Goal: Task Accomplishment & Management: Manage account settings

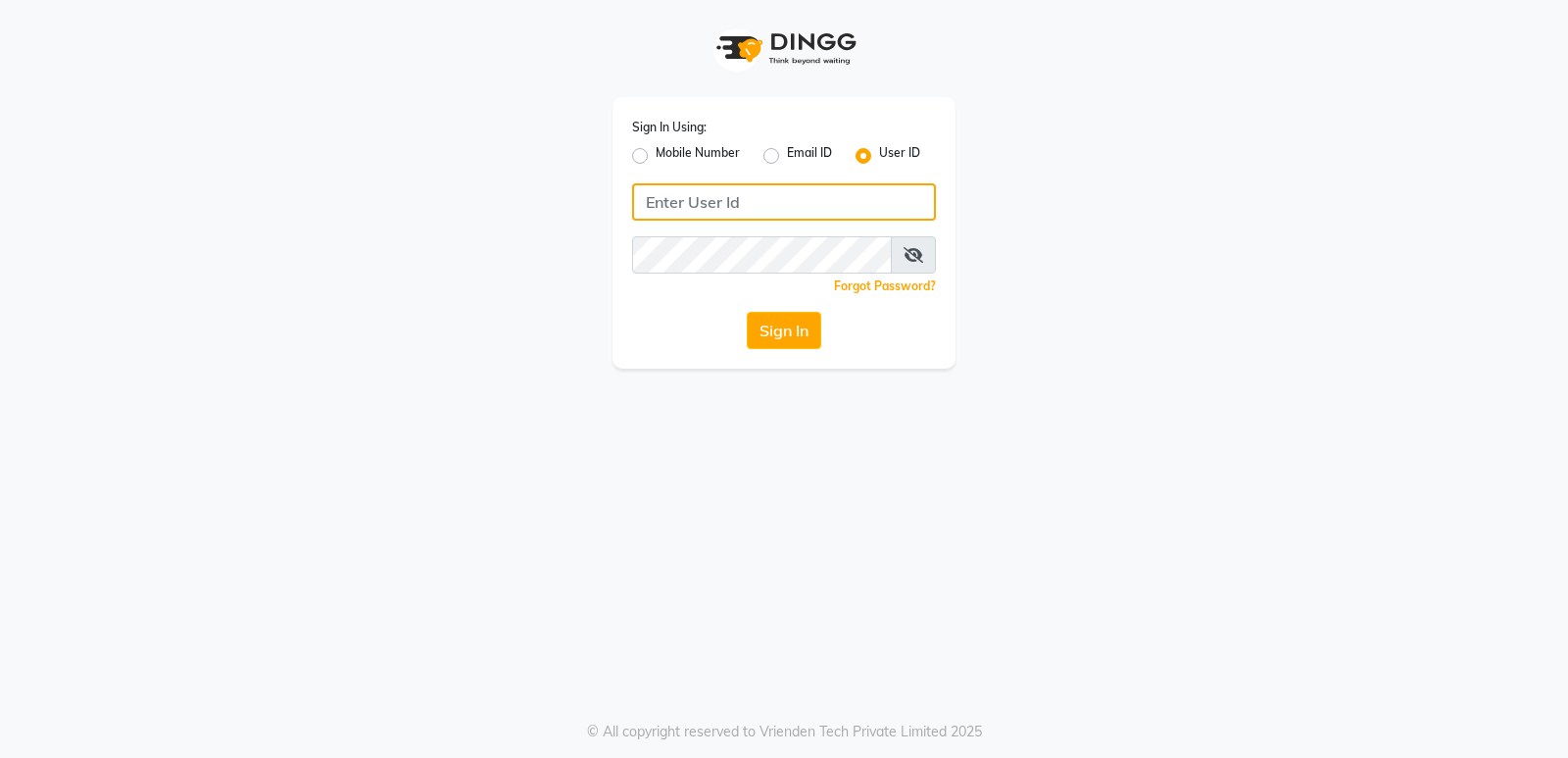
type input "8299508996"
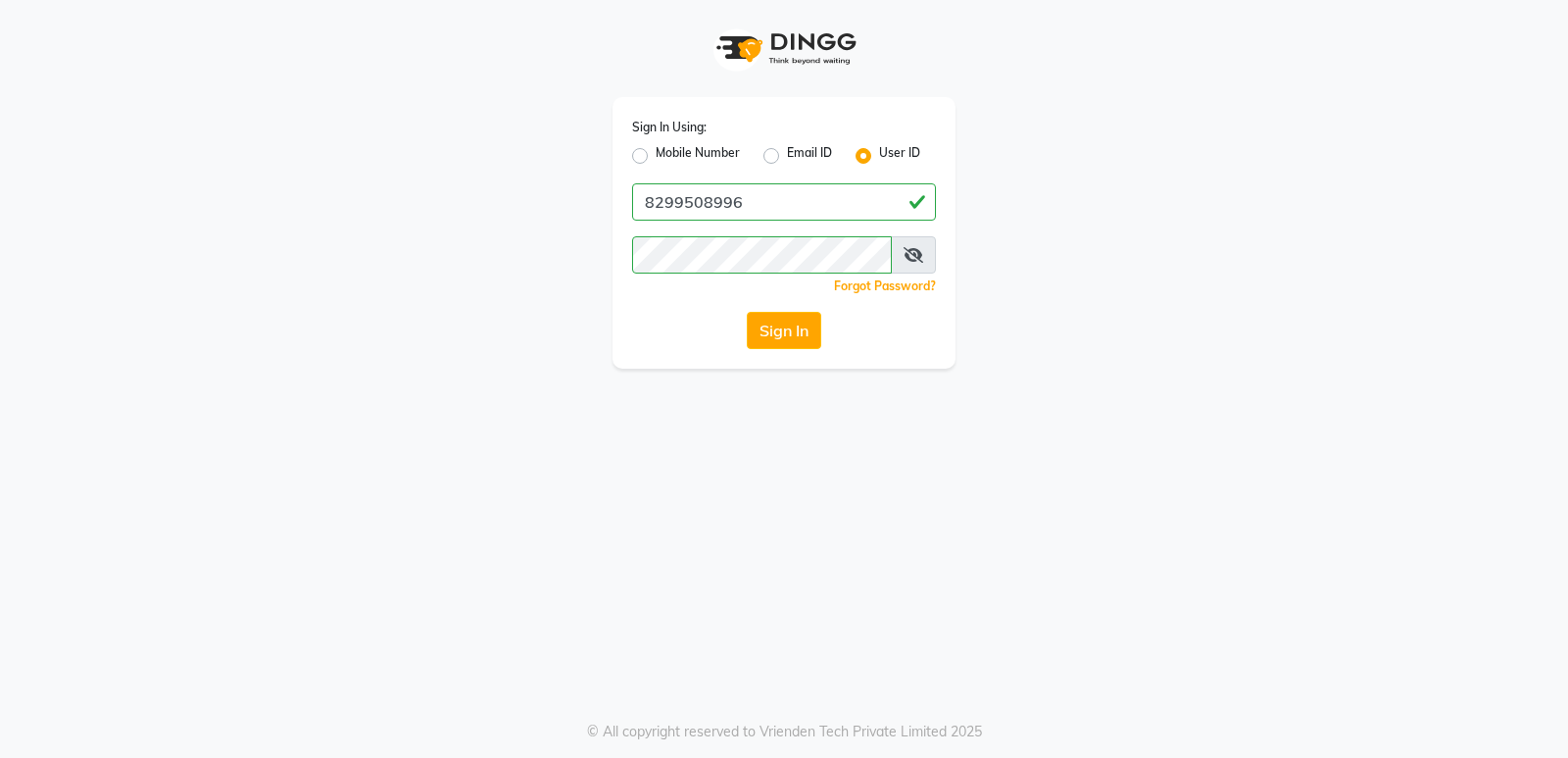
click at [655, 159] on label "Mobile Number" at bounding box center [697, 156] width 84 height 24
click at [655, 157] on input "Mobile Number" at bounding box center [661, 150] width 13 height 13
radio input "true"
radio input "false"
click at [655, 159] on label "Mobile Number" at bounding box center [697, 156] width 84 height 24
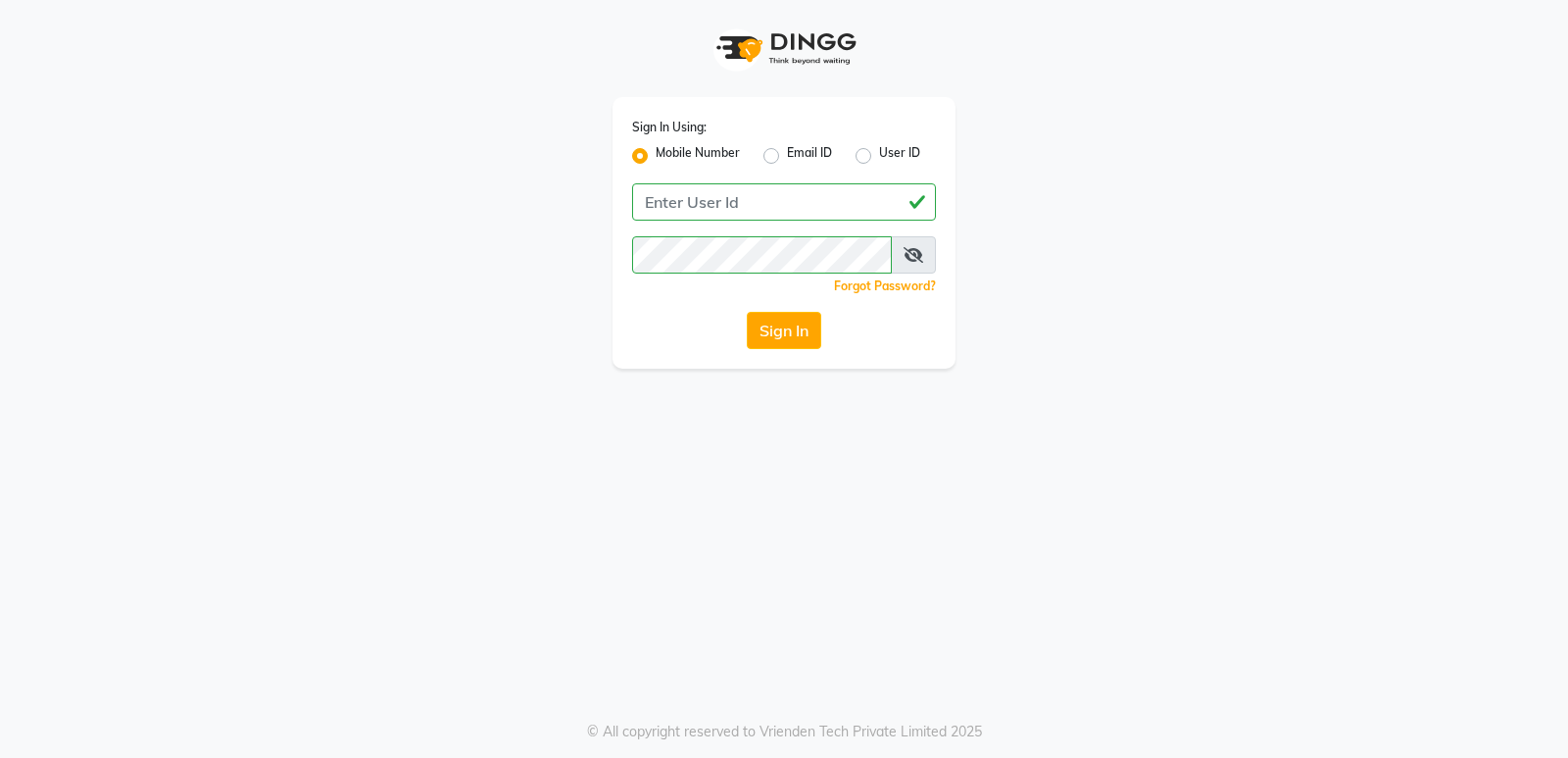
click at [655, 157] on input "Mobile Number" at bounding box center [661, 150] width 13 height 13
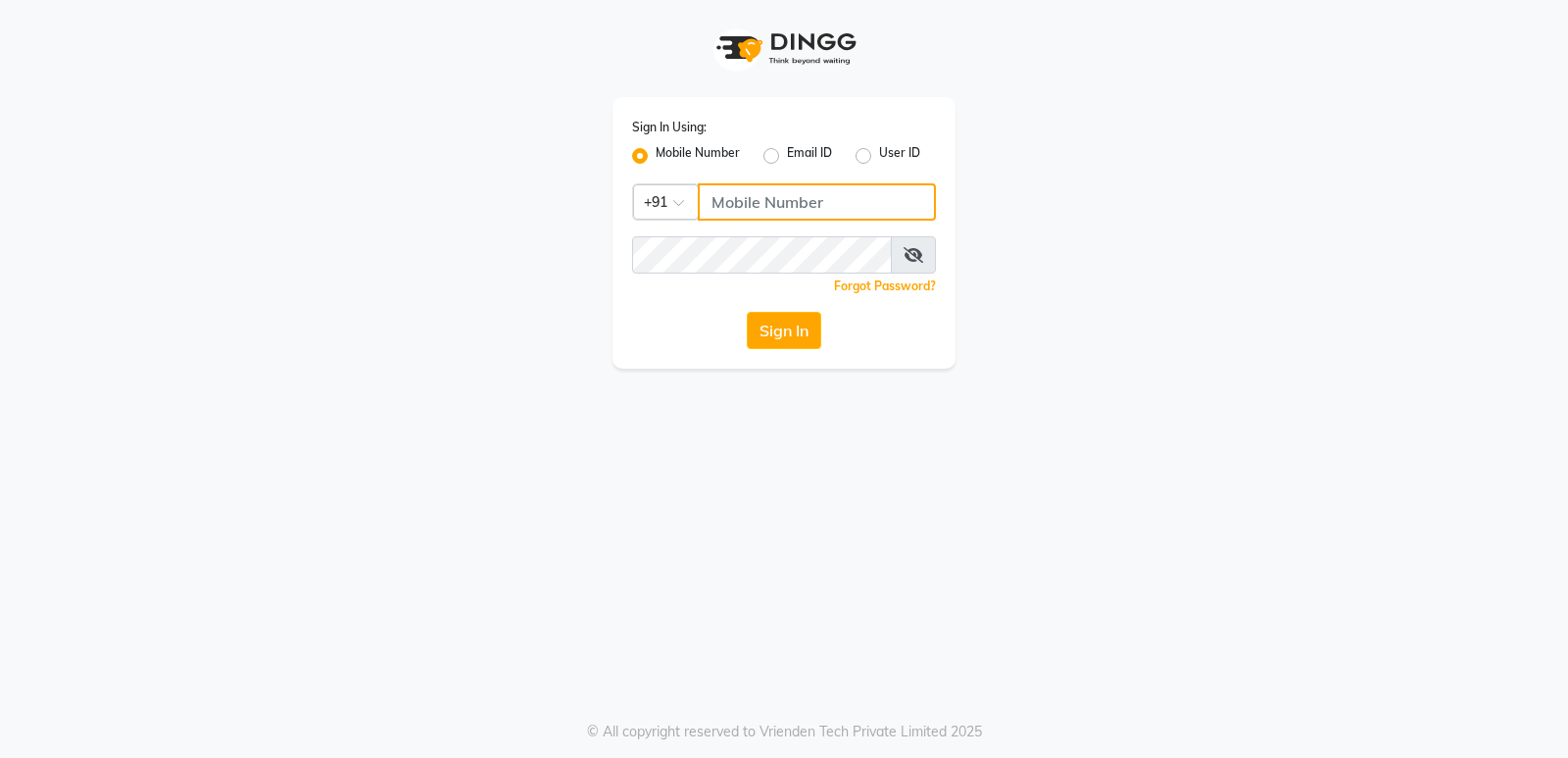
click at [823, 208] on input "Username" at bounding box center [816, 202] width 238 height 38
type input "8299508996"
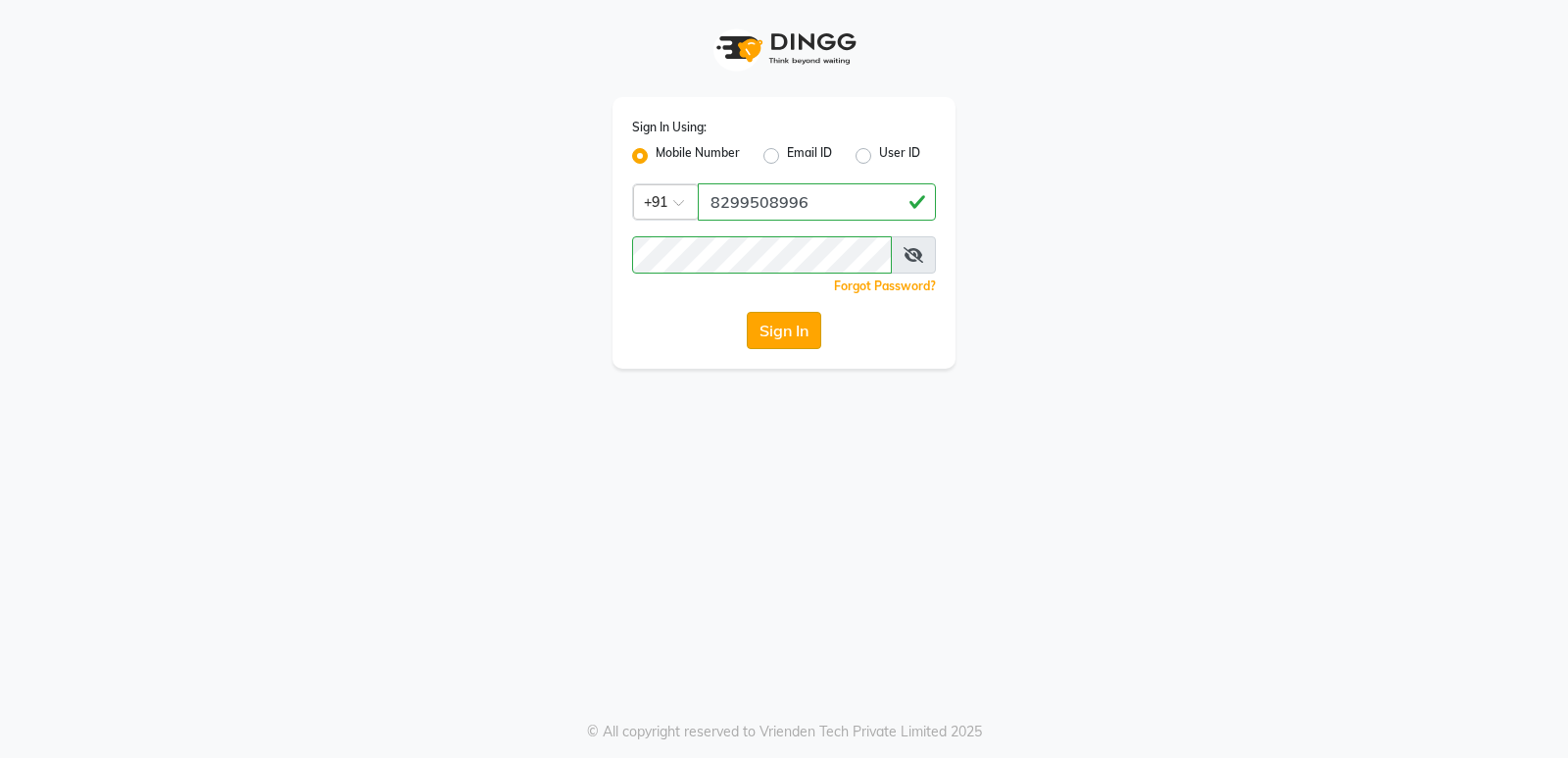
click at [787, 338] on button "Sign In" at bounding box center [784, 331] width 74 height 38
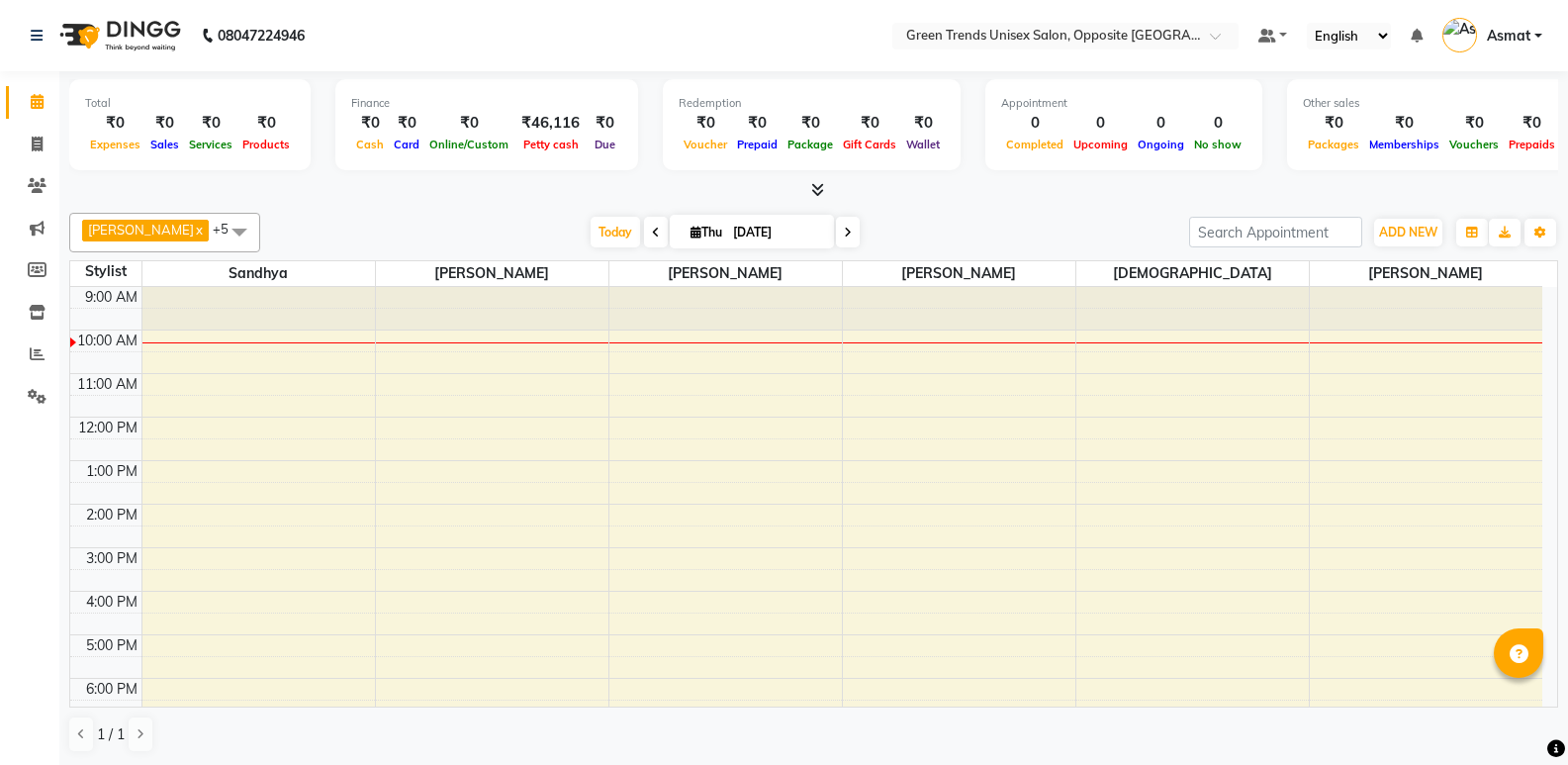
click at [792, 339] on div "9:00 AM 10:00 AM 11:00 AM 12:00 PM 1:00 PM 2:00 PM 3:00 PM 4:00 PM 5:00 PM 6:00…" at bounding box center [807, 569] width 1472 height 565
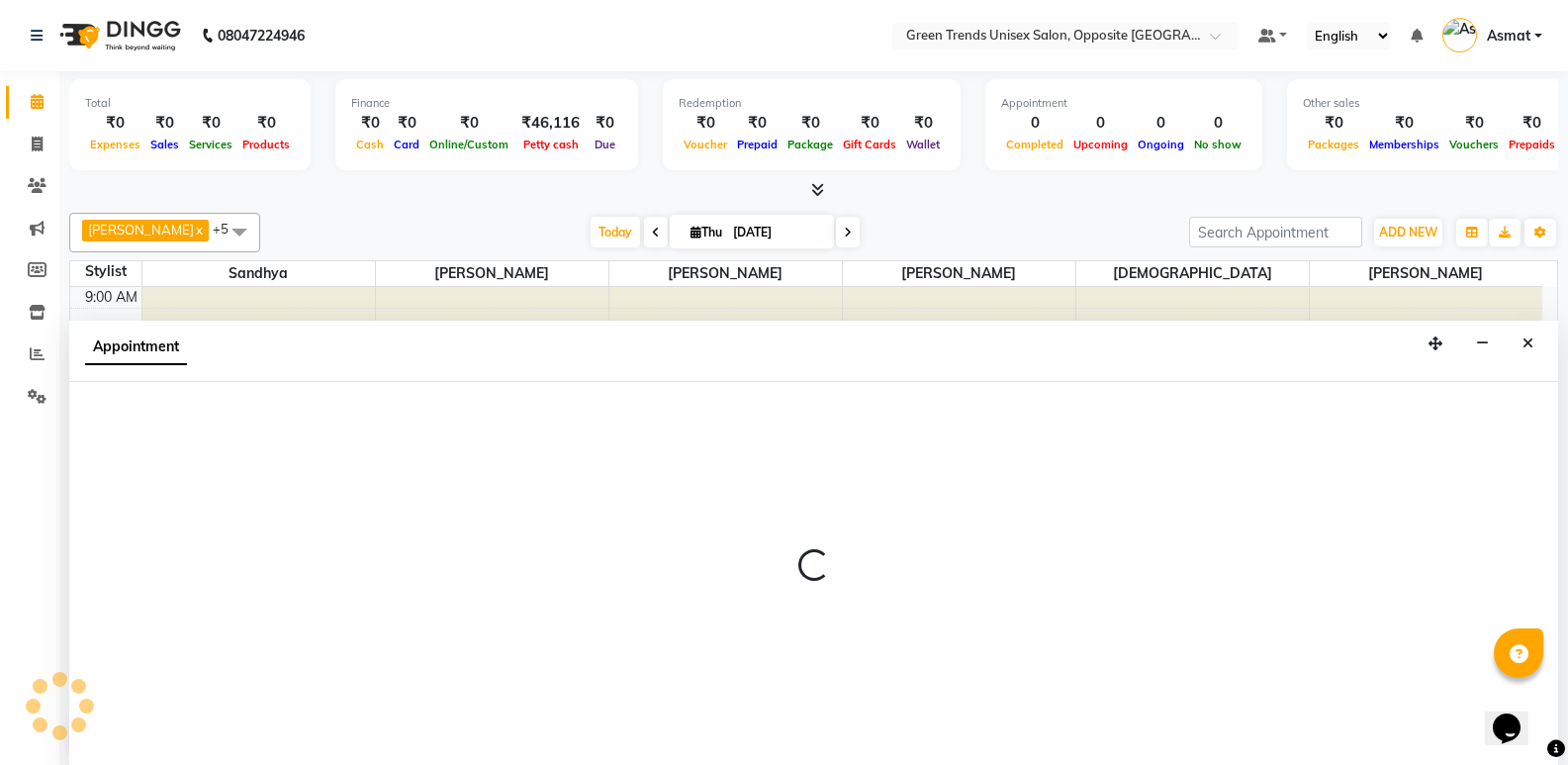
select select "89786"
select select "600"
select select "tentative"
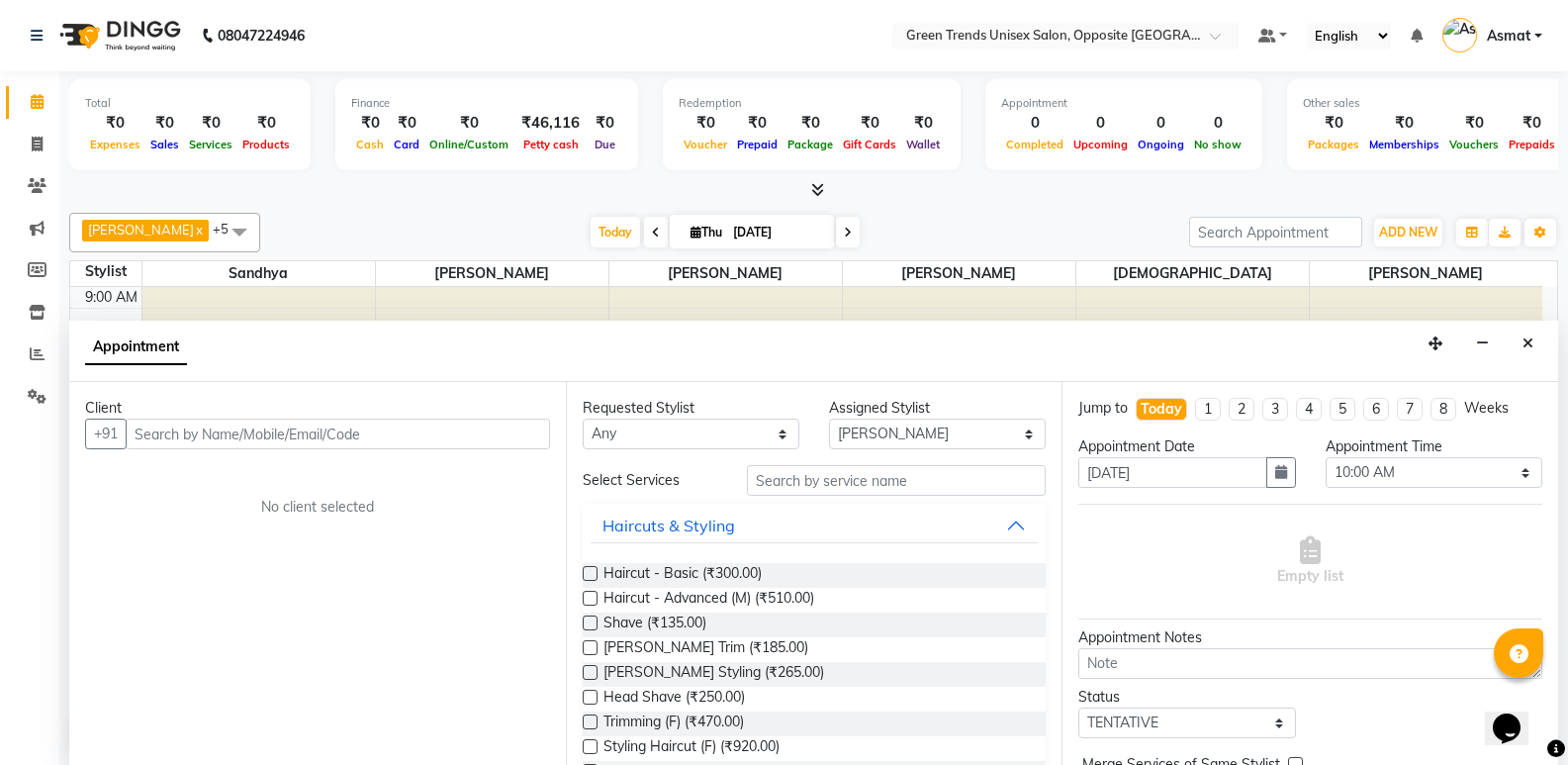
click at [0, 98] on li "Calendar" at bounding box center [30, 102] width 60 height 43
click at [10, 101] on link "Calendar" at bounding box center [30, 102] width 48 height 33
click at [8, 101] on link "Calendar" at bounding box center [30, 102] width 48 height 33
click at [8, 102] on link "Calendar" at bounding box center [30, 102] width 48 height 33
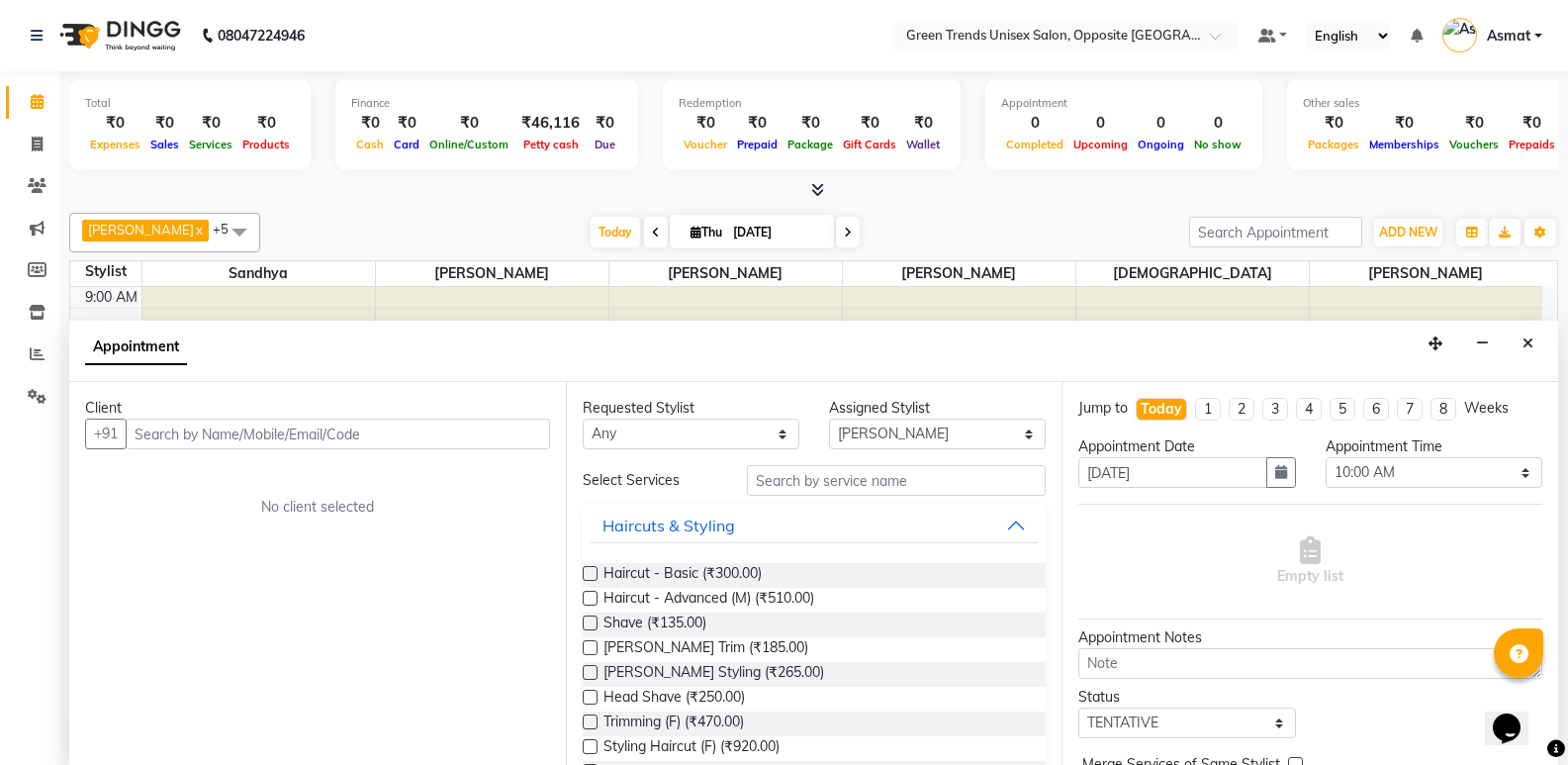
click at [8, 102] on link "Calendar" at bounding box center [30, 102] width 48 height 33
click at [1520, 349] on button "Close" at bounding box center [1528, 344] width 29 height 31
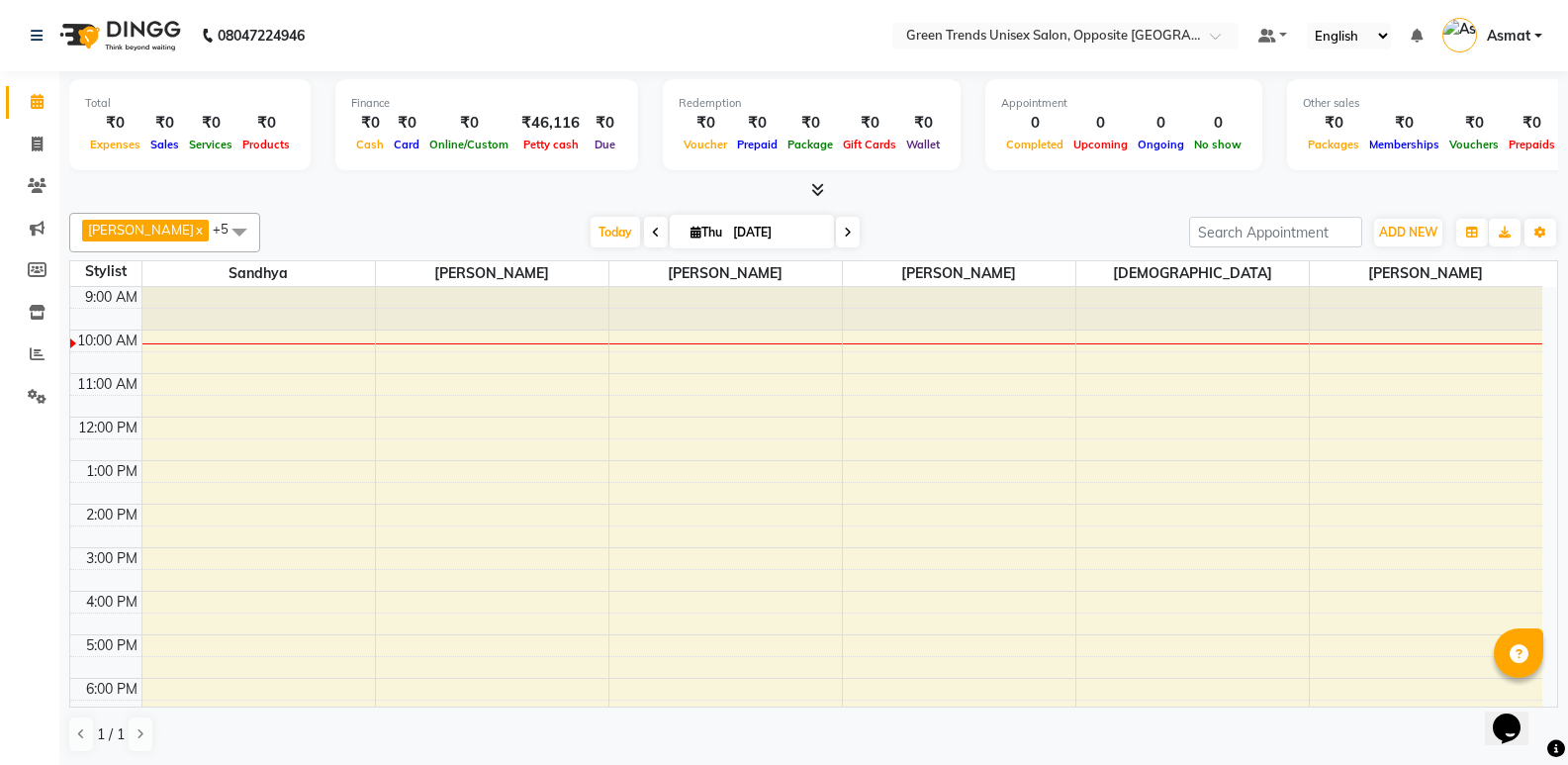
click at [500, 338] on div "9:00 AM 10:00 AM 11:00 AM 12:00 PM 1:00 PM 2:00 PM 3:00 PM 4:00 PM 5:00 PM 6:00…" at bounding box center [807, 569] width 1472 height 565
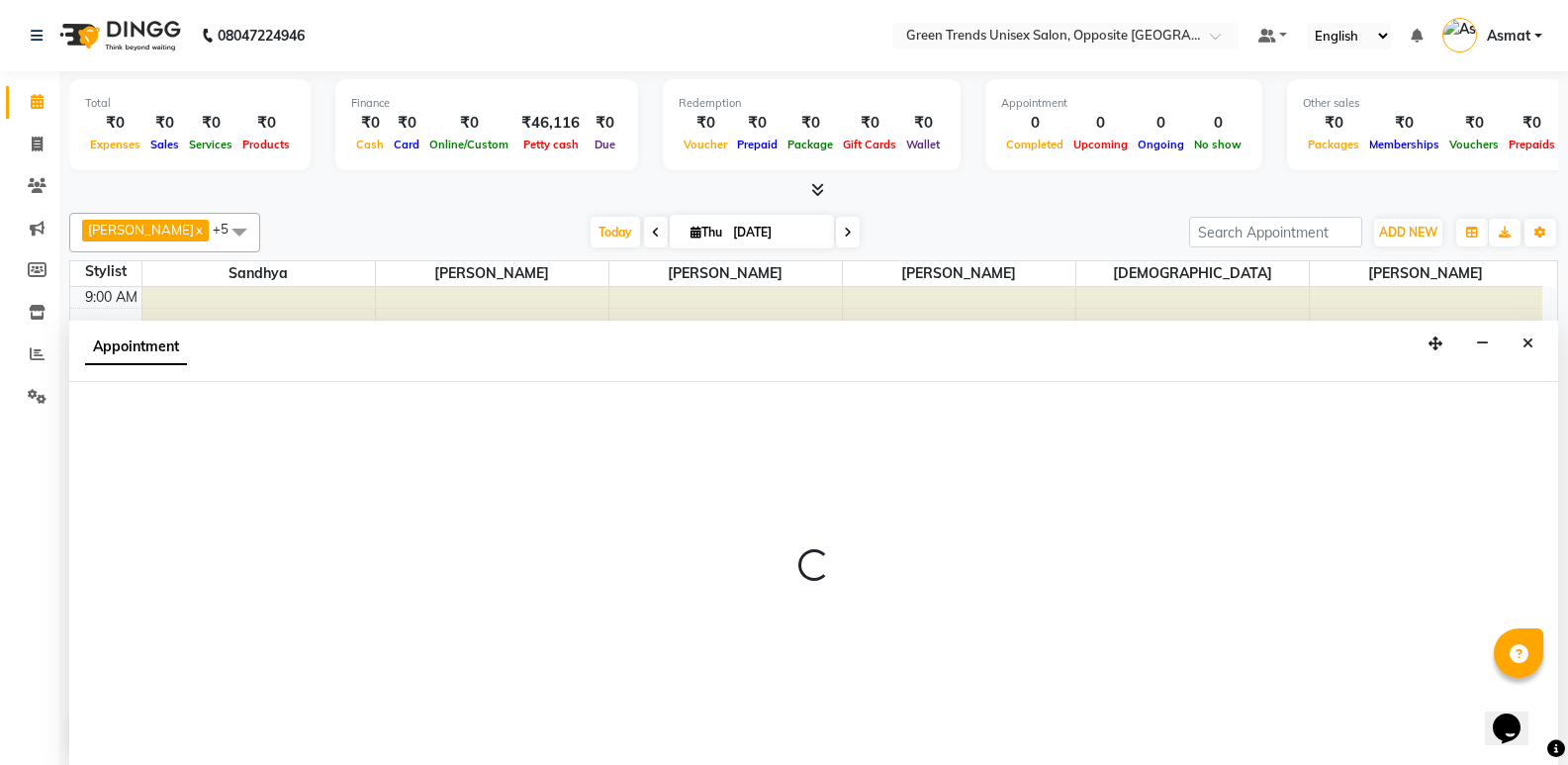
scroll to position [1, 0]
select select "82136"
select select "600"
select select "tentative"
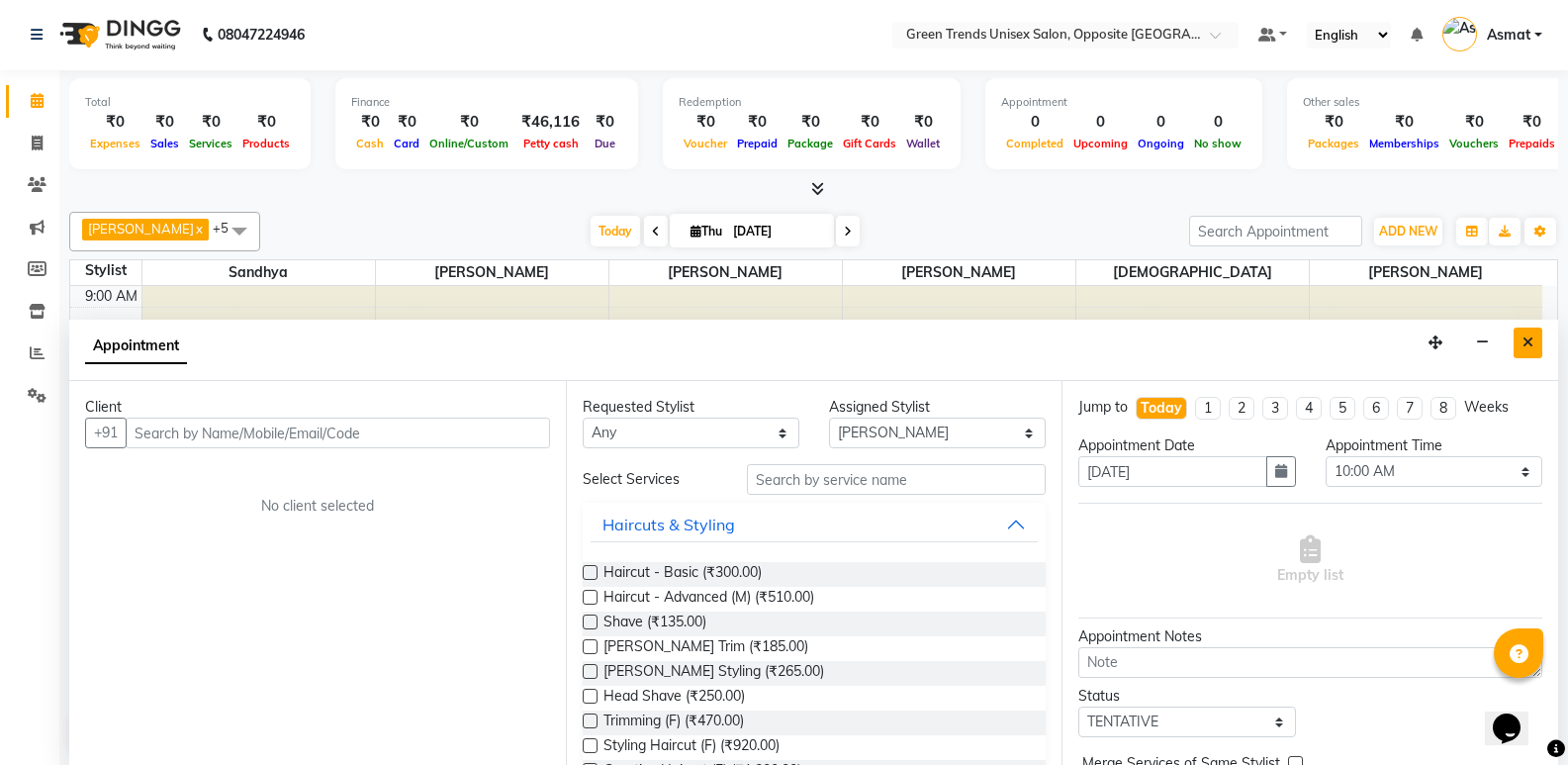
click at [1524, 341] on icon "Close" at bounding box center [1528, 343] width 11 height 14
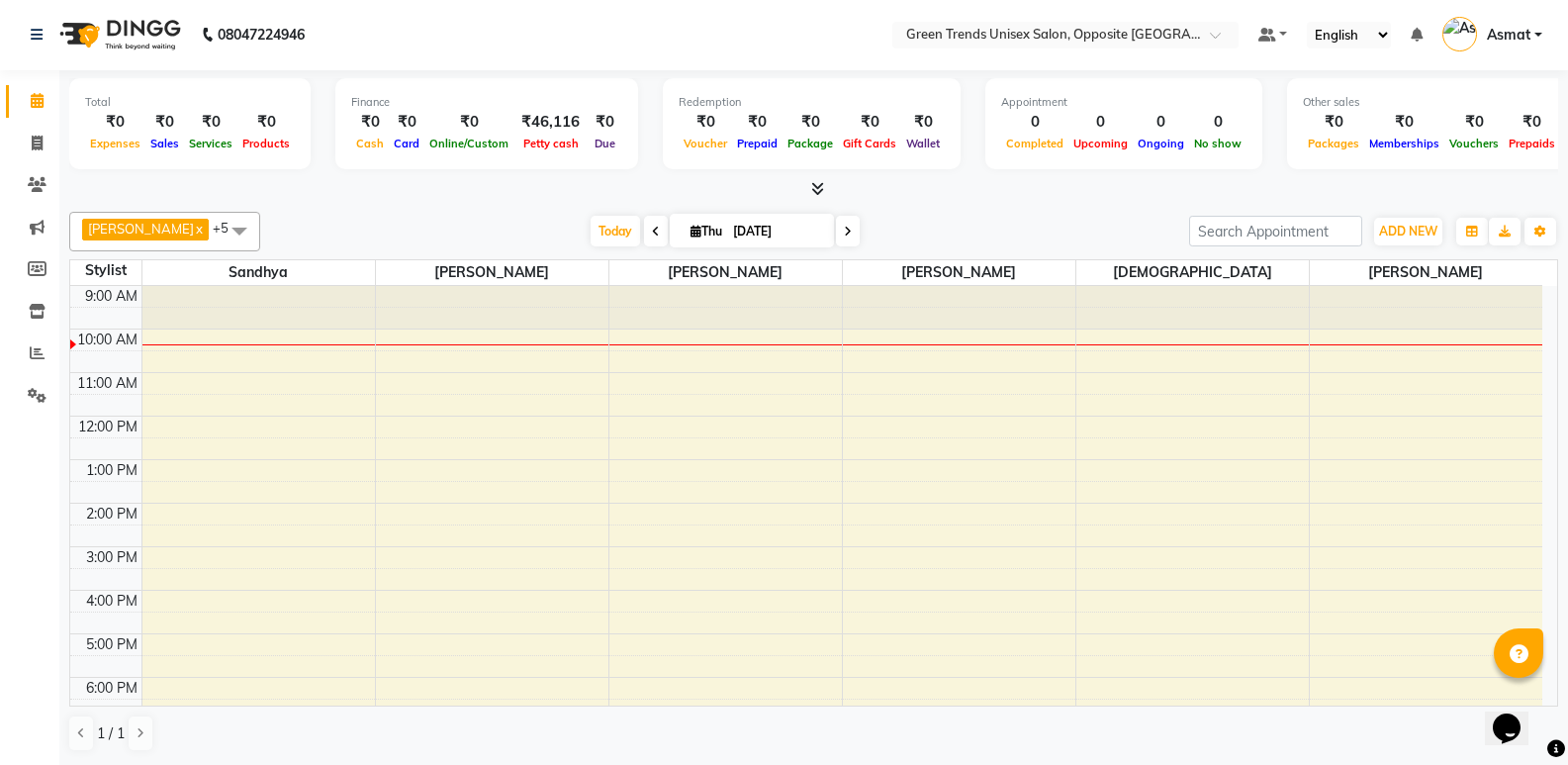
click at [521, 345] on div at bounding box center [491, 345] width 232 height 1
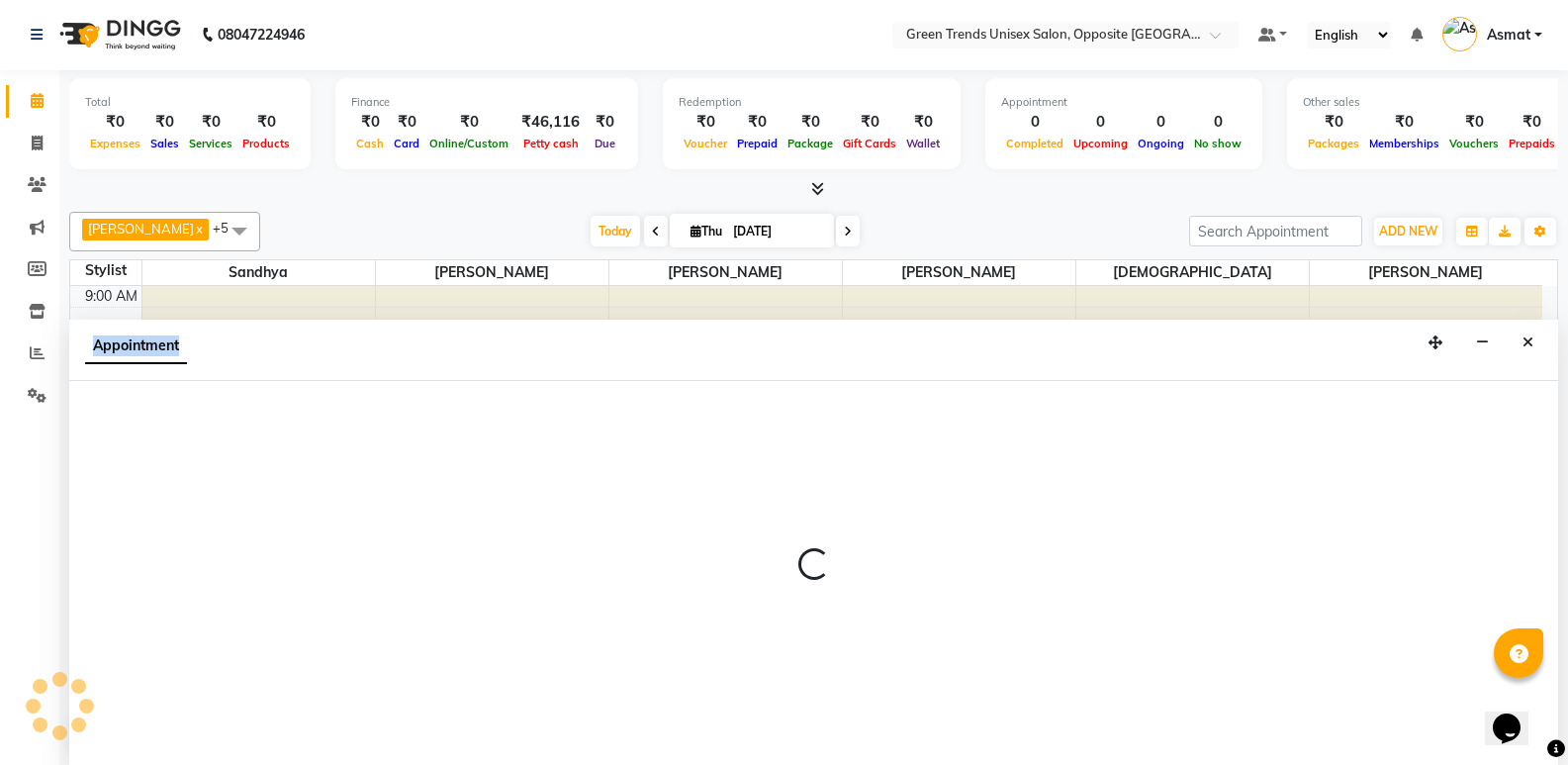
click at [521, 345] on div "Appointment" at bounding box center [814, 351] width 1489 height 62
select select "82136"
select select "600"
select select "tentative"
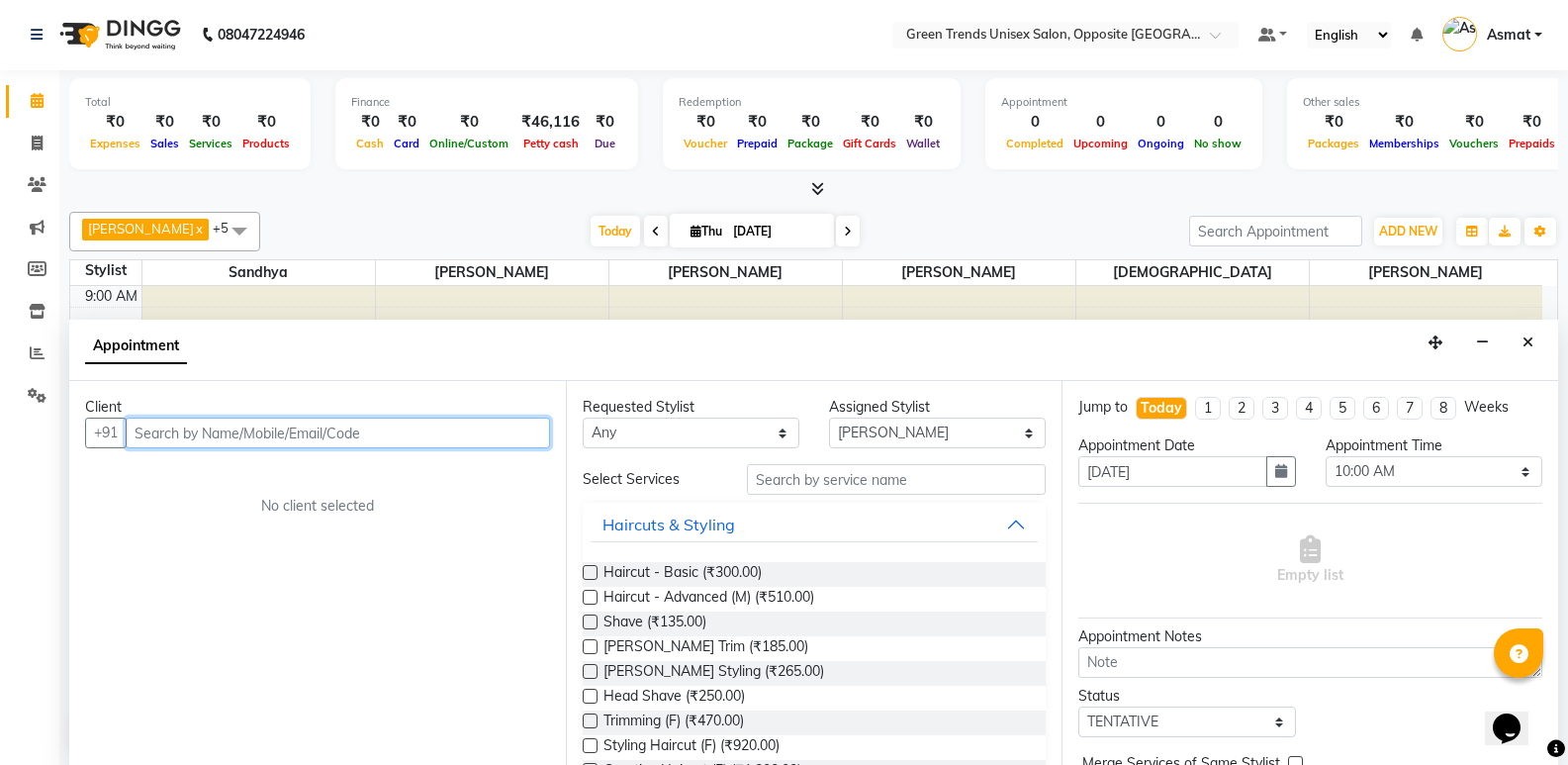
click at [269, 428] on input "text" at bounding box center [338, 432] width 424 height 31
type input "9"
click at [1518, 335] on button "Close" at bounding box center [1528, 343] width 29 height 31
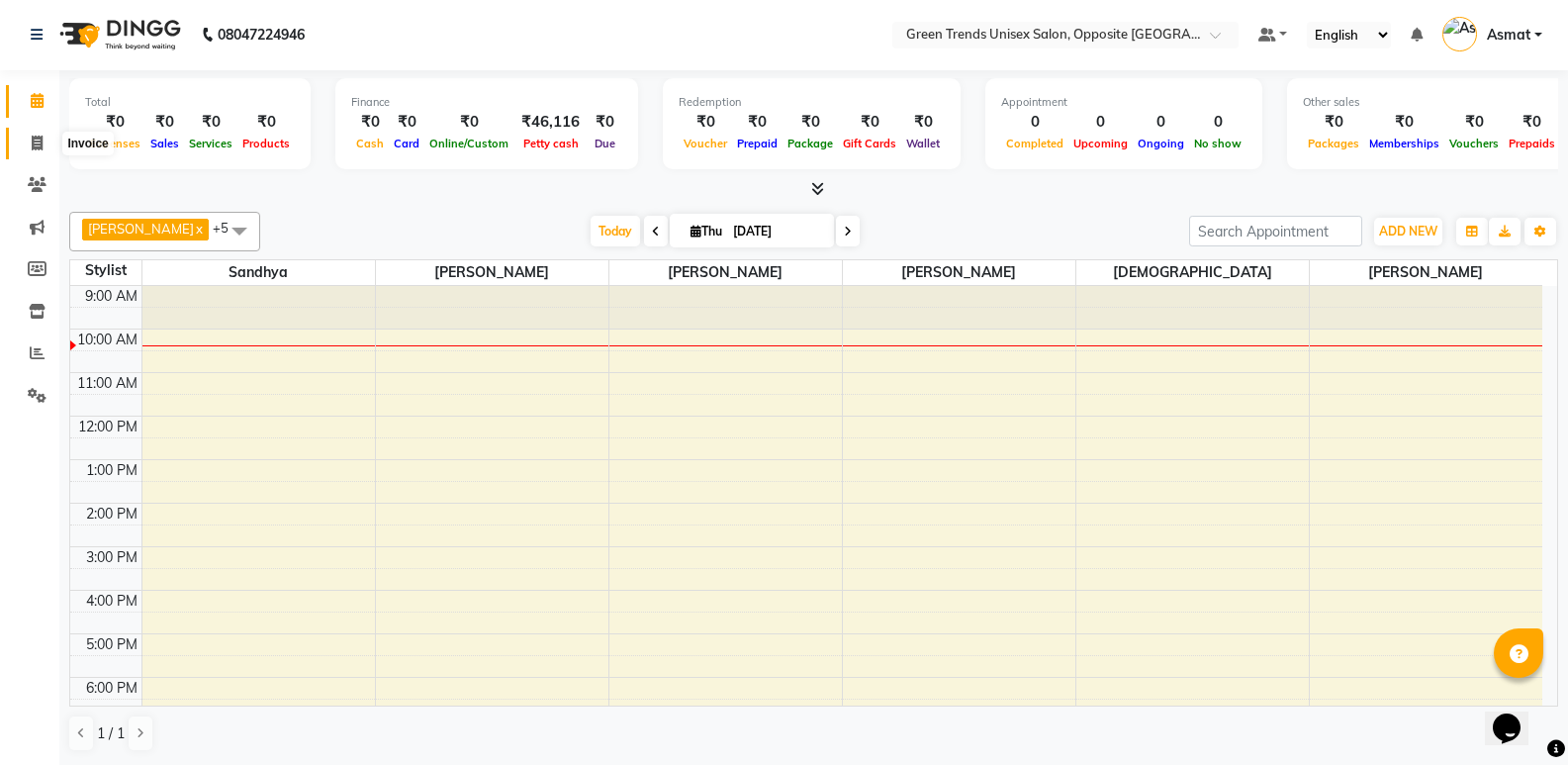
click at [41, 141] on icon at bounding box center [37, 142] width 11 height 15
select select "service"
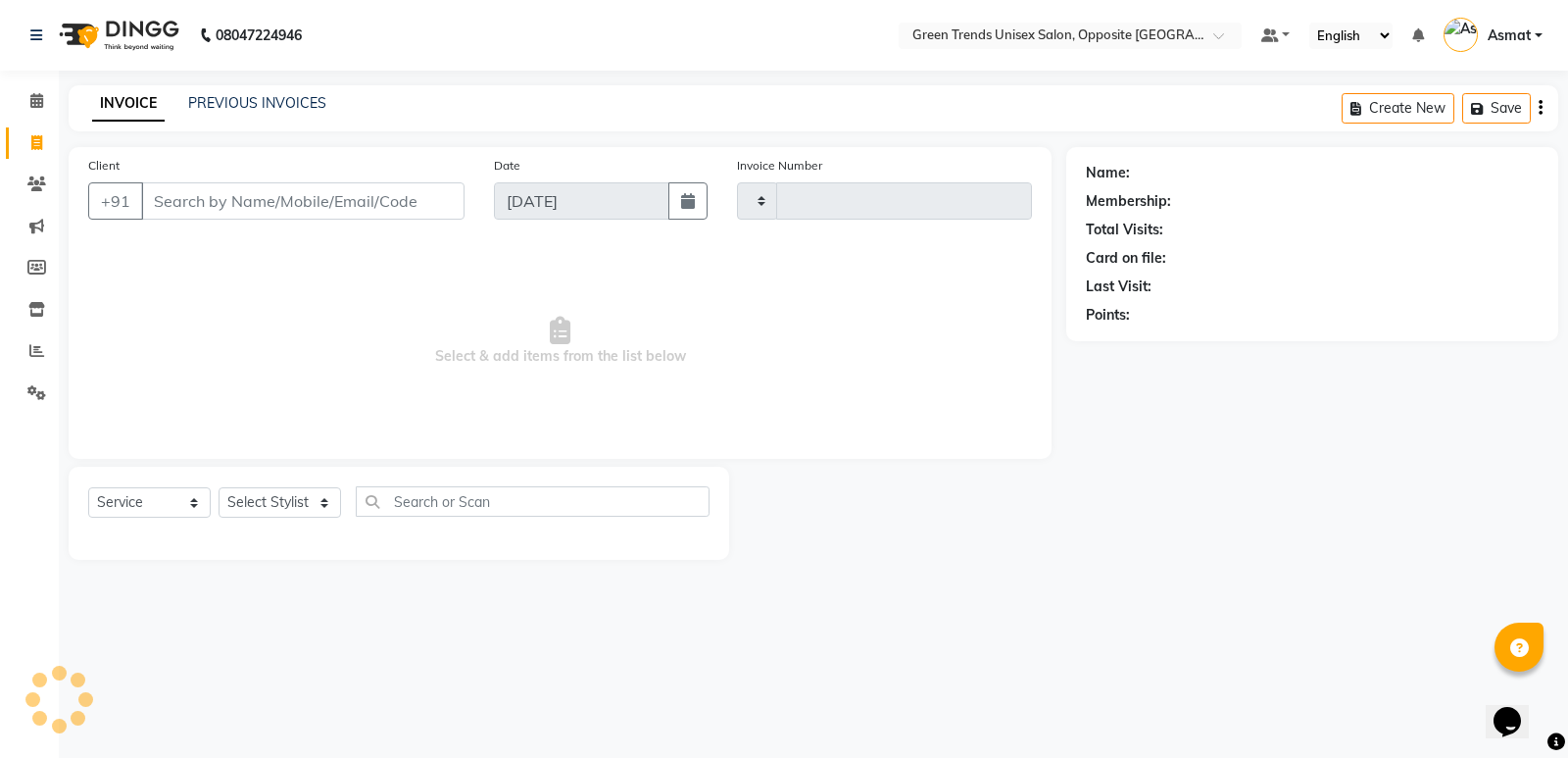
type input "1110"
select select "5225"
click at [37, 190] on icon at bounding box center [37, 184] width 19 height 15
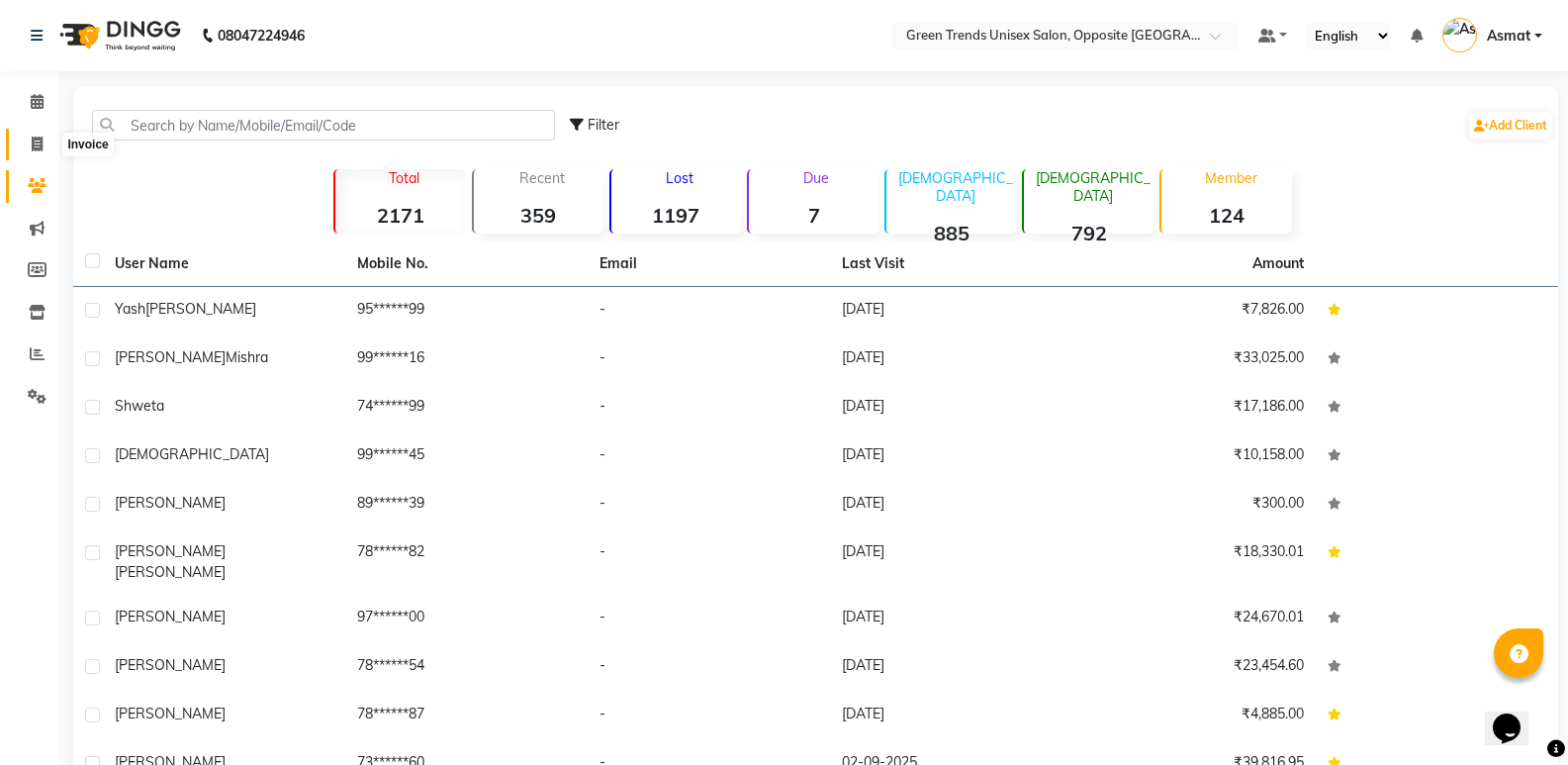
click at [40, 146] on icon at bounding box center [37, 143] width 11 height 15
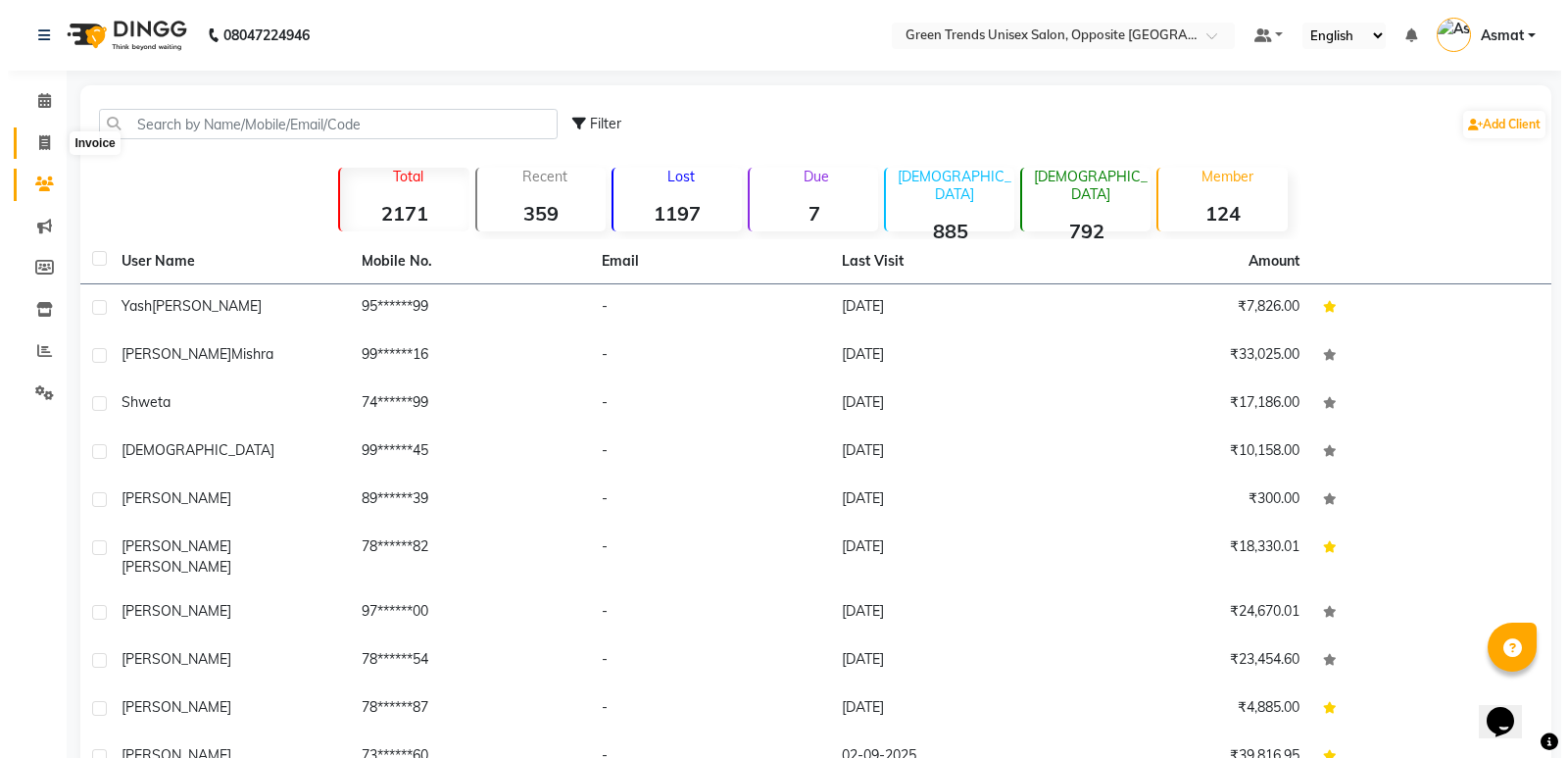
select select "service"
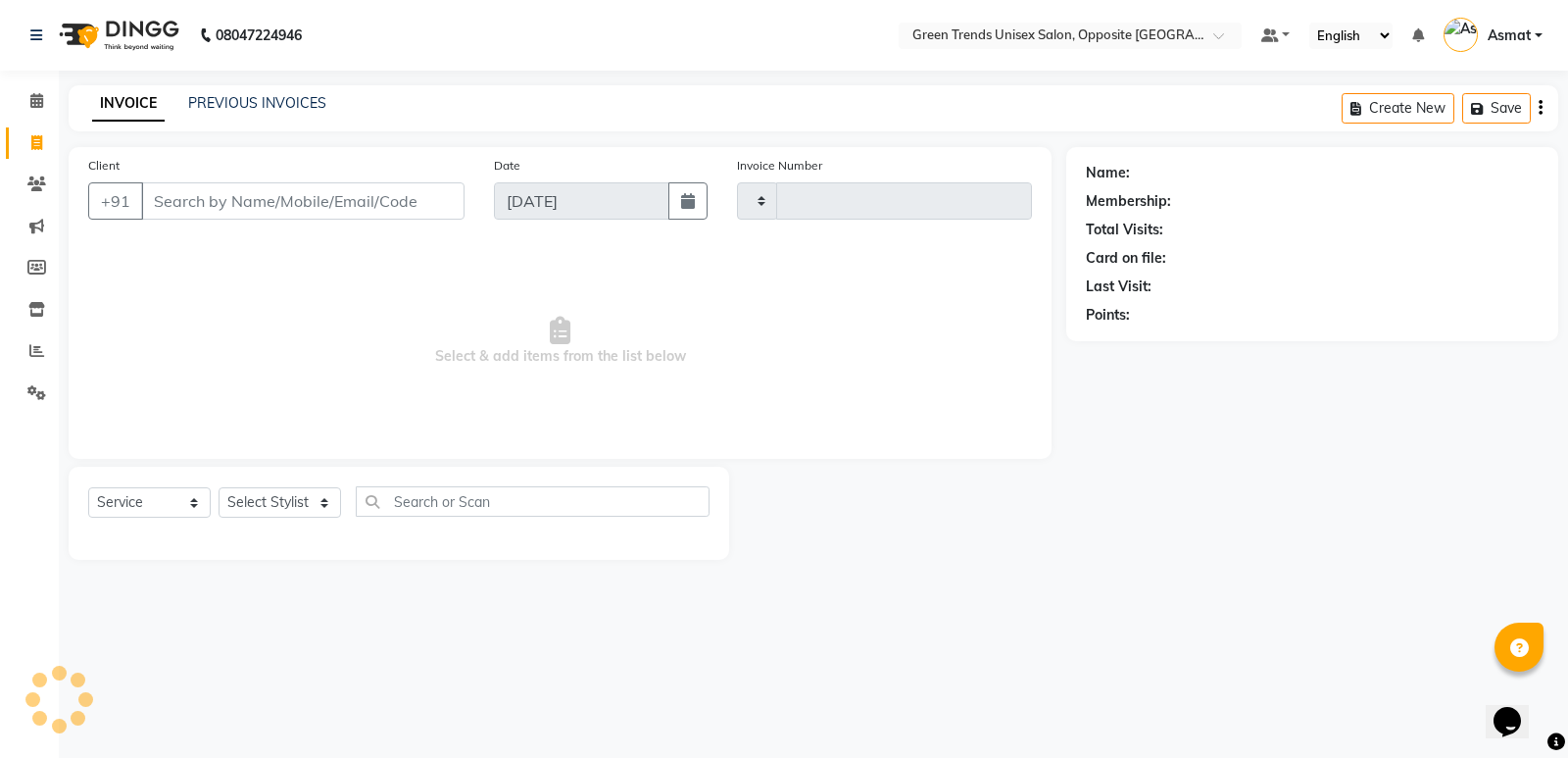
type input "1110"
select select "5225"
click at [148, 103] on link "INVOICE" at bounding box center [127, 104] width 72 height 36
click at [230, 104] on link "PREVIOUS INVOICES" at bounding box center [258, 103] width 138 height 18
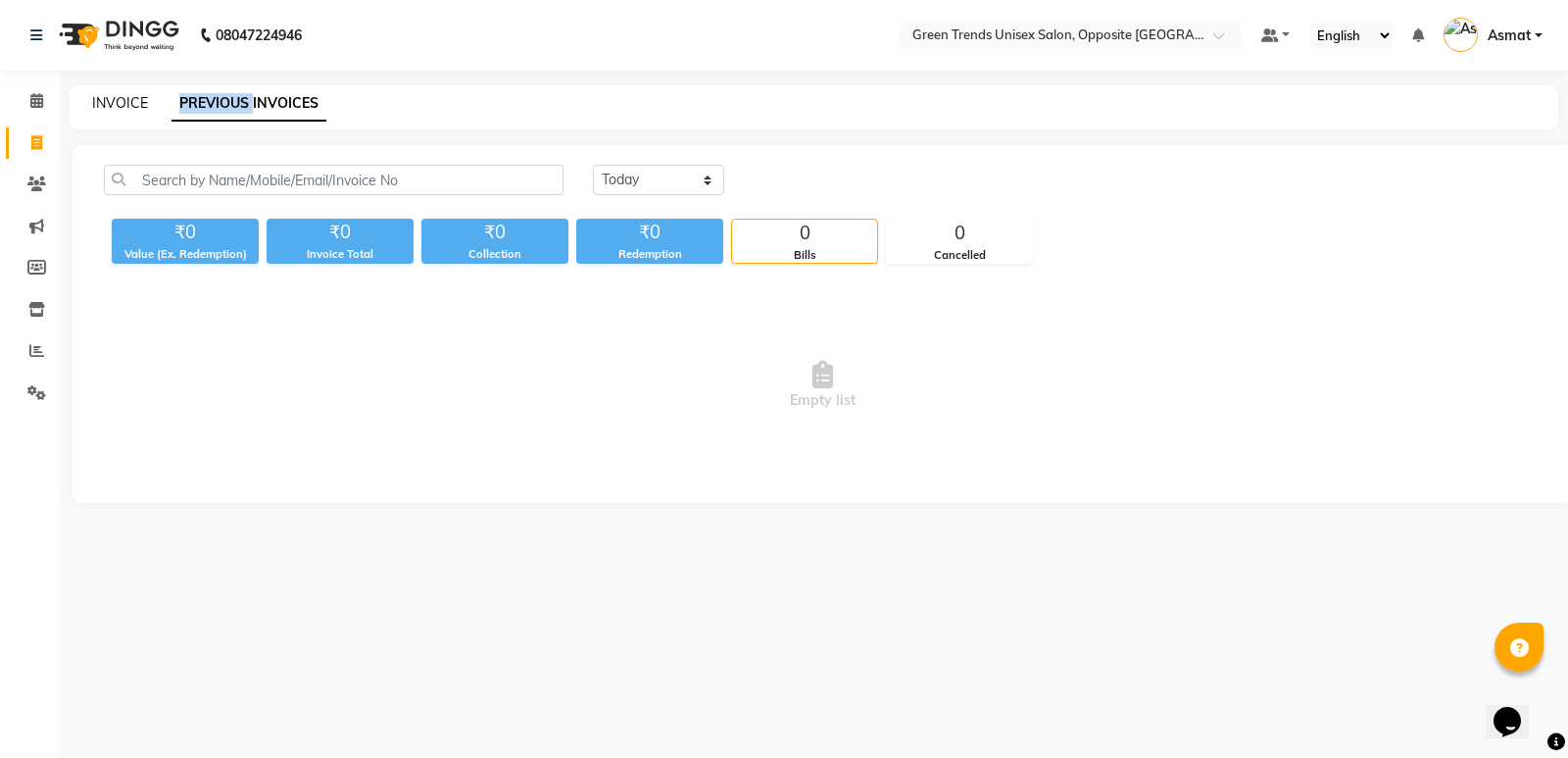
click at [120, 97] on link "INVOICE" at bounding box center [119, 103] width 56 height 18
select select "5225"
select select "service"
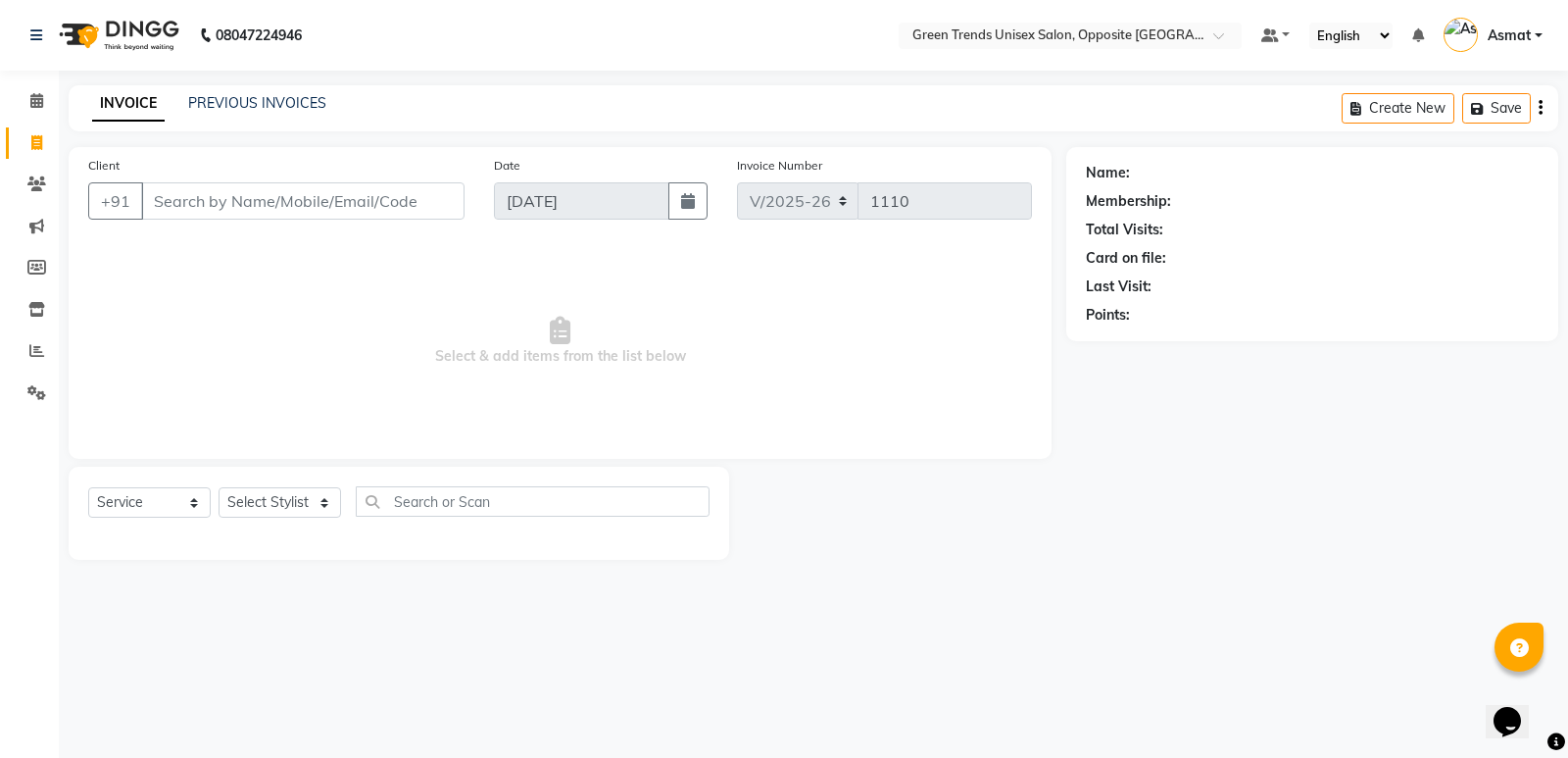
select select "service"
type input "1110"
select select "5225"
click at [0, 148] on li "Invoice" at bounding box center [30, 143] width 59 height 42
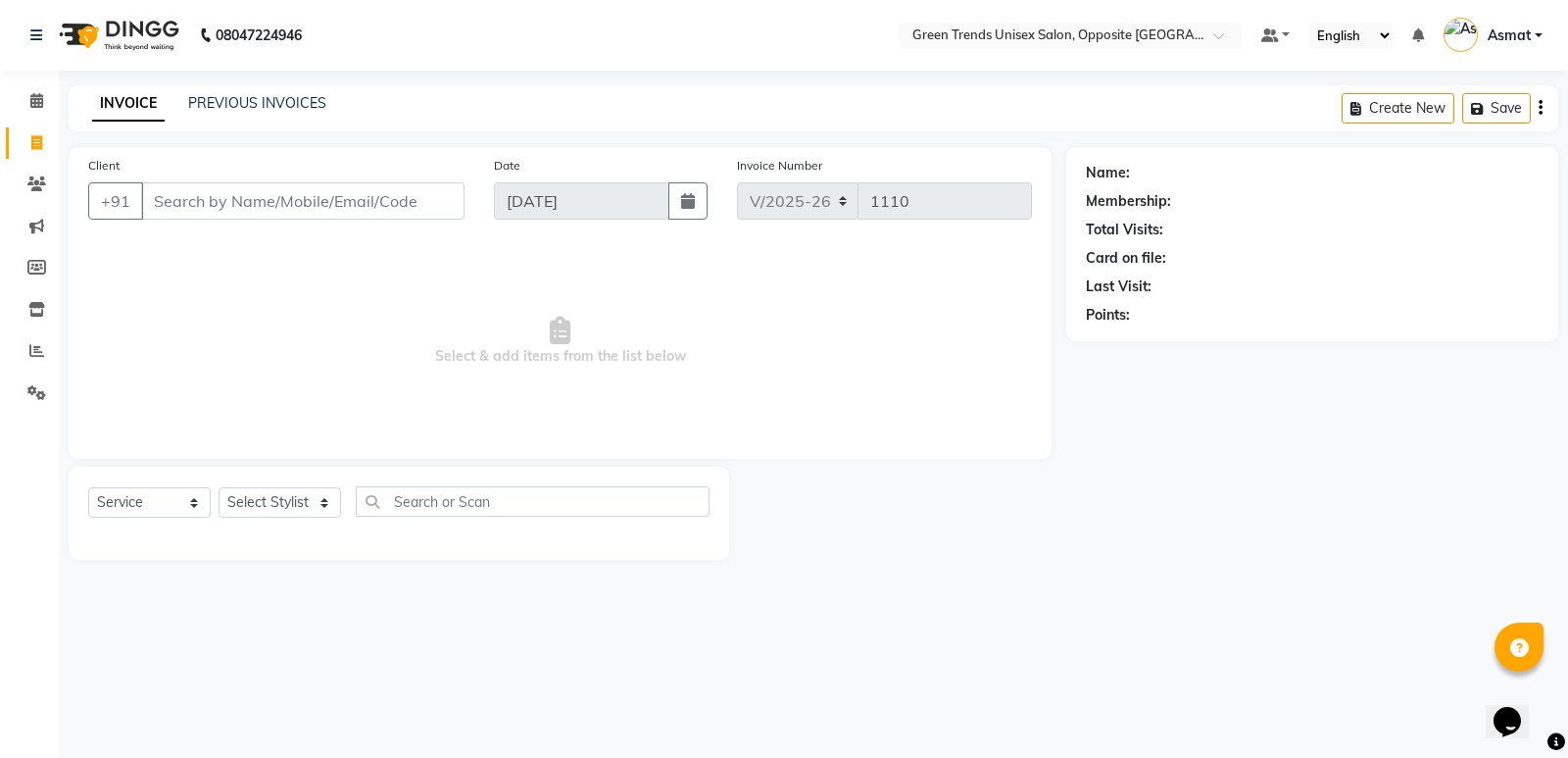
click at [10, 152] on link "Invoice" at bounding box center [30, 143] width 47 height 33
click at [11, 152] on link "Invoice" at bounding box center [30, 143] width 47 height 33
select select "service"
select select "5225"
type input "1110"
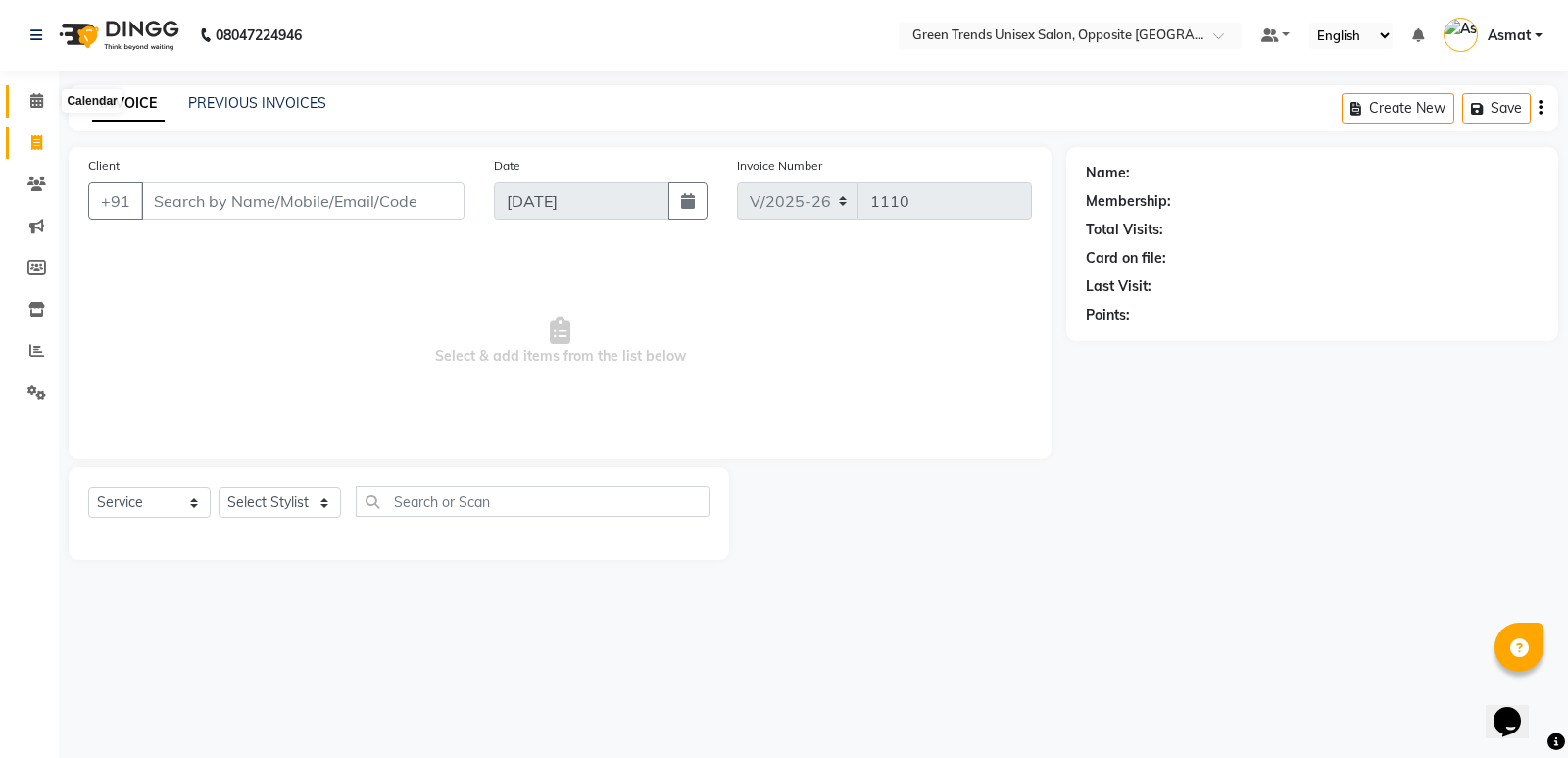
click at [35, 106] on icon at bounding box center [37, 100] width 13 height 15
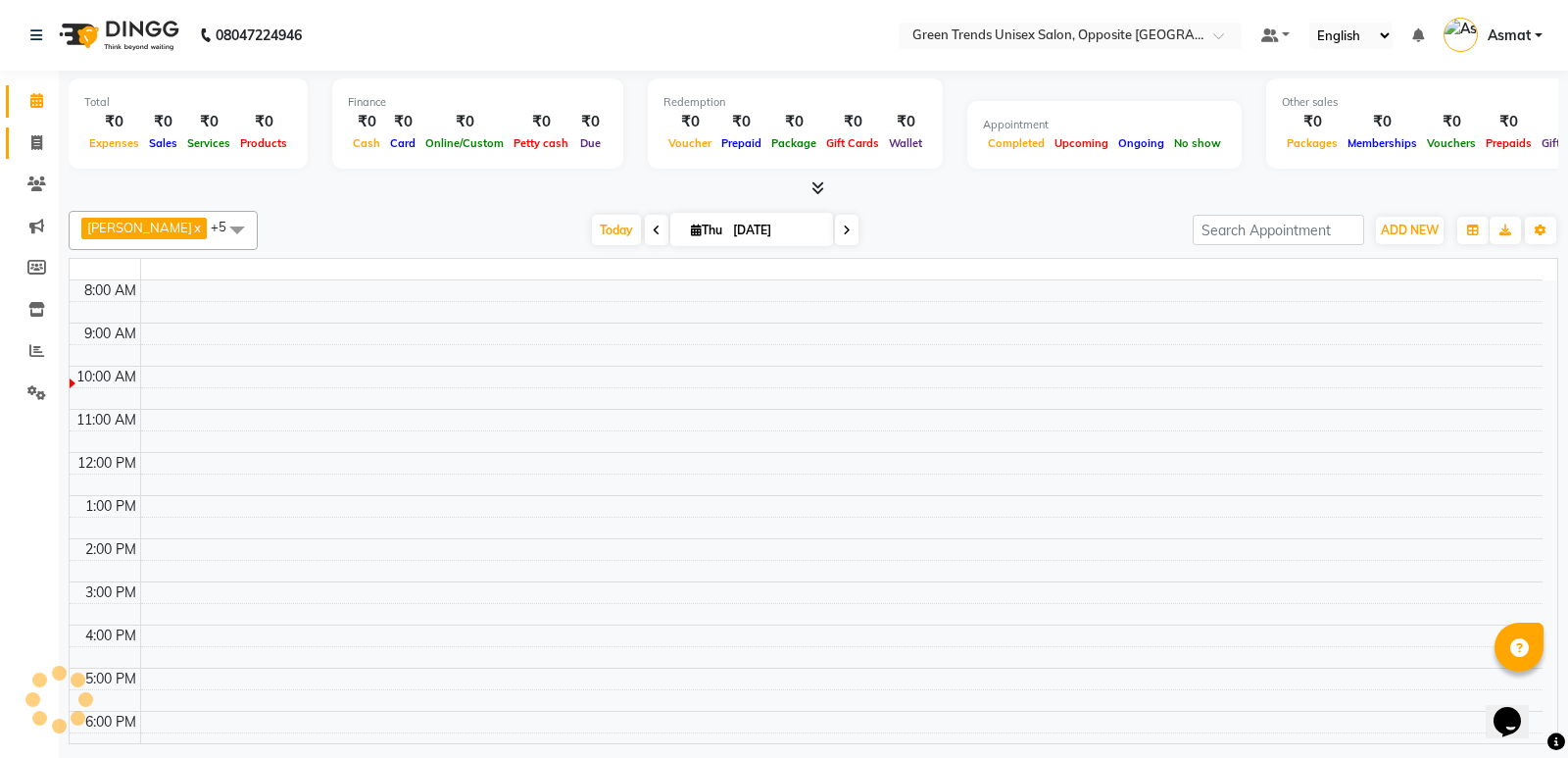
click at [6, 144] on link "Invoice" at bounding box center [30, 143] width 47 height 33
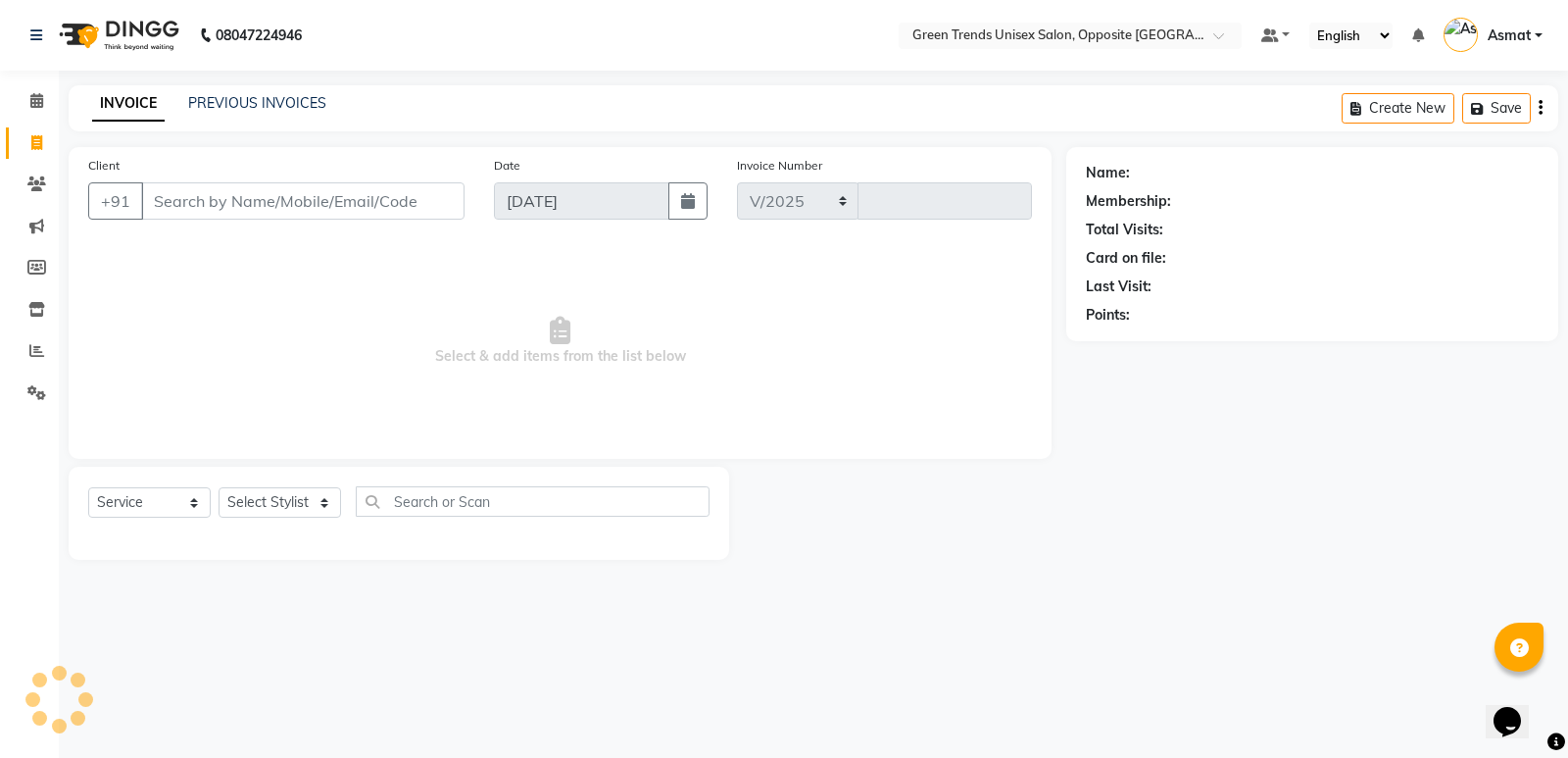
click at [16, 146] on link "Invoice" at bounding box center [30, 143] width 47 height 33
click at [10, 145] on link "Invoice" at bounding box center [30, 143] width 47 height 33
click at [7, 145] on link "Invoice" at bounding box center [30, 143] width 47 height 33
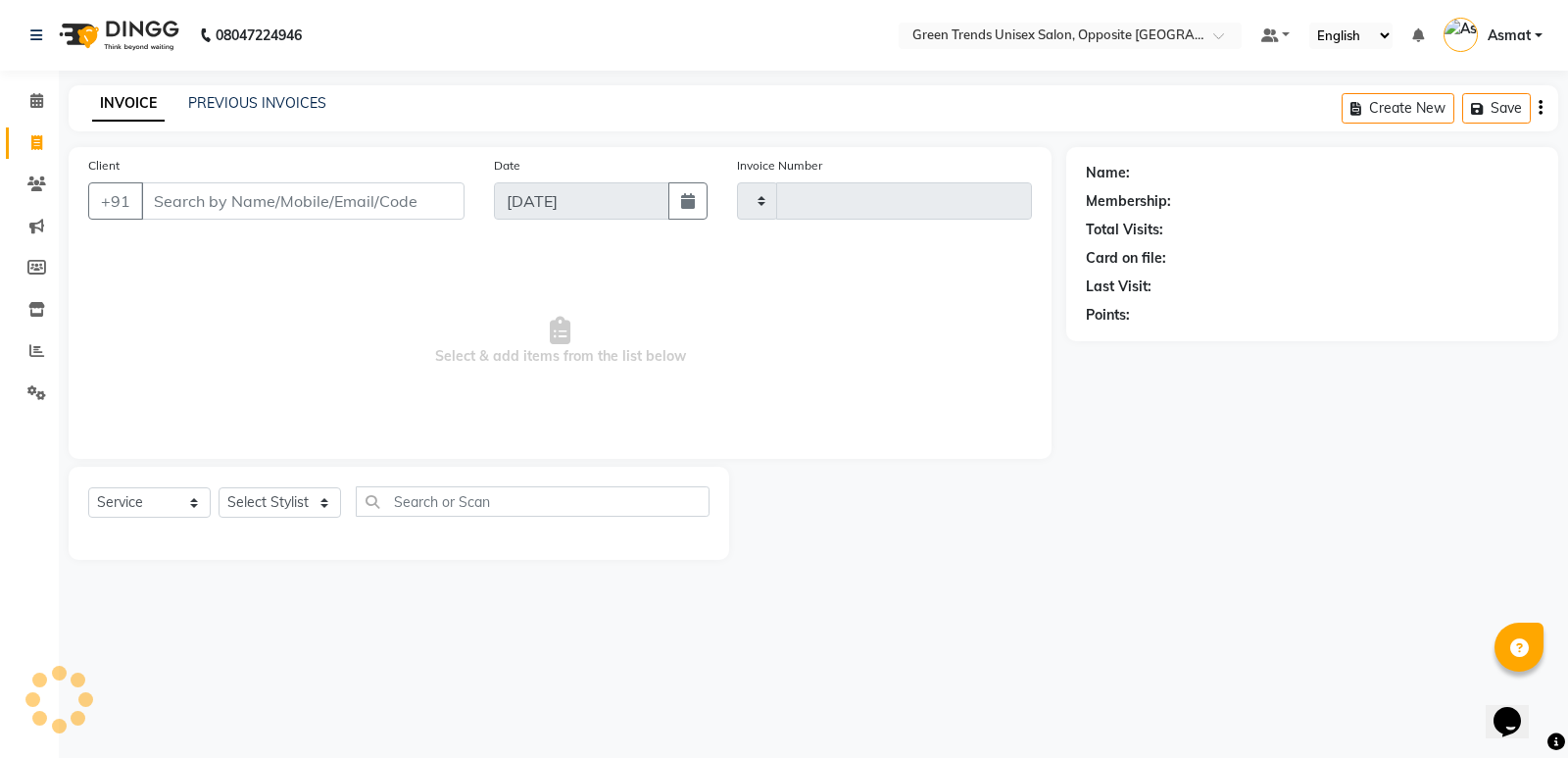
select select "service"
type input "1110"
select select "5225"
click at [1, 153] on li "Invoice" at bounding box center [30, 143] width 59 height 42
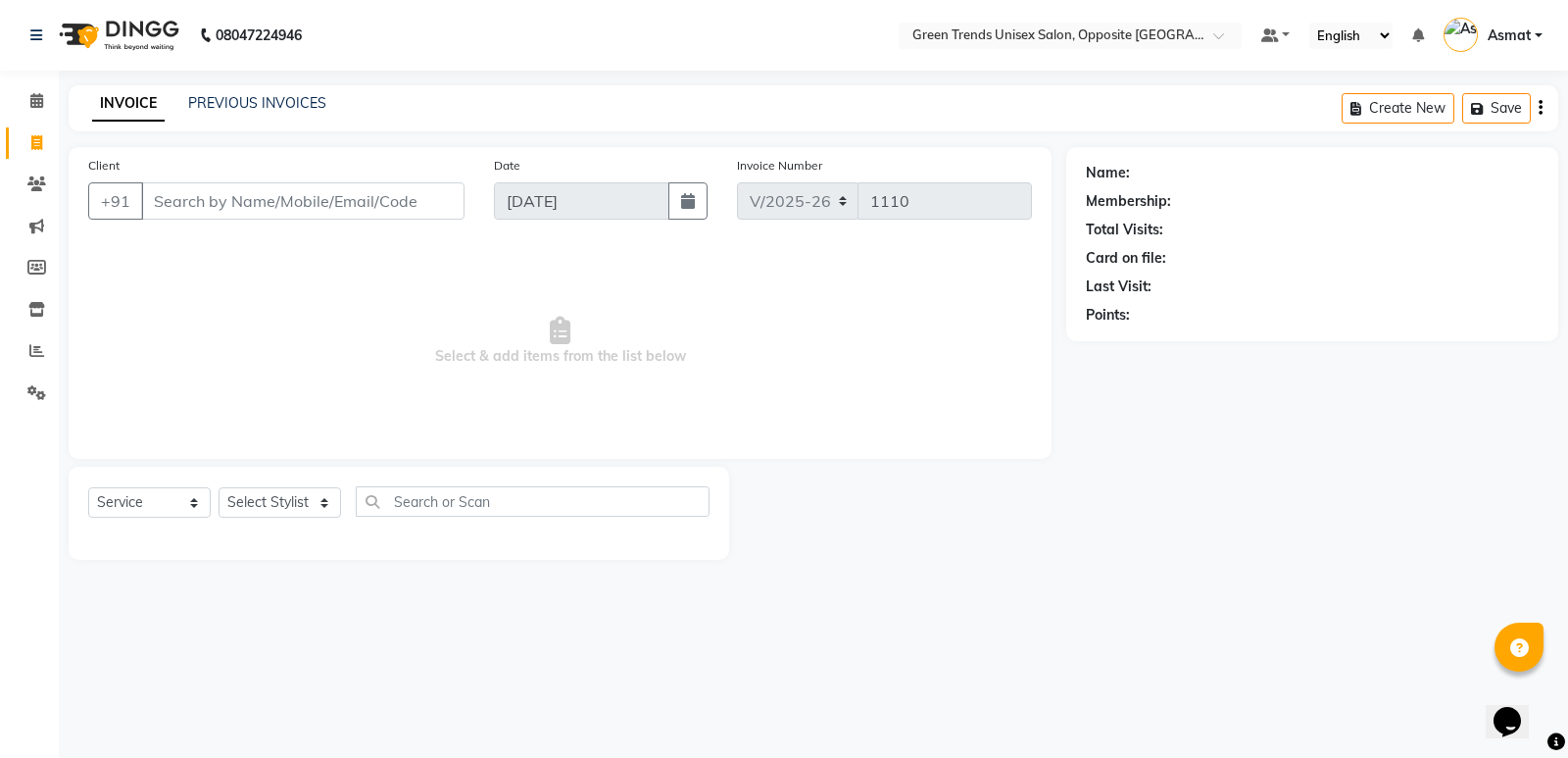
click at [1, 153] on li "Invoice" at bounding box center [30, 143] width 59 height 42
click at [9, 224] on link "Marketing" at bounding box center [30, 227] width 47 height 33
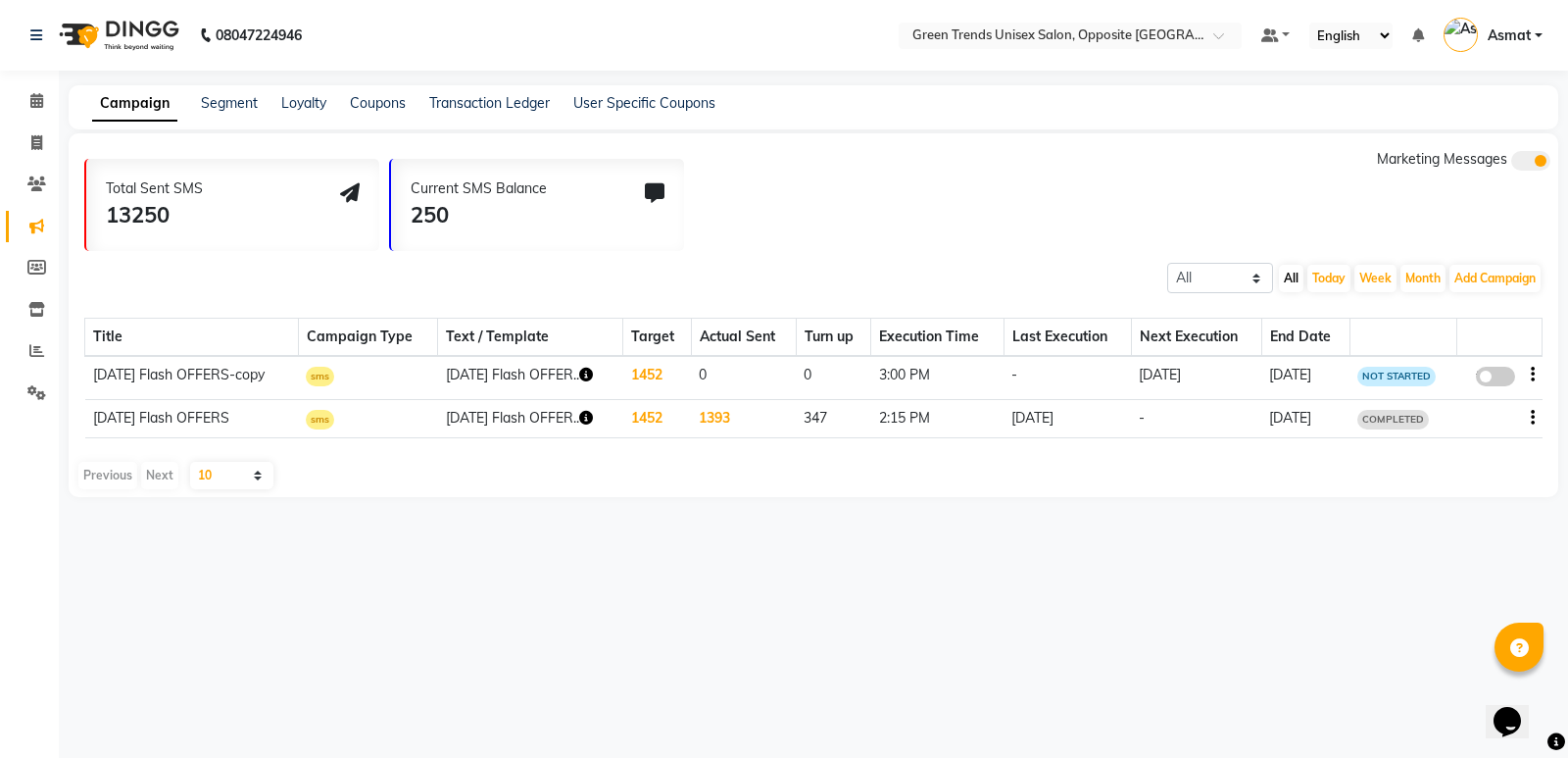
select select "service"
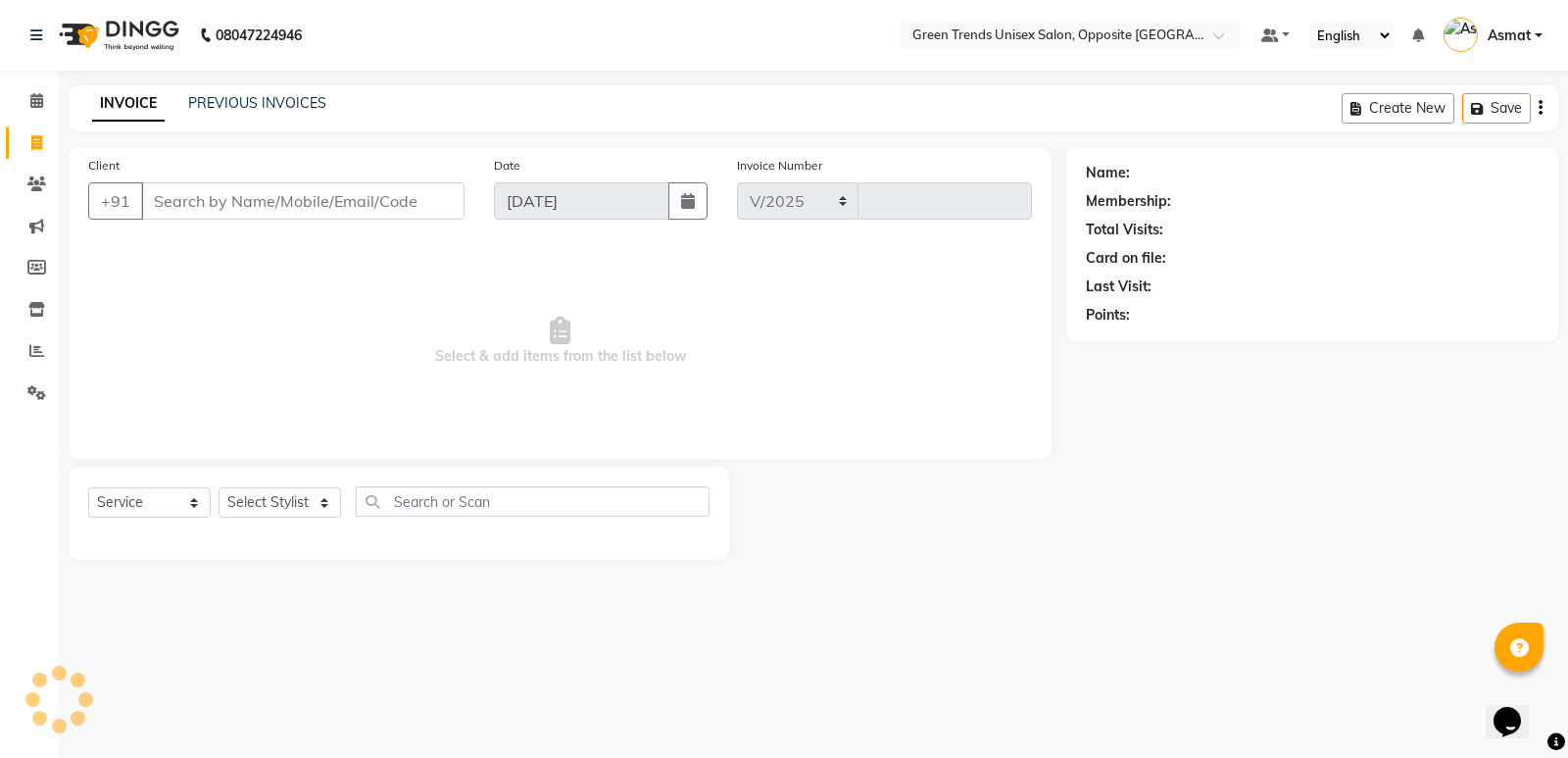
select select "5225"
type input "1110"
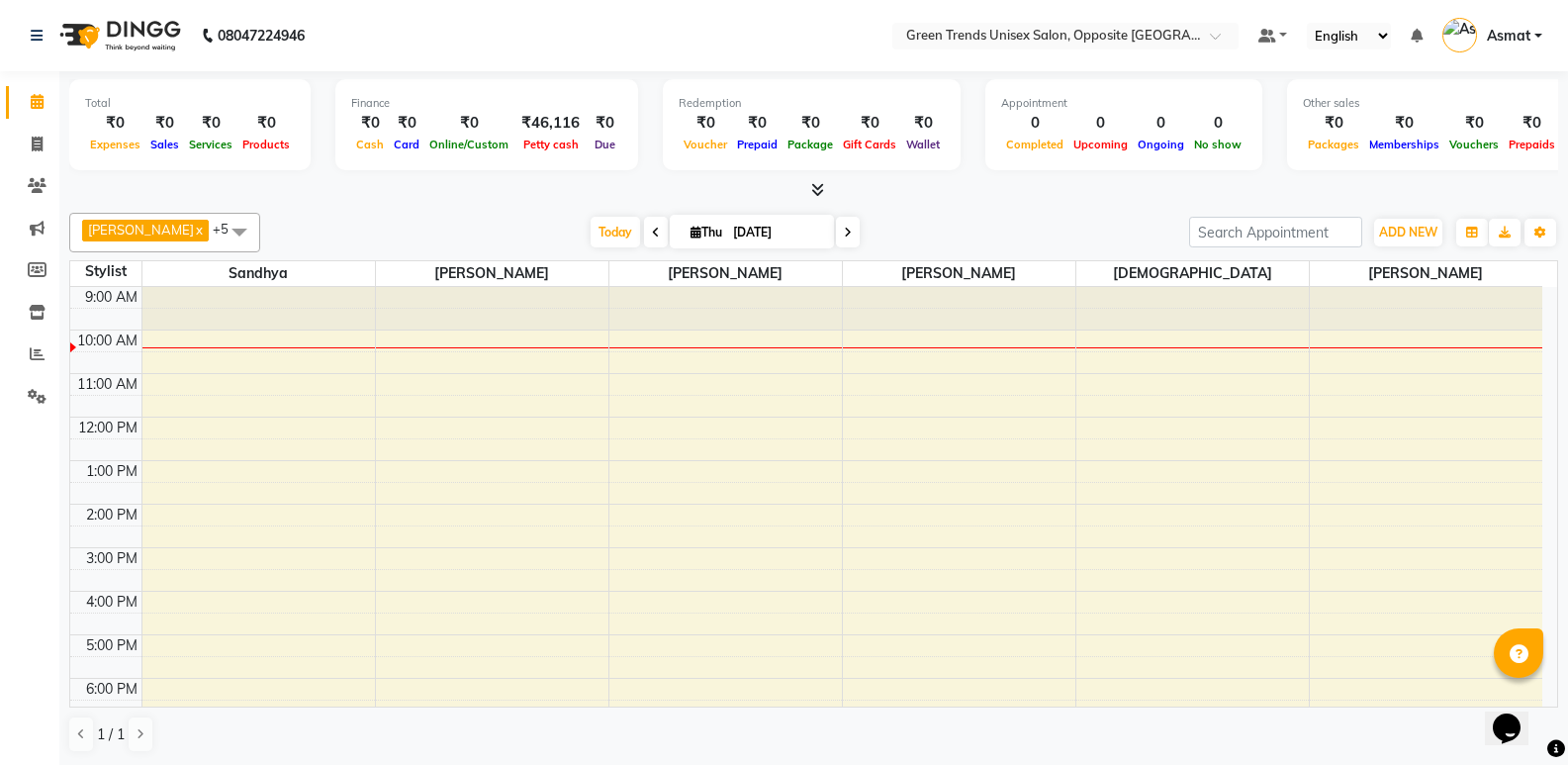
click at [262, 337] on div "9:00 AM 10:00 AM 11:00 AM 12:00 PM 1:00 PM 2:00 PM 3:00 PM 4:00 PM 5:00 PM 6:00…" at bounding box center [807, 569] width 1472 height 565
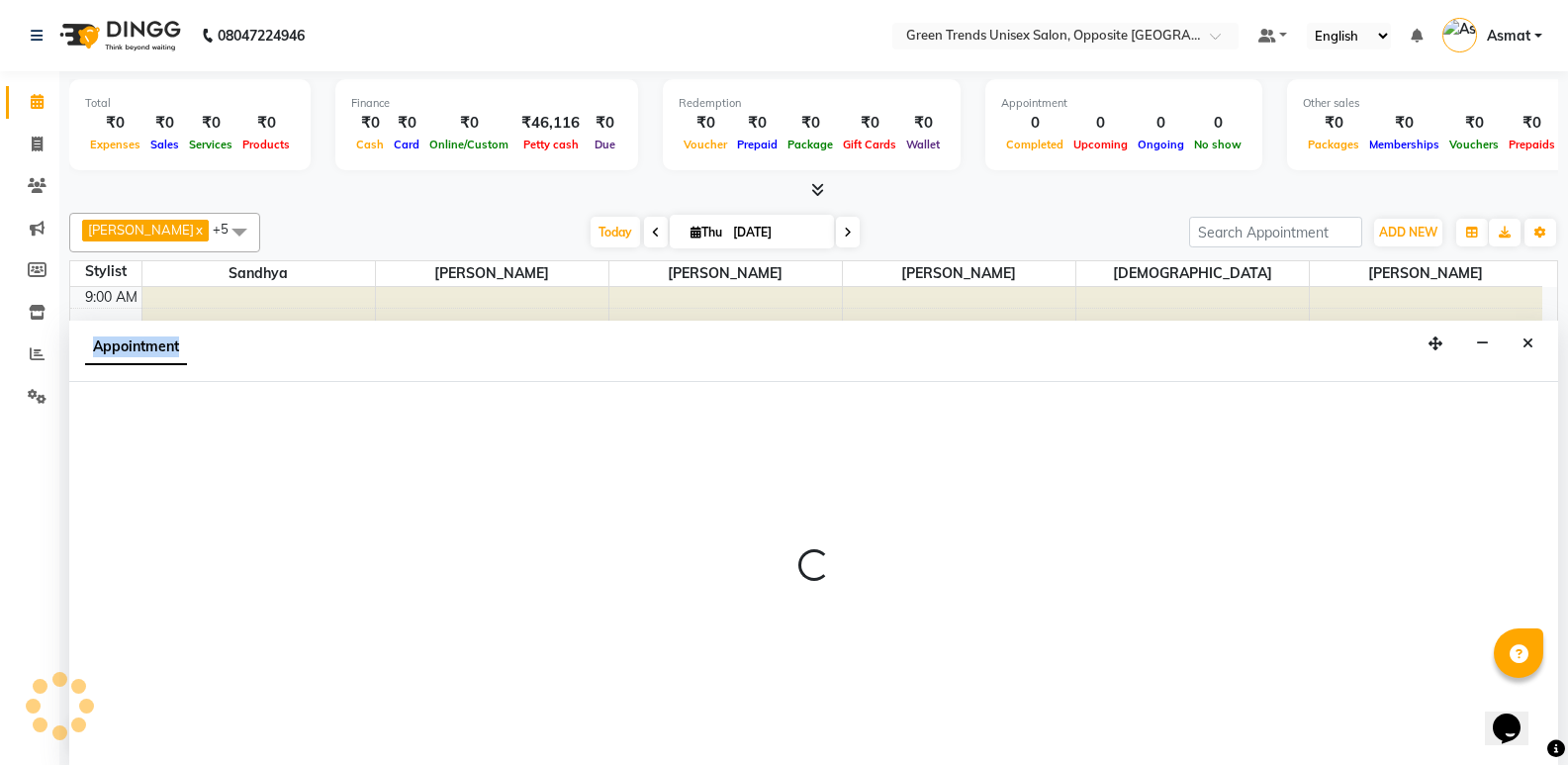
scroll to position [1, 0]
select select "35063"
select select "tentative"
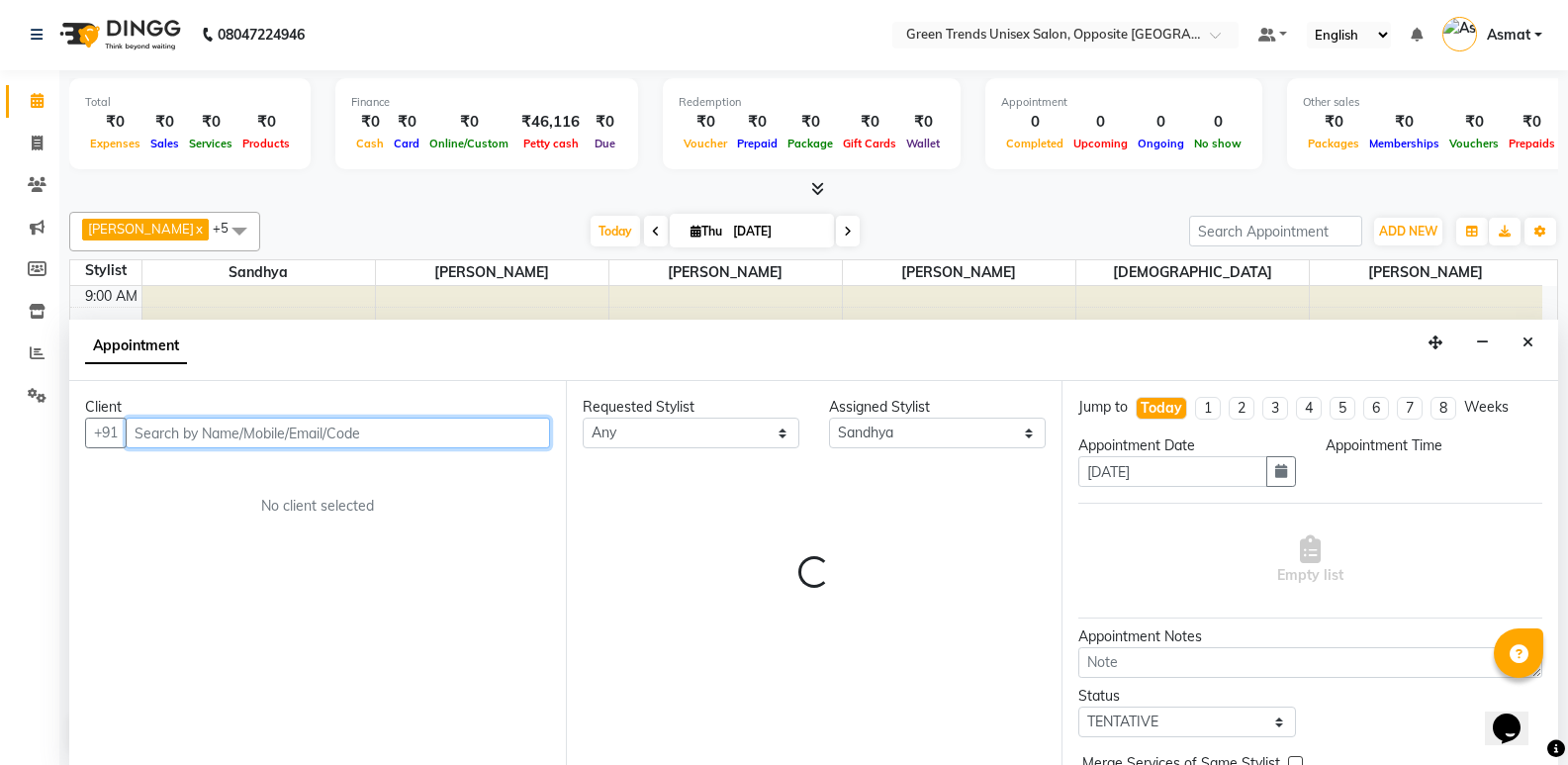
select select "600"
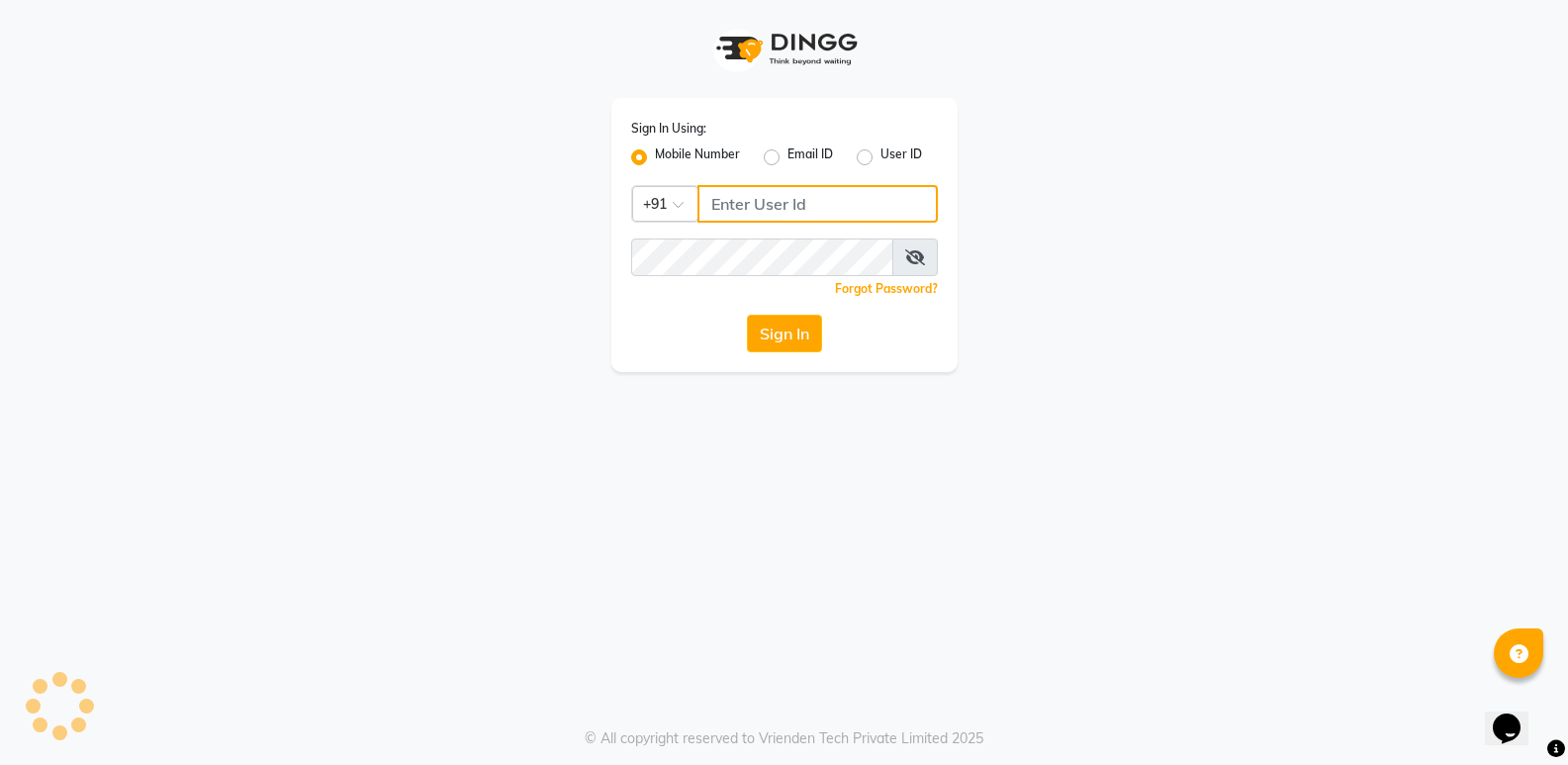
type input "8299508996"
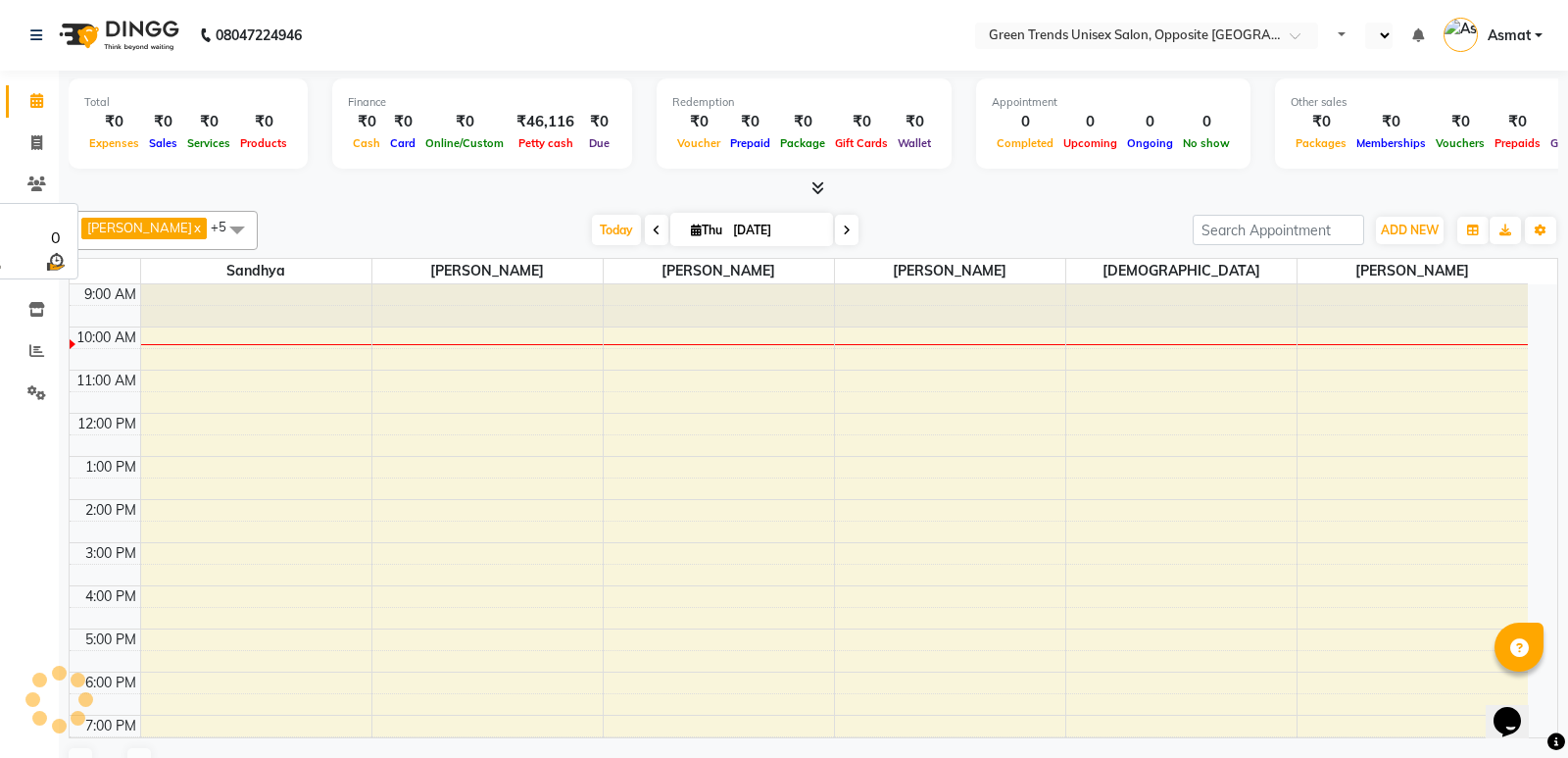
select select "en"
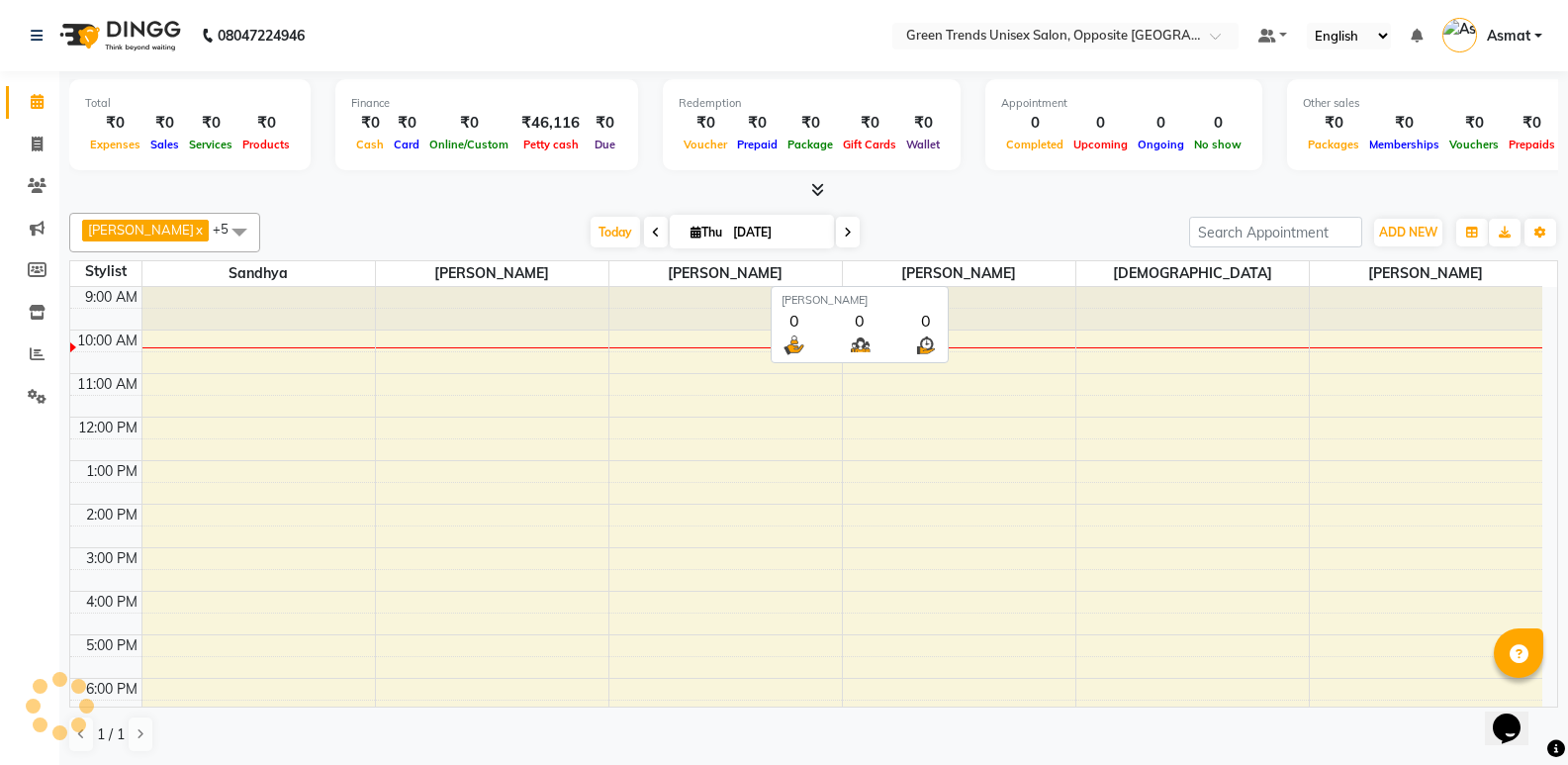
scroll to position [45, 0]
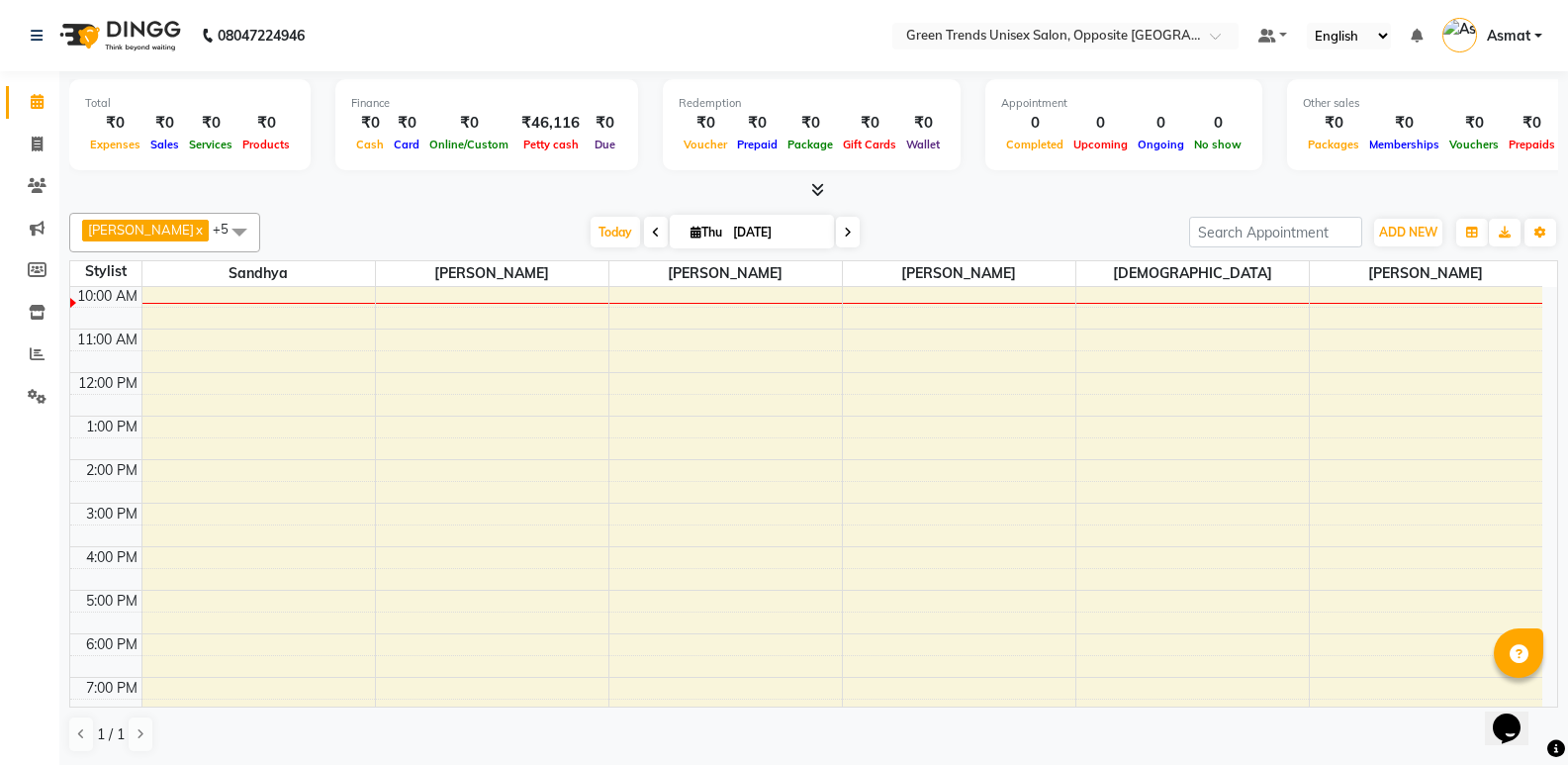
click at [501, 320] on div "9:00 AM 10:00 AM 11:00 AM 12:00 PM 1:00 PM 2:00 PM 3:00 PM 4:00 PM 5:00 PM 6:00…" at bounding box center [807, 524] width 1472 height 565
select select "82136"
select select "tentative"
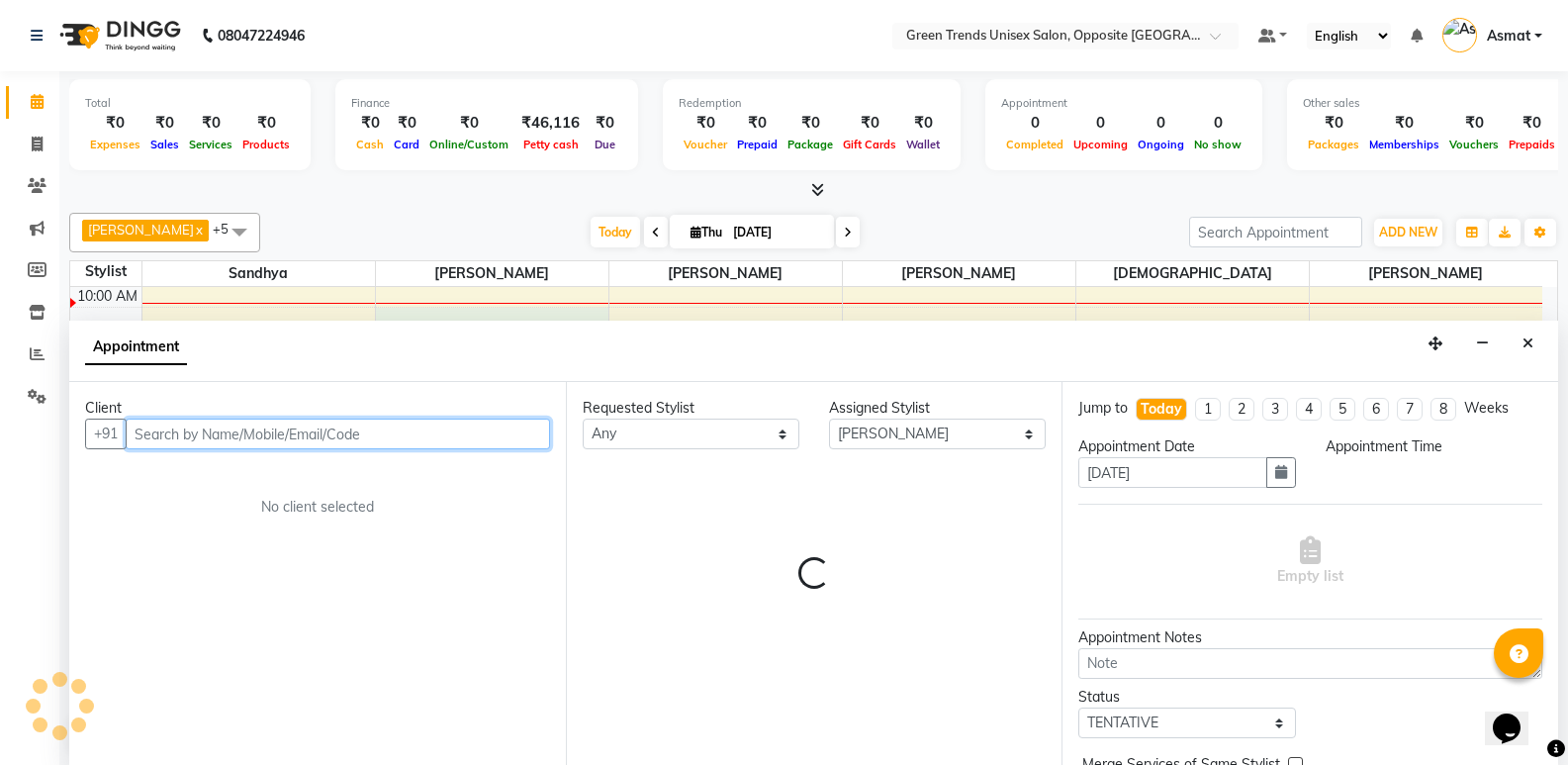
select select "630"
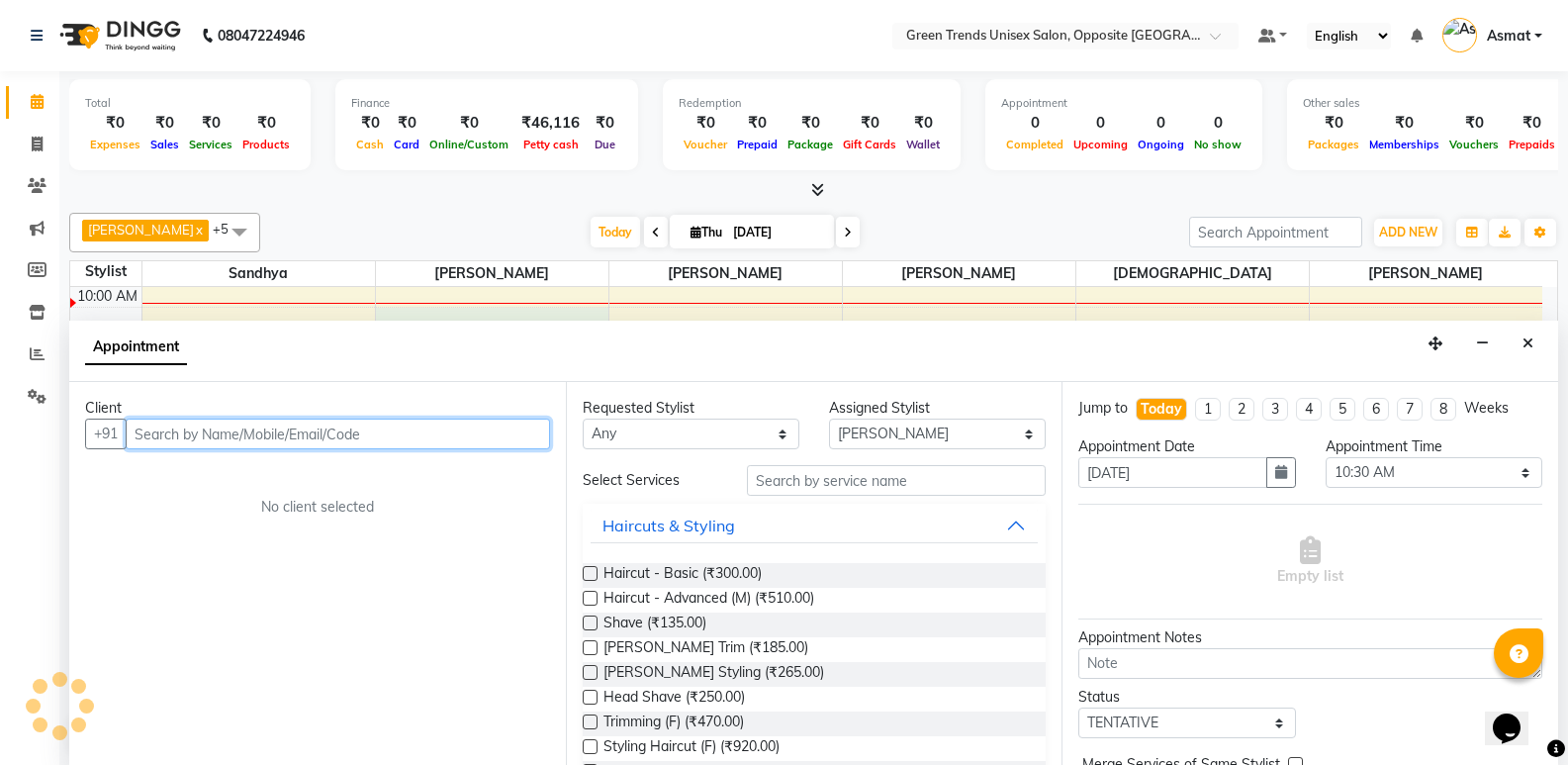
scroll to position [1, 0]
type input "7054377779"
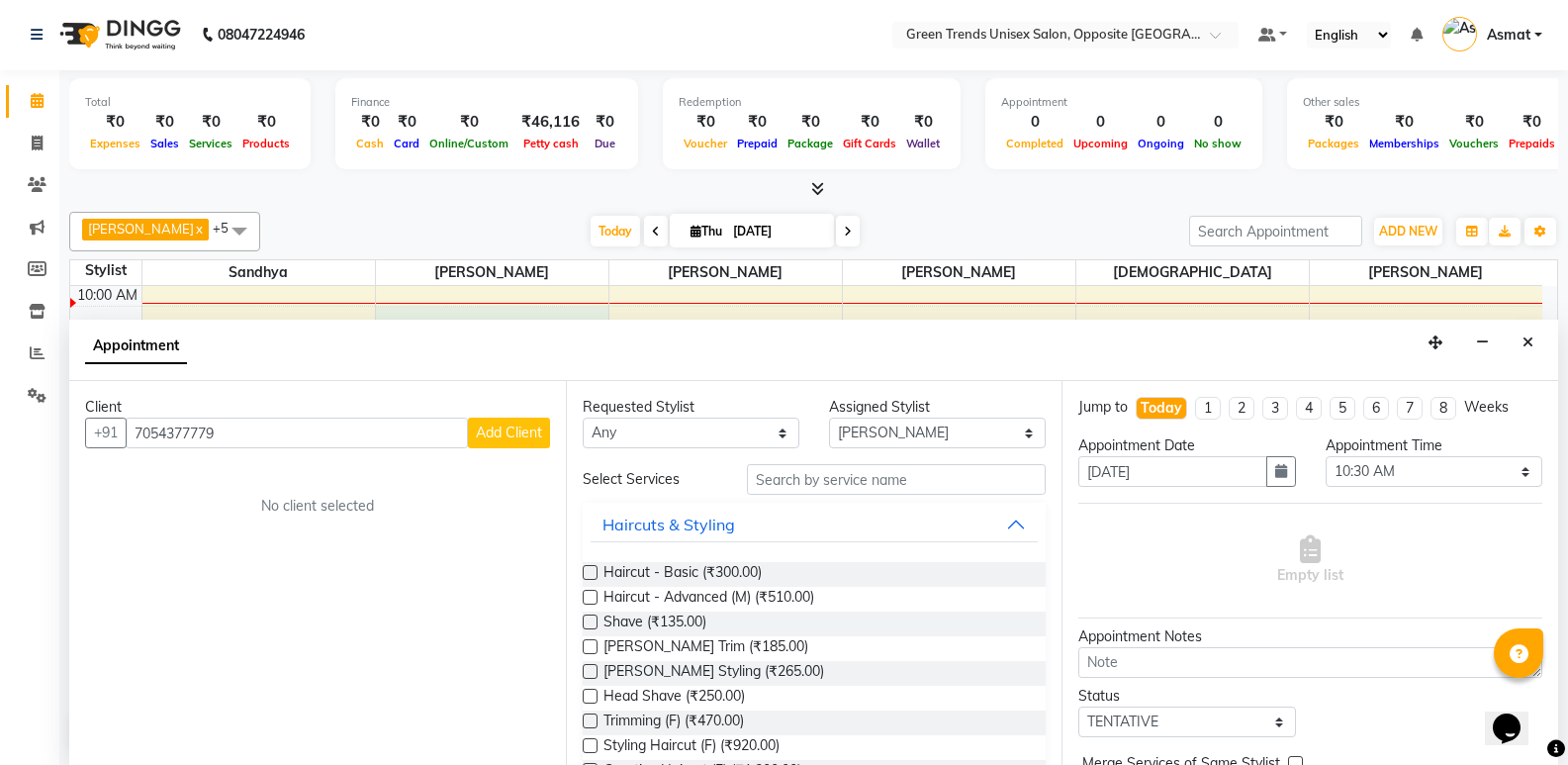
click at [589, 570] on label at bounding box center [590, 572] width 15 height 15
click at [589, 570] on input "checkbox" at bounding box center [589, 574] width 13 height 13
click at [589, 570] on label at bounding box center [590, 572] width 15 height 15
click at [589, 570] on input "checkbox" at bounding box center [589, 574] width 13 height 13
checkbox input "false"
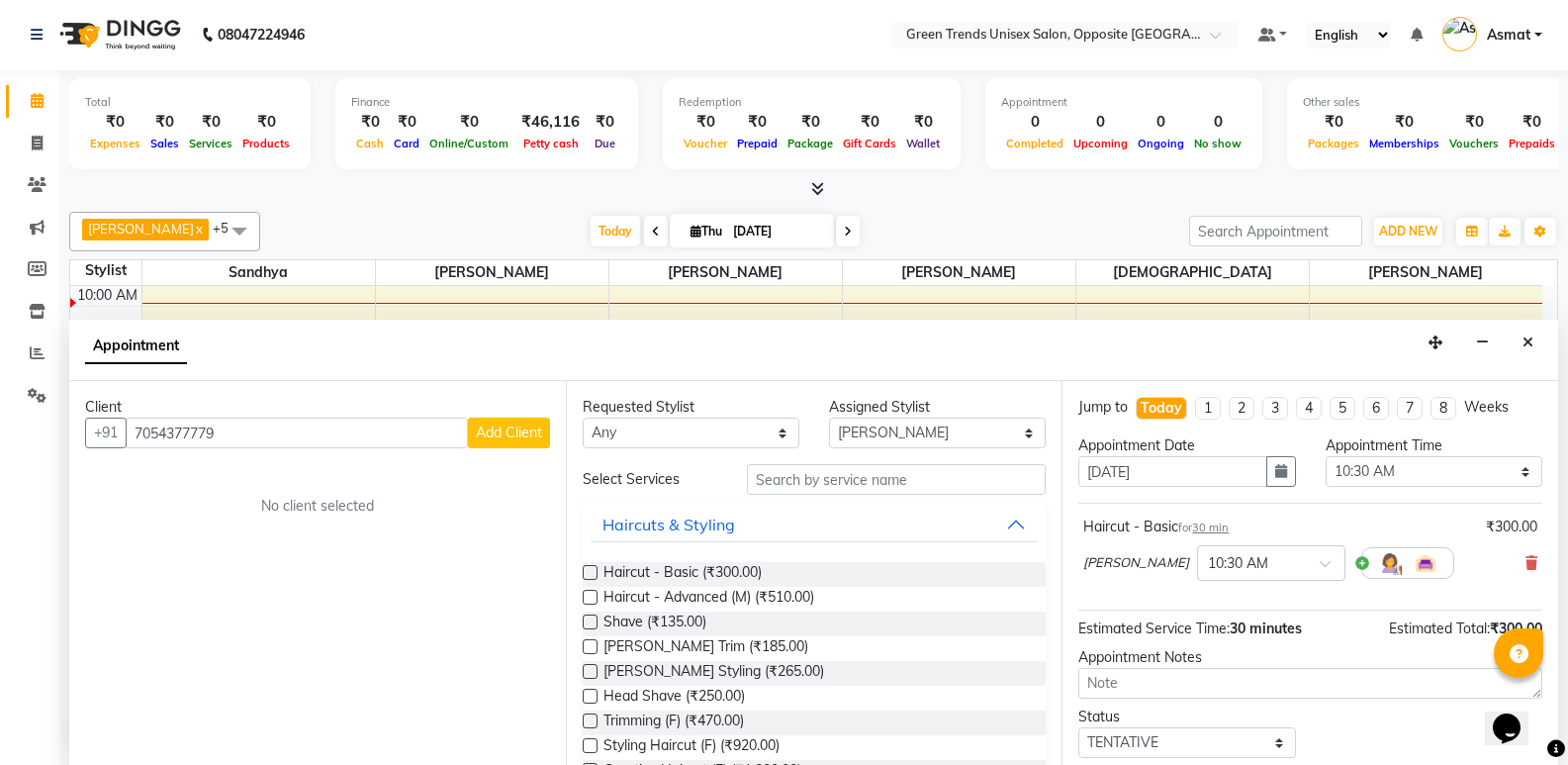
click at [1410, 714] on div "Status Select TENTATIVE CONFIRM CHECK-IN UPCOMING" at bounding box center [1311, 732] width 494 height 52
click at [1411, 714] on div "Status Select TENTATIVE CONFIRM CHECK-IN UPCOMING" at bounding box center [1311, 732] width 494 height 52
select select "upcoming"
click at [1506, 712] on icon "Opens Chat This icon Opens the chat window." at bounding box center [1507, 728] width 32 height 32
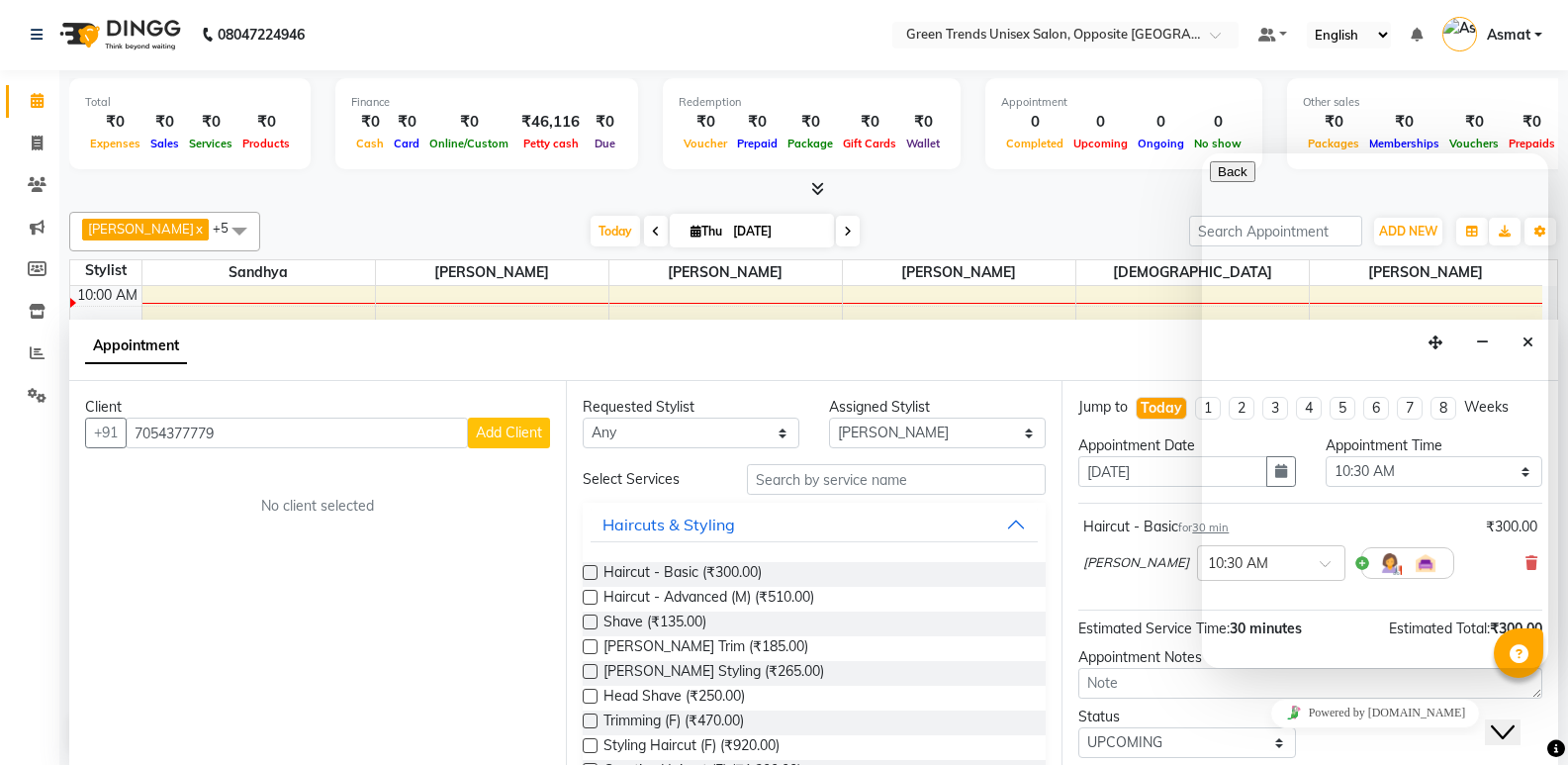
click at [1515, 720] on icon "Close Chat This icon closes the chat window." at bounding box center [1503, 732] width 24 height 24
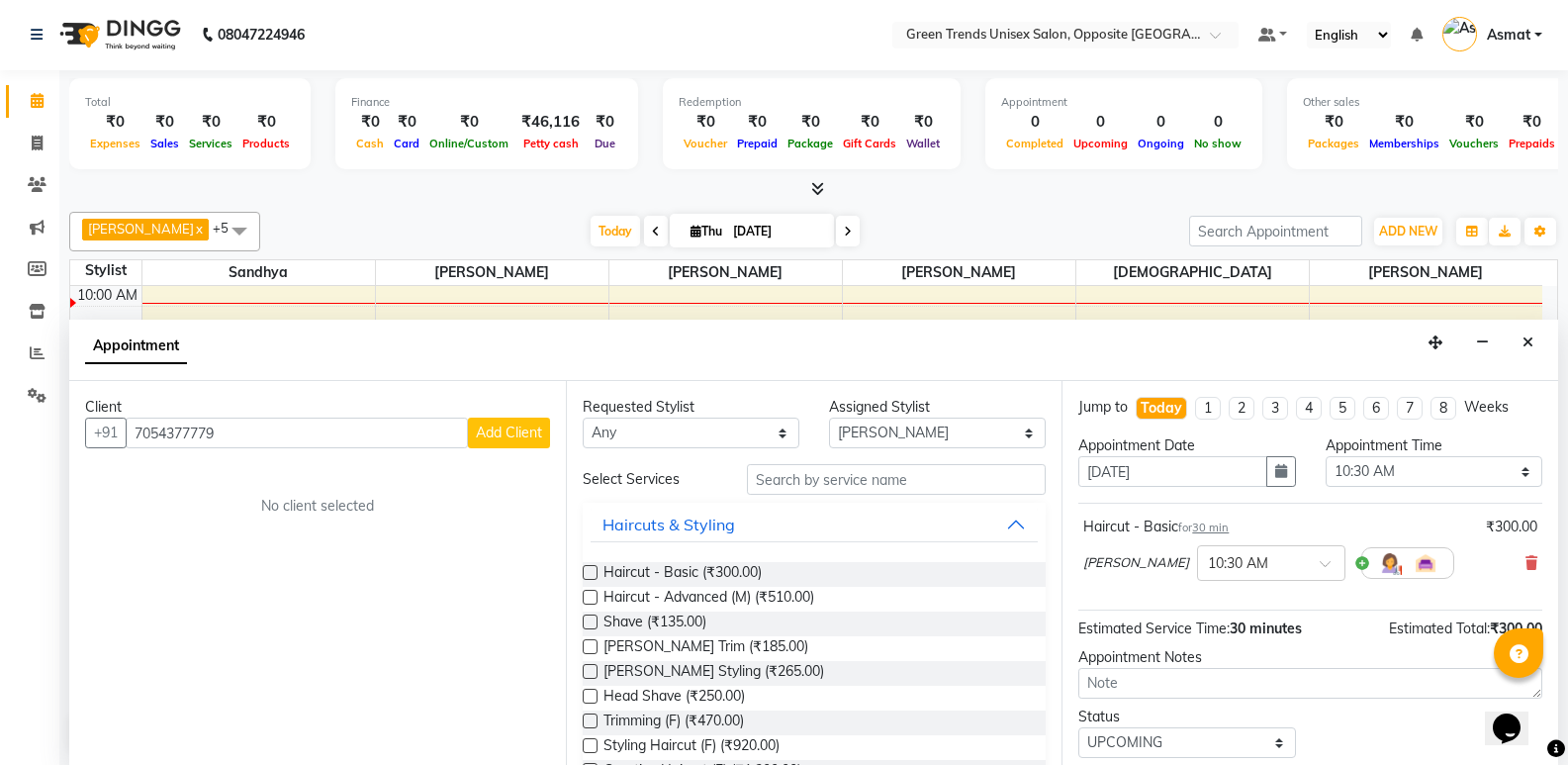
click at [1513, 716] on icon "Chat widget" at bounding box center [1507, 728] width 28 height 30
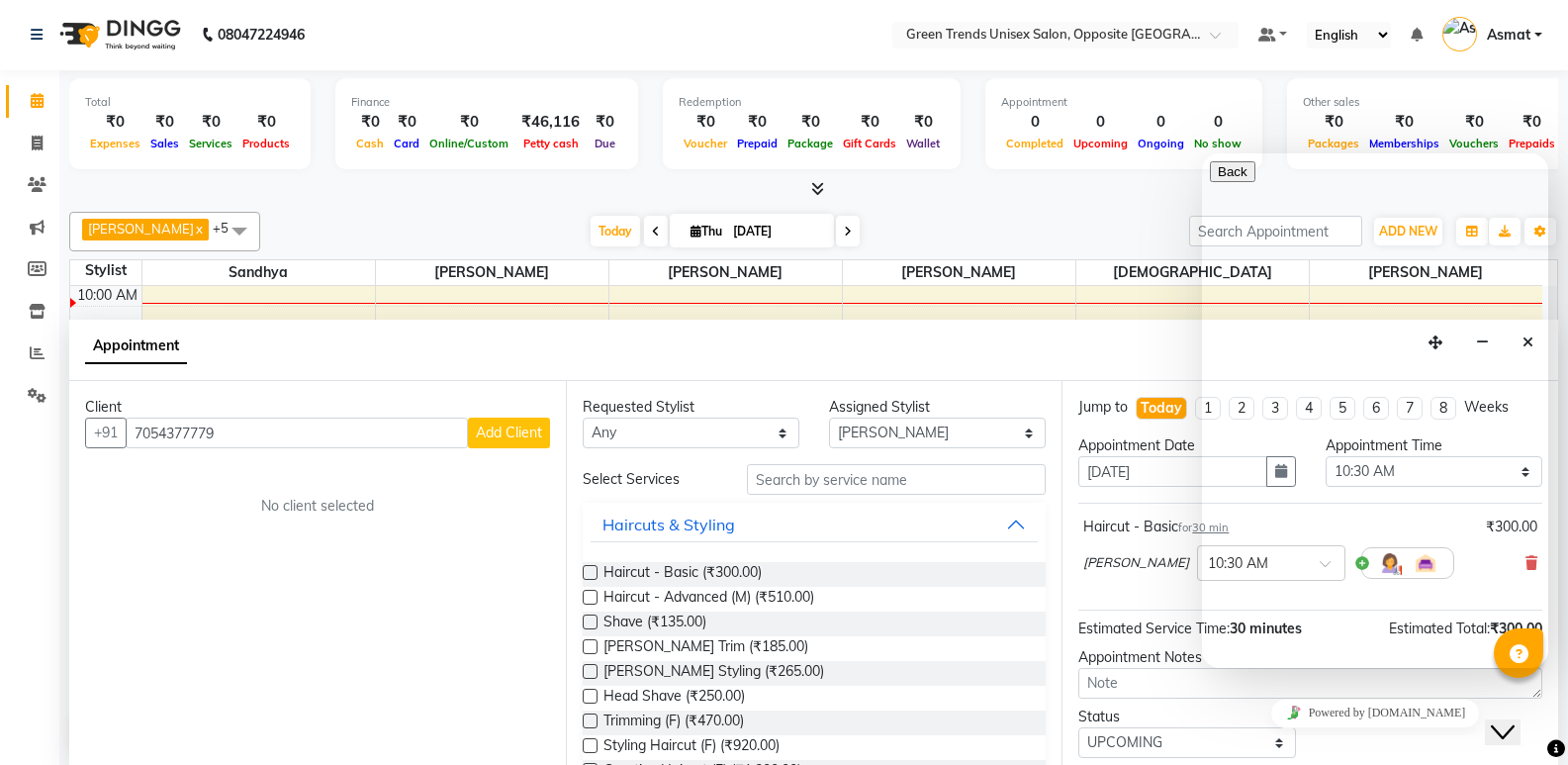
click at [1514, 720] on icon "Close Chat This icon closes the chat window." at bounding box center [1503, 732] width 24 height 24
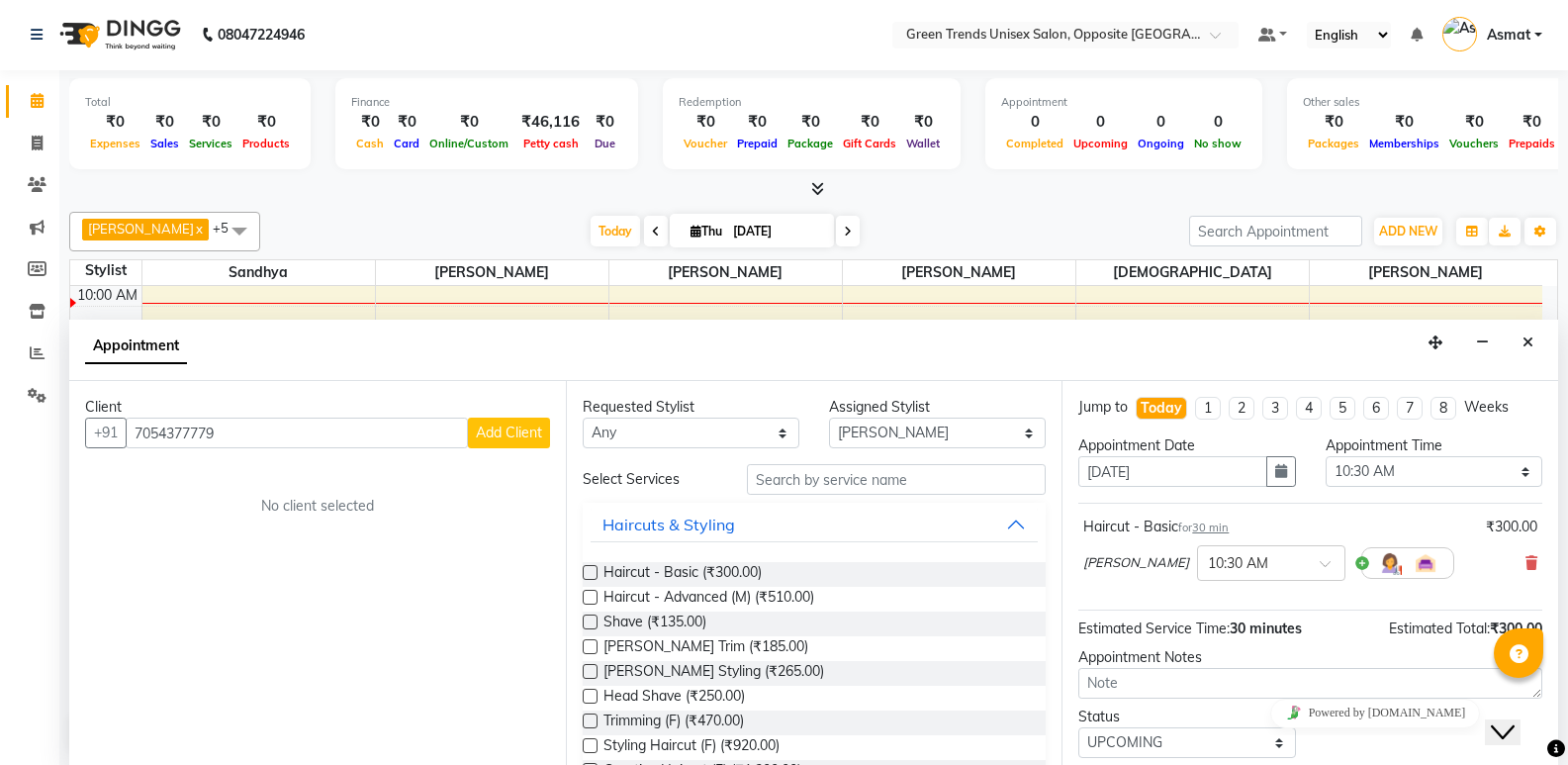
click at [1525, 667] on div at bounding box center [1519, 653] width 50 height 50
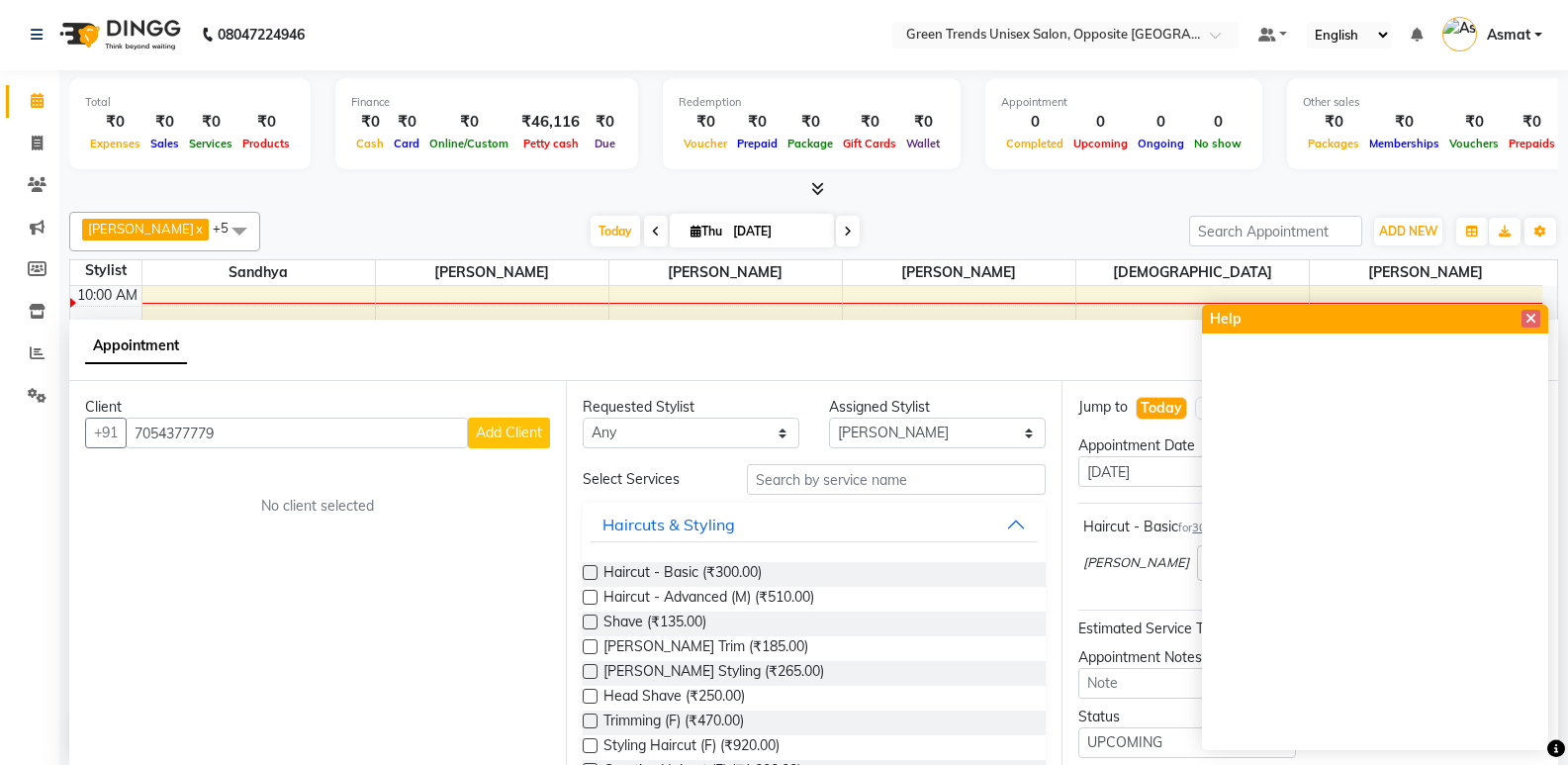
click at [1473, 205] on div "Himanshu x Sandhya x SUJEET x Vaishnavi x Vrinda x Sohail x +5 Select All Sandh…" at bounding box center [814, 482] width 1489 height 556
click at [1525, 320] on icon at bounding box center [1530, 319] width 11 height 14
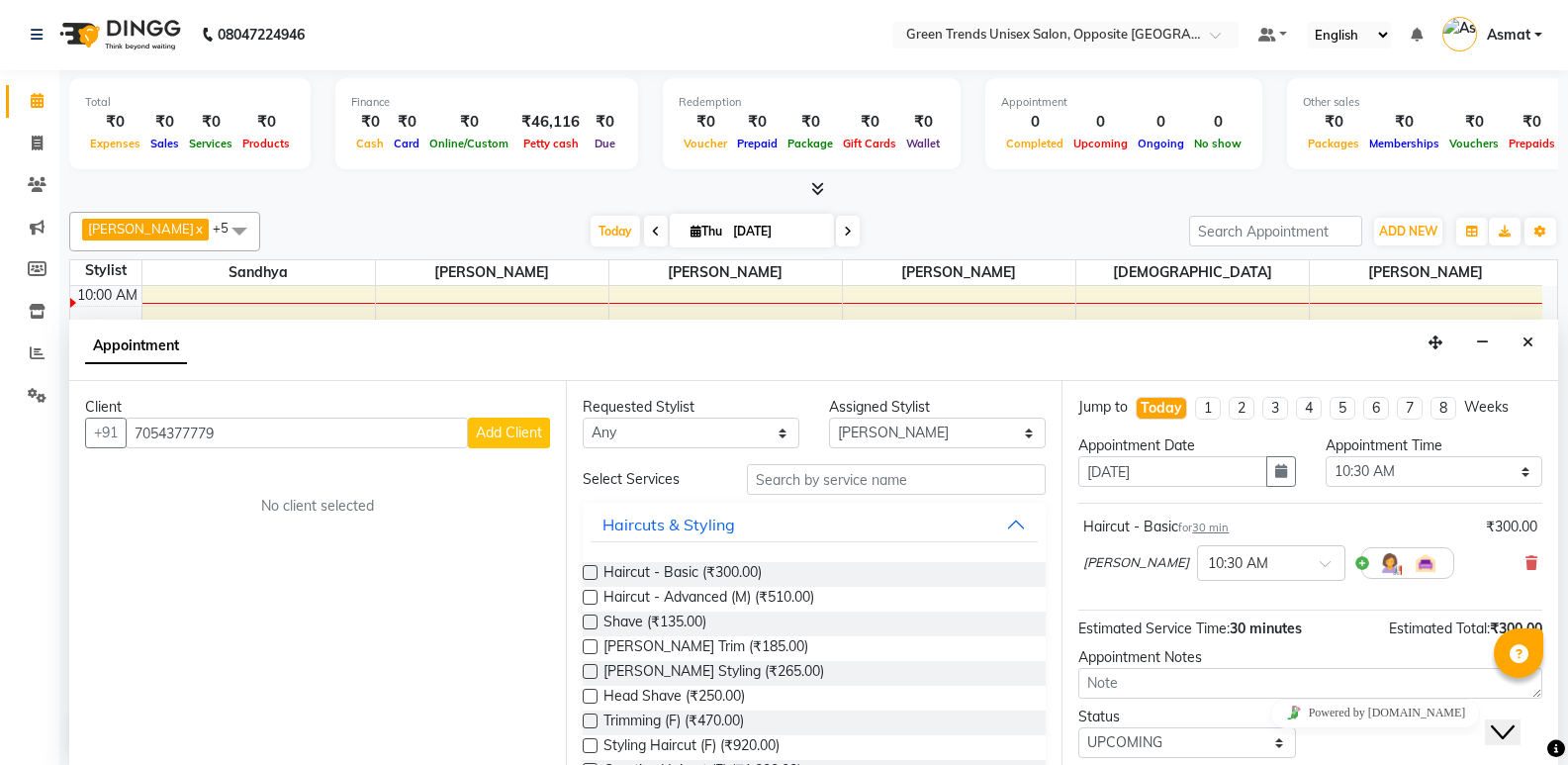
click at [588, 573] on label at bounding box center [590, 572] width 15 height 15
click at [588, 573] on input "checkbox" at bounding box center [589, 574] width 13 height 13
click at [588, 573] on label at bounding box center [590, 572] width 15 height 15
click at [588, 573] on input "checkbox" at bounding box center [589, 574] width 13 height 13
checkbox input "false"
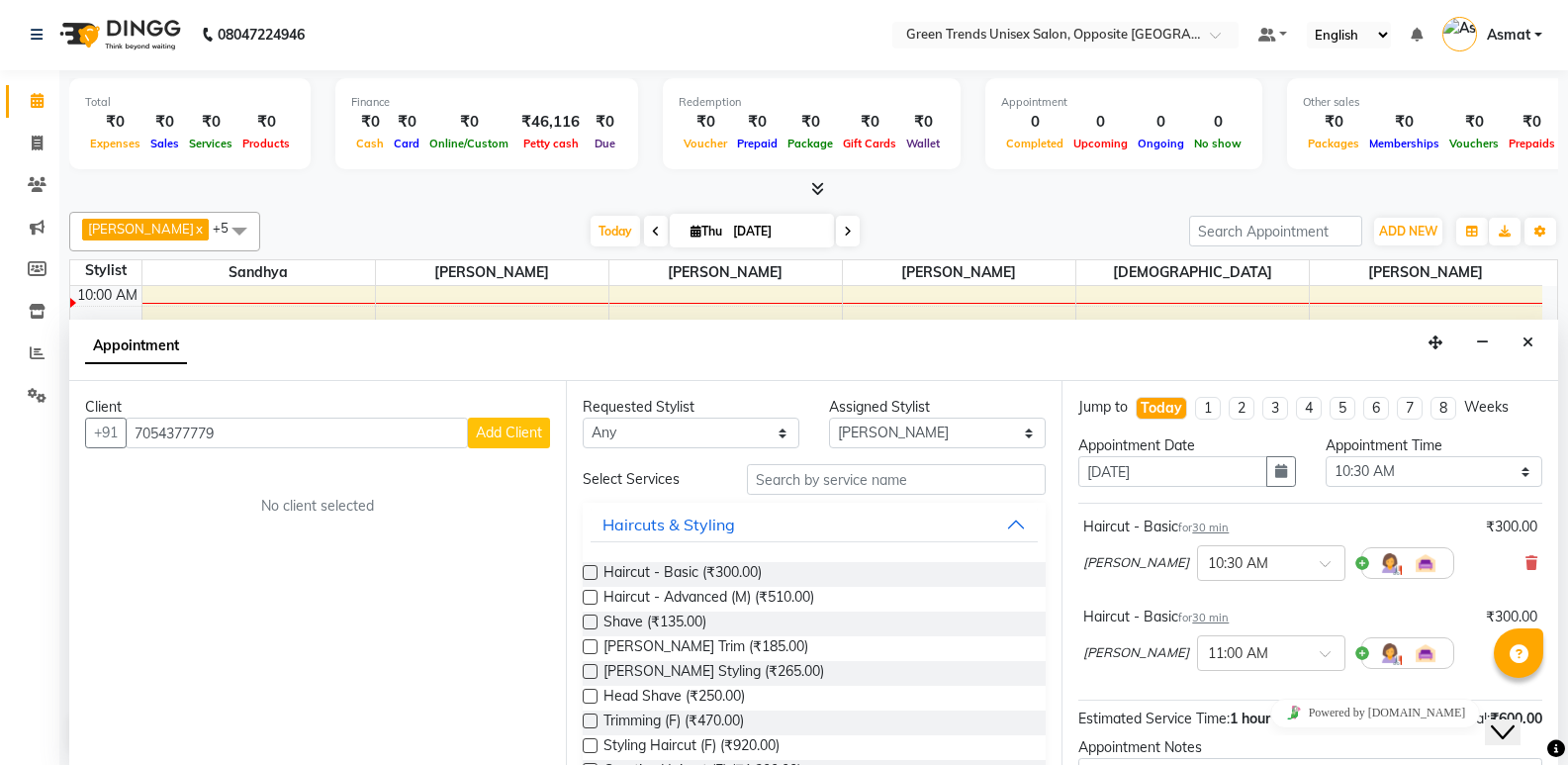
click at [1431, 744] on div "Appointment Notes" at bounding box center [1311, 747] width 464 height 21
click at [1432, 744] on div "Appointment Notes" at bounding box center [1311, 747] width 464 height 21
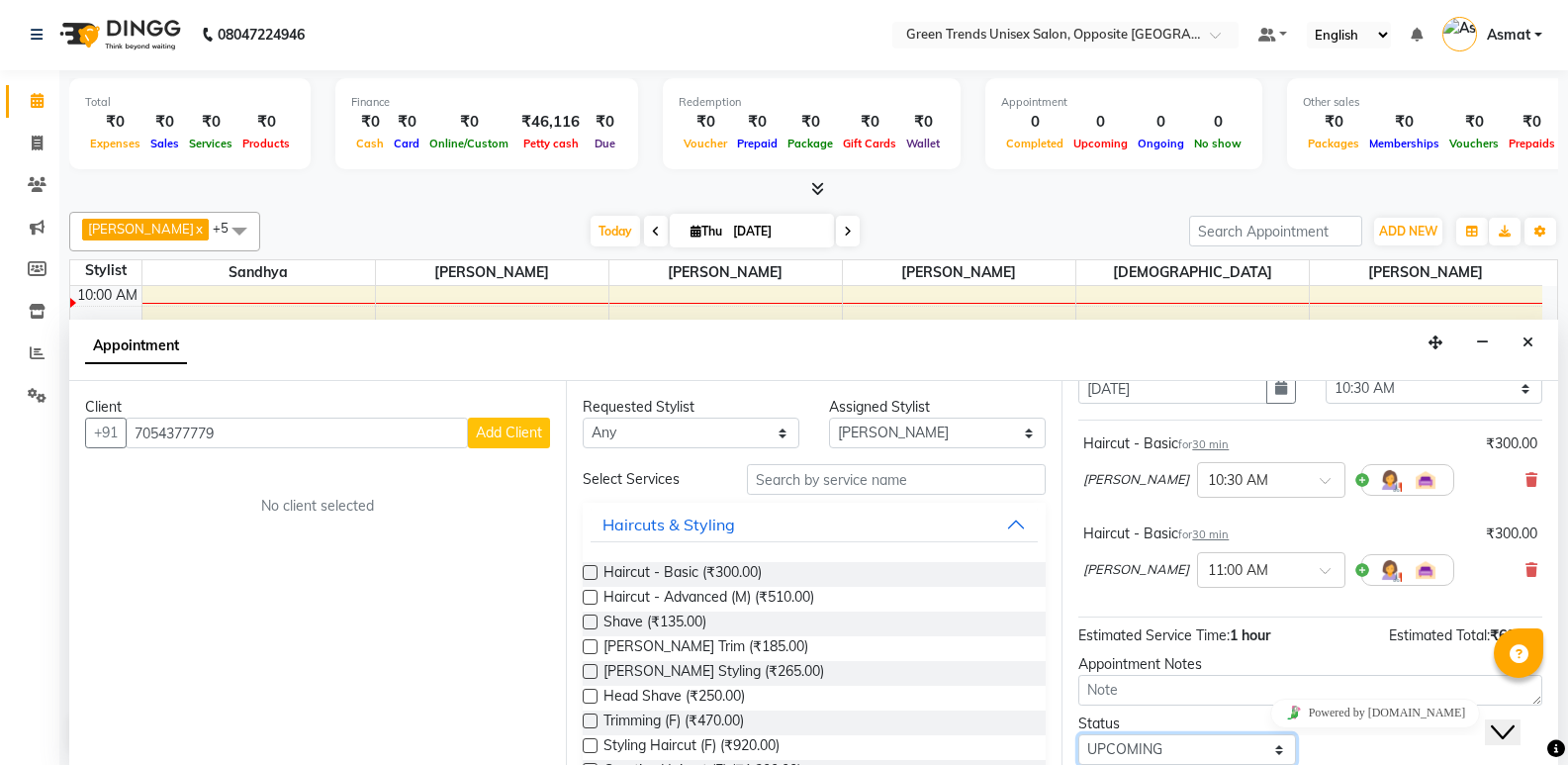
scroll to position [0, 0]
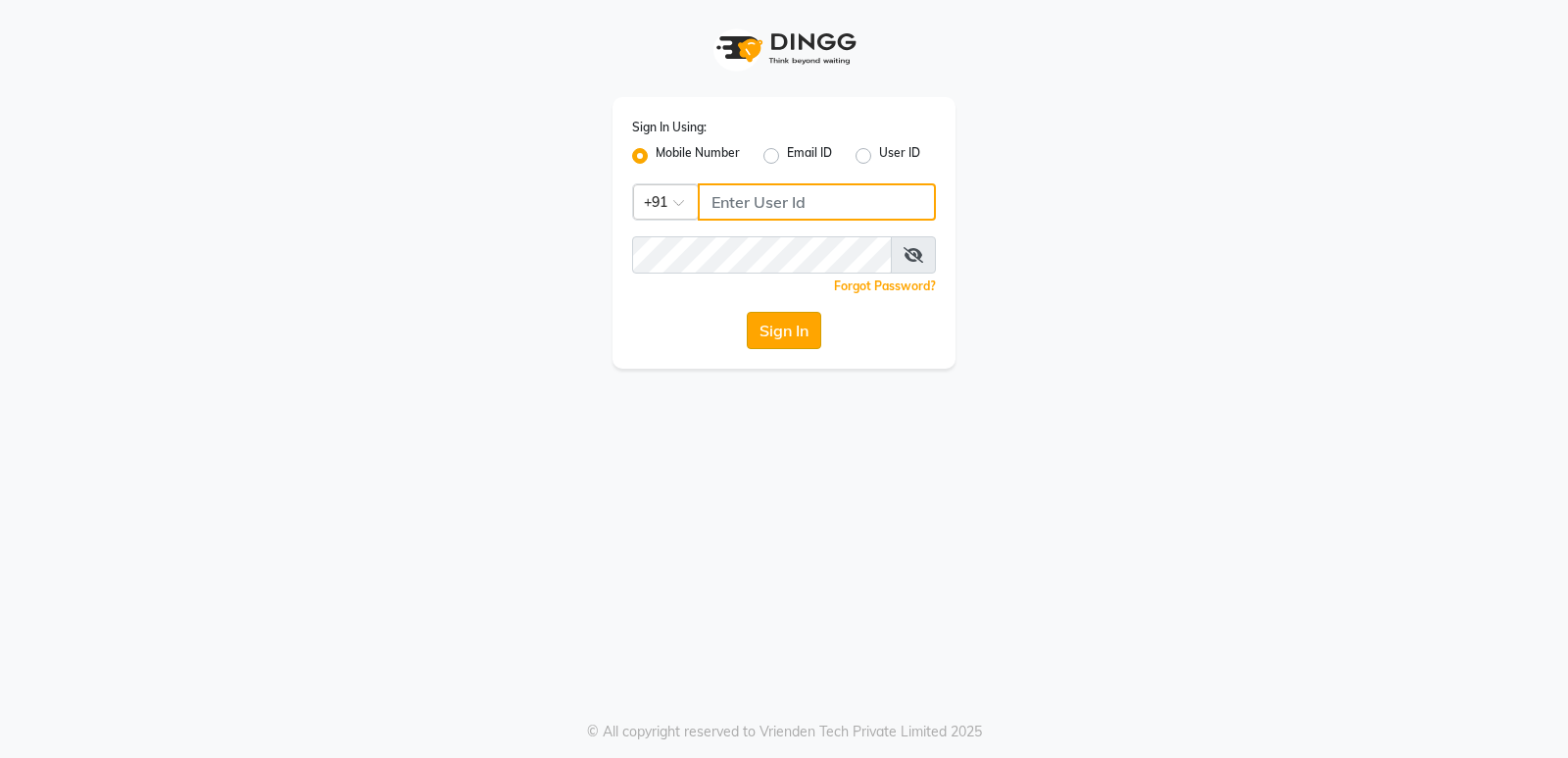
type input "8299508996"
click at [792, 325] on button "Sign In" at bounding box center [784, 331] width 74 height 38
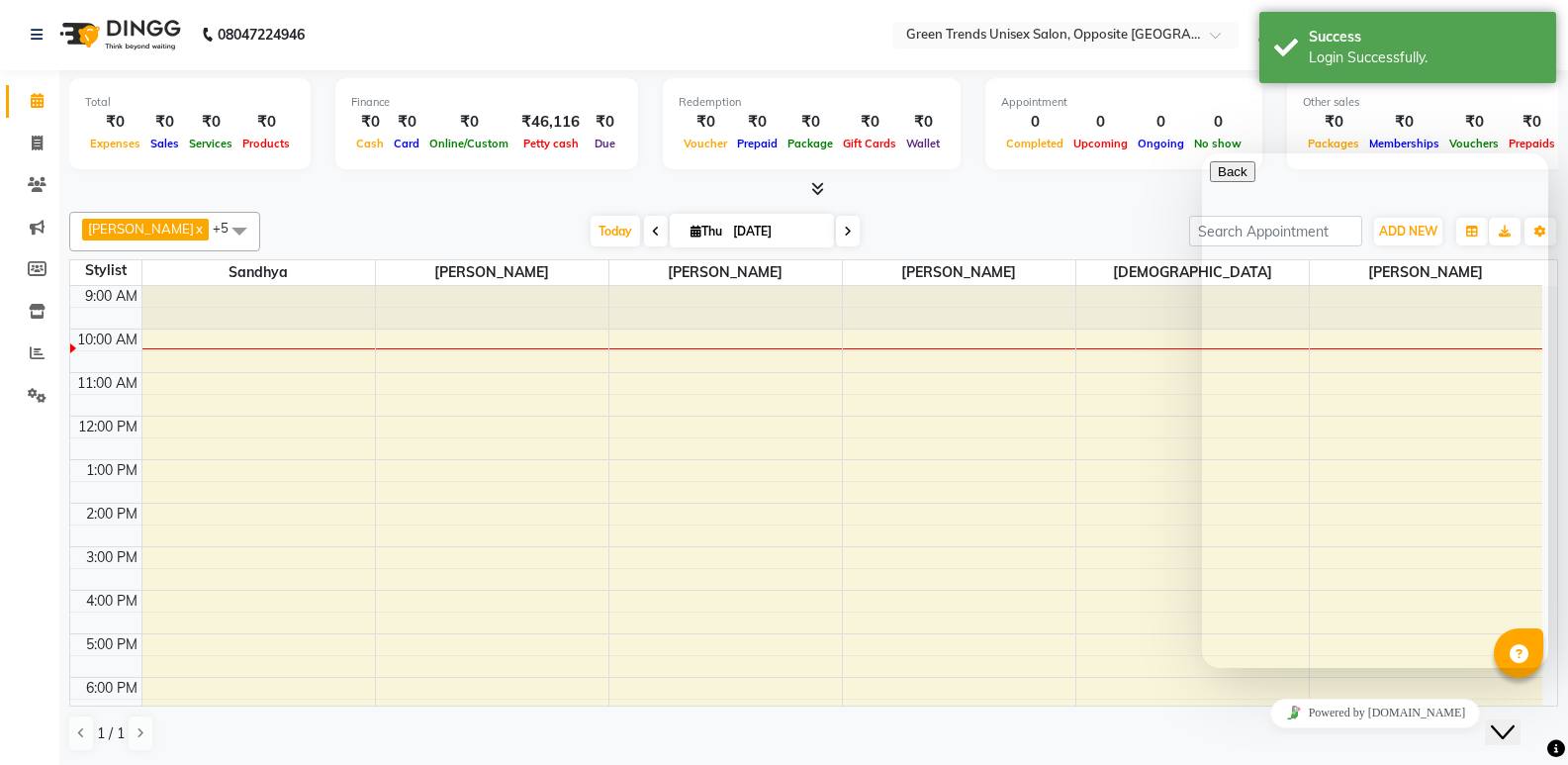
click at [1548, 691] on html "Close Chat This icon closes the chat window." at bounding box center [1517, 715] width 64 height 60
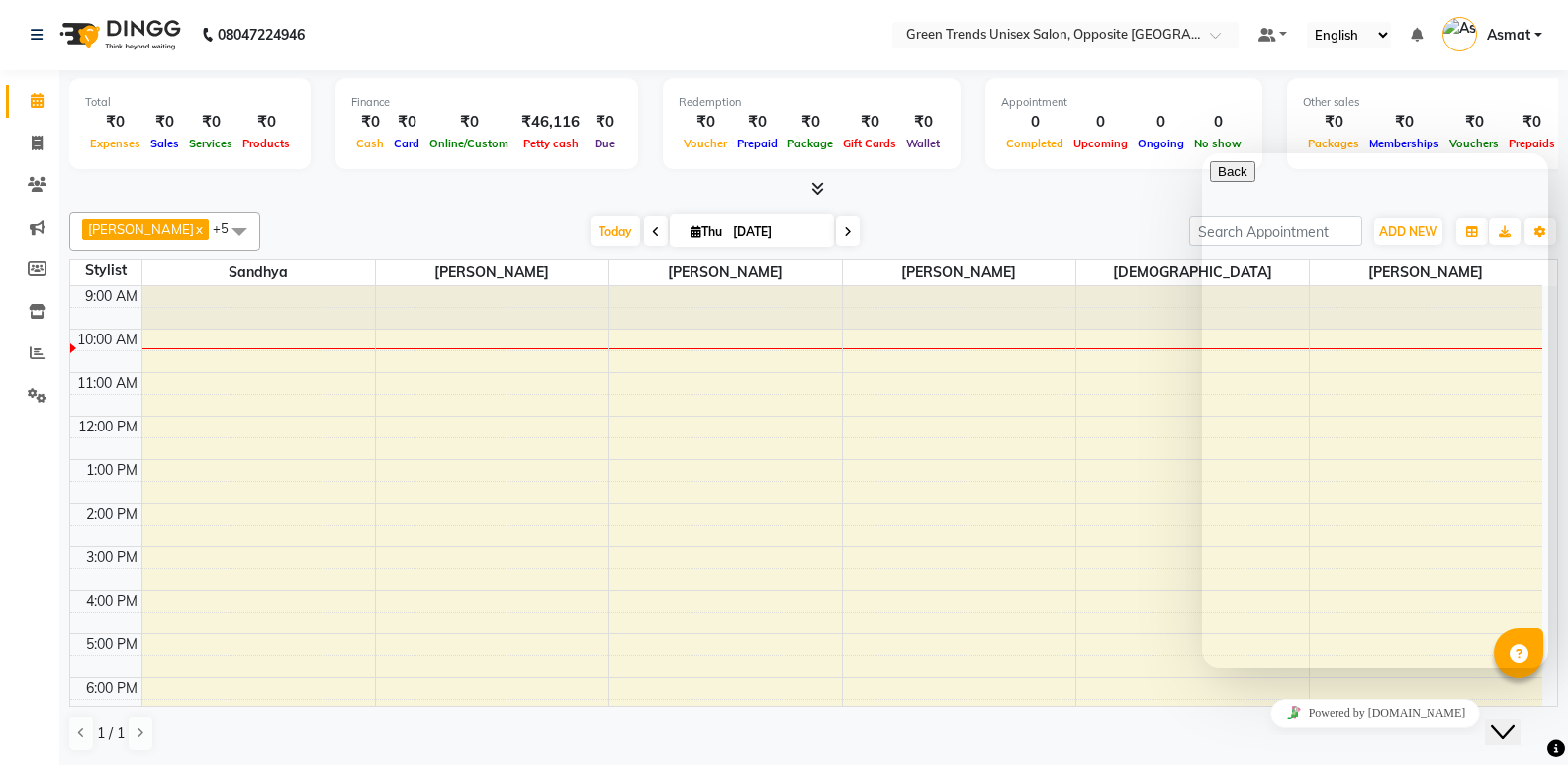
scroll to position [145, 0]
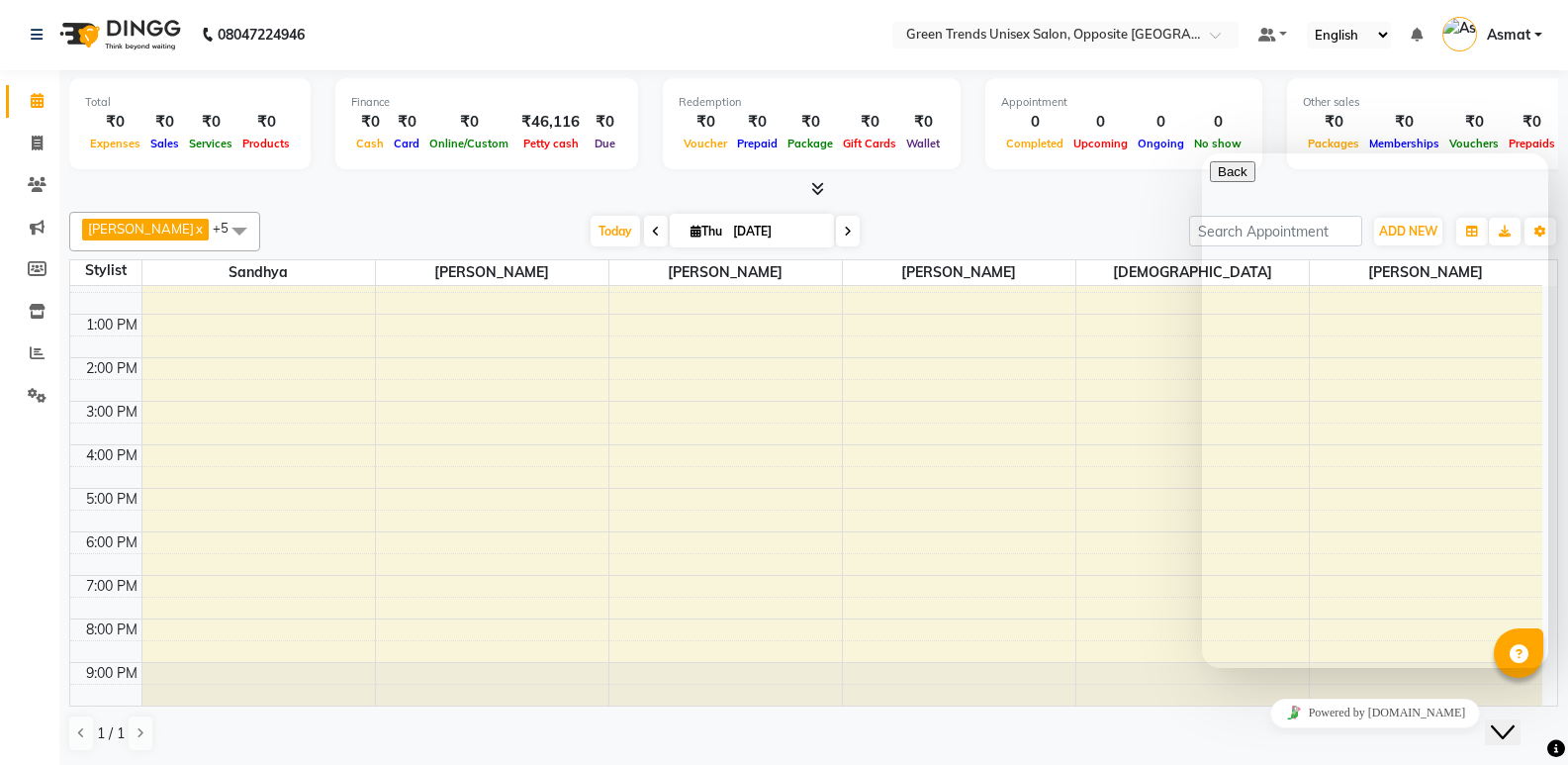
click at [1540, 693] on div "Close Chat This icon closes the chat window." at bounding box center [1517, 693] width 48 height 0
click at [1515, 720] on icon "Close Chat This icon closes the chat window." at bounding box center [1503, 732] width 24 height 24
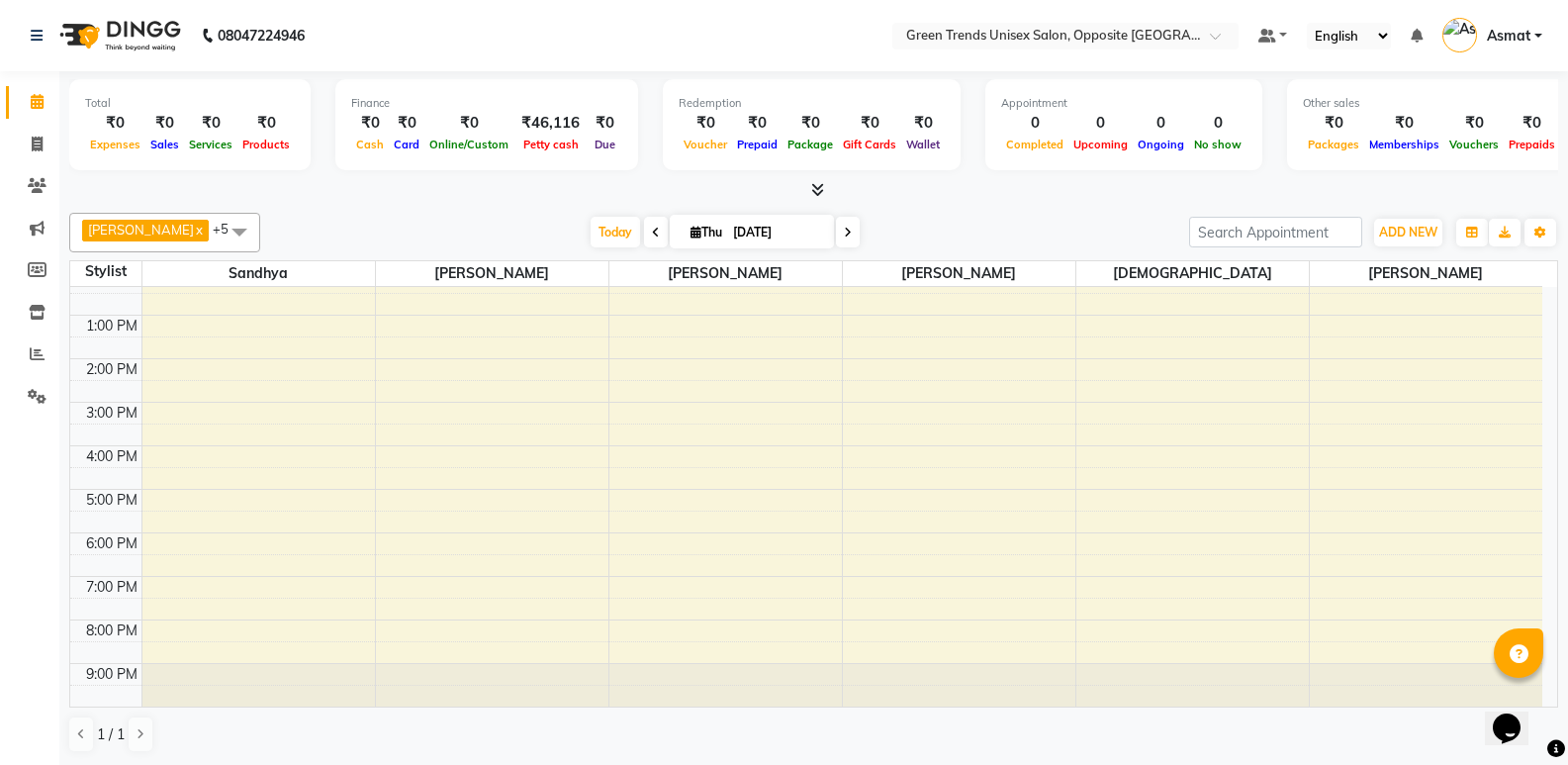
scroll to position [1, 0]
click at [1523, 647] on icon at bounding box center [1519, 654] width 19 height 19
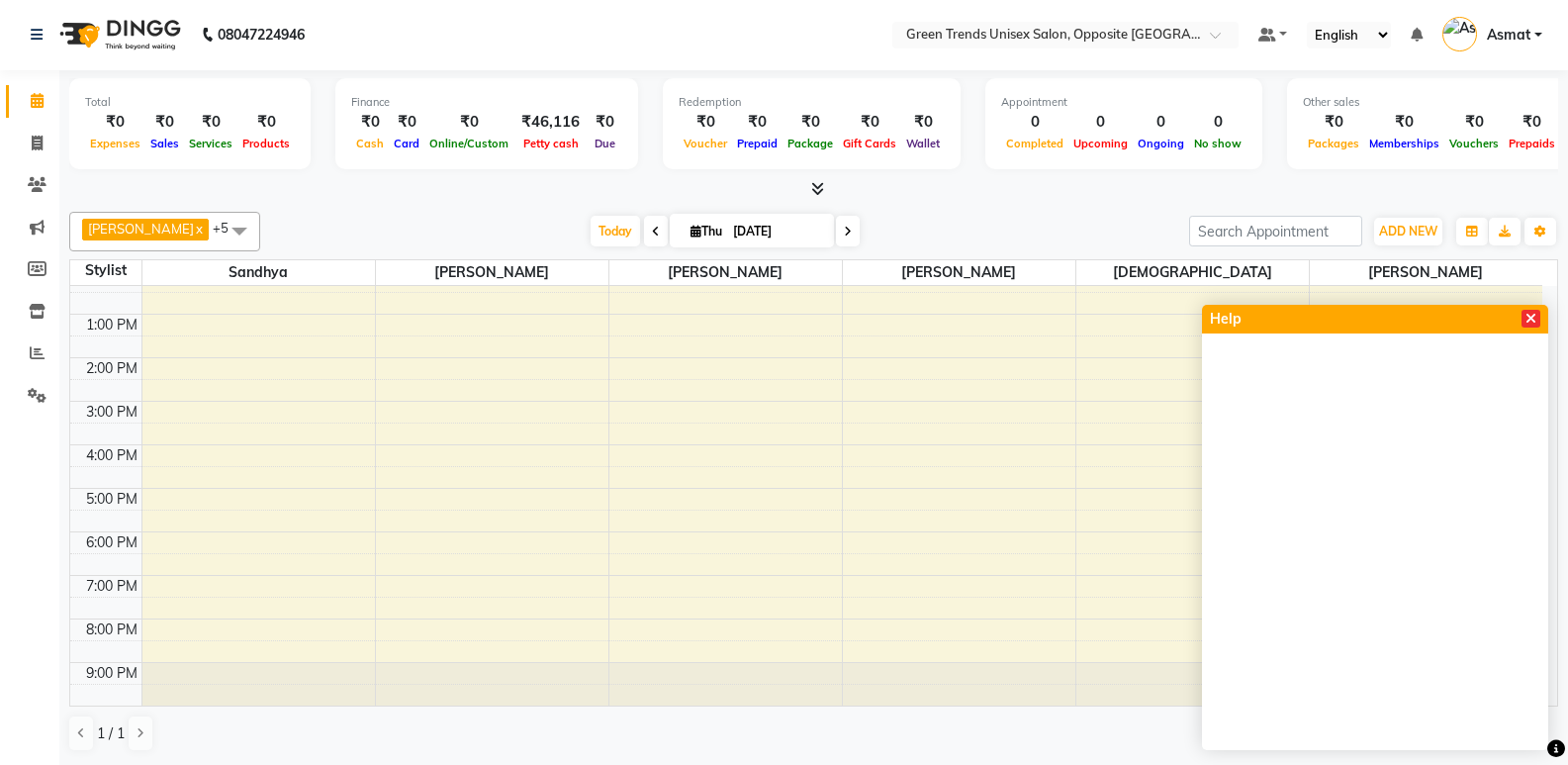
click at [1525, 317] on icon at bounding box center [1530, 319] width 11 height 14
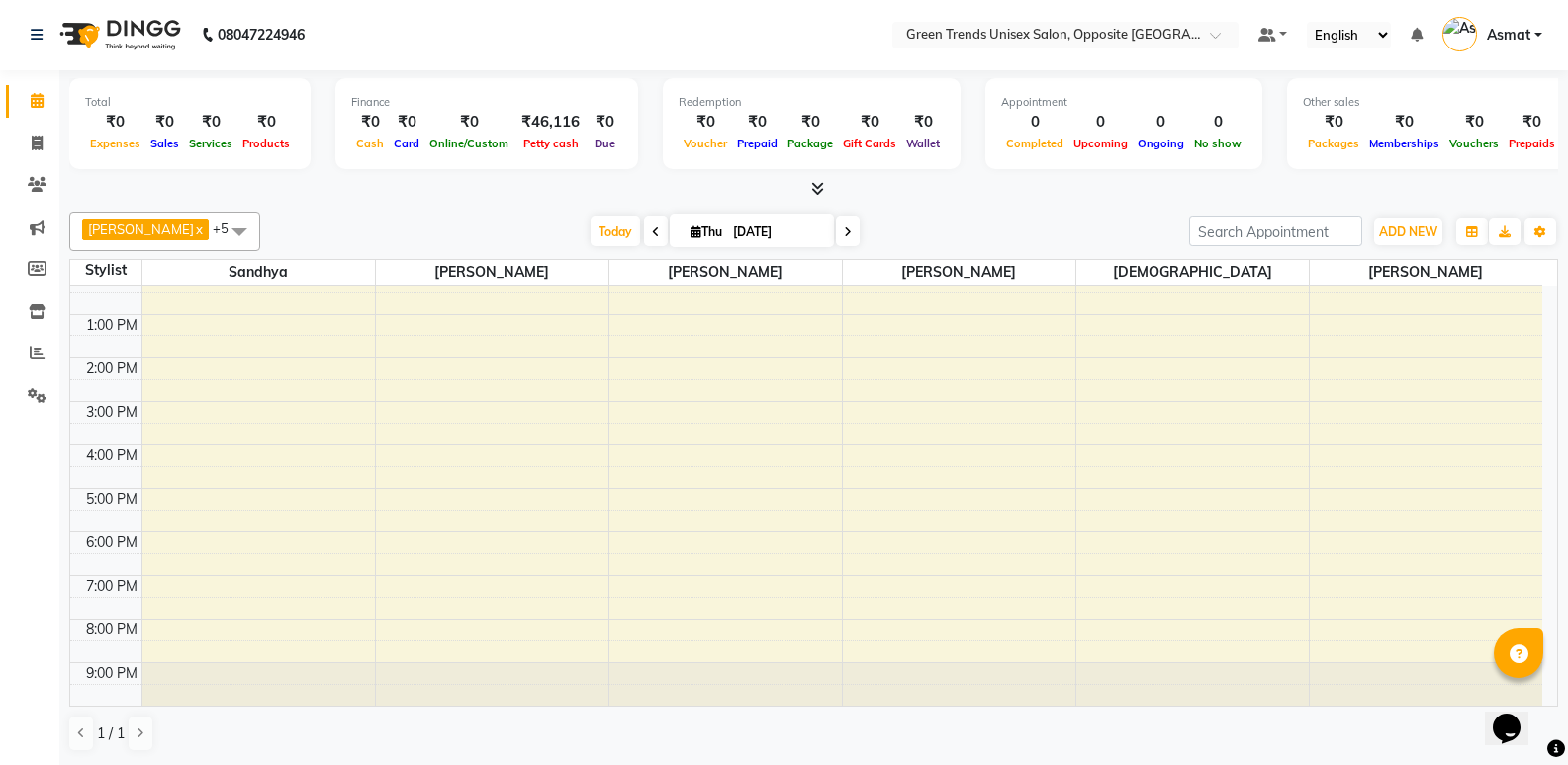
click at [1531, 315] on div "9:00 AM 10:00 AM 11:00 AM 12:00 PM 1:00 PM 2:00 PM 3:00 PM 4:00 PM 5:00 PM 6:00…" at bounding box center [807, 422] width 1472 height 565
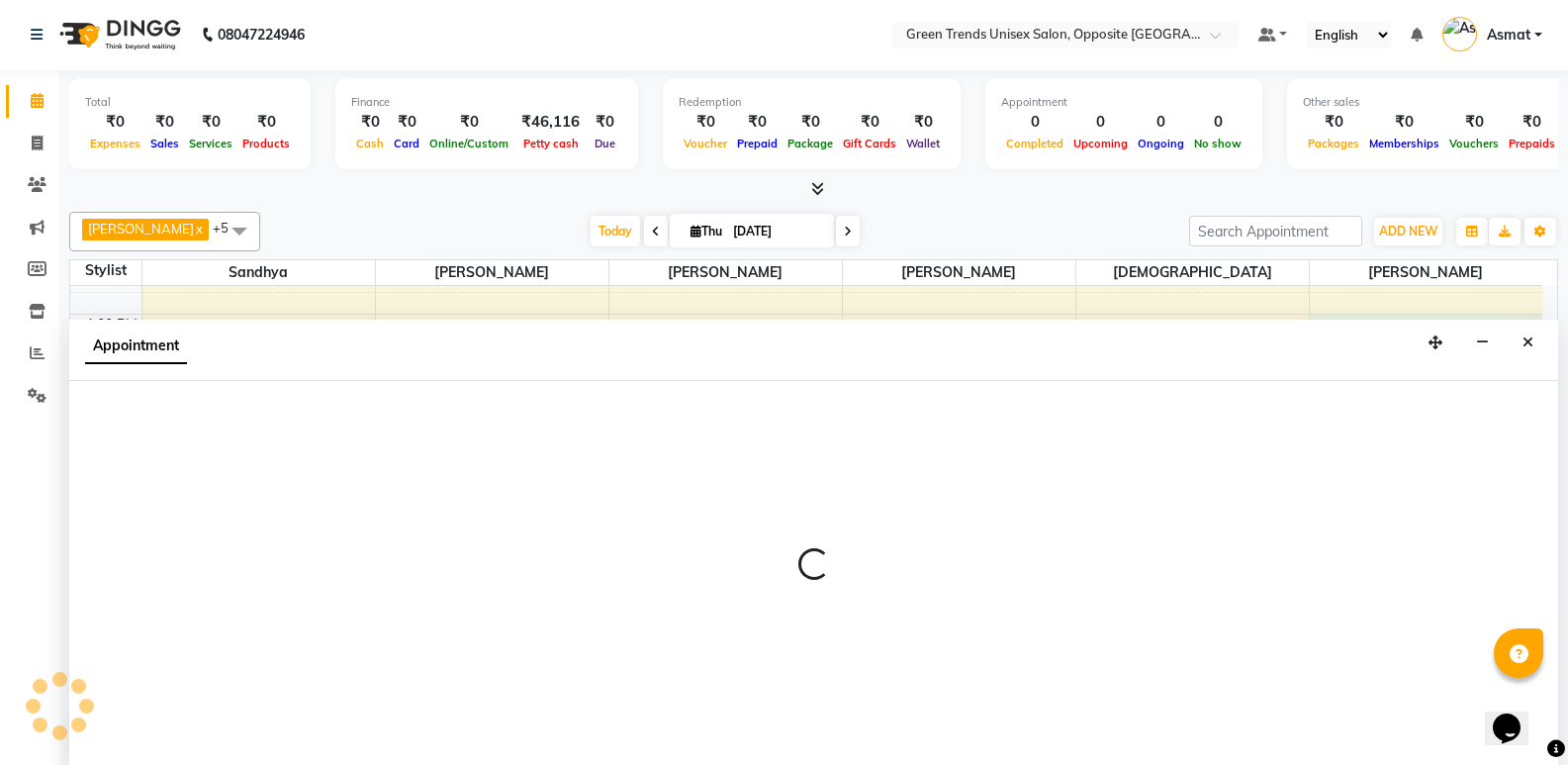
select select "77089"
select select "tentative"
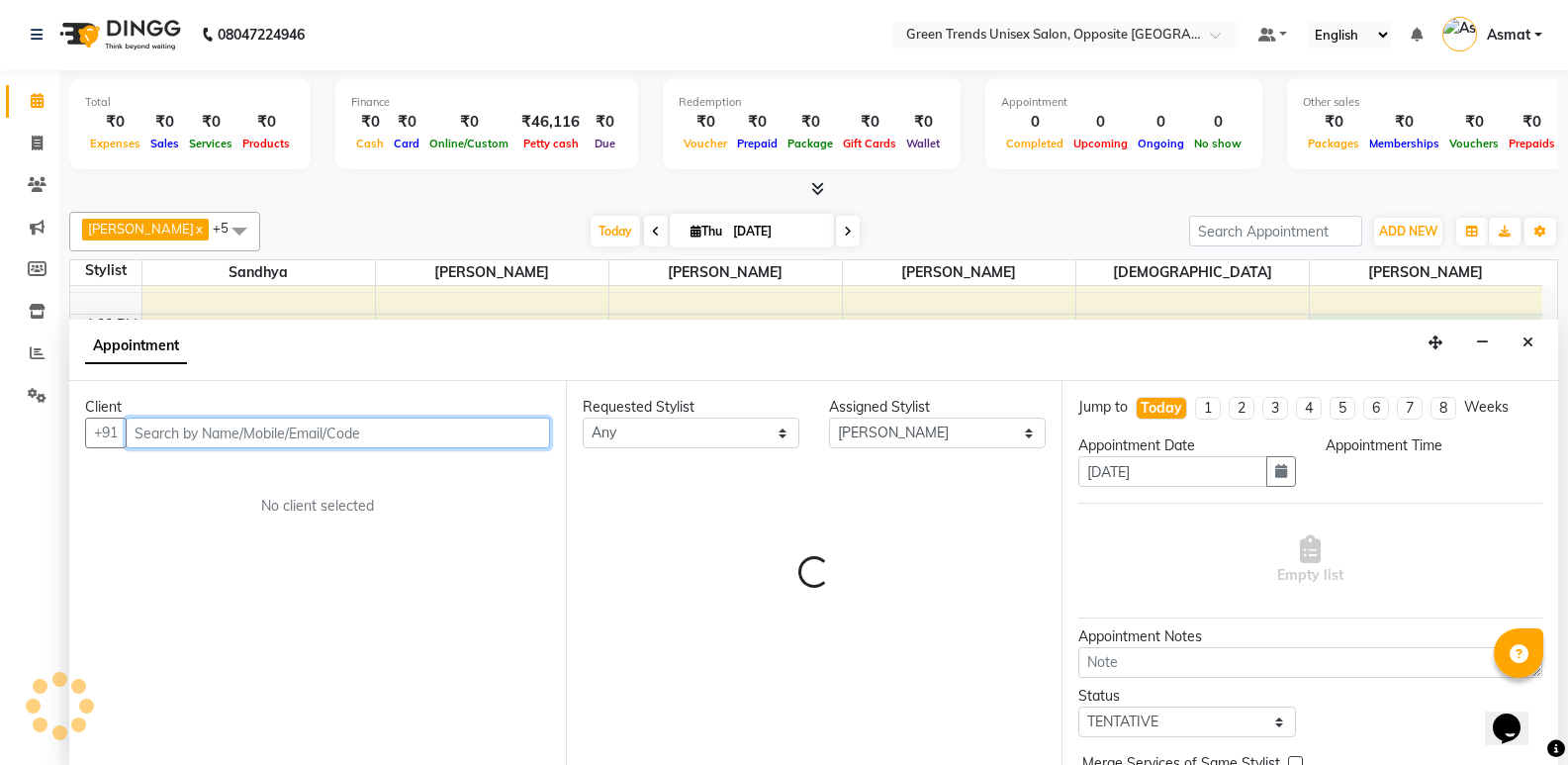
select select "780"
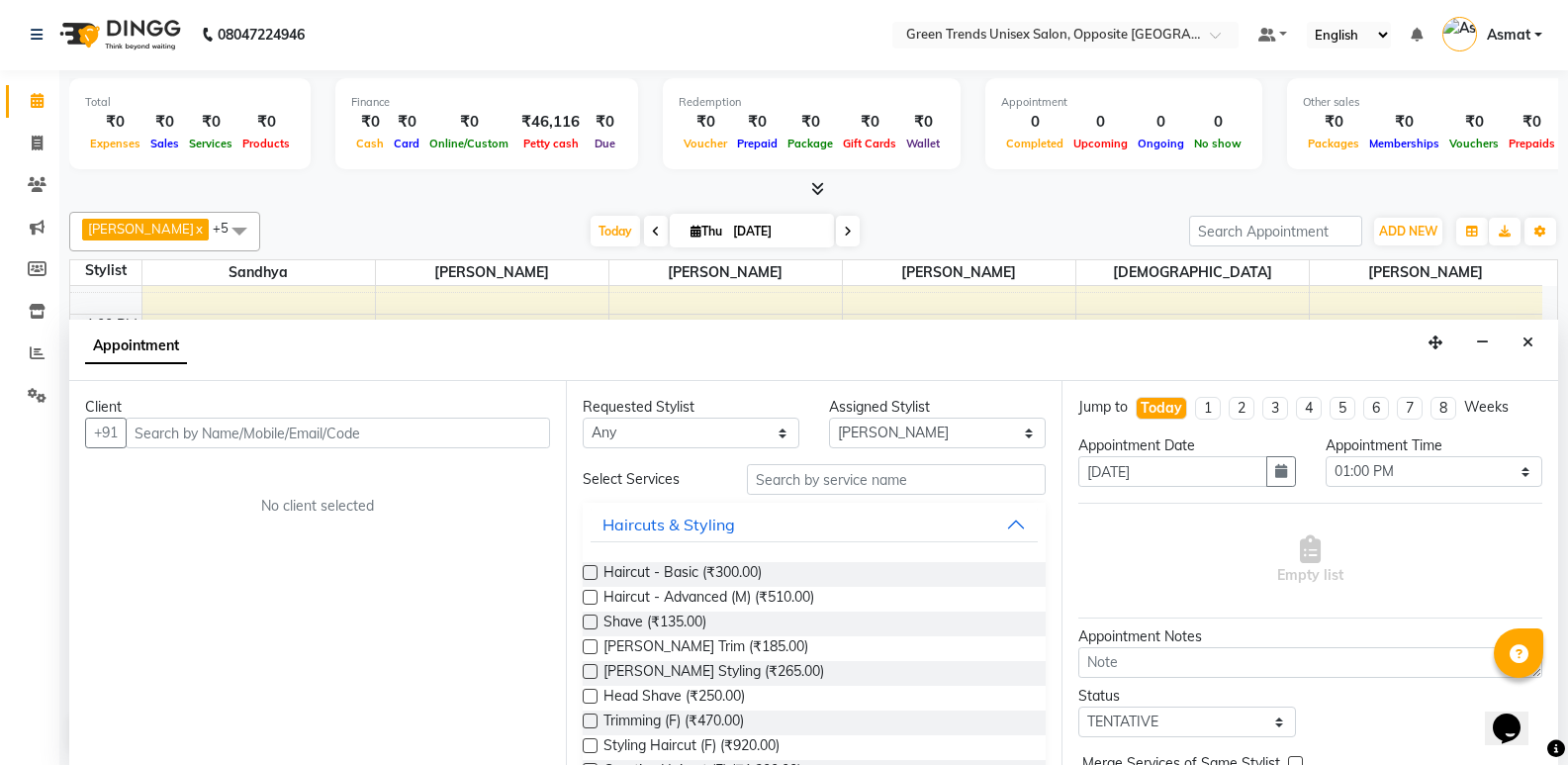
click at [1555, 759] on span at bounding box center [1556, 748] width 18 height 23
click at [1433, 566] on div "Empty list" at bounding box center [1311, 560] width 464 height 98
select select "upcoming"
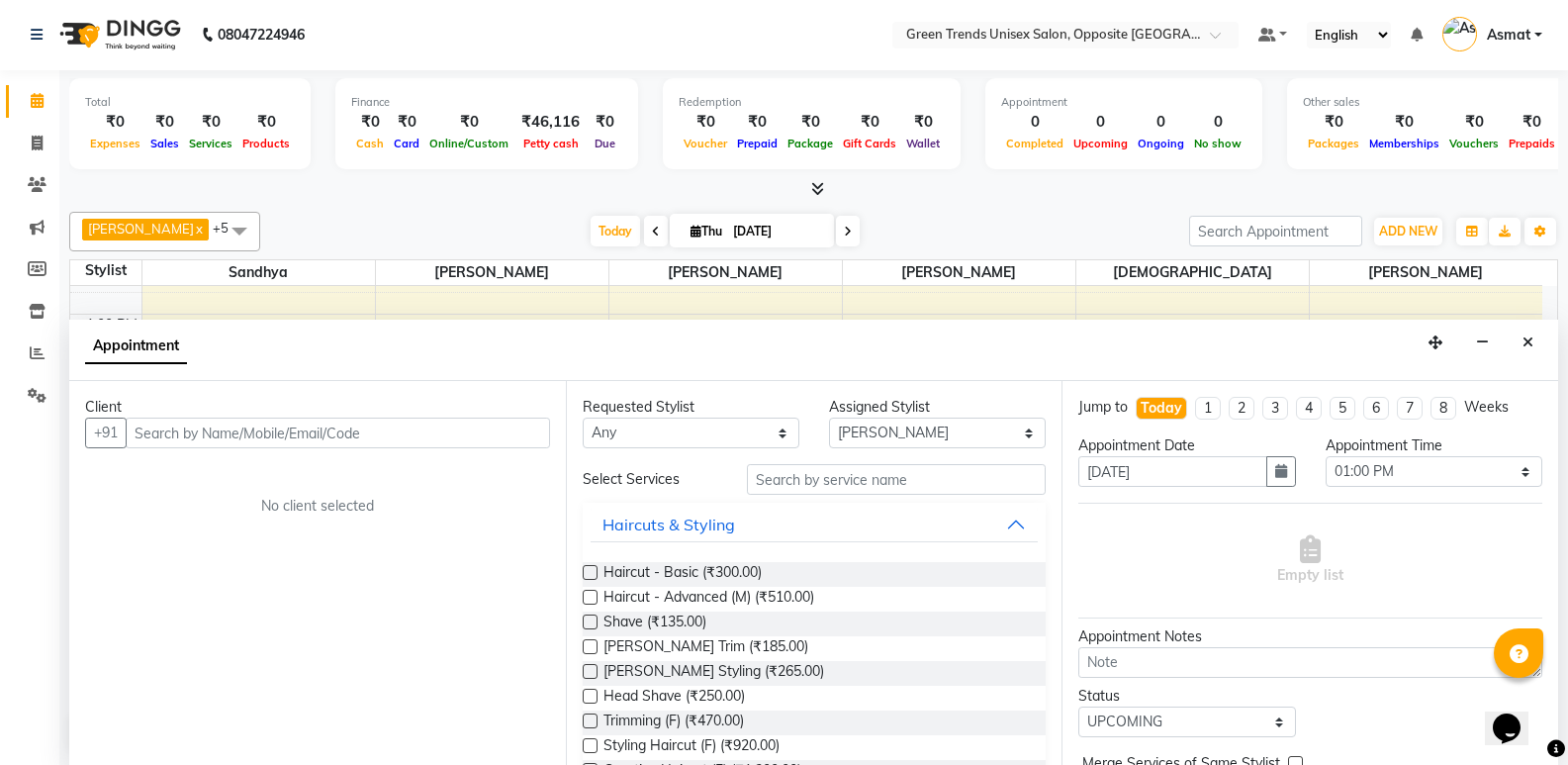
click at [1440, 536] on div "Empty list" at bounding box center [1311, 560] width 464 height 98
click at [1445, 536] on div "Empty list" at bounding box center [1311, 560] width 464 height 98
click at [1563, 478] on div "Total ₹0 Expenses ₹0 Sales ₹0 Services ₹0 Products Finance ₹0 Cash ₹0 Card ₹0 O…" at bounding box center [814, 418] width 1509 height 694
drag, startPoint x: 1564, startPoint y: 478, endPoint x: 1582, endPoint y: 509, distance: 35.8
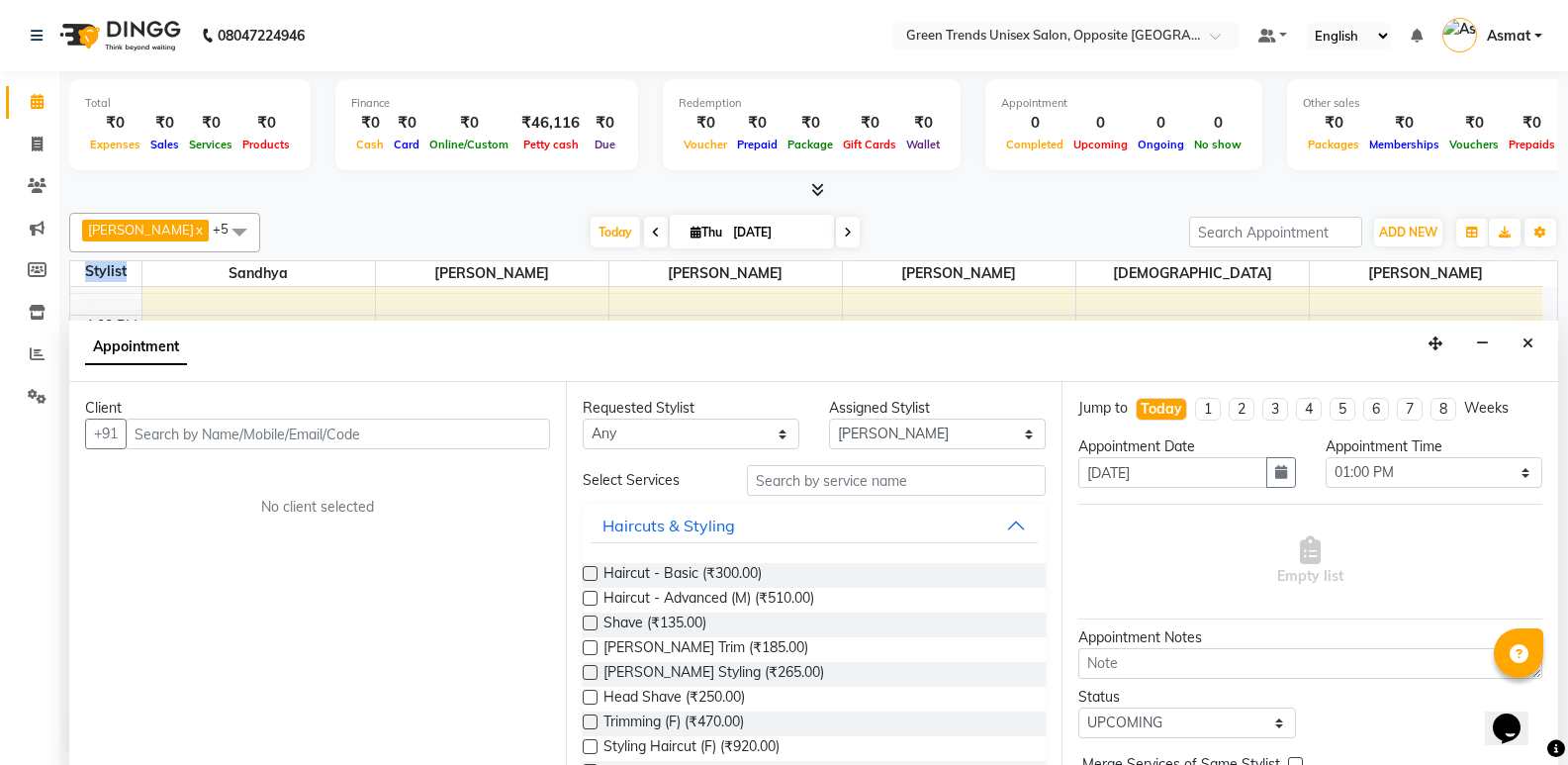
click at [1568, 493] on html "08047224946 Select Location × Green Trends Unisex Salon, Opposite Khazana Marke…" at bounding box center [784, 382] width 1568 height 765
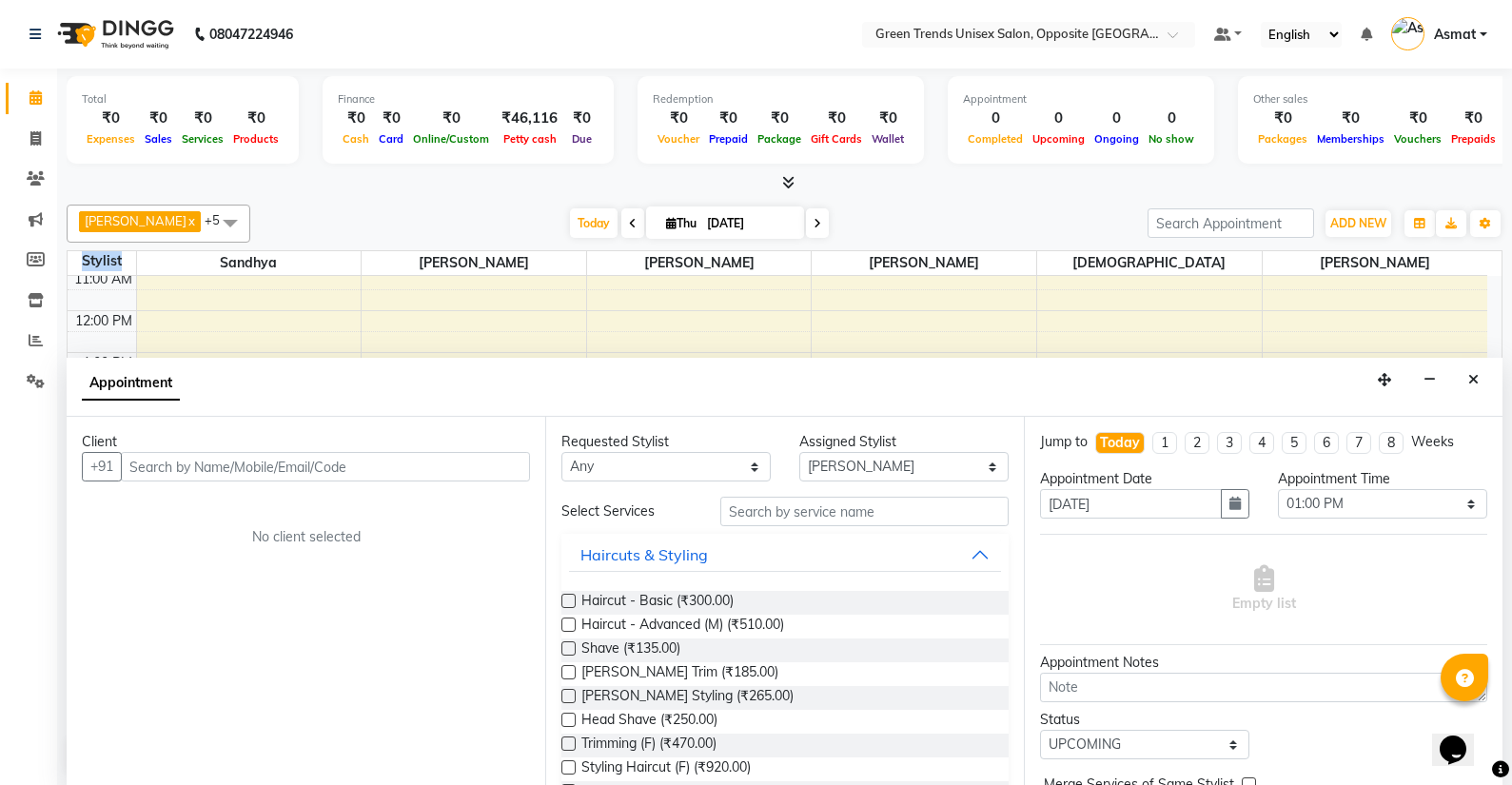
scroll to position [90, 0]
click at [1481, 378] on button "Close" at bounding box center [1474, 380] width 28 height 30
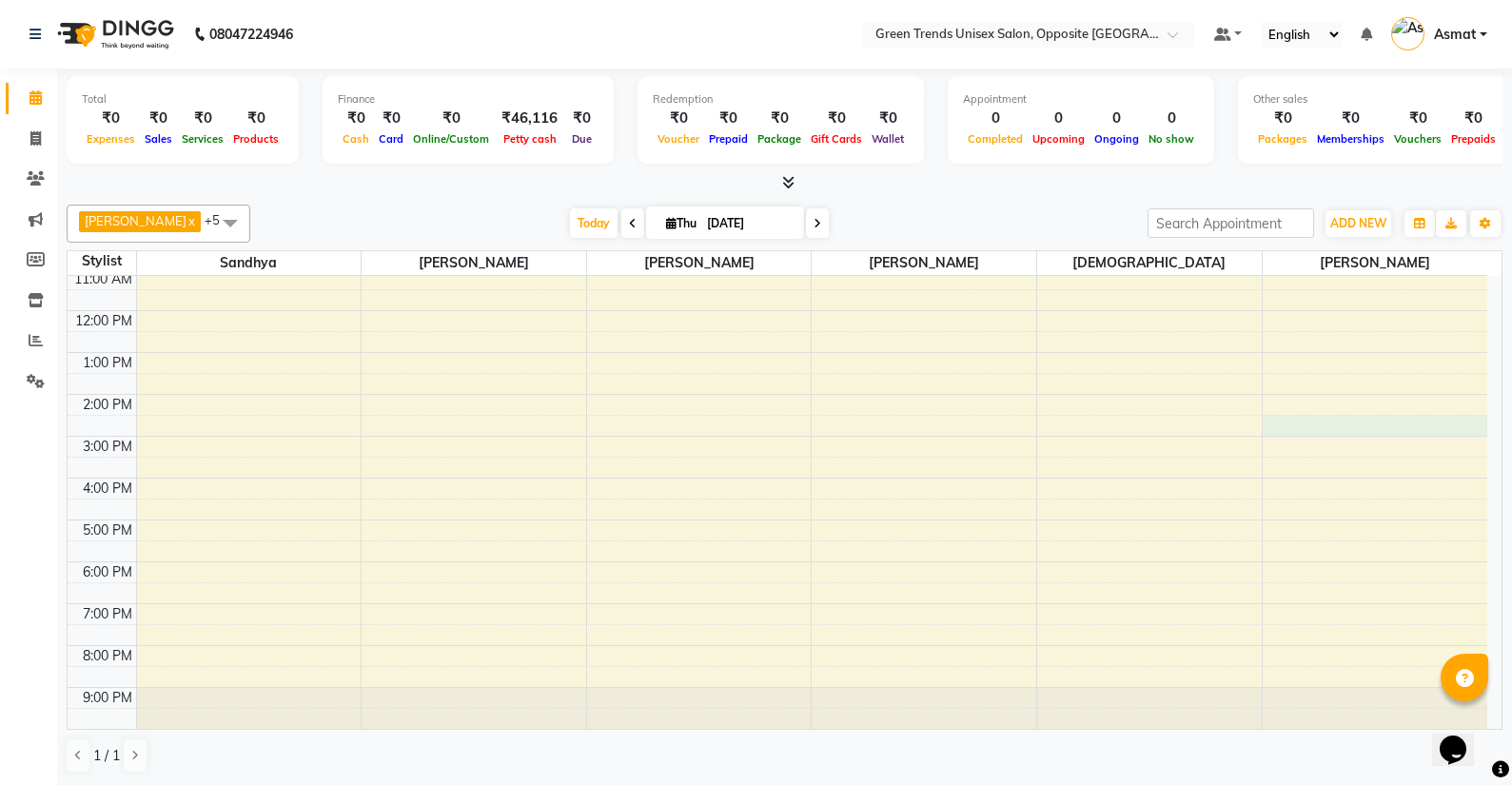
click at [1368, 418] on div "9:00 AM 10:00 AM 11:00 AM 12:00 PM 1:00 PM 2:00 PM 3:00 PM 4:00 PM 5:00 PM 6:00…" at bounding box center [778, 457] width 1420 height 543
select select "77089"
select select "870"
select select "tentative"
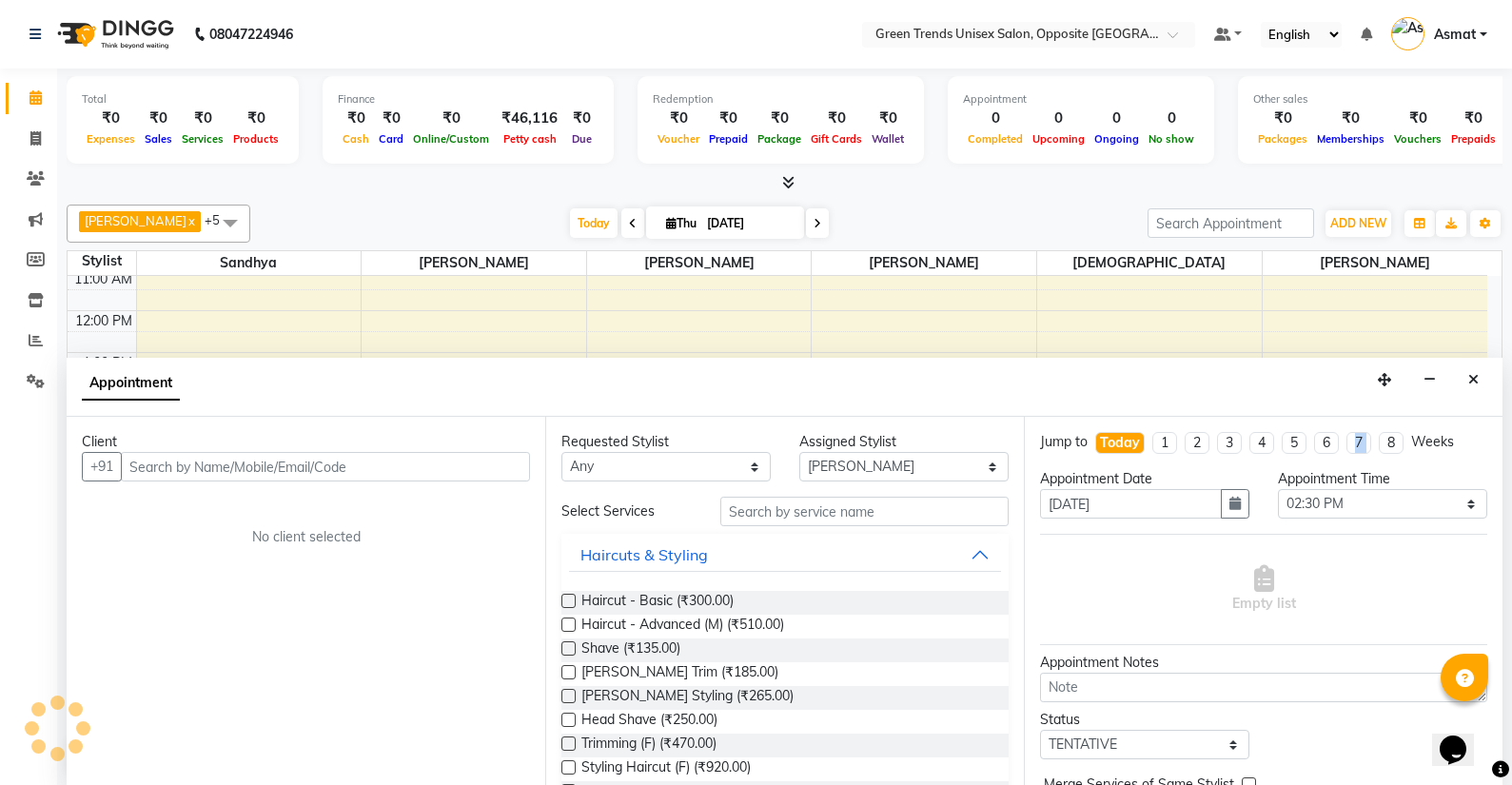
scroll to position [1, 0]
click at [1464, 378] on button "Close" at bounding box center [1474, 379] width 28 height 30
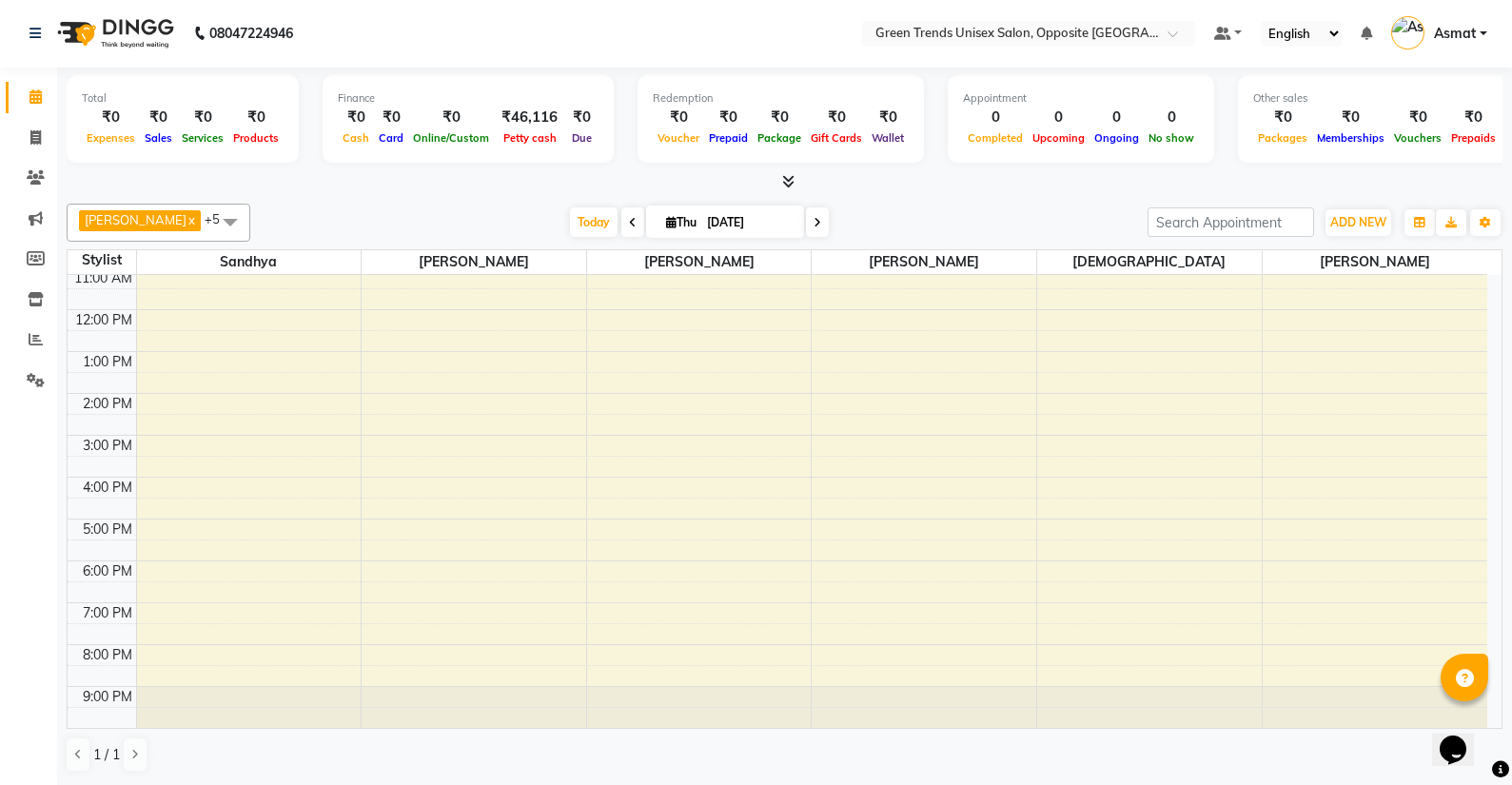
click at [1373, 531] on div "9:00 AM 10:00 AM 11:00 AM 12:00 PM 1:00 PM 2:00 PM 3:00 PM 4:00 PM 5:00 PM 6:00…" at bounding box center [778, 456] width 1420 height 543
select select "77089"
select select "1020"
select select "tentative"
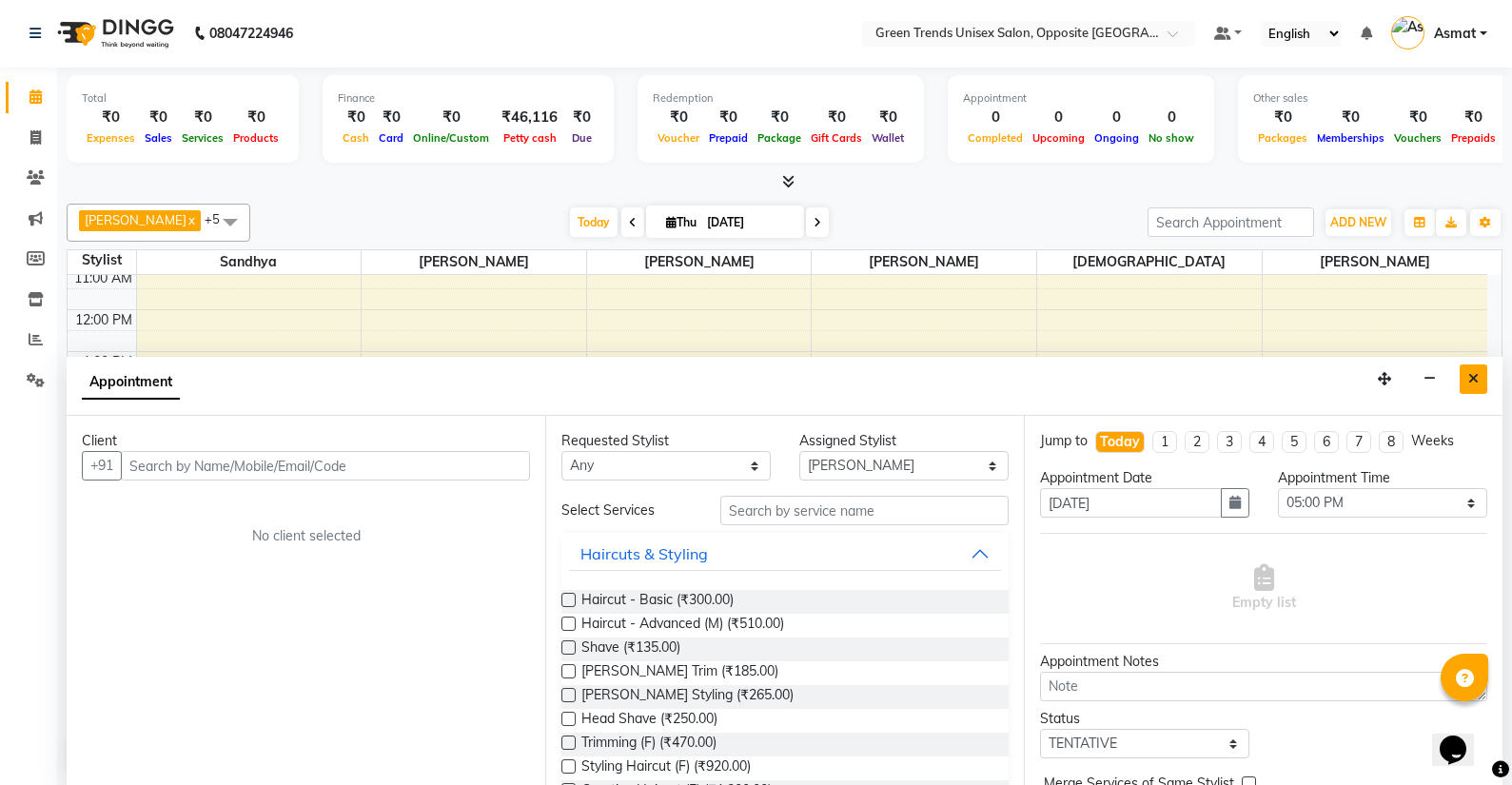
click at [1476, 372] on icon "Close" at bounding box center [1473, 379] width 11 height 13
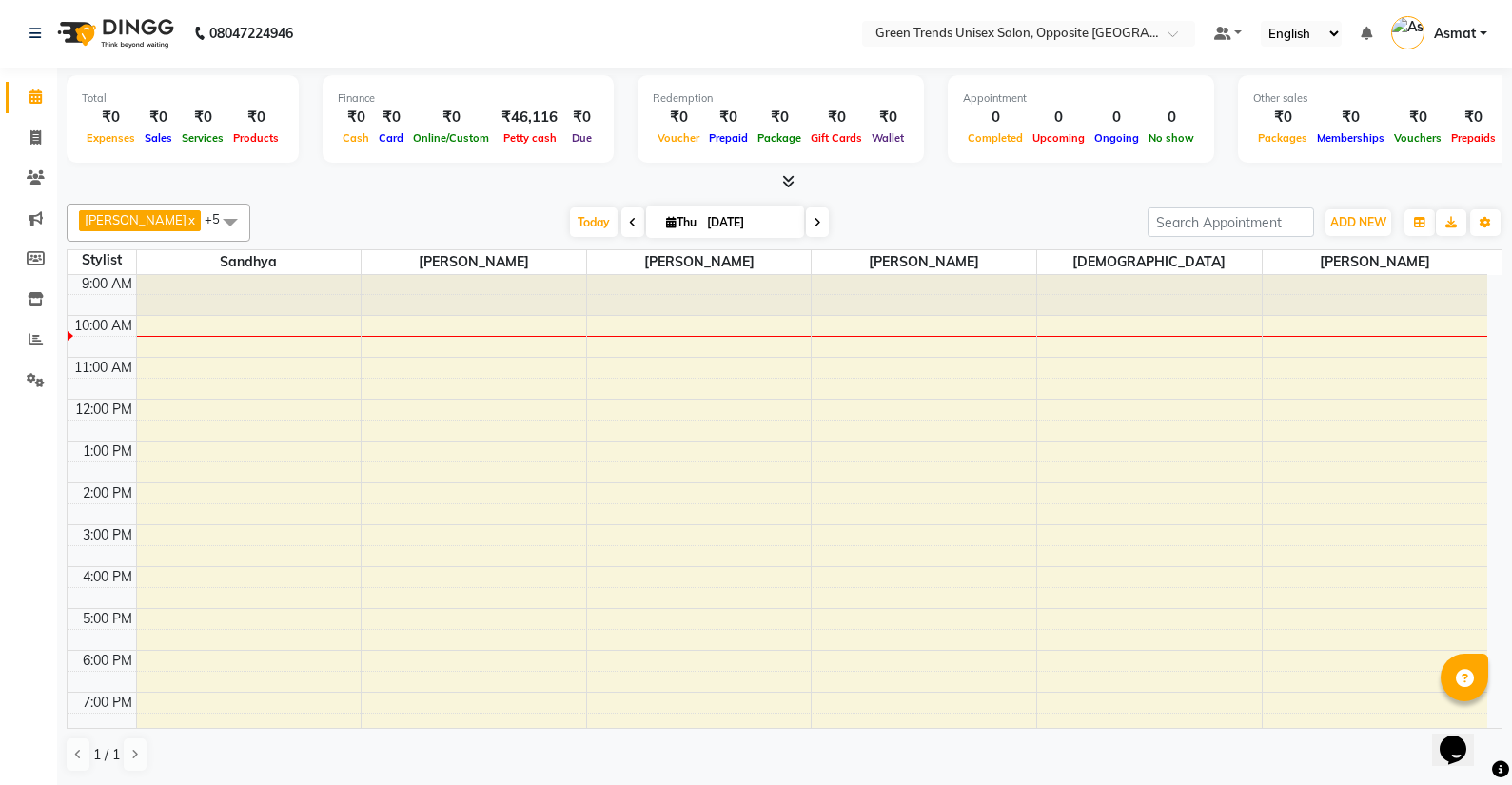
scroll to position [0, 0]
click at [1357, 350] on div "9:00 AM 10:00 AM 11:00 AM 12:00 PM 1:00 PM 2:00 PM 3:00 PM 4:00 PM 5:00 PM 6:00…" at bounding box center [778, 546] width 1420 height 543
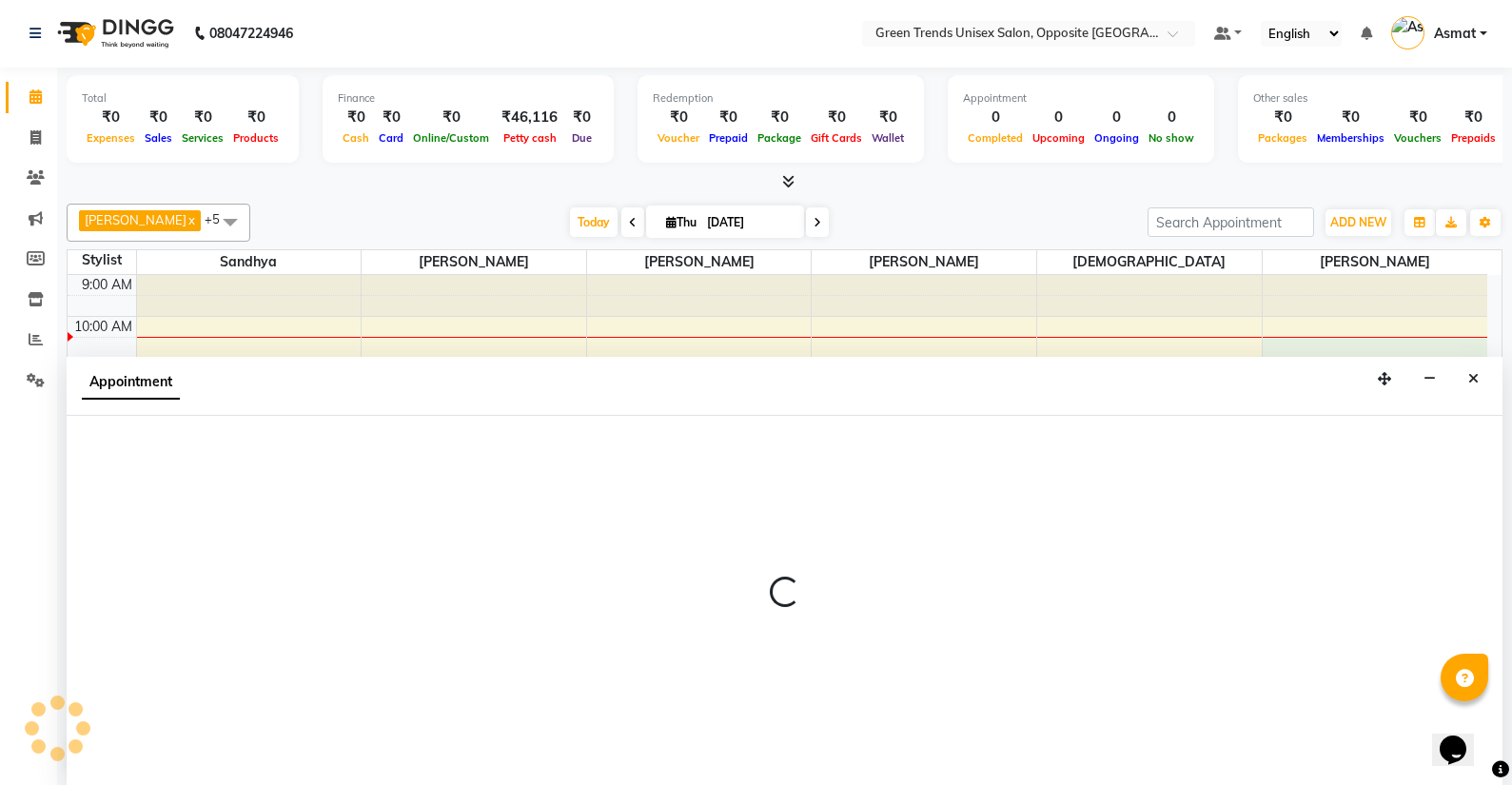
select select "77089"
select select "630"
select select "tentative"
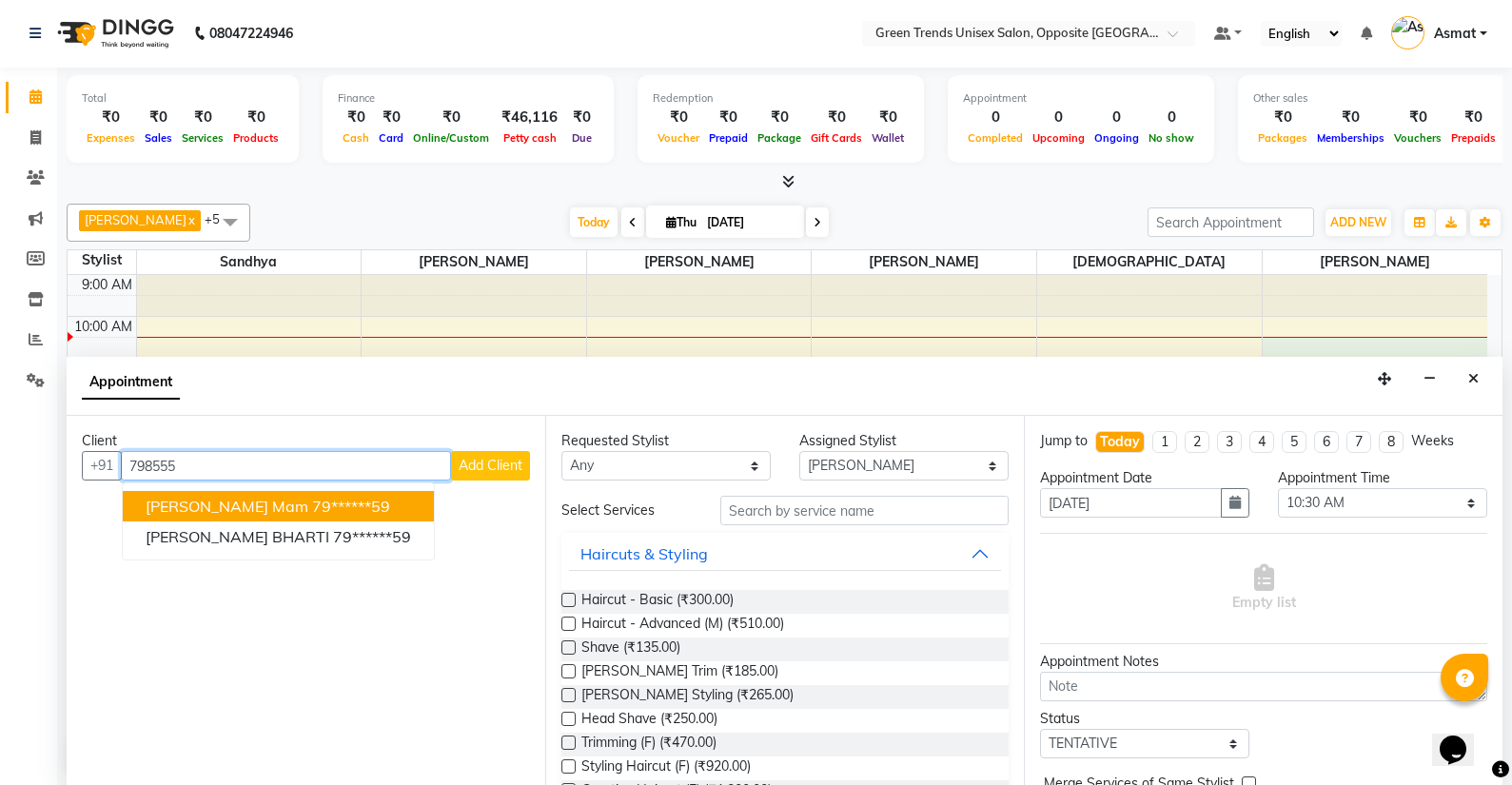
click at [331, 506] on button "Ruchi Mam 79******59" at bounding box center [278, 506] width 311 height 31
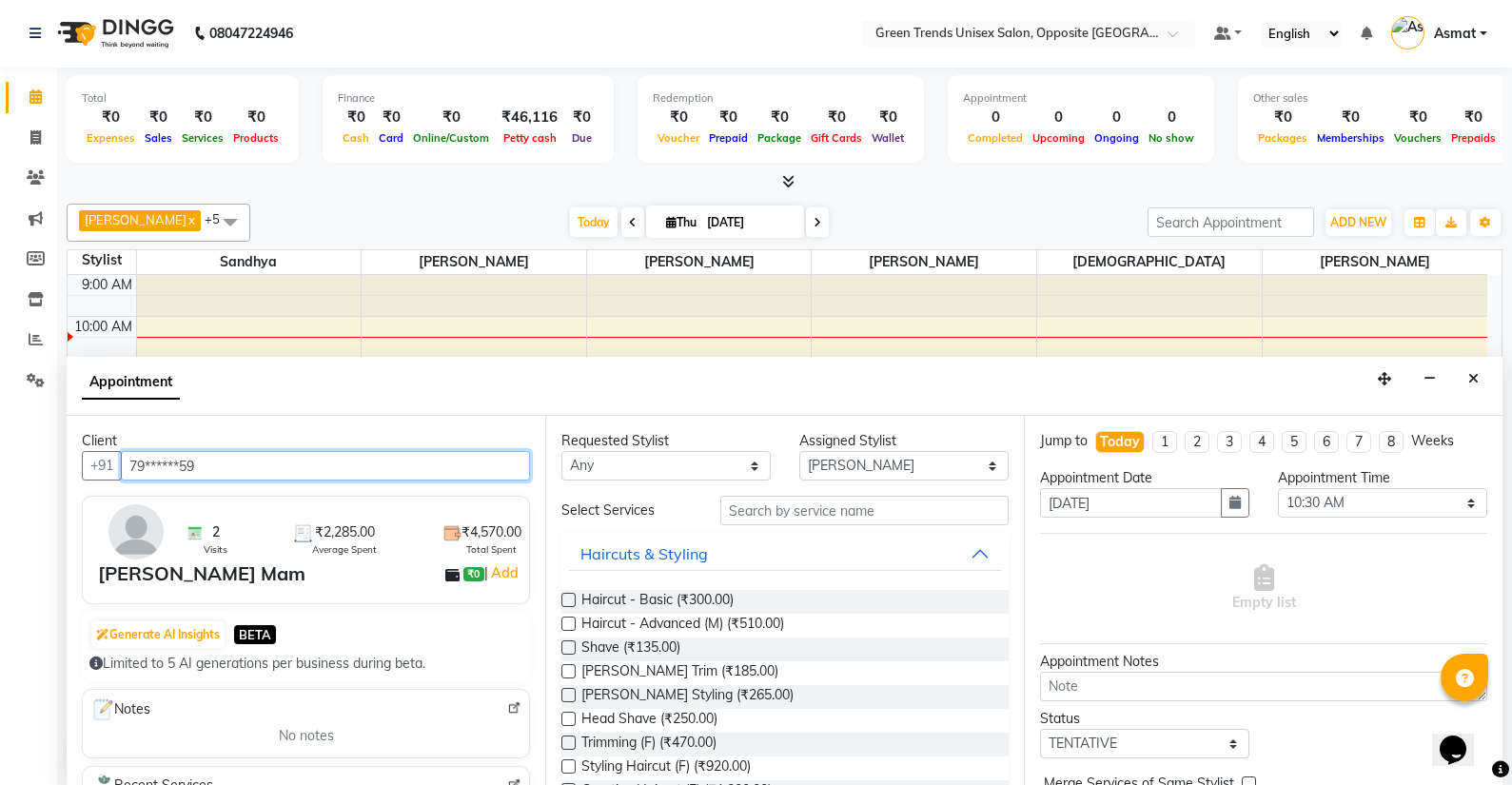
type input "79******59"
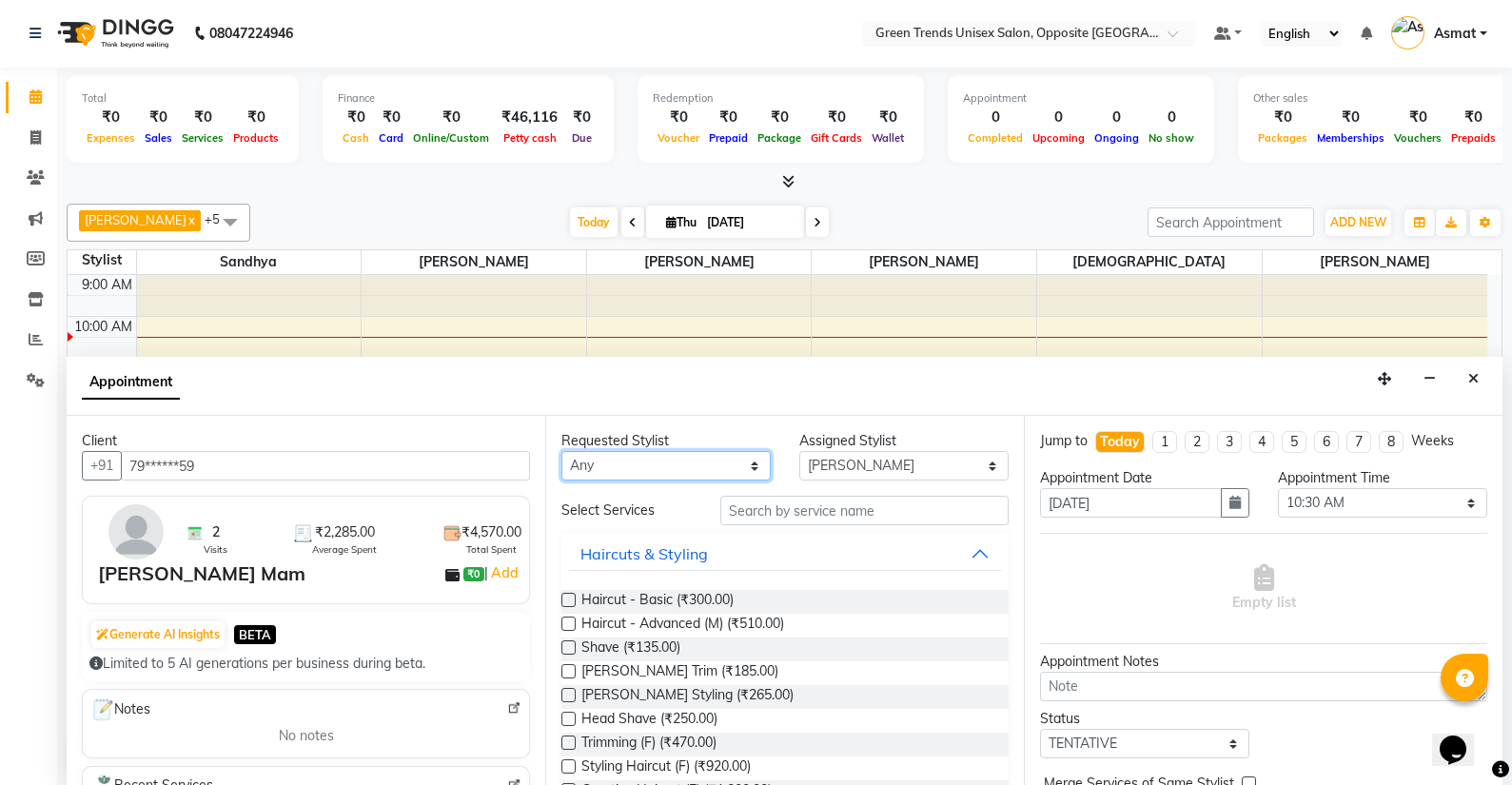
click at [725, 472] on select "Any Asmat Dinesh Himanshu Raj Shilpakar Sandhya SHAHID Sohail SUJEET Vaishnavi …" at bounding box center [666, 466] width 210 height 30
click at [745, 517] on input "text" at bounding box center [864, 510] width 288 height 30
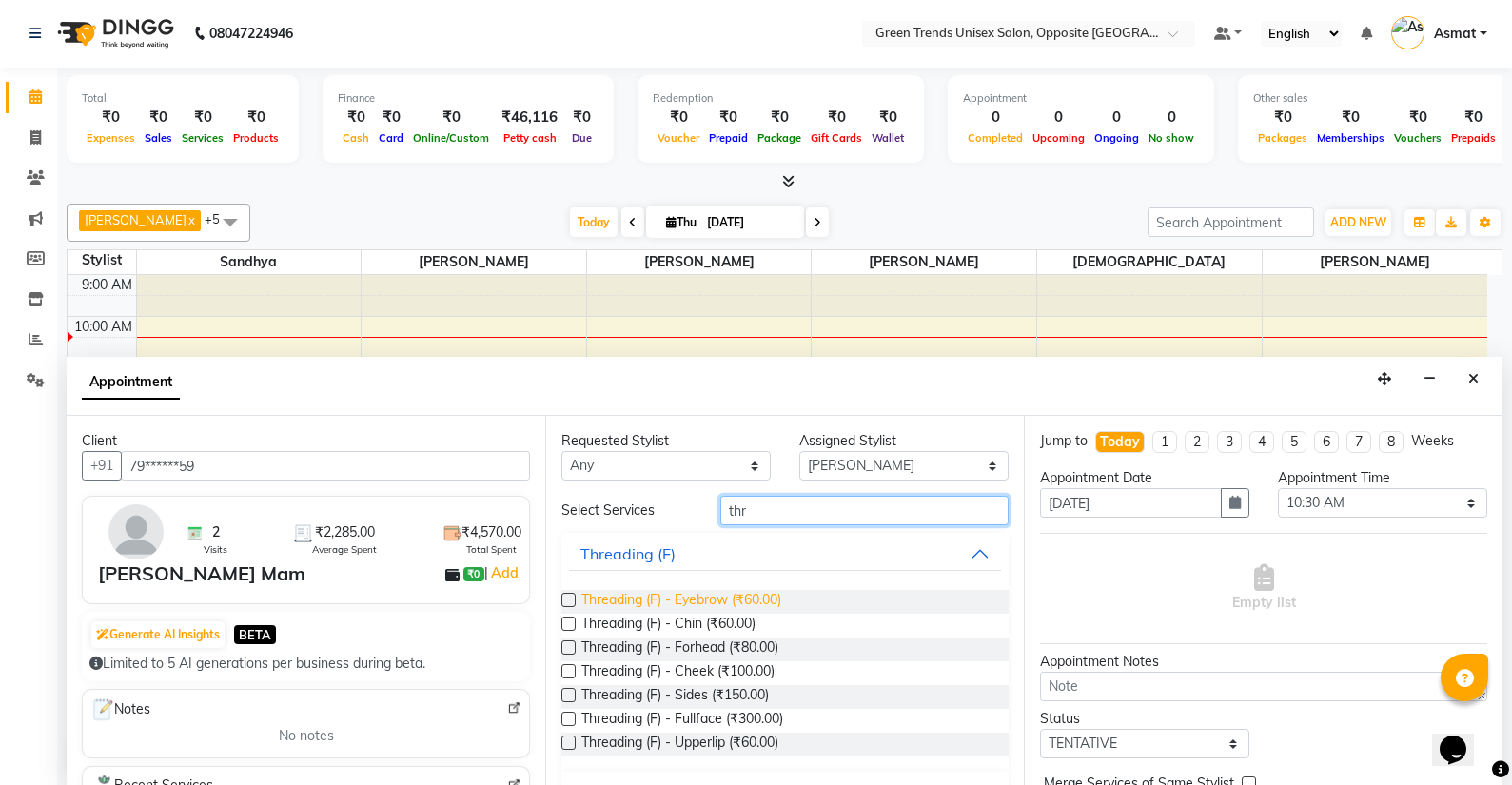
type input "thr"
click at [746, 600] on span "Threading (F) - Eyebrow (₹60.00)" at bounding box center [681, 602] width 200 height 24
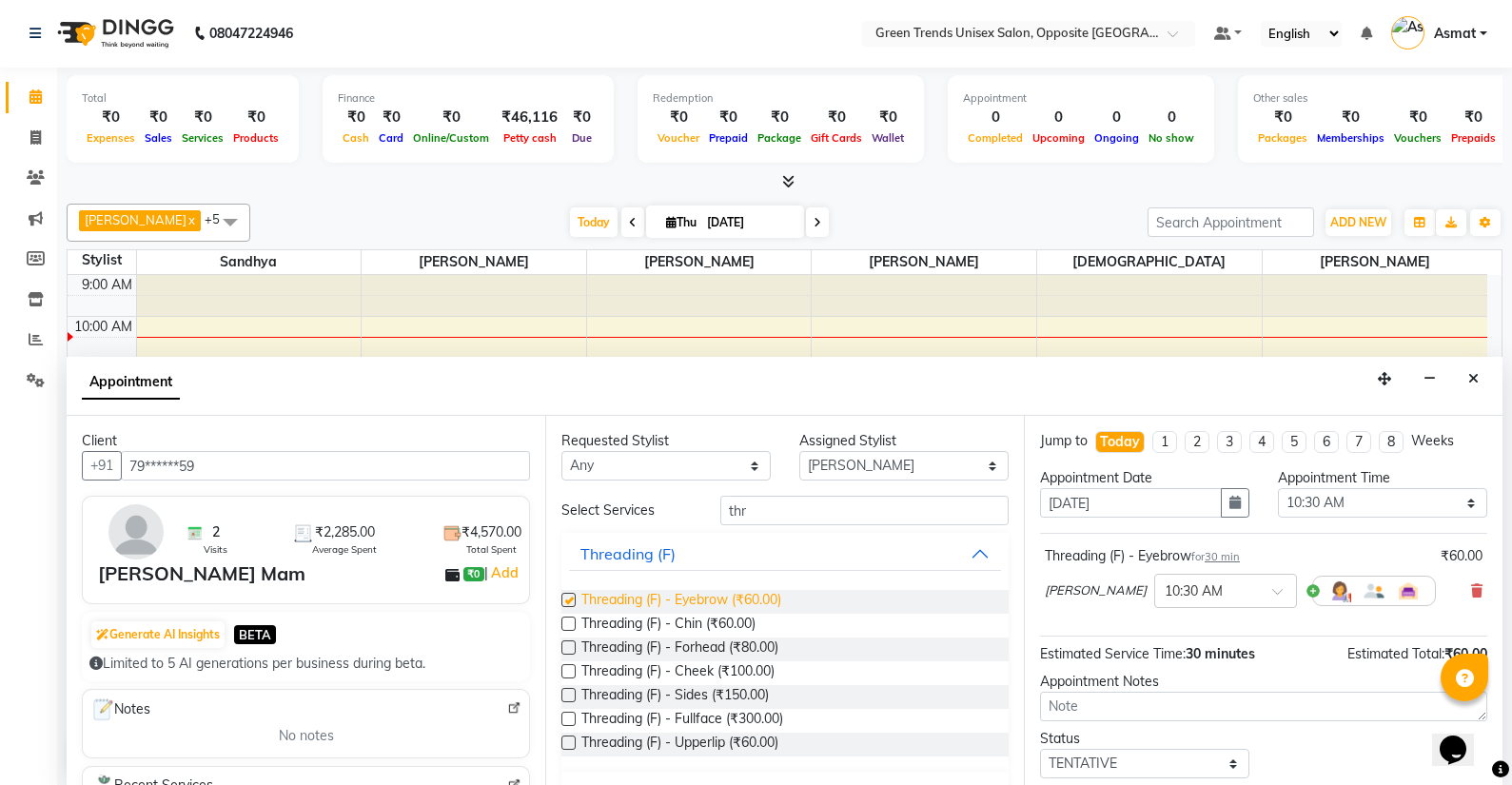
checkbox input "false"
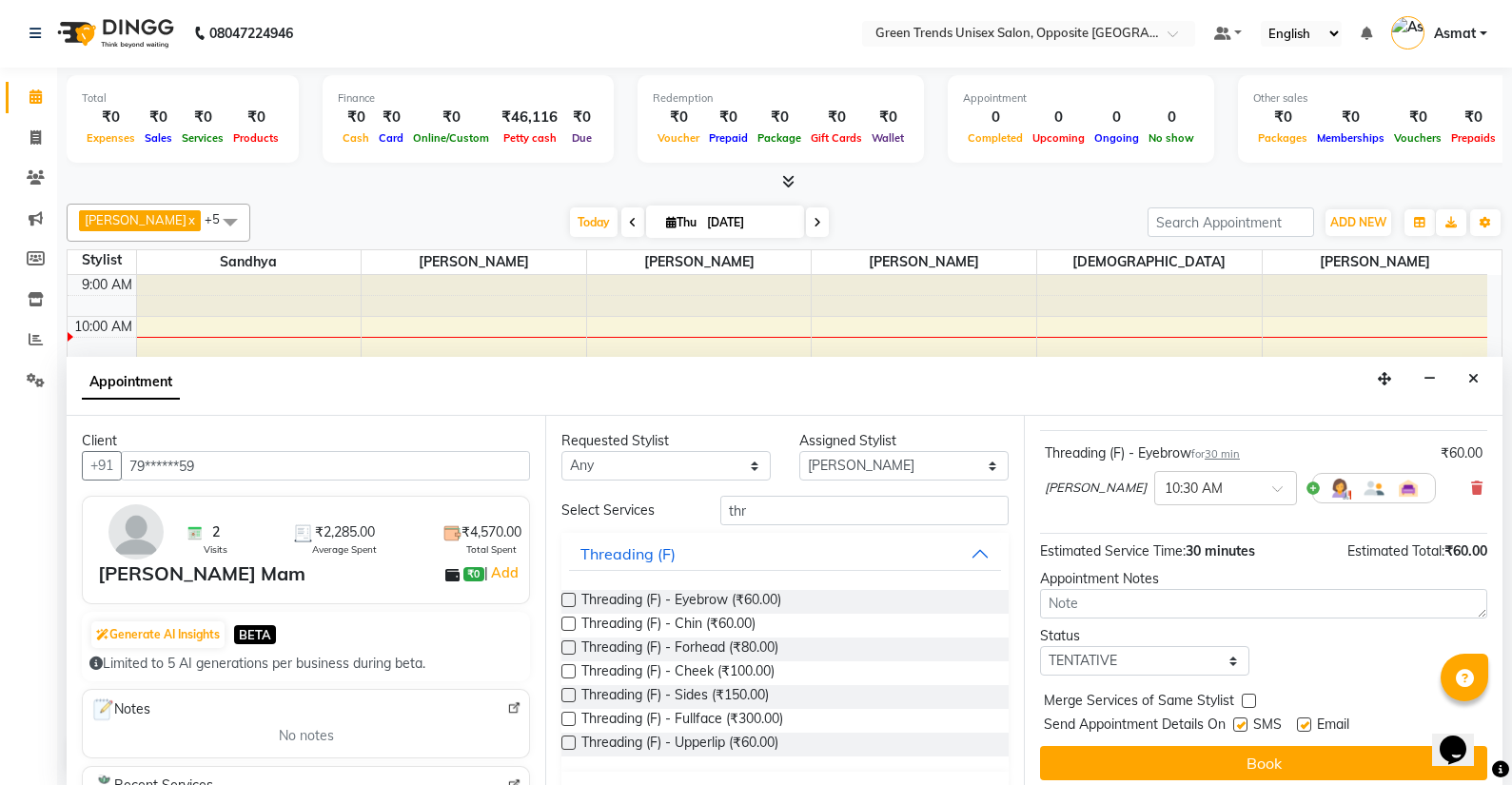
scroll to position [113, 0]
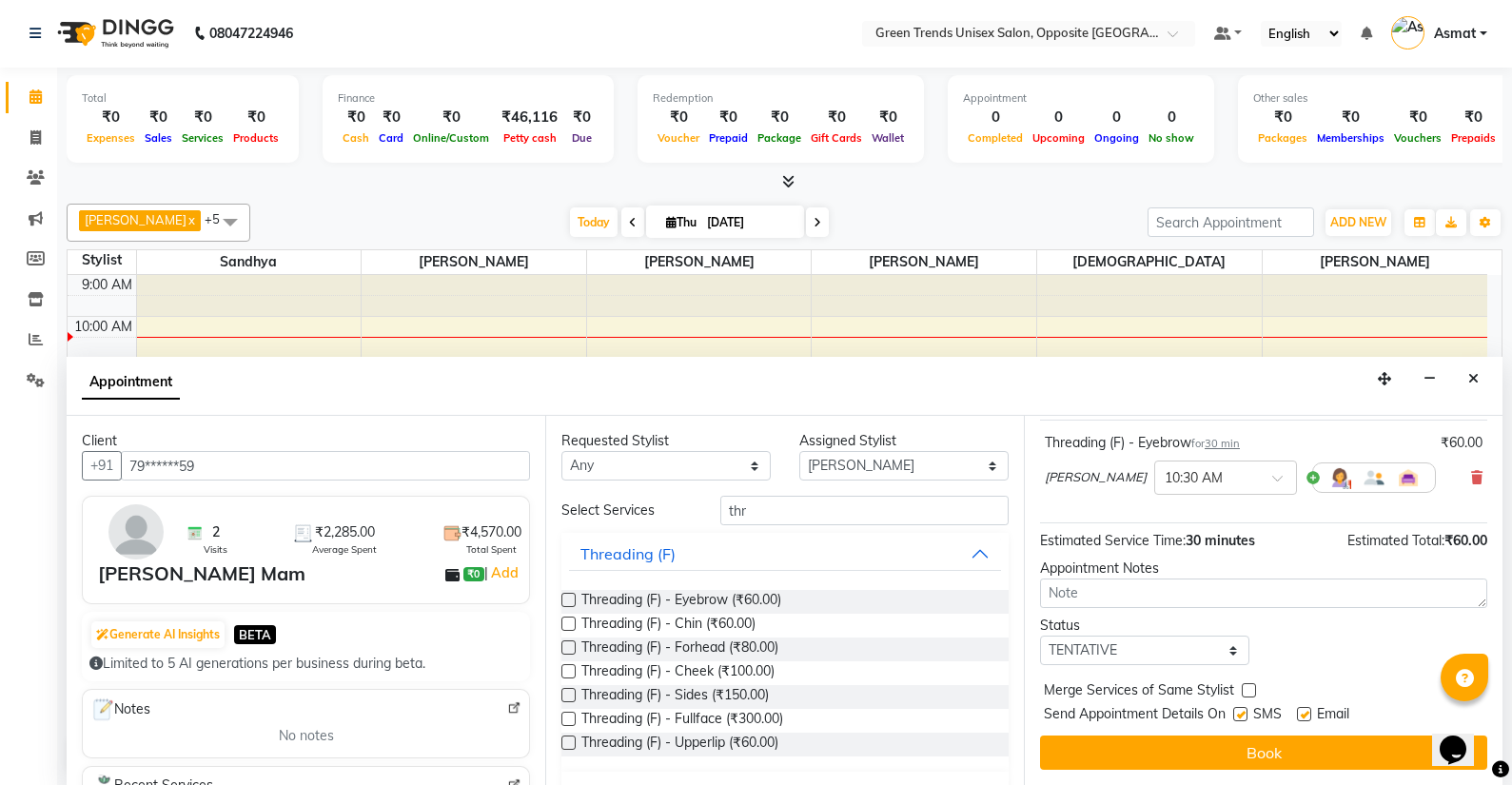
drag, startPoint x: 1432, startPoint y: 636, endPoint x: 1427, endPoint y: 658, distance: 22.6
click at [1427, 658] on div "Status Select TENTATIVE CONFIRM CHECK-IN UPCOMING" at bounding box center [1264, 641] width 476 height 50
click at [1395, 640] on div "Status Select TENTATIVE CONFIRM CHECK-IN UPCOMING" at bounding box center [1264, 641] width 476 height 50
click at [1477, 686] on div at bounding box center [1465, 678] width 48 height 48
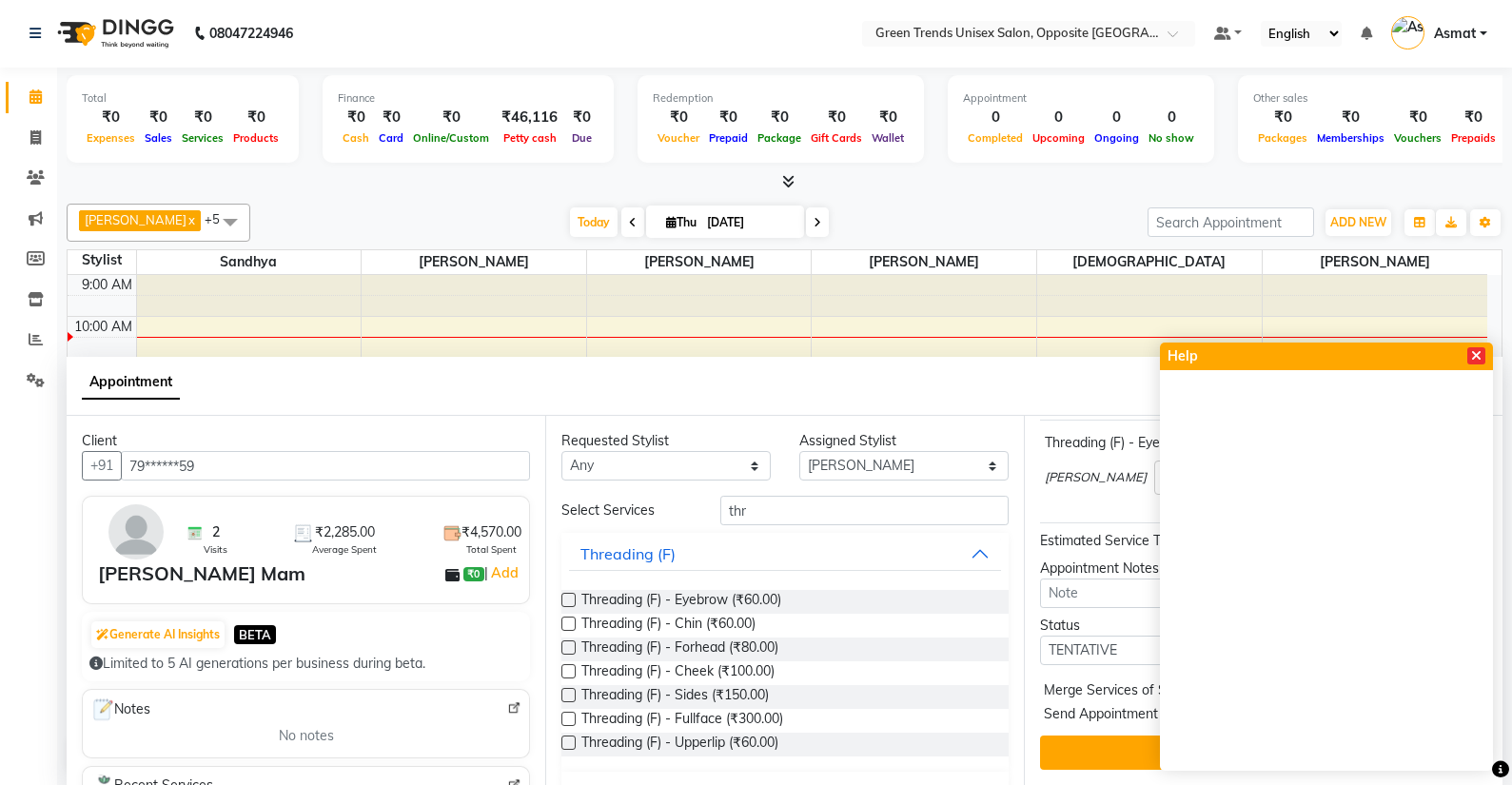
click at [1472, 358] on icon at bounding box center [1476, 357] width 11 height 13
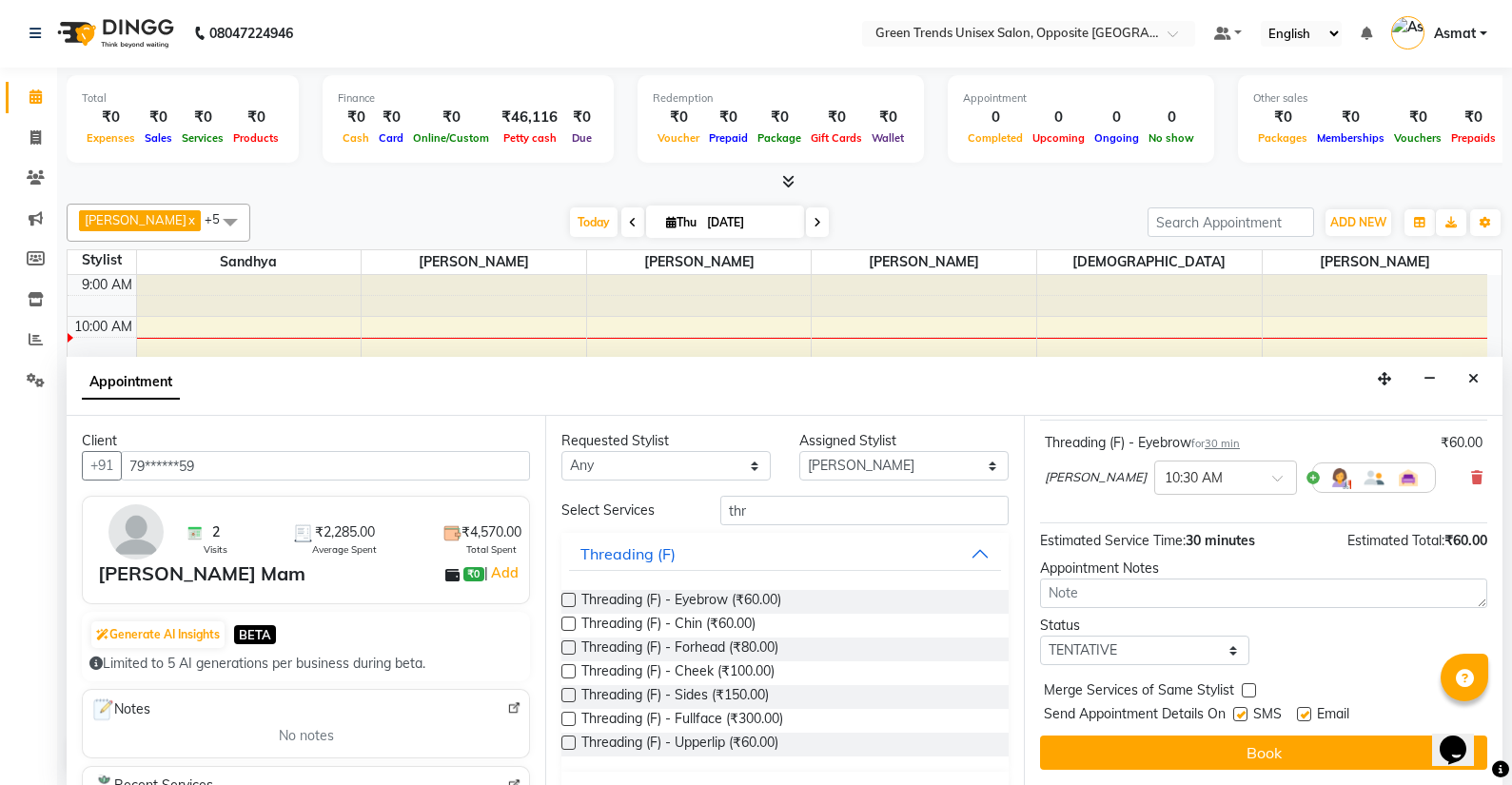
click at [1476, 683] on div at bounding box center [1465, 678] width 48 height 48
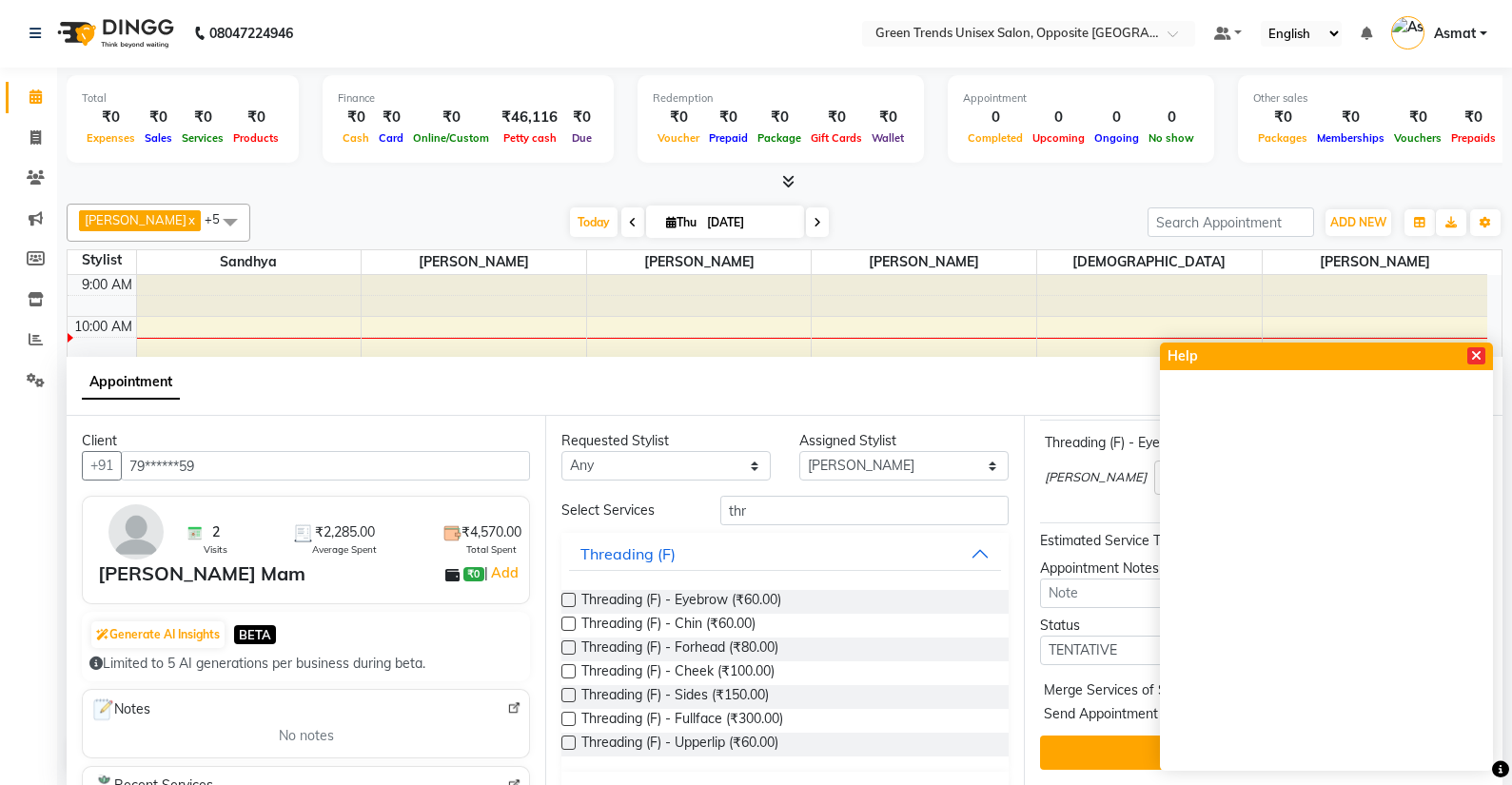
click at [1480, 357] on icon at bounding box center [1476, 357] width 11 height 13
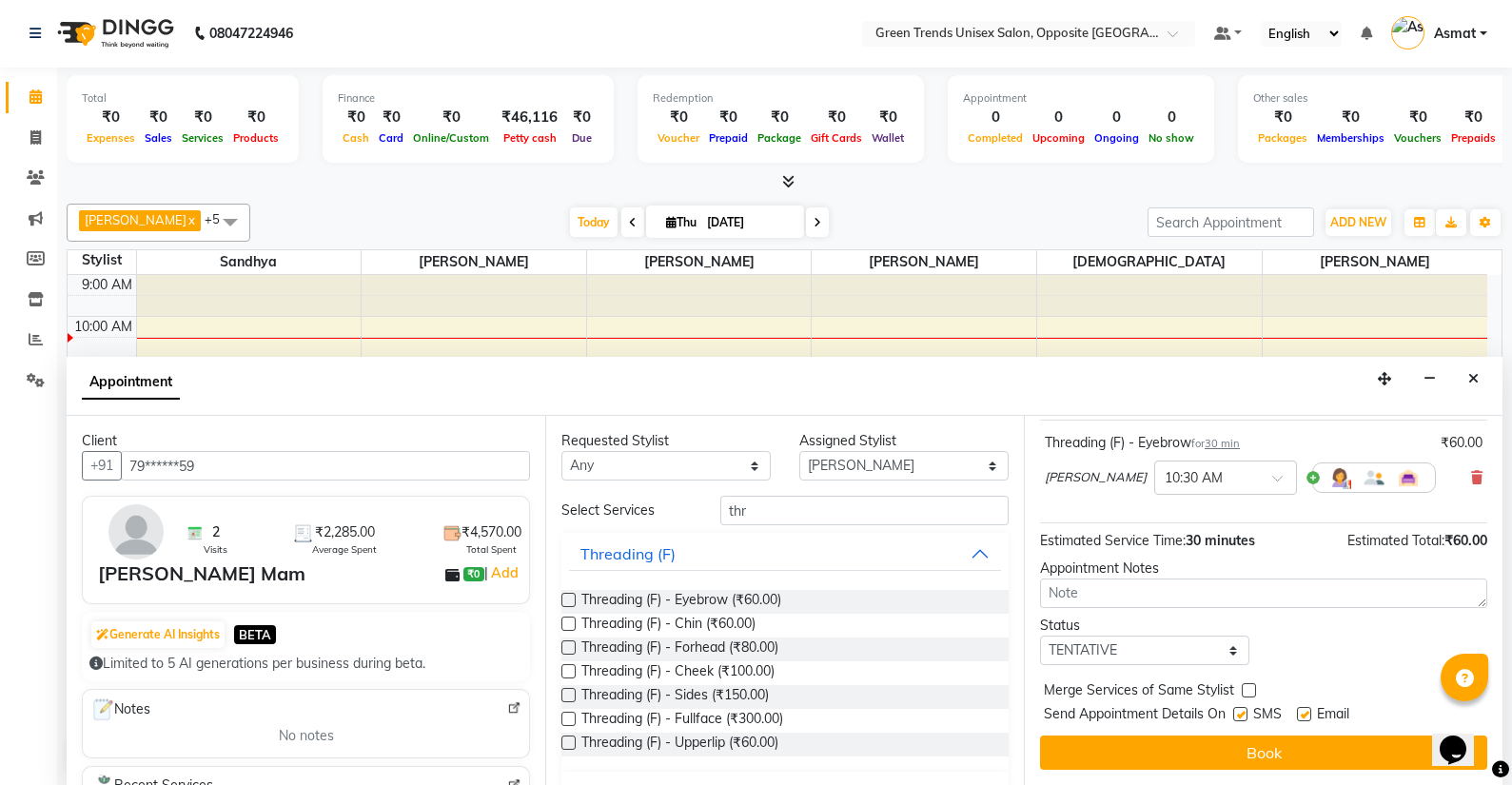
click at [1483, 703] on div "Merge Services of Same Stylist" at bounding box center [1264, 692] width 476 height 24
click at [1485, 704] on div "Merge Services of Same Stylist" at bounding box center [1264, 692] width 476 height 24
click at [1486, 704] on div "Merge Services of Same Stylist" at bounding box center [1264, 692] width 476 height 24
click at [1394, 657] on div "Status Select TENTATIVE CONFIRM CHECK-IN UPCOMING" at bounding box center [1264, 641] width 476 height 50
click at [1394, 658] on div "Status Select TENTATIVE CONFIRM CHECK-IN UPCOMING" at bounding box center [1264, 641] width 476 height 50
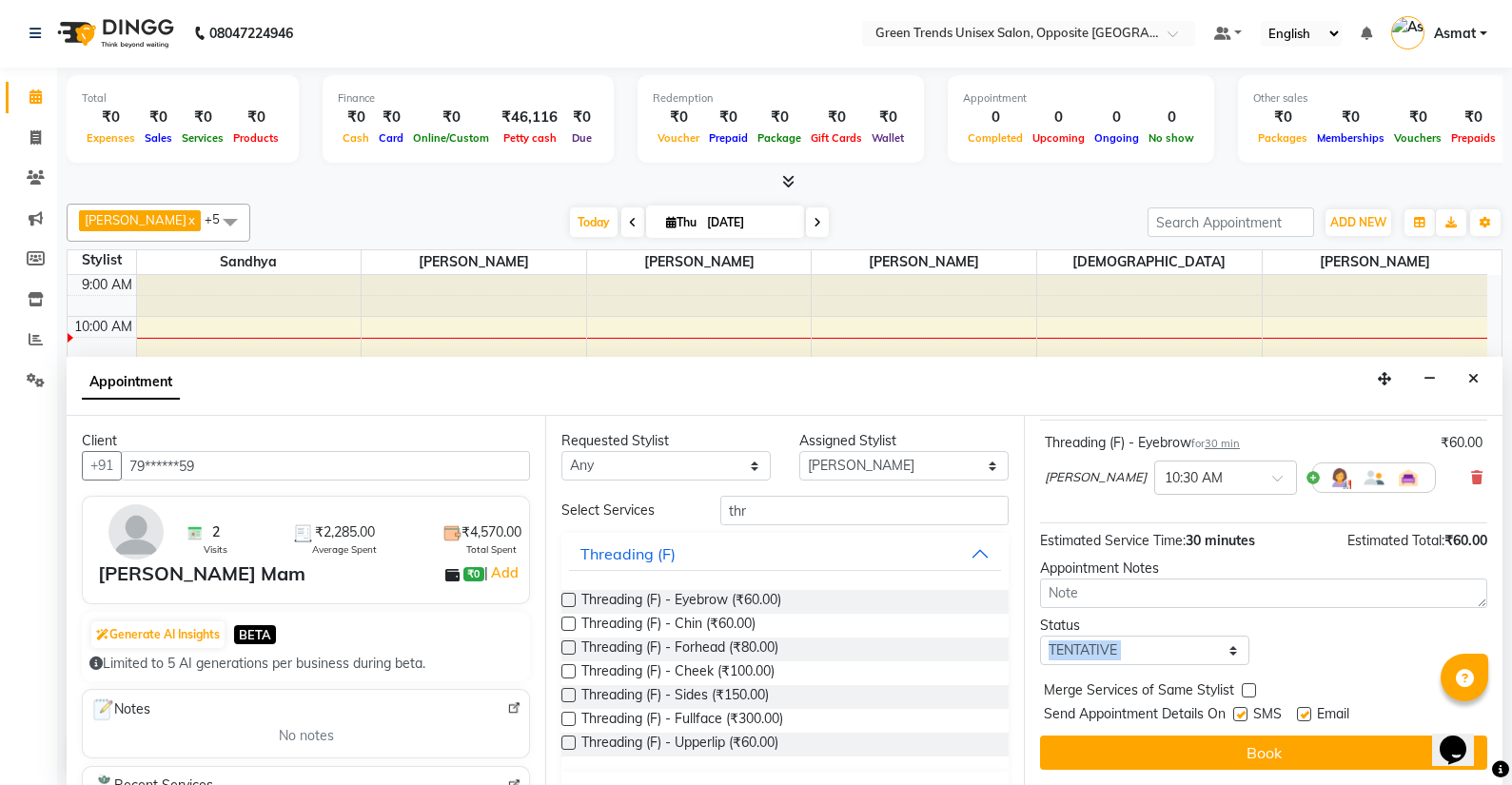
click at [1394, 658] on div "Status Select TENTATIVE CONFIRM CHECK-IN UPCOMING" at bounding box center [1264, 641] width 476 height 50
click at [1390, 656] on div "Status Select TENTATIVE CONFIRM CHECK-IN UPCOMING" at bounding box center [1264, 641] width 476 height 50
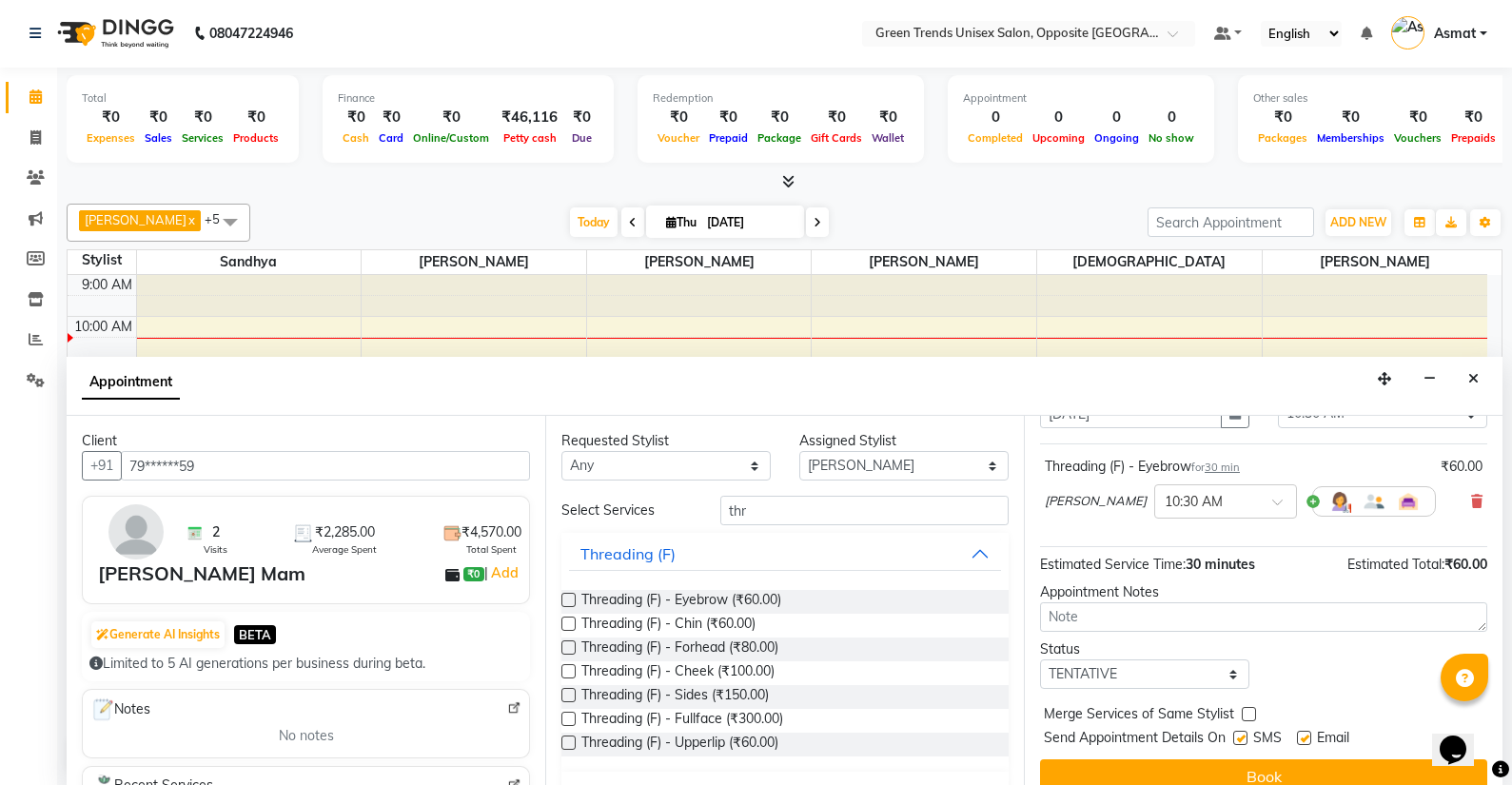
scroll to position [91, 0]
drag, startPoint x: 2917, startPoint y: 1397, endPoint x: 1484, endPoint y: 715, distance: 1587.0
click at [1391, 655] on div "Status Select TENTATIVE CONFIRM CHECK-IN UPCOMING" at bounding box center [1264, 662] width 476 height 50
click at [1472, 670] on icon at bounding box center [1465, 679] width 18 height 18
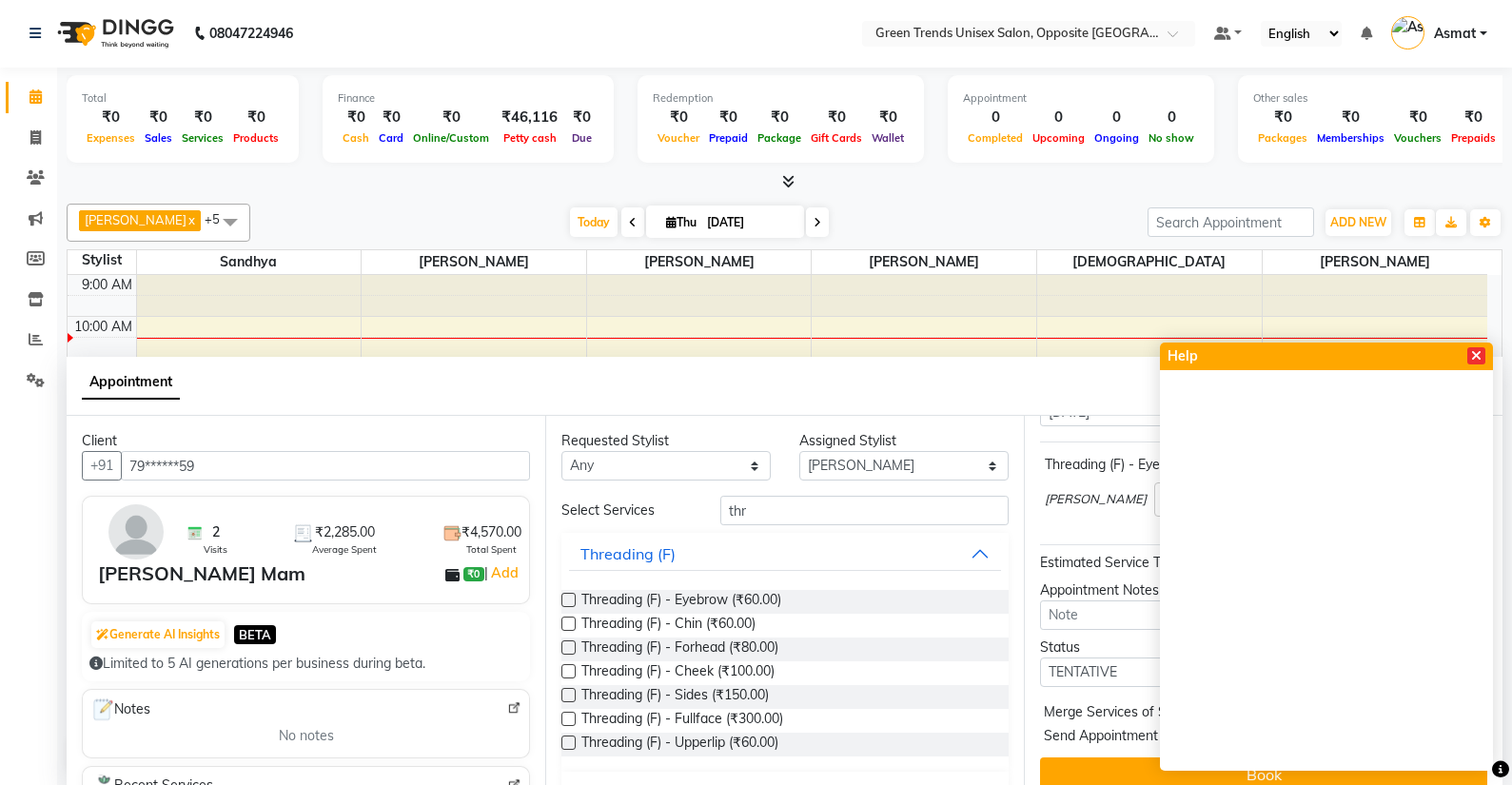
click at [1478, 350] on icon at bounding box center [1476, 357] width 11 height 13
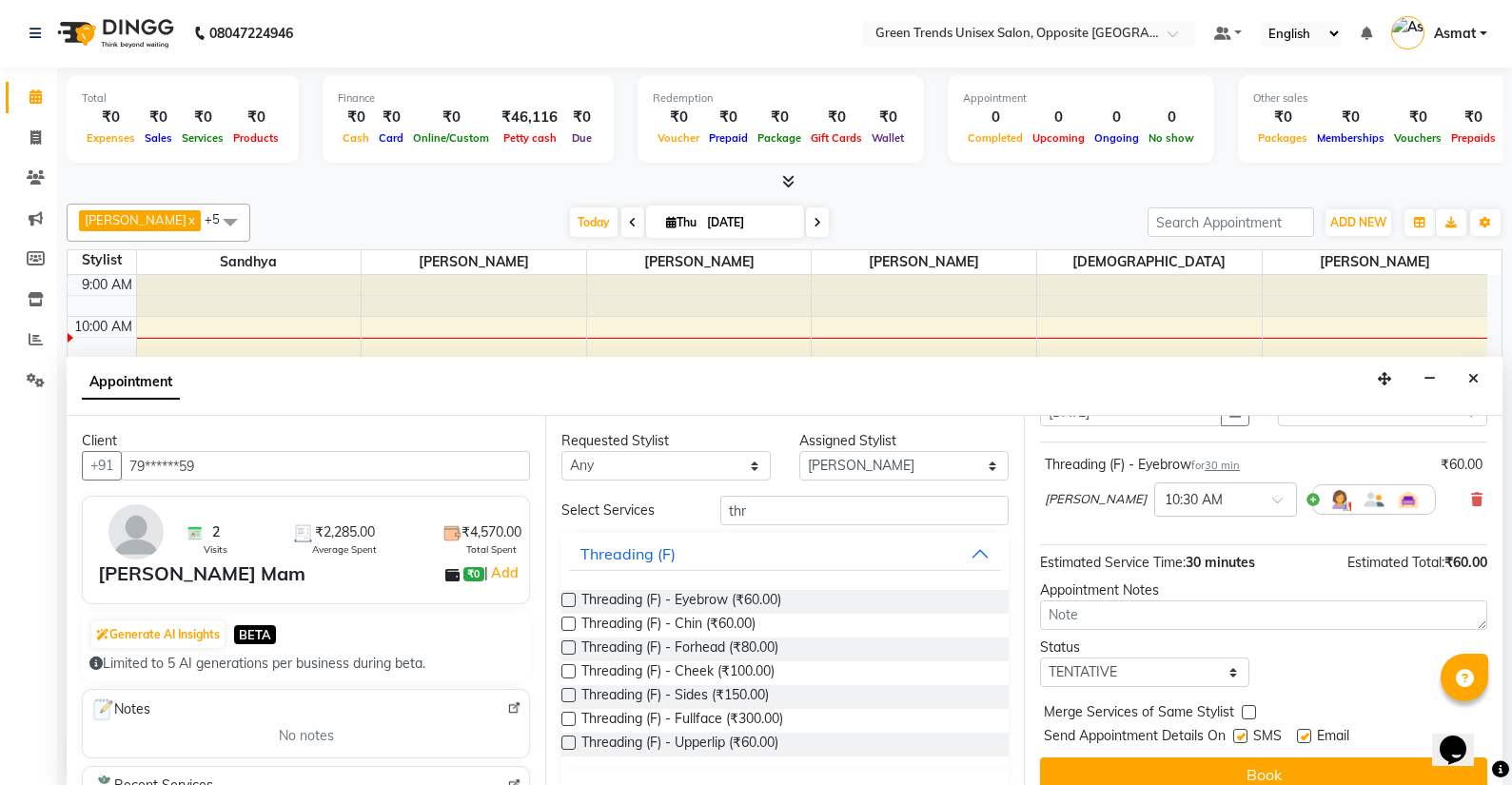
scroll to position [113, 0]
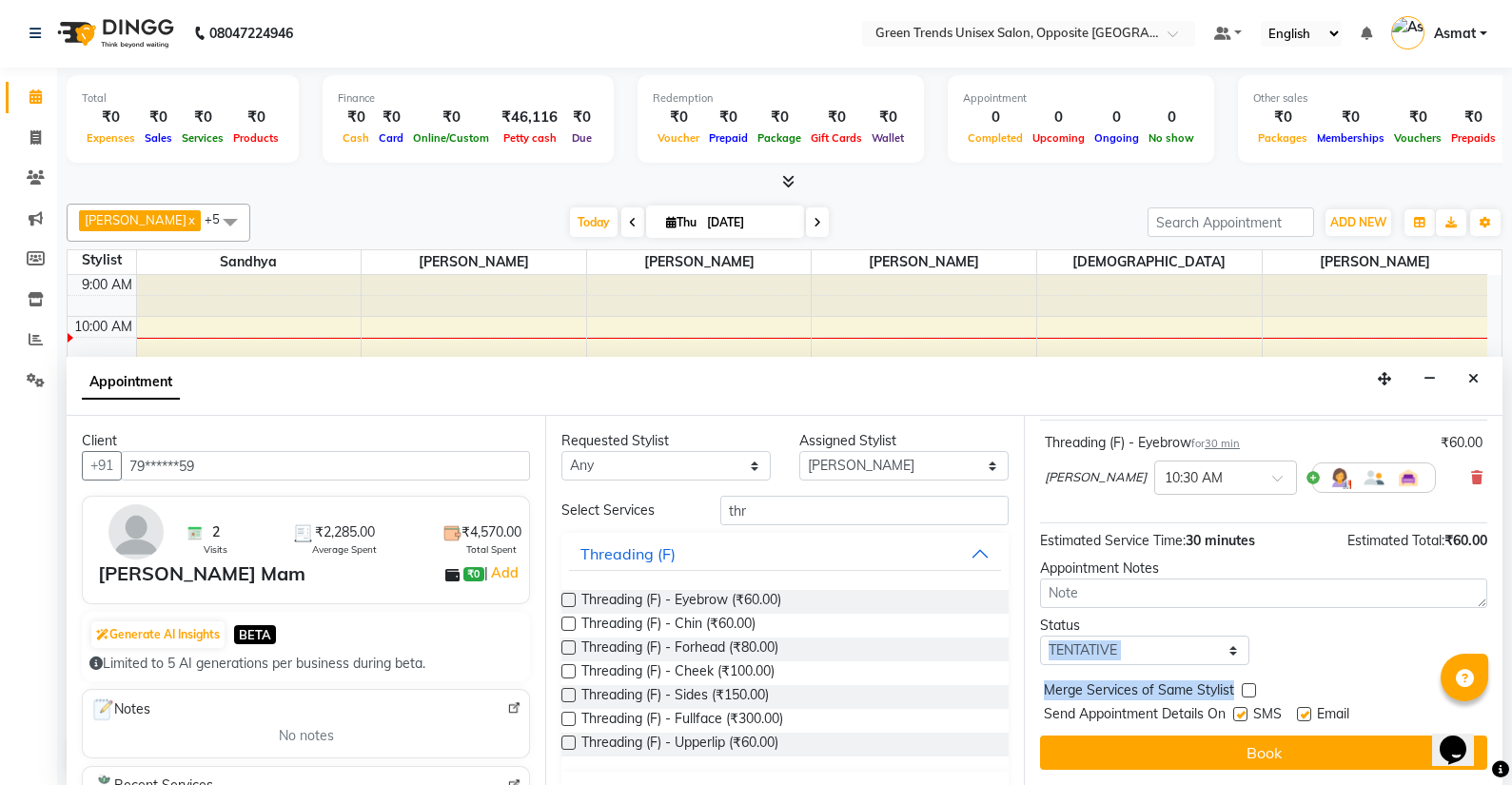
drag, startPoint x: 1355, startPoint y: 641, endPoint x: 1363, endPoint y: 665, distance: 25.3
click at [1363, 665] on div "Jump to Today 1 2 3 4 5 6 7 8 Weeks Appointment Date 04-09-2025 Appointment Tim…" at bounding box center [1264, 600] width 479 height 369
click at [1360, 657] on div "Status Select TENTATIVE CONFIRM CHECK-IN UPCOMING" at bounding box center [1264, 641] width 476 height 50
click at [1462, 677] on icon at bounding box center [1465, 679] width 18 height 18
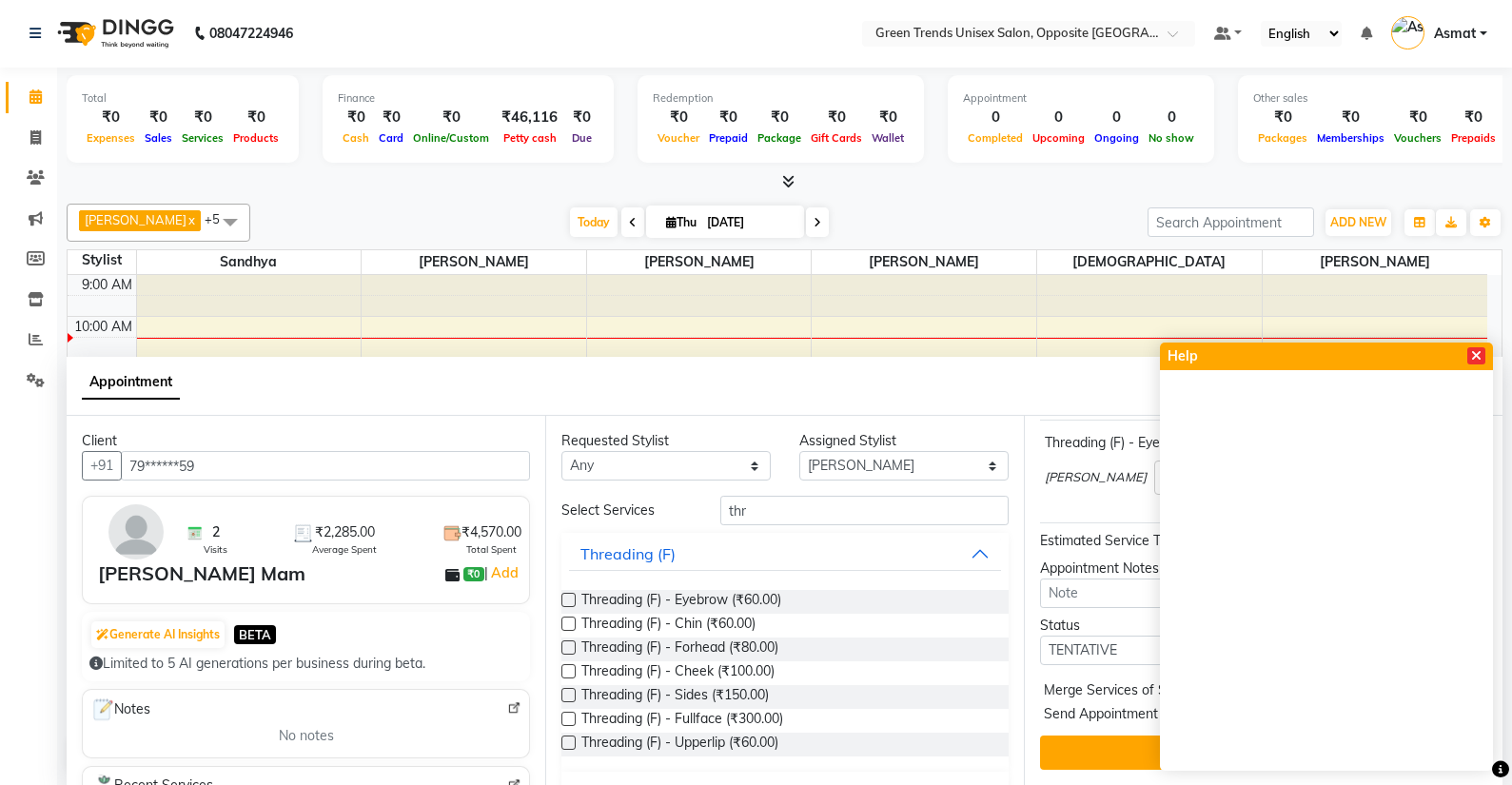
click at [1475, 350] on icon at bounding box center [1476, 357] width 11 height 13
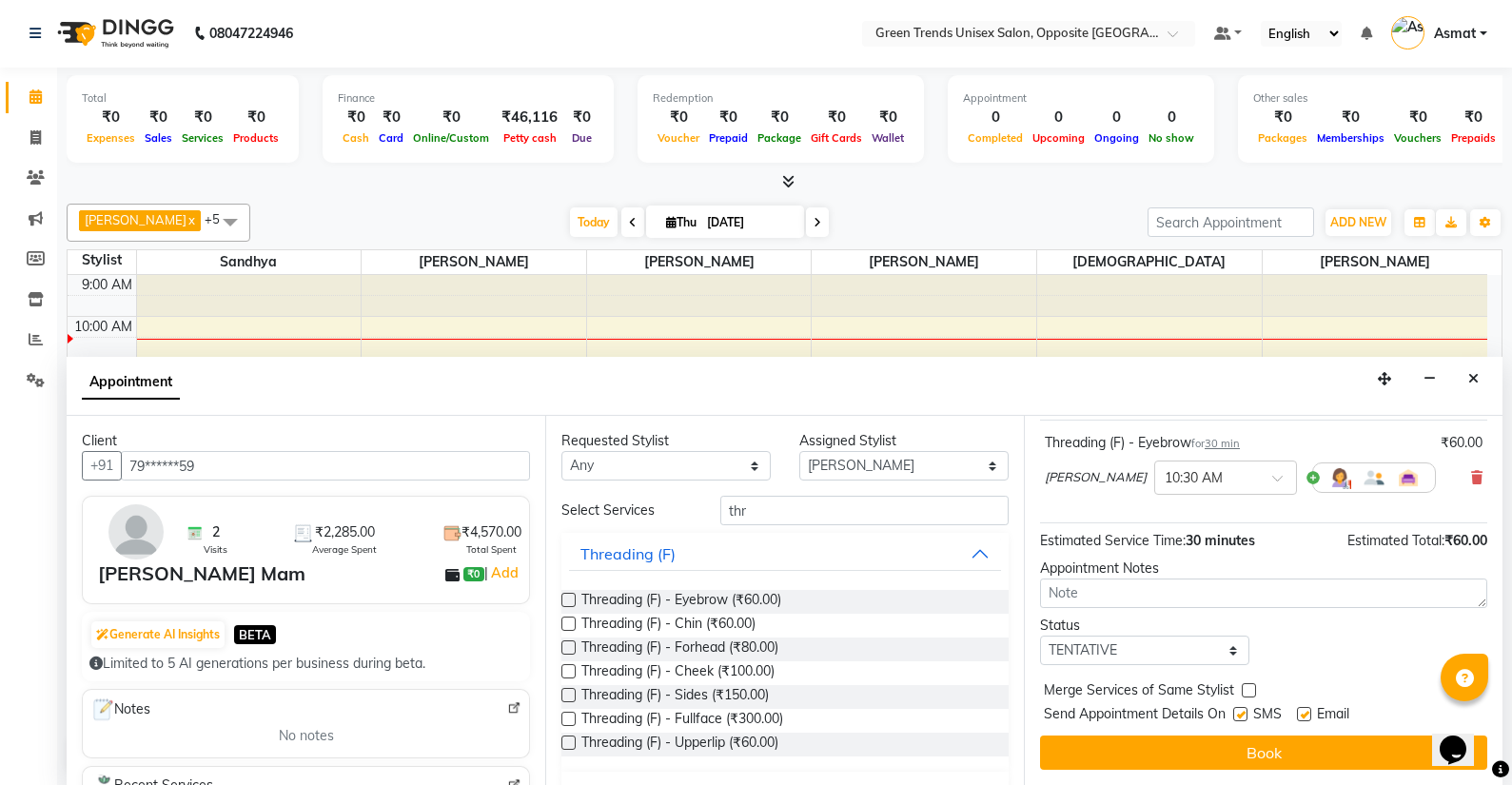
click at [443, 404] on div "Appointment" at bounding box center [785, 386] width 1436 height 59
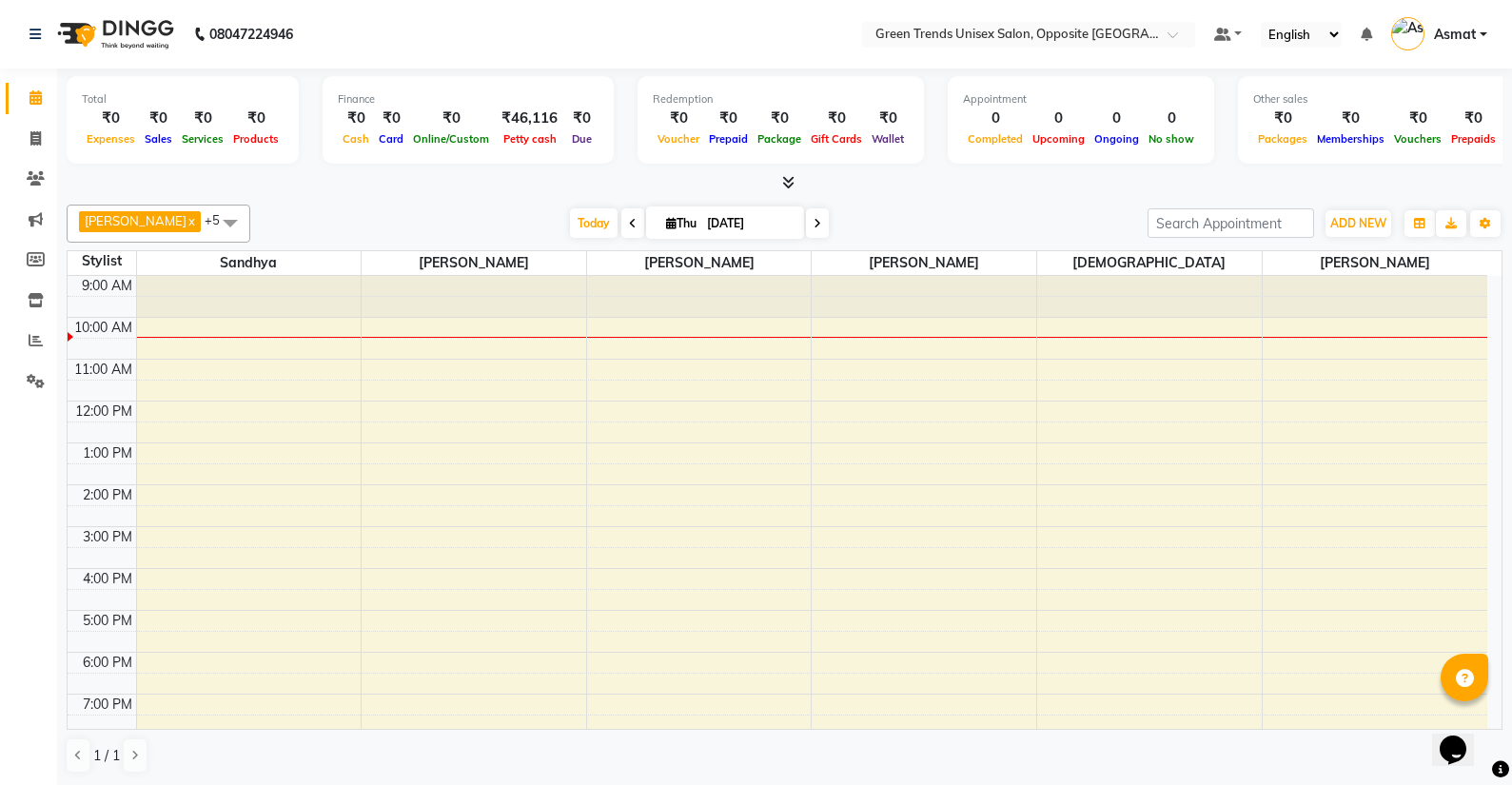
click at [1505, 618] on div "Total ₹0 Expenses ₹0 Sales ₹0 Services ₹0 Products Finance ₹0 Cash ₹0 Card ₹0 O…" at bounding box center [785, 427] width 1455 height 718
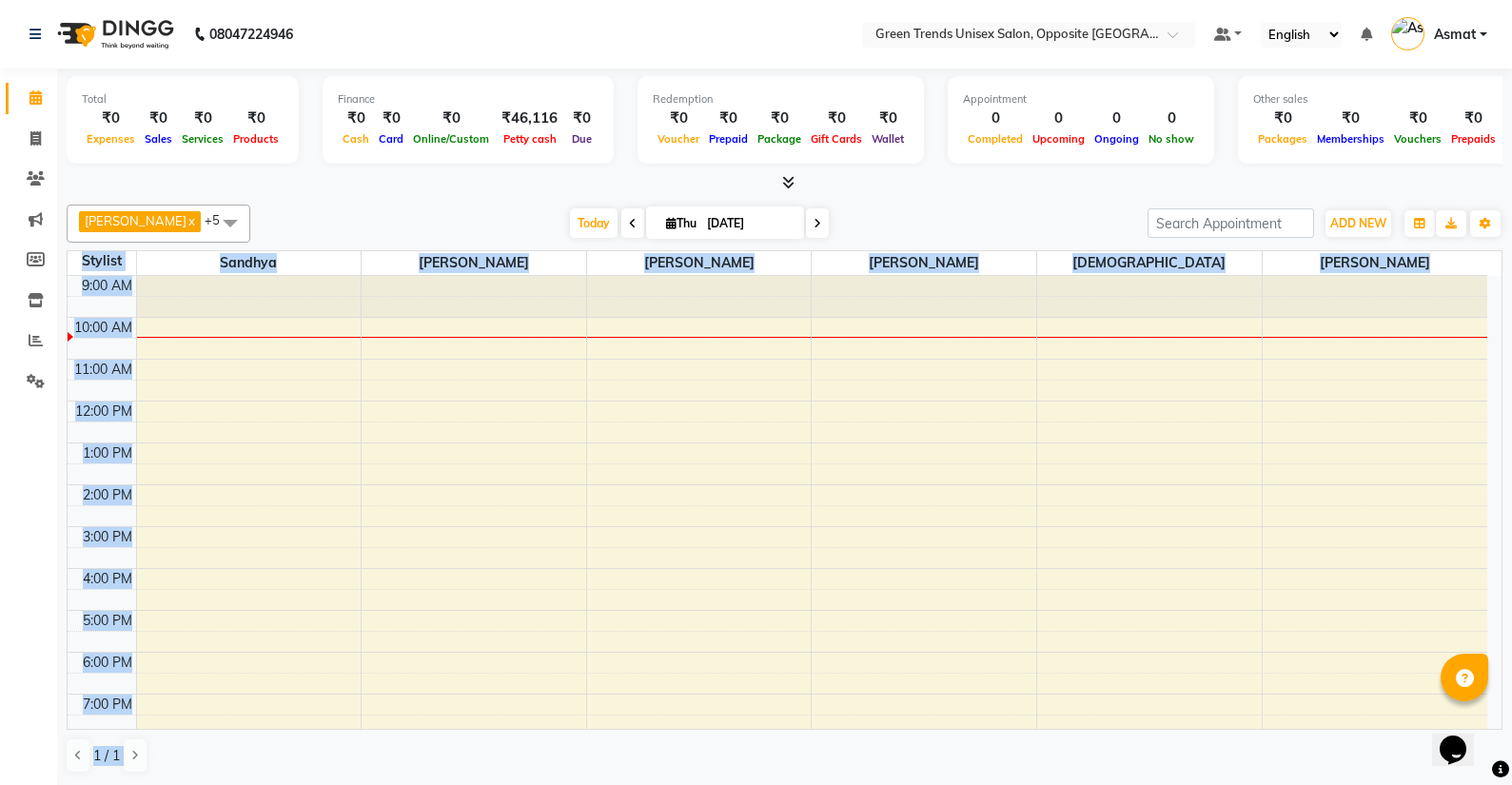
drag, startPoint x: 1505, startPoint y: 618, endPoint x: 1506, endPoint y: 753, distance: 135.0
click at [1506, 735] on div "Total ₹0 Expenses ₹0 Sales ₹0 Services ₹0 Products Finance ₹0 Cash ₹0 Card ₹0 O…" at bounding box center [785, 427] width 1455 height 718
click at [694, 582] on div "9:00 AM 10:00 AM 11:00 AM 12:00 PM 1:00 PM 2:00 PM 3:00 PM 4:00 PM 5:00 PM 6:00…" at bounding box center [778, 547] width 1420 height 543
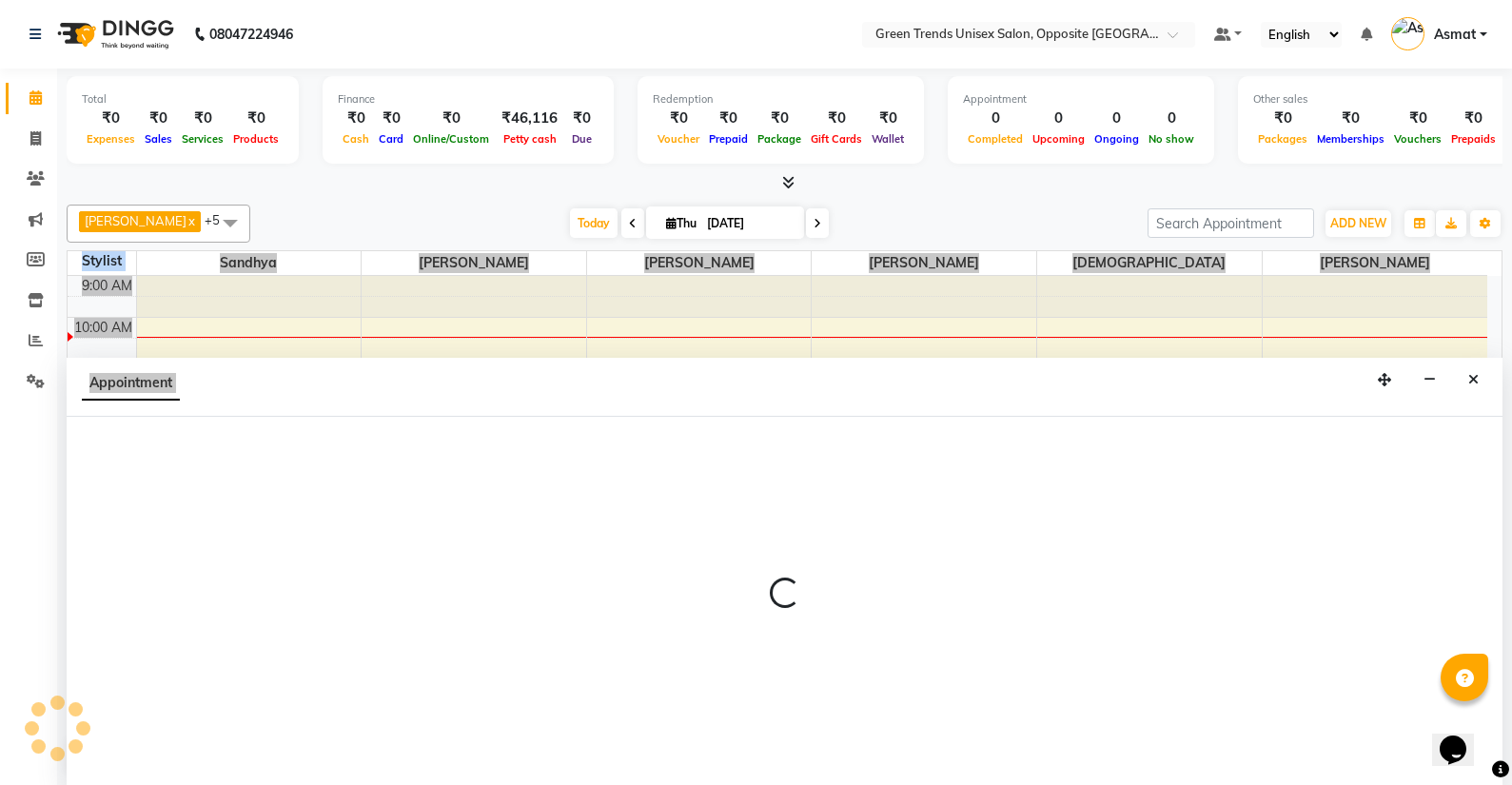
select select "89786"
select select "tentative"
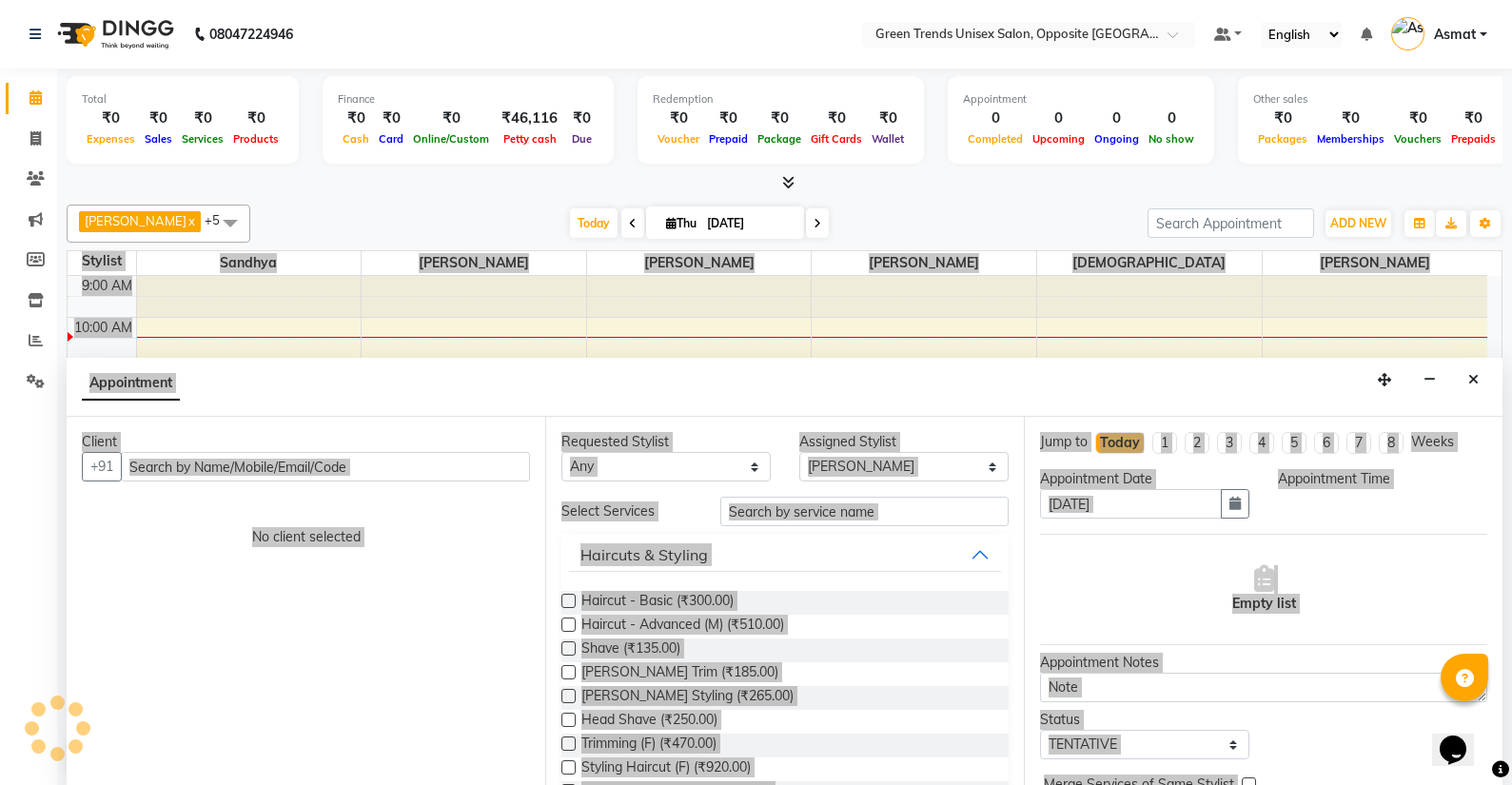
select select "960"
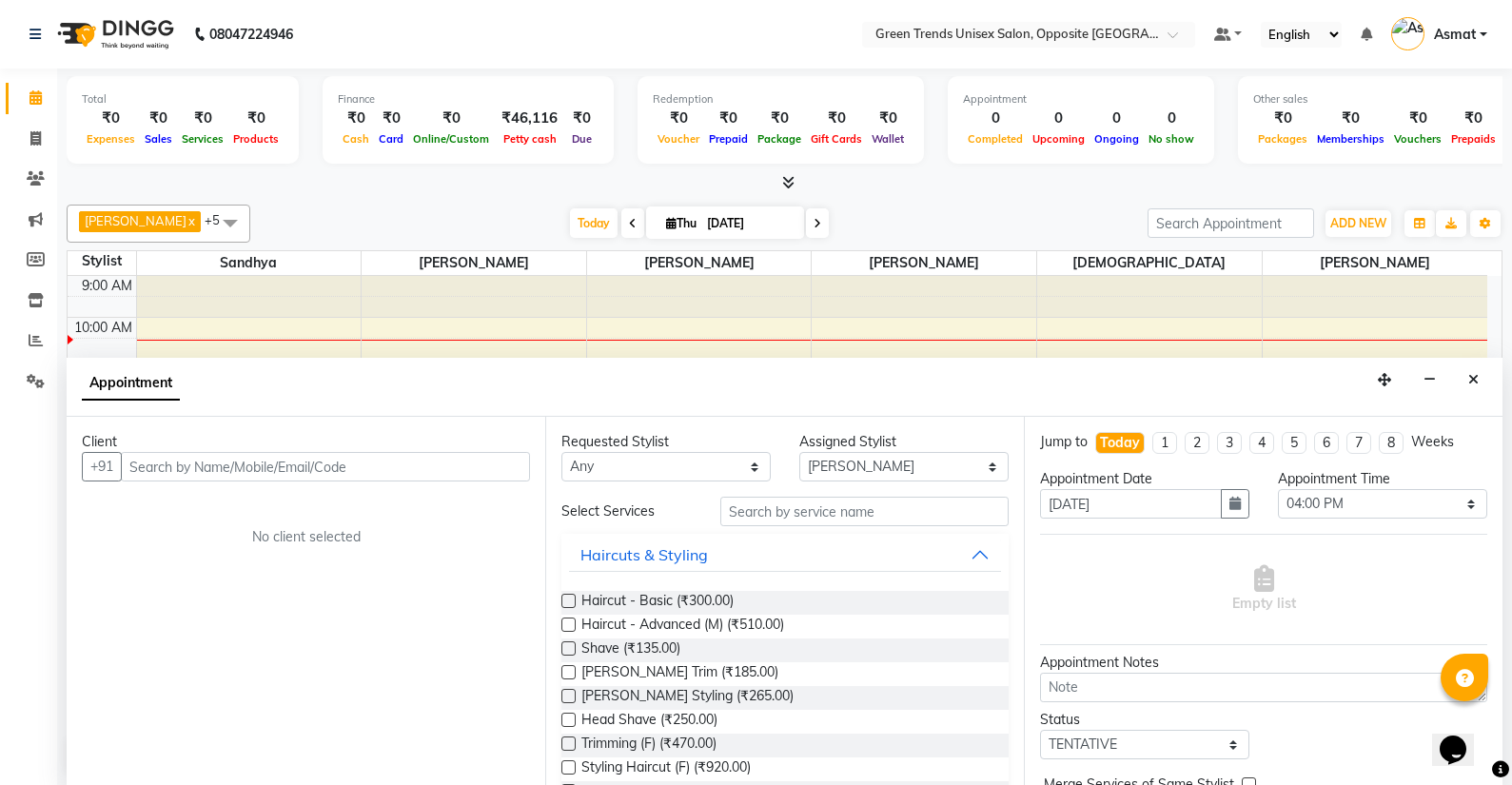
drag, startPoint x: 1506, startPoint y: 662, endPoint x: 1506, endPoint y: 674, distance: 12.0
click at [1506, 674] on div "Total ₹0 Expenses ₹0 Sales ₹0 Services ₹0 Products Finance ₹0 Cash ₹0 Card ₹0 O…" at bounding box center [785, 427] width 1455 height 718
click at [1506, 669] on div "Total ₹0 Expenses ₹0 Sales ₹0 Services ₹0 Products Finance ₹0 Cash ₹0 Card ₹0 O…" at bounding box center [785, 427] width 1455 height 718
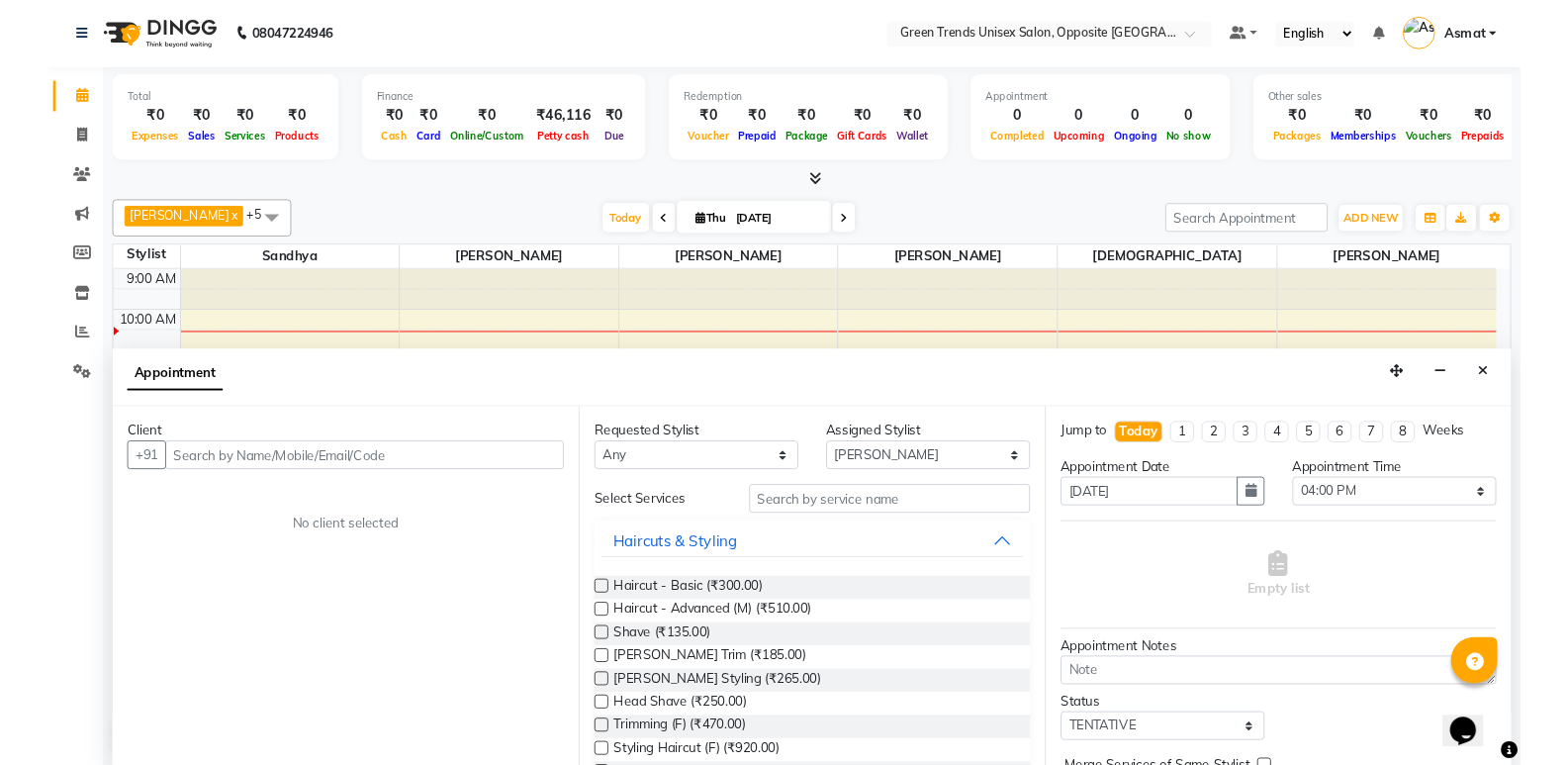
scroll to position [1, 0]
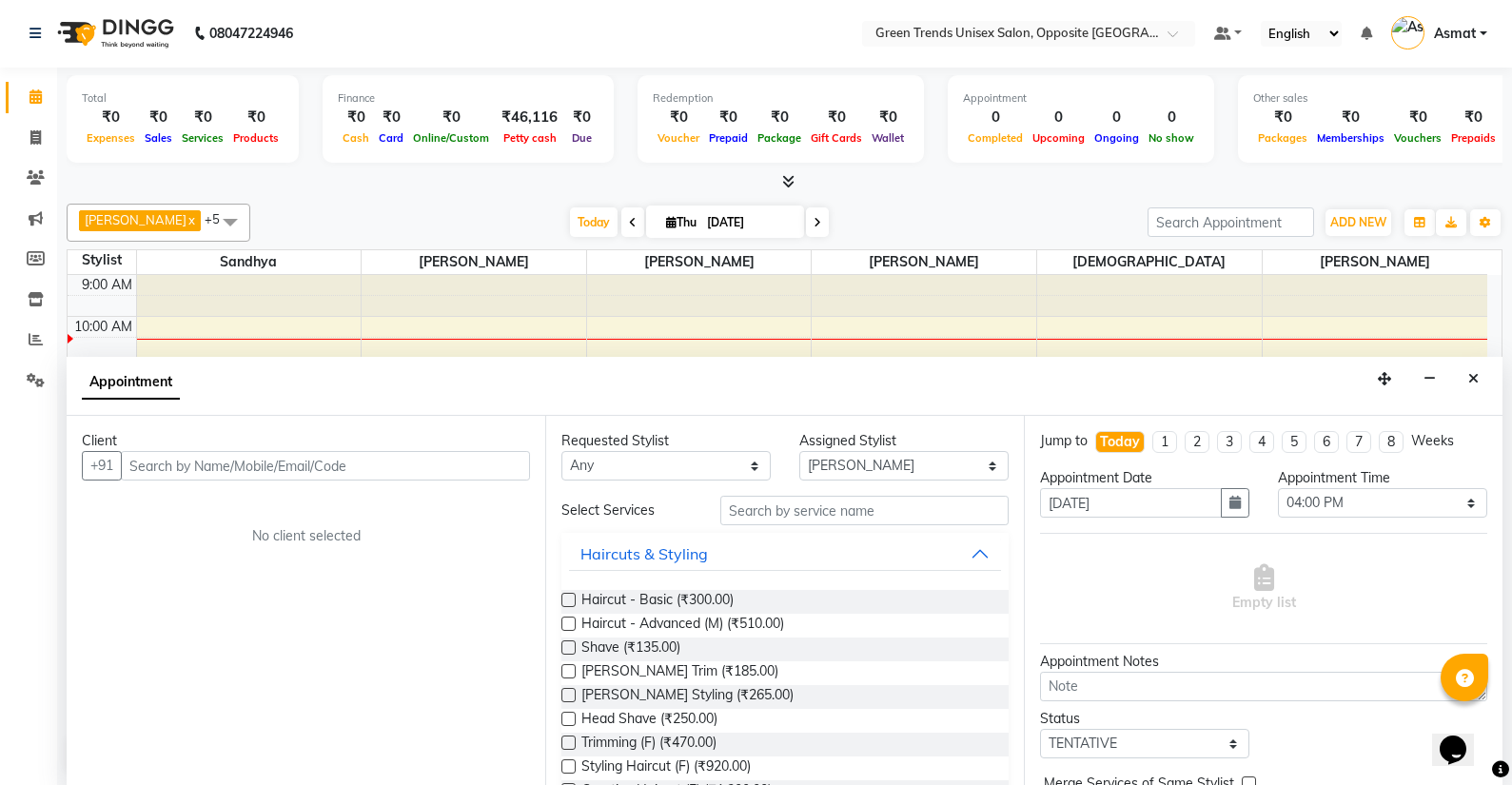
drag, startPoint x: 1506, startPoint y: 636, endPoint x: 1506, endPoint y: 659, distance: 23.0
click at [1506, 658] on div "Total ₹0 Expenses ₹0 Sales ₹0 Services ₹0 Products Finance ₹0 Cash ₹0 Card ₹0 O…" at bounding box center [785, 427] width 1455 height 718
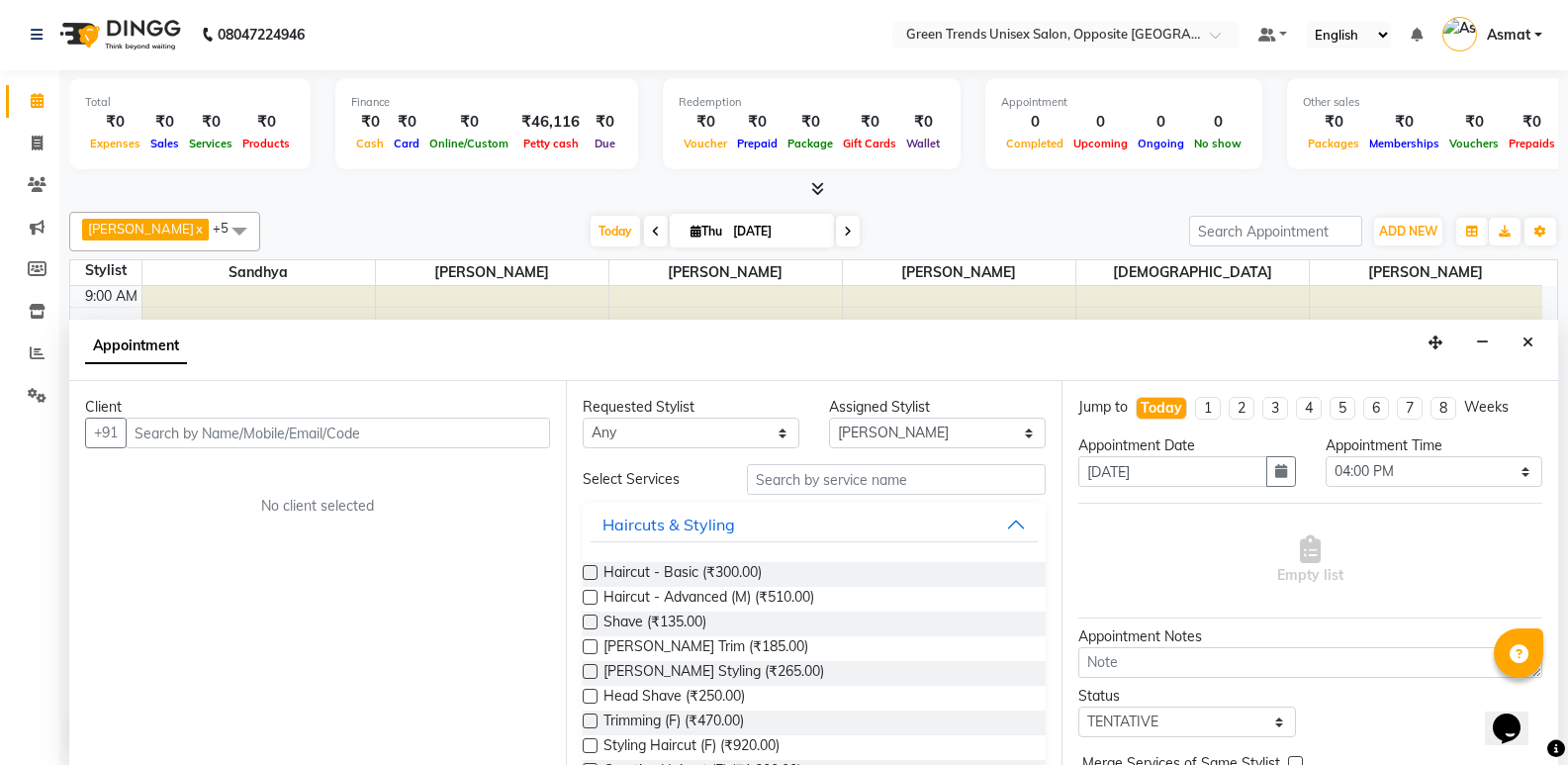
click at [1331, 538] on span "Empty list" at bounding box center [1310, 560] width 67 height 51
select select "upcoming"
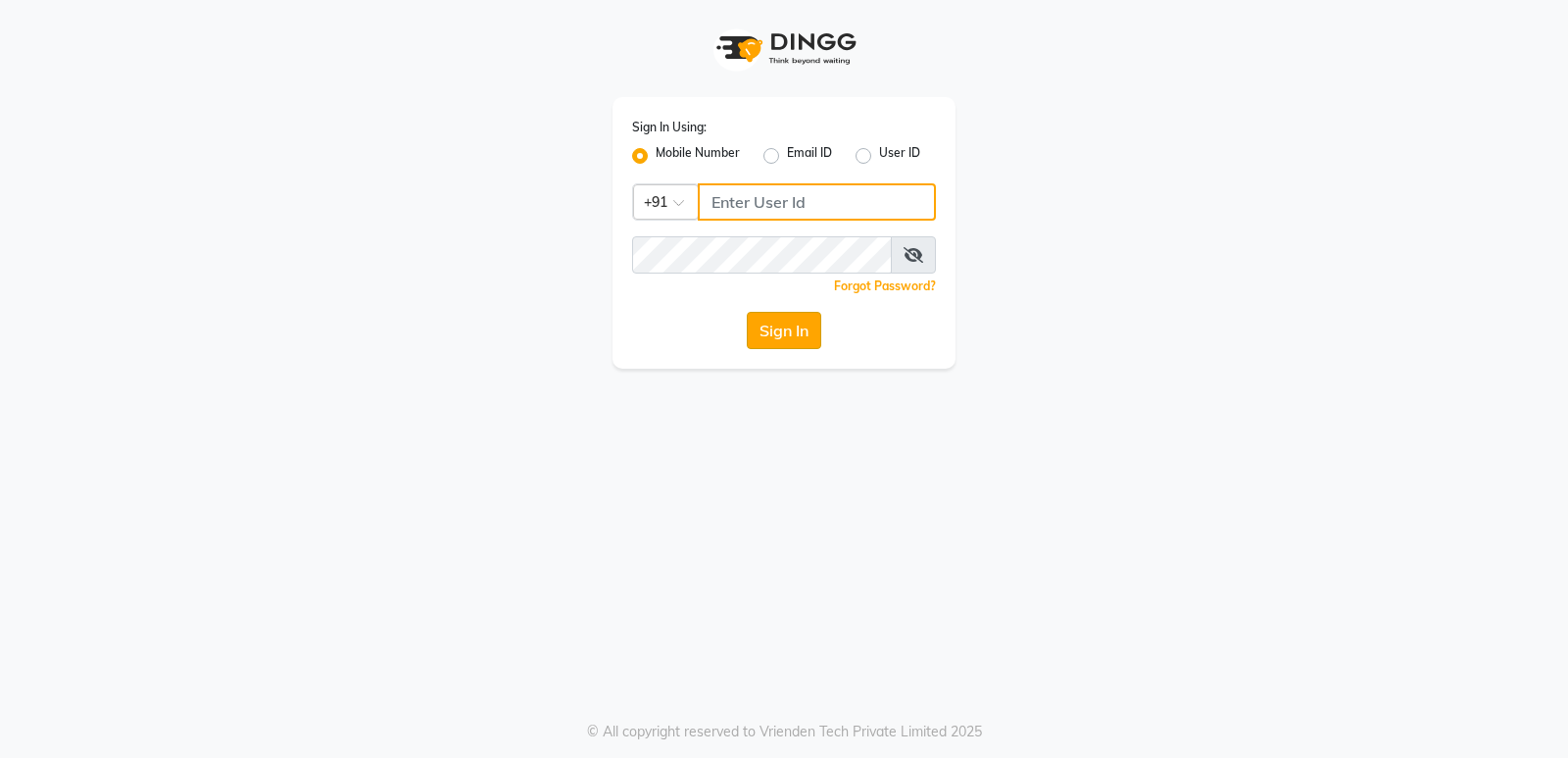
type input "8299508996"
click at [773, 337] on button "Sign In" at bounding box center [784, 331] width 74 height 38
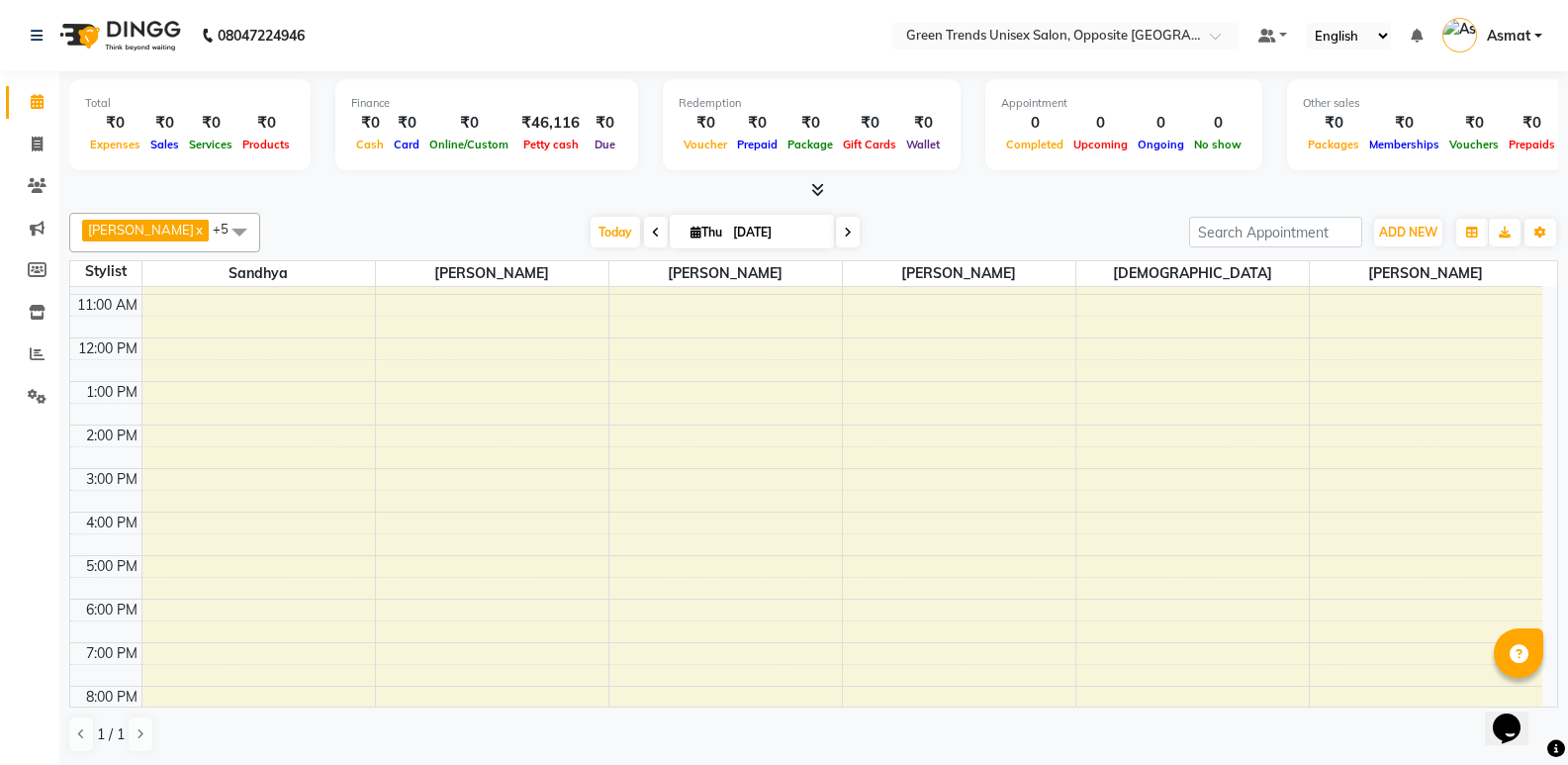
scroll to position [119, 0]
click at [1563, 701] on div "Total ₹0 Expenses ₹0 Sales ₹0 Services ₹0 Products Finance ₹0 Cash ₹0 Card ₹0 O…" at bounding box center [814, 418] width 1509 height 694
click at [1561, 698] on div "Total ₹0 Expenses ₹0 Sales ₹0 Services ₹0 Products Finance ₹0 Cash ₹0 Card ₹0 O…" at bounding box center [814, 418] width 1509 height 694
click at [1182, 306] on div "9:00 AM 10:00 AM 11:00 AM 12:00 PM 1:00 PM 2:00 PM 3:00 PM 4:00 PM 5:00 PM 6:00…" at bounding box center [807, 450] width 1472 height 565
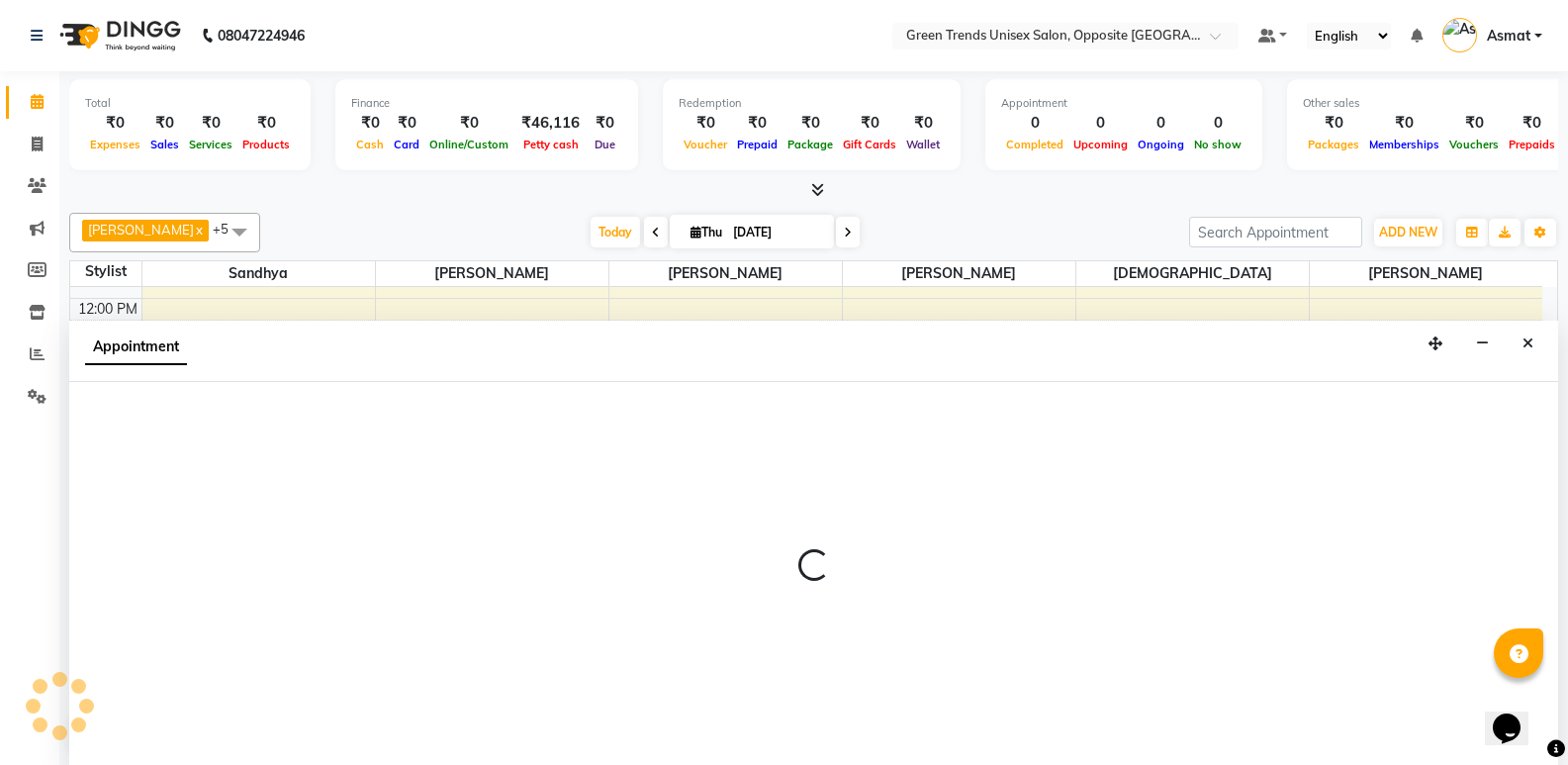
select select "63178"
select select "720"
select select "tentative"
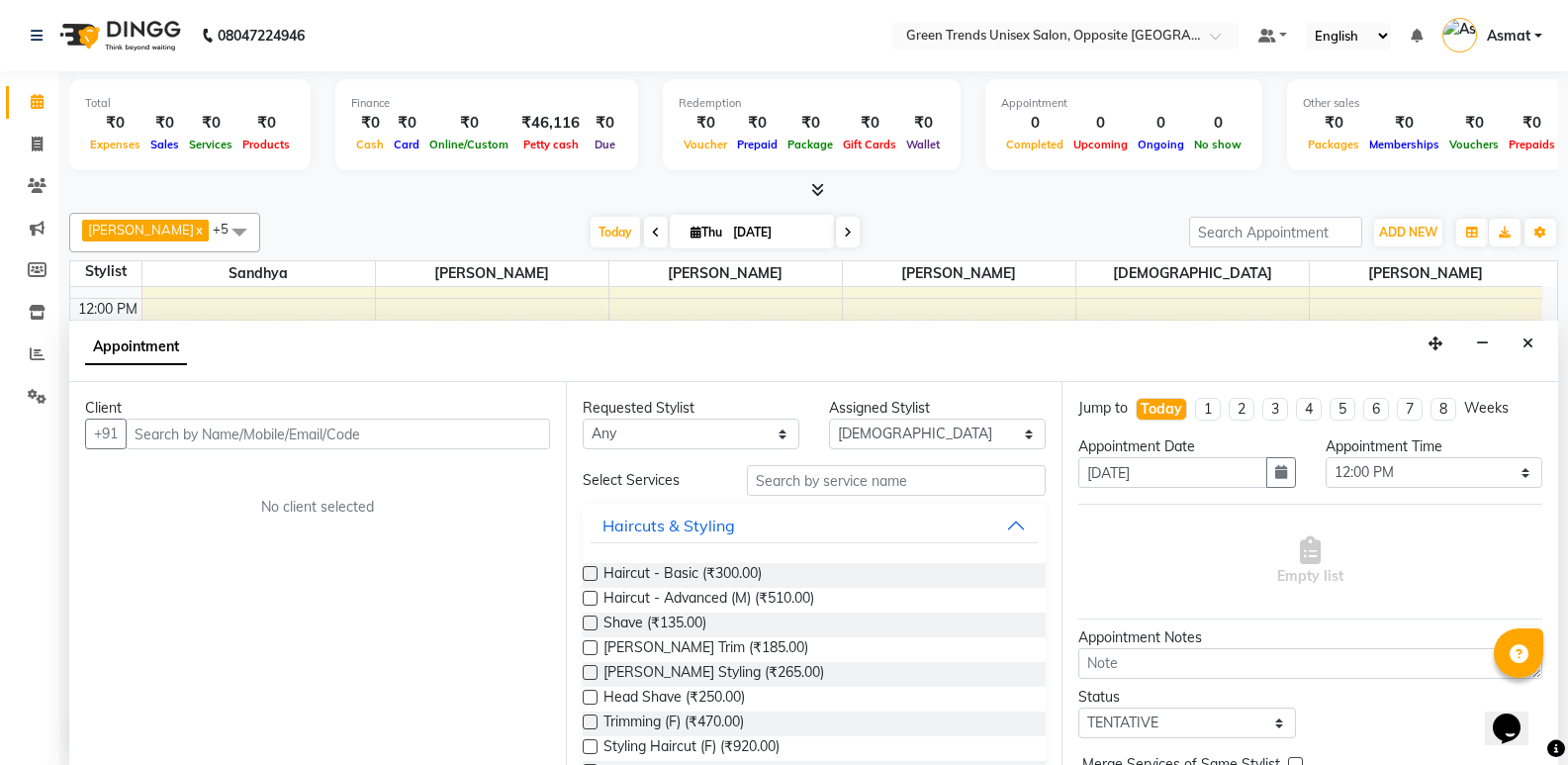
scroll to position [1, 0]
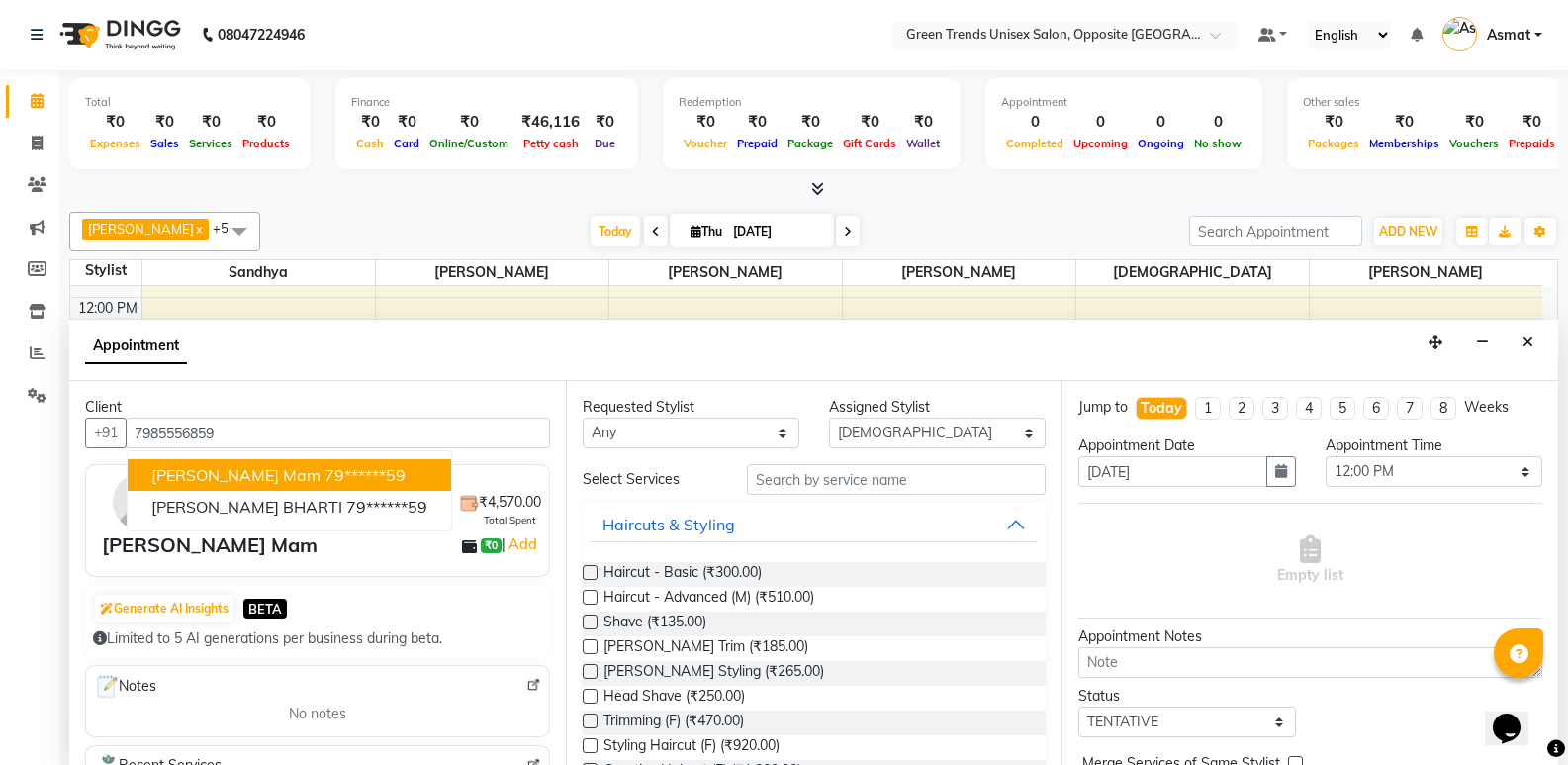
click at [325, 472] on ngb-highlight "79******59" at bounding box center [365, 475] width 81 height 20
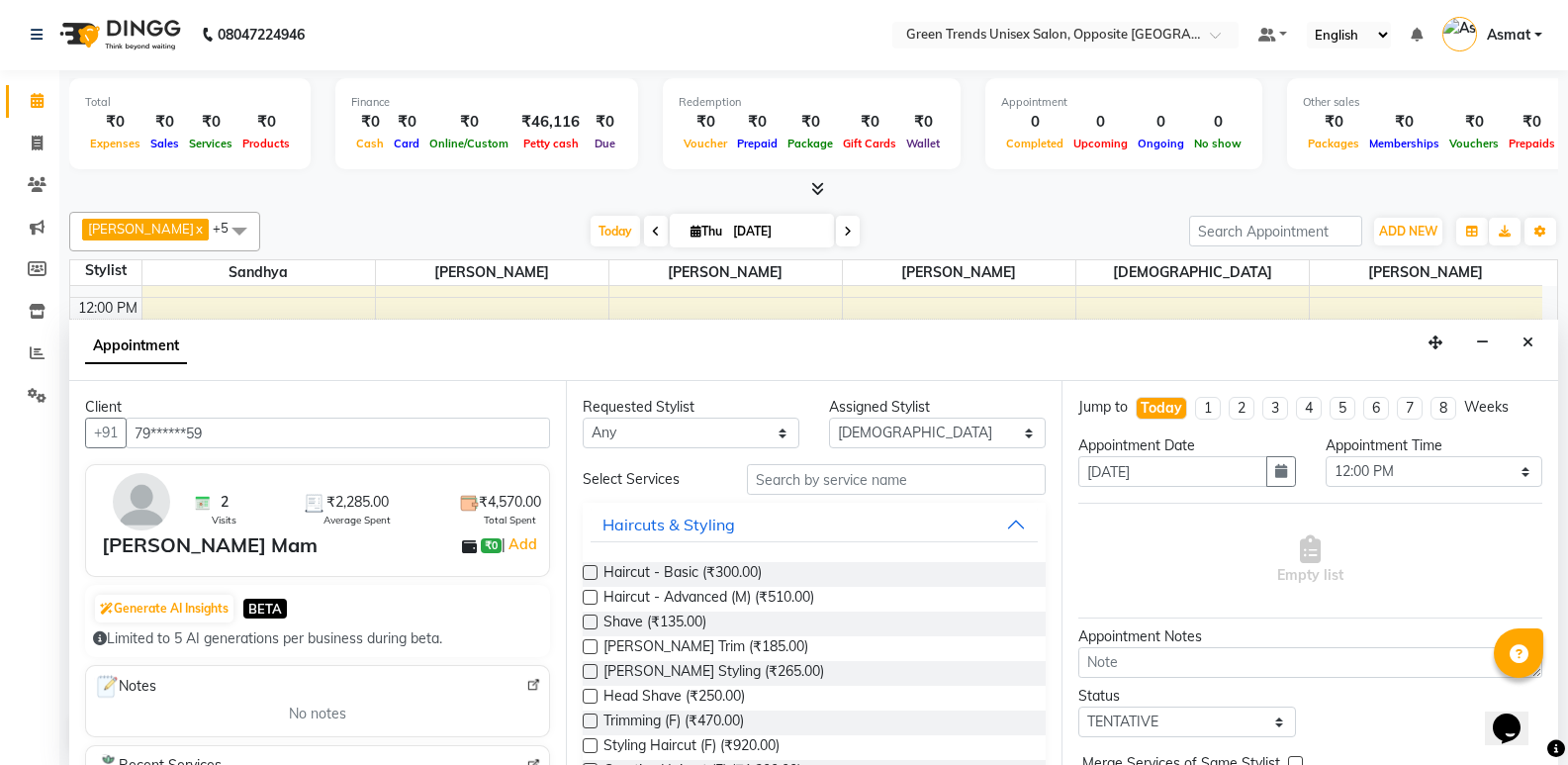
type input "79******59"
click at [823, 479] on input "text" at bounding box center [897, 479] width 299 height 31
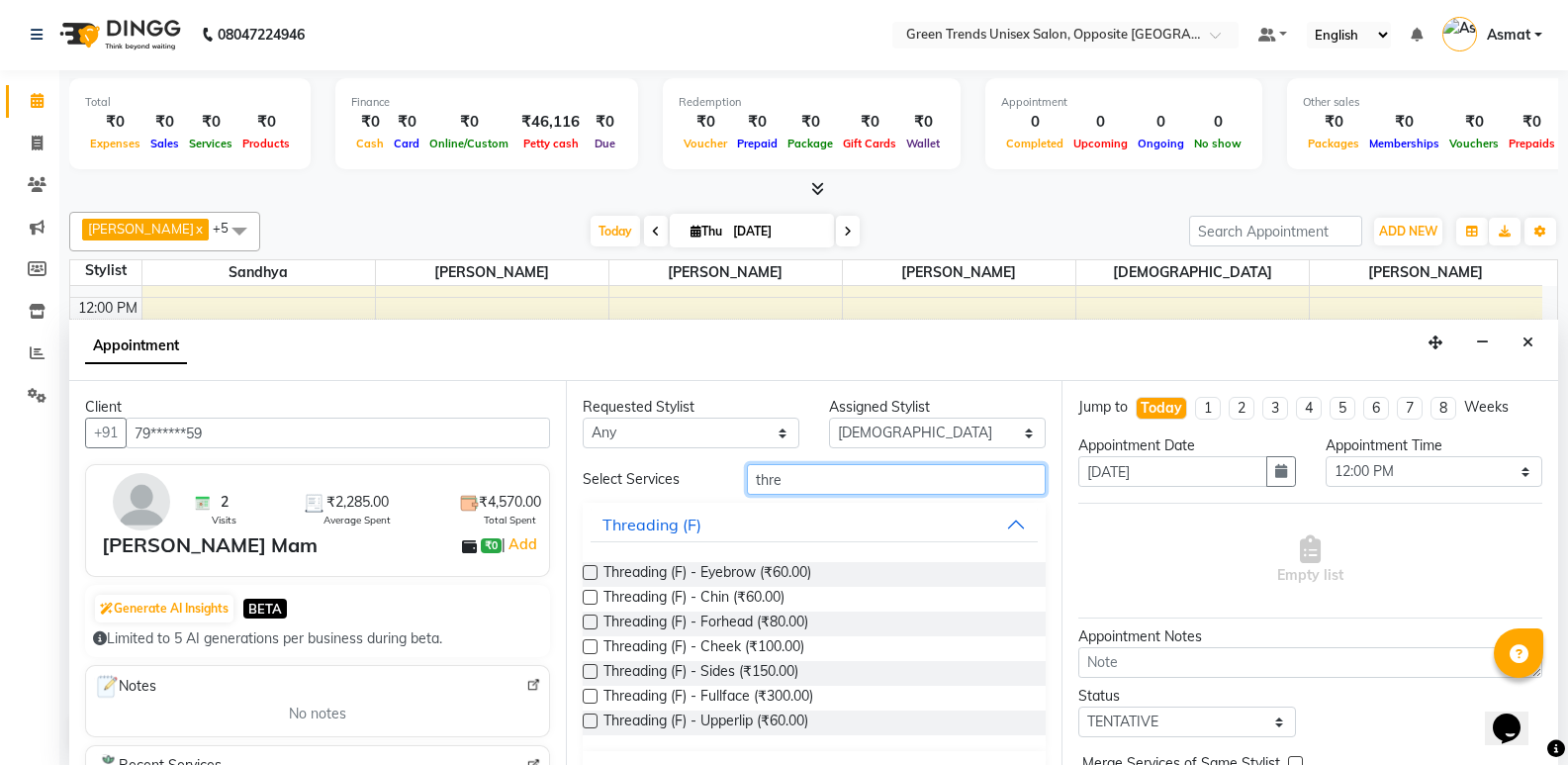
type input "thre"
click at [589, 575] on label at bounding box center [590, 572] width 15 height 15
click at [589, 575] on input "checkbox" at bounding box center [589, 574] width 13 height 13
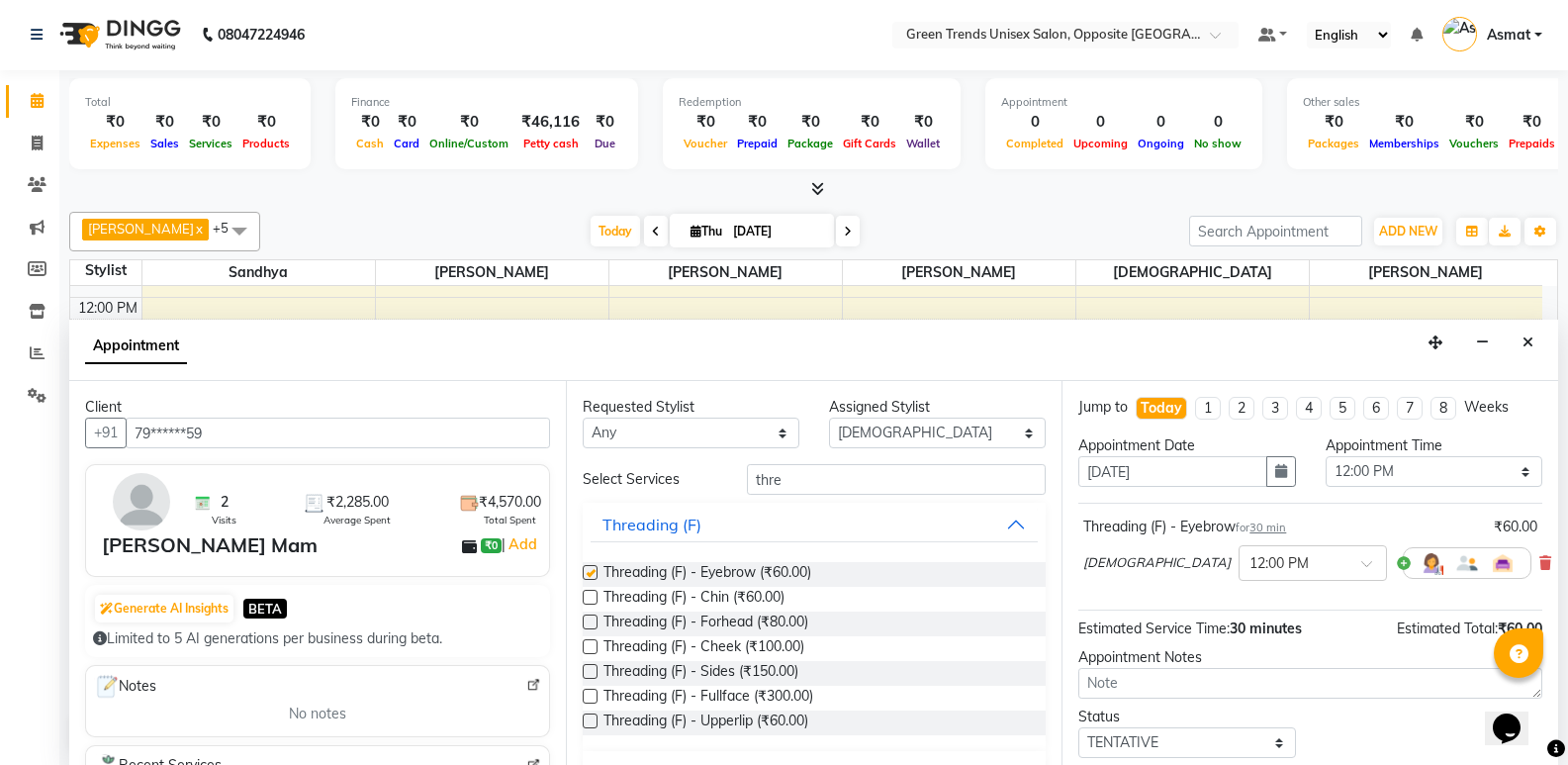
checkbox input "false"
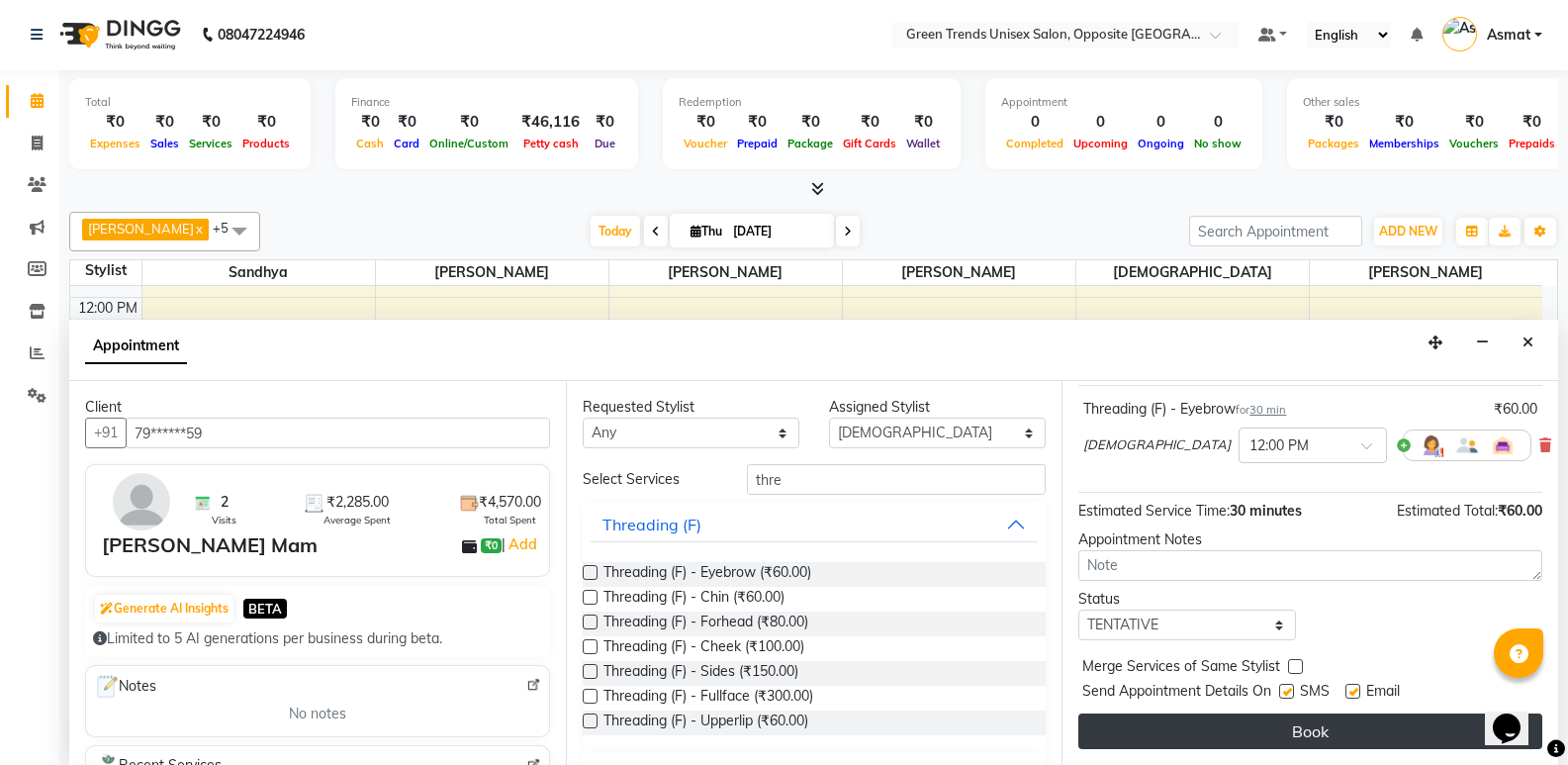
click at [1305, 736] on button "Book" at bounding box center [1311, 731] width 464 height 36
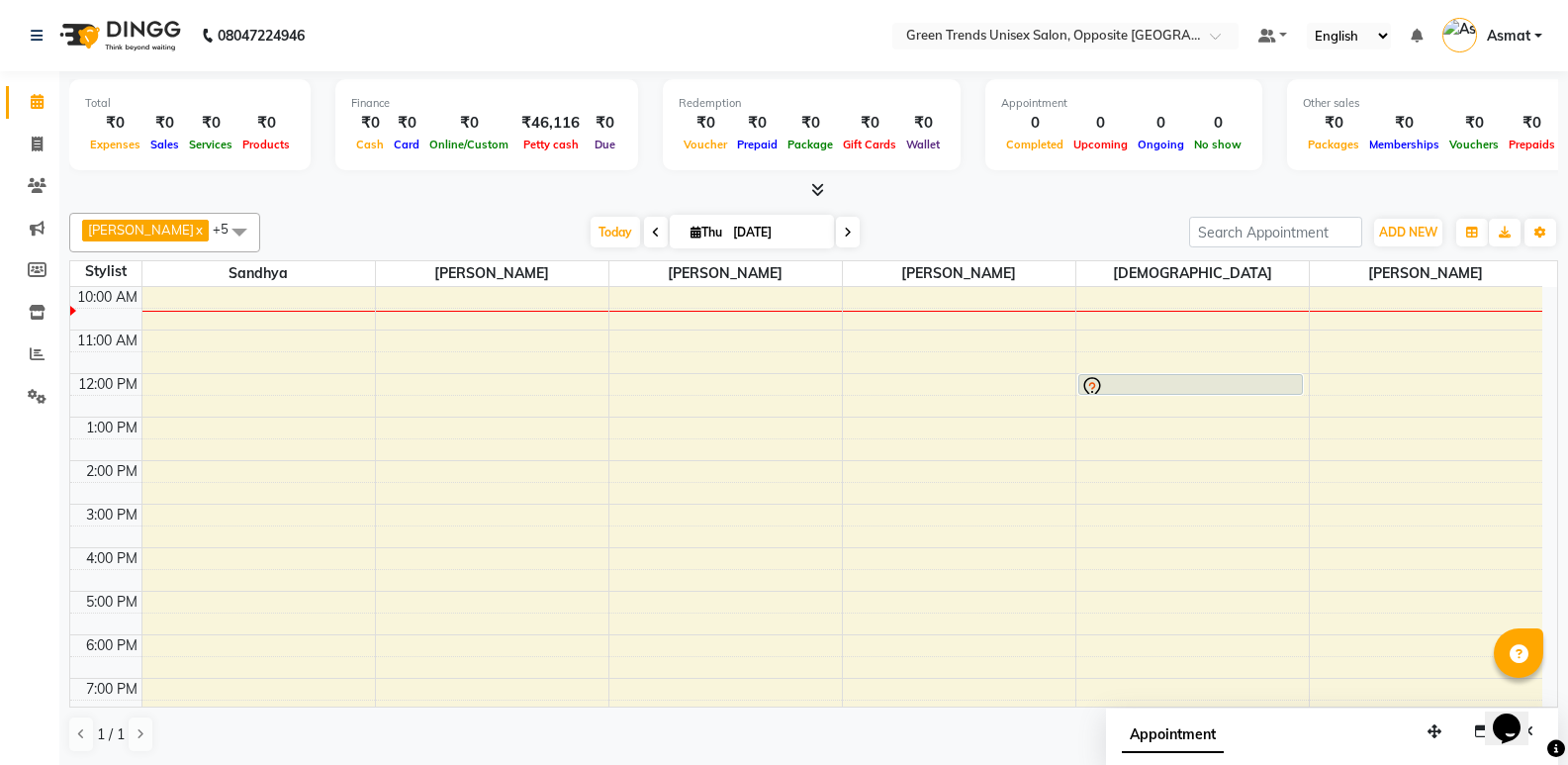
scroll to position [40, 0]
click at [472, 324] on div "9:00 AM 10:00 AM 11:00 AM 12:00 PM 1:00 PM 2:00 PM 3:00 PM 4:00 PM 5:00 PM 6:00…" at bounding box center [807, 529] width 1472 height 565
select select "82136"
select select "630"
select select "tentative"
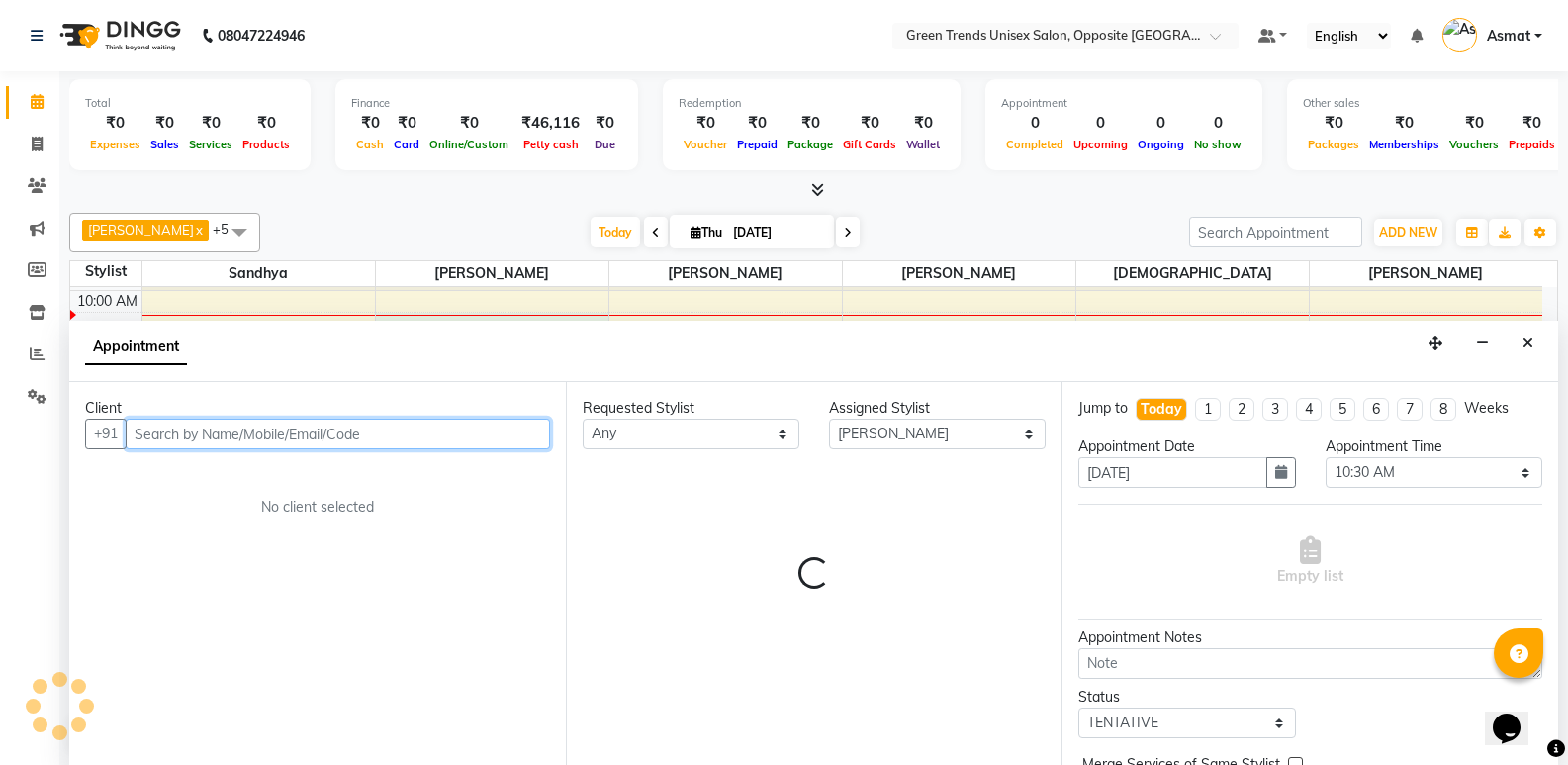
scroll to position [1, 0]
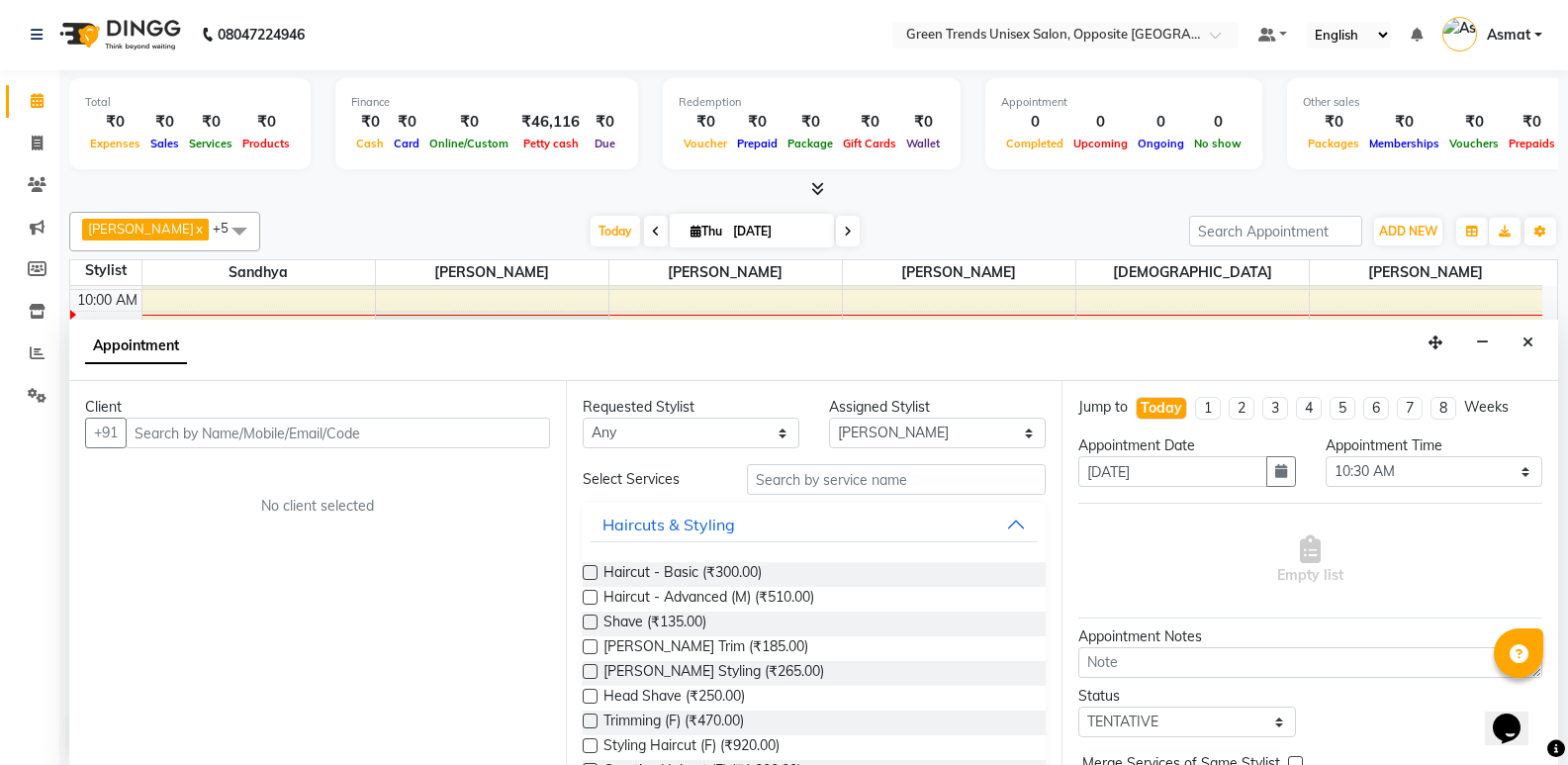
drag, startPoint x: 406, startPoint y: 448, endPoint x: 1582, endPoint y: 605, distance: 1186.4
click at [406, 448] on div "Client +91 No client selected" at bounding box center [318, 572] width 497 height 383
click at [773, 526] on div "Client +91 No client selected Requested Stylist Any Asmat Dinesh Himanshu Raj S…" at bounding box center [814, 572] width 1489 height 383
click at [3, 107] on li "Calendar" at bounding box center [30, 101] width 60 height 43
click at [4, 103] on li "Calendar" at bounding box center [30, 101] width 60 height 43
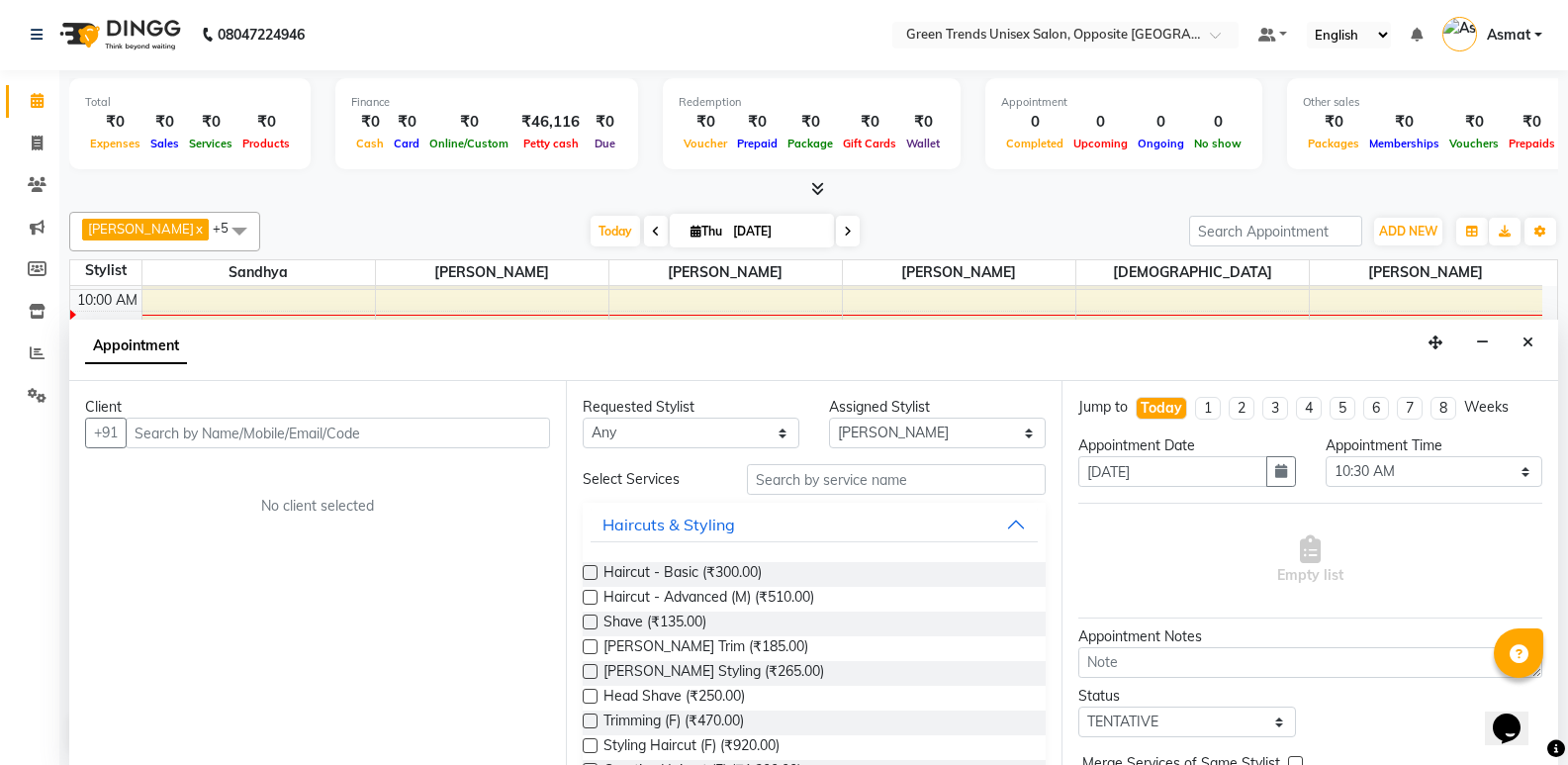
click at [4, 104] on li "Calendar" at bounding box center [30, 101] width 60 height 43
click at [1528, 343] on icon "Close" at bounding box center [1528, 343] width 11 height 14
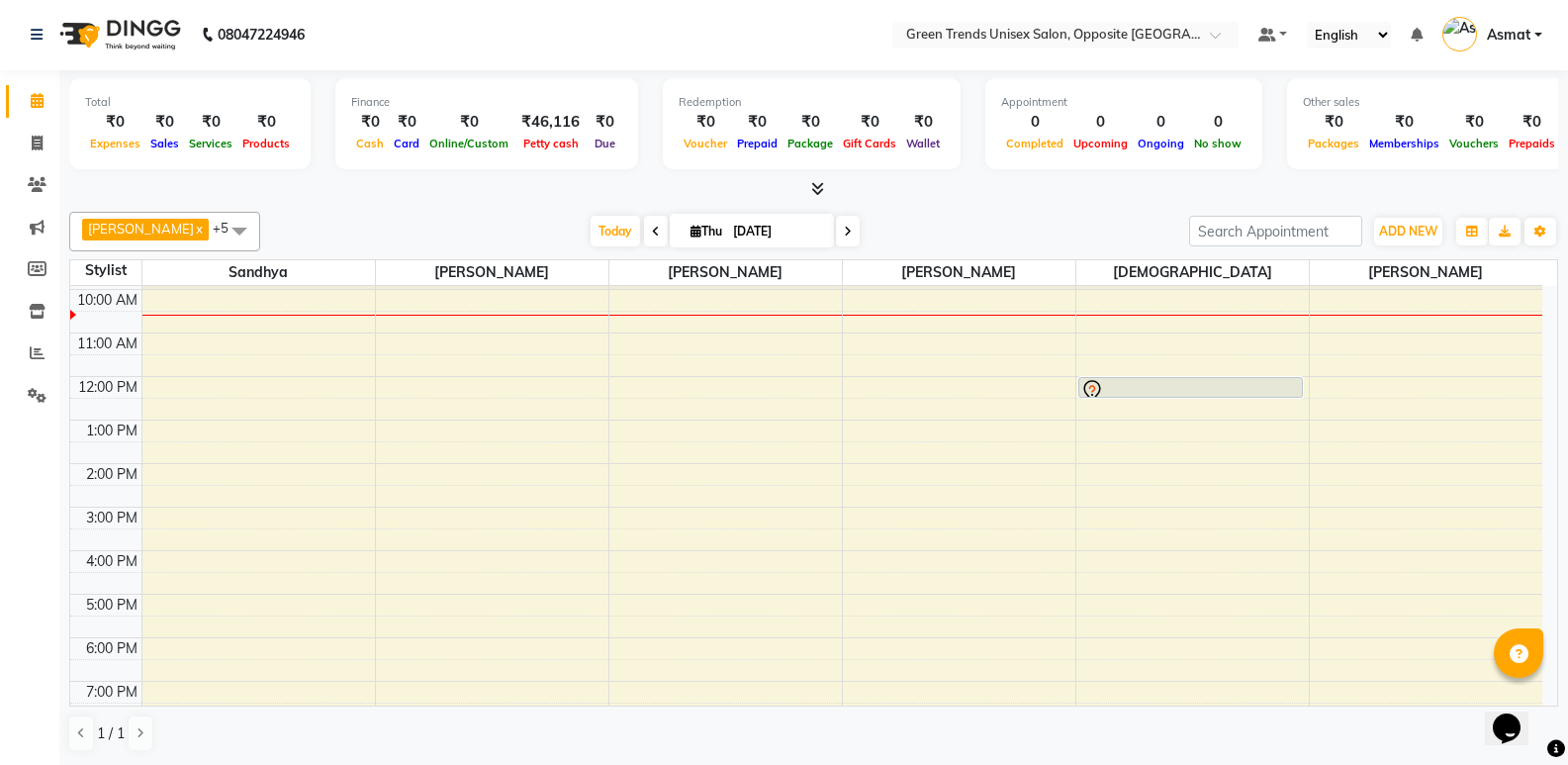
click at [1557, 291] on td "9:00 AM 10:00 AM 11:00 AM 12:00 PM 1:00 PM 2:00 PM 3:00 PM 4:00 PM 5:00 PM 6:00…" at bounding box center [815, 496] width 1488 height 420
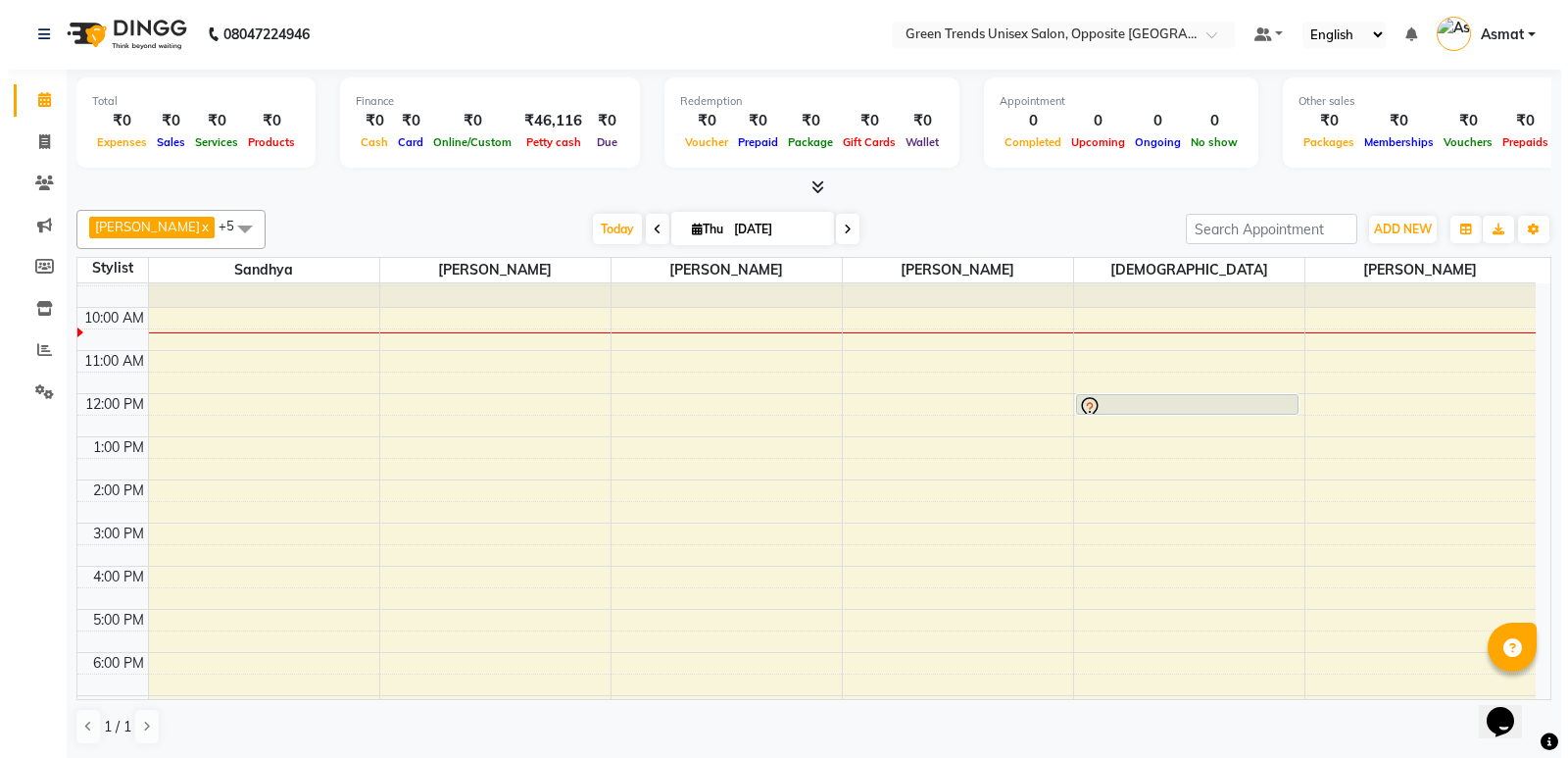
scroll to position [0, 0]
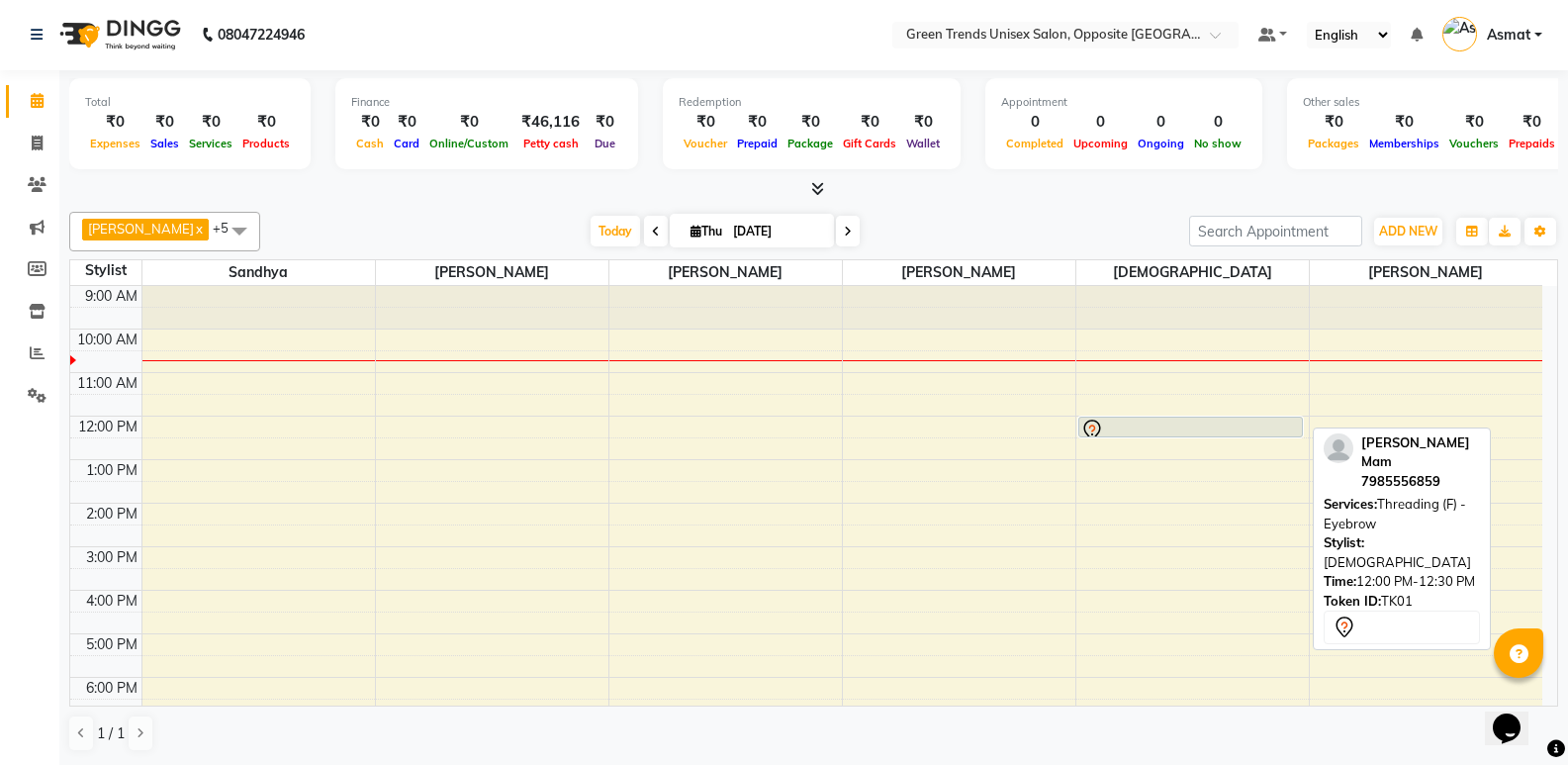
click at [1263, 426] on div at bounding box center [1190, 430] width 220 height 24
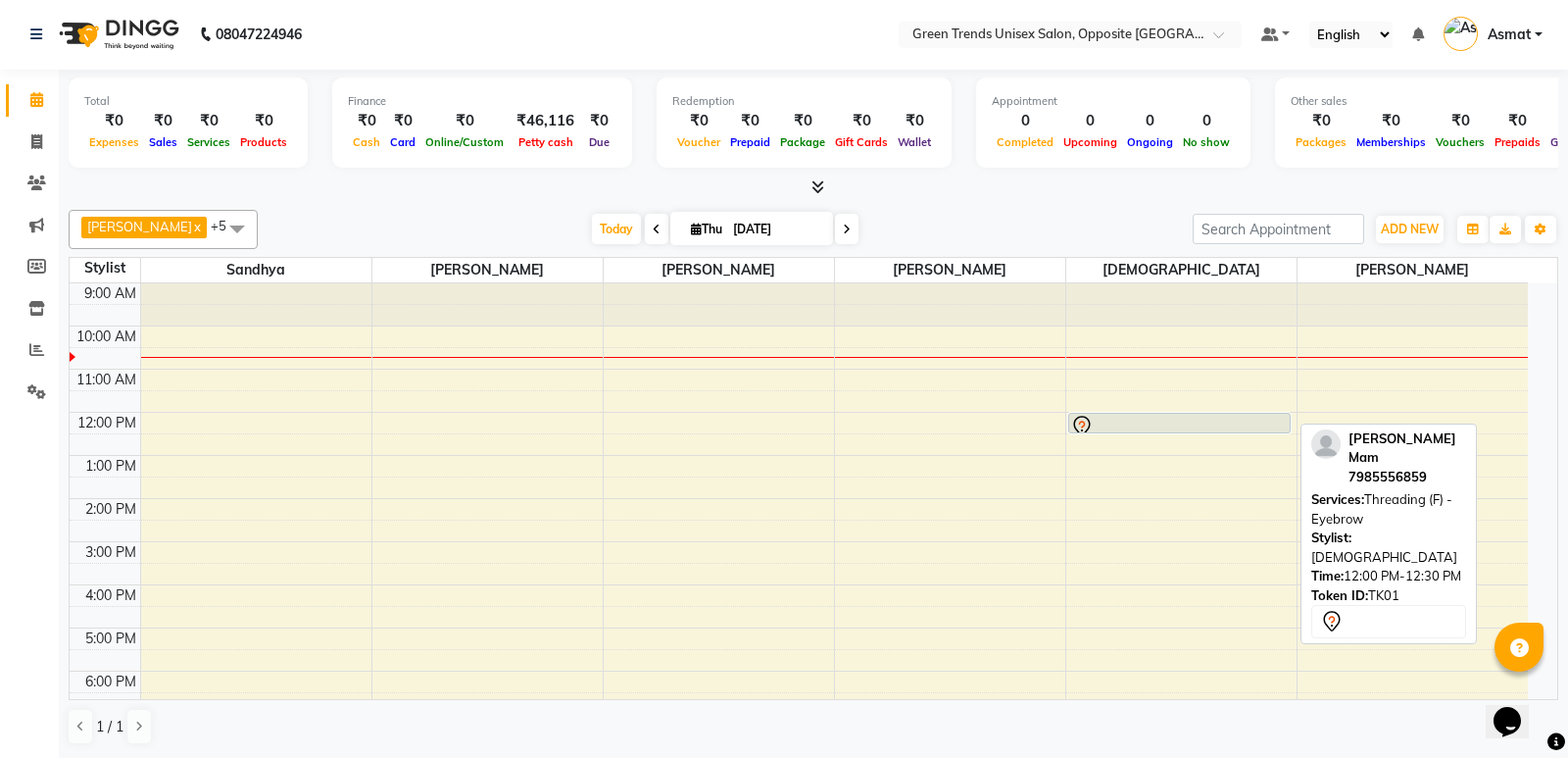
select select "7"
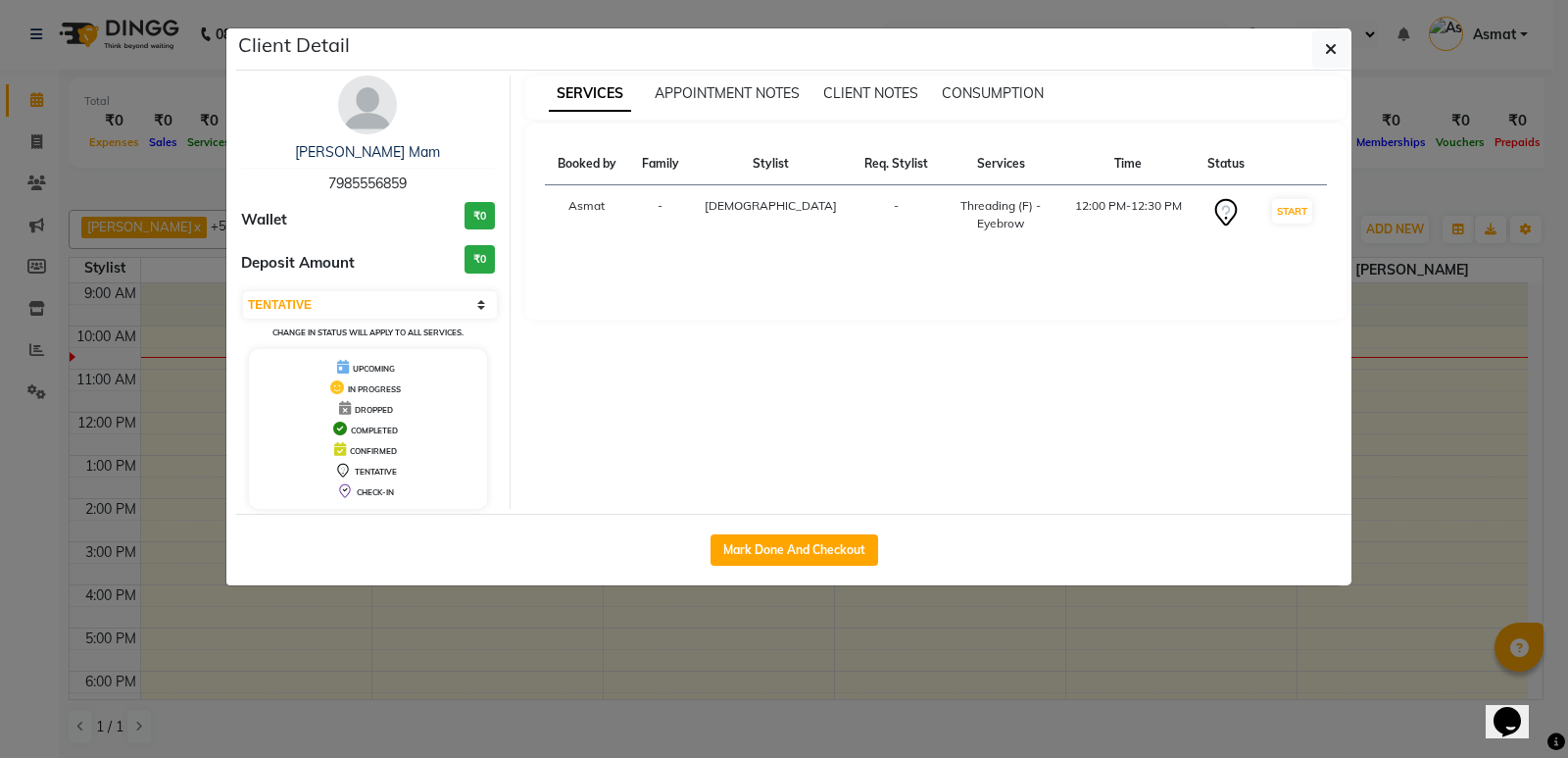
click at [1349, 460] on div "SERVICES APPOINTMENT NOTES CLIENT NOTES CONSUMPTION Booked by Family Stylist Re…" at bounding box center [935, 291] width 852 height 433
click at [769, 548] on button "Mark Done And Checkout" at bounding box center [794, 550] width 168 height 32
select select "service"
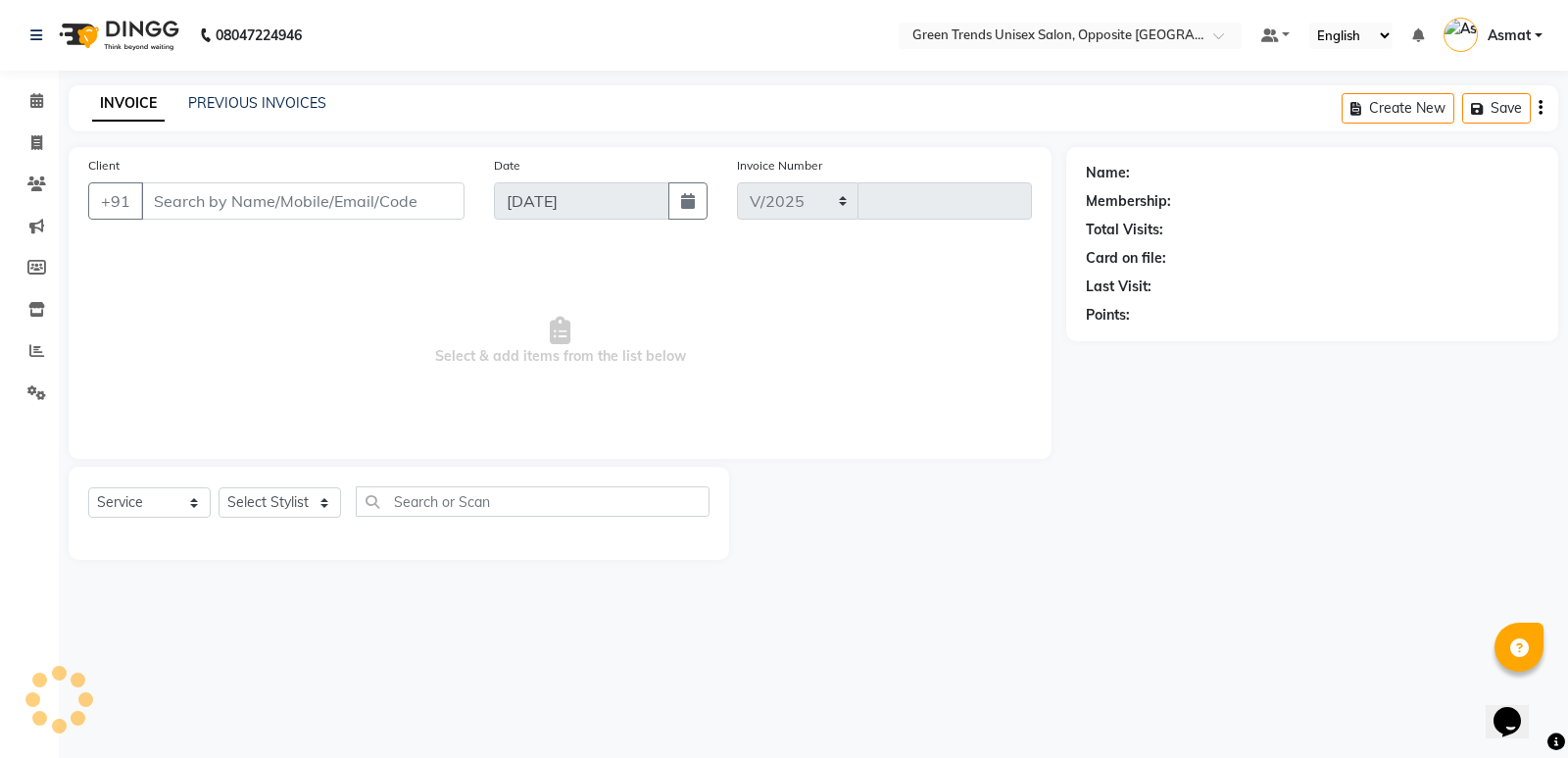
select select "5225"
type input "1110"
type input "79******59"
select select "63178"
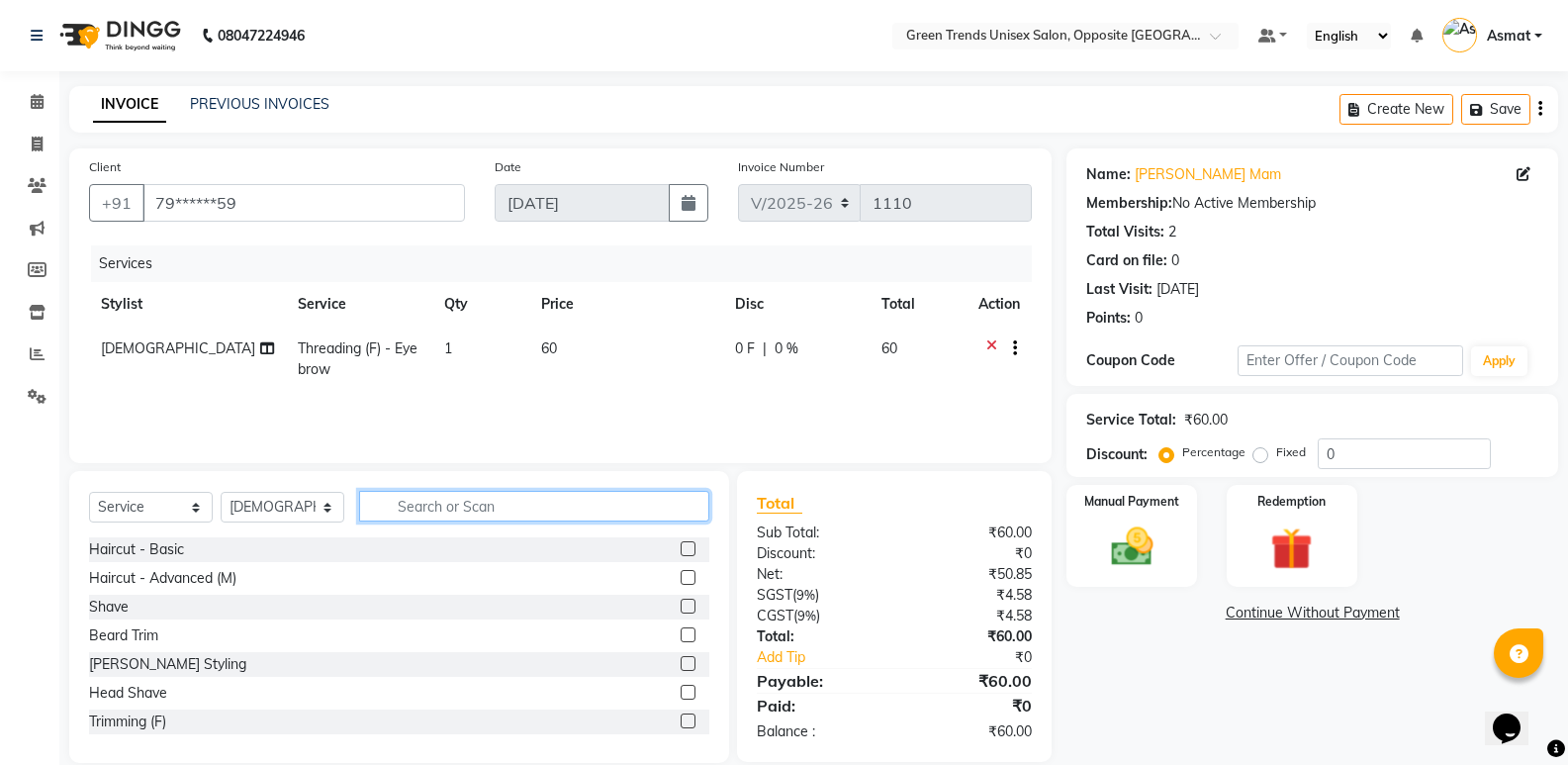
click at [563, 505] on input "text" at bounding box center [535, 506] width 351 height 31
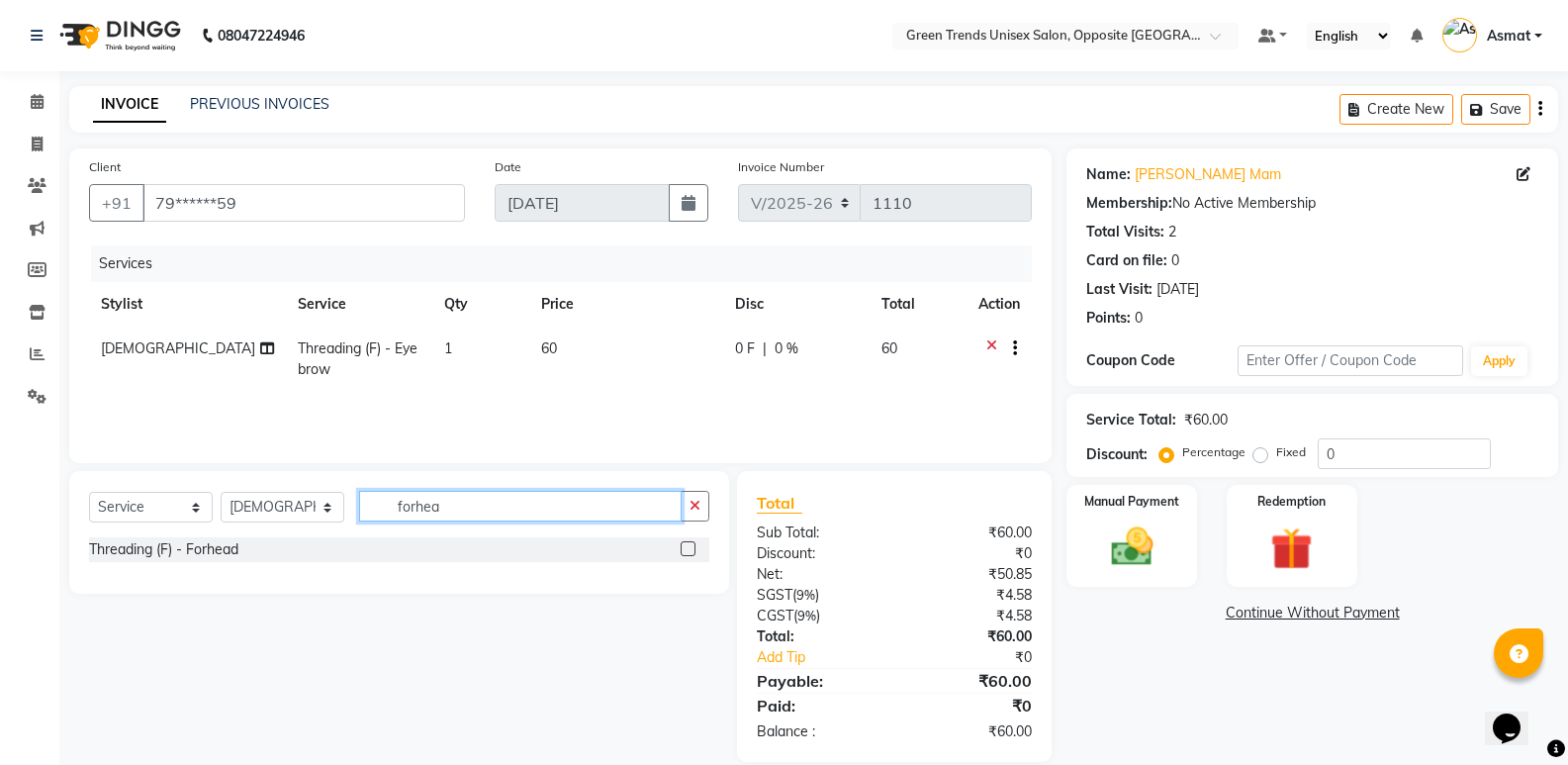
type input "forhea"
click at [256, 545] on div "Threading (F) - Forhead" at bounding box center [398, 549] width 621 height 25
click at [236, 552] on div "Threading (F) - Forhead" at bounding box center [163, 549] width 149 height 21
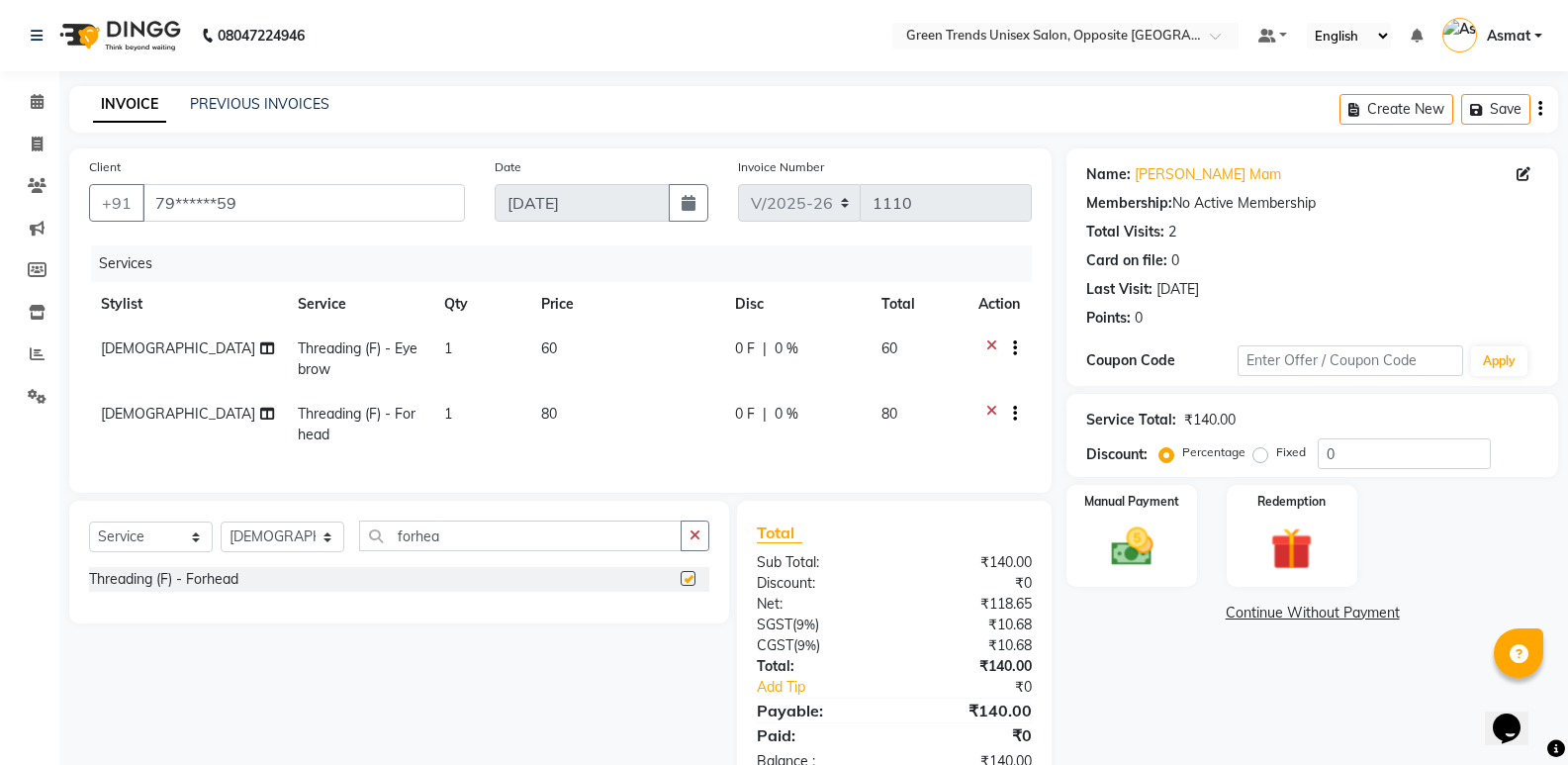
checkbox input "false"
click at [745, 411] on span "0 F" at bounding box center [745, 413] width 20 height 21
select select "63178"
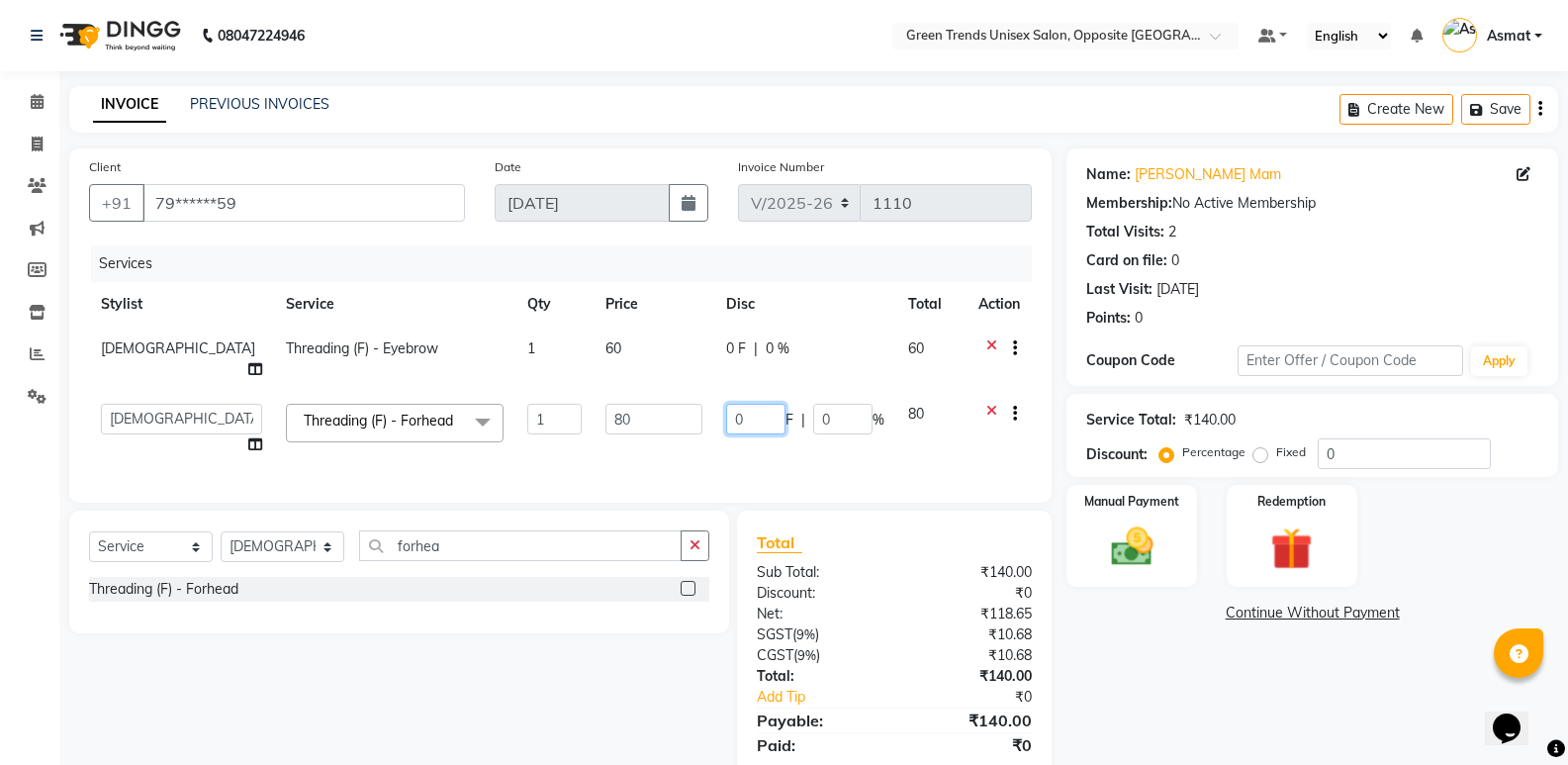
click at [746, 403] on input "0" at bounding box center [756, 418] width 60 height 31
type input "0"
type input "60"
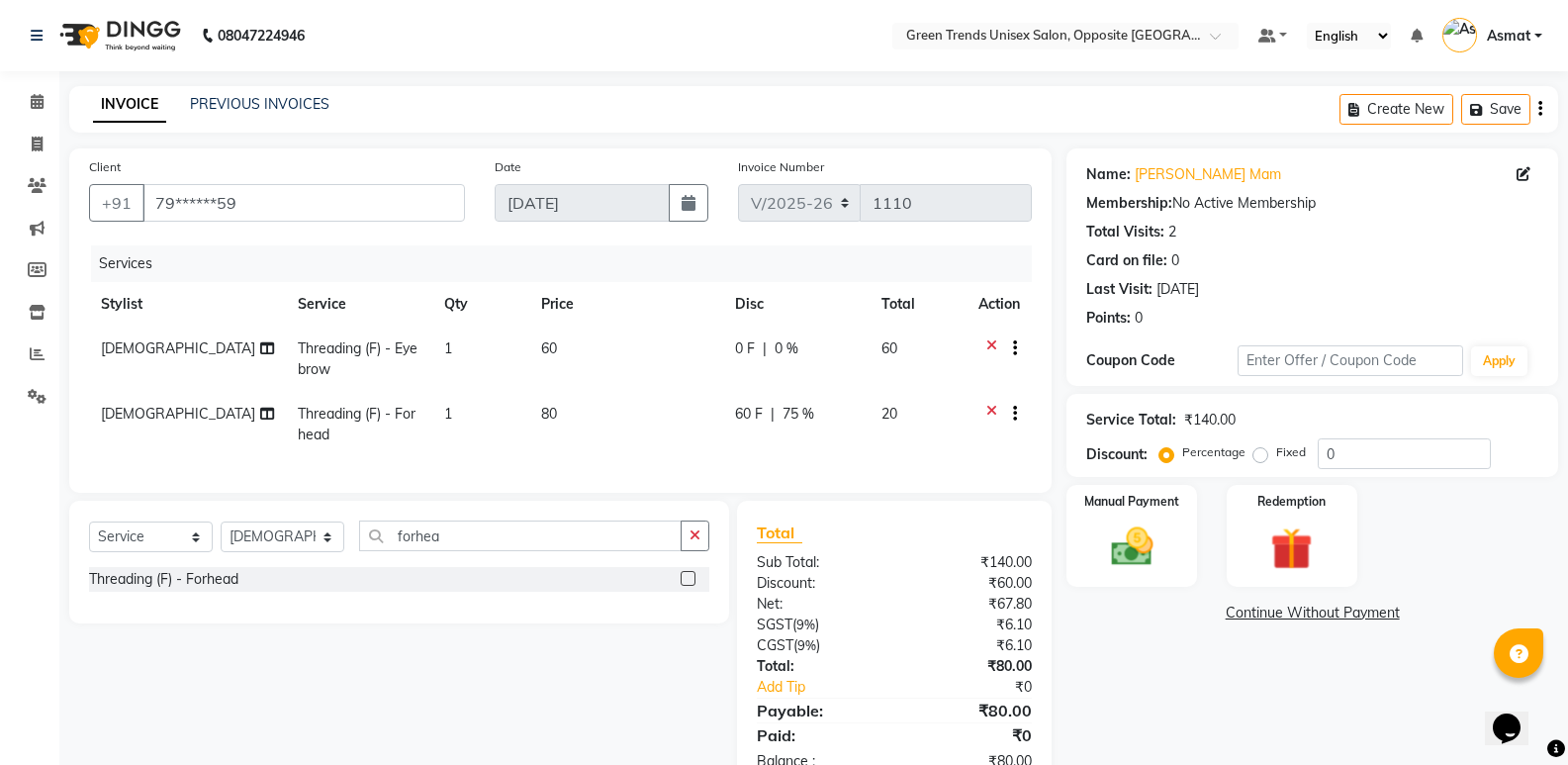
click at [730, 345] on td "0 F | 0 %" at bounding box center [796, 360] width 146 height 66
select select "63178"
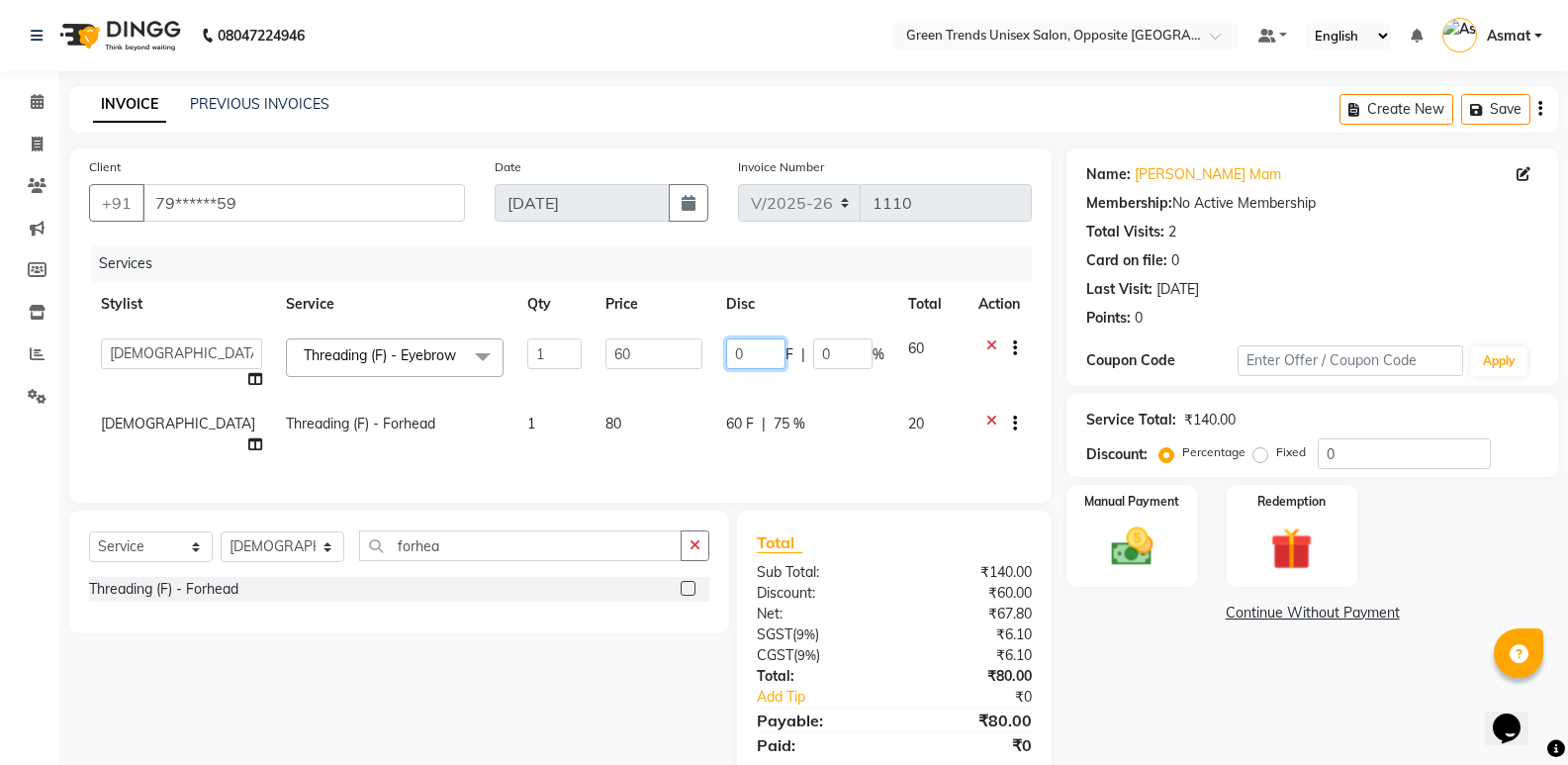
click at [739, 358] on input "0" at bounding box center [756, 354] width 60 height 31
type input "50"
click at [916, 554] on div "Total" at bounding box center [895, 542] width 275 height 24
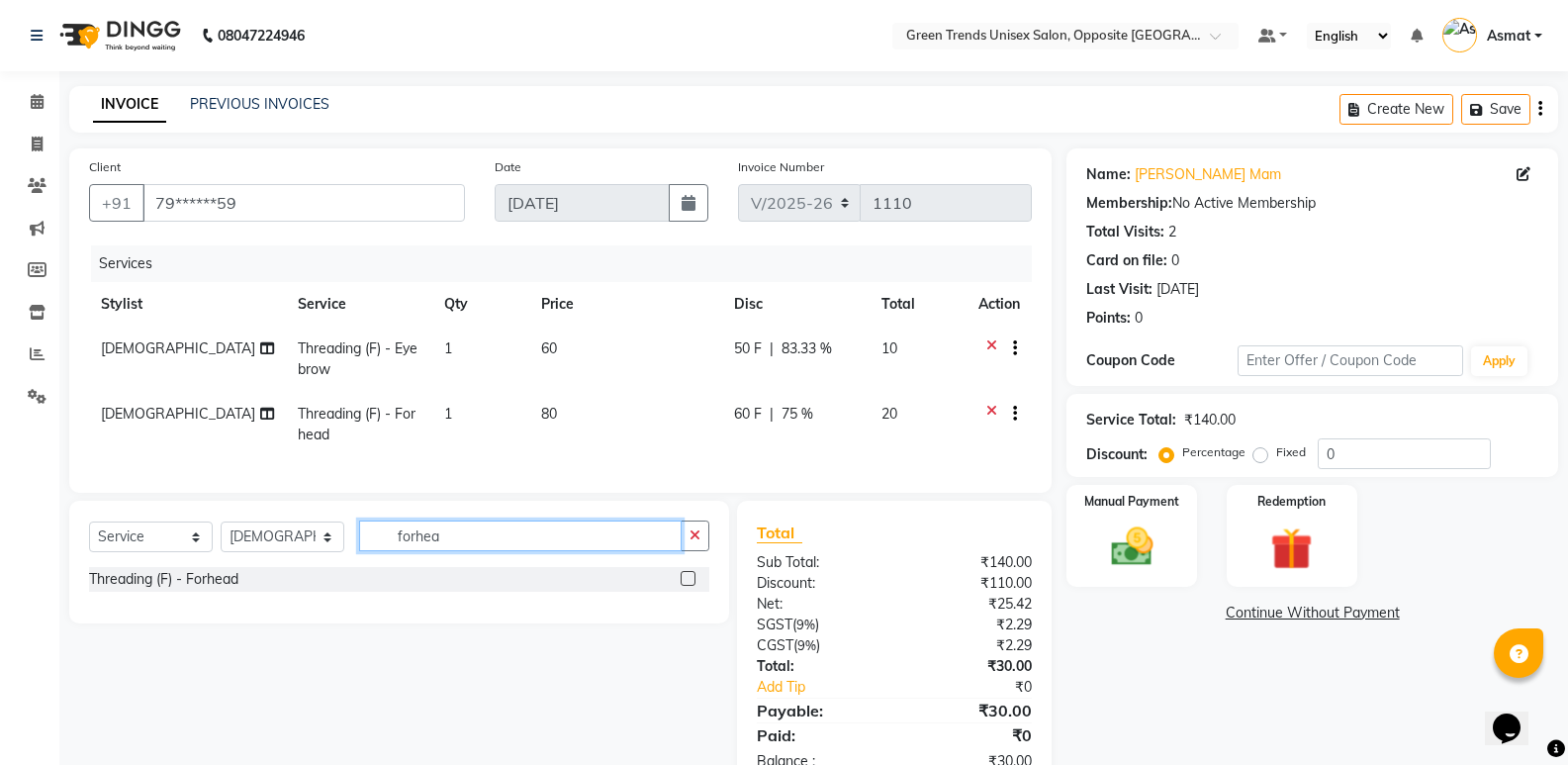
click at [479, 551] on input "forhea" at bounding box center [521, 535] width 323 height 31
type input "f"
type input "upper"
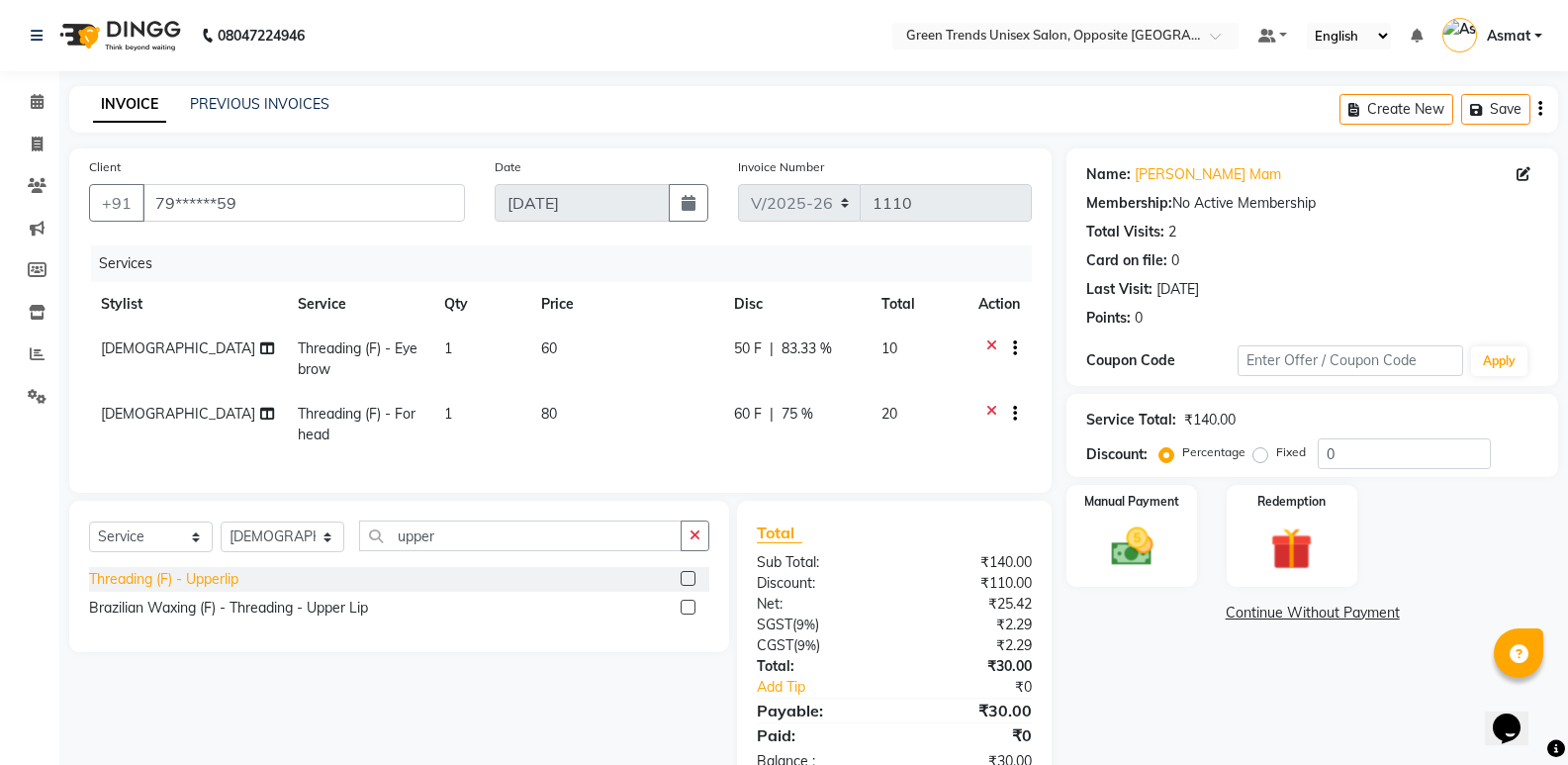
click at [199, 590] on div "Threading (F) - Upperlip" at bounding box center [163, 579] width 149 height 21
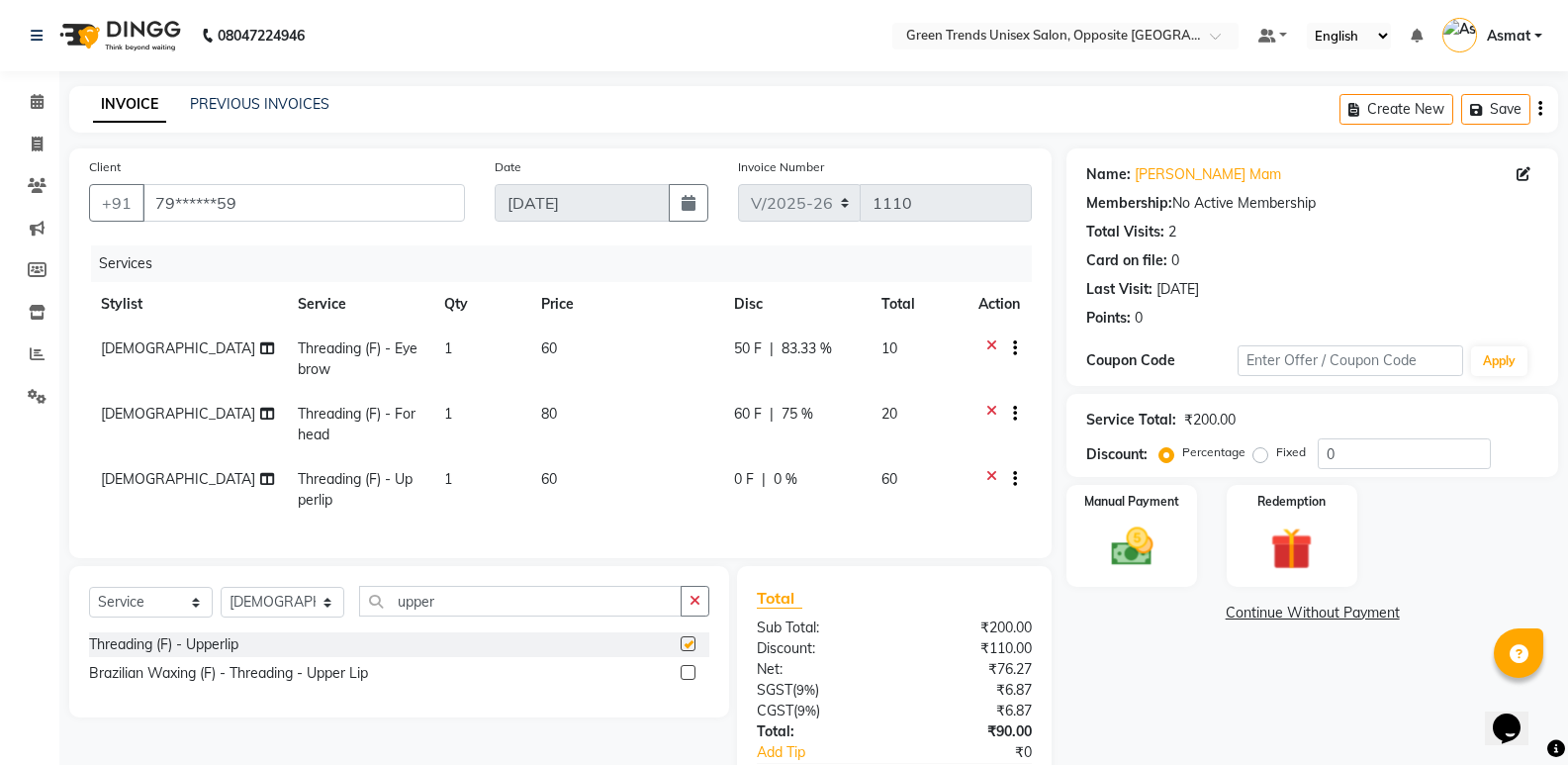
checkbox input "false"
click at [750, 477] on span "0 F" at bounding box center [744, 479] width 20 height 21
click at [750, 477] on td "0 F | 0 %" at bounding box center [795, 490] width 146 height 66
select select "63178"
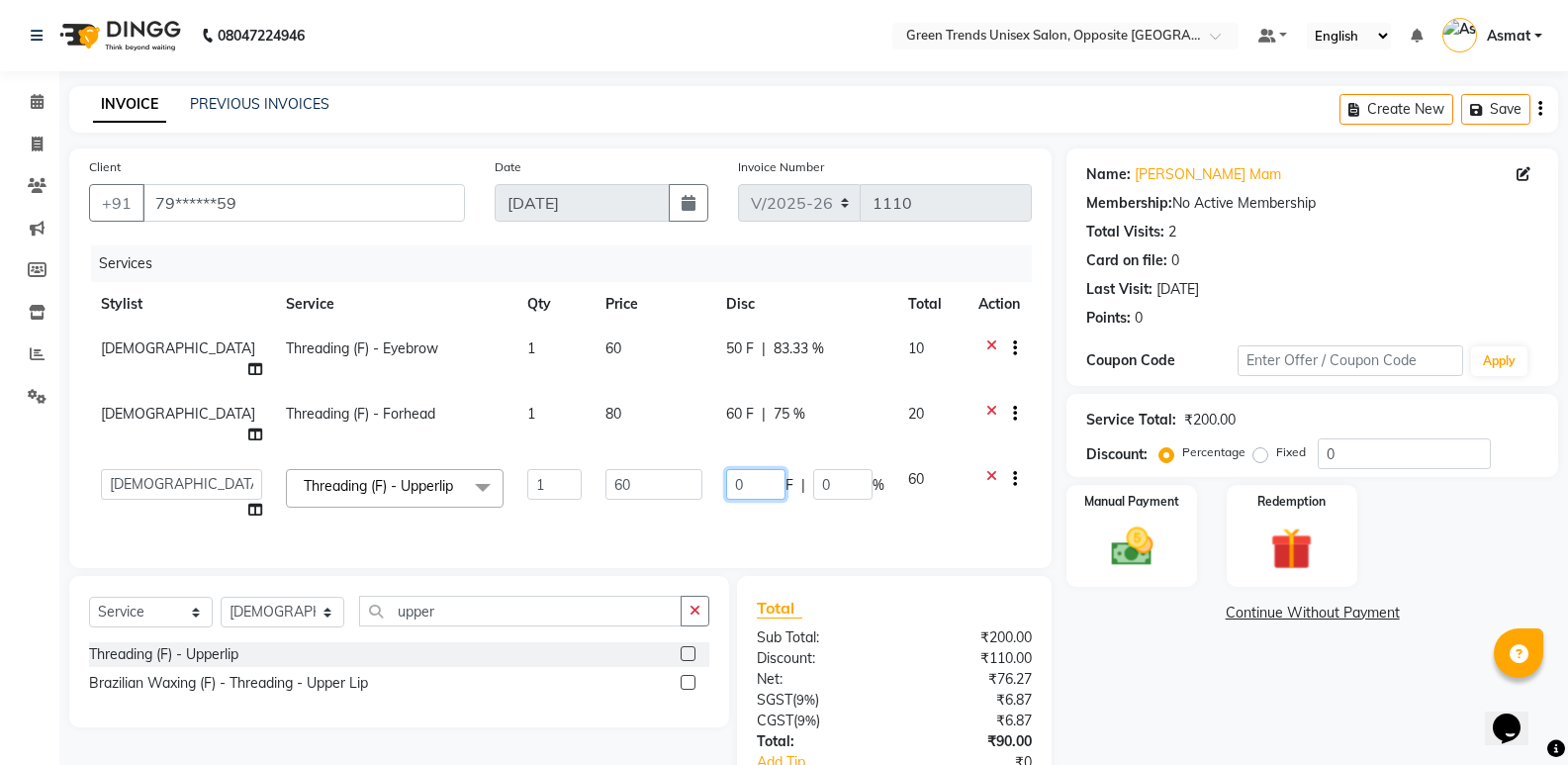
click at [754, 469] on input "0" at bounding box center [756, 484] width 60 height 31
type input "50"
click at [929, 565] on div "Client +91 79******59 Date 04-09-2025 Invoice Number V/2025 V/2025-26 1110 Serv…" at bounding box center [561, 507] width 1012 height 718
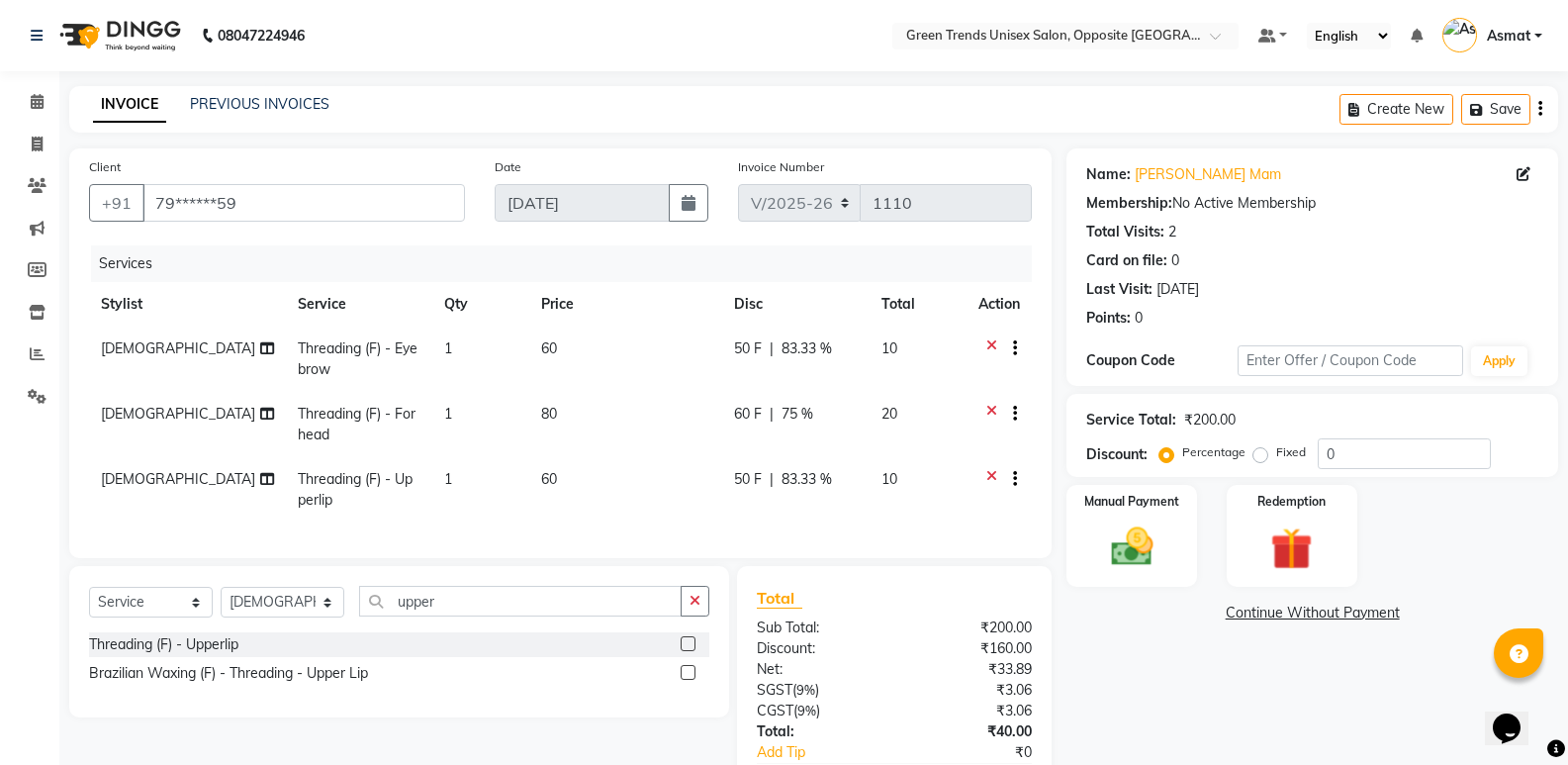
click at [589, 689] on div "Threading (F) - Upperlip Brazilian Waxing (F) - Threading - Upper Lip" at bounding box center [398, 661] width 621 height 58
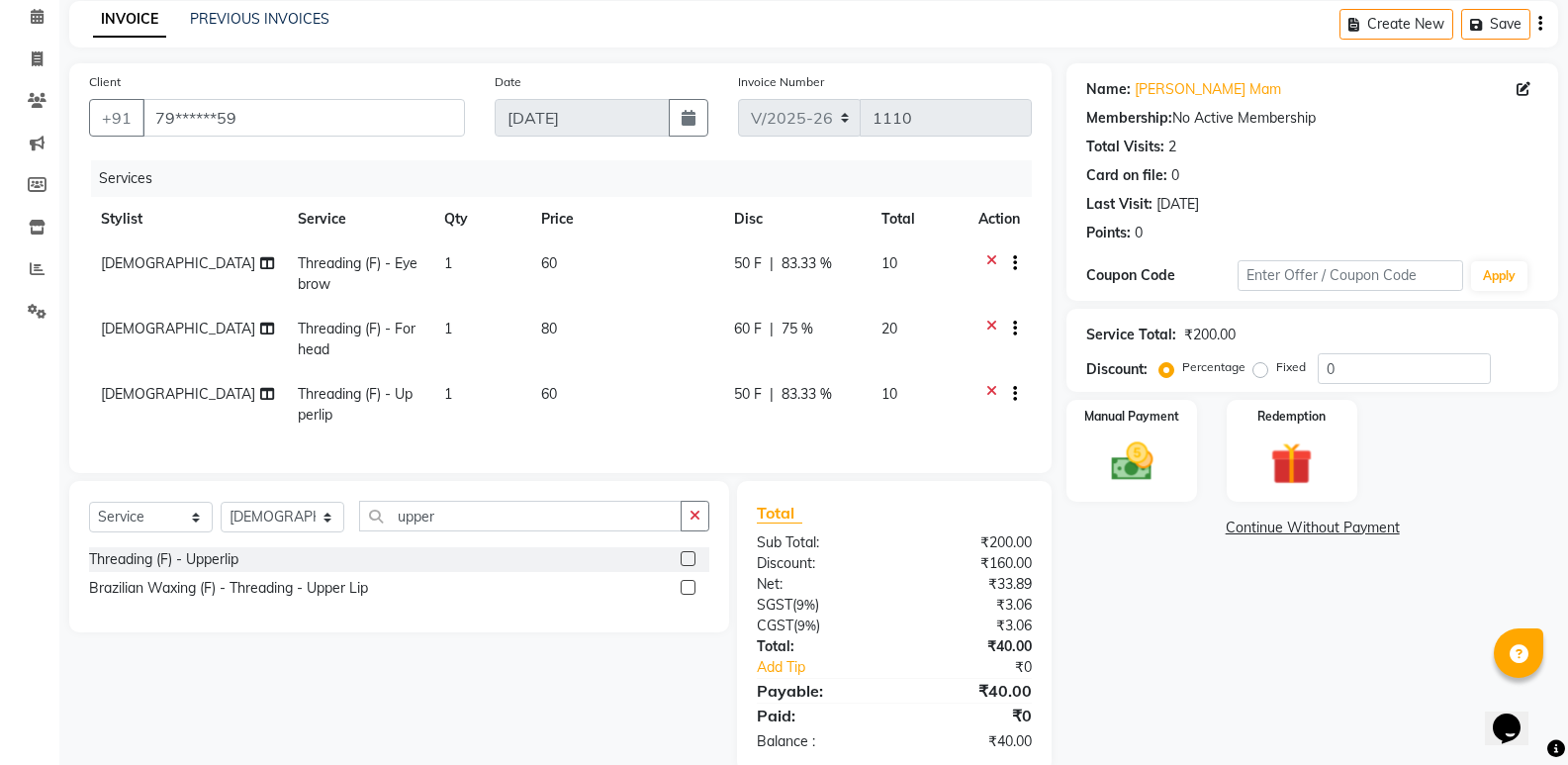
scroll to position [136, 0]
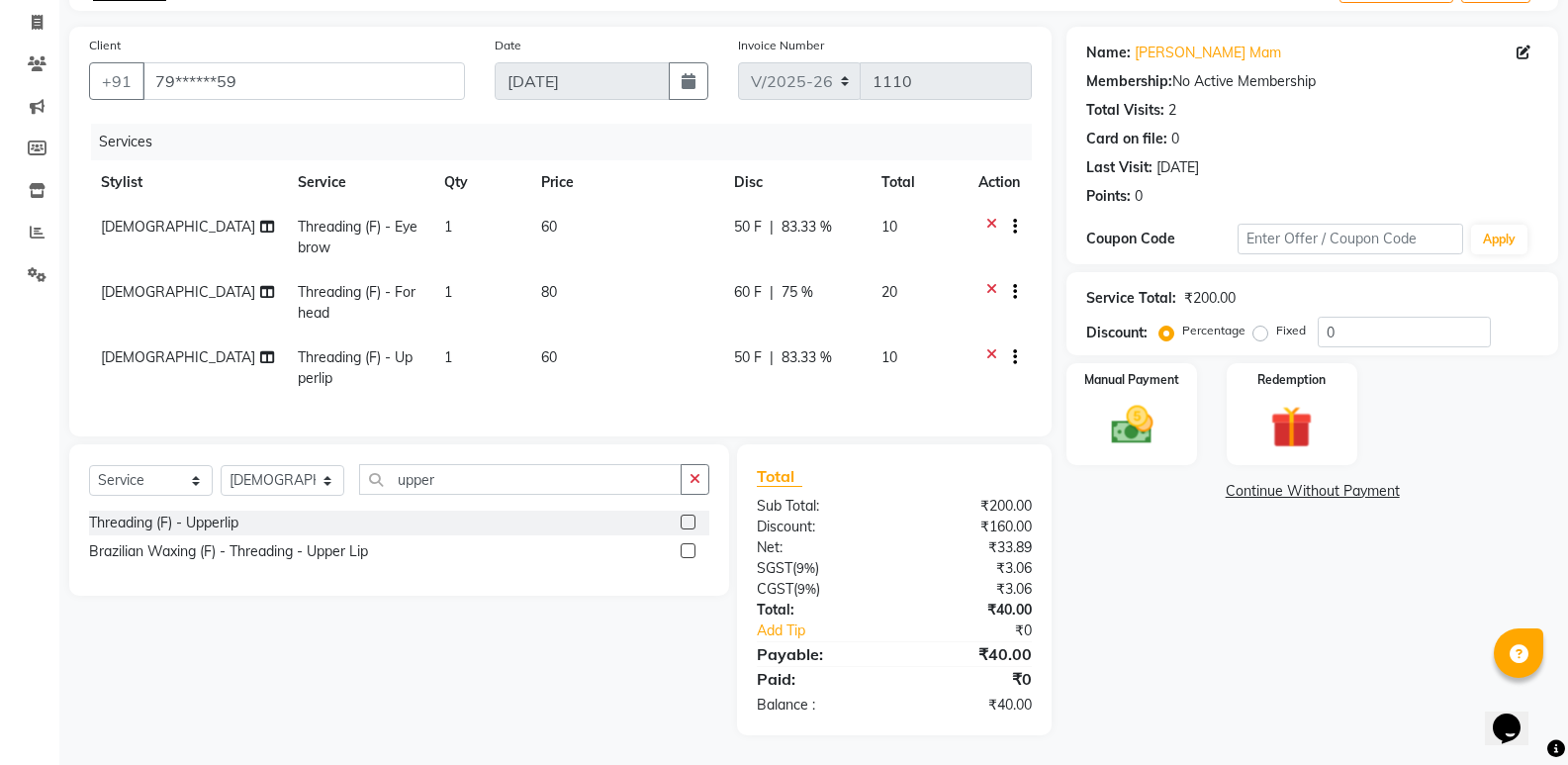
click at [737, 217] on span "50 F" at bounding box center [748, 227] width 28 height 21
select select "63178"
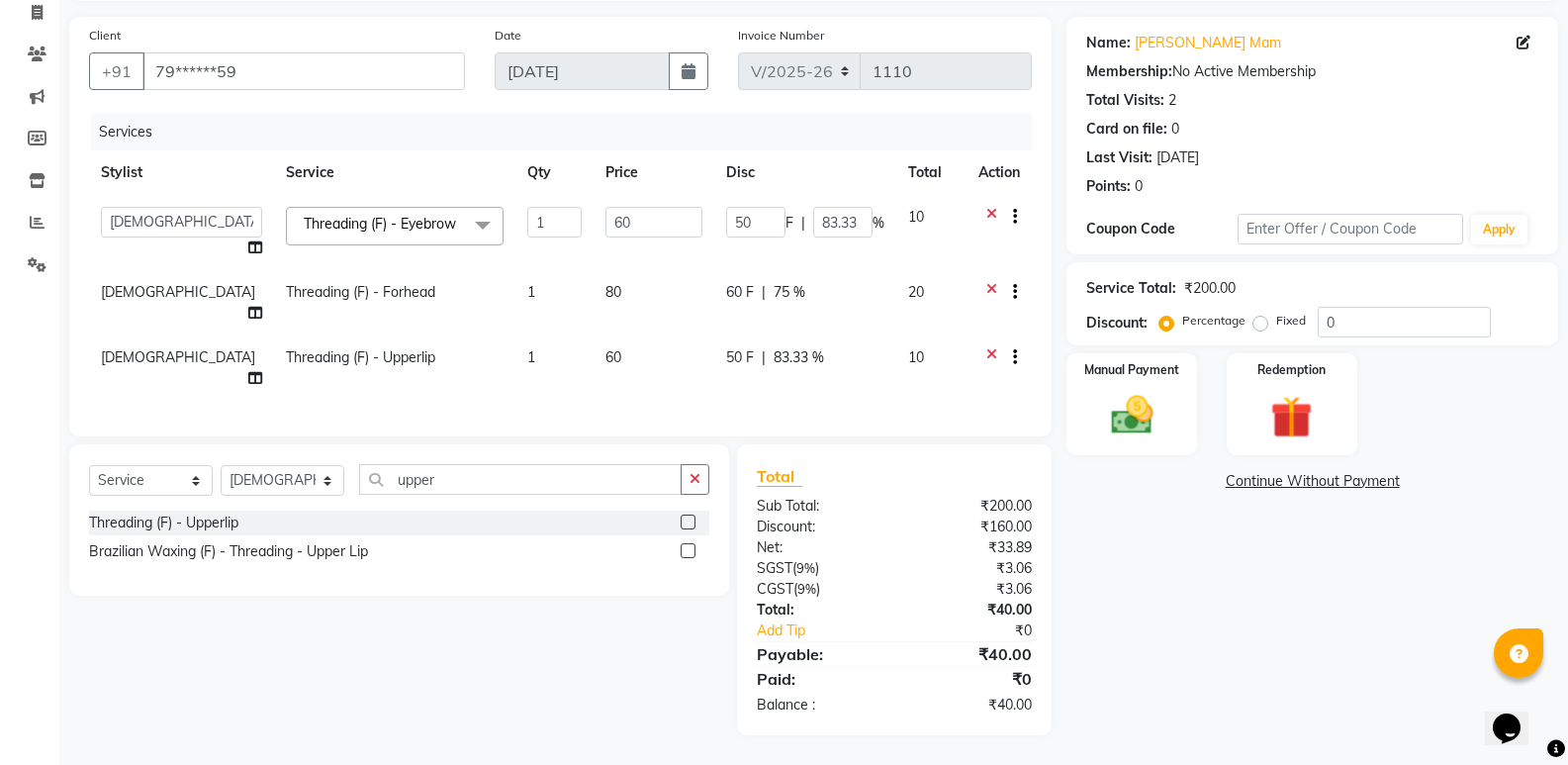
scroll to position [122, 0]
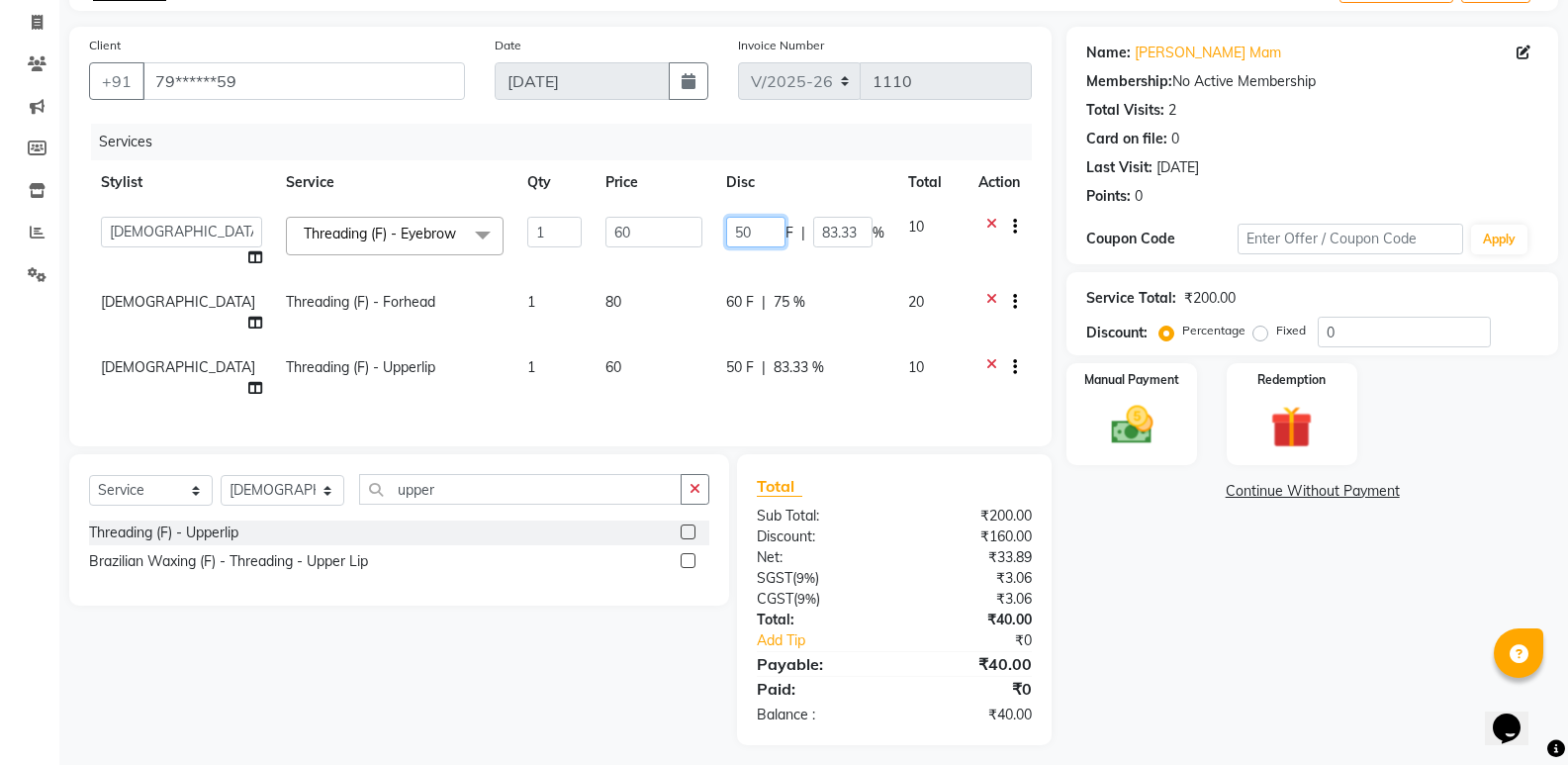
click at [745, 223] on input "50" at bounding box center [756, 232] width 60 height 31
type input "5"
type input "10"
click at [725, 311] on td "60 F | 75 %" at bounding box center [805, 313] width 182 height 66
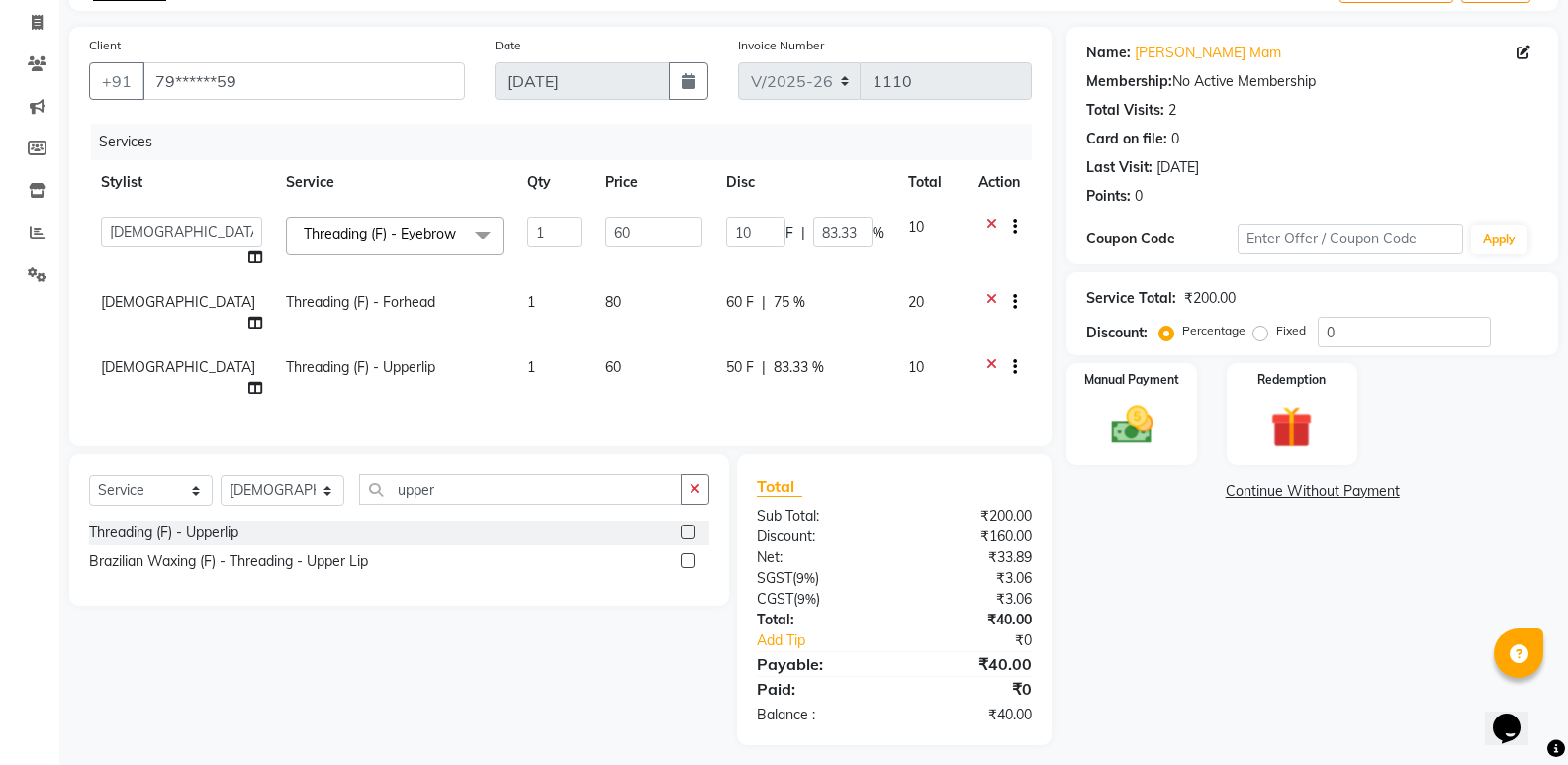
click at [725, 311] on td "60 F | 75 %" at bounding box center [805, 313] width 182 height 66
select select "63178"
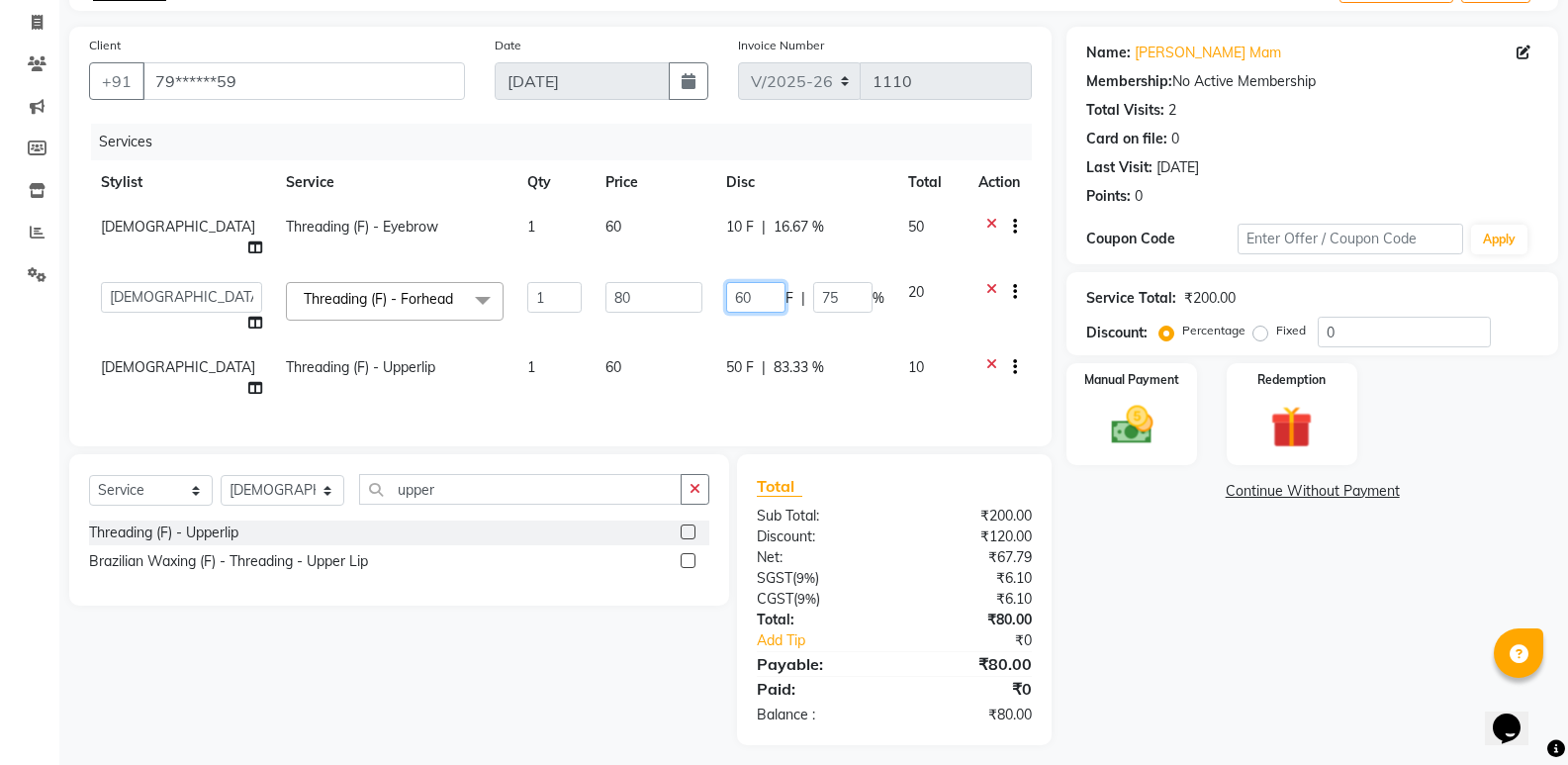
click at [746, 282] on input "60" at bounding box center [756, 297] width 60 height 31
type input "6"
type input "20"
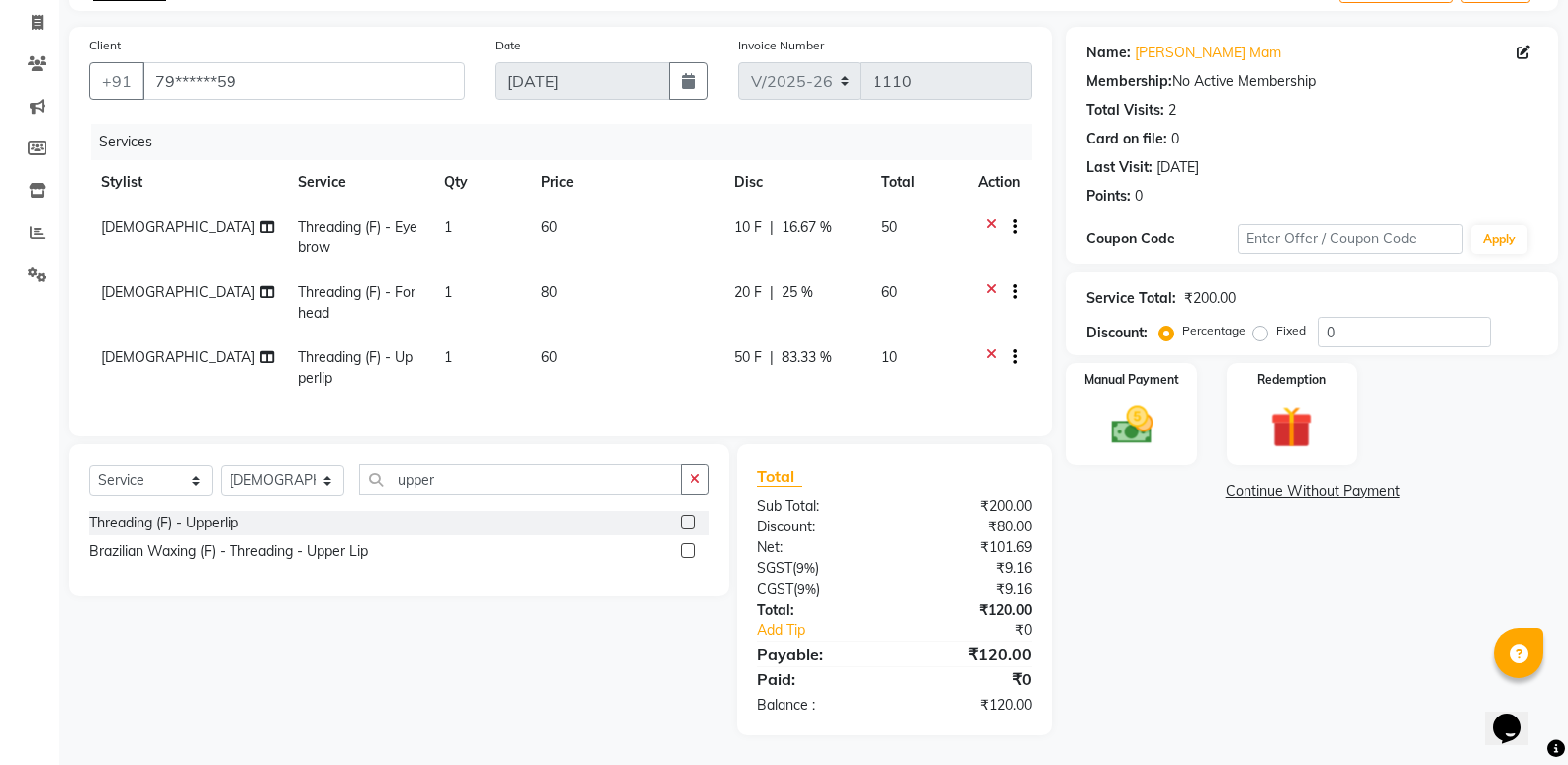
click at [725, 362] on td "50 F | 83.33 %" at bounding box center [795, 369] width 146 height 66
select select "63178"
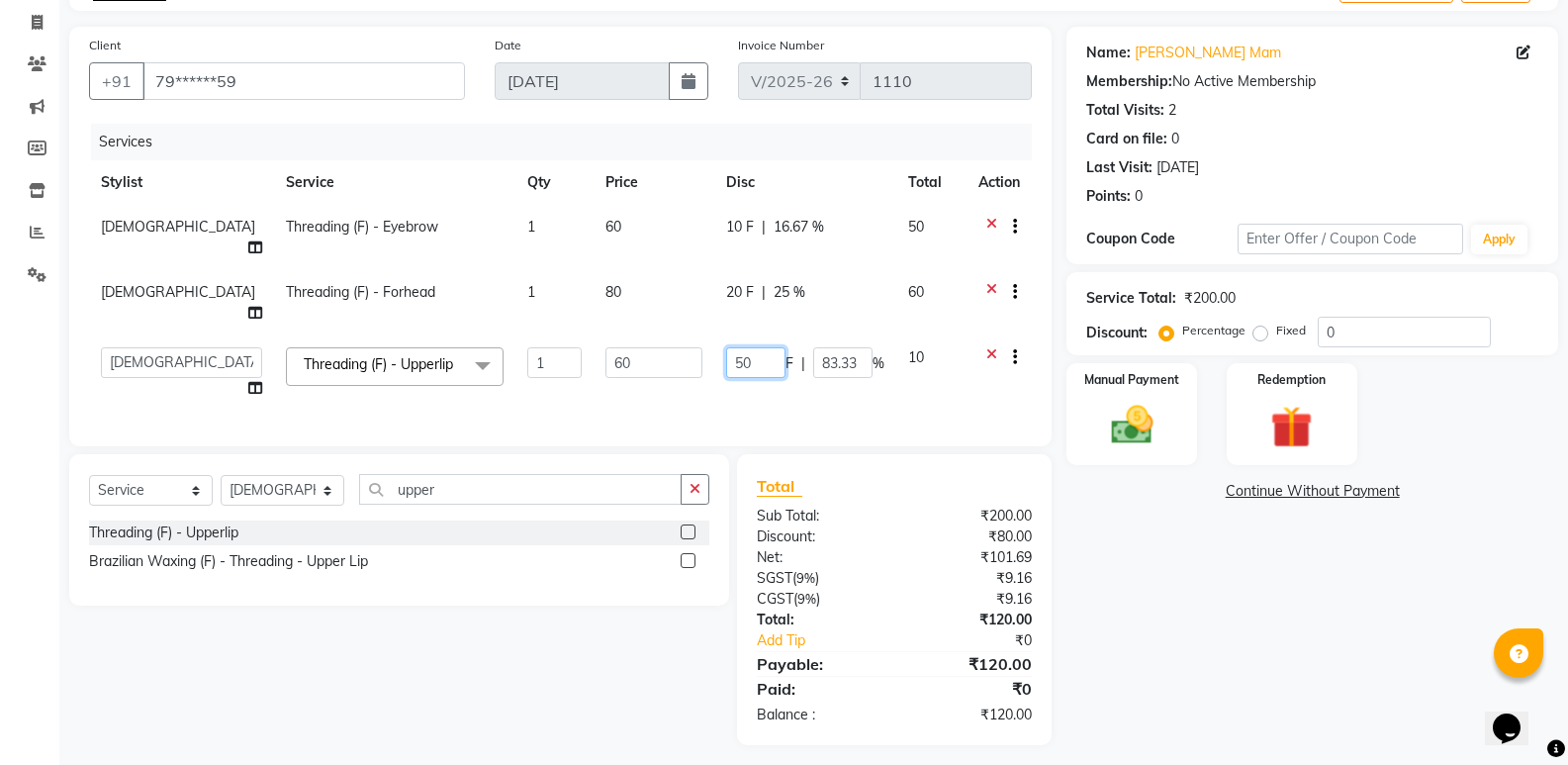
click at [754, 348] on input "50" at bounding box center [756, 363] width 60 height 31
type input "5"
type input "10"
click at [1155, 382] on label "Manual Payment" at bounding box center [1132, 378] width 99 height 19
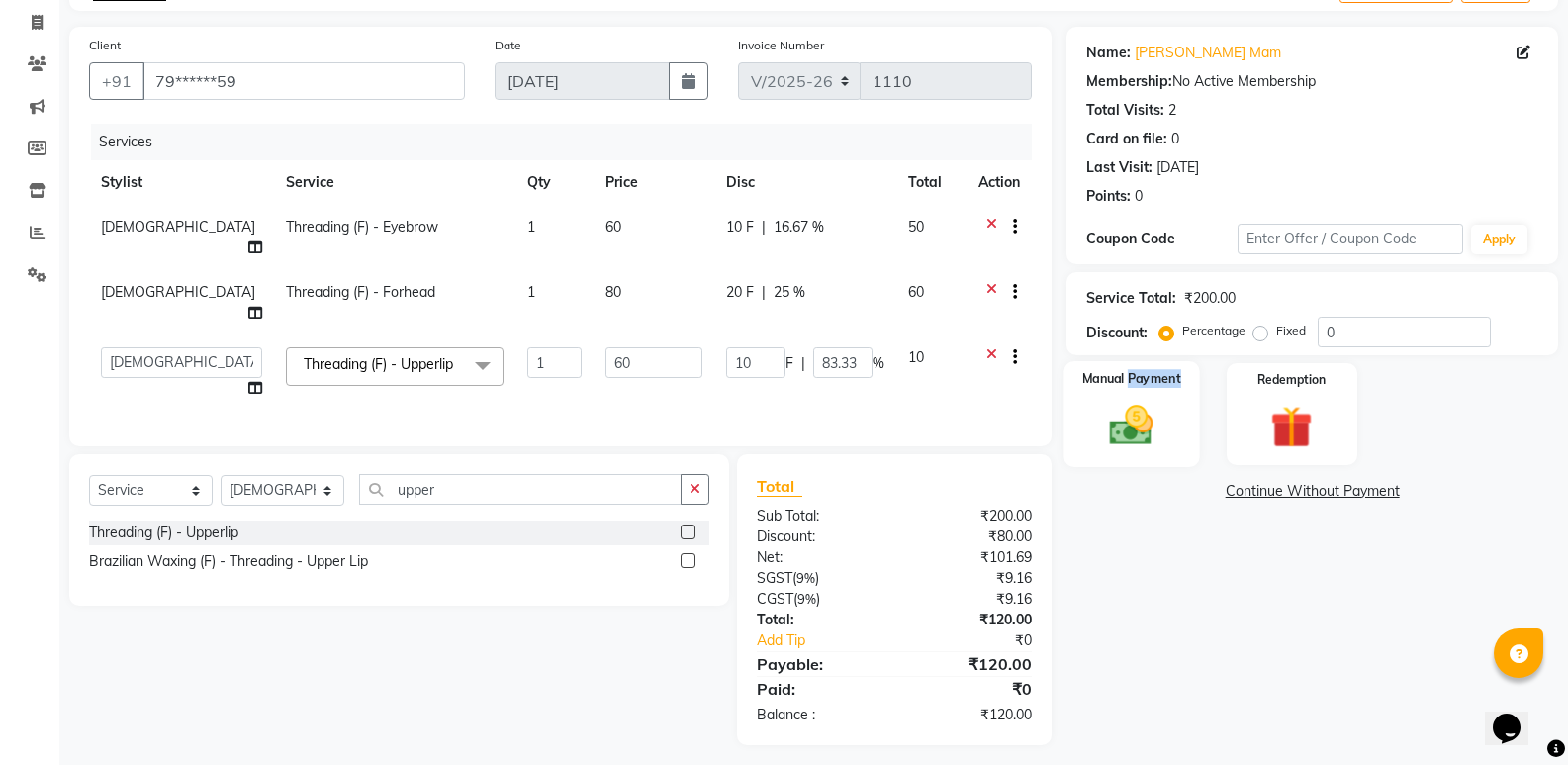
click at [1155, 382] on label "Manual Payment" at bounding box center [1132, 378] width 99 height 19
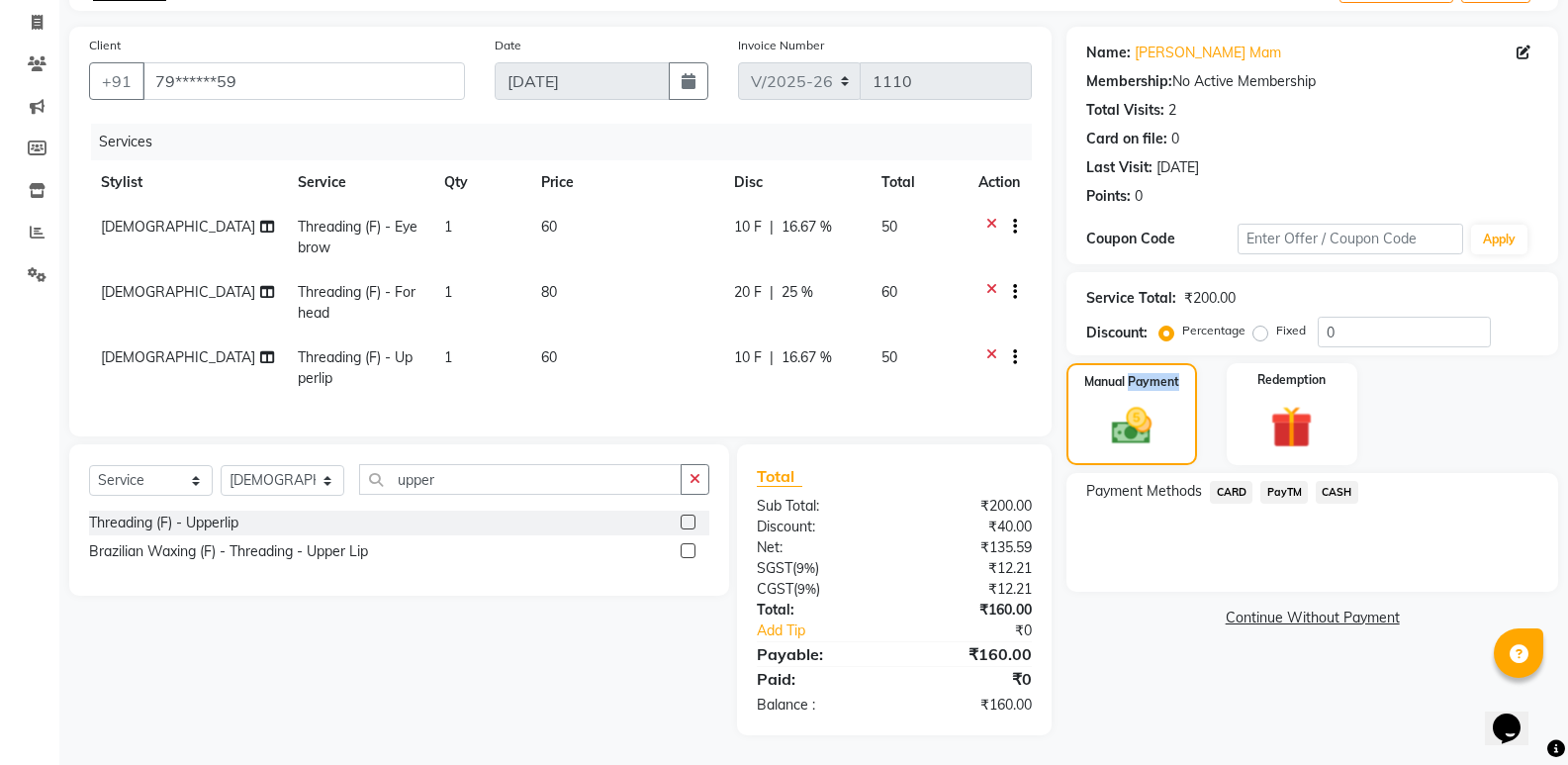
click at [1327, 495] on span "CASH" at bounding box center [1337, 492] width 43 height 23
click at [1328, 495] on span "CASH" at bounding box center [1337, 492] width 43 height 23
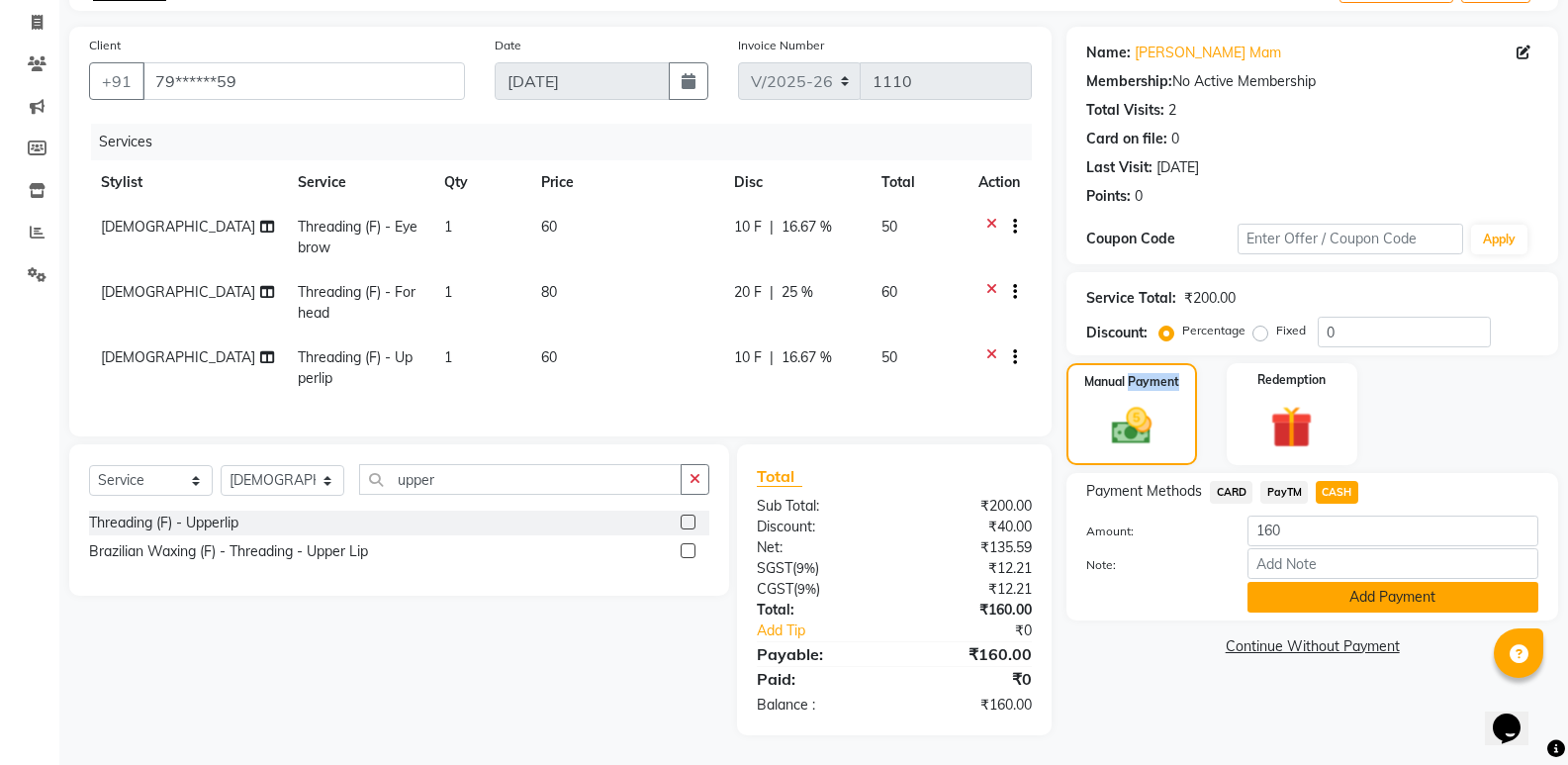
click at [1356, 595] on button "Add Payment" at bounding box center [1393, 597] width 291 height 31
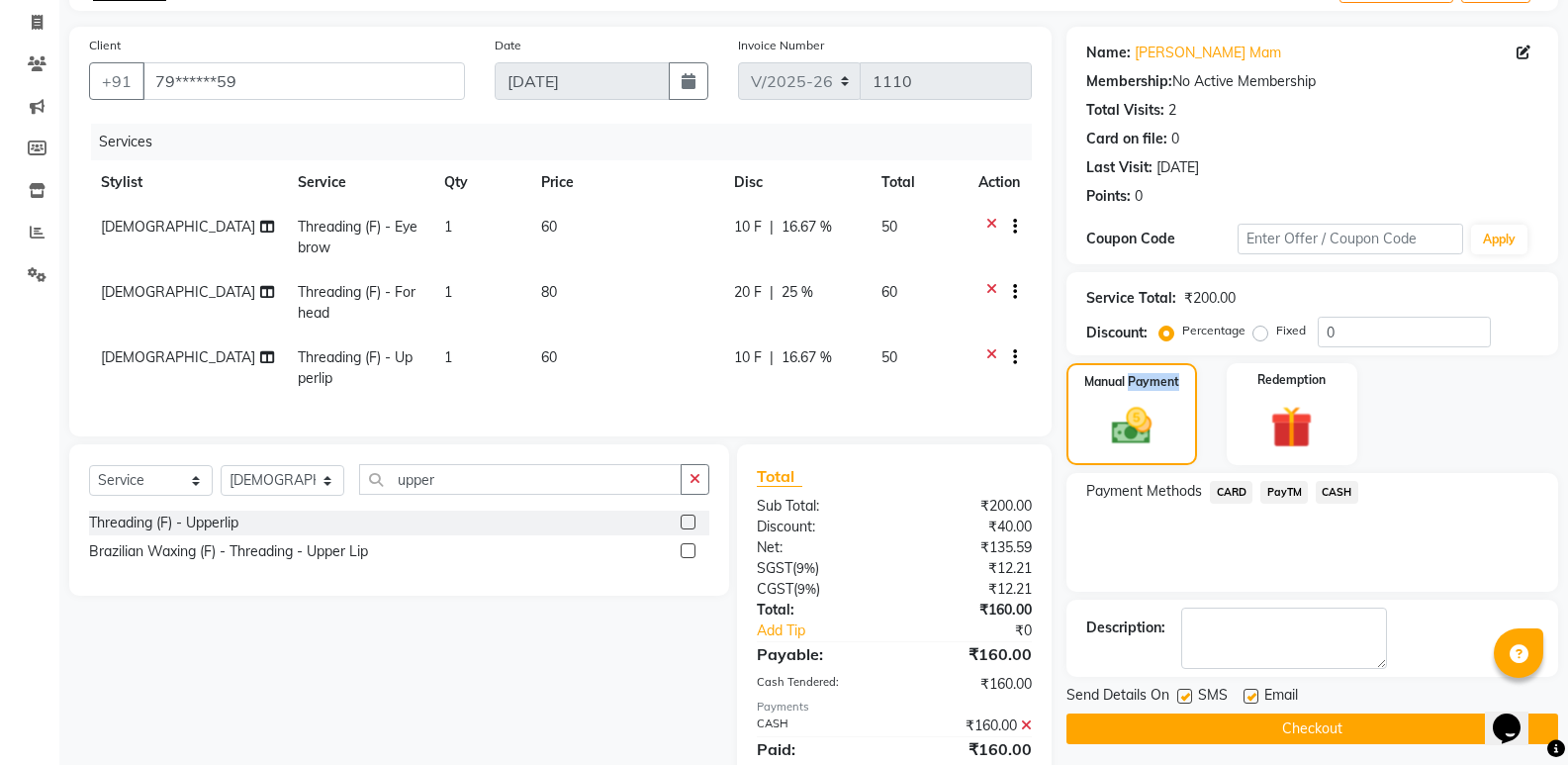
click at [1296, 726] on button "Checkout" at bounding box center [1313, 728] width 492 height 31
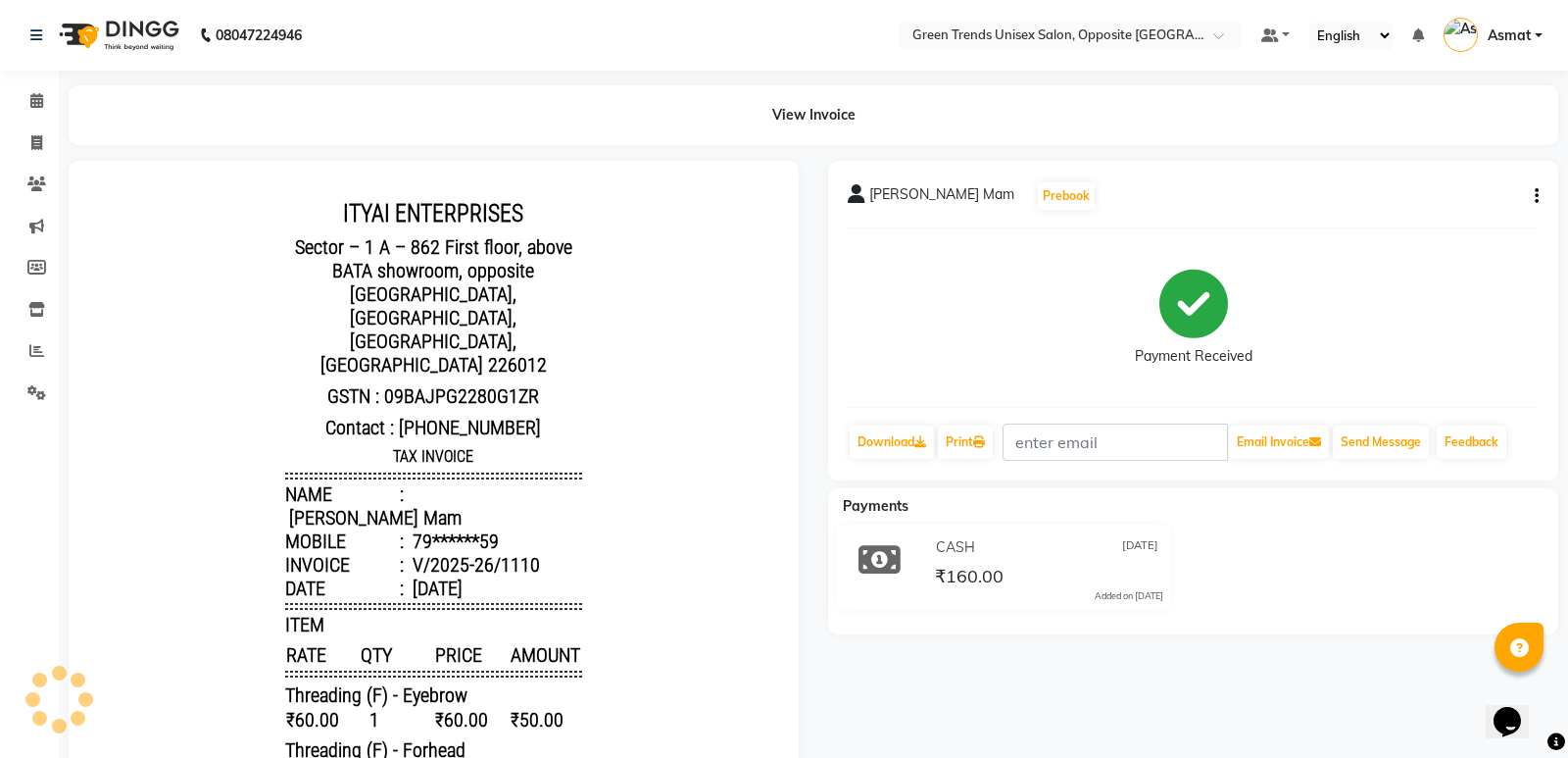
select select "5225"
select select "service"
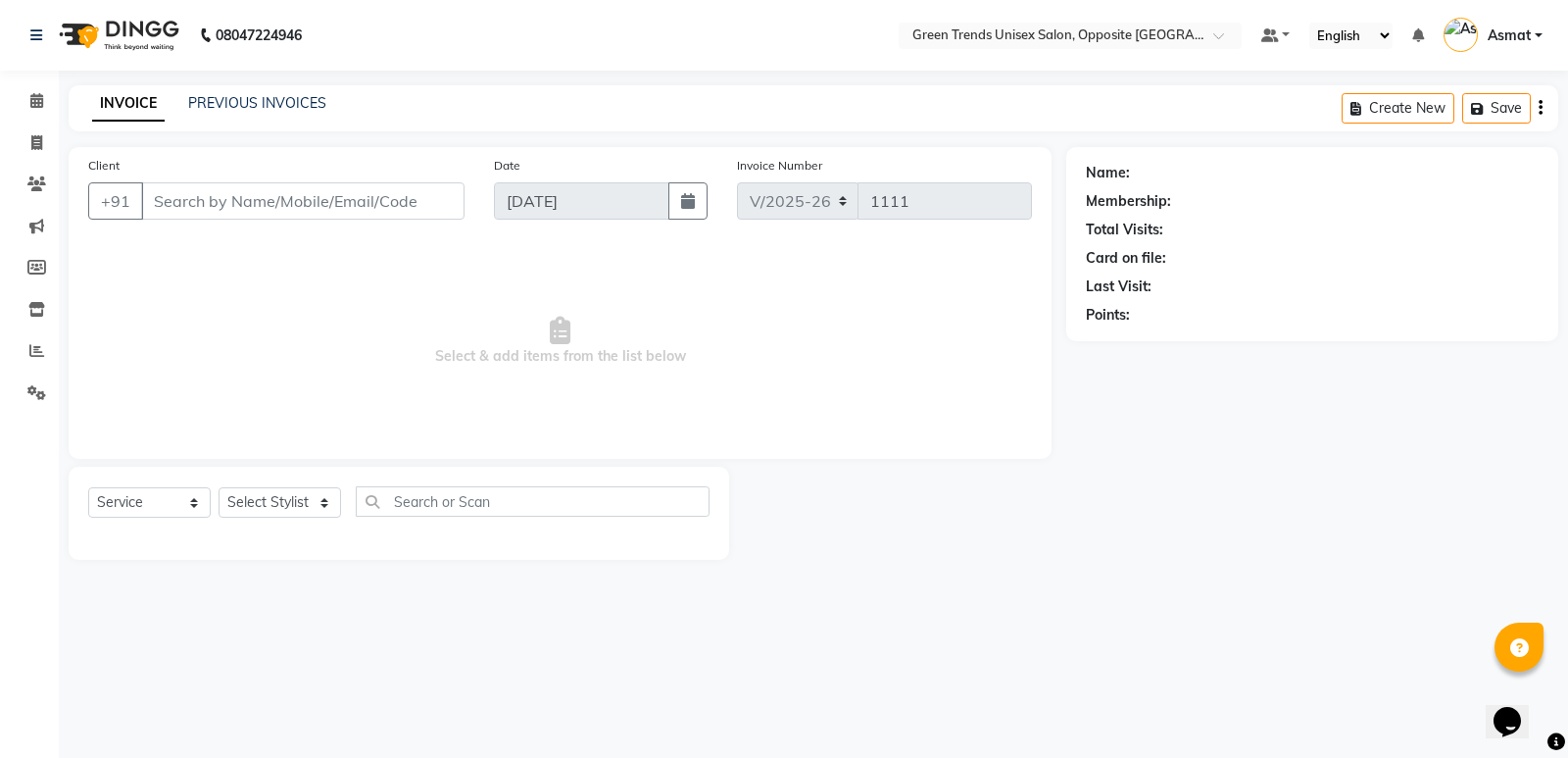
type input "79******59"
select select "63178"
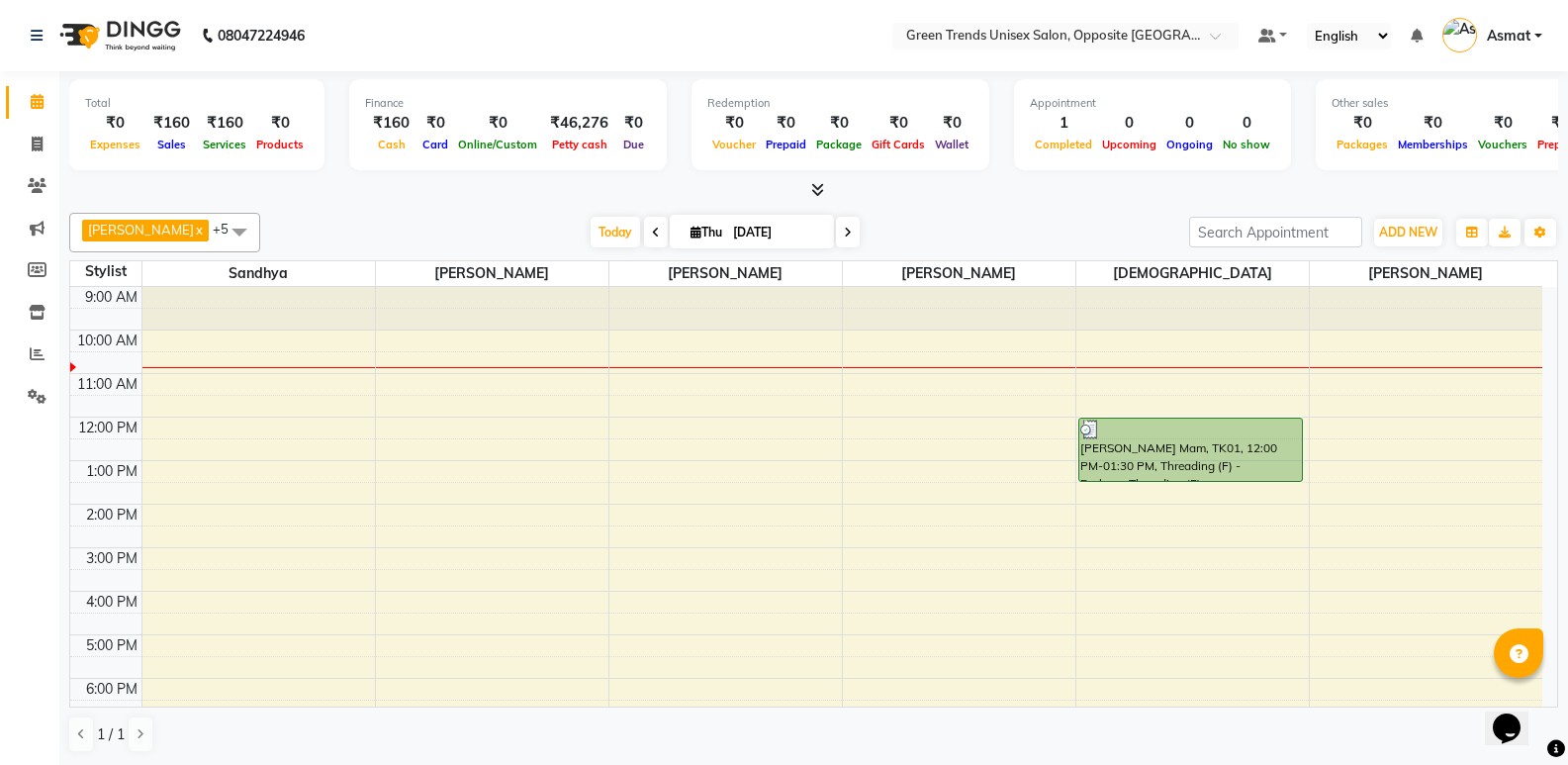
click at [429, 383] on div "9:00 AM 10:00 AM 11:00 AM 12:00 PM 1:00 PM 2:00 PM 3:00 PM 4:00 PM 5:00 PM 6:00…" at bounding box center [807, 569] width 1472 height 565
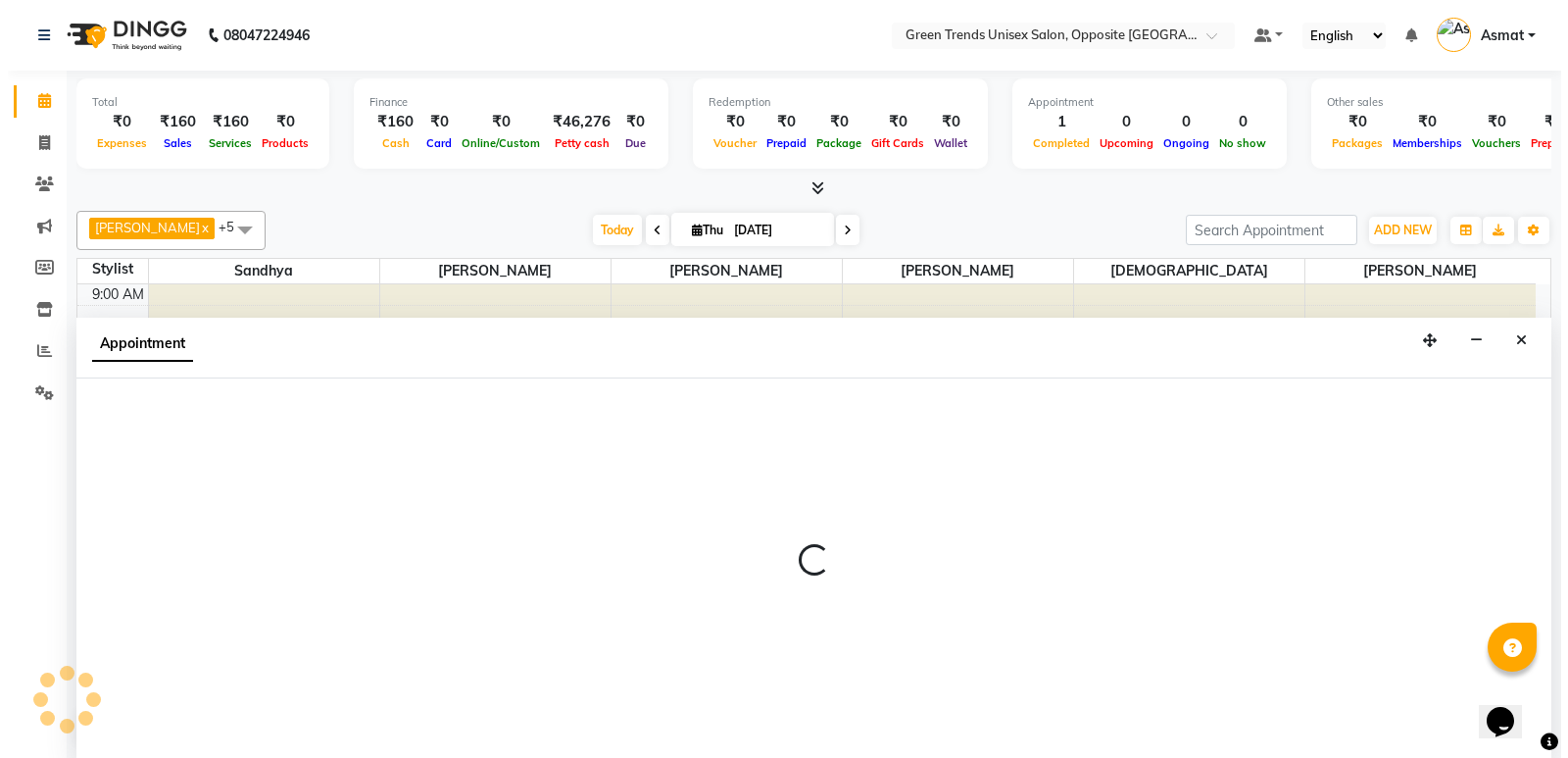
scroll to position [1, 0]
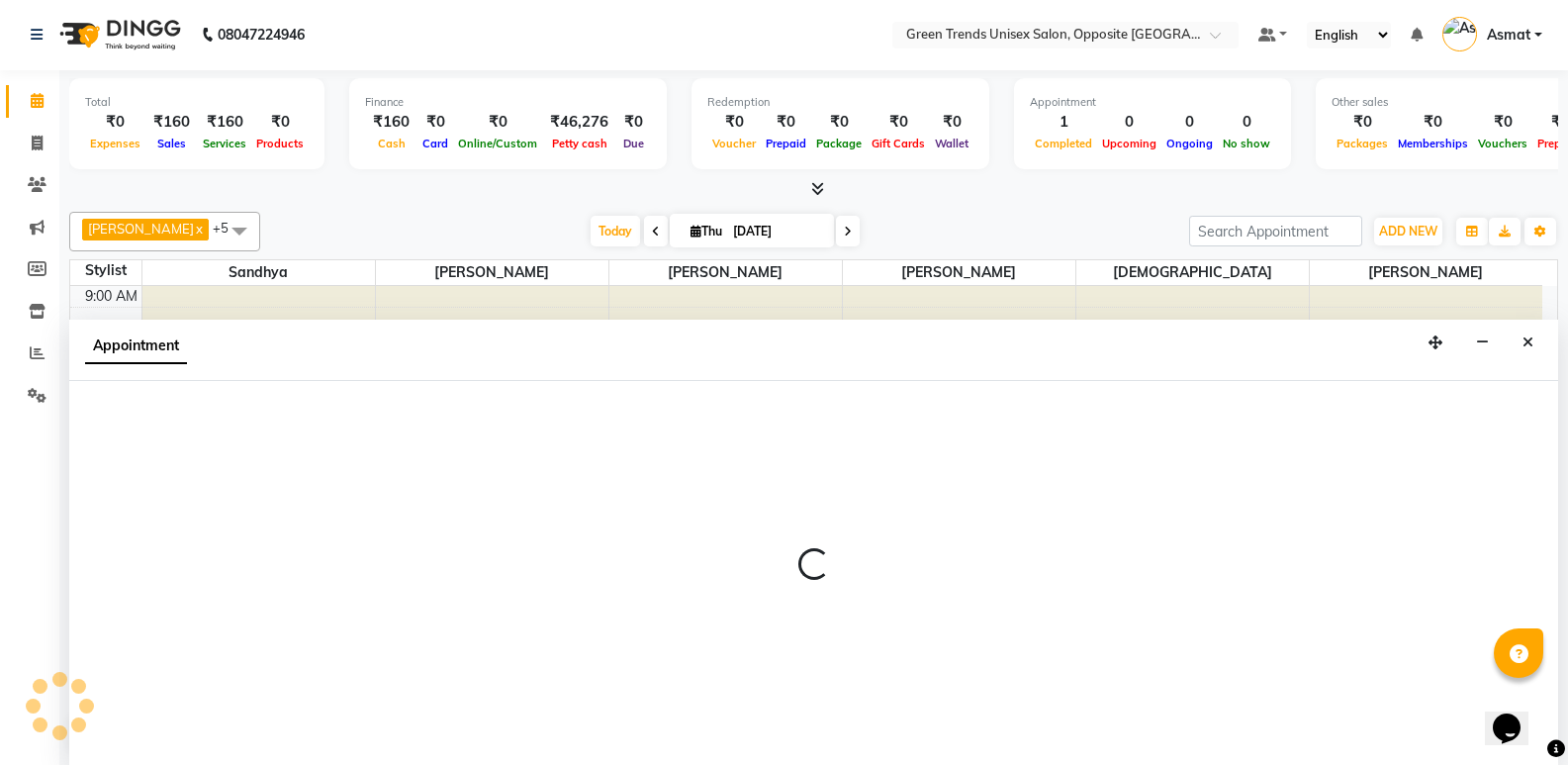
select select "82136"
select select "660"
select select "tentative"
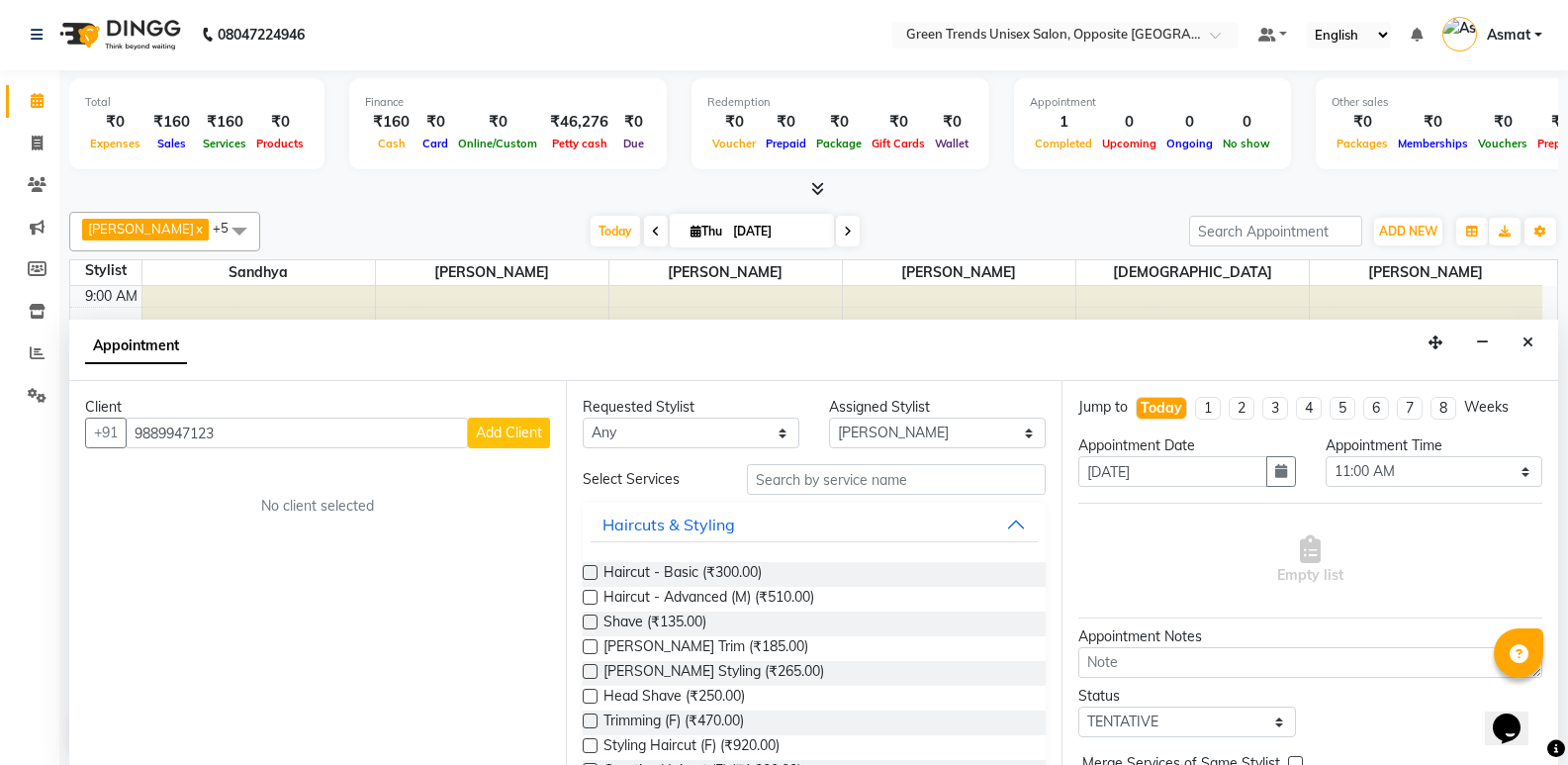
type input "9889947123"
click at [485, 431] on span "Add Client" at bounding box center [509, 432] width 67 height 18
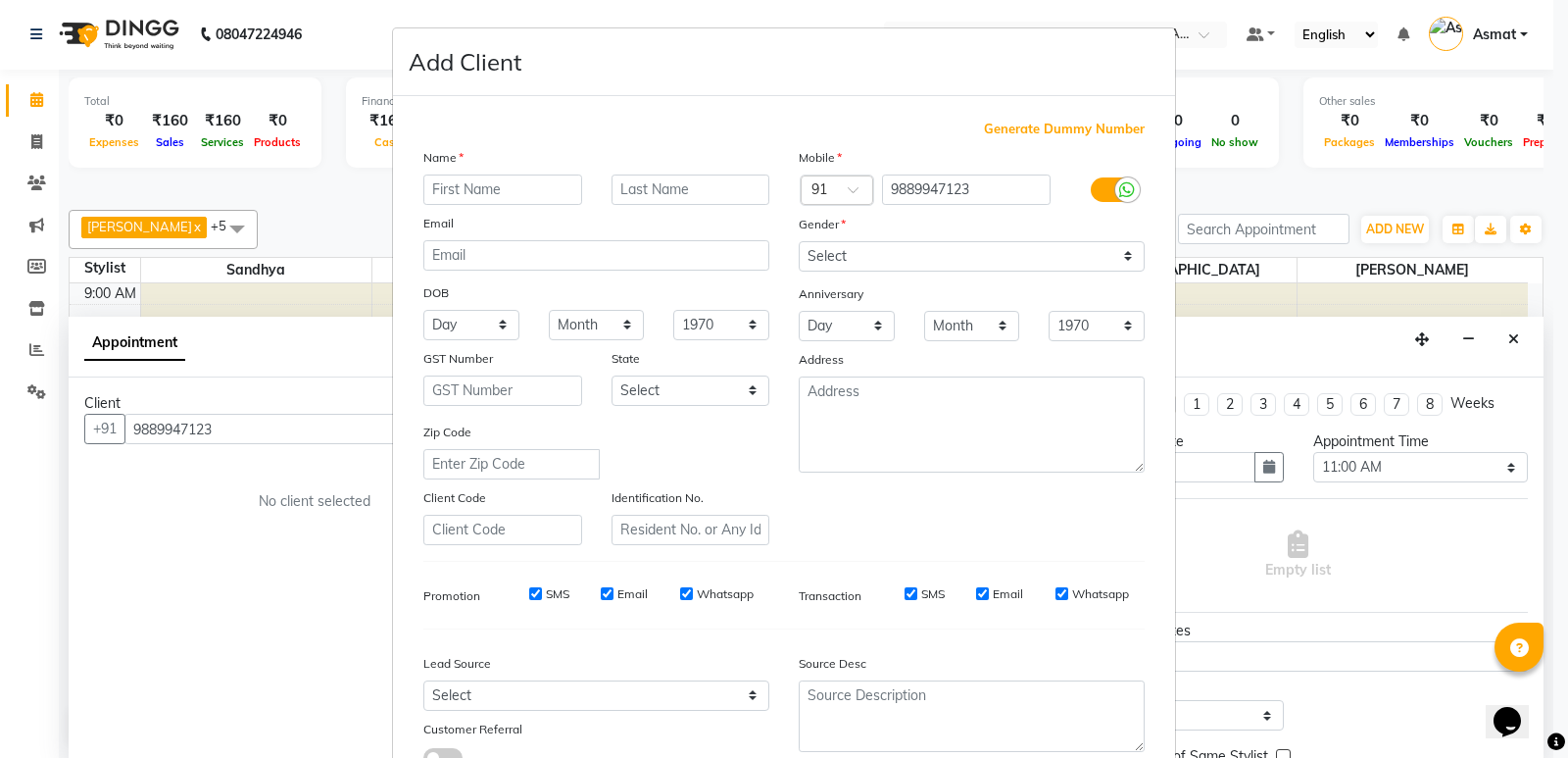
click at [171, 502] on ngb-modal-window "Add Client Generate Dummy Number Name Email DOB Day 01 02 03 04 05 06 07 08 09 …" at bounding box center [784, 379] width 1568 height 758
click at [6, 106] on ngb-modal-window "Add Client Generate Dummy Number Name Email DOB Day 01 02 03 04 05 06 07 08 09 …" at bounding box center [784, 379] width 1568 height 758
click at [193, 539] on ngb-modal-window "Add Client Generate Dummy Number Name Email DOB Day 01 02 03 04 05 06 07 08 09 …" at bounding box center [784, 379] width 1568 height 758
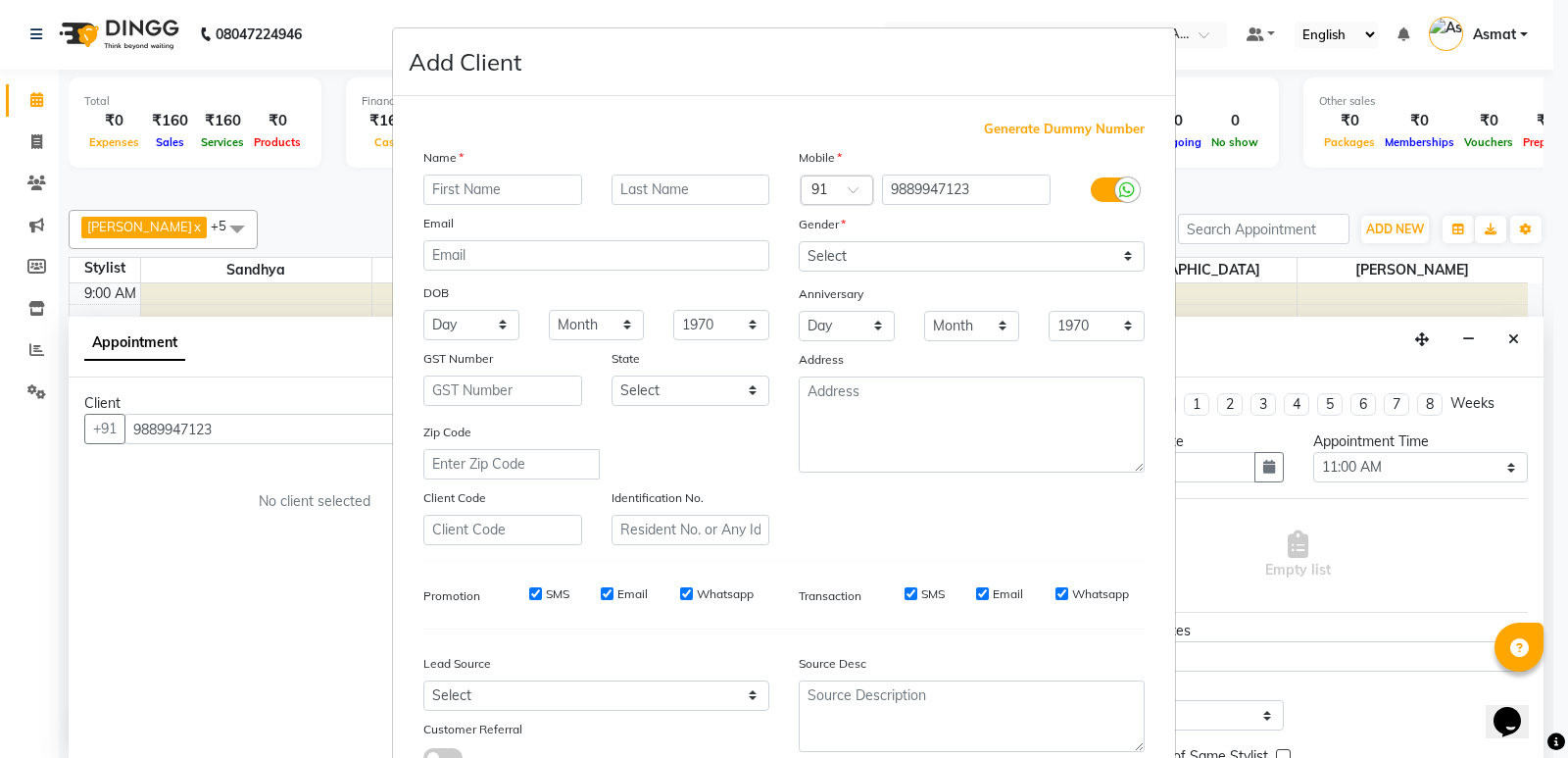
click at [172, 575] on ngb-modal-window "Add Client Generate Dummy Number Name Email DOB Day 01 02 03 04 05 06 07 08 09 …" at bounding box center [784, 379] width 1568 height 758
click at [1113, 650] on div "Source Desc" at bounding box center [972, 707] width 375 height 122
click at [180, 547] on ngb-modal-window "Add Client Generate Dummy Number Name Email DOB Day 01 02 03 04 05 06 07 08 09 …" at bounding box center [784, 379] width 1568 height 758
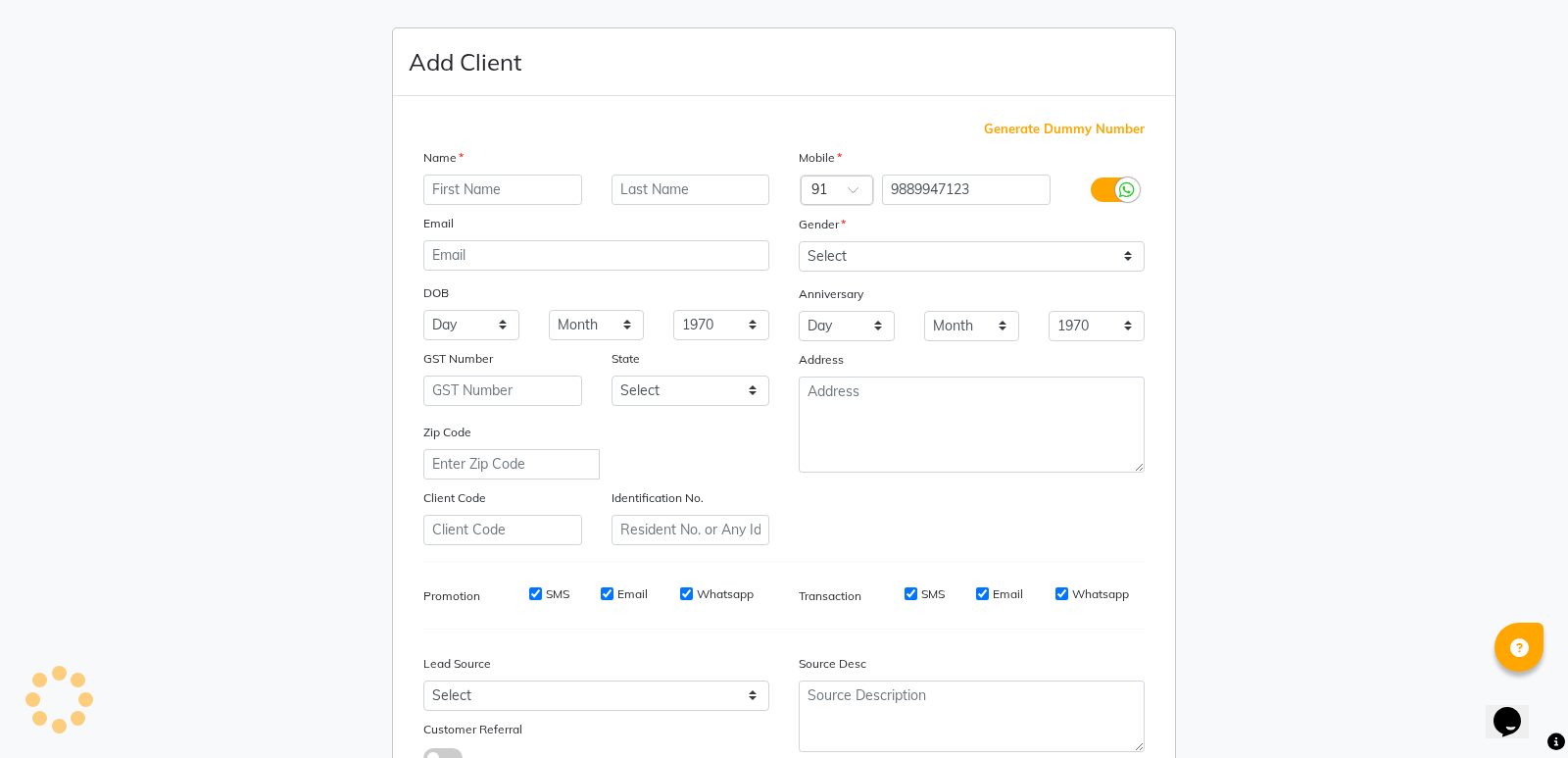
type input "8299508996"
click at [1248, 509] on ngb-modal-window "Add Client Generate Dummy Number Name Email DOB Day 01 02 03 04 05 06 07 08 09 …" at bounding box center [784, 379] width 1568 height 758
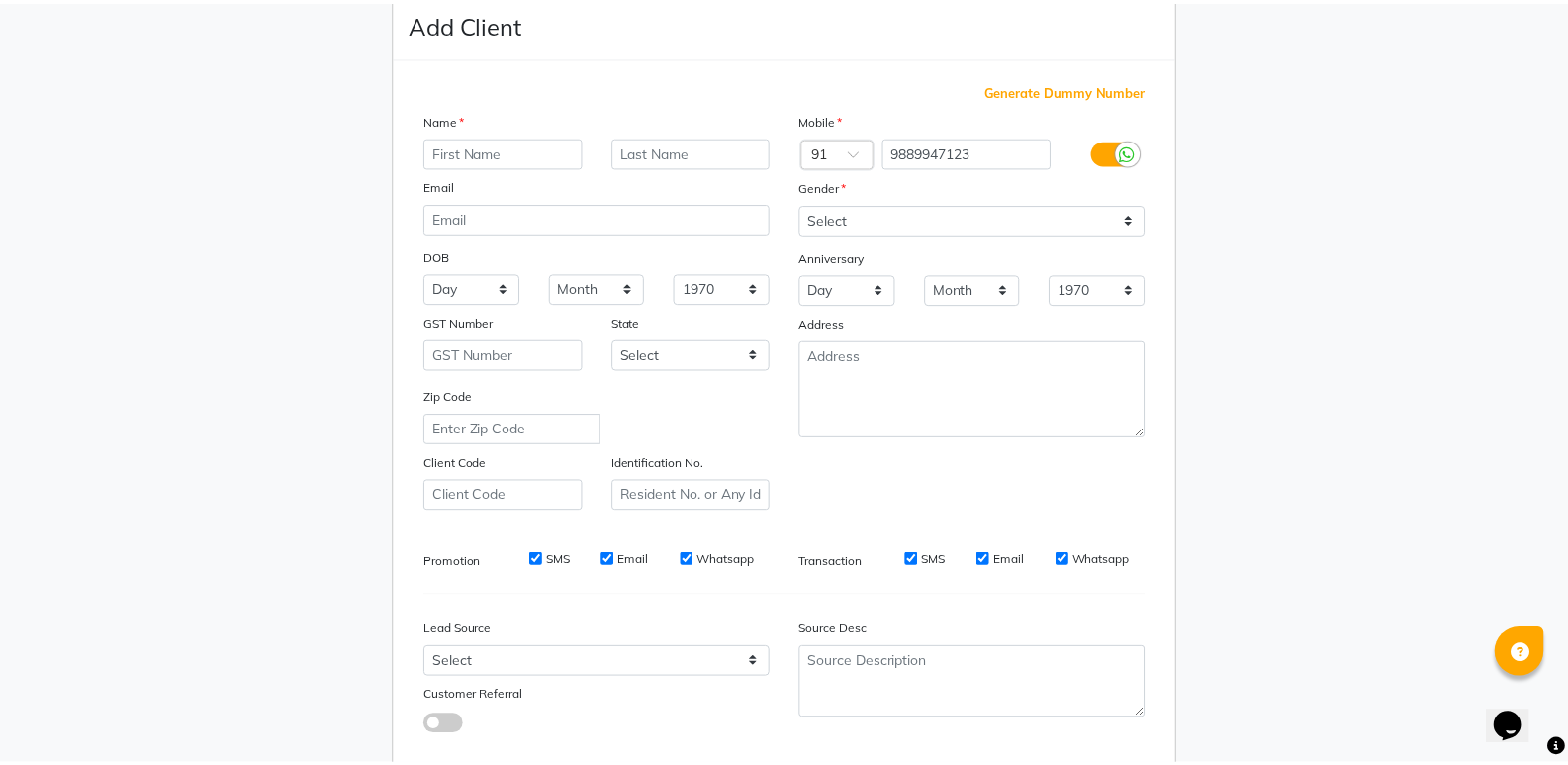
scroll to position [148, 0]
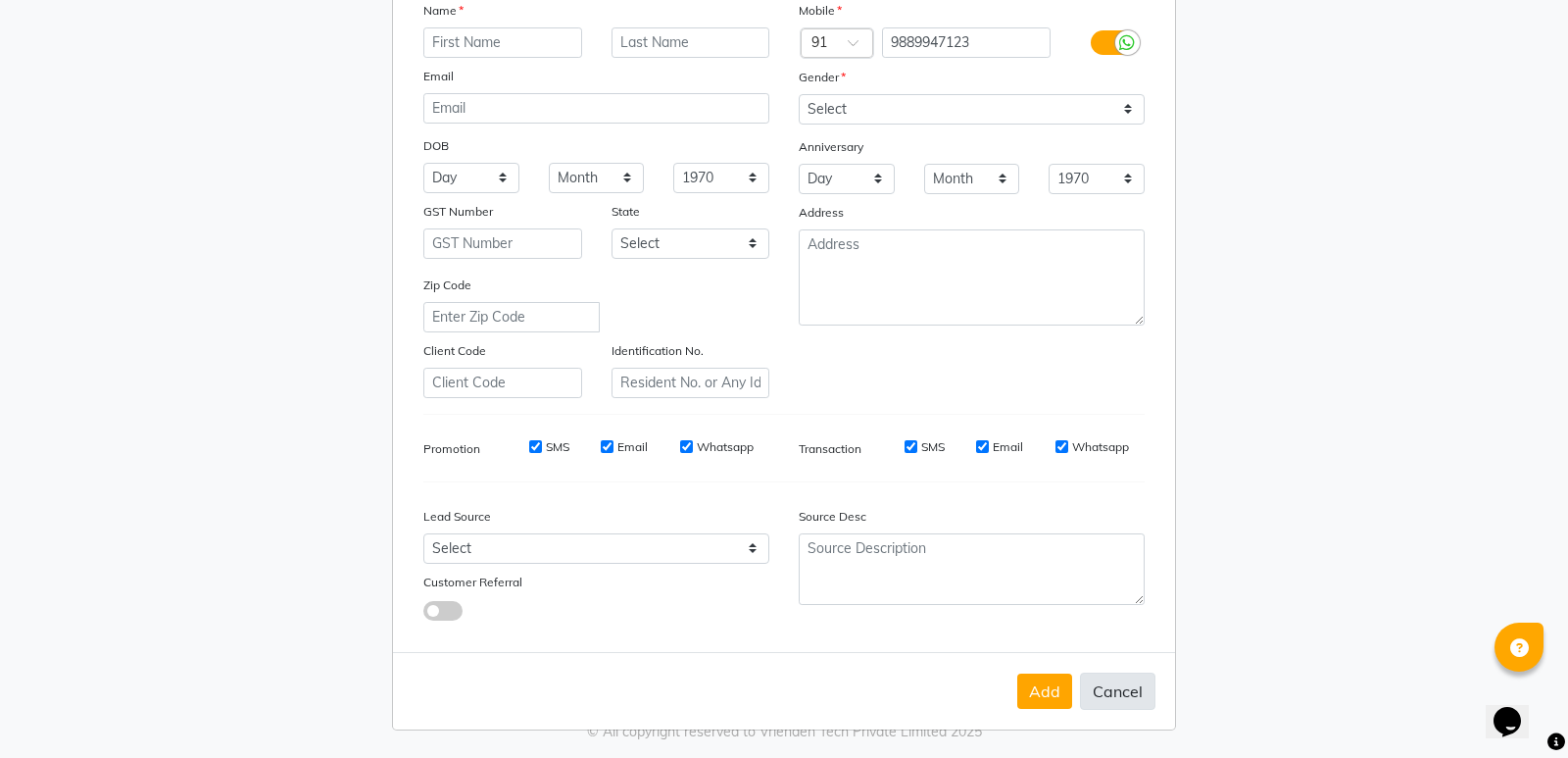
click at [1127, 689] on button "Cancel" at bounding box center [1117, 691] width 75 height 38
select select
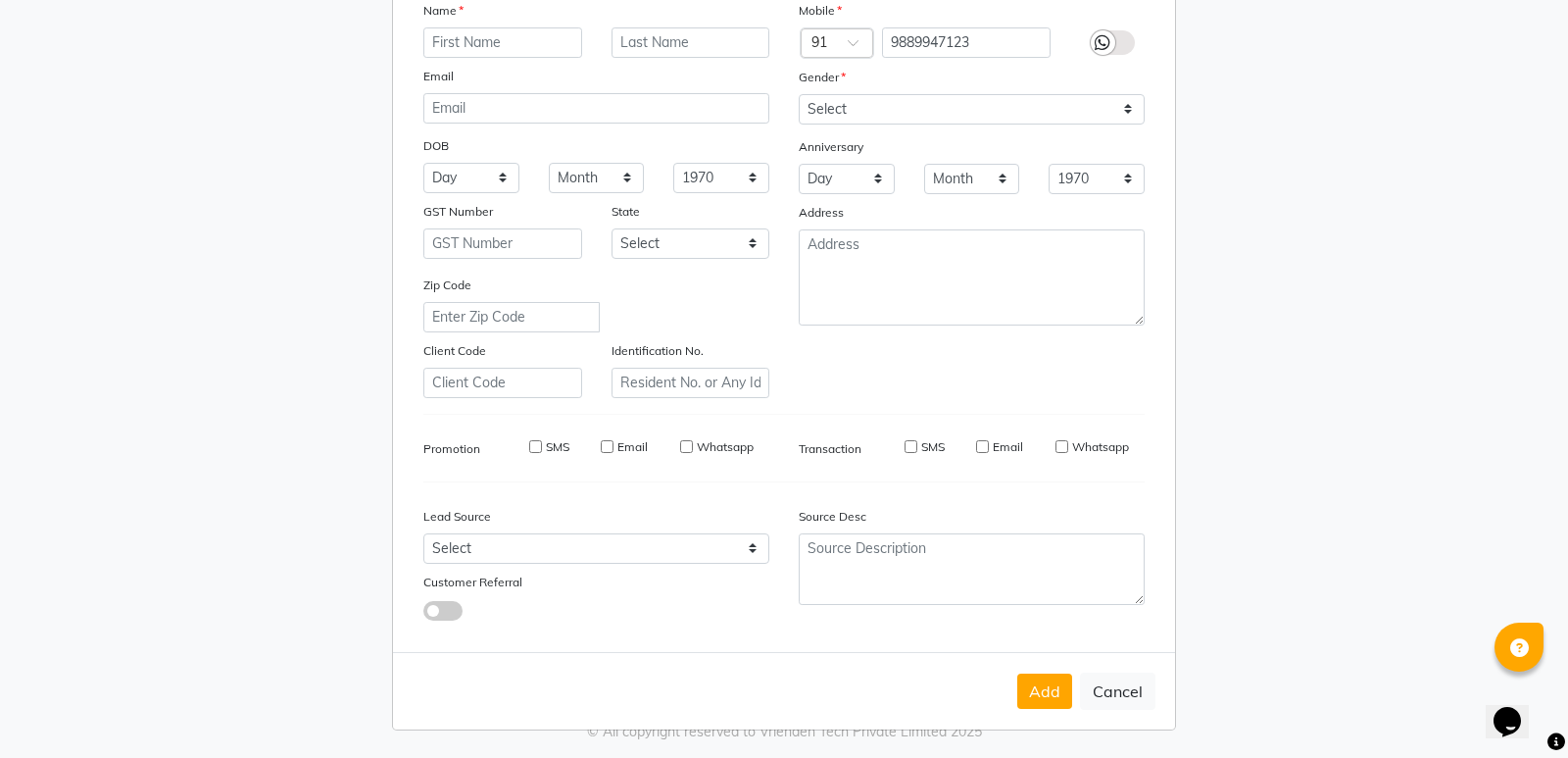
select select
checkbox input "false"
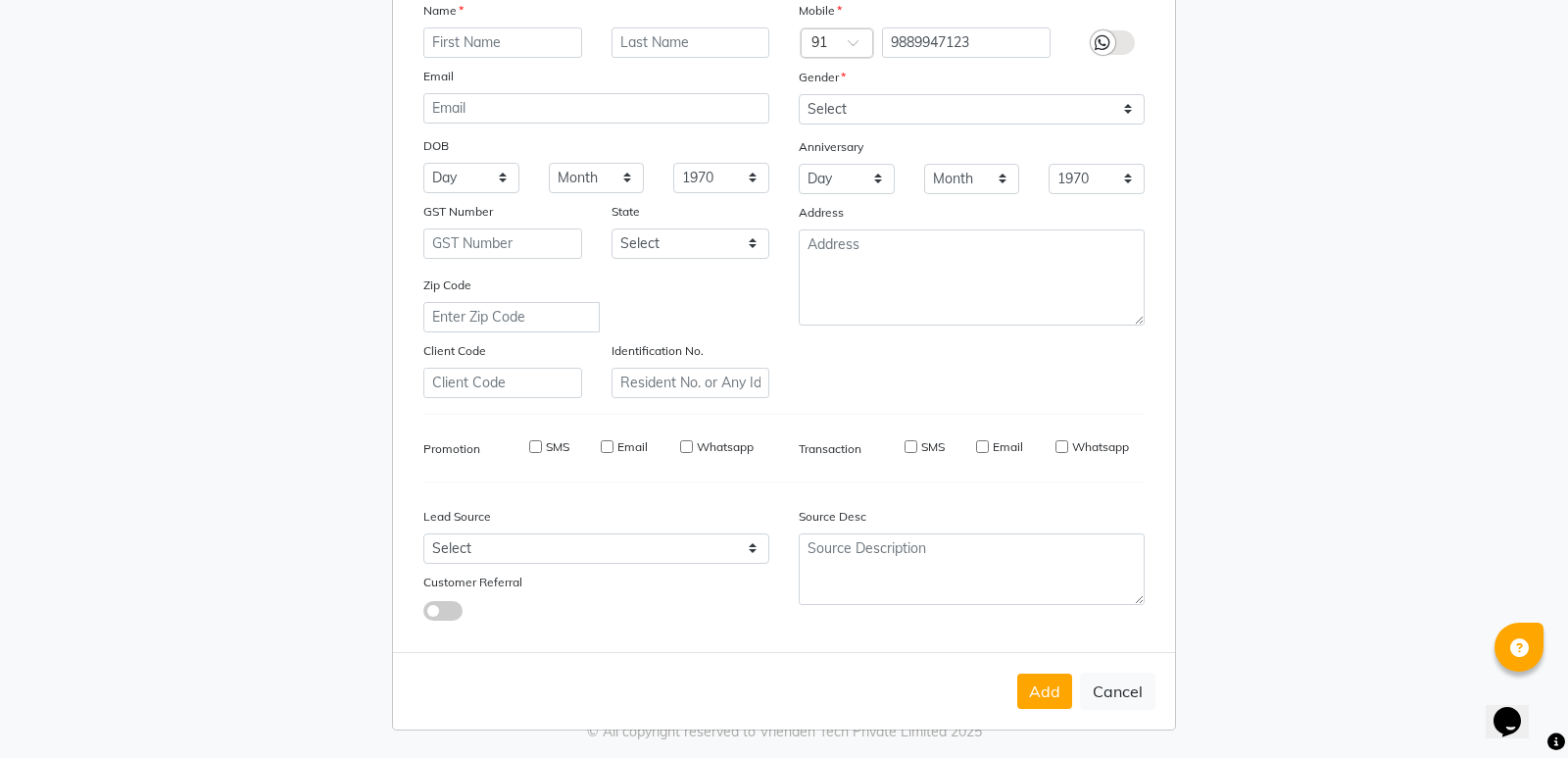
checkbox input "false"
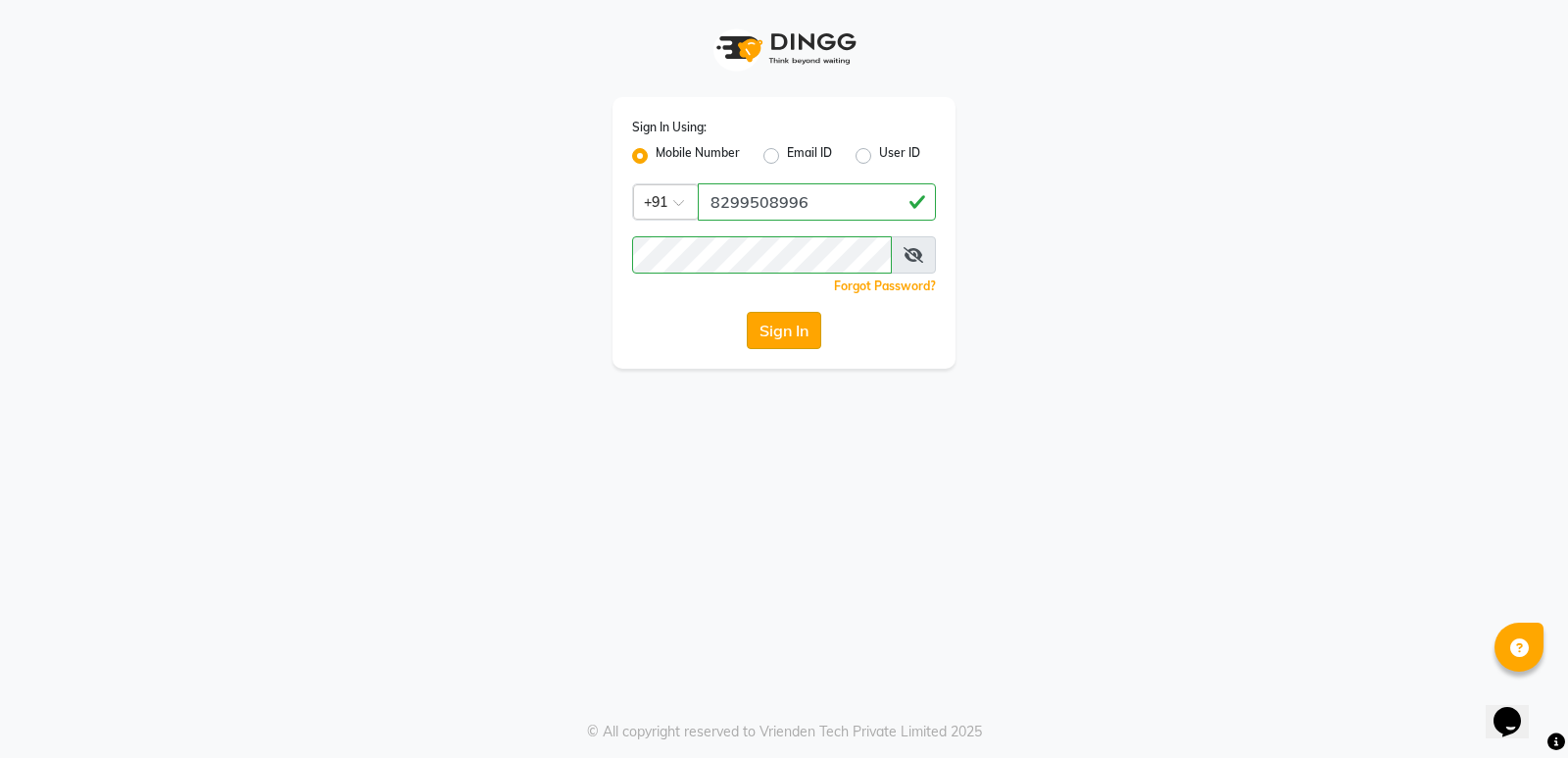
click at [783, 333] on button "Sign In" at bounding box center [784, 331] width 74 height 38
click at [783, 333] on div "Sign In" at bounding box center [784, 331] width 304 height 38
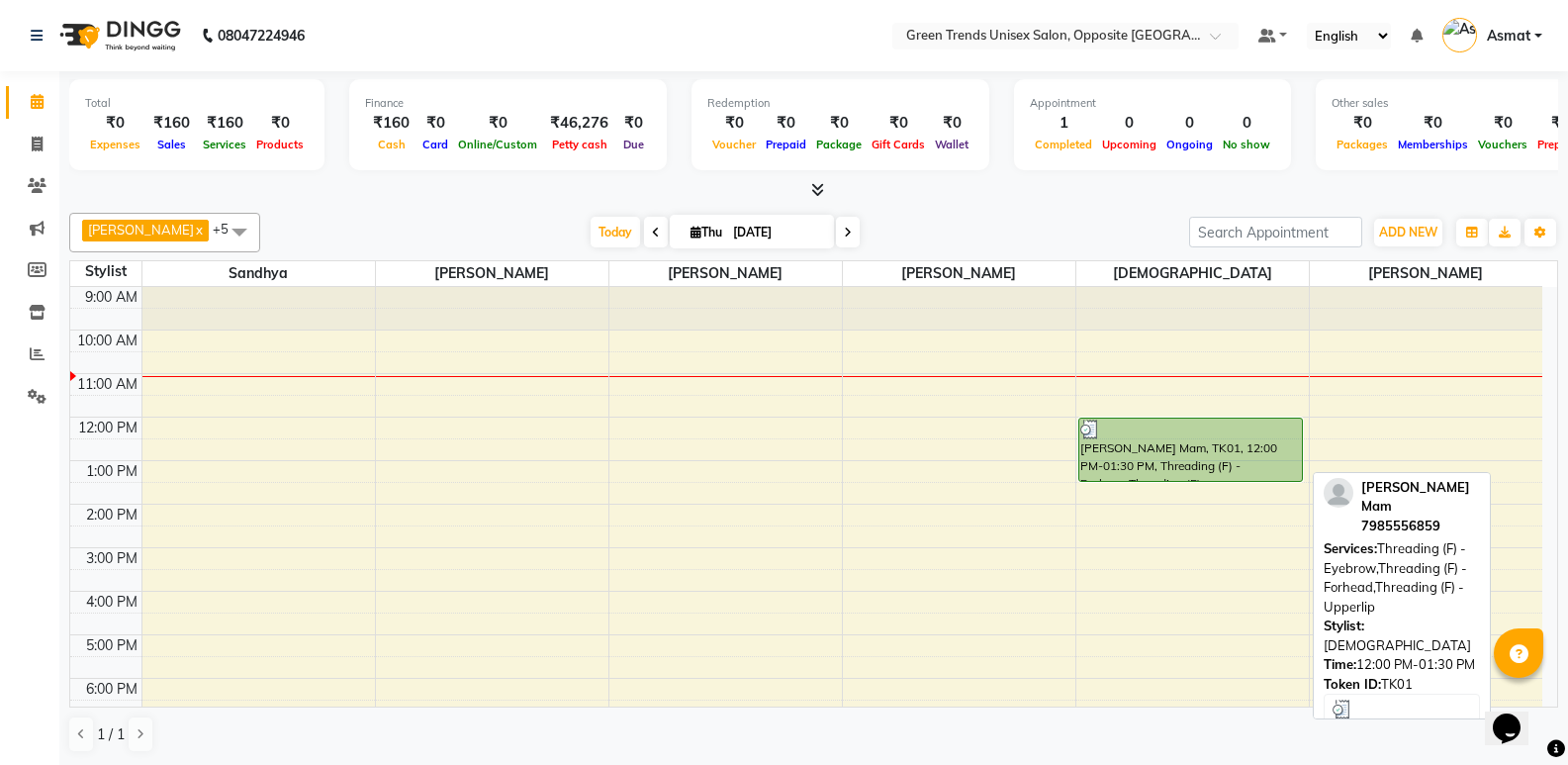
click at [1274, 476] on div "Ruchi Mam, TK01, 12:00 PM-01:30 PM, Threading (F) - Eyebrow,Threading (F) - For…" at bounding box center [1190, 449] width 222 height 63
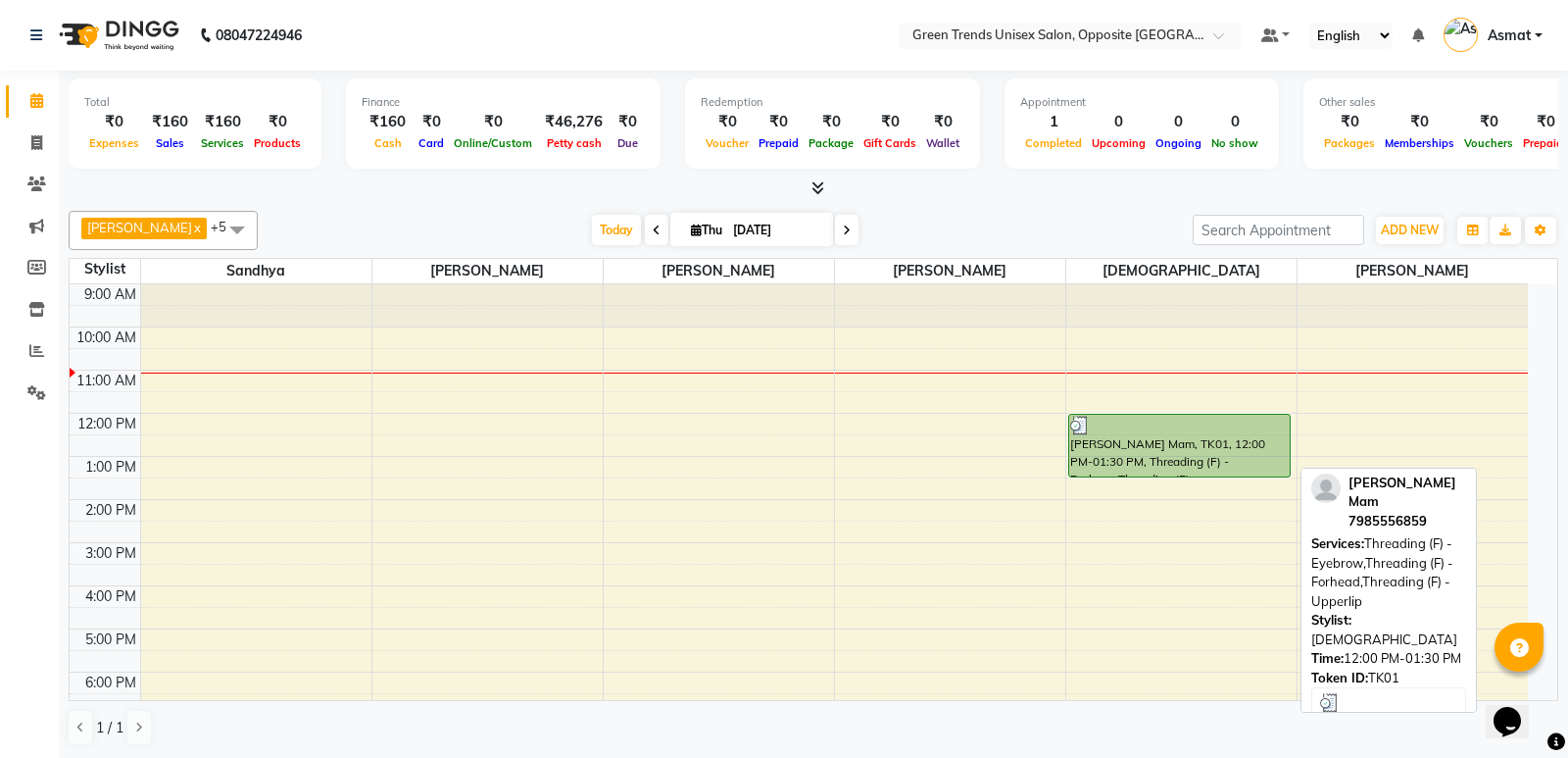
select select "3"
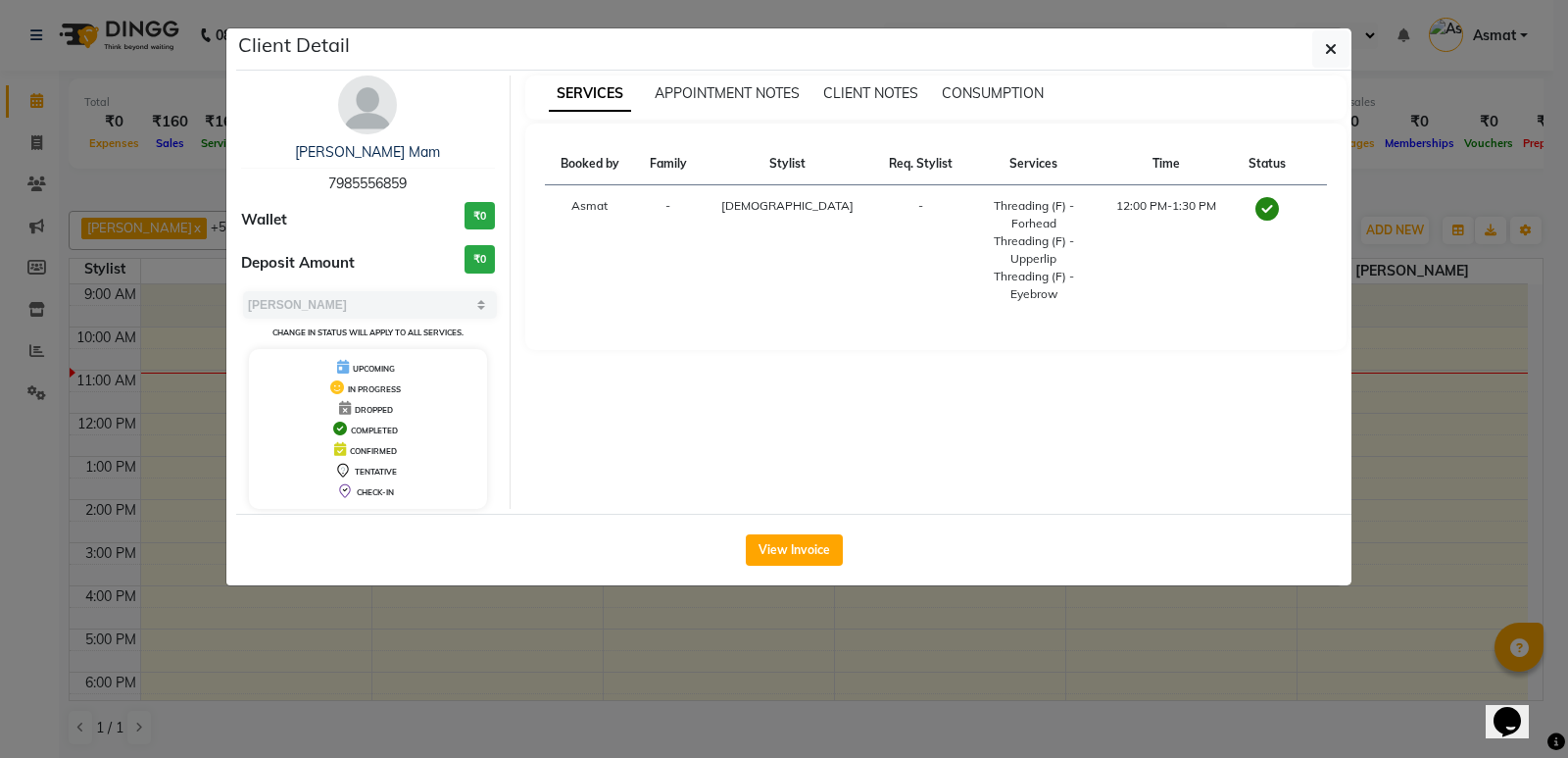
click at [777, 201] on span "[DEMOGRAPHIC_DATA]" at bounding box center [787, 205] width 132 height 15
click at [814, 555] on button "View Invoice" at bounding box center [794, 550] width 97 height 32
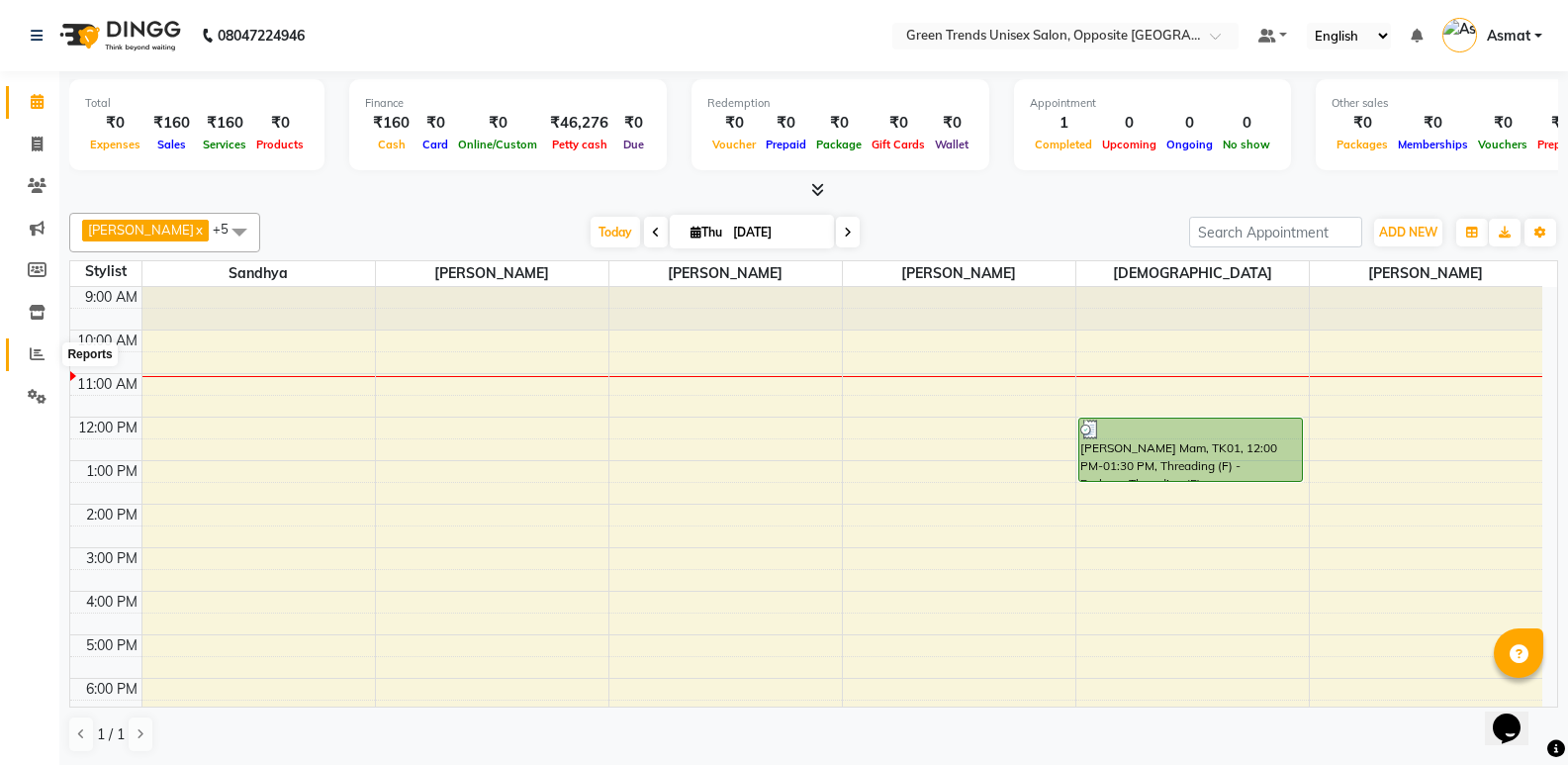
click at [29, 352] on span at bounding box center [37, 355] width 35 height 23
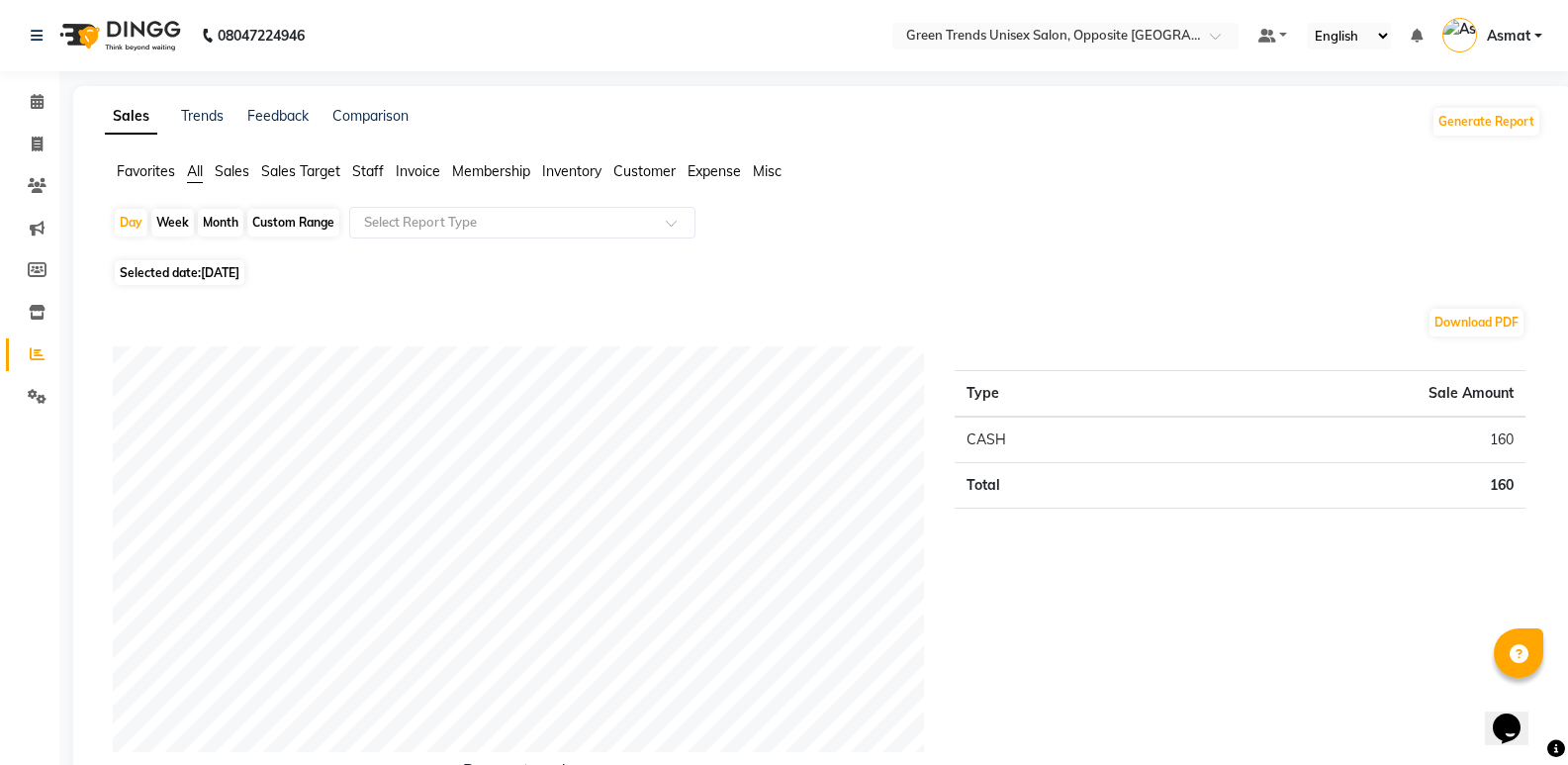
click at [374, 172] on span "Staff" at bounding box center [369, 171] width 32 height 18
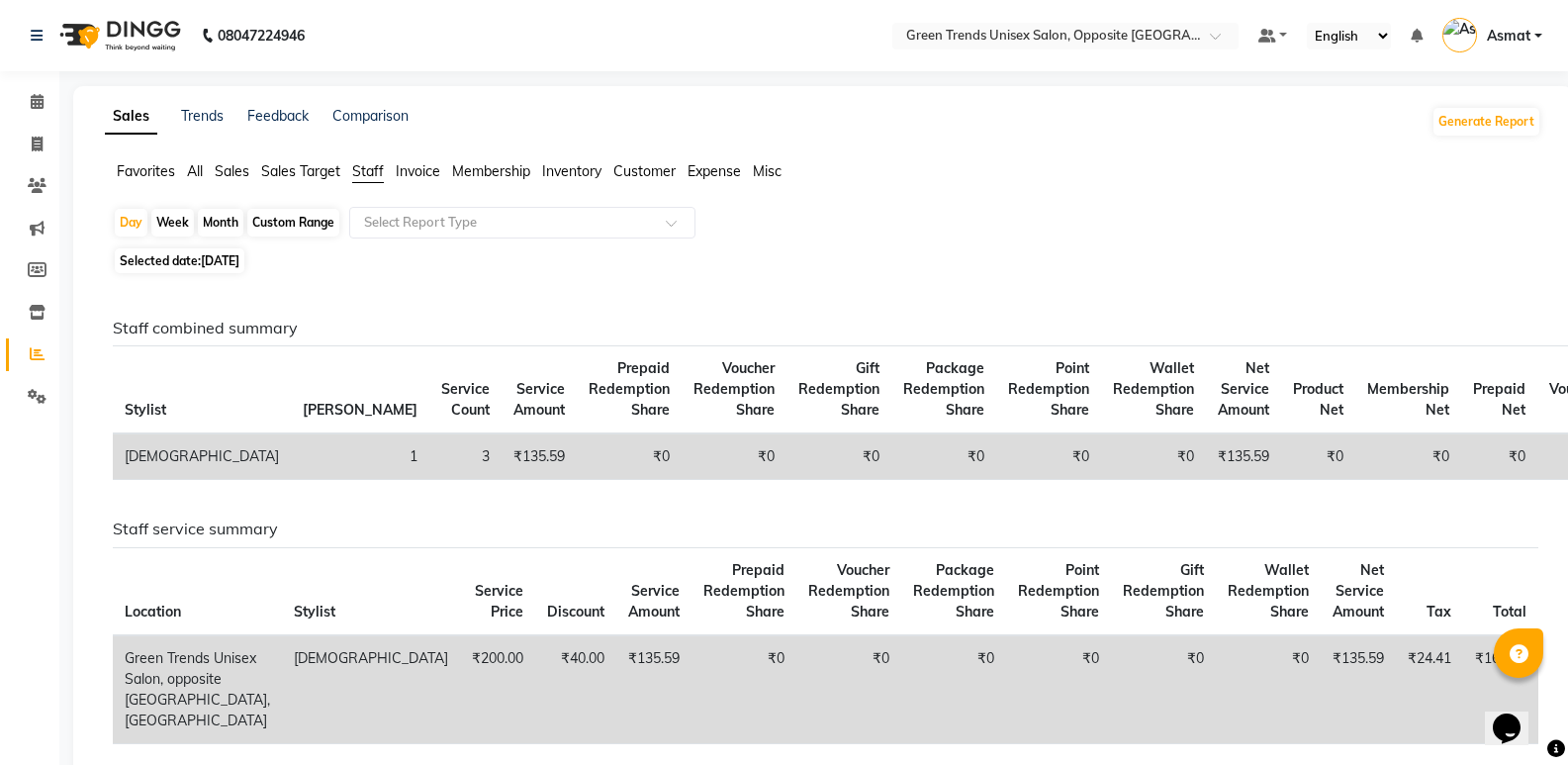
click at [282, 656] on td "[DEMOGRAPHIC_DATA]" at bounding box center [371, 689] width 178 height 109
click at [324, 654] on td "[DEMOGRAPHIC_DATA]" at bounding box center [371, 689] width 178 height 109
click at [324, 655] on td "[DEMOGRAPHIC_DATA]" at bounding box center [371, 689] width 178 height 109
click at [677, 222] on span at bounding box center [677, 228] width 25 height 20
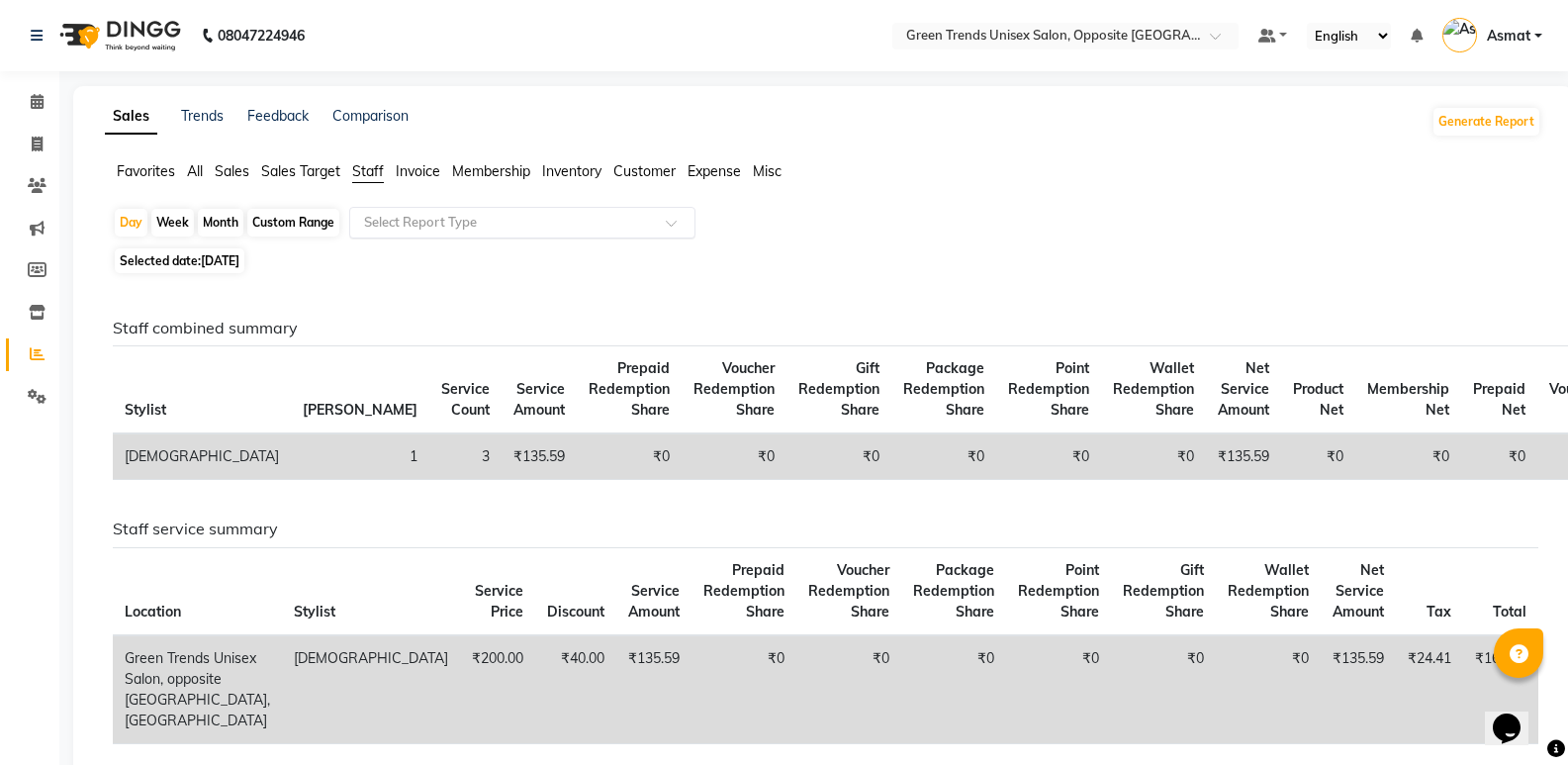
click at [677, 222] on span at bounding box center [677, 228] width 25 height 20
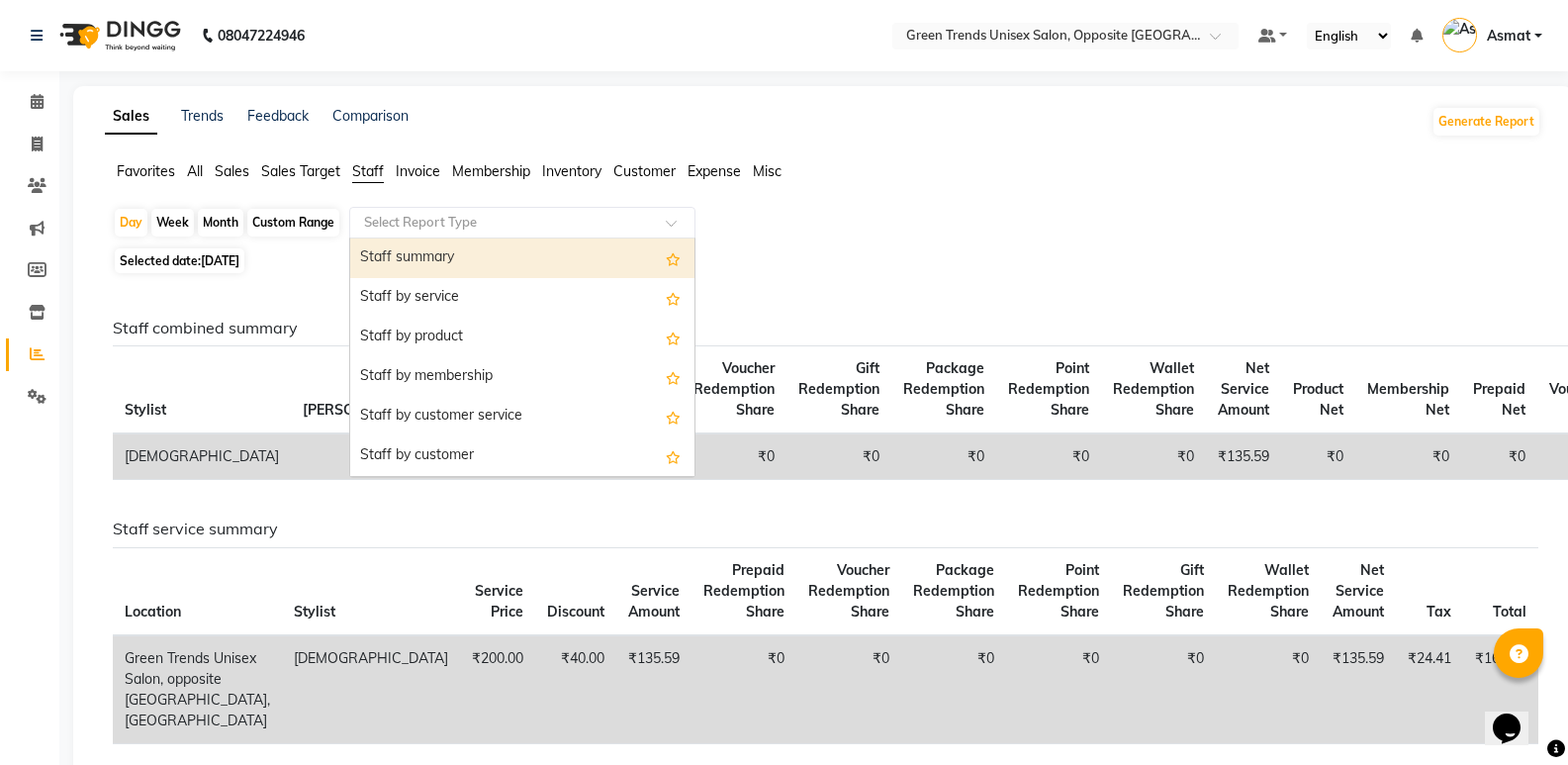
click at [677, 222] on span at bounding box center [677, 228] width 25 height 20
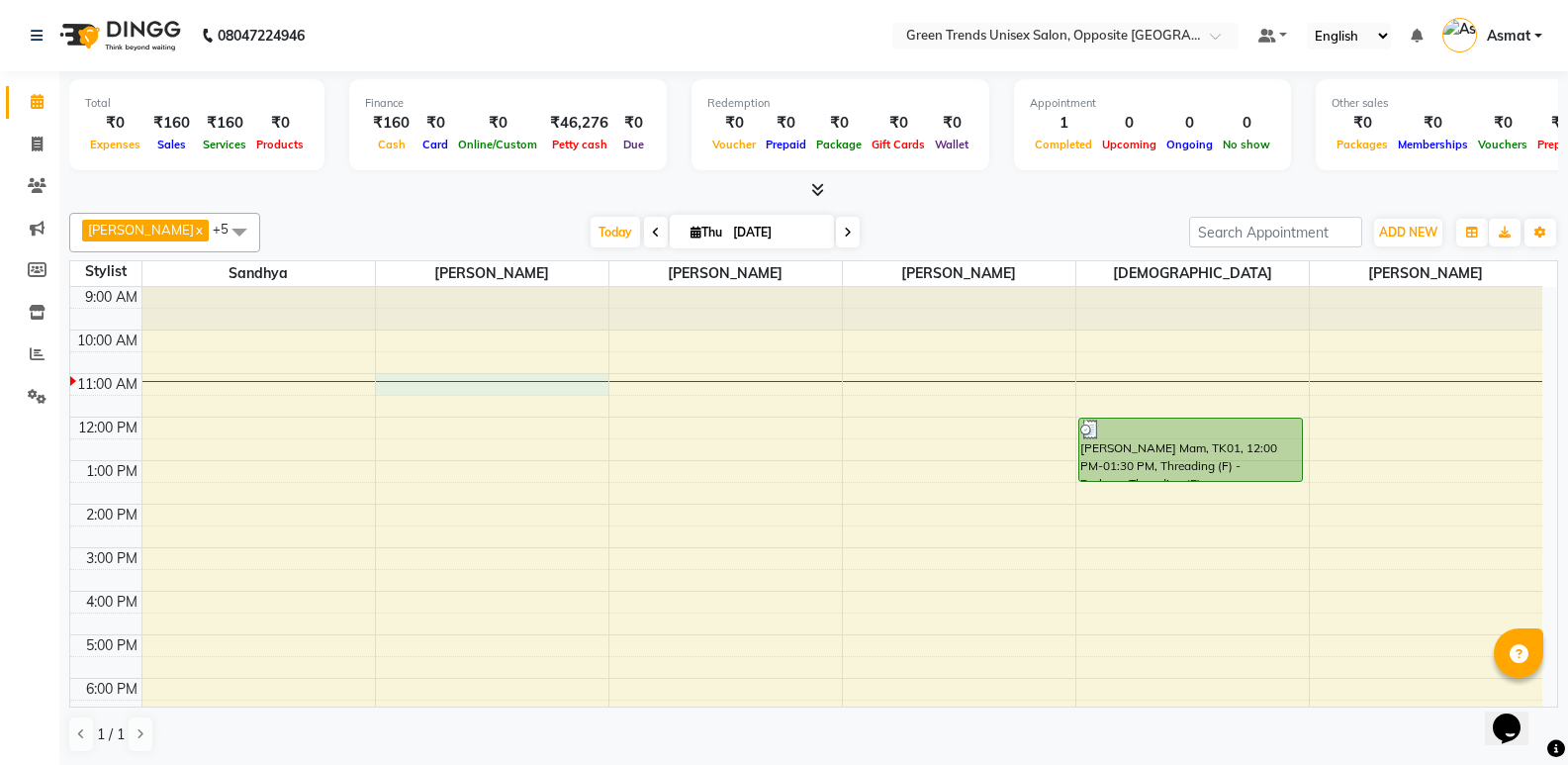
click at [459, 388] on div "9:00 AM 10:00 AM 11:00 AM 12:00 PM 1:00 PM 2:00 PM 3:00 PM 4:00 PM 5:00 PM 6:00…" at bounding box center [807, 569] width 1472 height 565
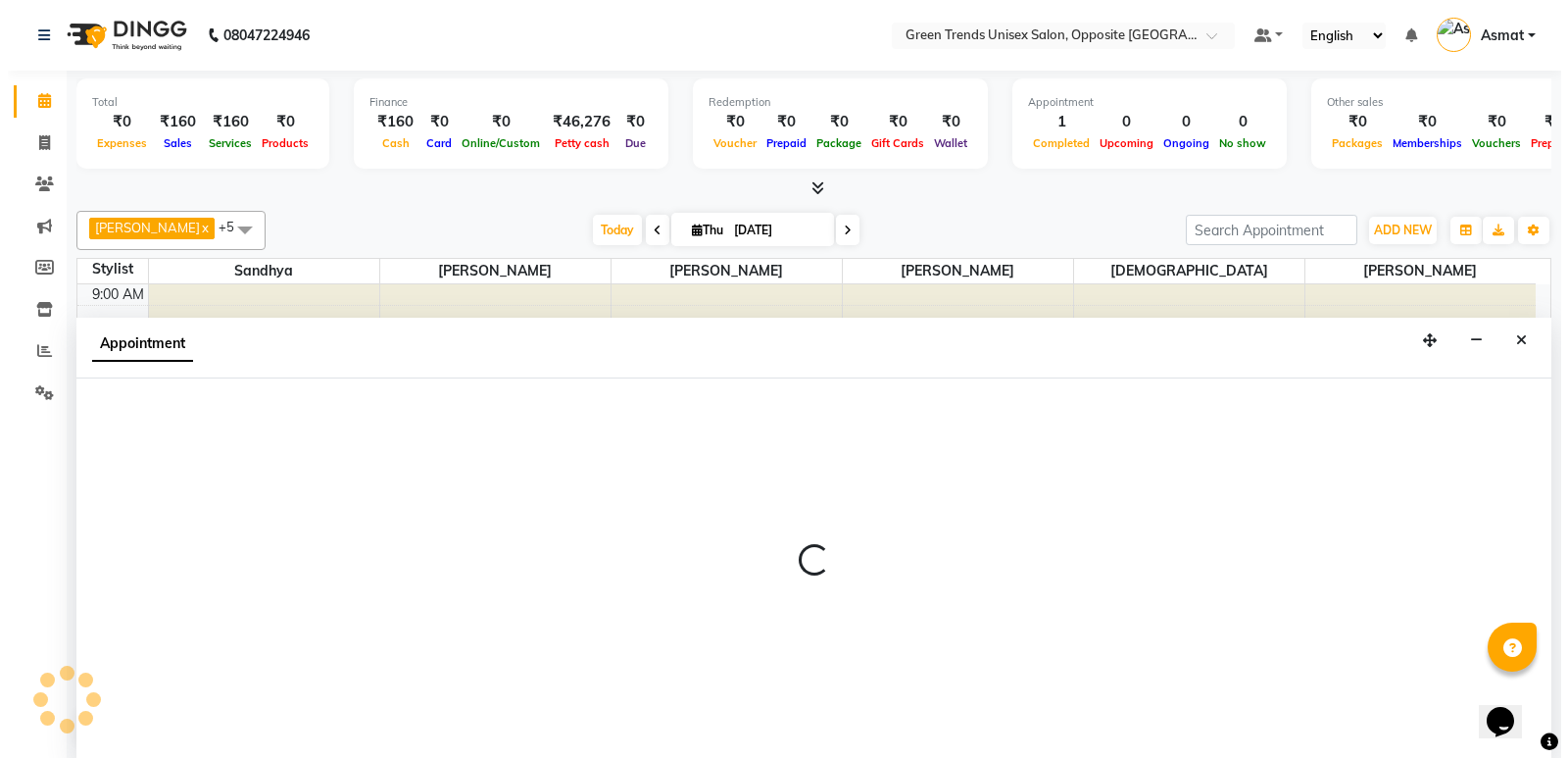
scroll to position [1, 0]
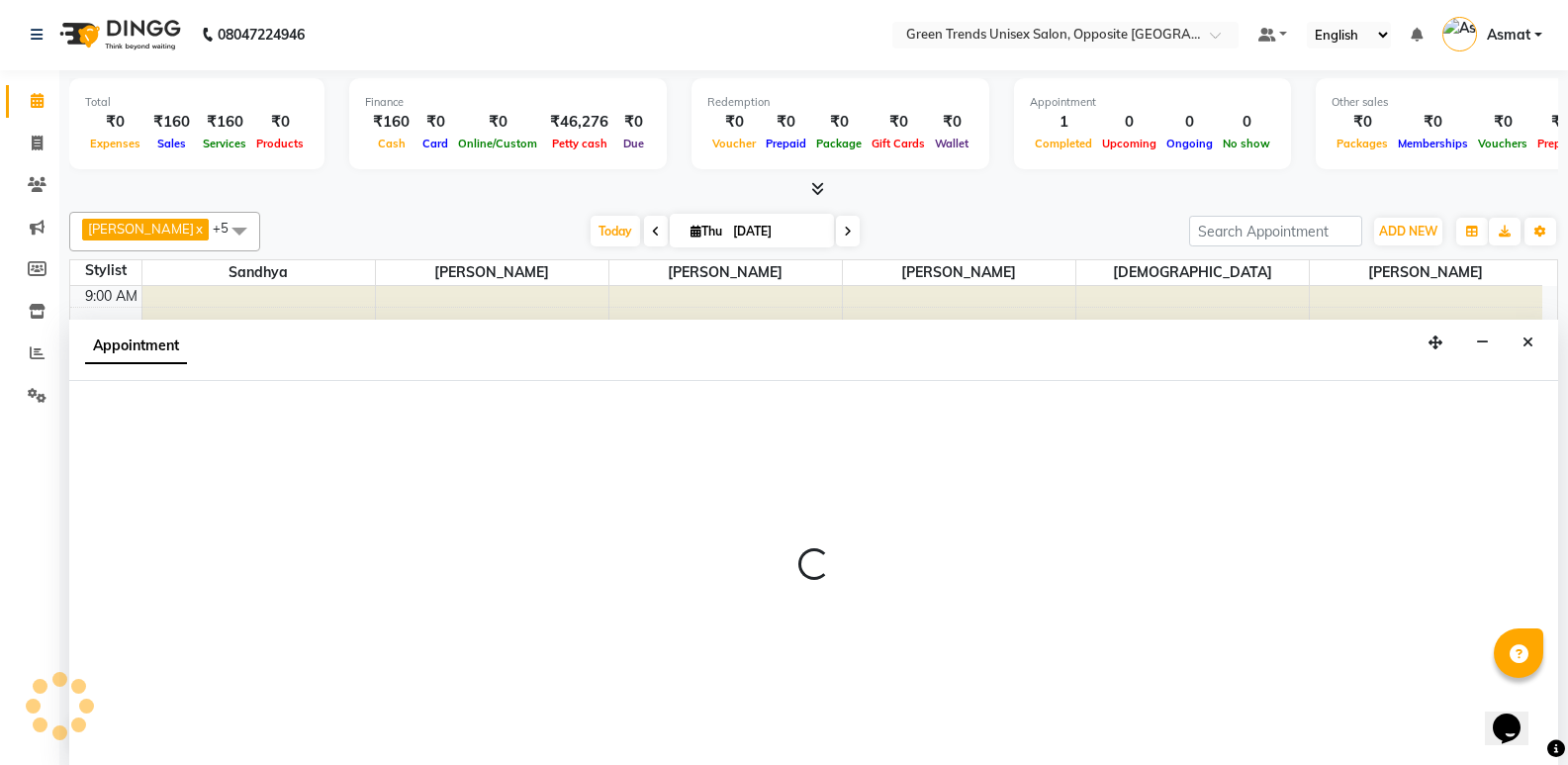
select select "82136"
select select "660"
select select "tentative"
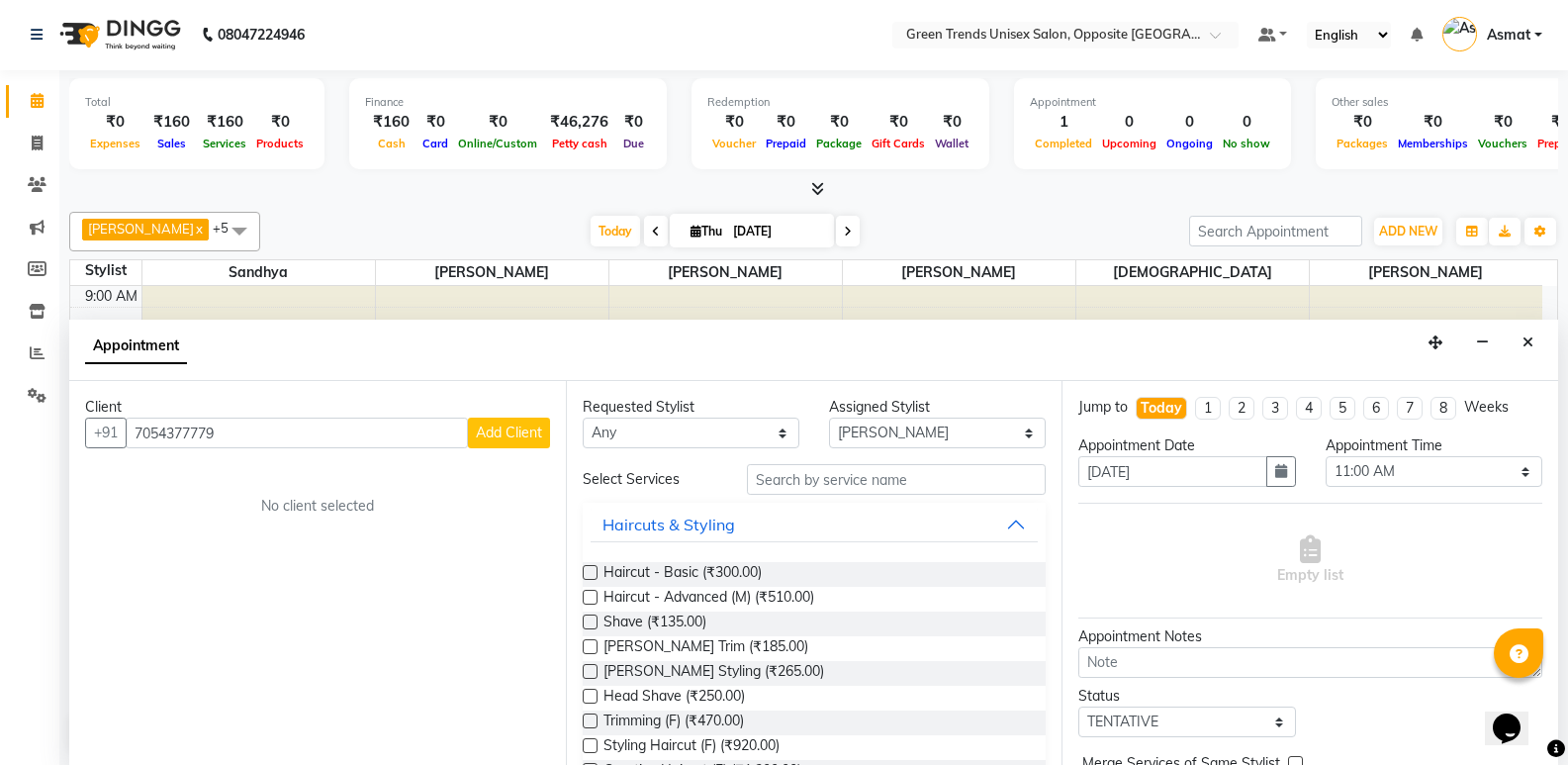
type input "7054377779"
click at [509, 432] on span "Add Client" at bounding box center [509, 432] width 67 height 18
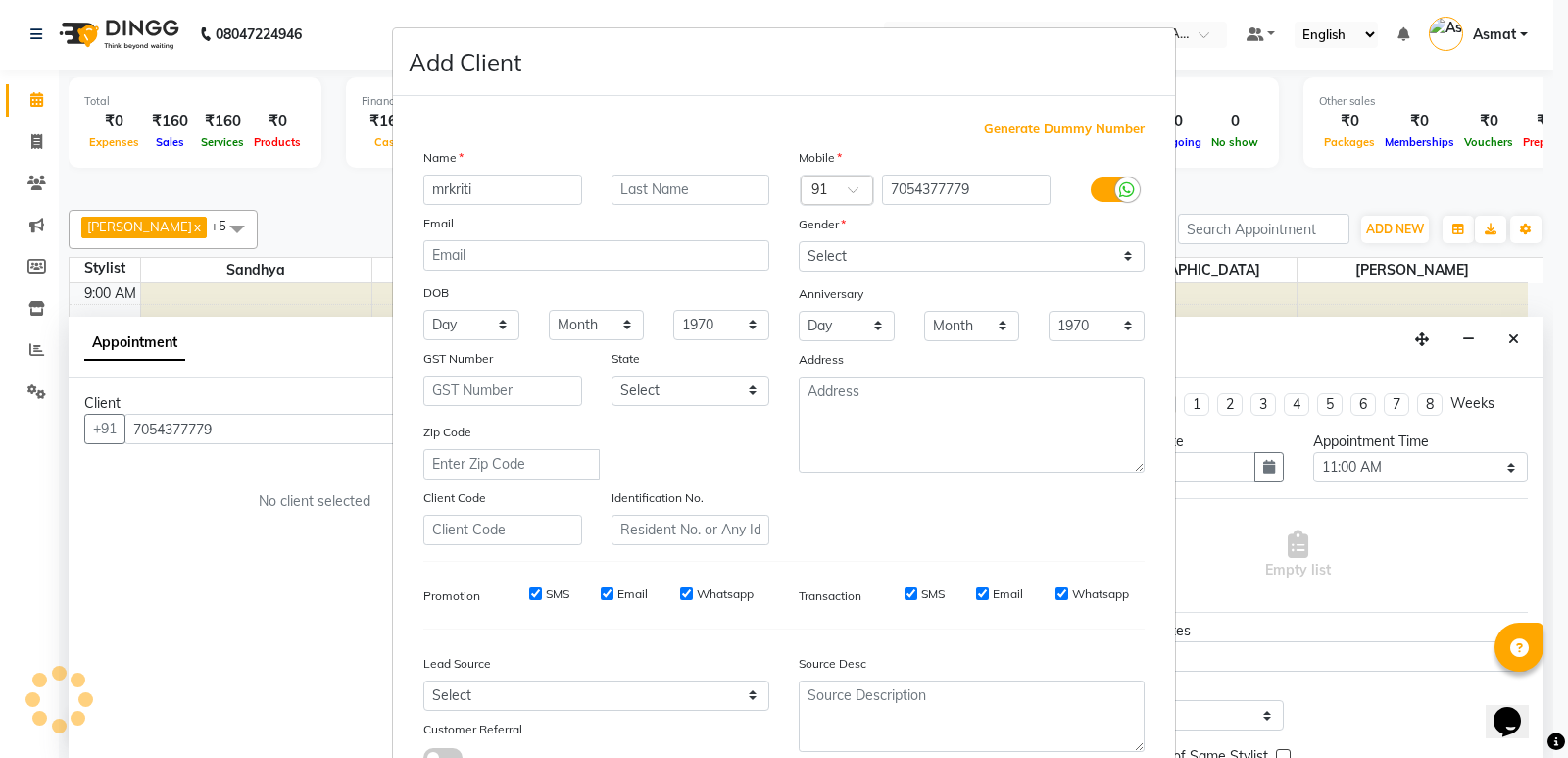
type input "mrkritik"
click at [437, 193] on input "mrkritik" at bounding box center [502, 190] width 159 height 31
click at [439, 192] on input "mrkritik" at bounding box center [502, 190] width 159 height 31
click at [438, 192] on input "mrkritik" at bounding box center [502, 190] width 159 height 31
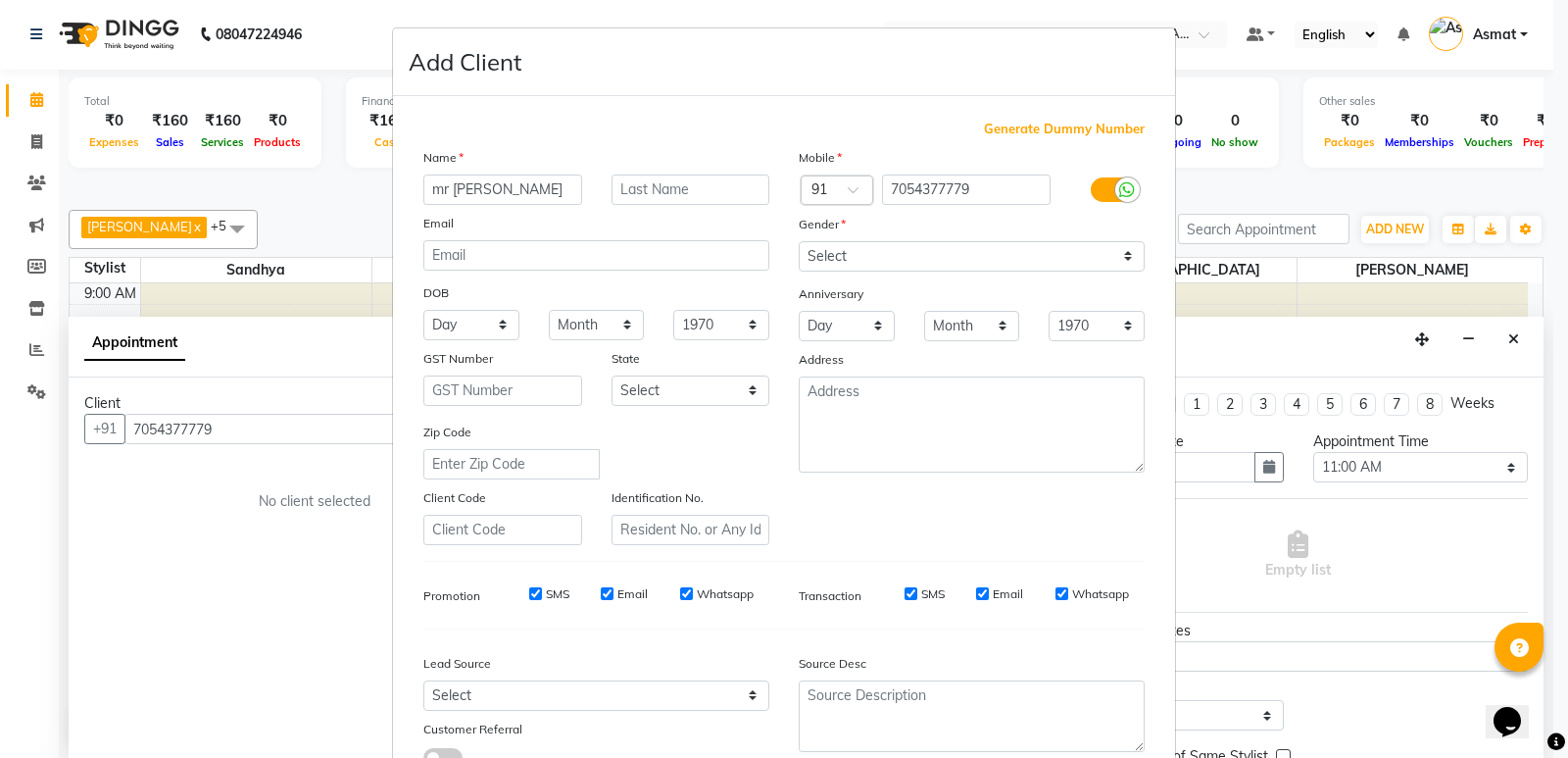
type input "mr kartik"
click at [1148, 707] on div at bounding box center [972, 716] width 375 height 72
click at [1121, 259] on select "Select Male Female Other Prefer Not To Say" at bounding box center [971, 256] width 346 height 31
click at [838, 250] on select "Select Male Female Other Prefer Not To Say" at bounding box center [971, 256] width 346 height 31
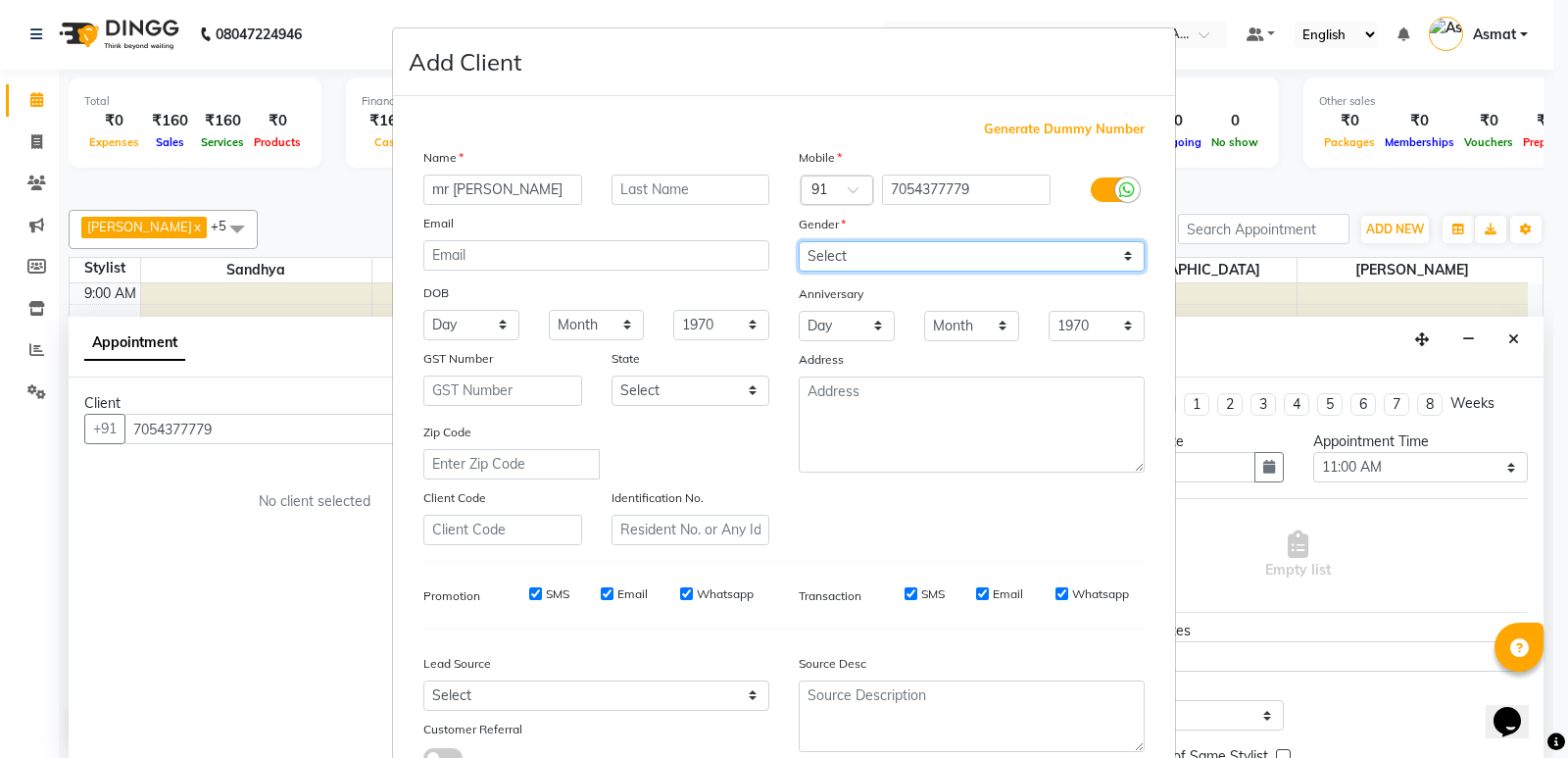
select select "male"
click at [798, 241] on select "Select Male Female Other Prefer Not To Say" at bounding box center [971, 256] width 346 height 31
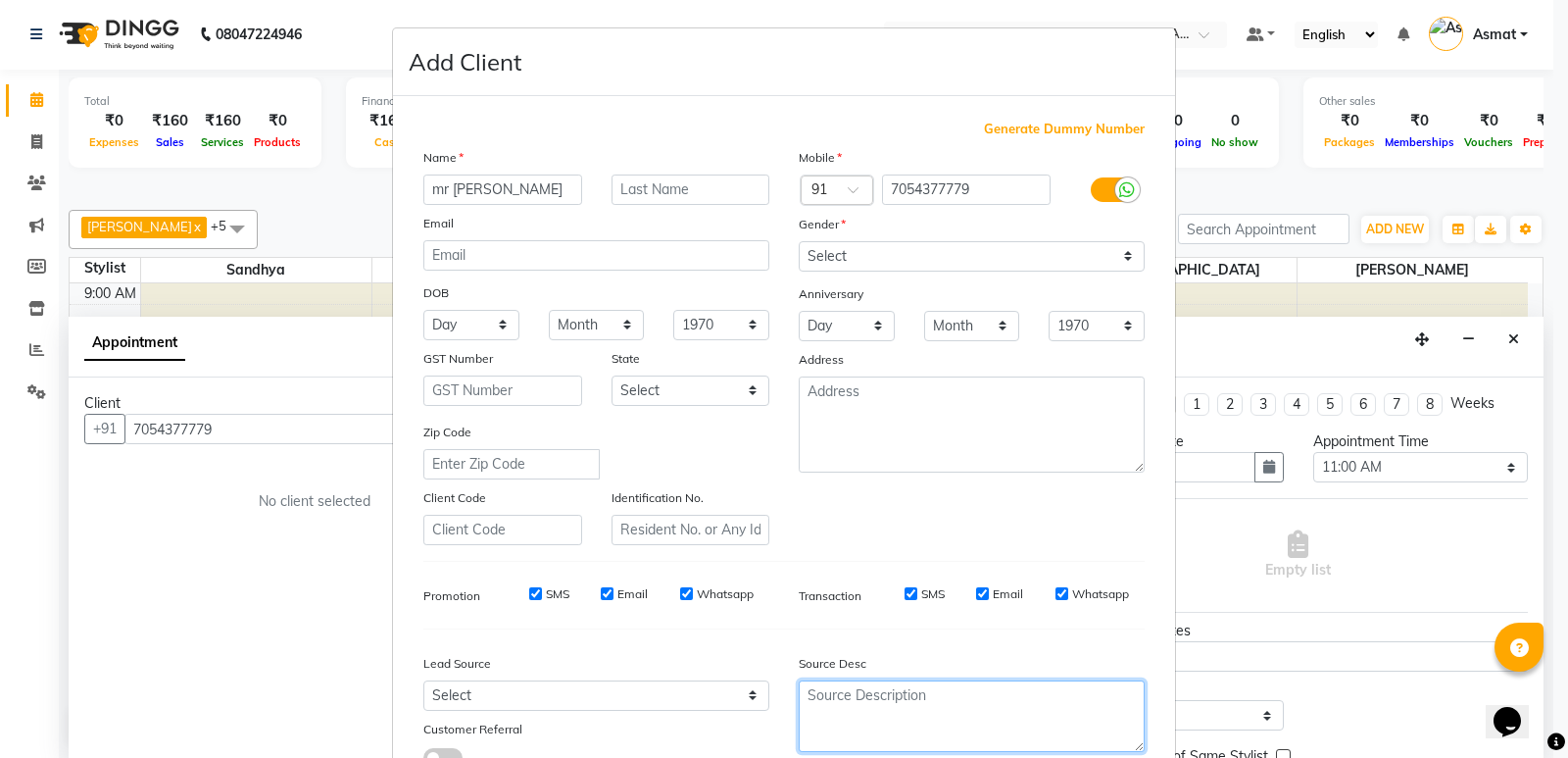
click at [1109, 705] on textarea at bounding box center [971, 716] width 346 height 72
drag, startPoint x: 1157, startPoint y: 685, endPoint x: 1145, endPoint y: 710, distance: 27.7
click at [1145, 710] on div "Generate Dummy Number Name mr kartik Email DOB Day 01 02 03 04 05 06 07 08 09 1…" at bounding box center [784, 447] width 783 height 703
click at [1145, 710] on div at bounding box center [972, 716] width 375 height 72
click at [1144, 711] on div at bounding box center [972, 716] width 375 height 72
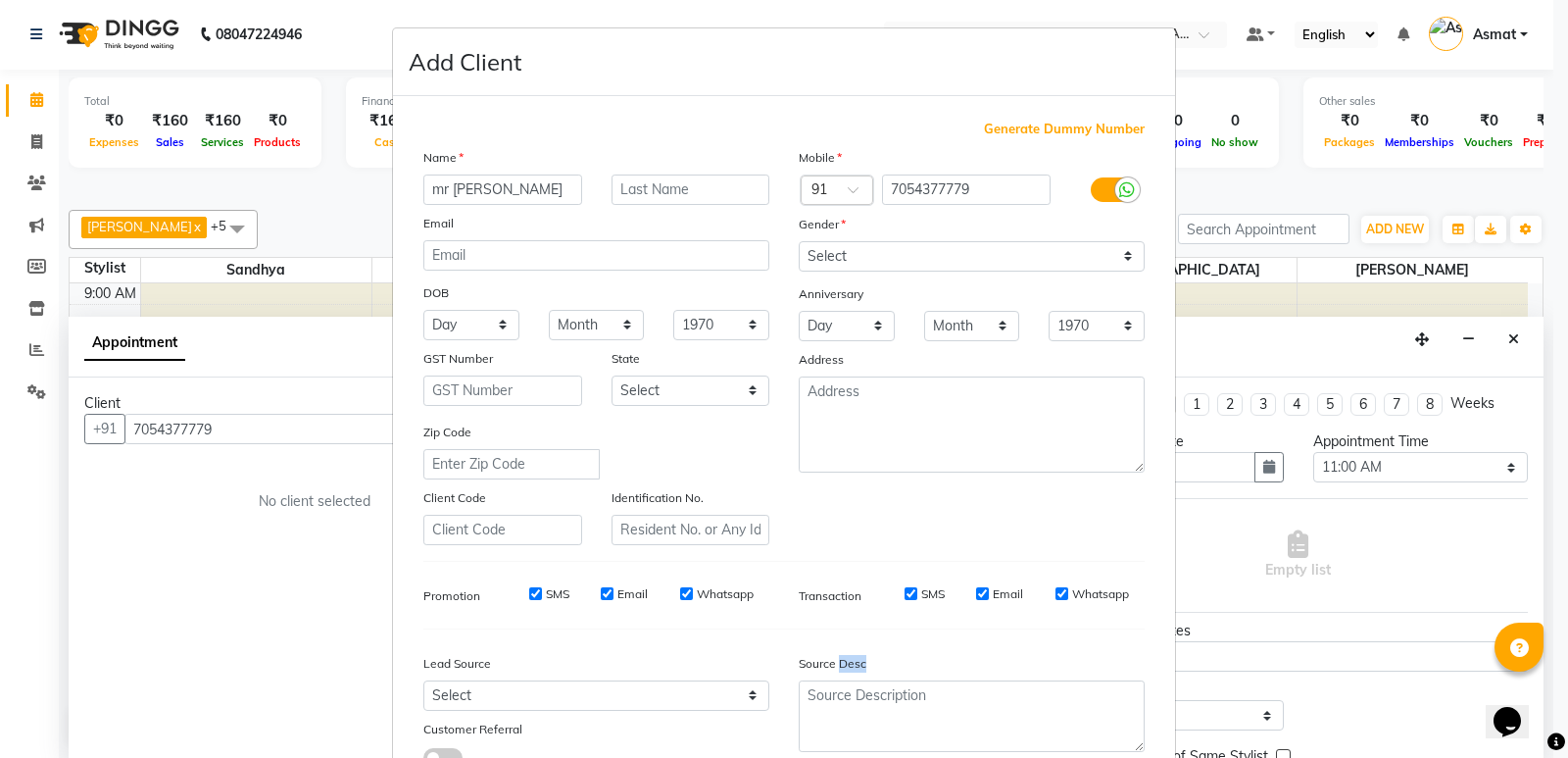
click at [1077, 652] on div "Source Desc" at bounding box center [972, 666] width 375 height 28
click at [655, 195] on input "text" at bounding box center [691, 190] width 159 height 31
type input ".."
click at [1135, 640] on div "Generate Dummy Number Name mr kartik .. Email DOB Day 01 02 03 04 05 06 07 08 0…" at bounding box center [784, 451] width 751 height 663
click at [1136, 659] on div "Source Desc" at bounding box center [972, 666] width 375 height 28
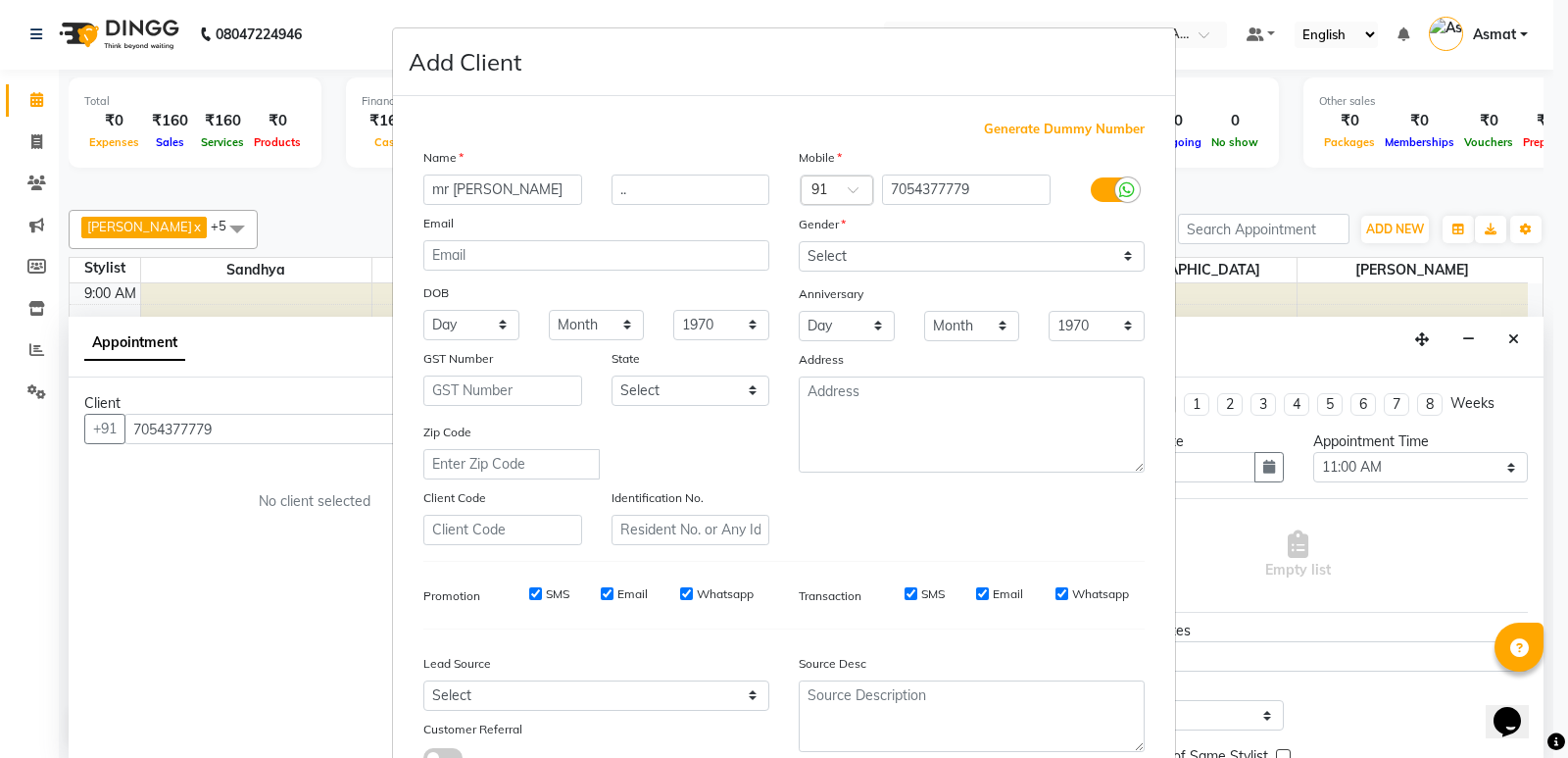
click at [1146, 689] on div at bounding box center [972, 716] width 375 height 72
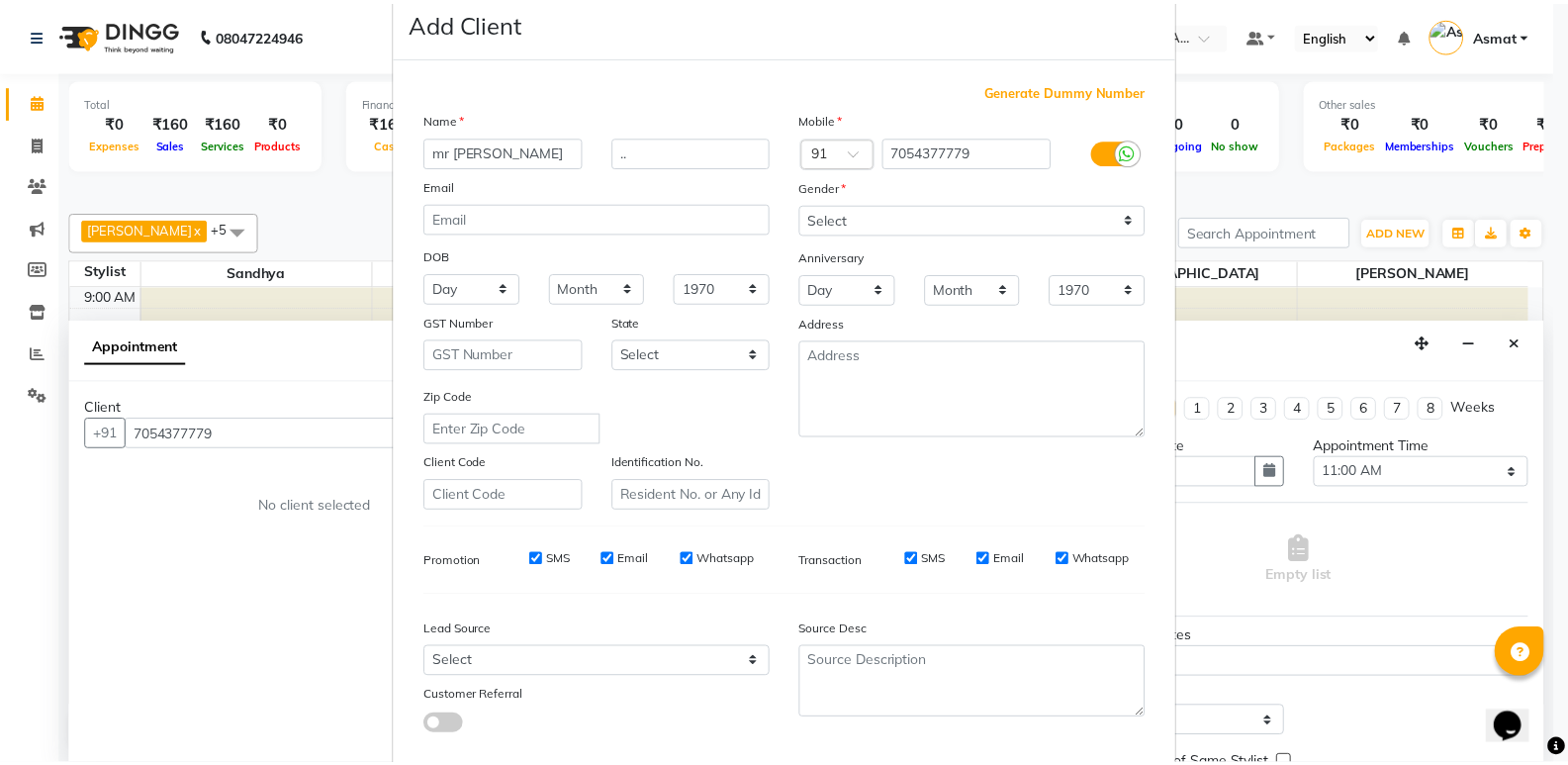
scroll to position [148, 0]
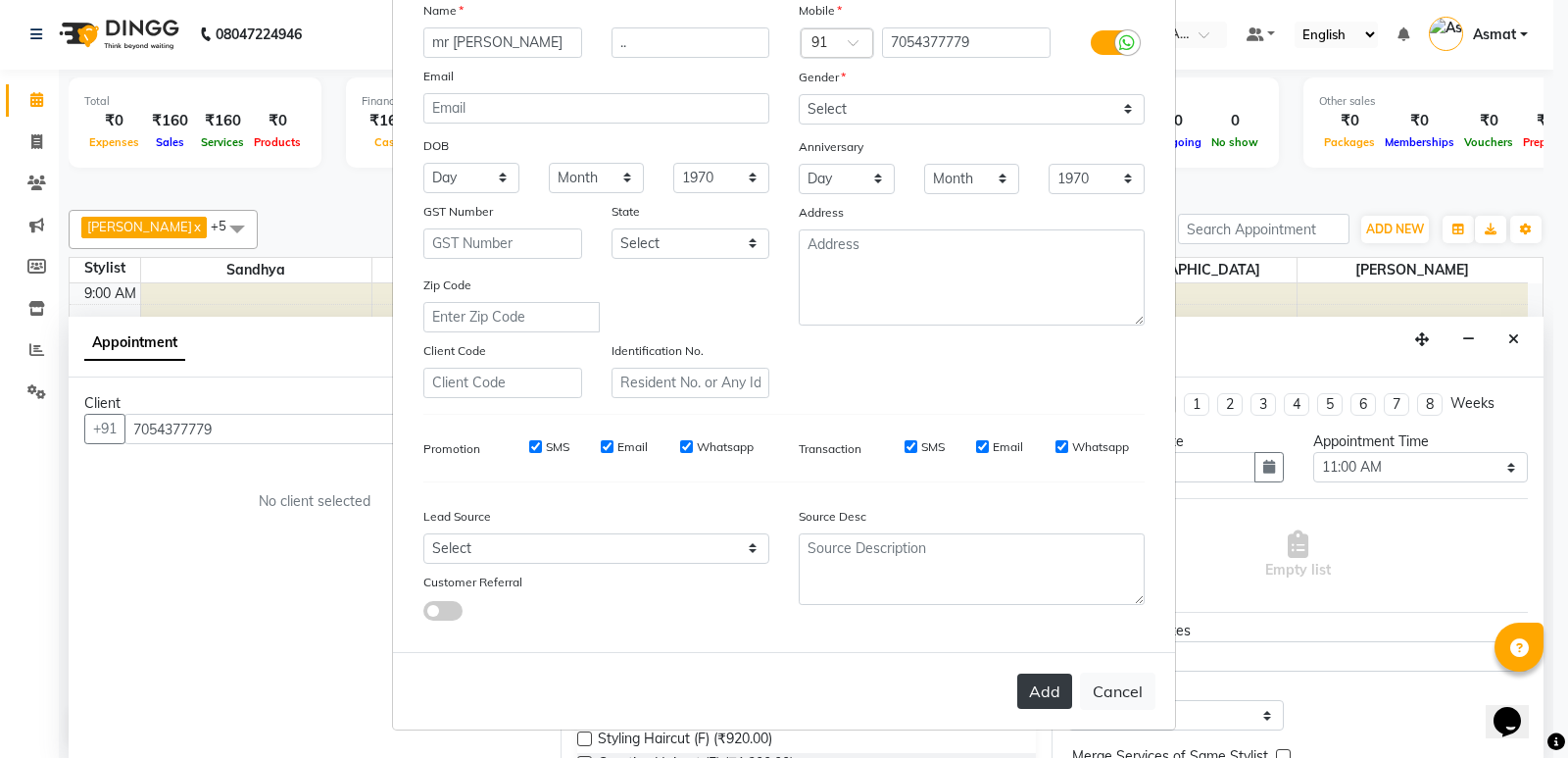
click at [1046, 690] on button "Add" at bounding box center [1045, 691] width 55 height 36
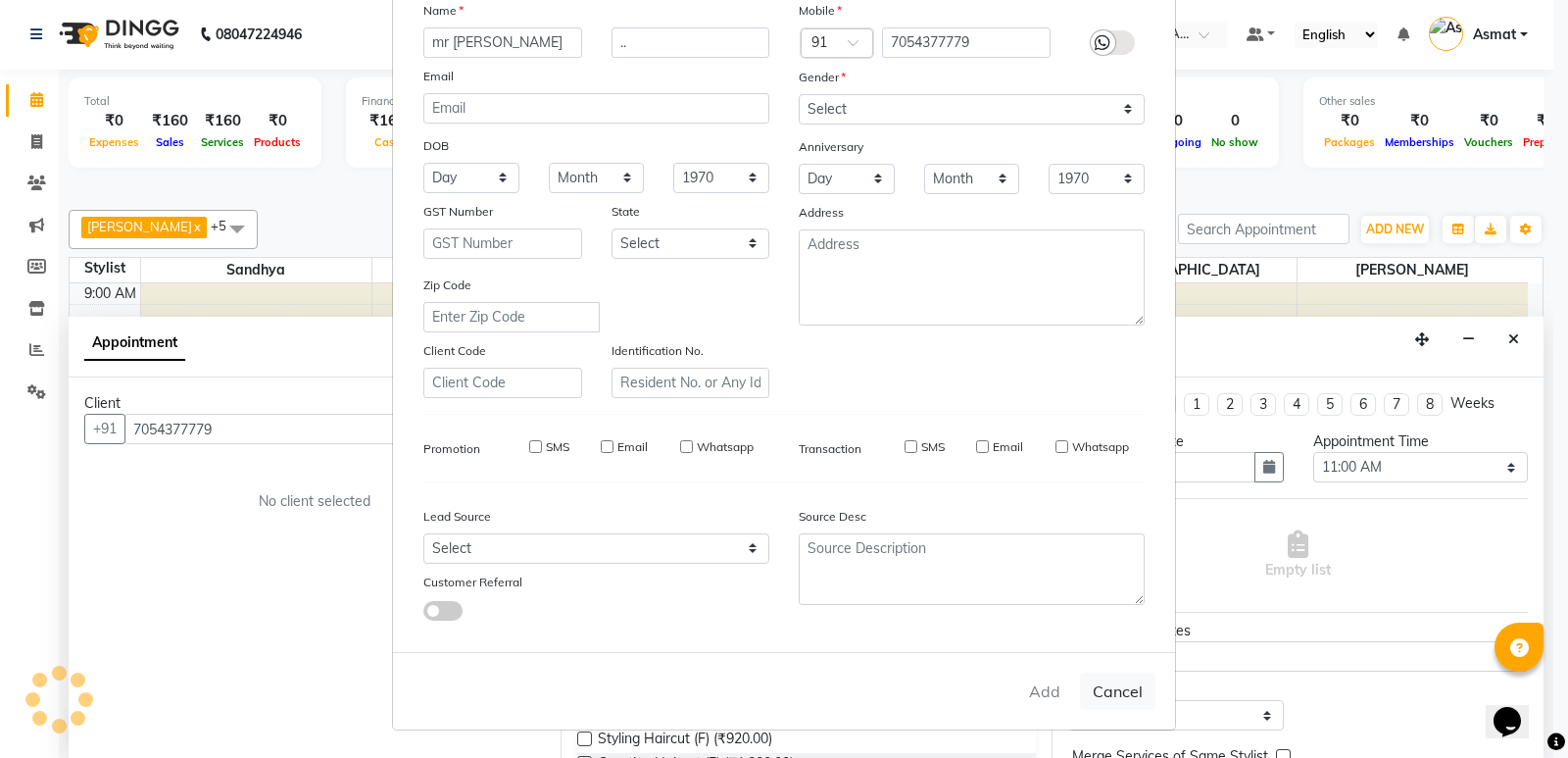
type input "70******79"
select select
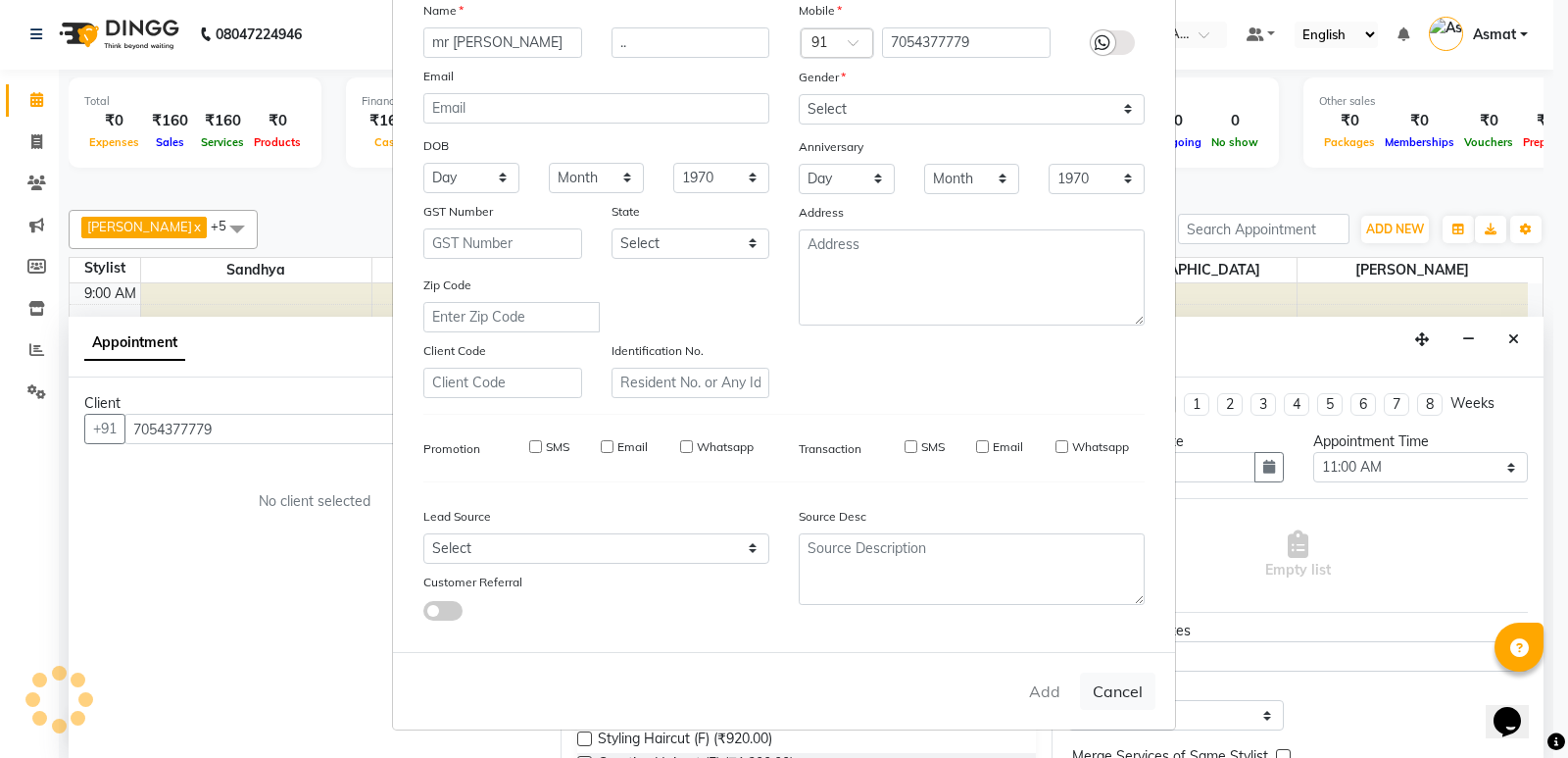
select select
checkbox input "false"
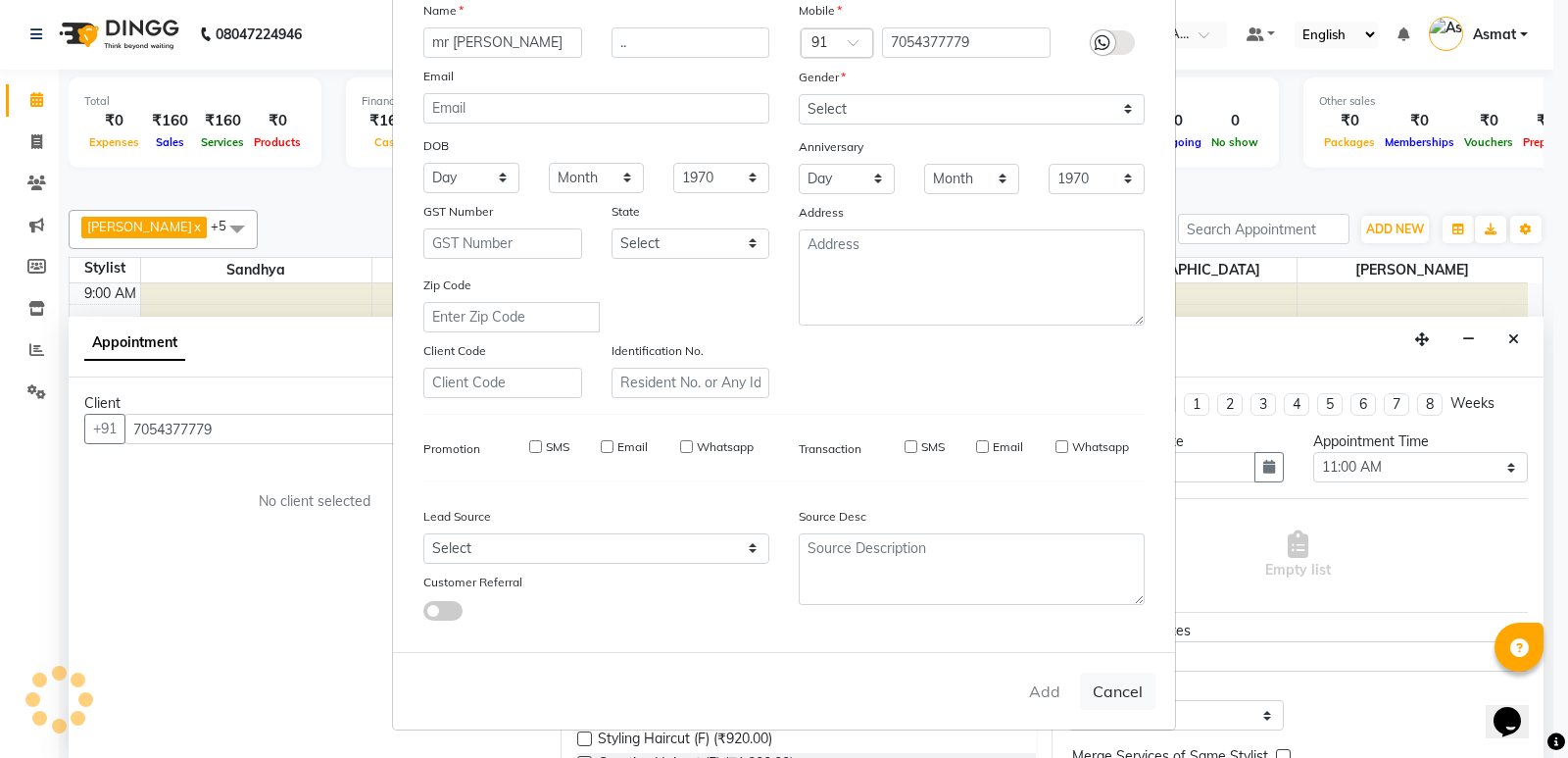
checkbox input "false"
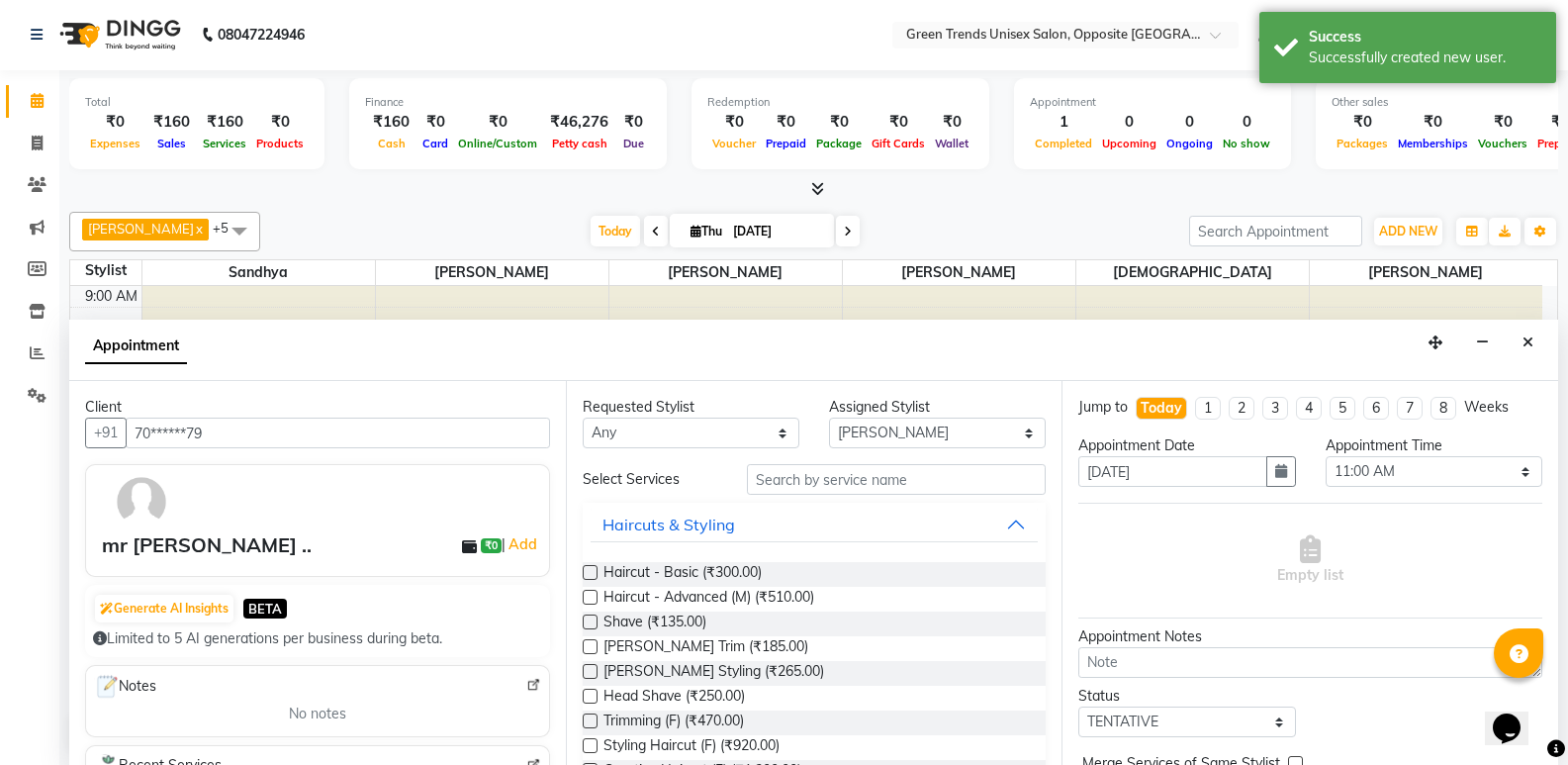
click at [591, 599] on label at bounding box center [590, 597] width 15 height 15
click at [591, 599] on input "checkbox" at bounding box center [589, 599] width 13 height 13
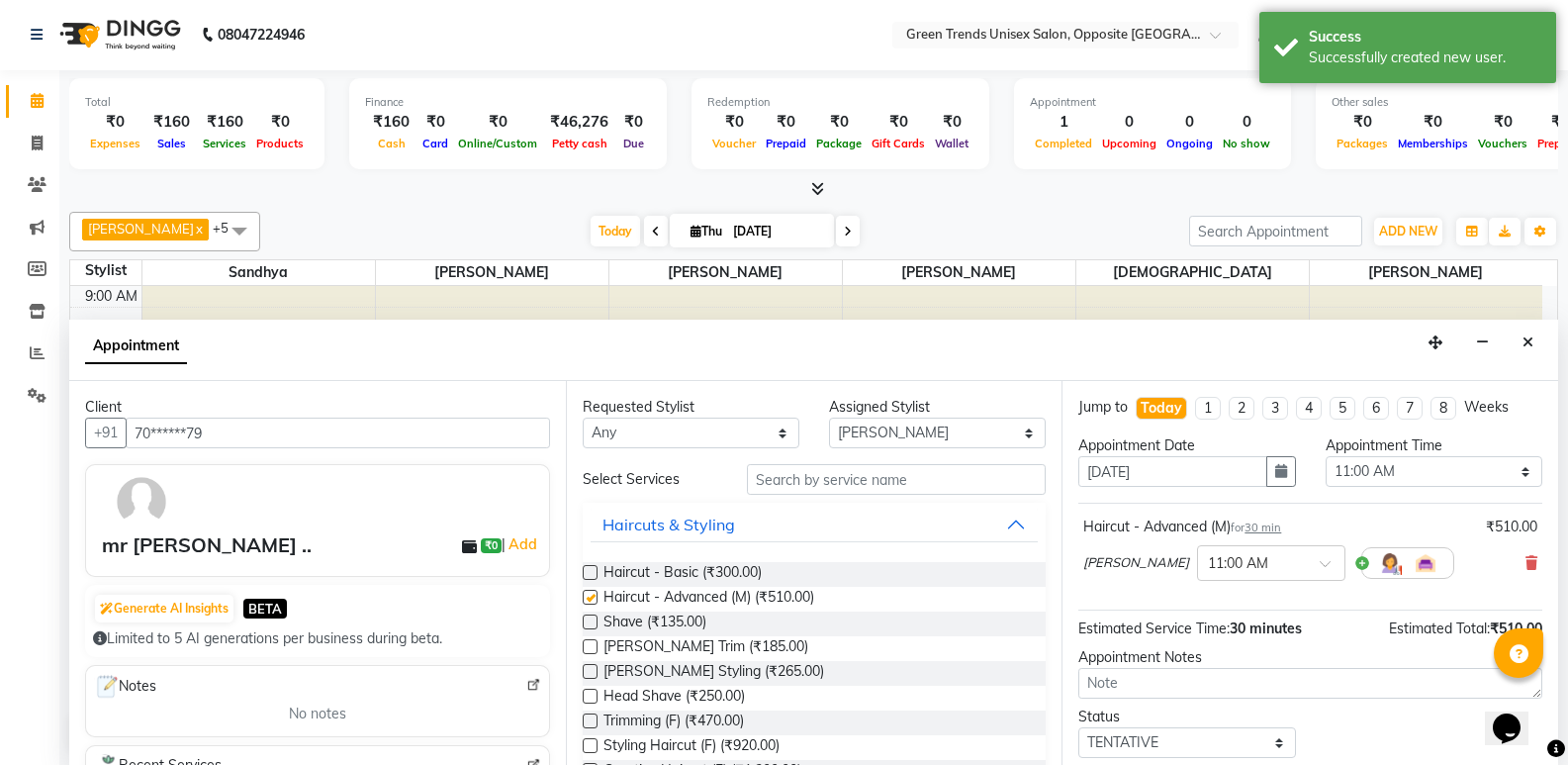
checkbox input "false"
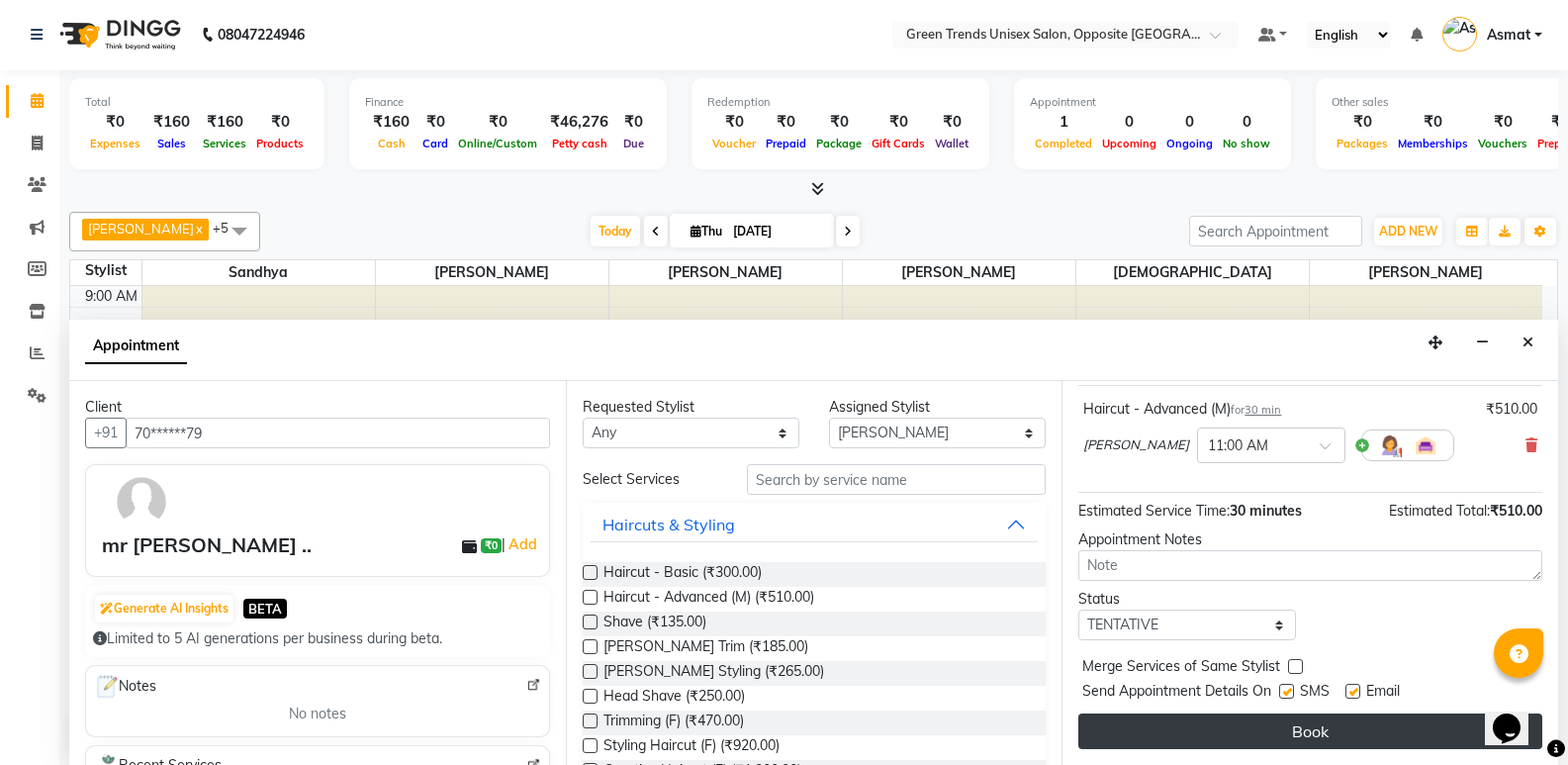
click at [1315, 719] on button "Book" at bounding box center [1311, 731] width 464 height 36
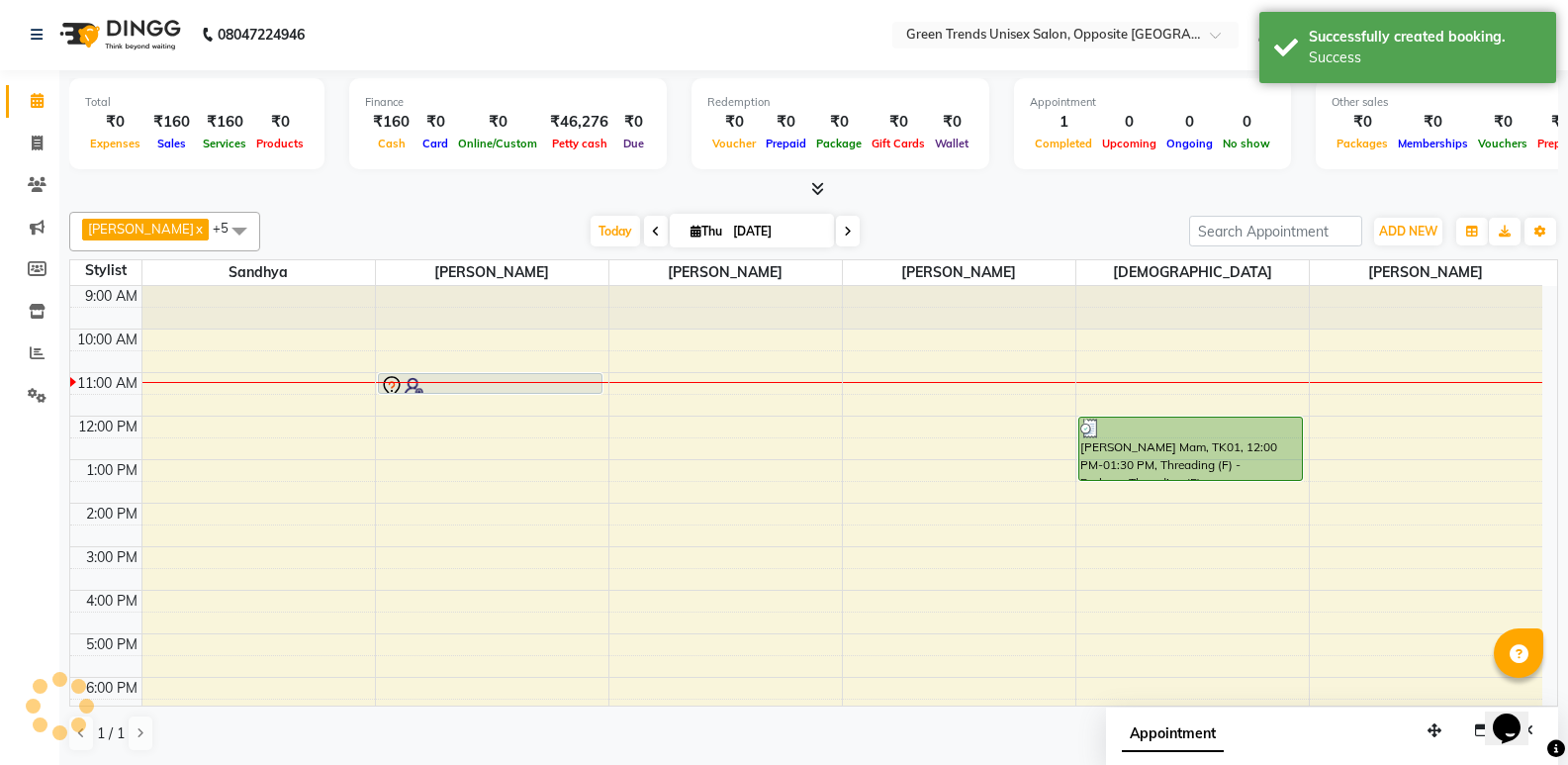
scroll to position [0, 0]
click at [665, 431] on div "9:00 AM 10:00 AM 11:00 AM 12:00 PM 1:00 PM 2:00 PM 3:00 PM 4:00 PM 5:00 PM 6:00…" at bounding box center [807, 569] width 1472 height 565
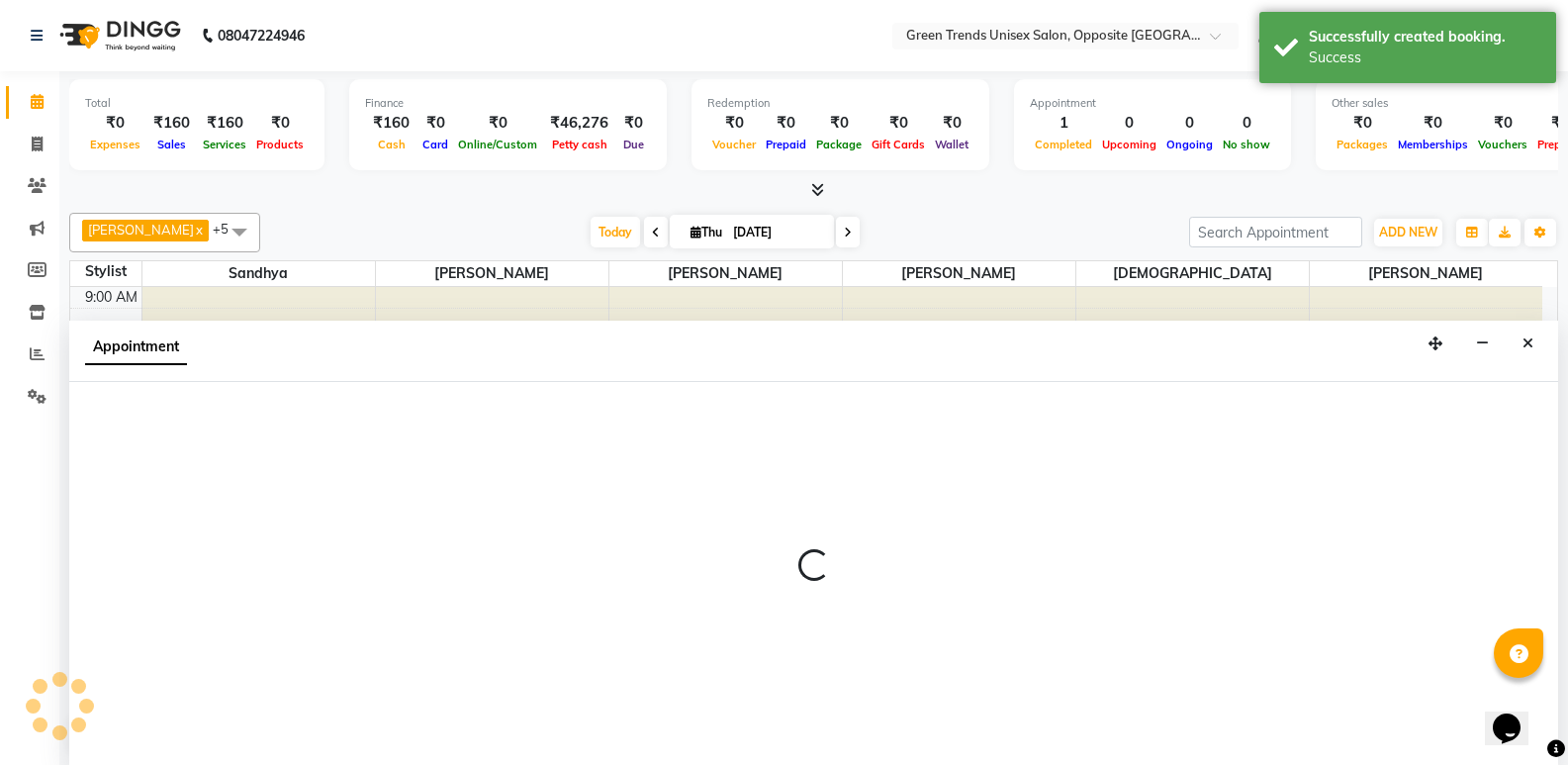
select select "89786"
select select "tentative"
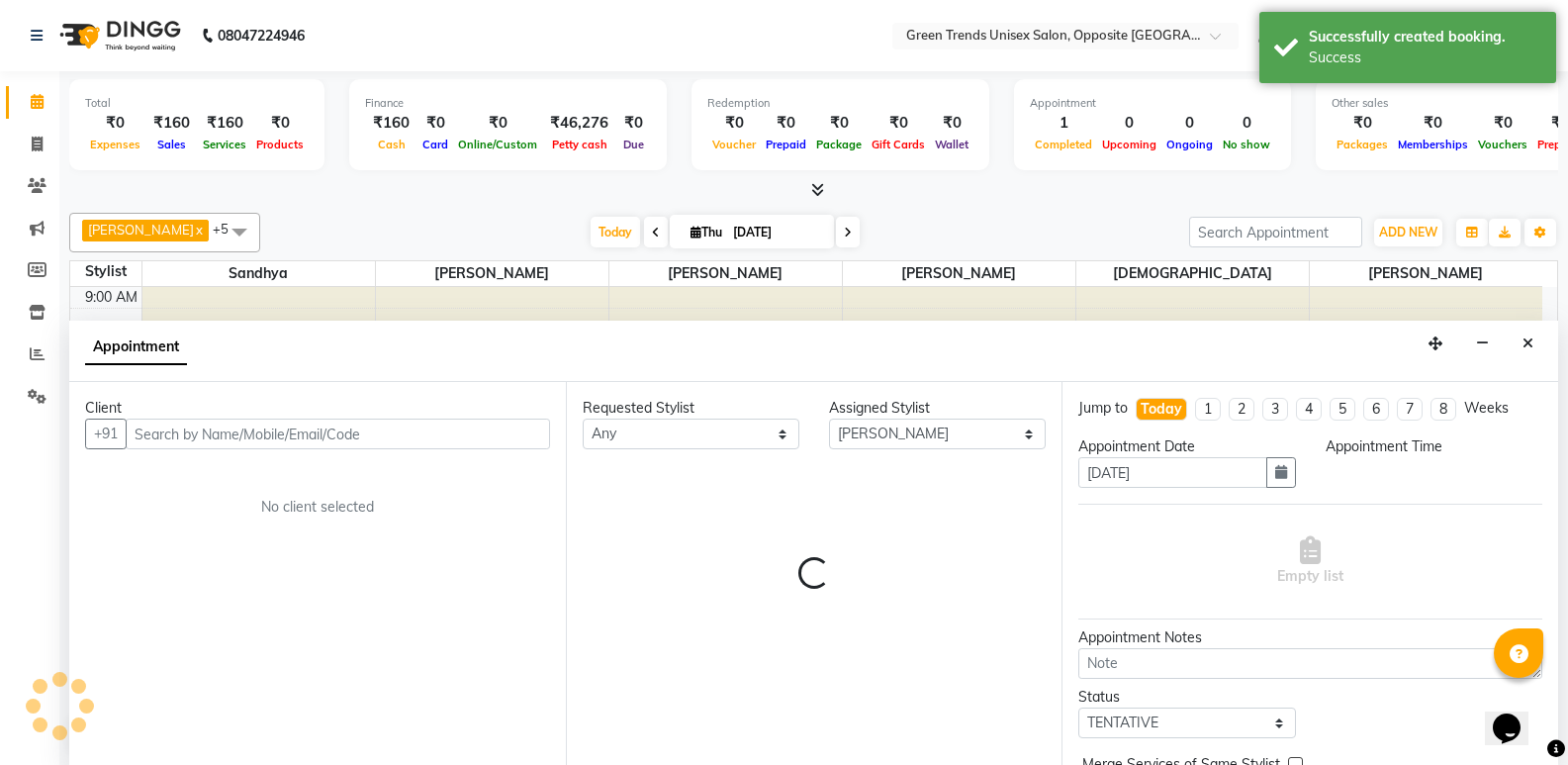
scroll to position [1, 0]
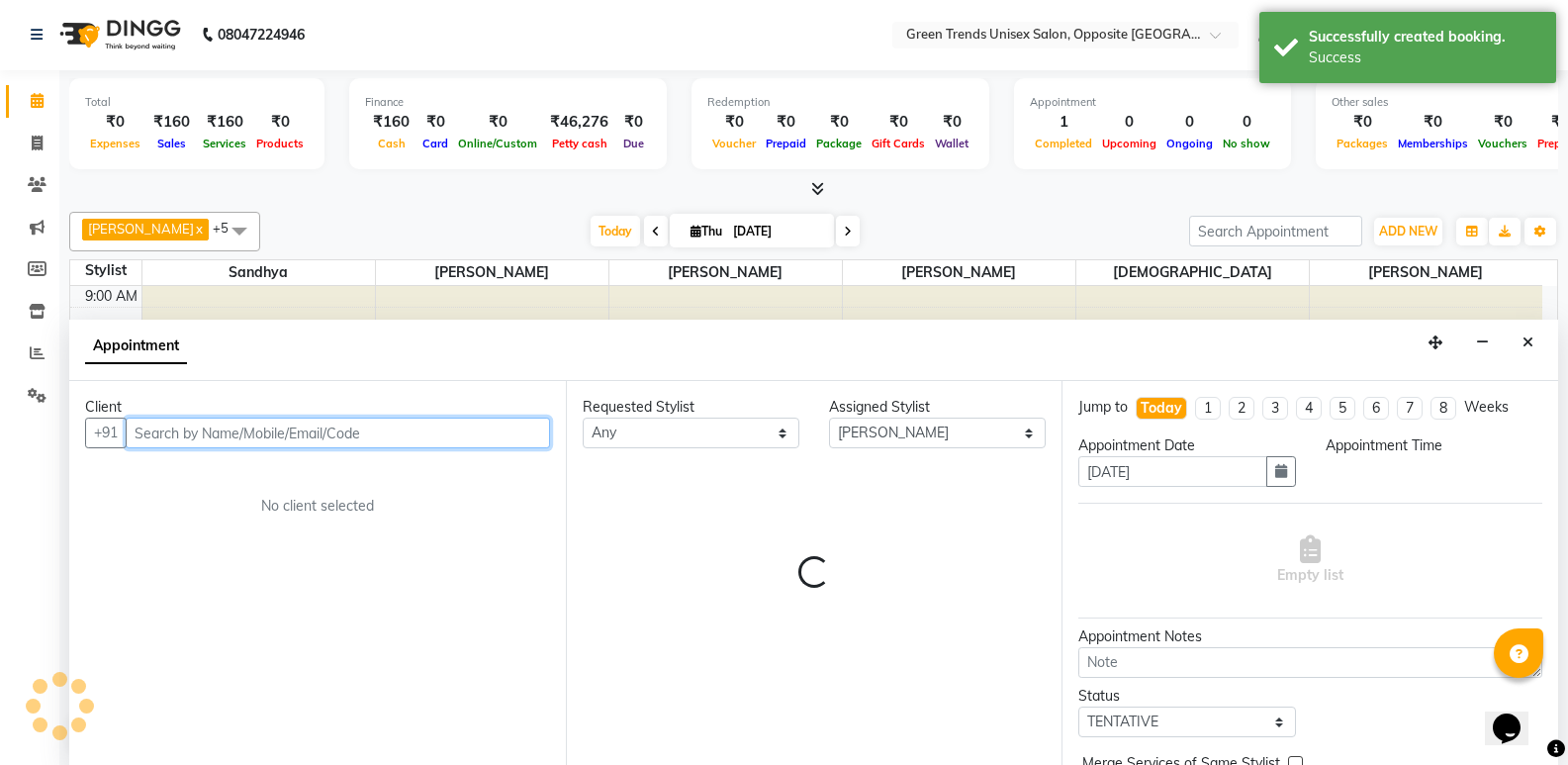
select select "720"
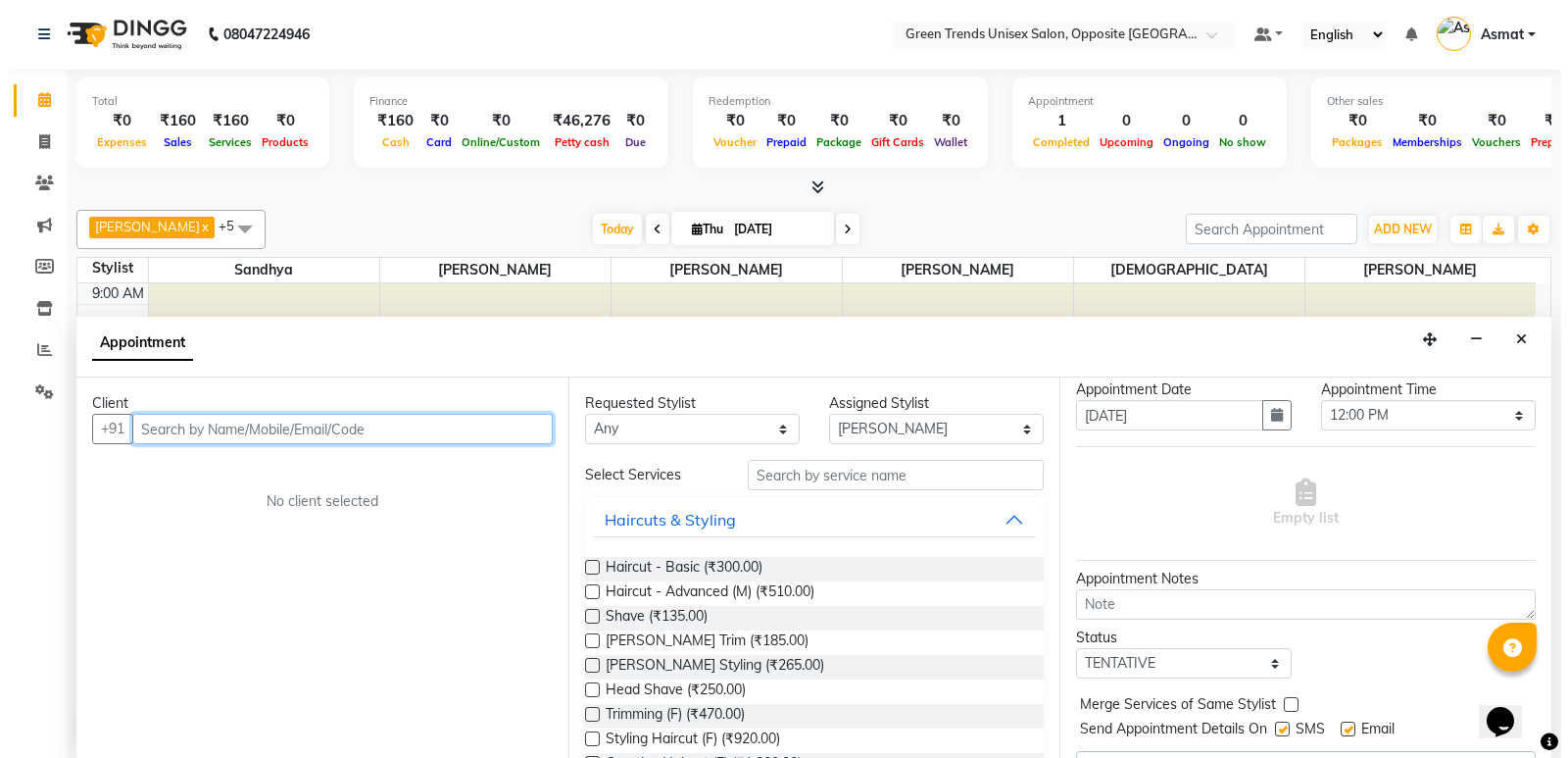
scroll to position [98, 0]
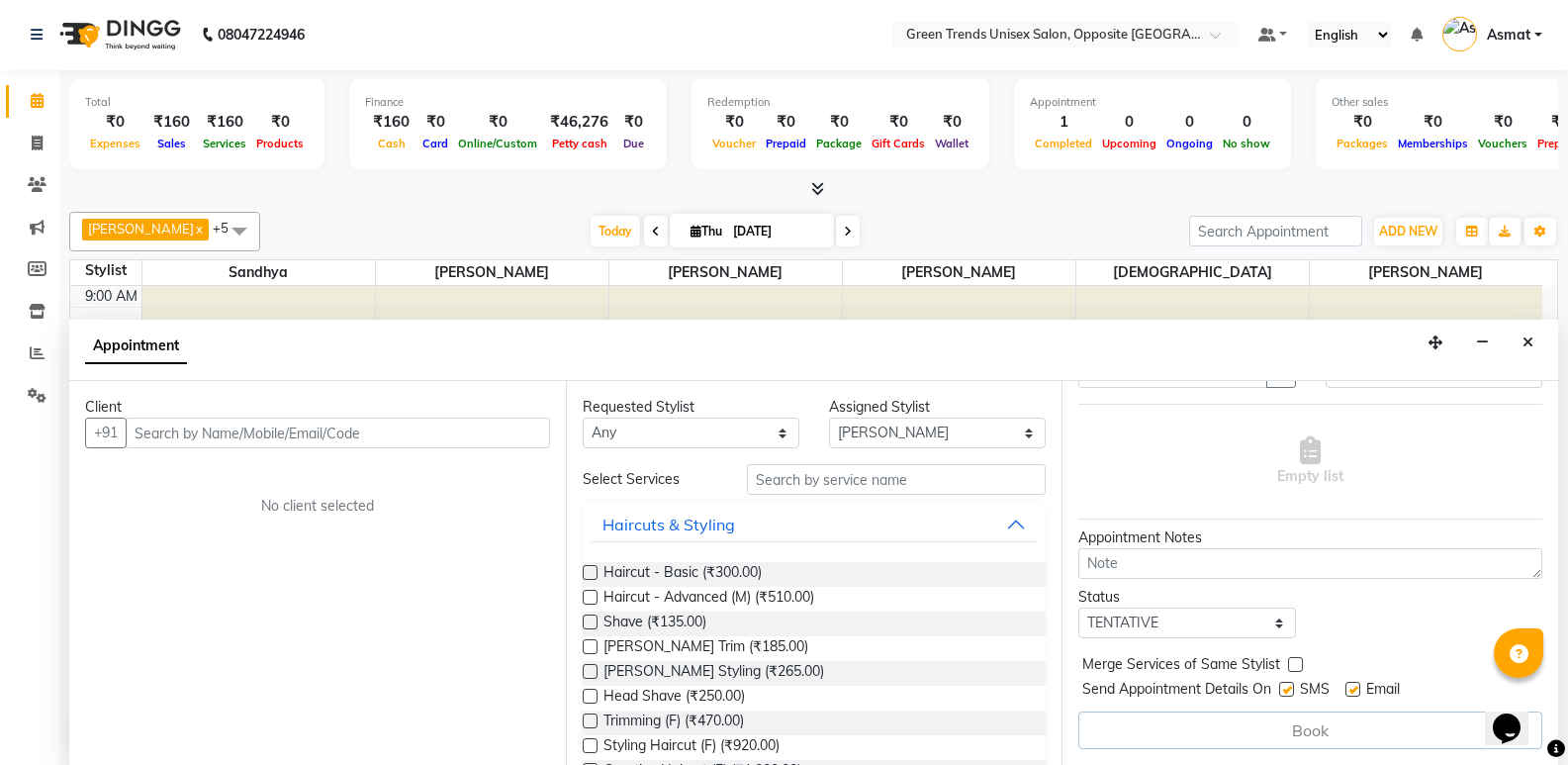
click at [1, 102] on li "Calendar" at bounding box center [30, 101] width 60 height 43
click at [9, 100] on link "Calendar" at bounding box center [30, 101] width 48 height 33
click at [3, 103] on li "Calendar" at bounding box center [30, 101] width 60 height 43
click at [4, 104] on li "Calendar" at bounding box center [30, 101] width 60 height 43
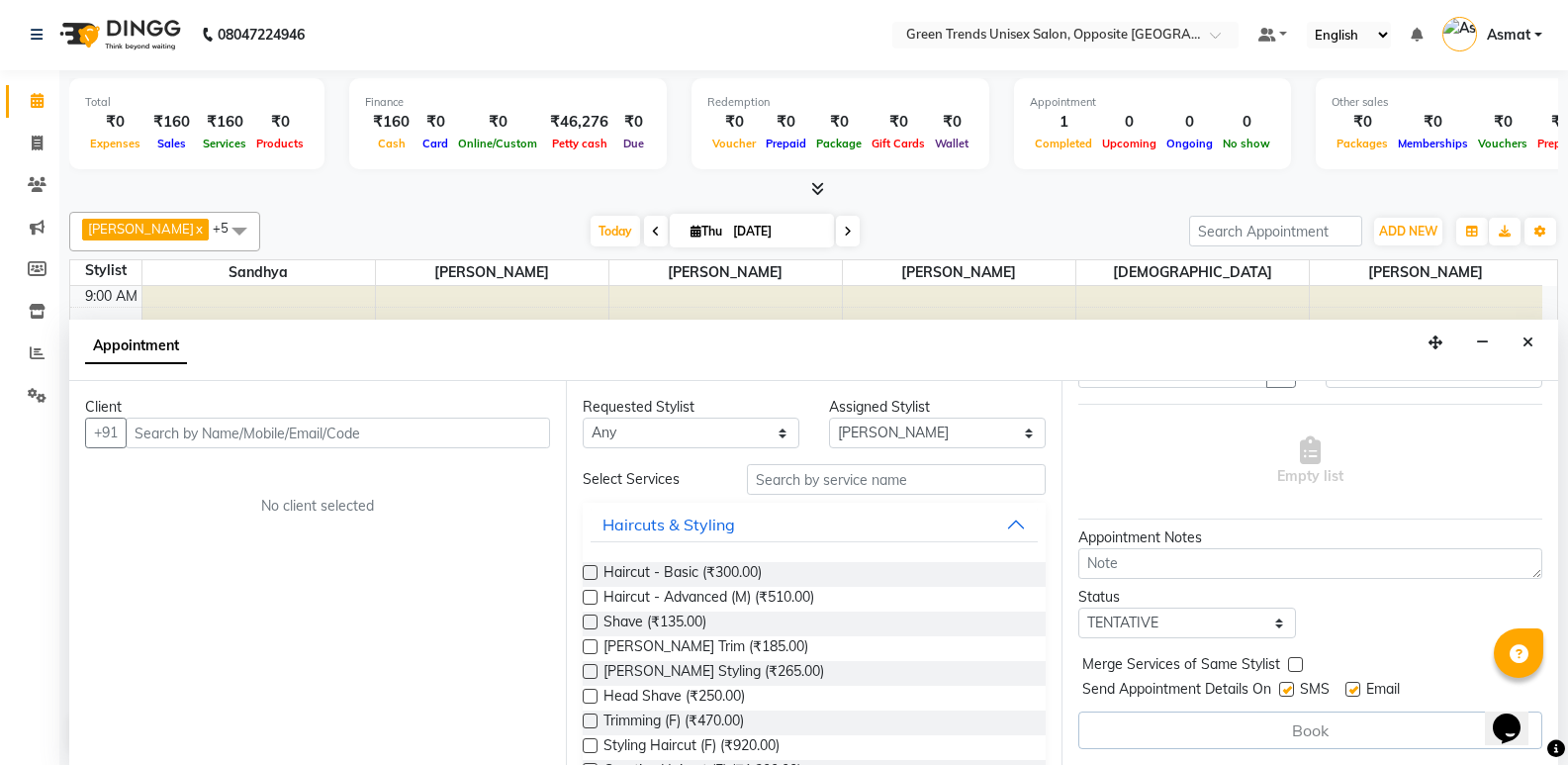
click at [10, 105] on link "Calendar" at bounding box center [30, 101] width 48 height 33
click at [1533, 337] on button "Close" at bounding box center [1528, 343] width 29 height 31
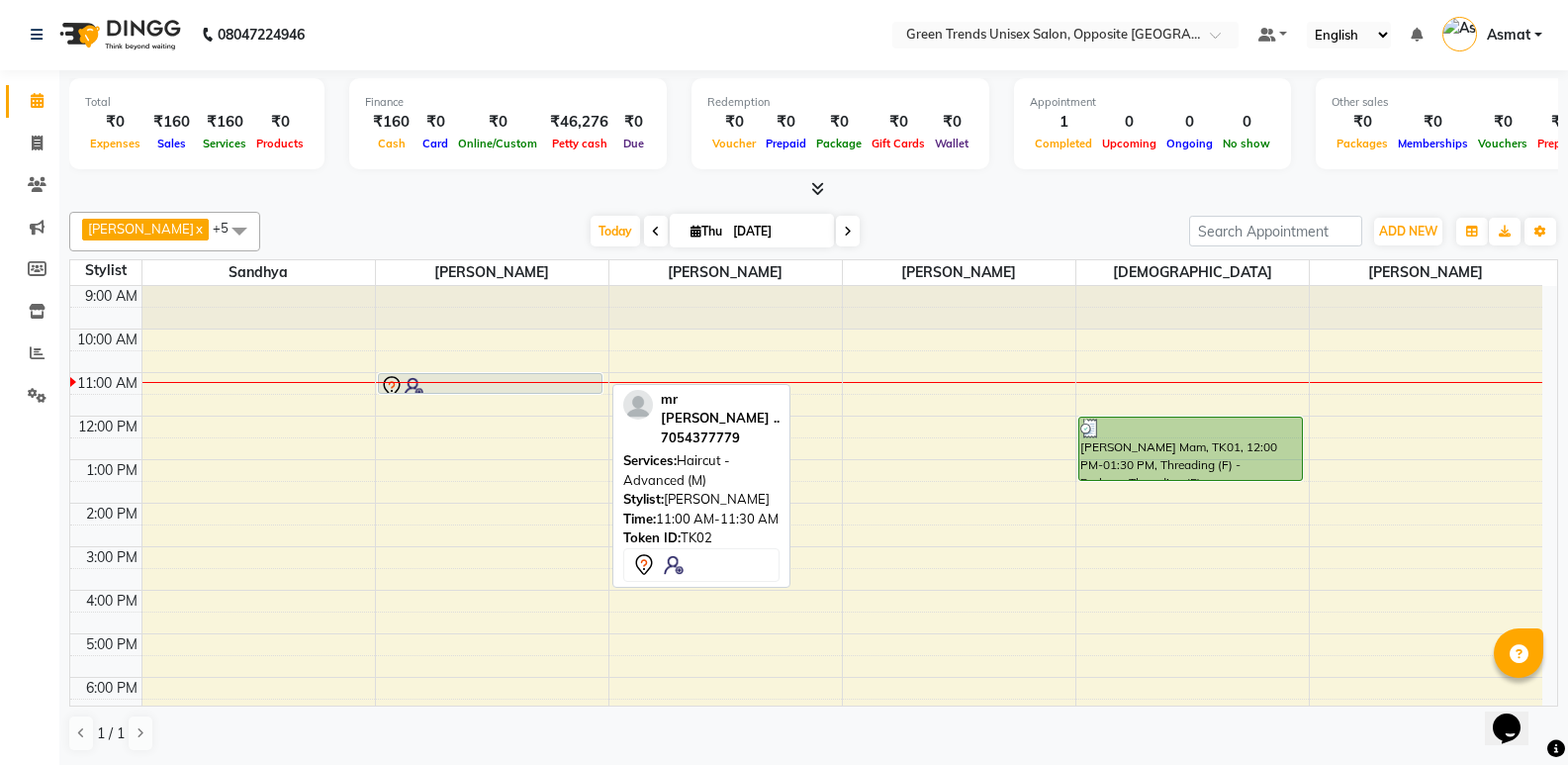
click at [568, 388] on div at bounding box center [489, 392] width 222 height 8
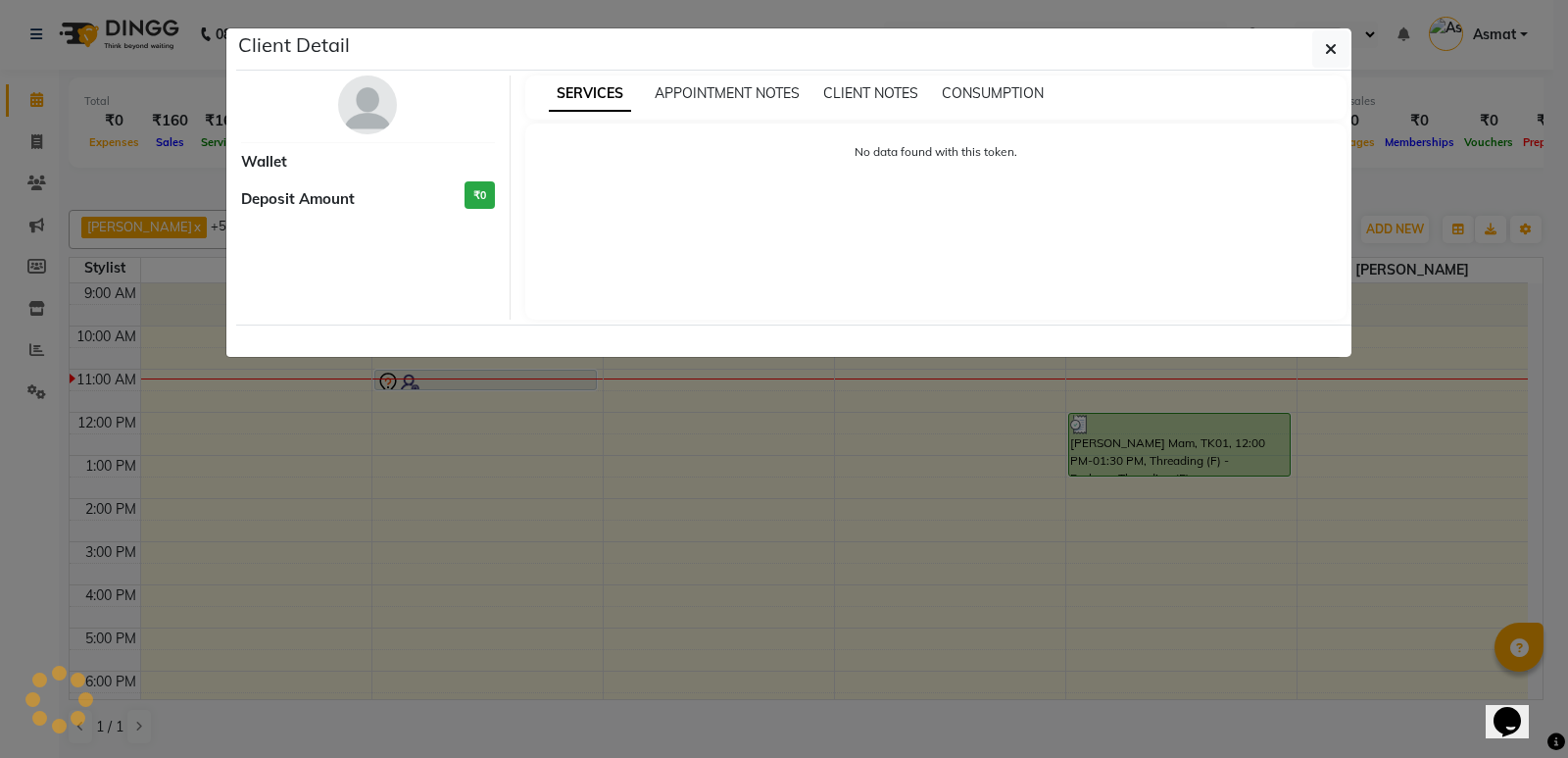
select select "7"
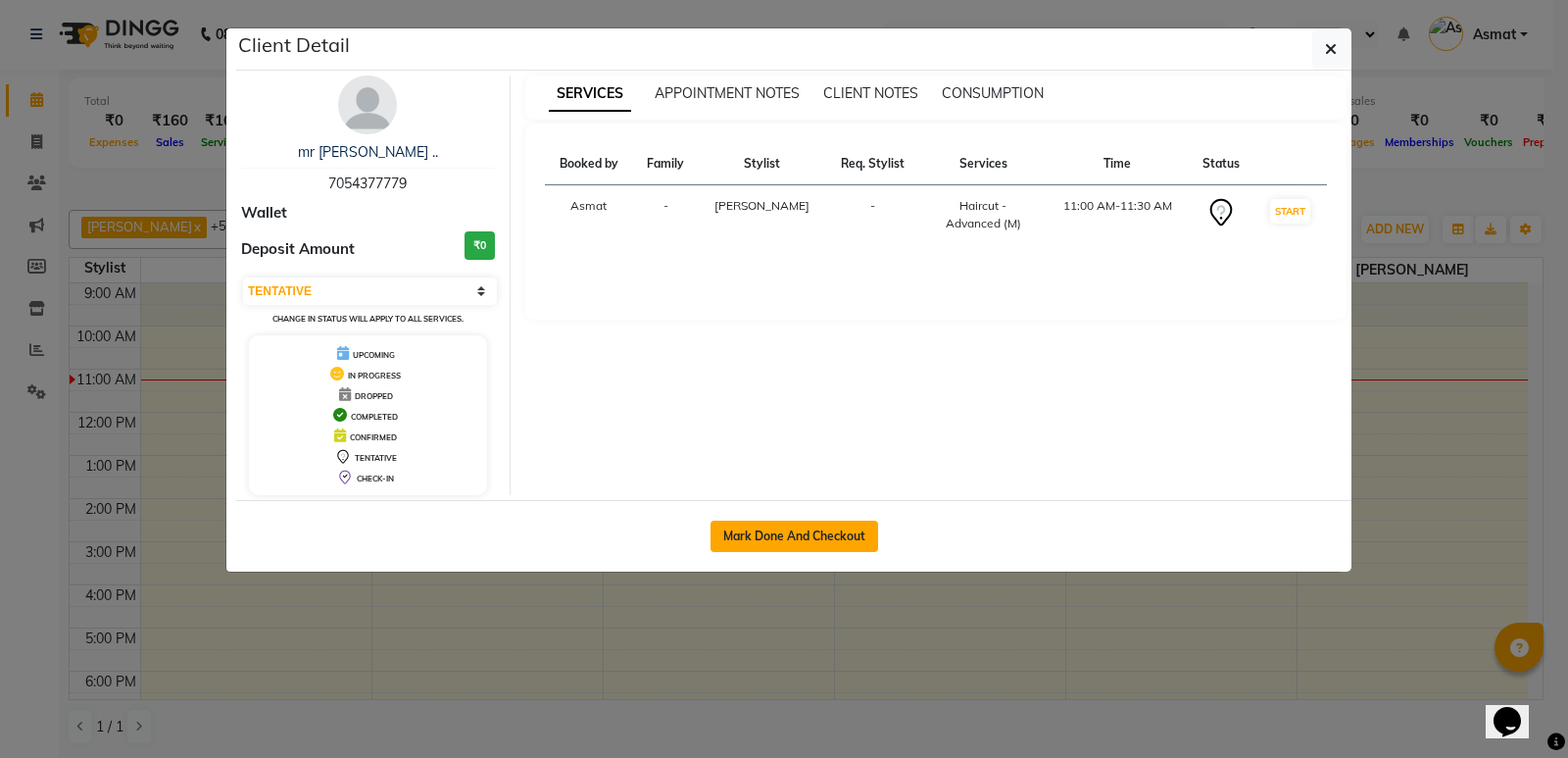
click at [784, 538] on button "Mark Done And Checkout" at bounding box center [794, 536] width 168 height 32
select select "5225"
select select "service"
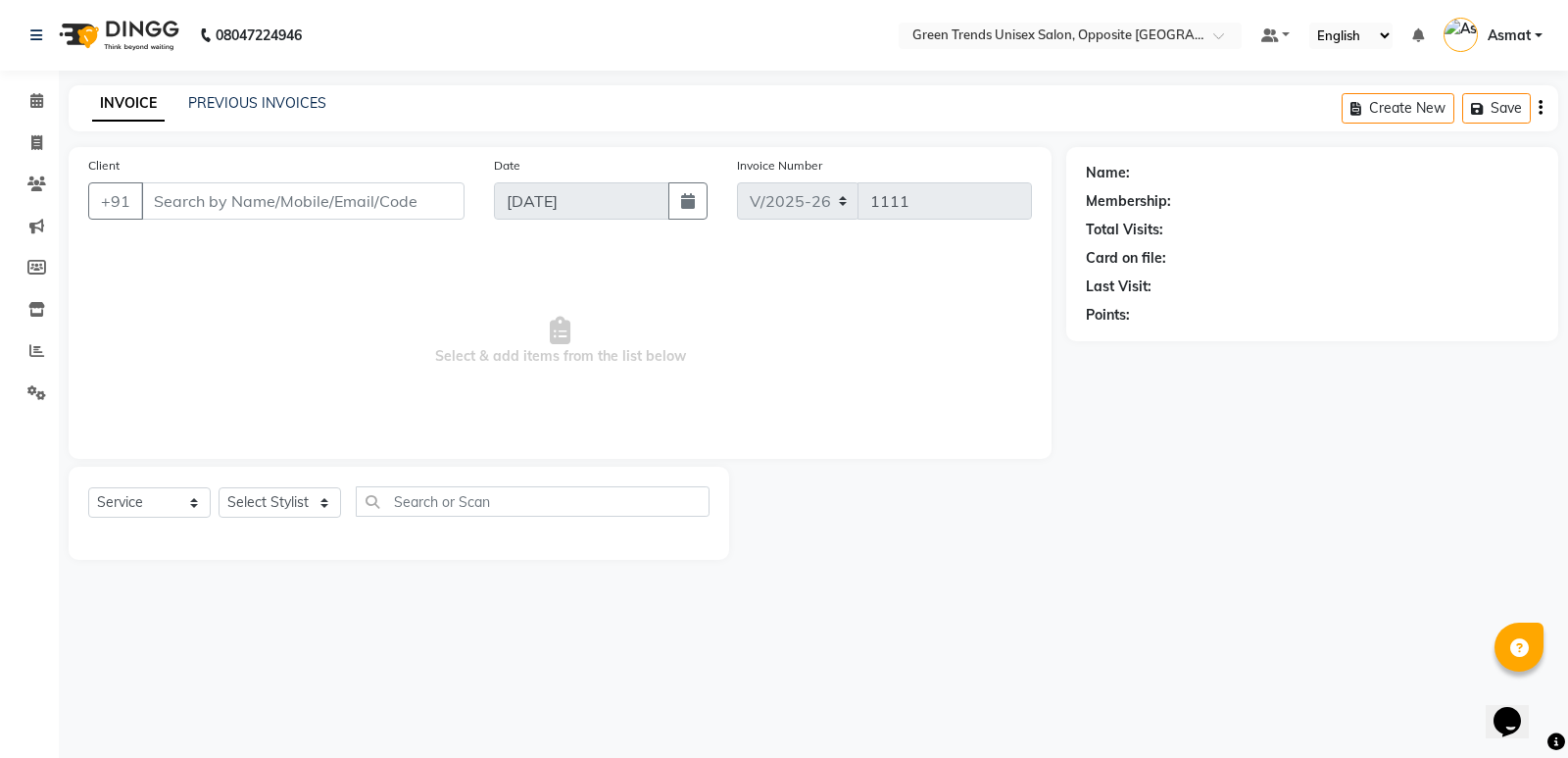
type input "70******79"
select select "82136"
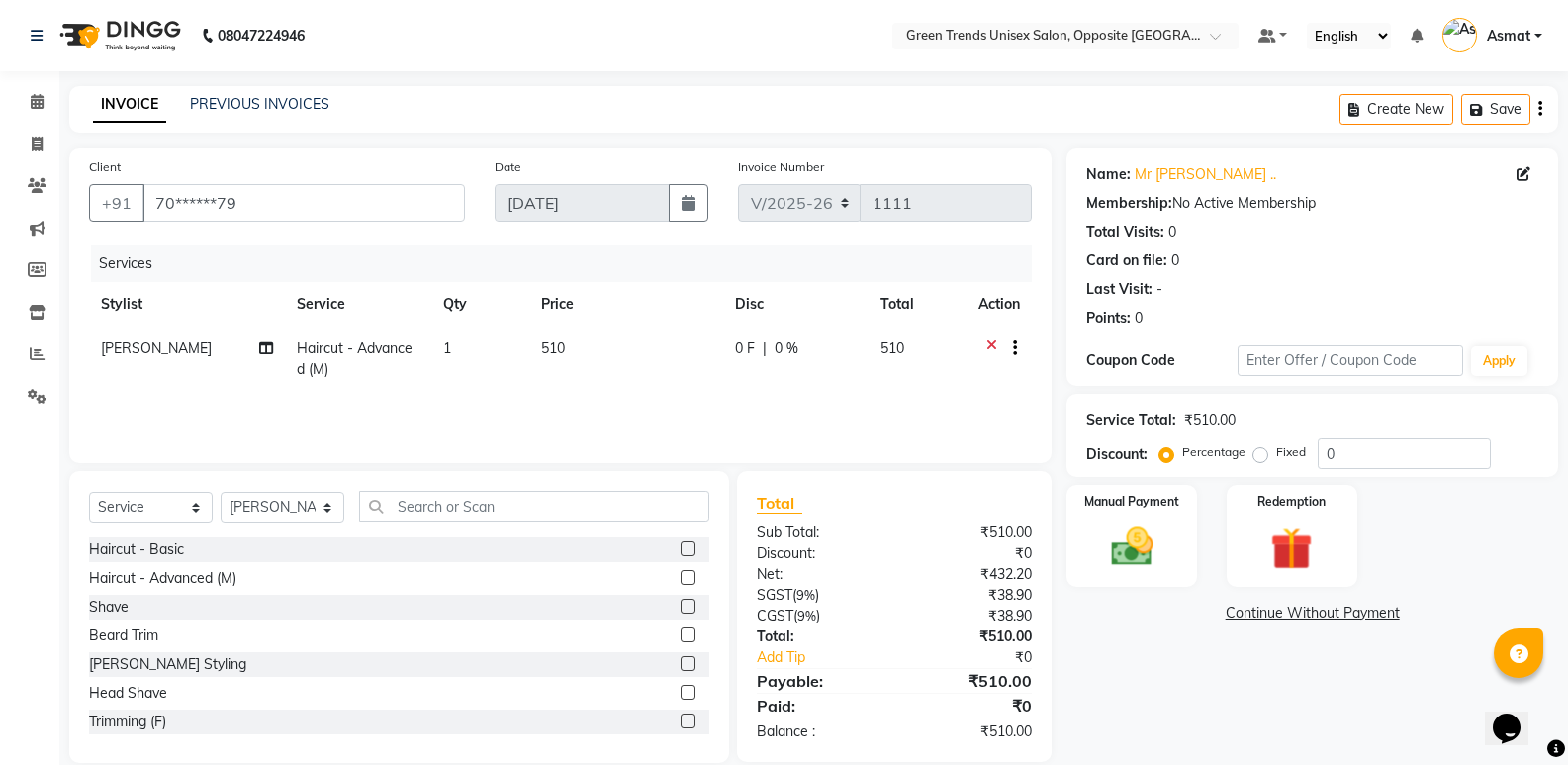
scroll to position [28, 0]
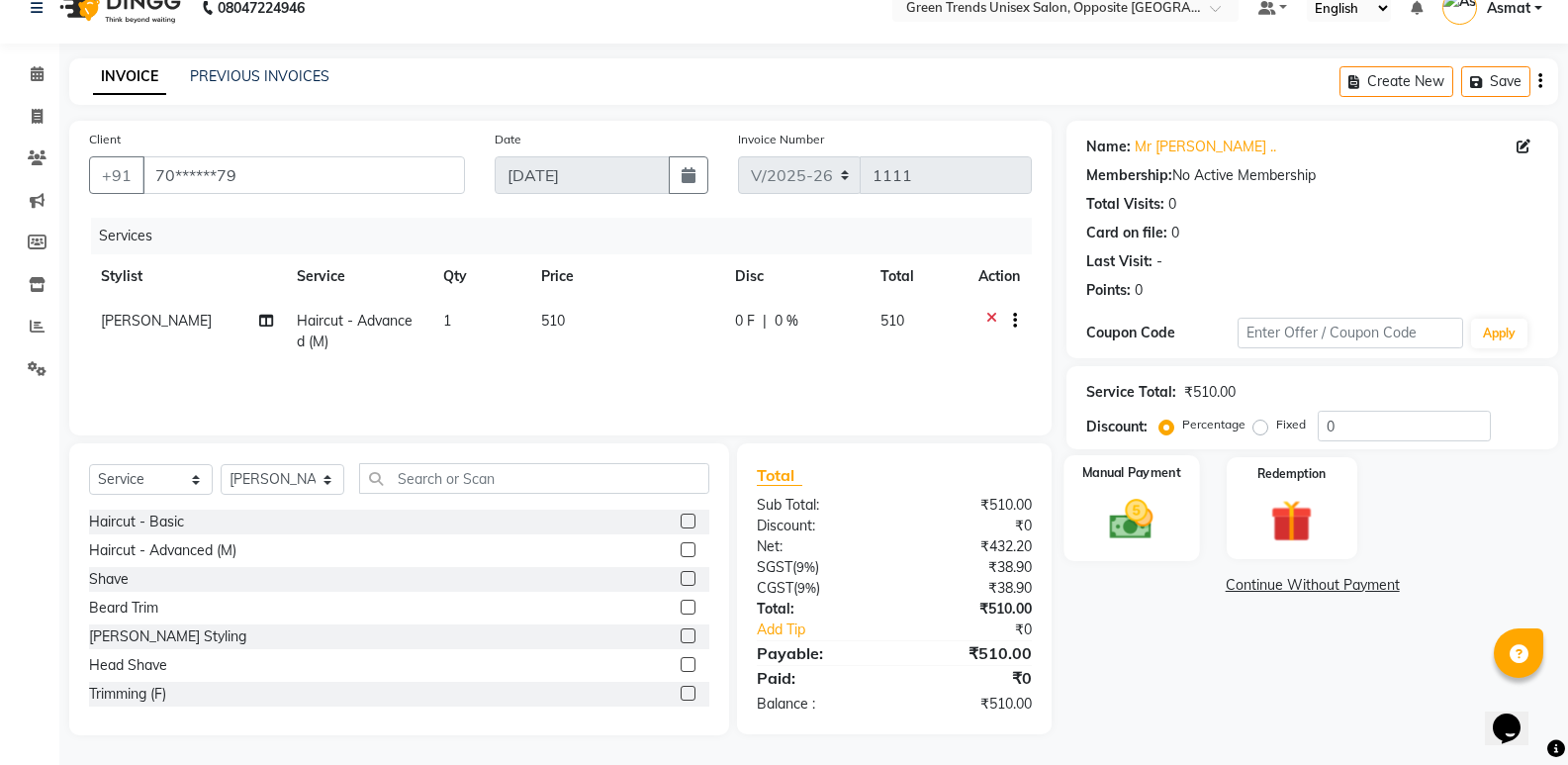
click at [1155, 475] on label "Manual Payment" at bounding box center [1132, 472] width 99 height 19
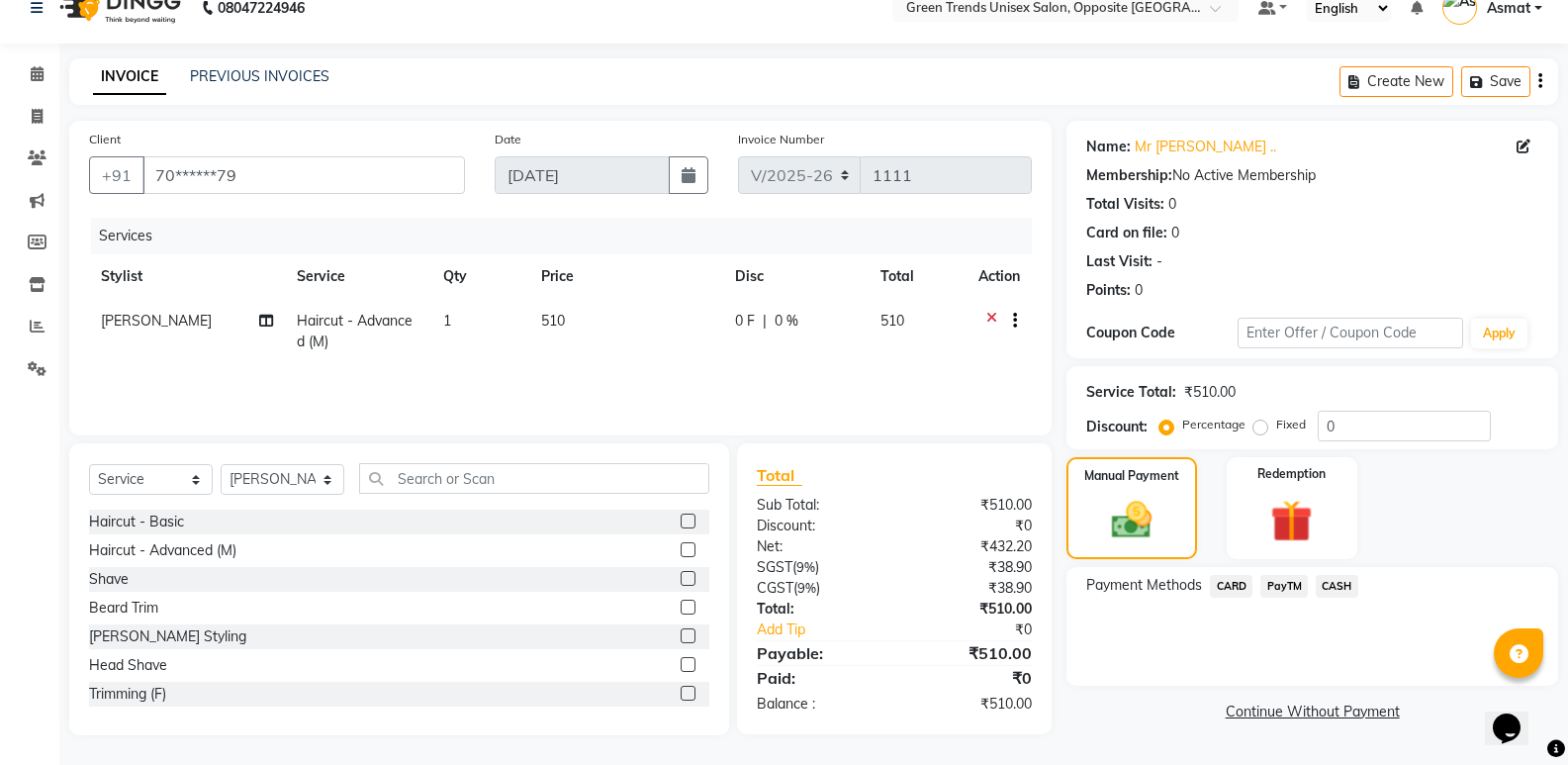
click at [1237, 589] on span "CARD" at bounding box center [1231, 586] width 43 height 23
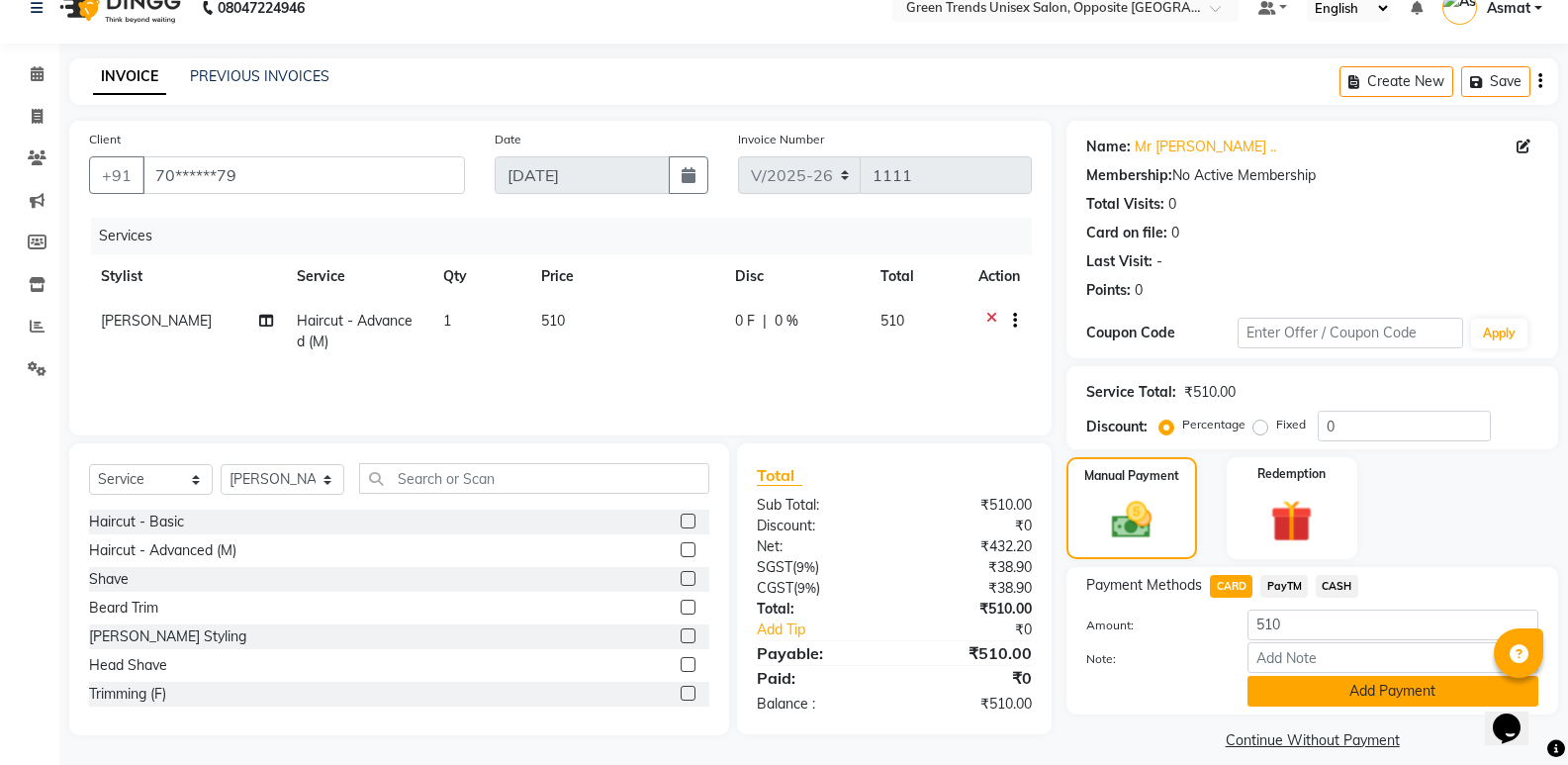
click at [1371, 689] on button "Add Payment" at bounding box center [1393, 690] width 291 height 31
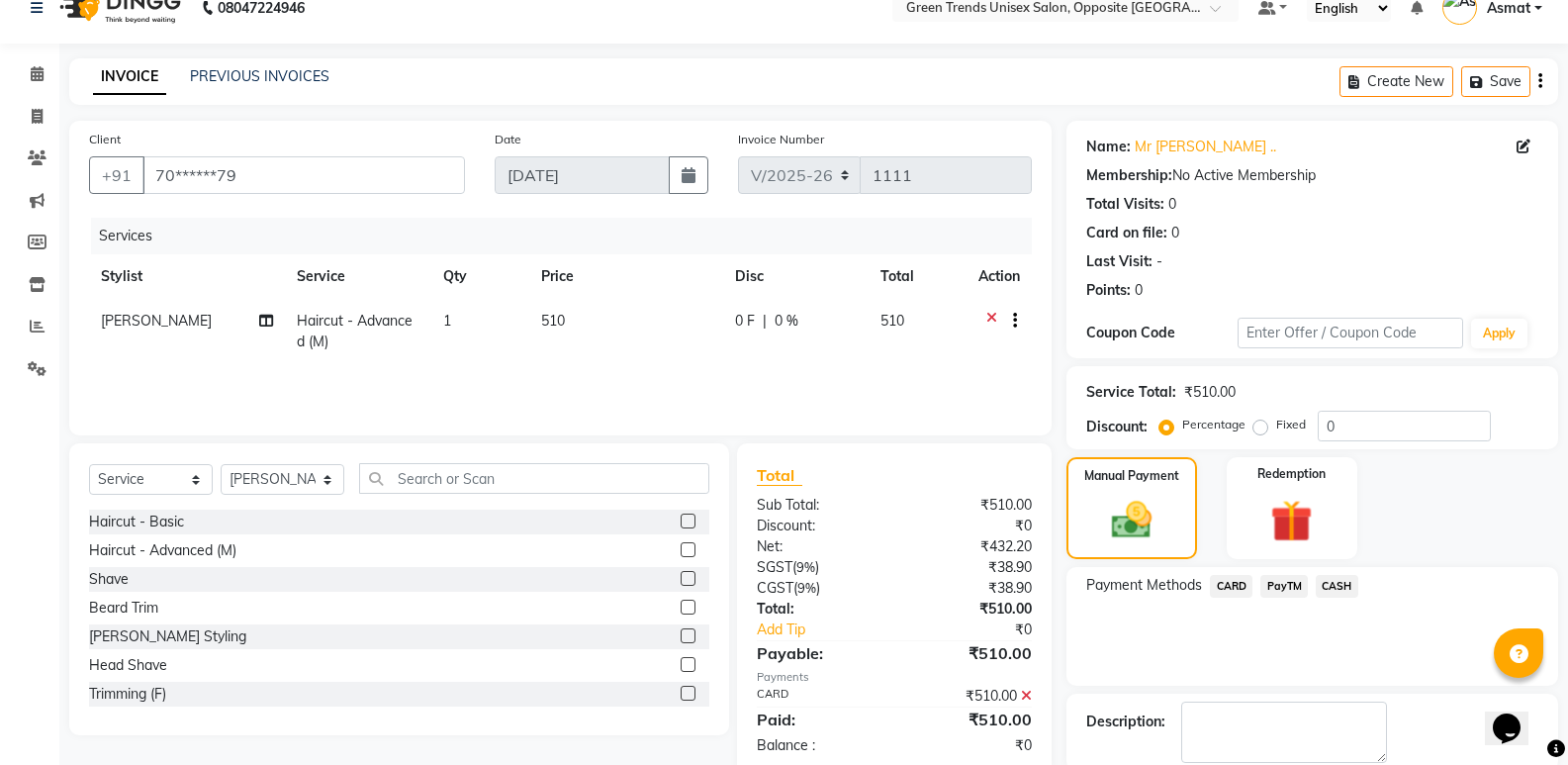
click at [1235, 587] on span "CARD" at bounding box center [1231, 586] width 43 height 23
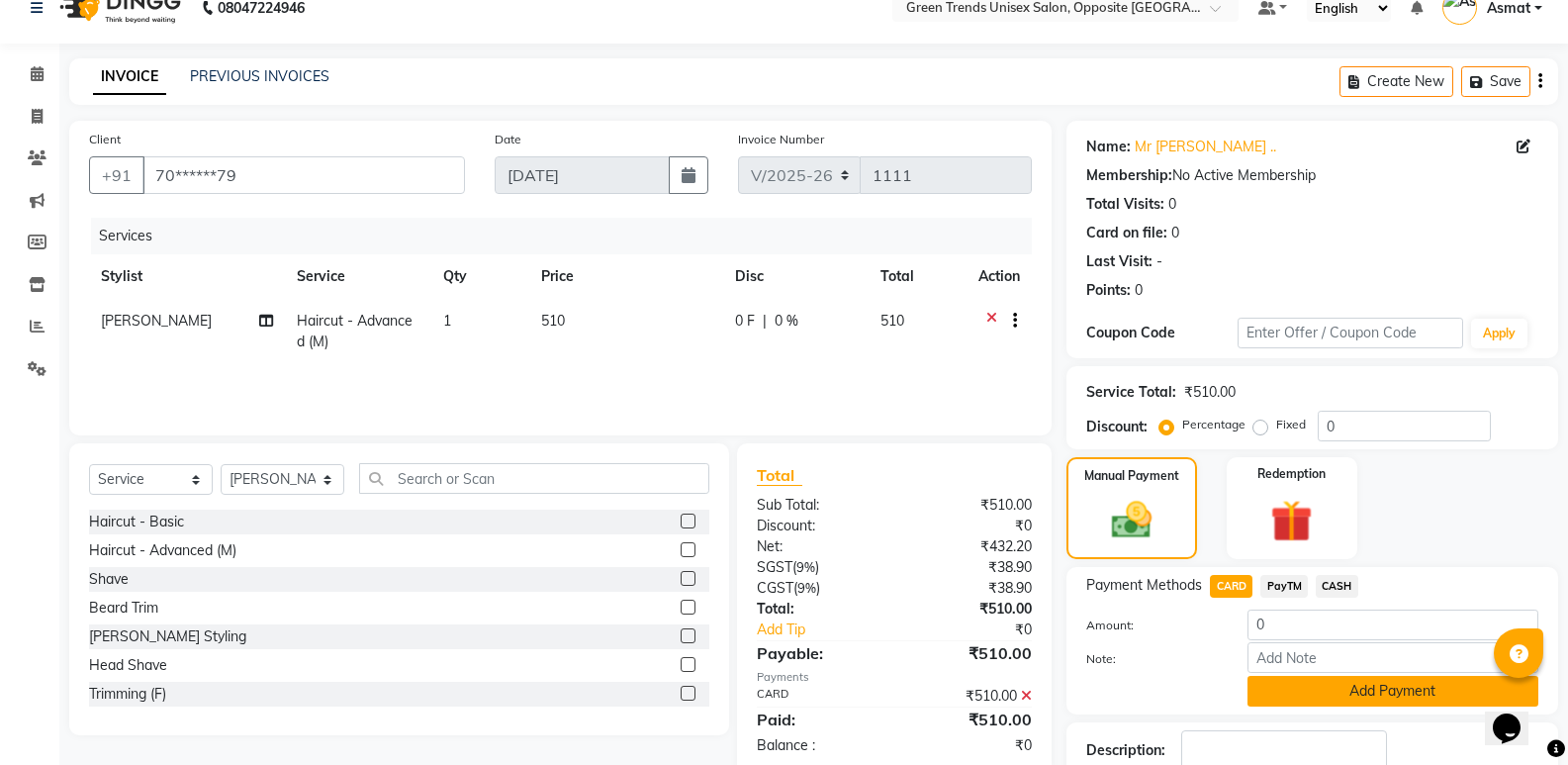
click at [1334, 692] on button "Add Payment" at bounding box center [1393, 690] width 291 height 31
click at [1334, 722] on div "Description:" at bounding box center [1313, 760] width 492 height 77
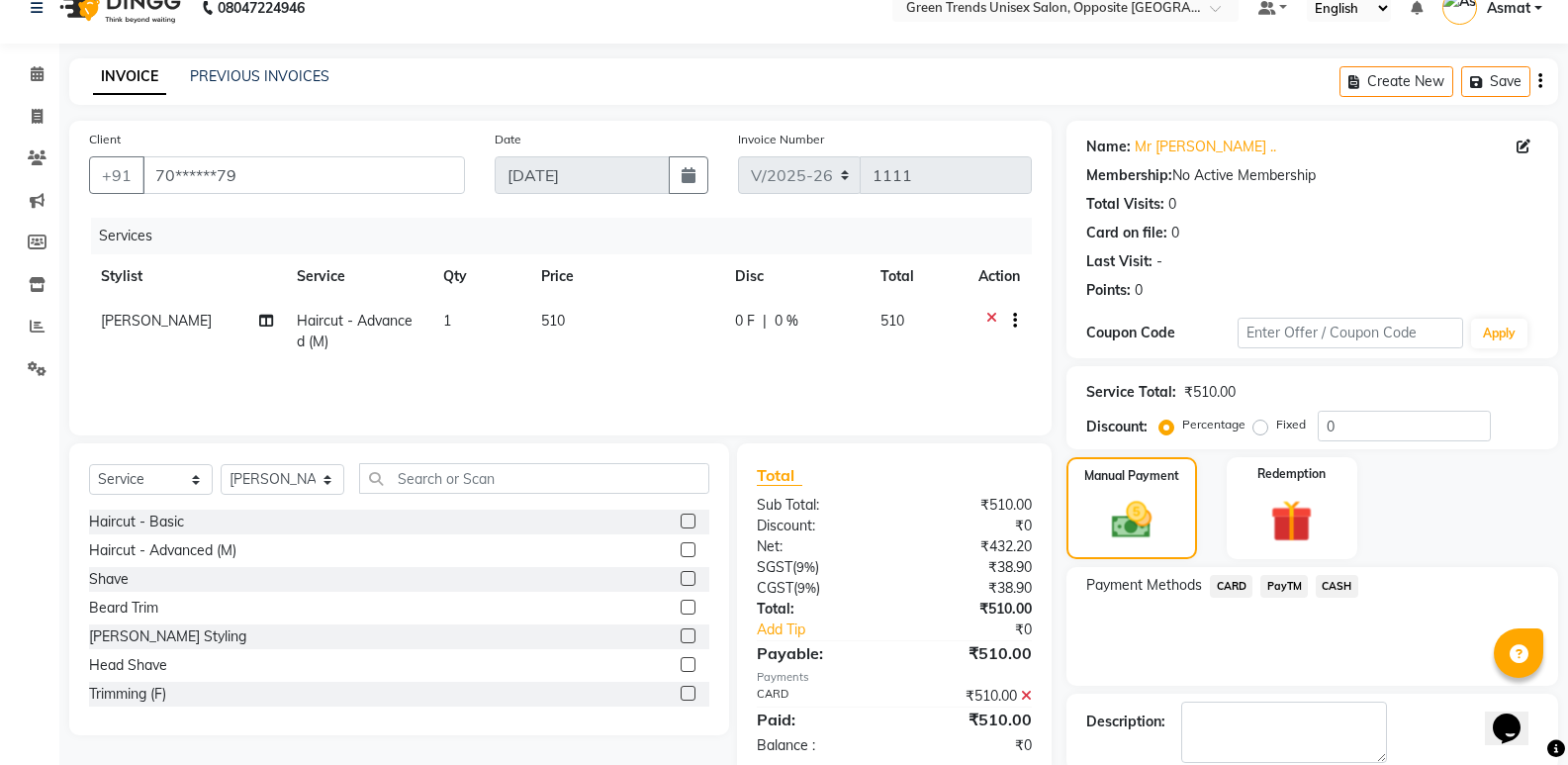
scroll to position [130, 0]
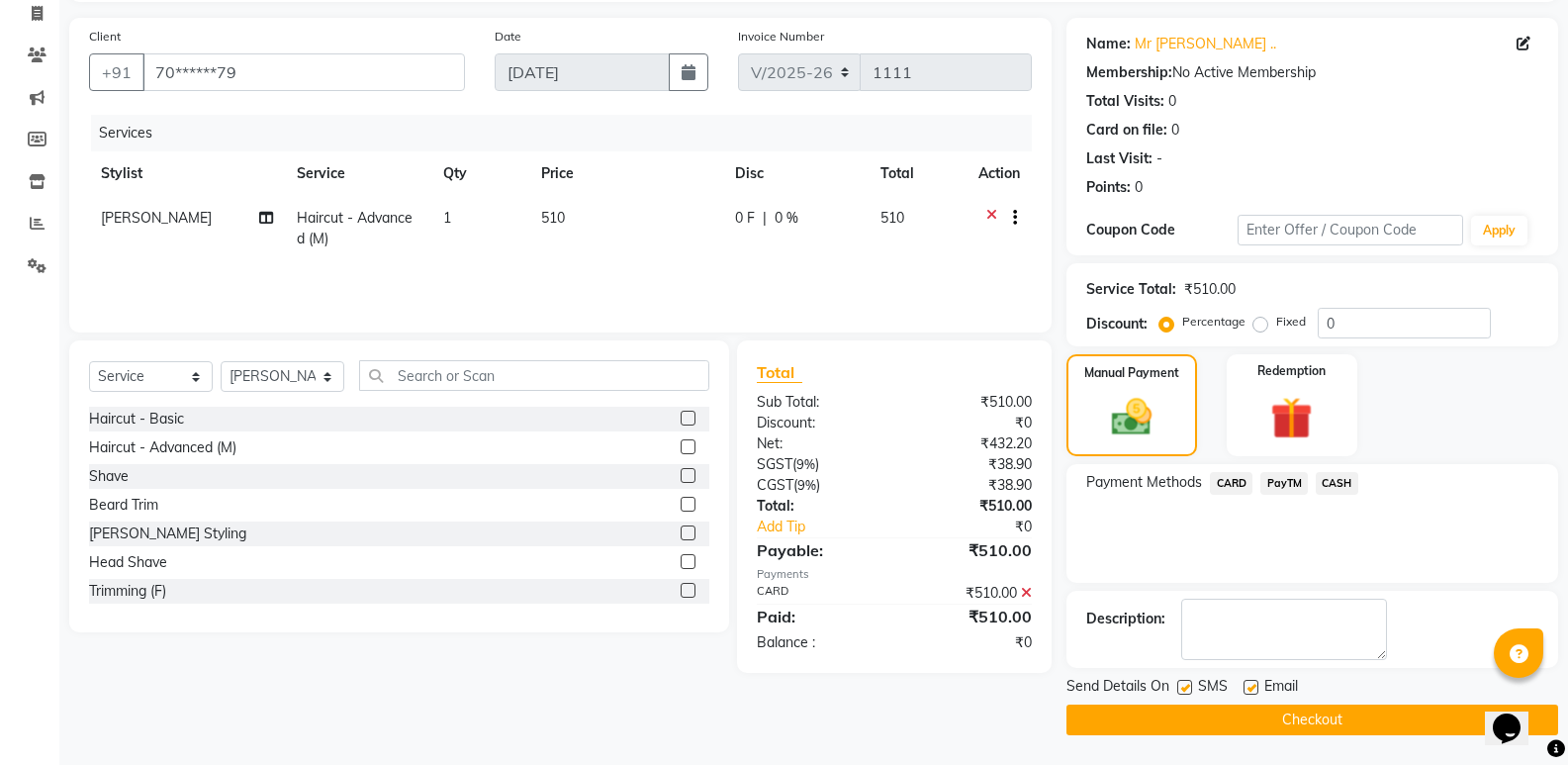
click at [1376, 728] on button "Checkout" at bounding box center [1313, 719] width 492 height 31
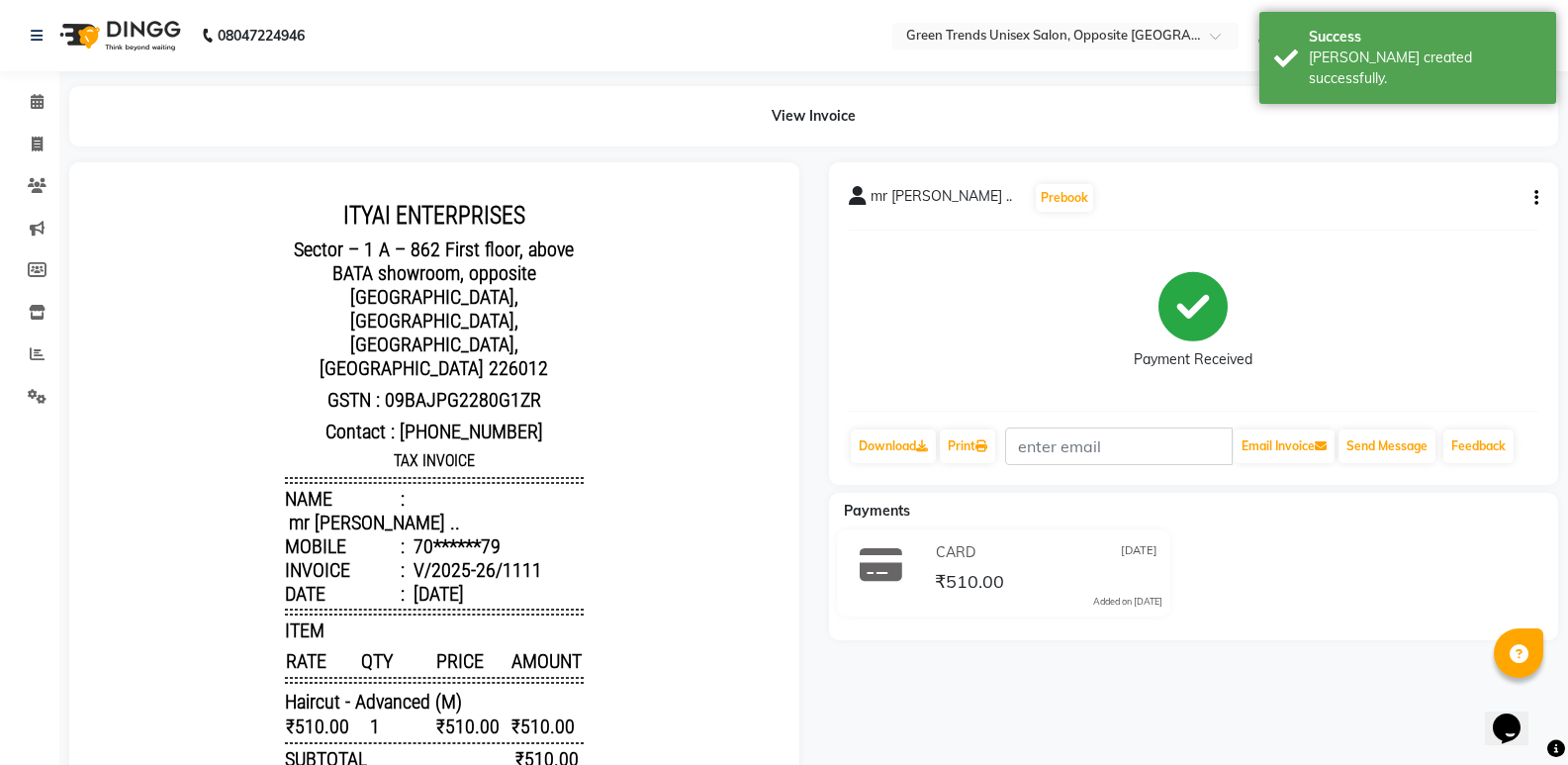
scroll to position [223, 0]
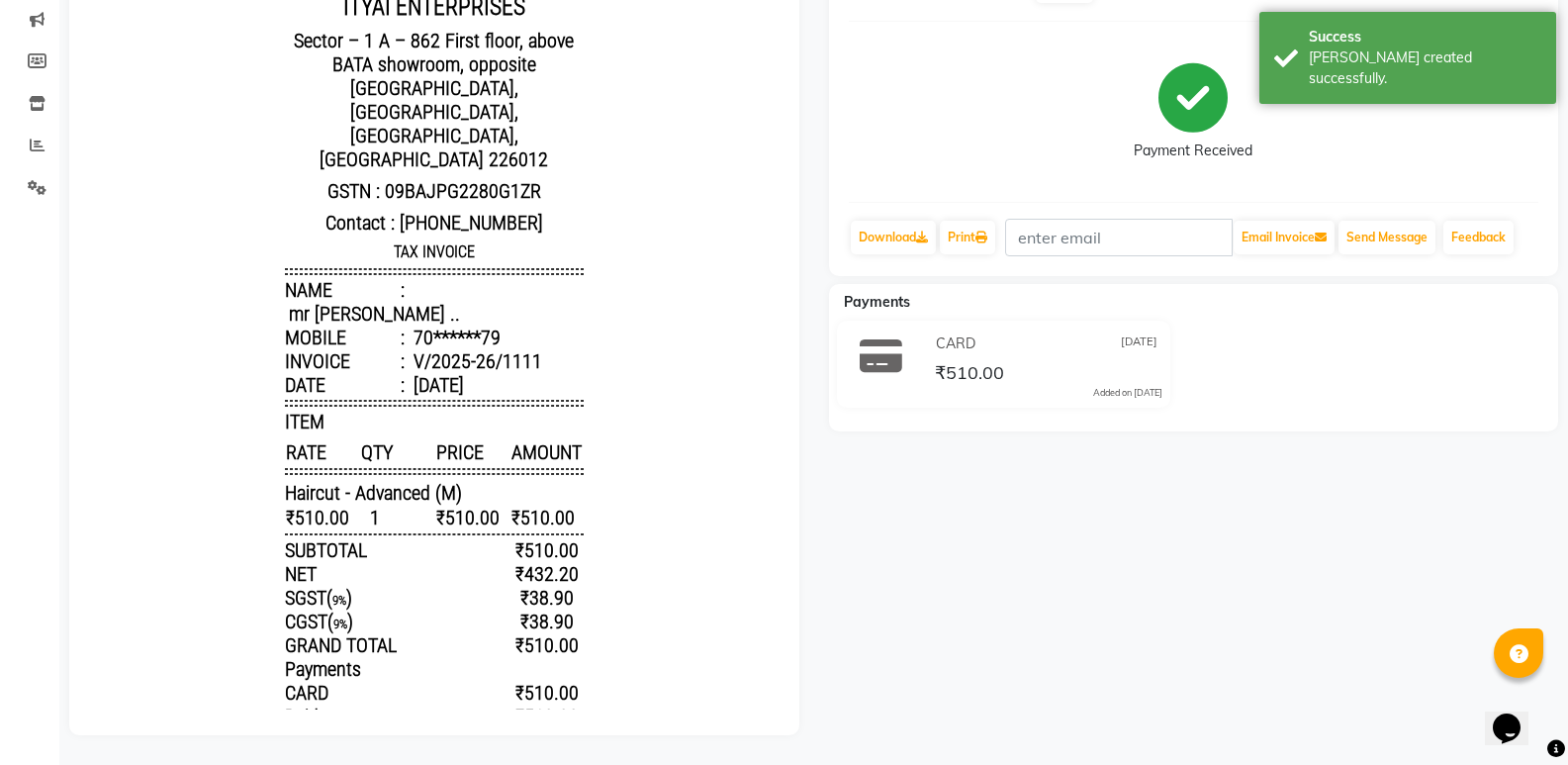
select select "5225"
select select "service"
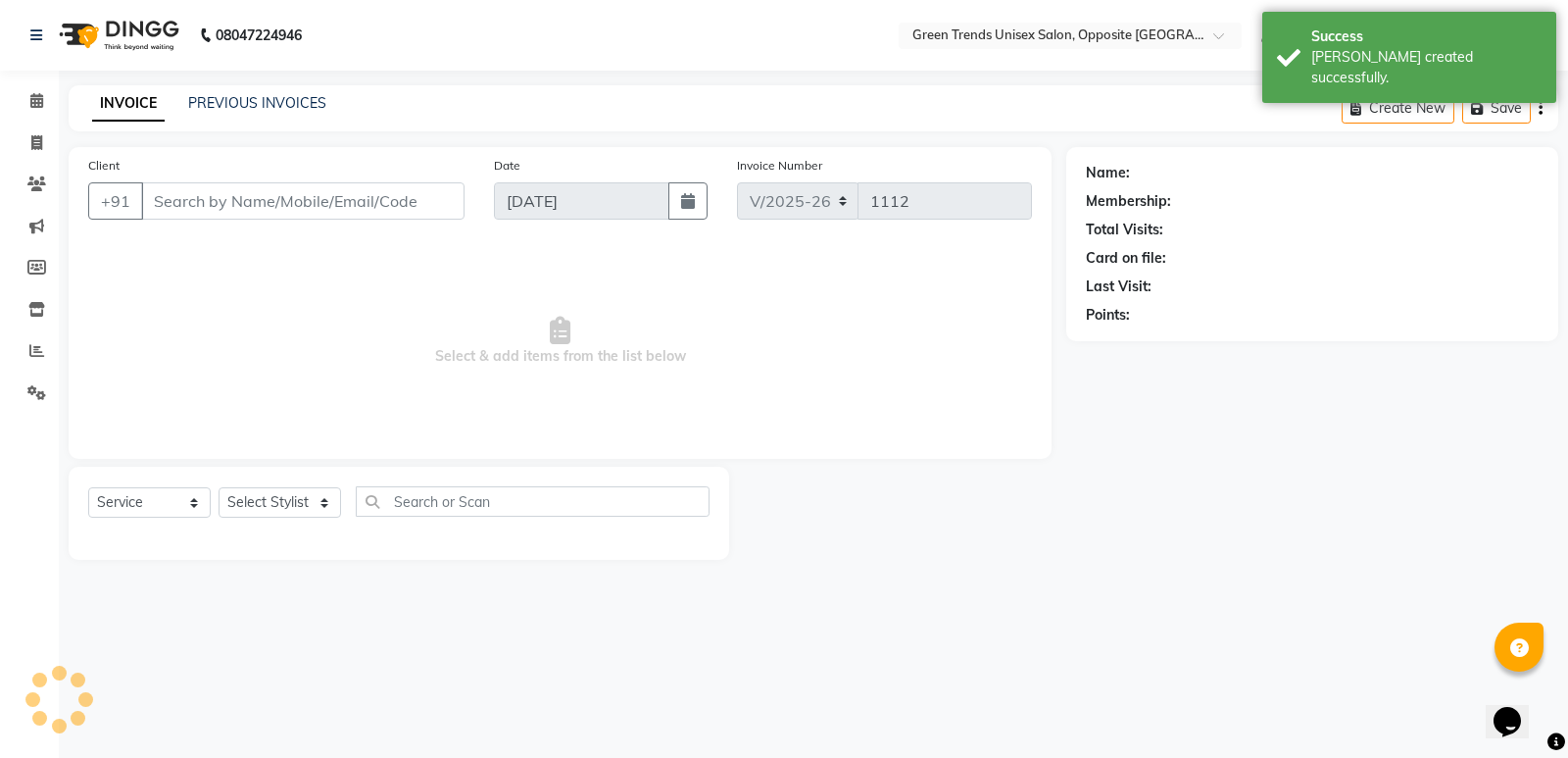
type input "70******79"
select select "82136"
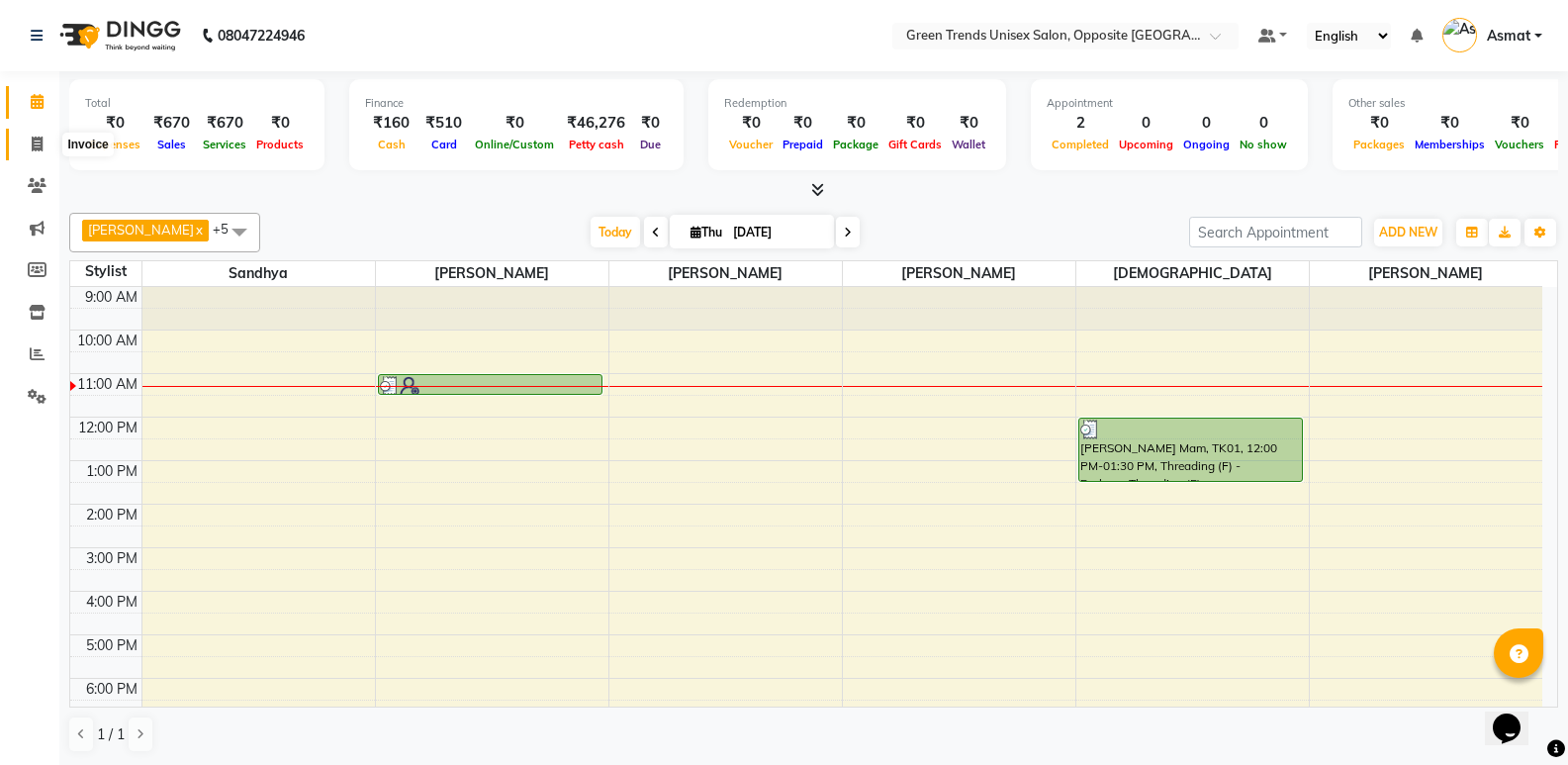
click at [38, 149] on icon at bounding box center [37, 143] width 11 height 15
select select "service"
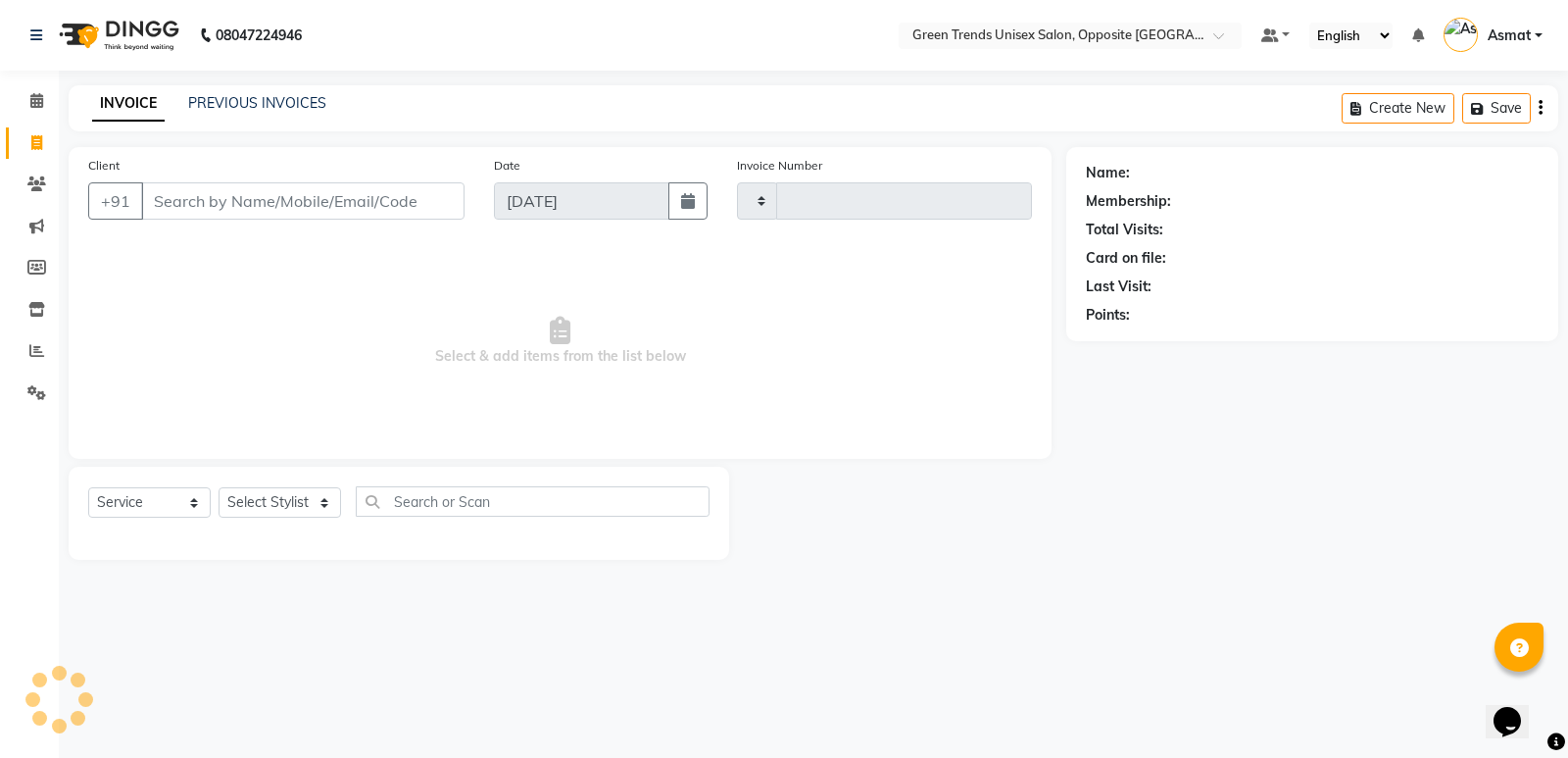
type input "1112"
select select "5225"
click at [12, 154] on link "Invoice" at bounding box center [30, 143] width 47 height 33
select select "5225"
select select "service"
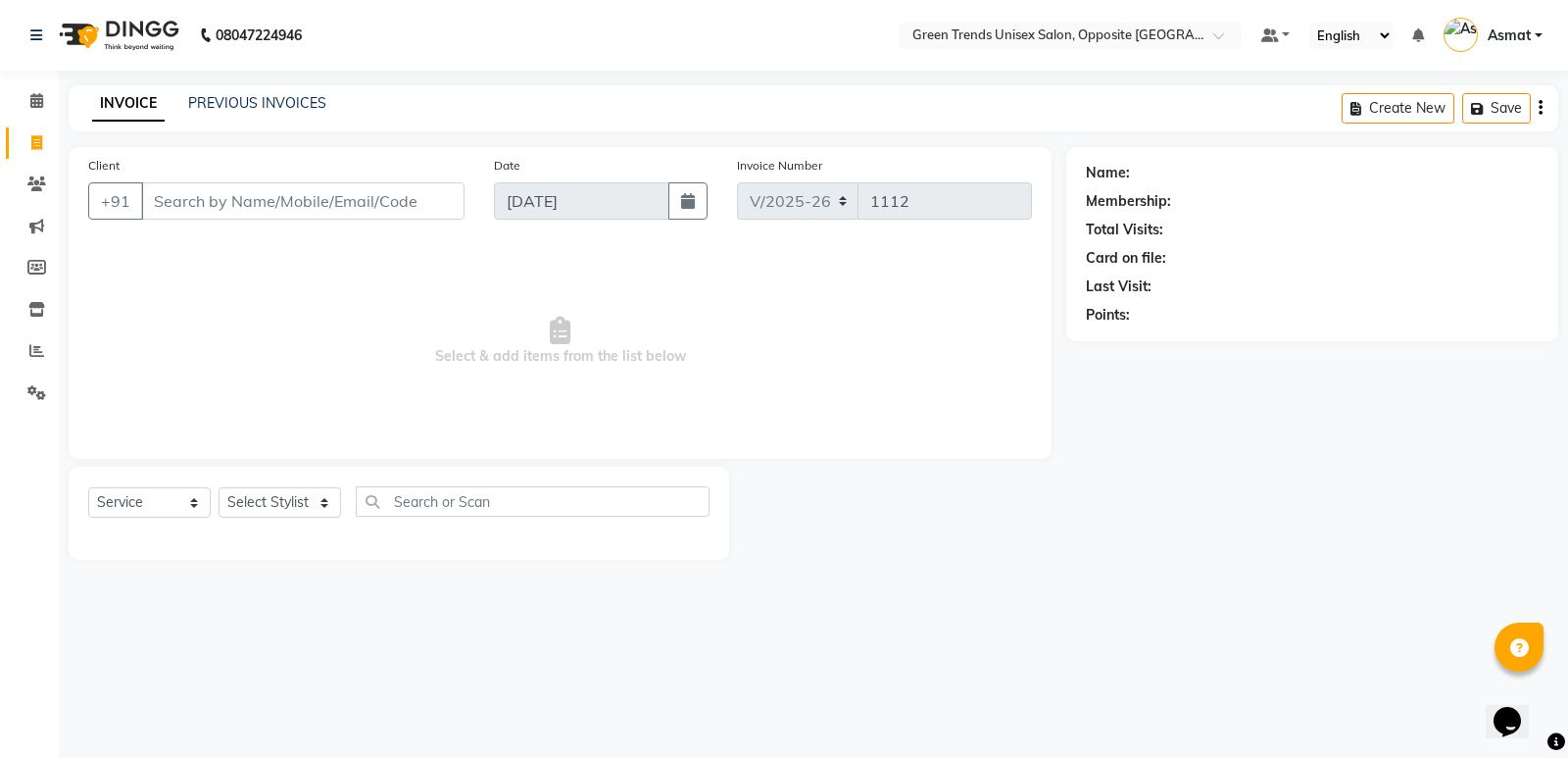
click at [10, 146] on link "Invoice" at bounding box center [30, 143] width 47 height 33
select select "5225"
select select "service"
click at [6, 141] on li "Invoice" at bounding box center [30, 143] width 59 height 42
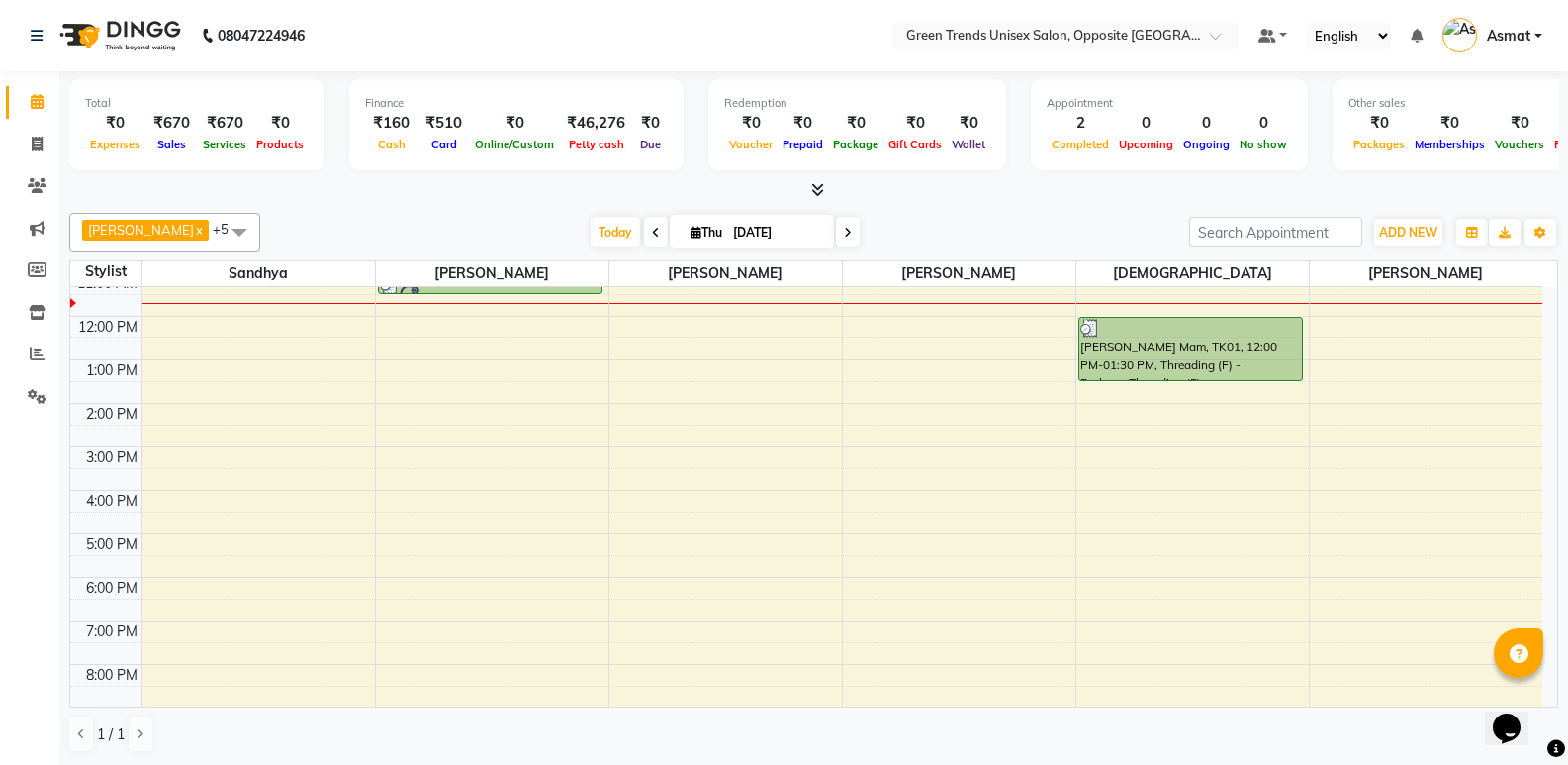
scroll to position [145, 0]
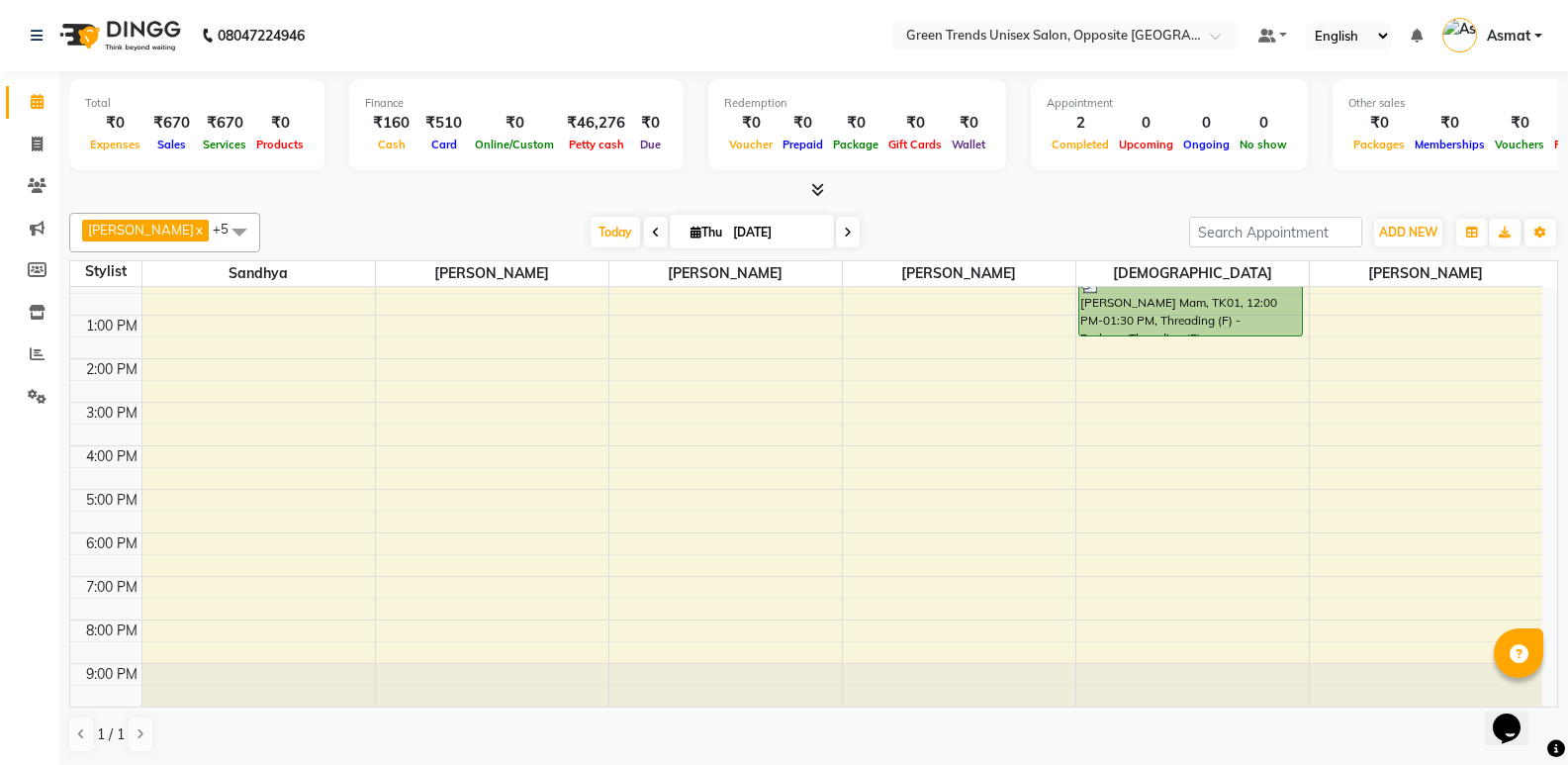
click at [1266, 187] on div at bounding box center [814, 190] width 1489 height 21
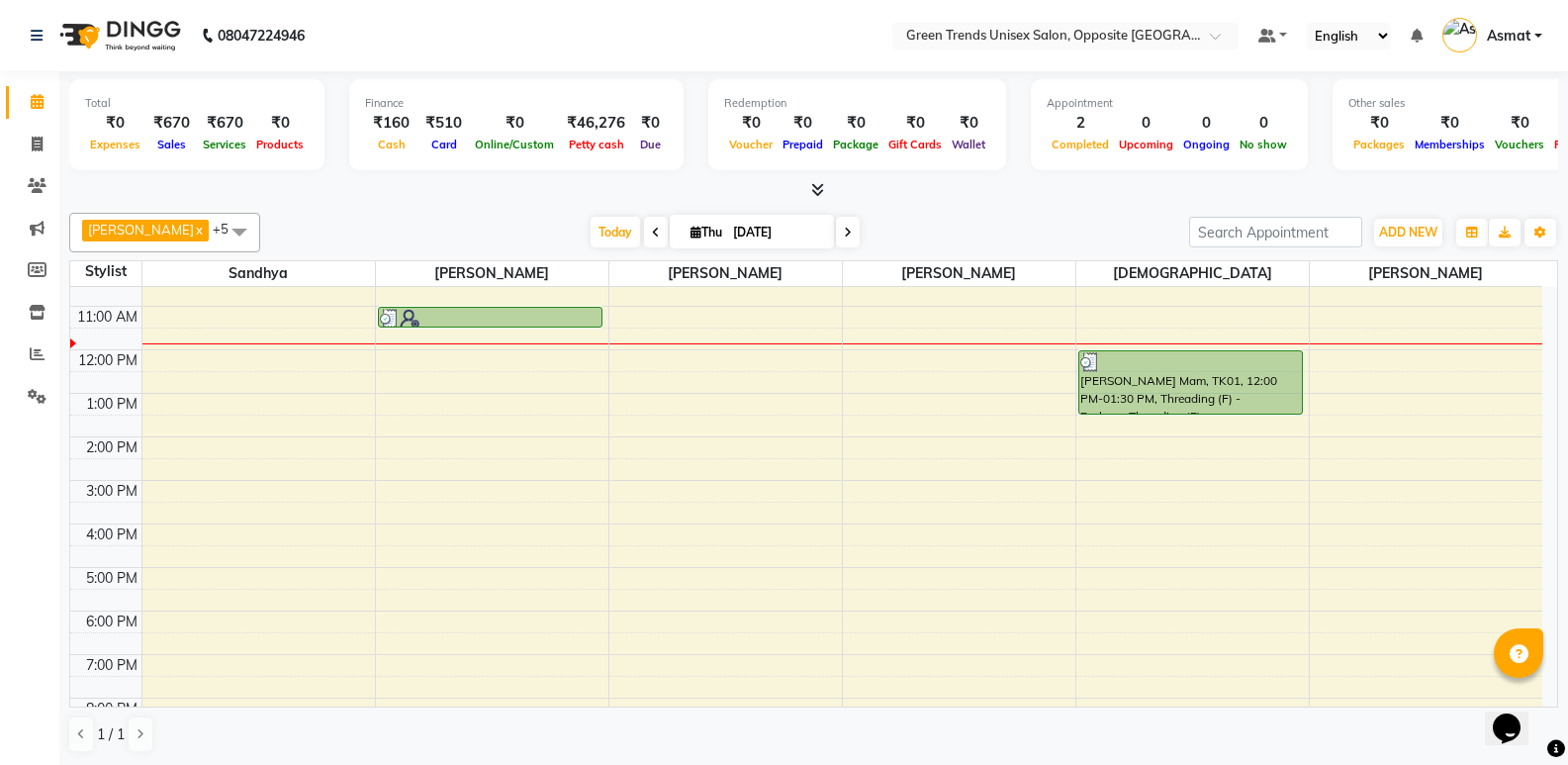
scroll to position [67, 0]
click at [708, 361] on div "9:00 AM 10:00 AM 11:00 AM 12:00 PM 1:00 PM 2:00 PM 3:00 PM 4:00 PM 5:00 PM 6:00…" at bounding box center [807, 502] width 1472 height 565
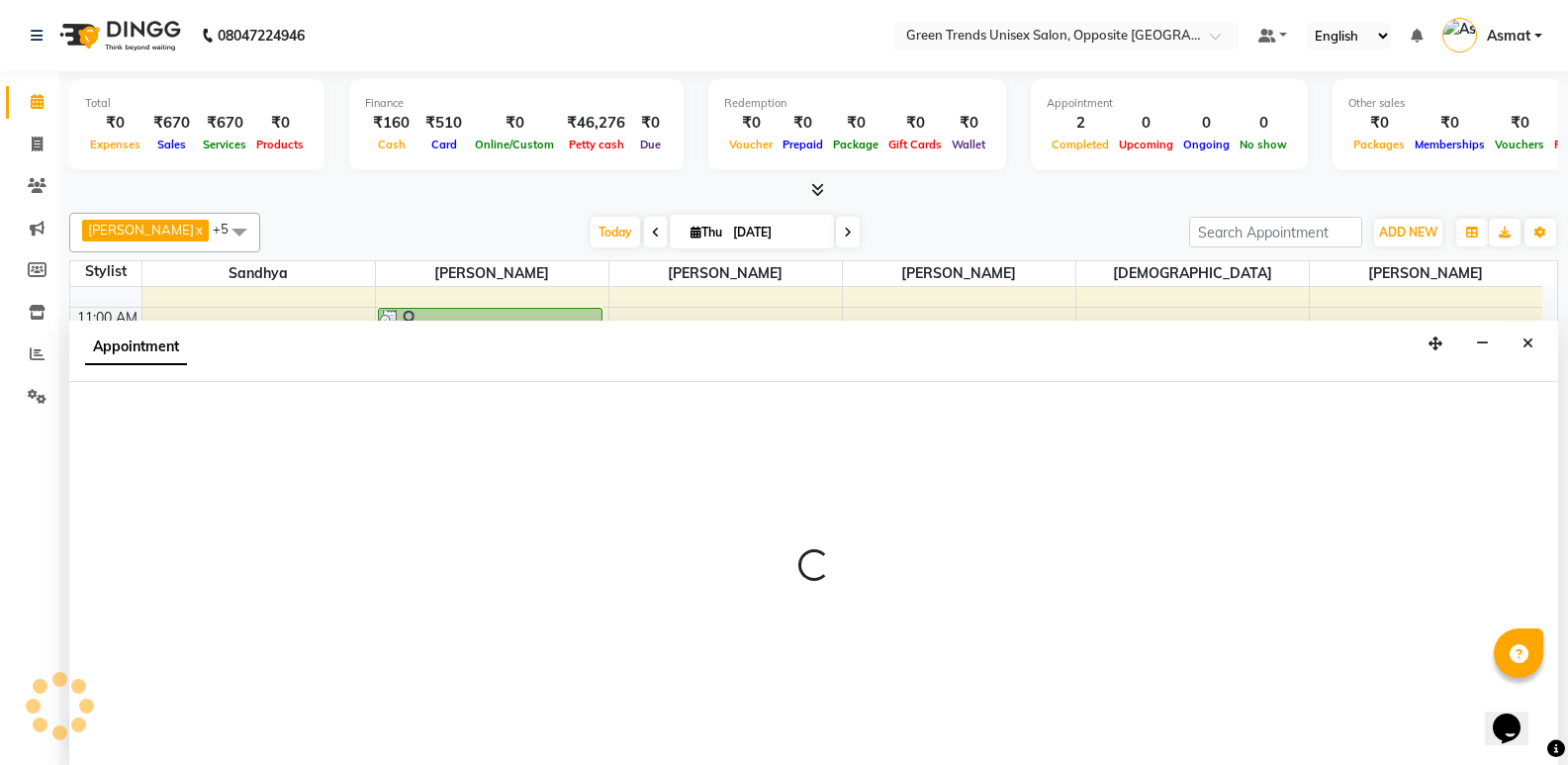
scroll to position [1, 0]
select select "89786"
select select "tentative"
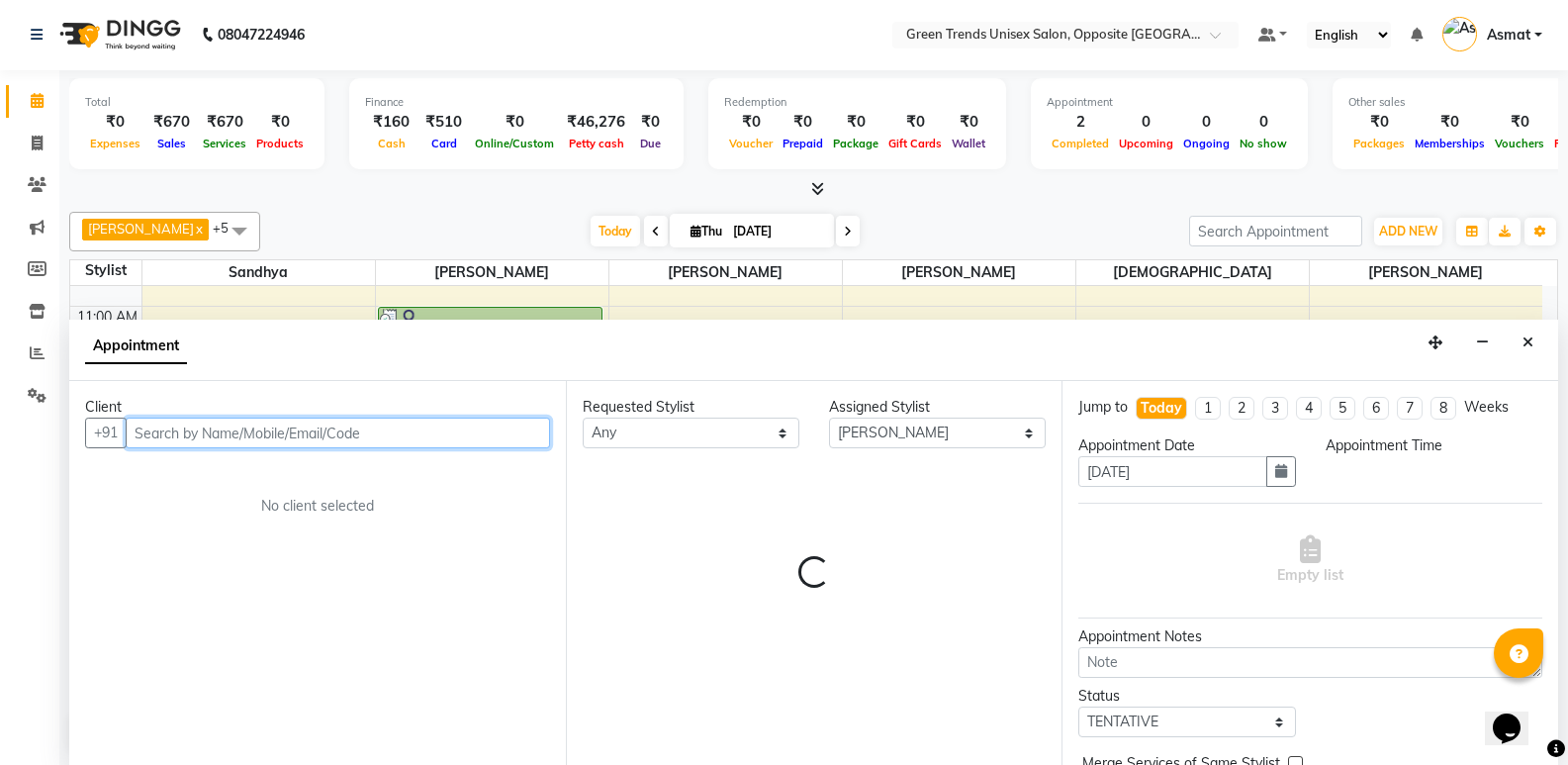
select select "720"
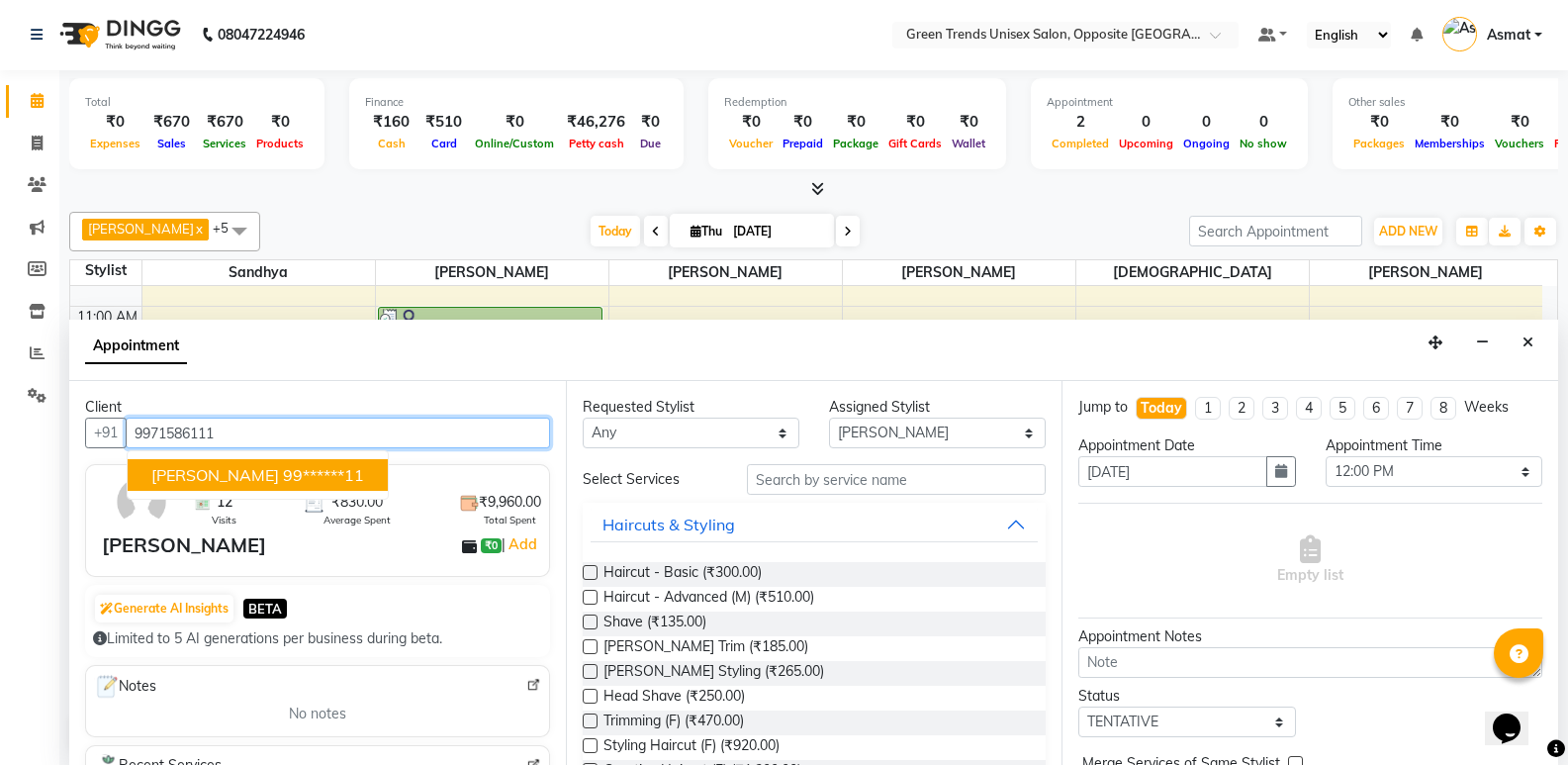
click at [205, 474] on span "ANSHUL" at bounding box center [215, 475] width 128 height 20
type input "99******11"
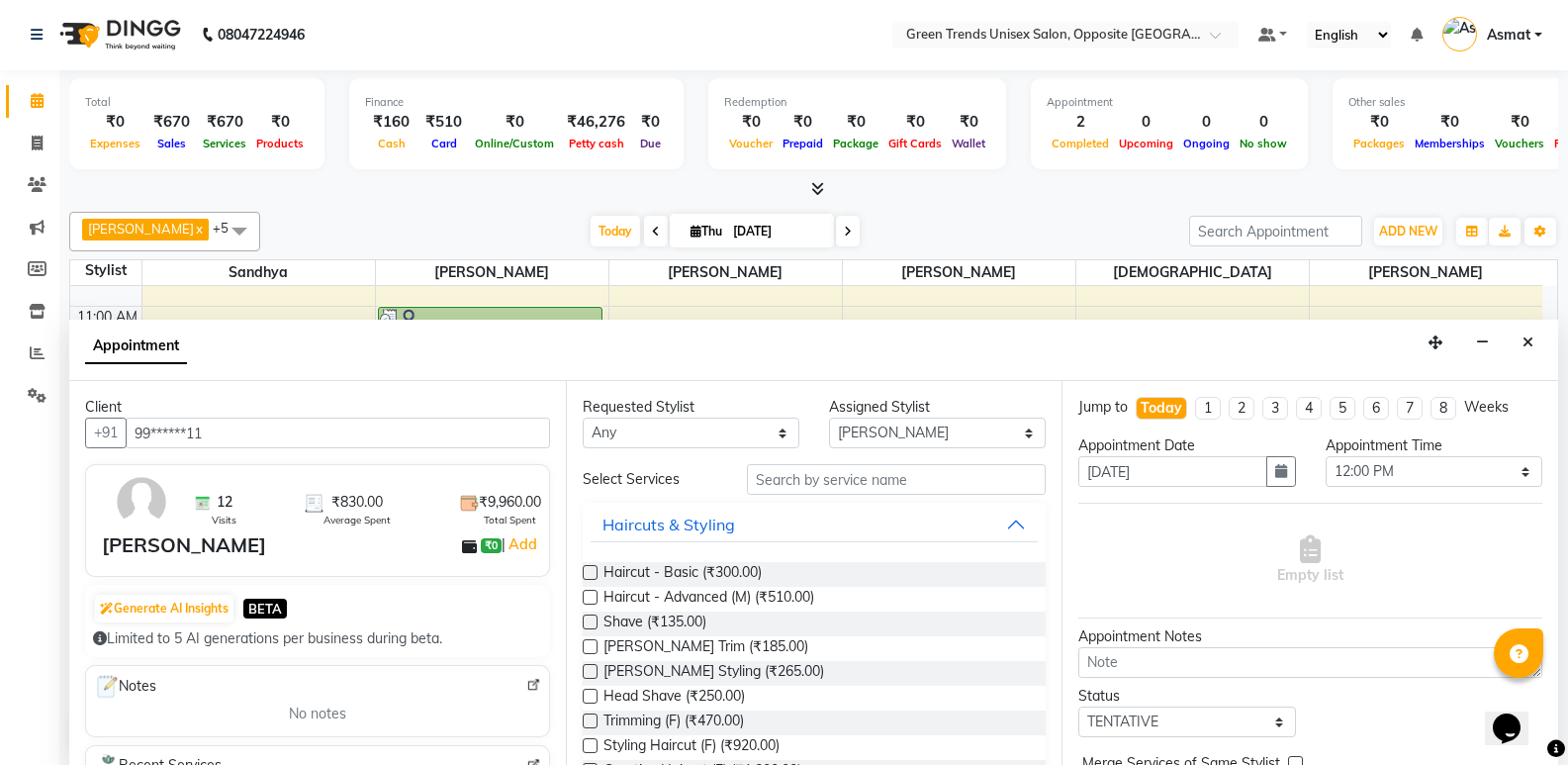
click at [591, 576] on label at bounding box center [590, 572] width 15 height 15
click at [591, 576] on input "checkbox" at bounding box center [589, 574] width 13 height 13
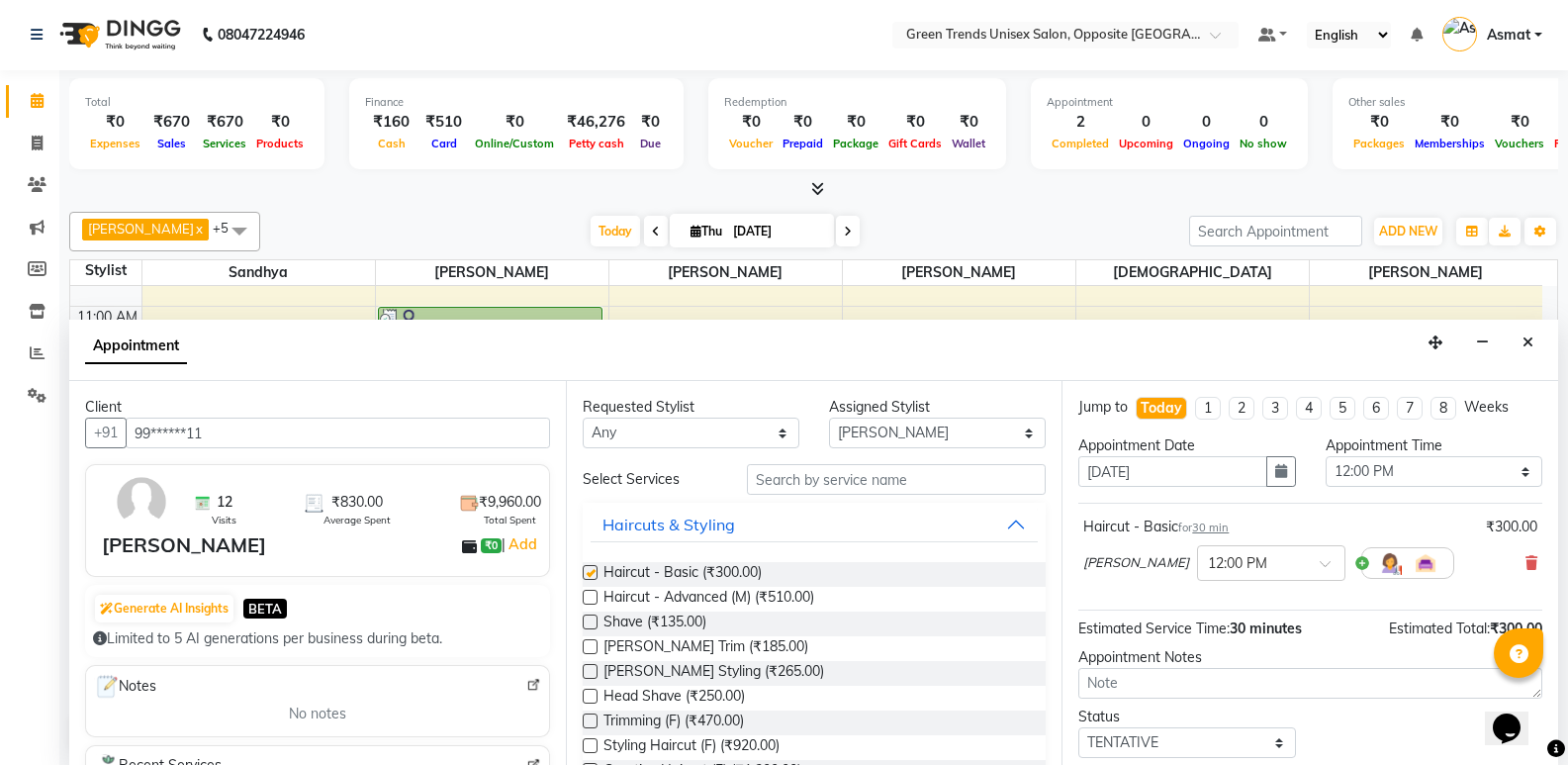
checkbox input "false"
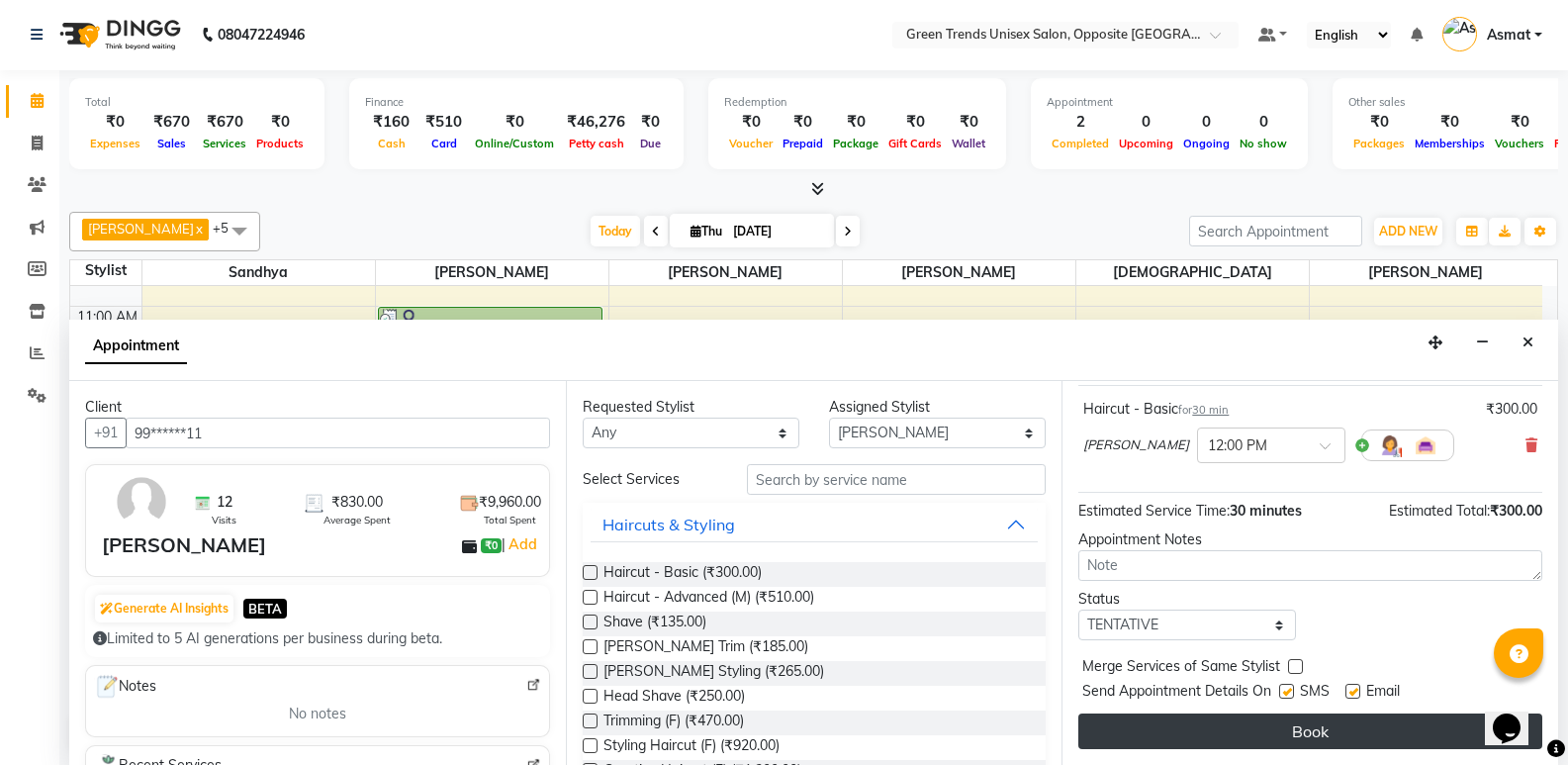
click at [1415, 731] on button "Book" at bounding box center [1311, 731] width 464 height 36
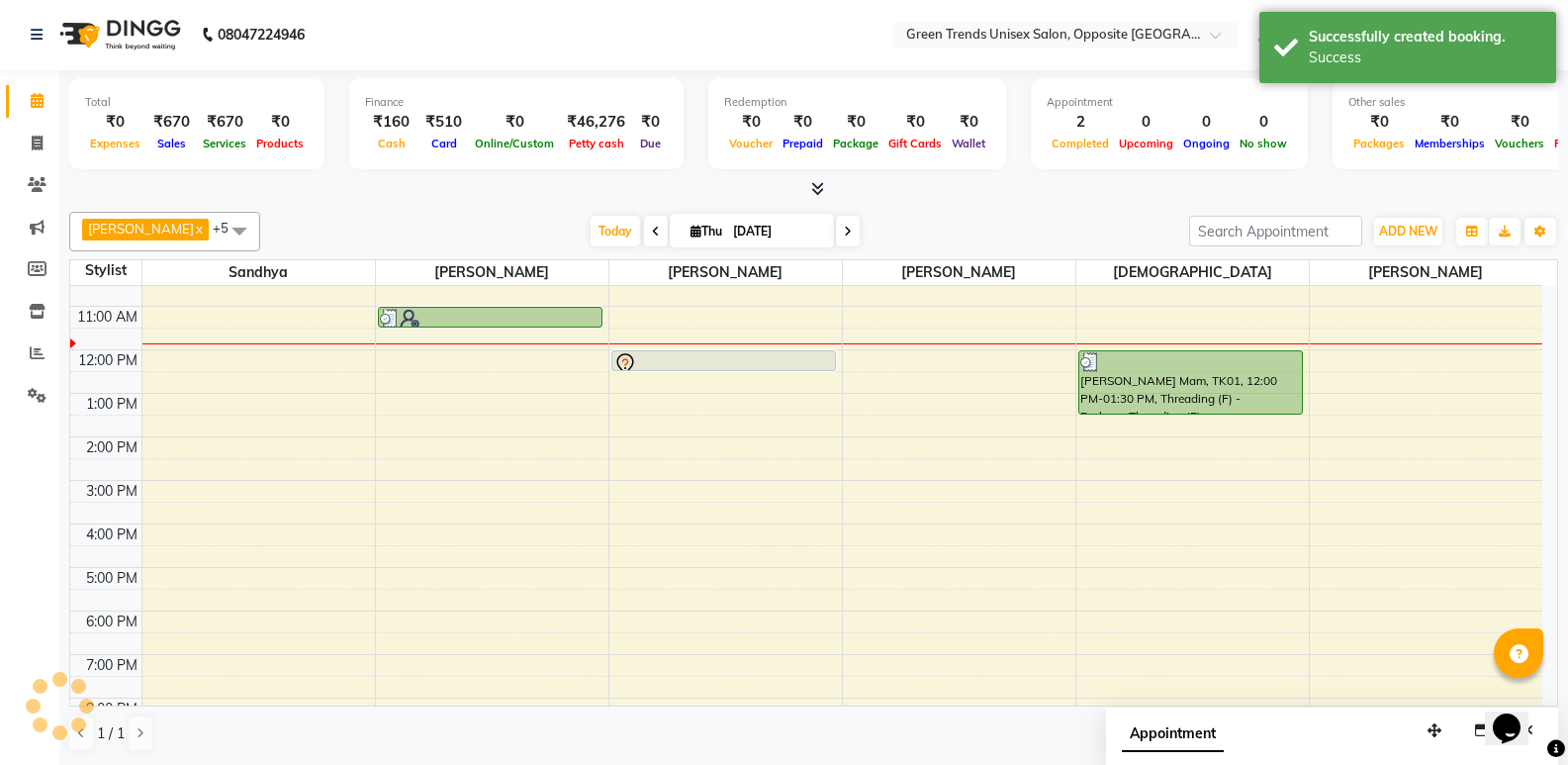
scroll to position [0, 0]
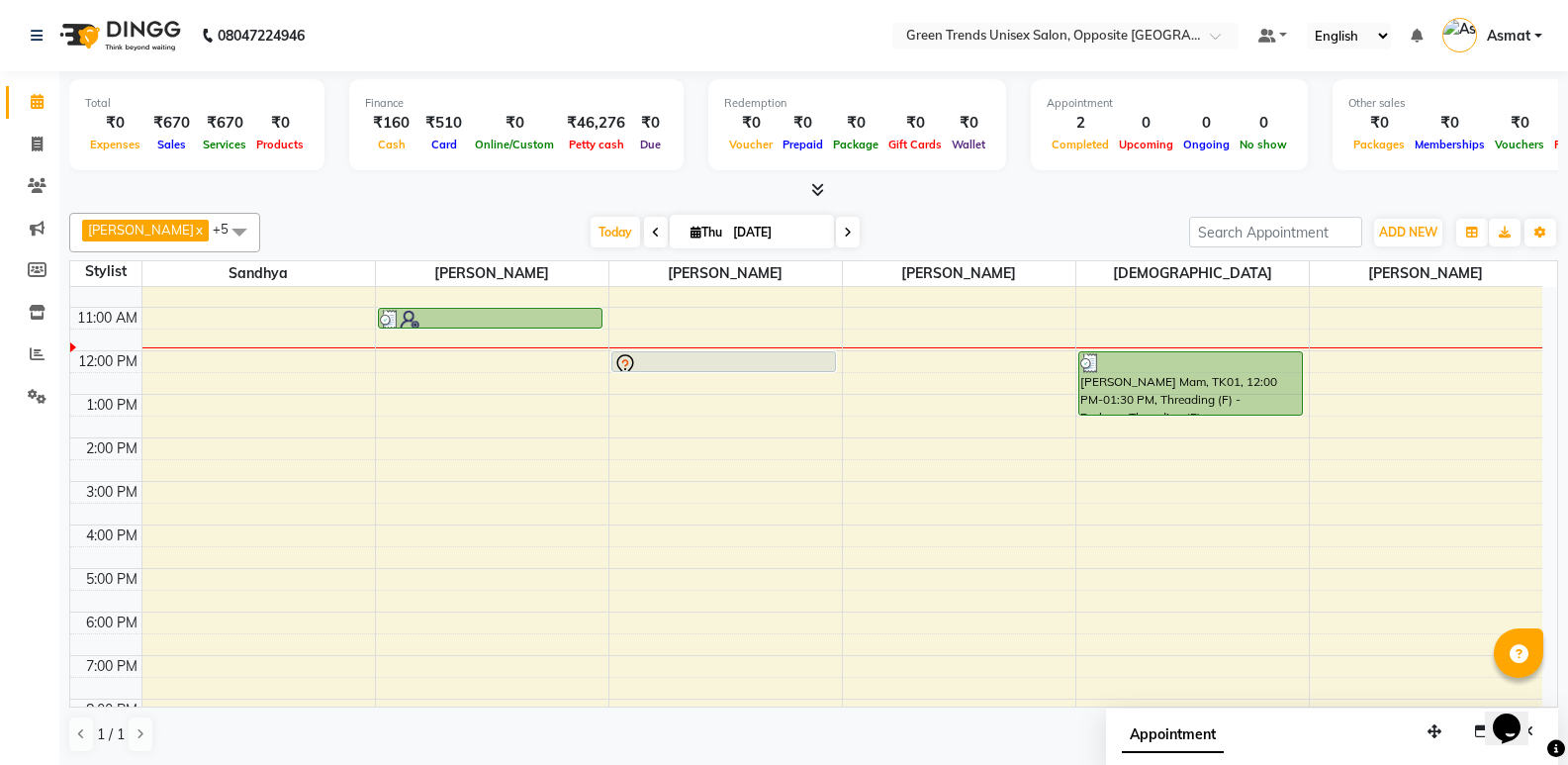
click at [428, 359] on div "9:00 AM 10:00 AM 11:00 AM 12:00 PM 1:00 PM 2:00 PM 3:00 PM 4:00 PM 5:00 PM 6:00…" at bounding box center [807, 502] width 1472 height 565
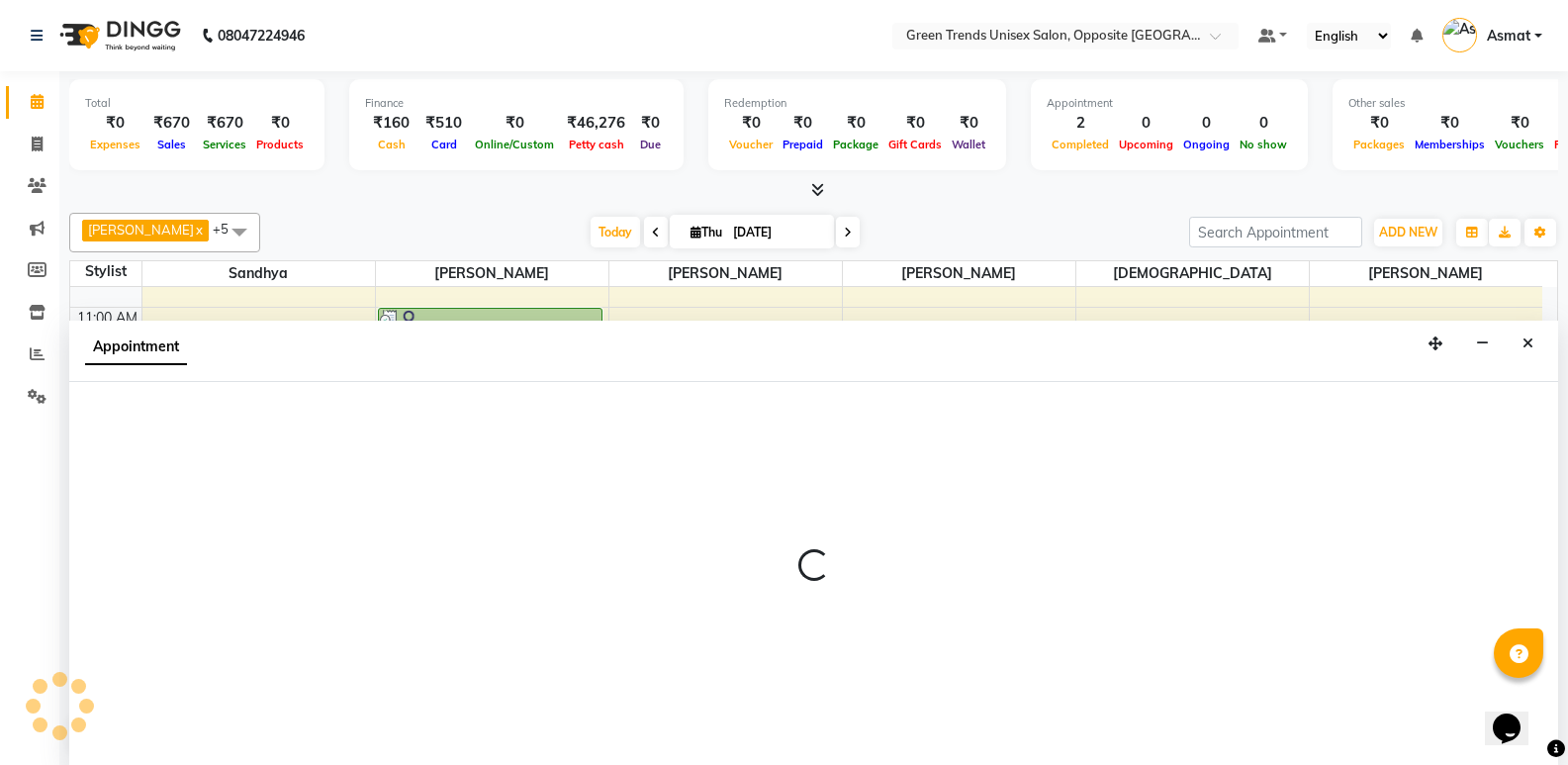
scroll to position [1, 0]
select select "82136"
select select "tentative"
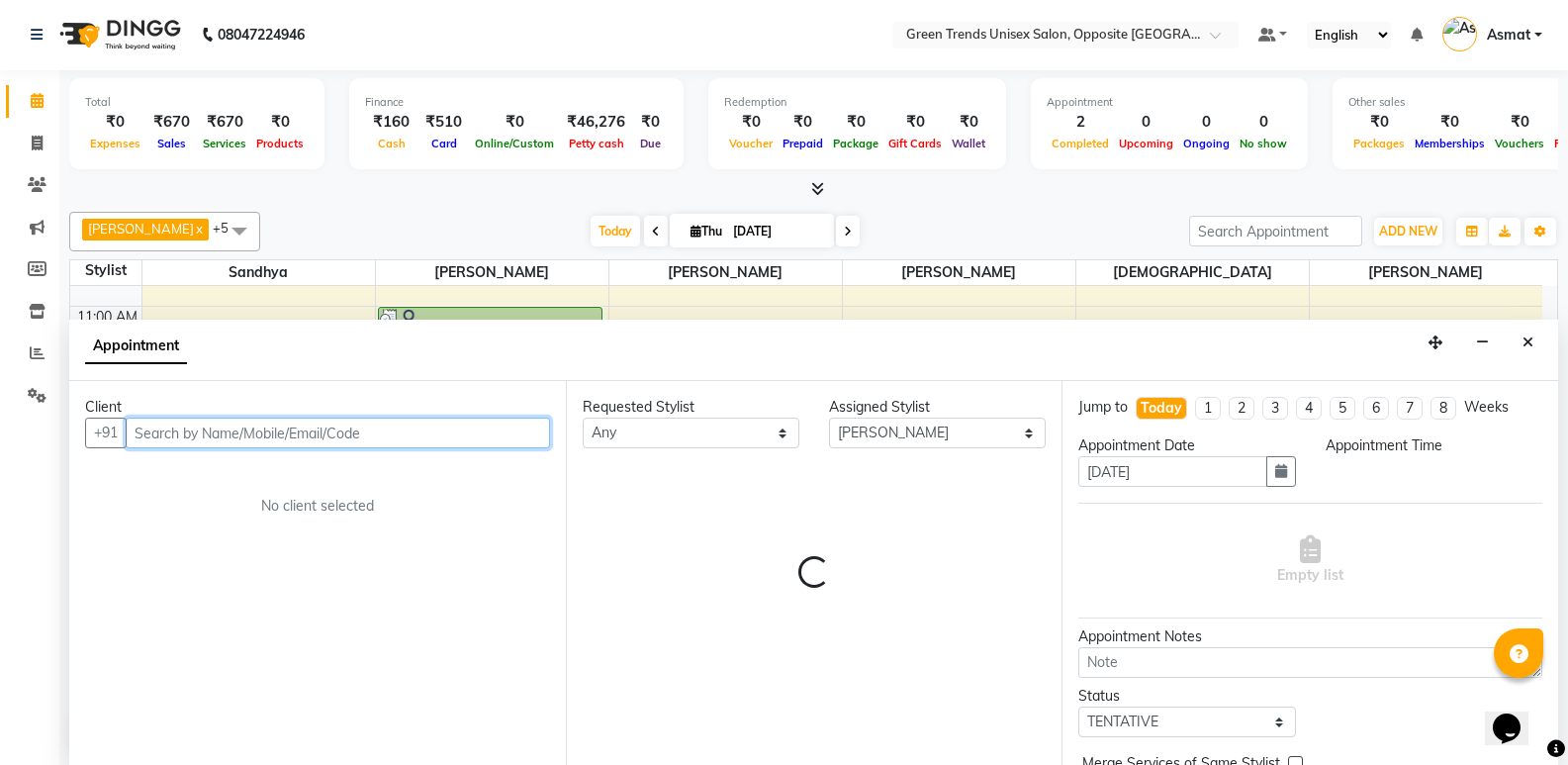
select select "720"
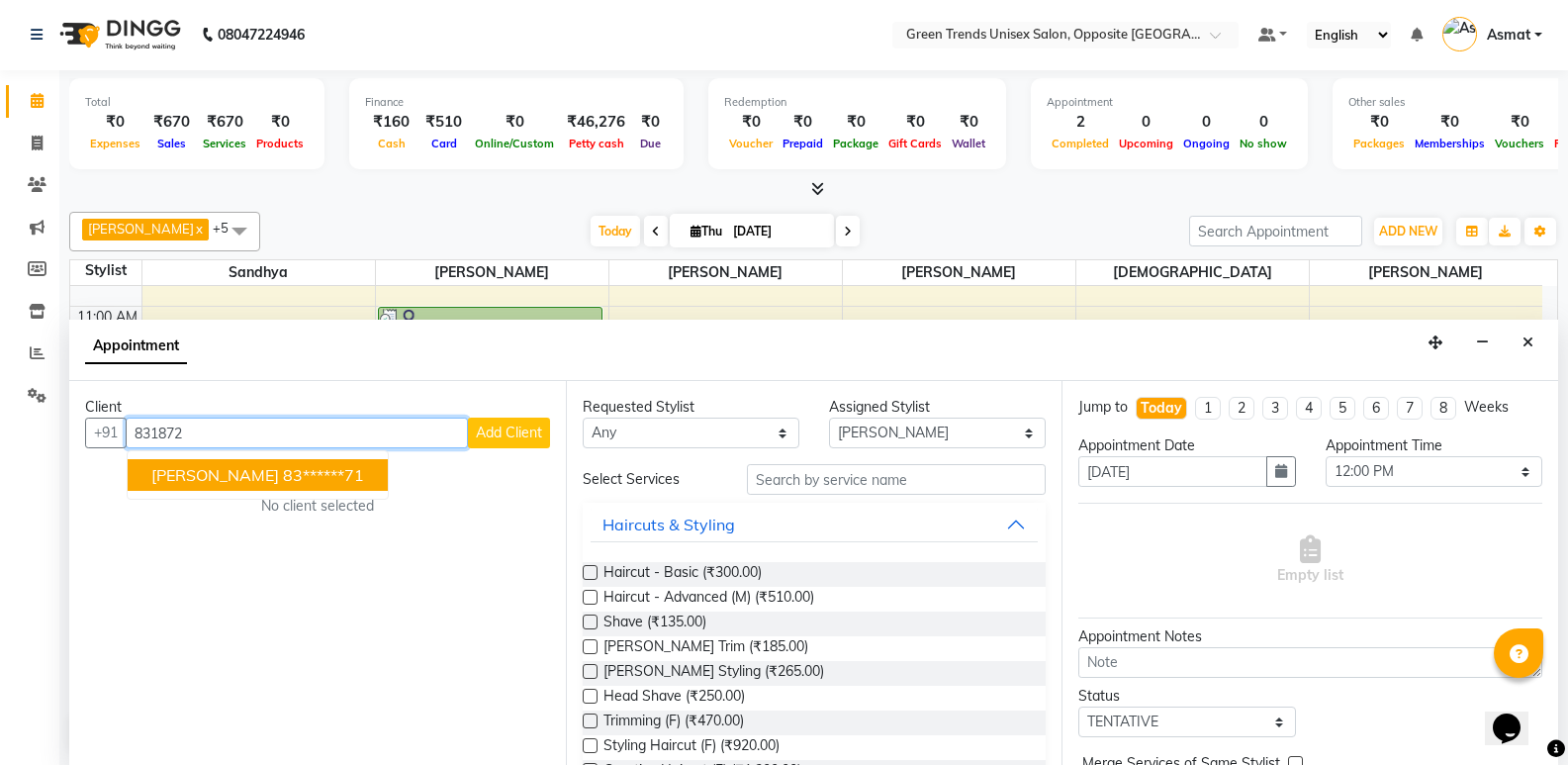
click at [283, 479] on ngb-highlight "83******71" at bounding box center [323, 475] width 81 height 20
type input "83******71"
click at [278, 479] on div "Client +91 83******71 Anoop Sharma 83******71 Add Client No client selected" at bounding box center [318, 572] width 497 height 383
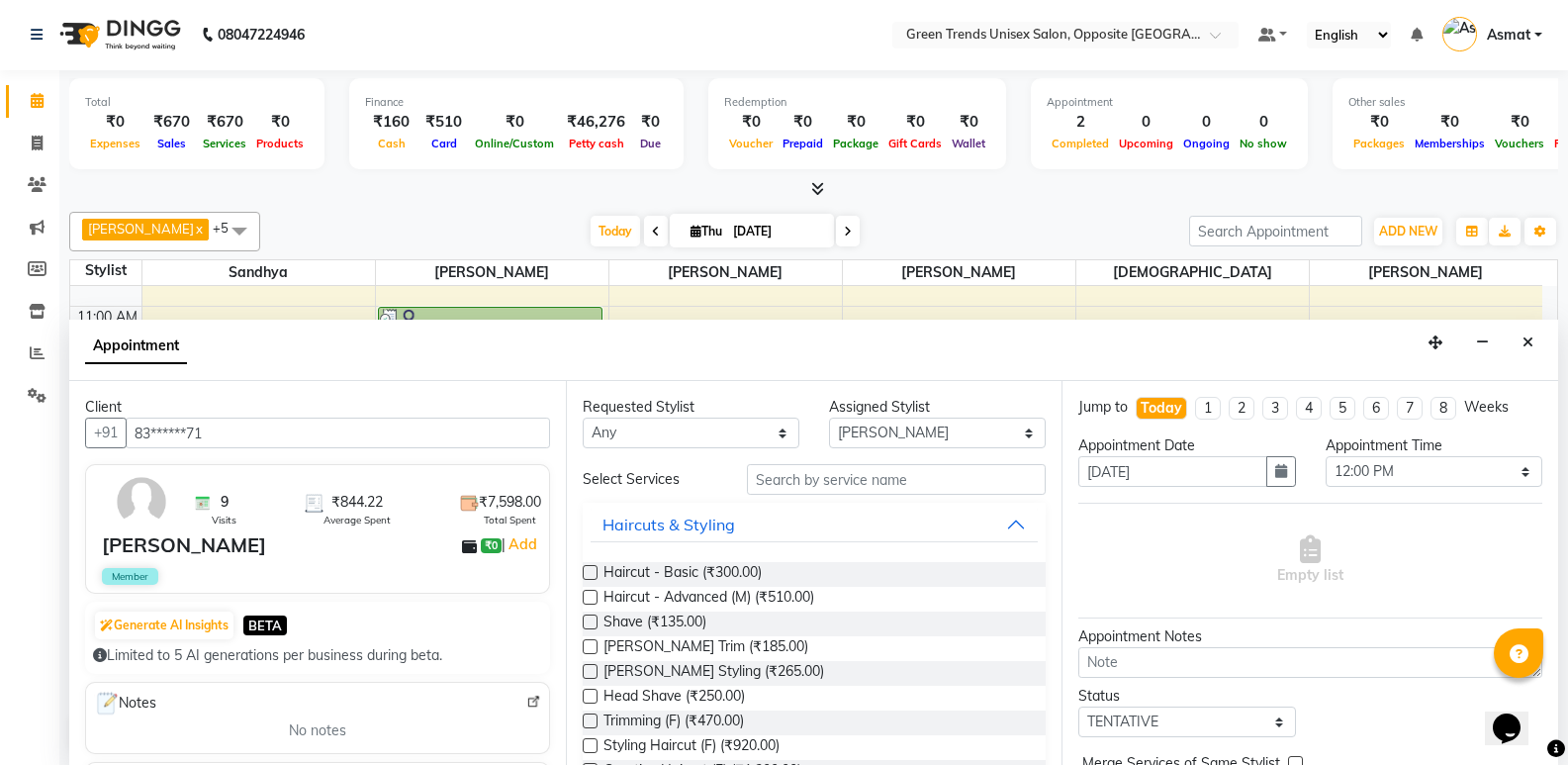
click at [590, 574] on label at bounding box center [590, 572] width 15 height 15
click at [590, 574] on input "checkbox" at bounding box center [589, 574] width 13 height 13
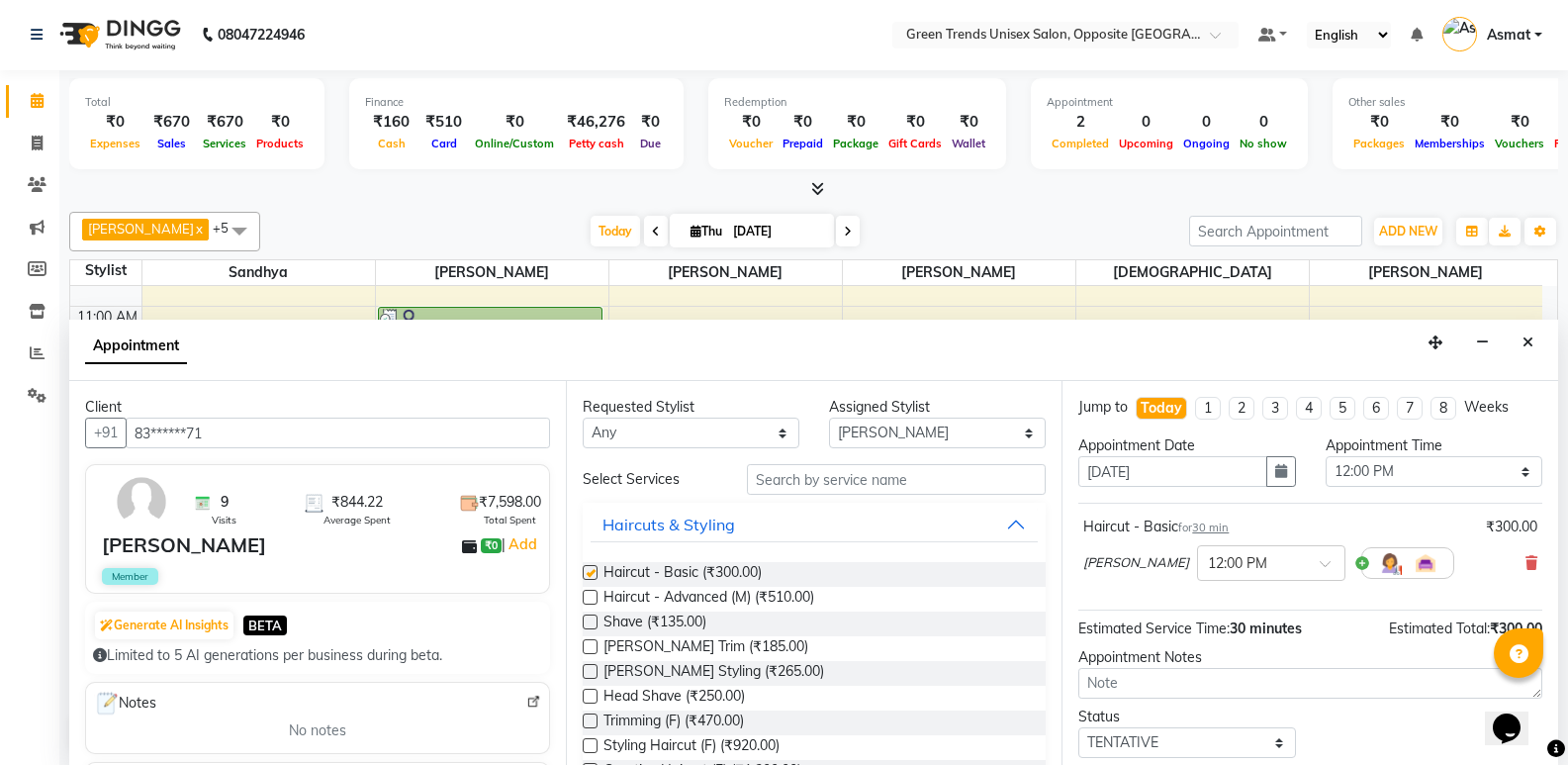
checkbox input "false"
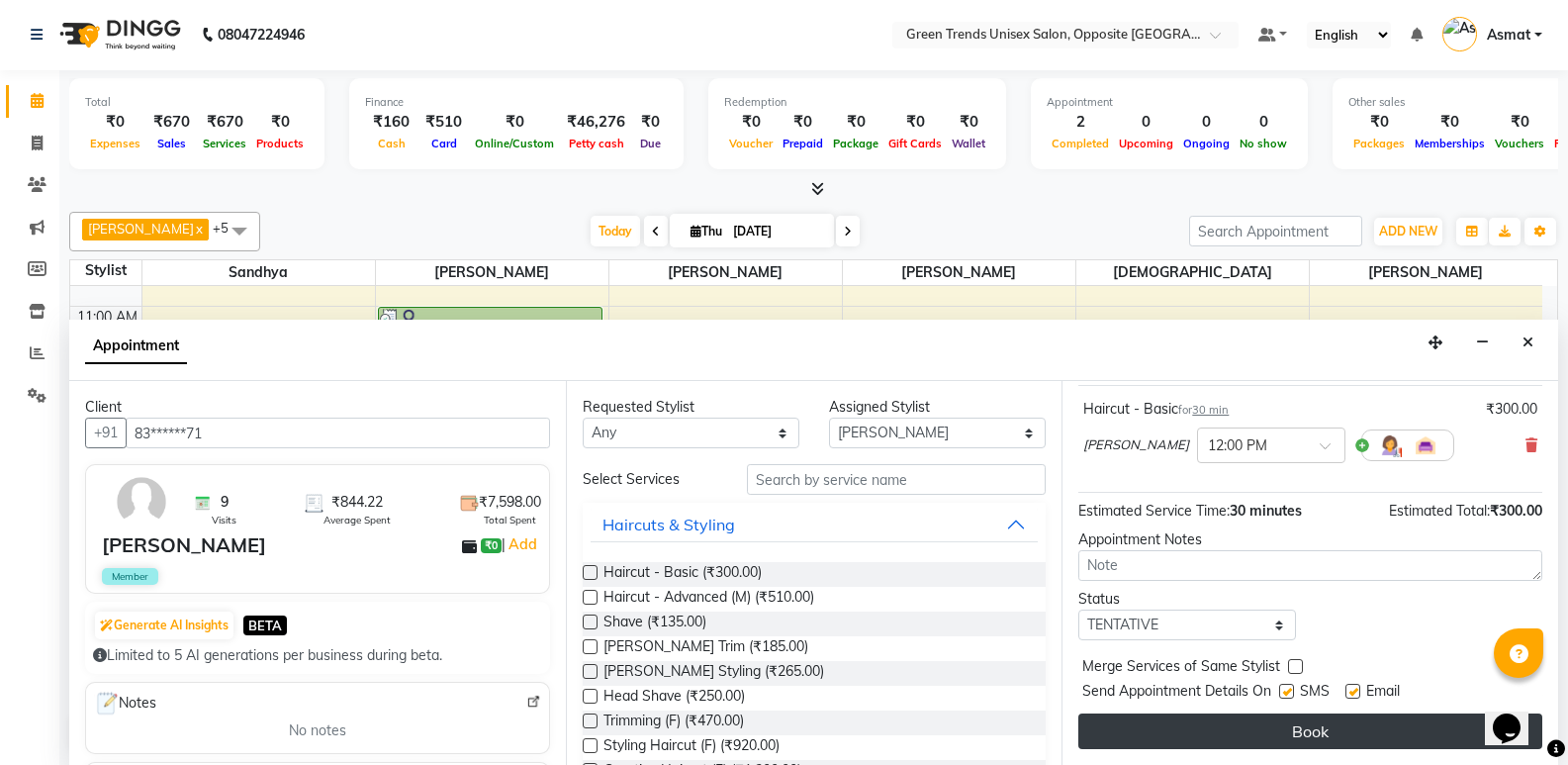
click at [1291, 725] on button "Book" at bounding box center [1311, 731] width 464 height 36
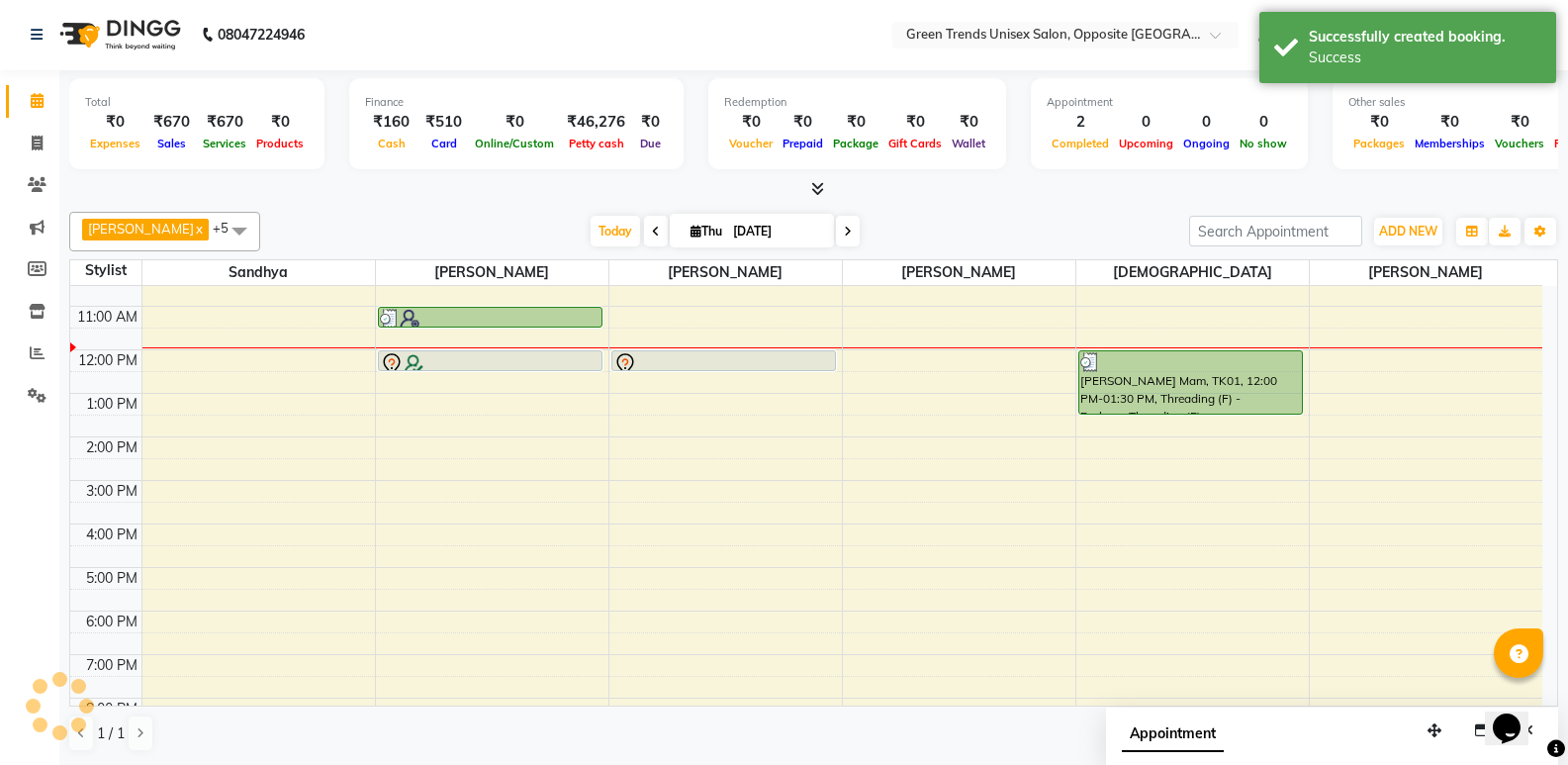
scroll to position [0, 0]
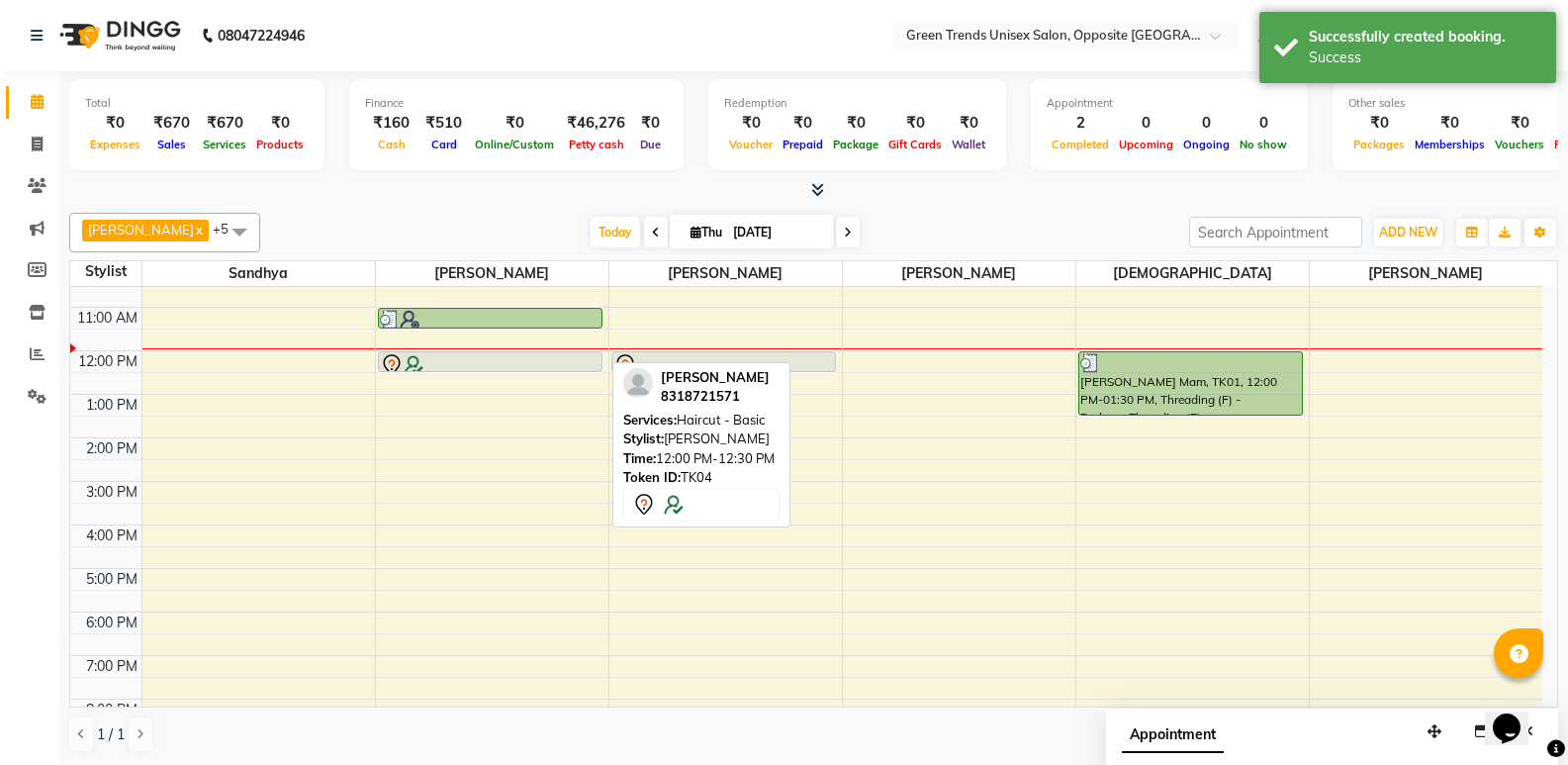
click at [532, 356] on div at bounding box center [489, 366] width 220 height 24
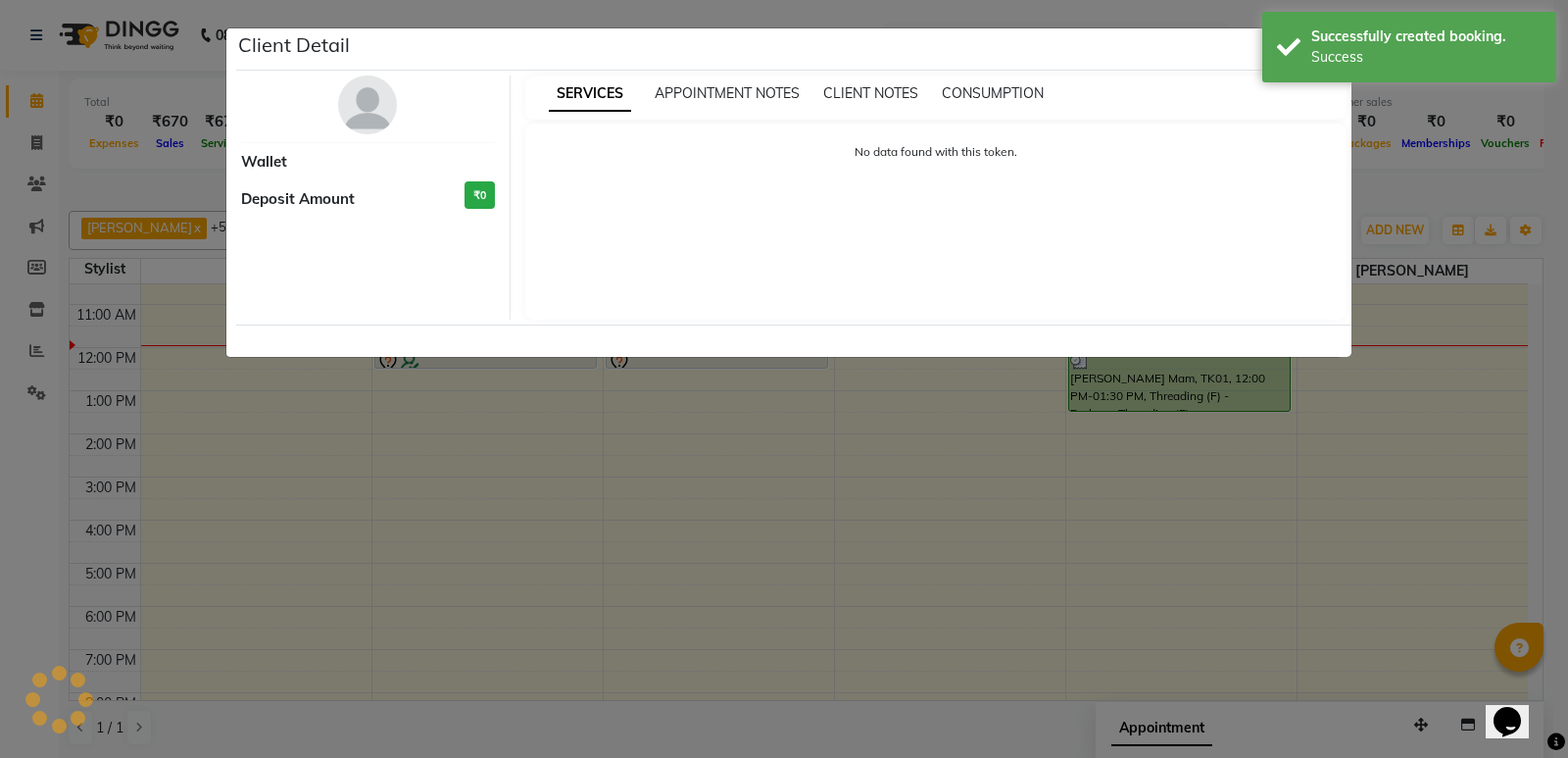
select select "7"
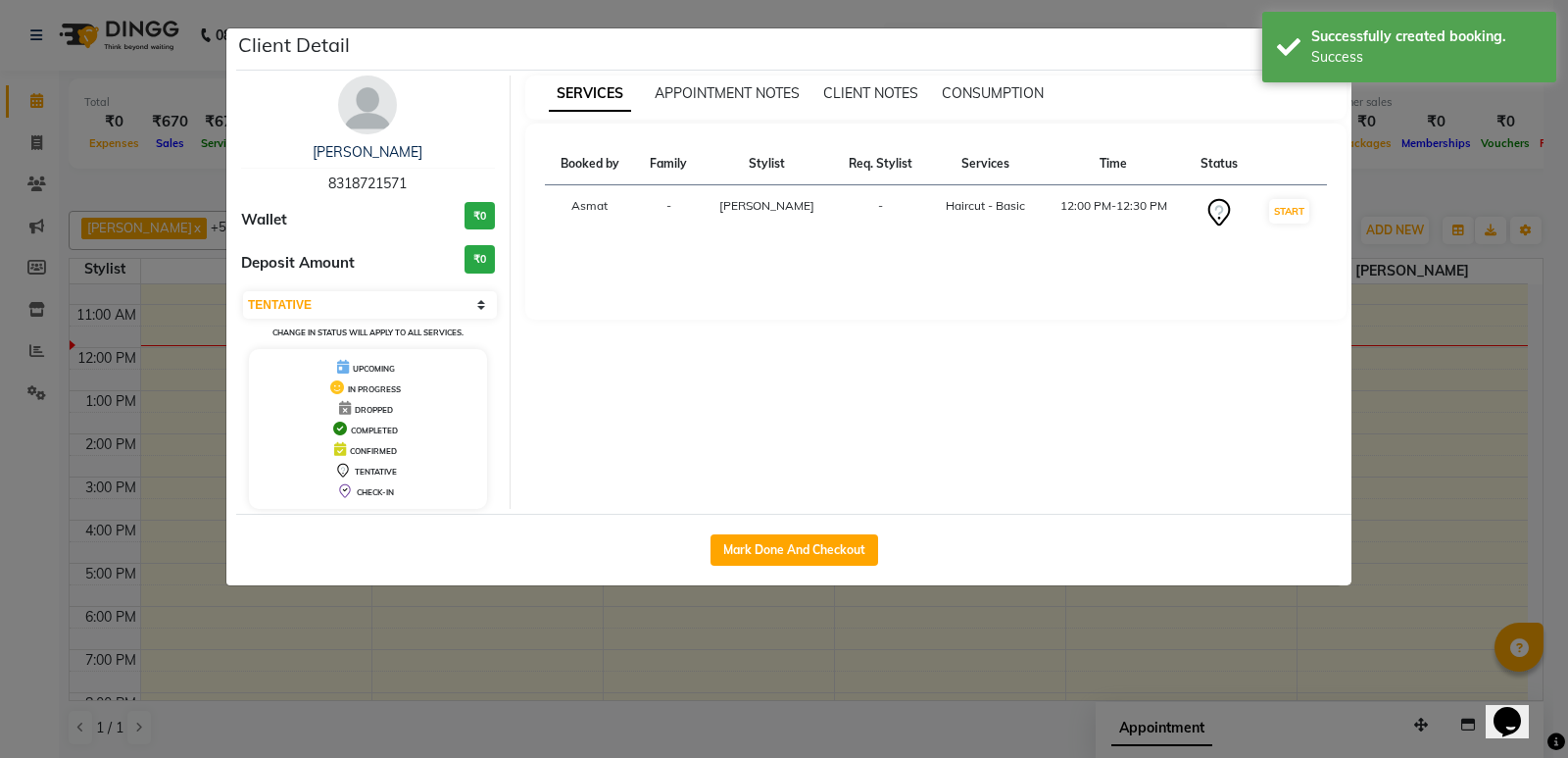
drag, startPoint x: 765, startPoint y: 549, endPoint x: 566, endPoint y: 409, distance: 243.3
click at [766, 549] on button "Mark Done And Checkout" at bounding box center [794, 550] width 168 height 32
select select "service"
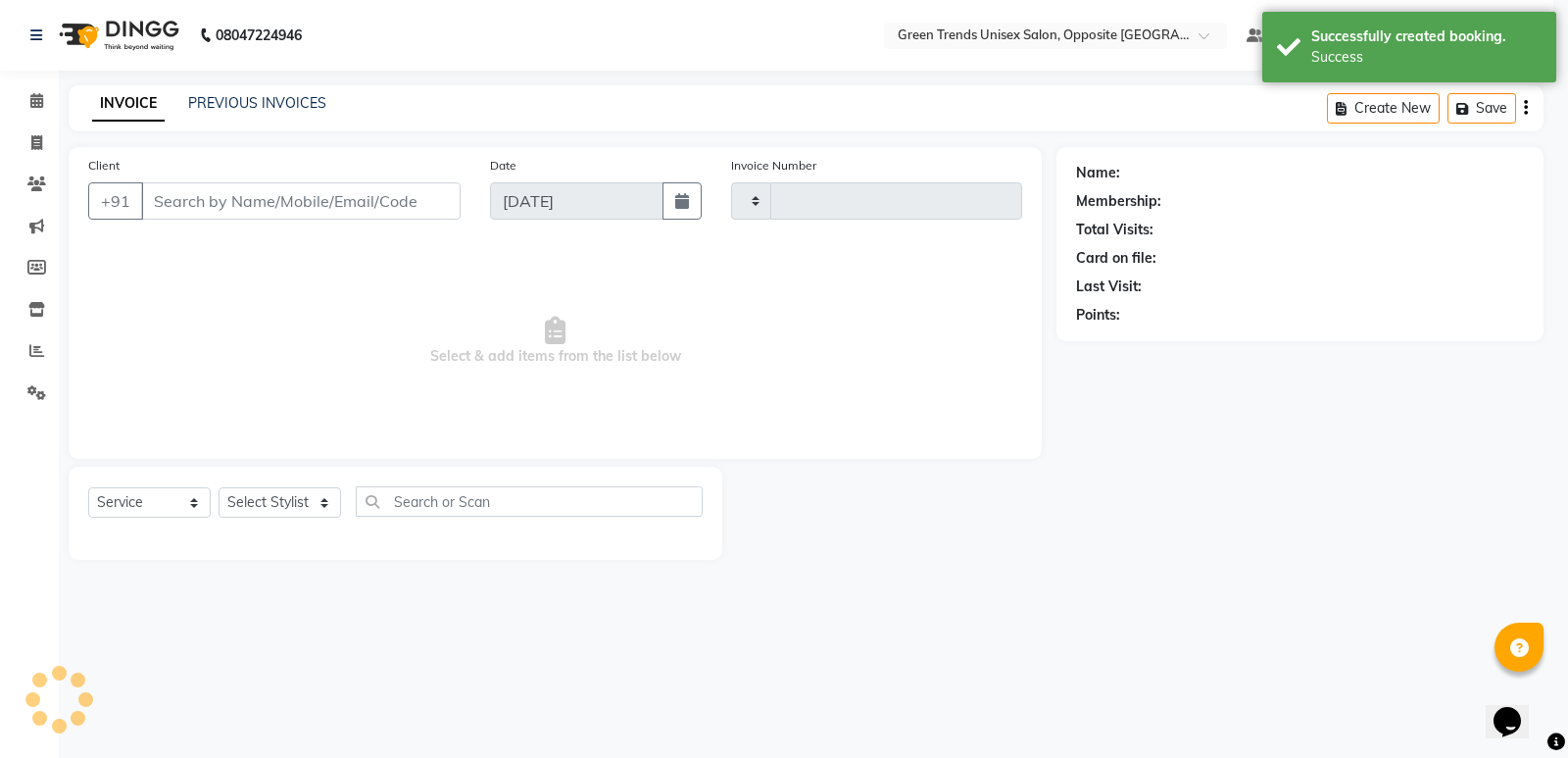
type input "1112"
select select "5225"
type input "83******71"
select select "82136"
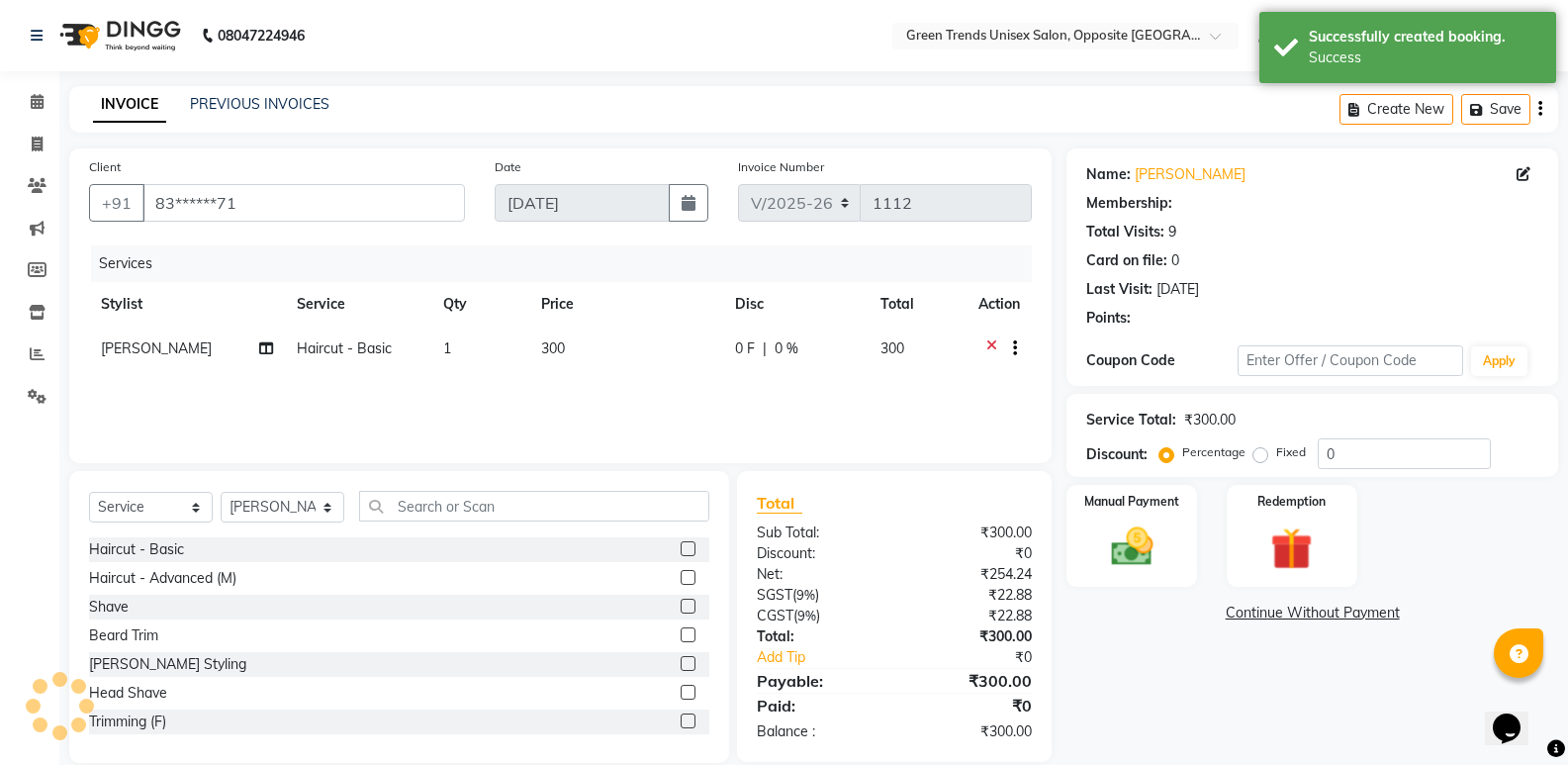
type input "15"
select select "1: Object"
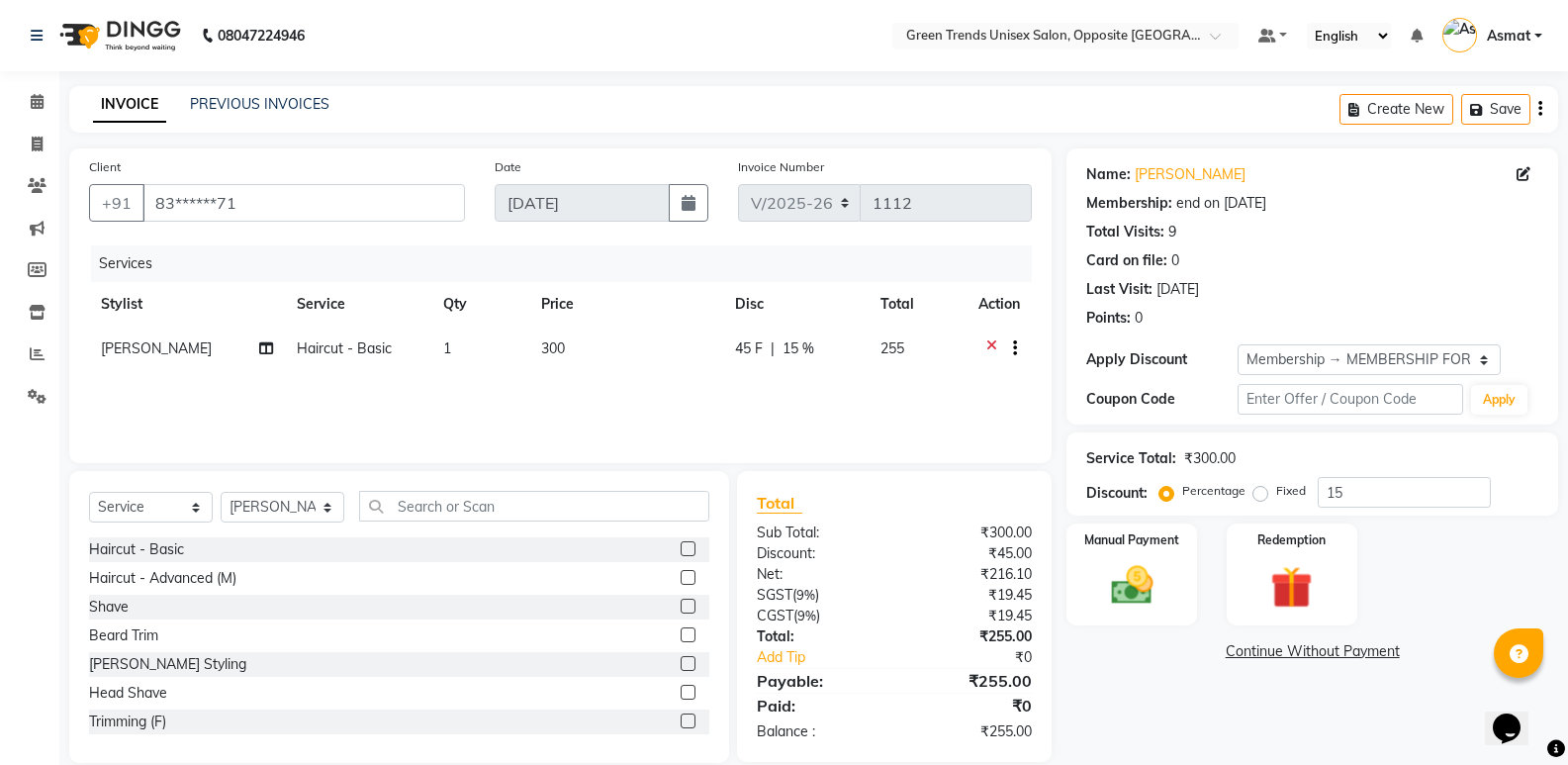
click at [748, 339] on span "45 F" at bounding box center [749, 349] width 28 height 21
select select "82136"
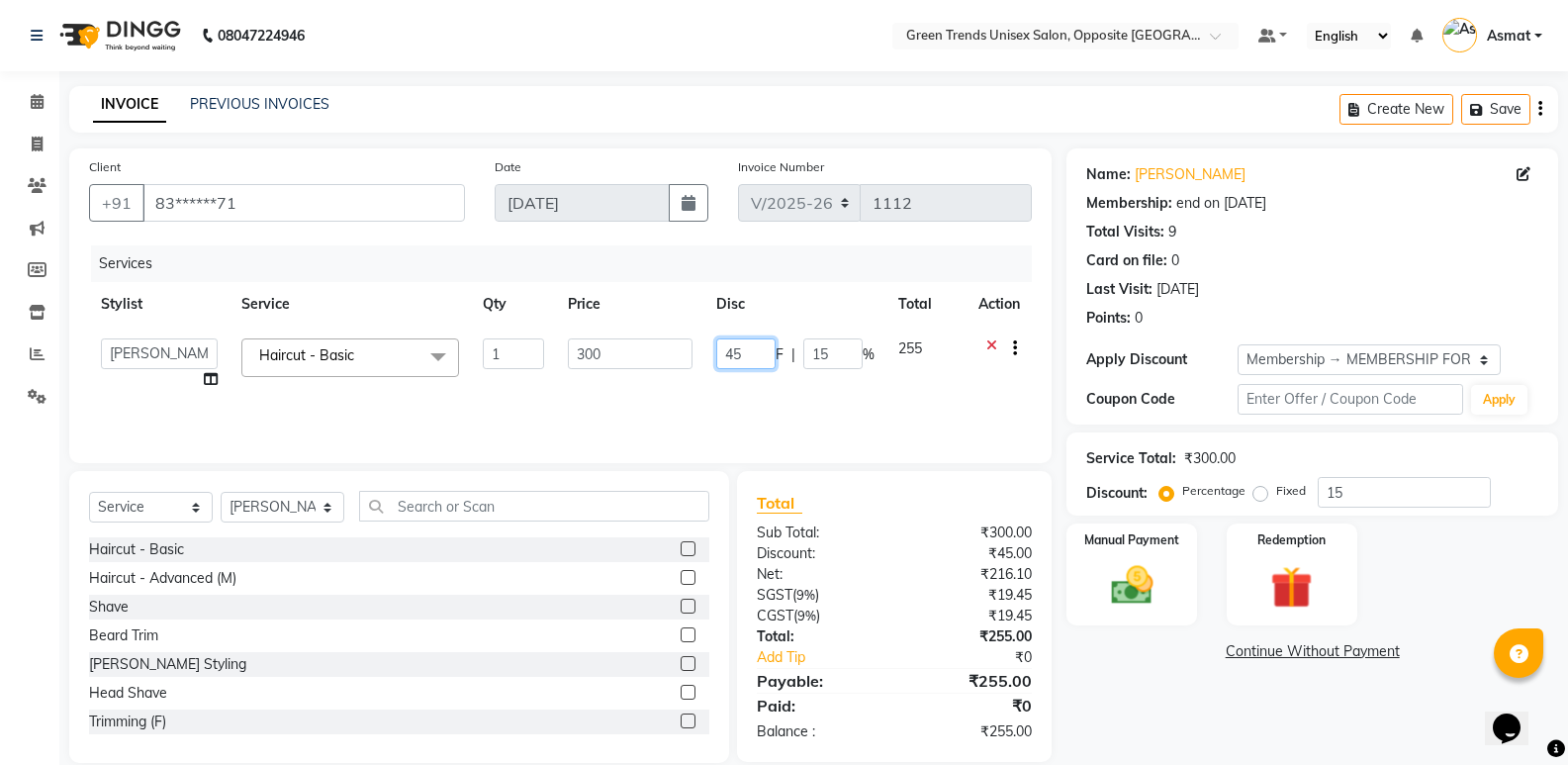
click at [751, 352] on input "45" at bounding box center [746, 354] width 60 height 31
type input "4"
type input "50"
click at [857, 482] on div "Total Sub Total: ₹300.00 Discount: ₹45.00 Net: ₹216.10 SGST ( 9% ) ₹19.45 CGST …" at bounding box center [895, 617] width 315 height 291
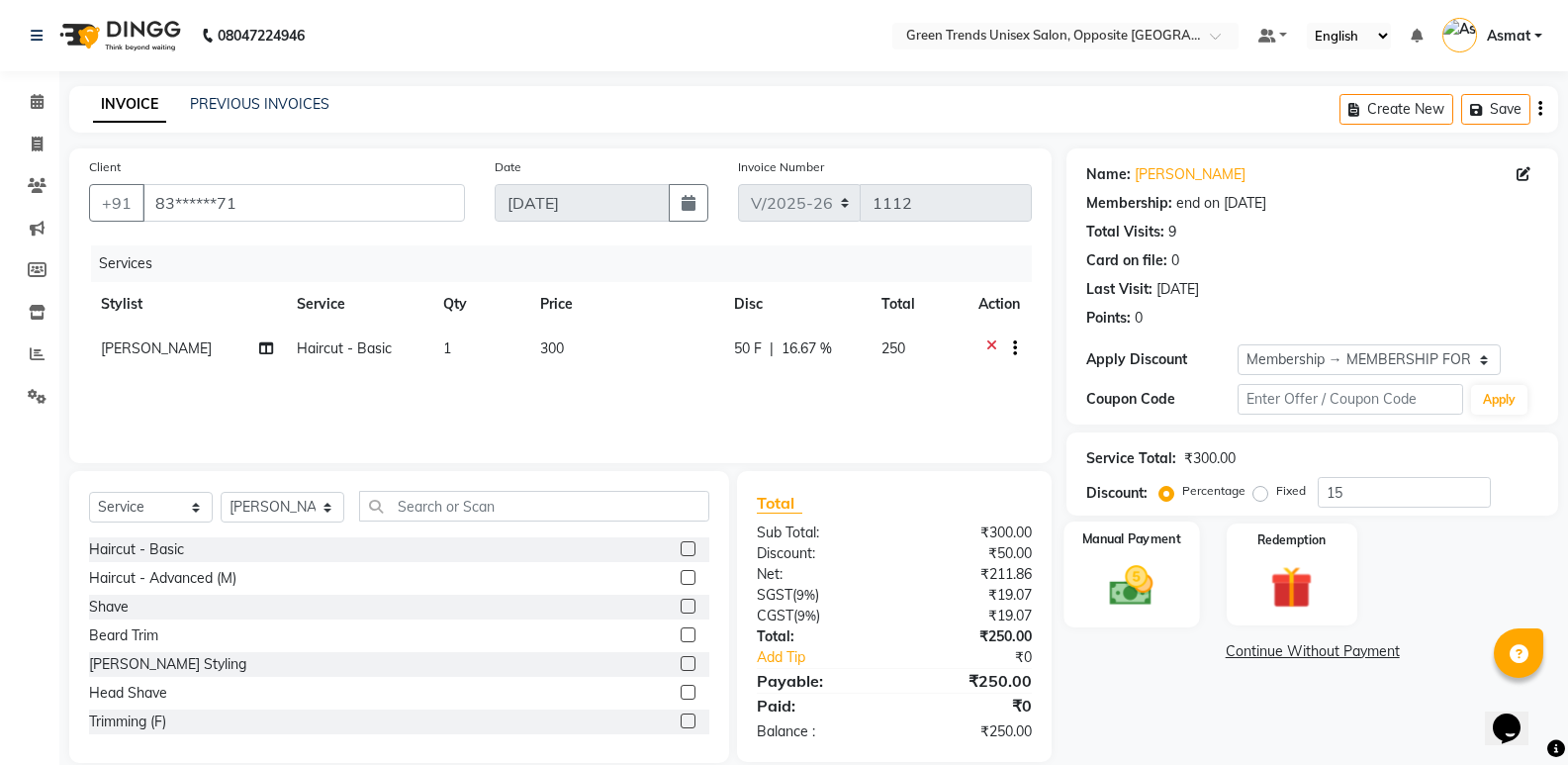
click at [1135, 539] on label "Manual Payment" at bounding box center [1132, 538] width 99 height 19
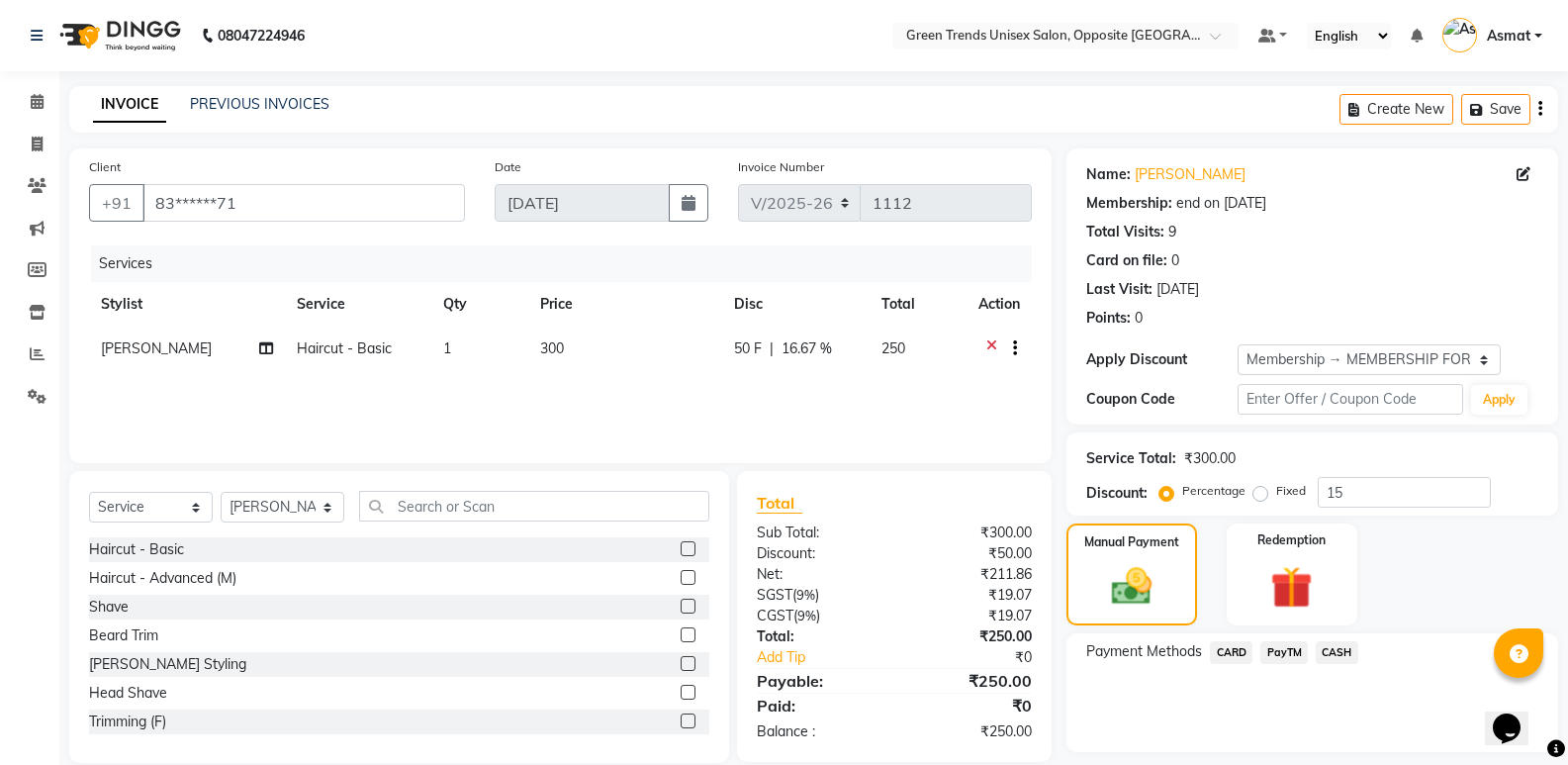
click at [1287, 652] on span "PayTM" at bounding box center [1284, 652] width 48 height 23
click at [1363, 758] on button "Add Payment" at bounding box center [1393, 757] width 291 height 31
click at [1282, 653] on span "PayTM" at bounding box center [1284, 652] width 48 height 23
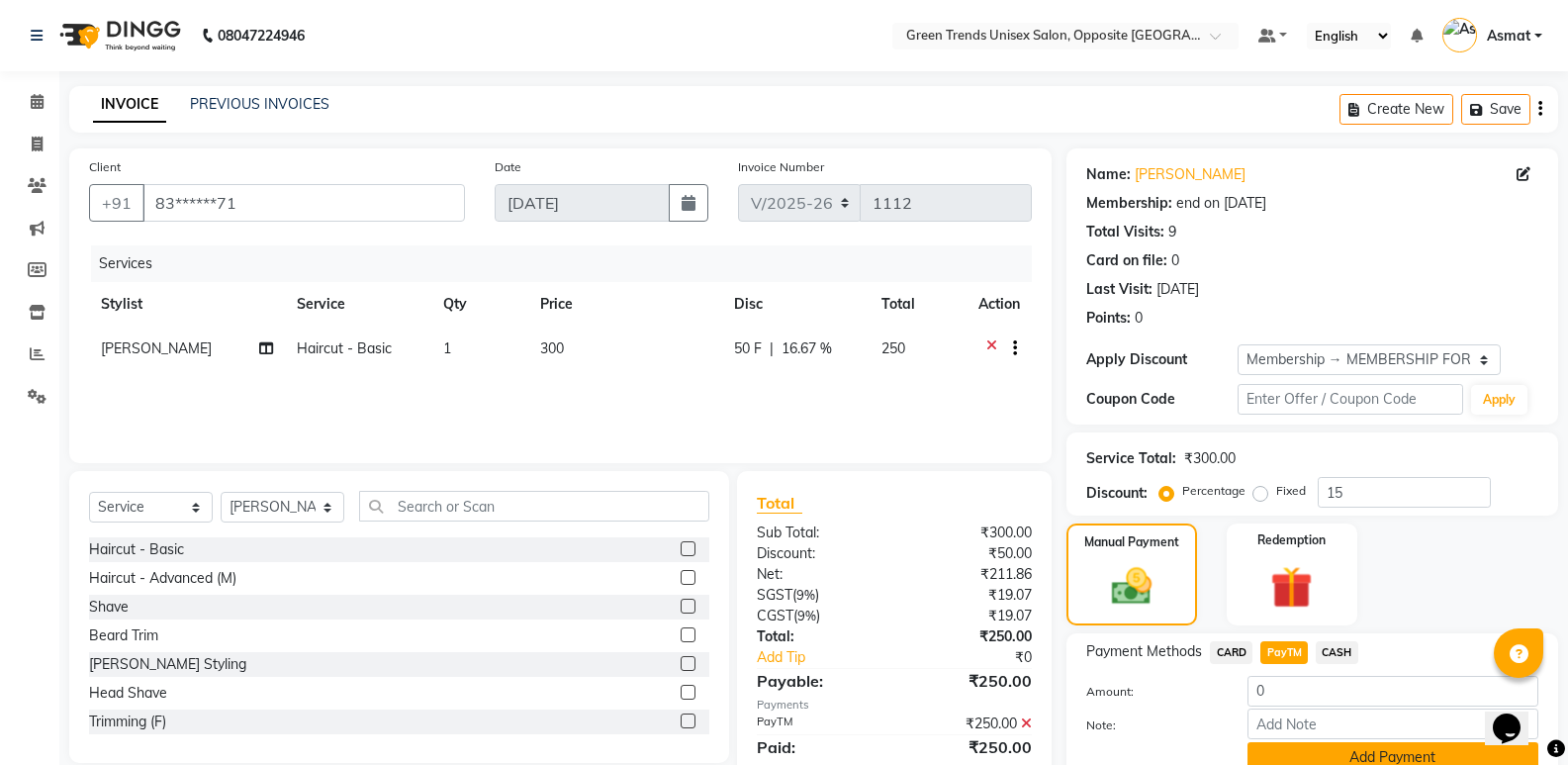
scroll to position [198, 0]
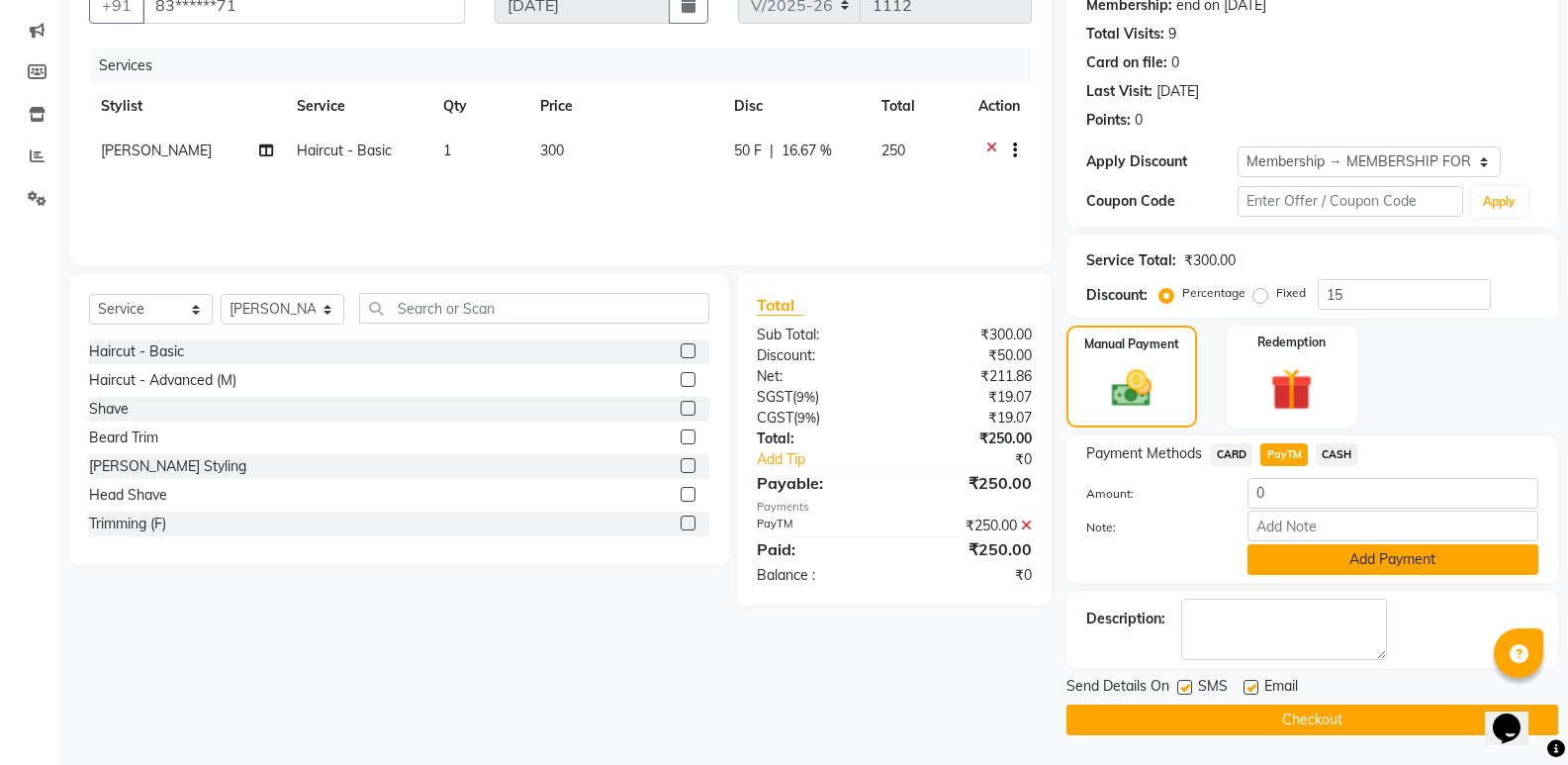
click at [1388, 563] on button "Add Payment" at bounding box center [1393, 559] width 291 height 31
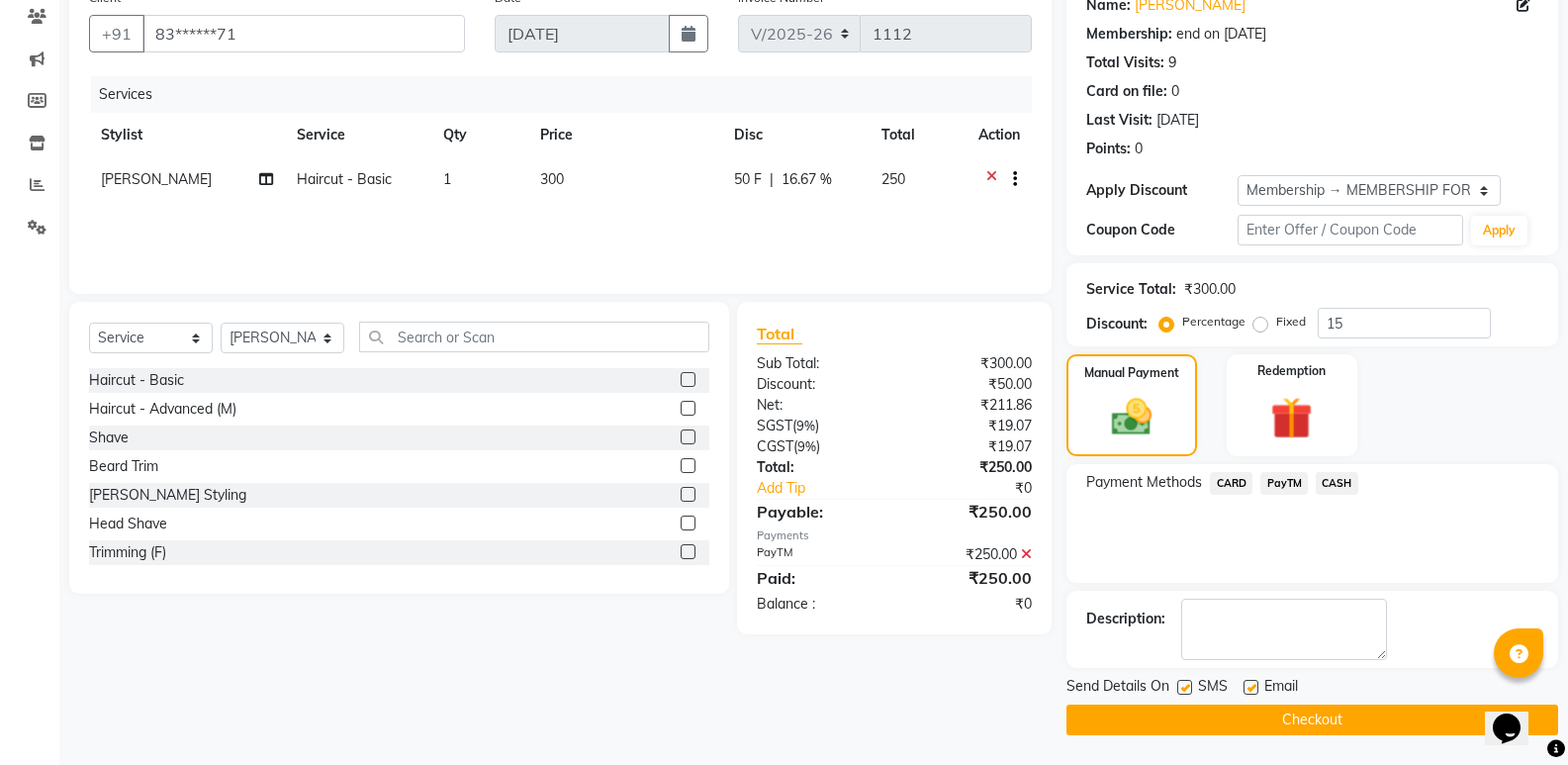
scroll to position [169, 0]
click at [1272, 719] on button "Checkout" at bounding box center [1313, 719] width 492 height 31
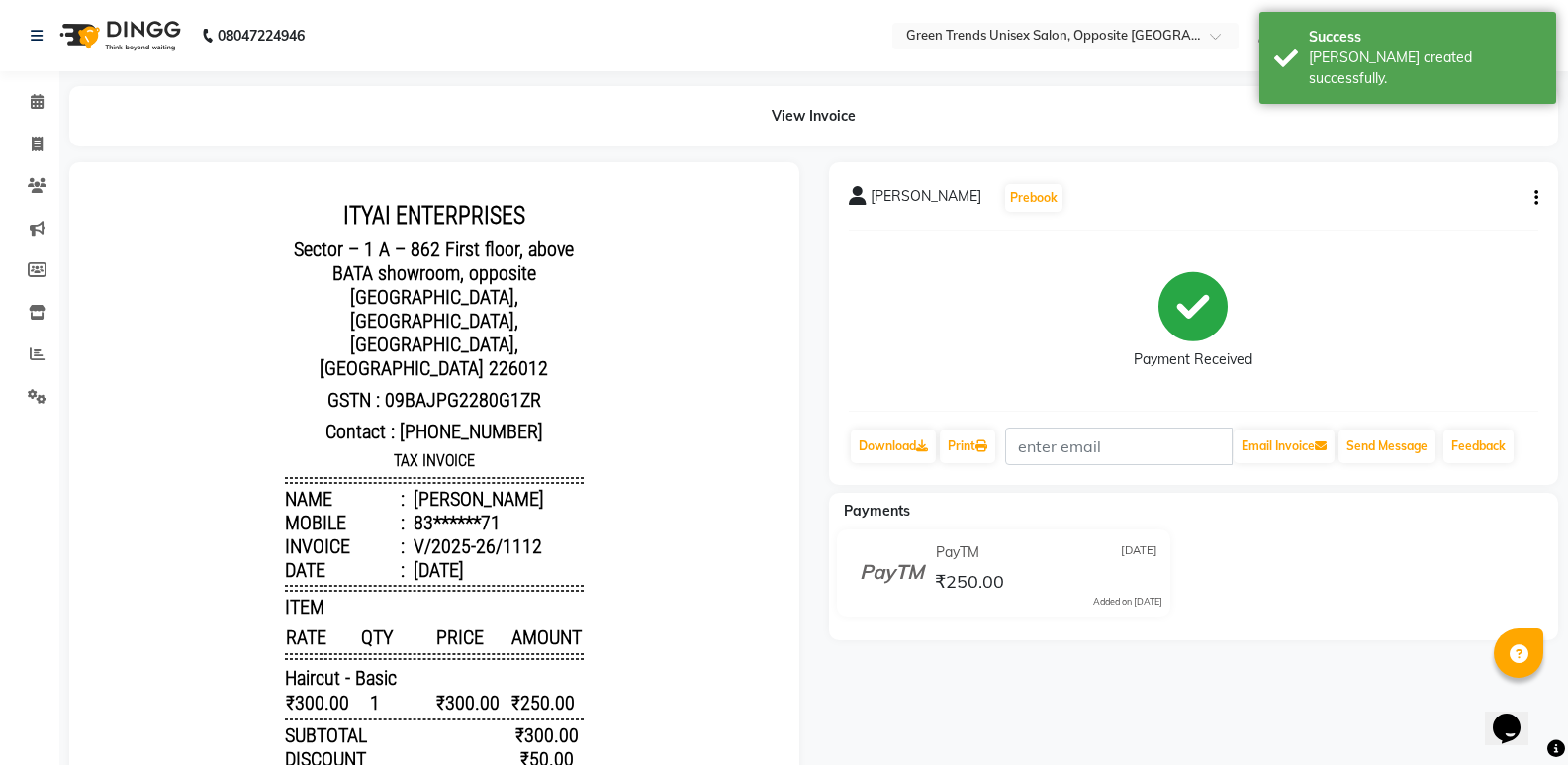
select select "5225"
select select "service"
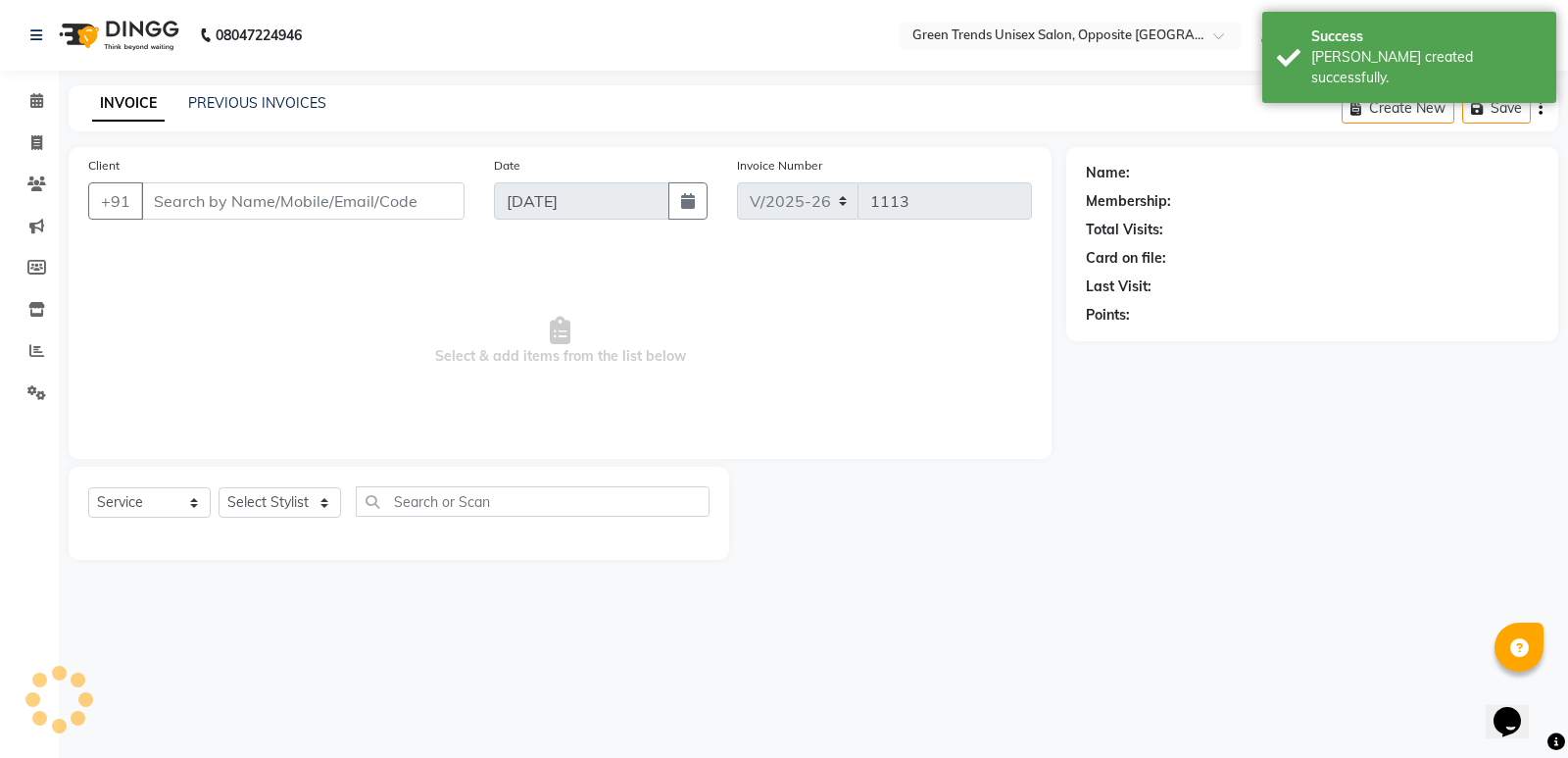
type input "83******71"
select select "82136"
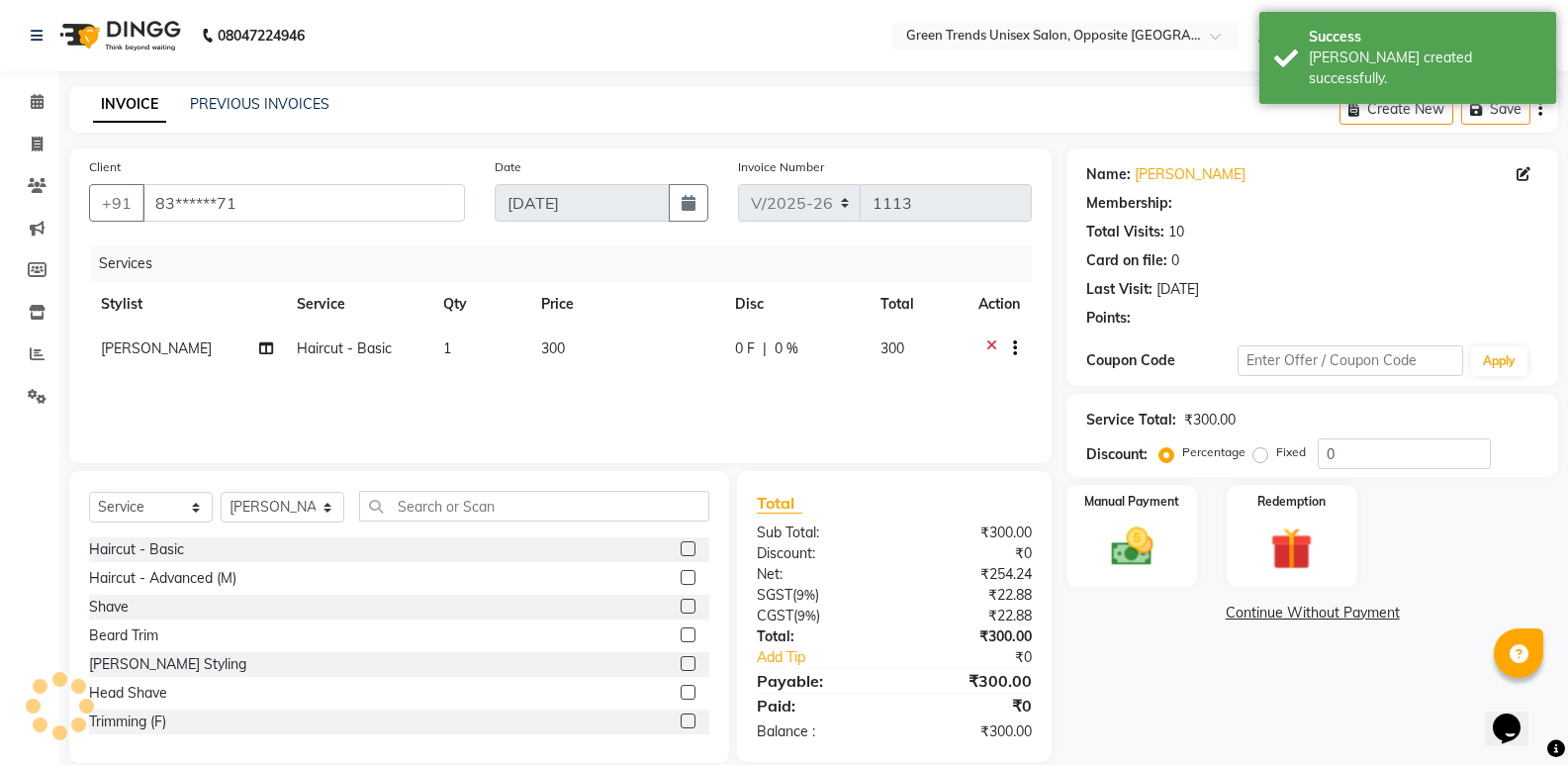
select select "1: Object"
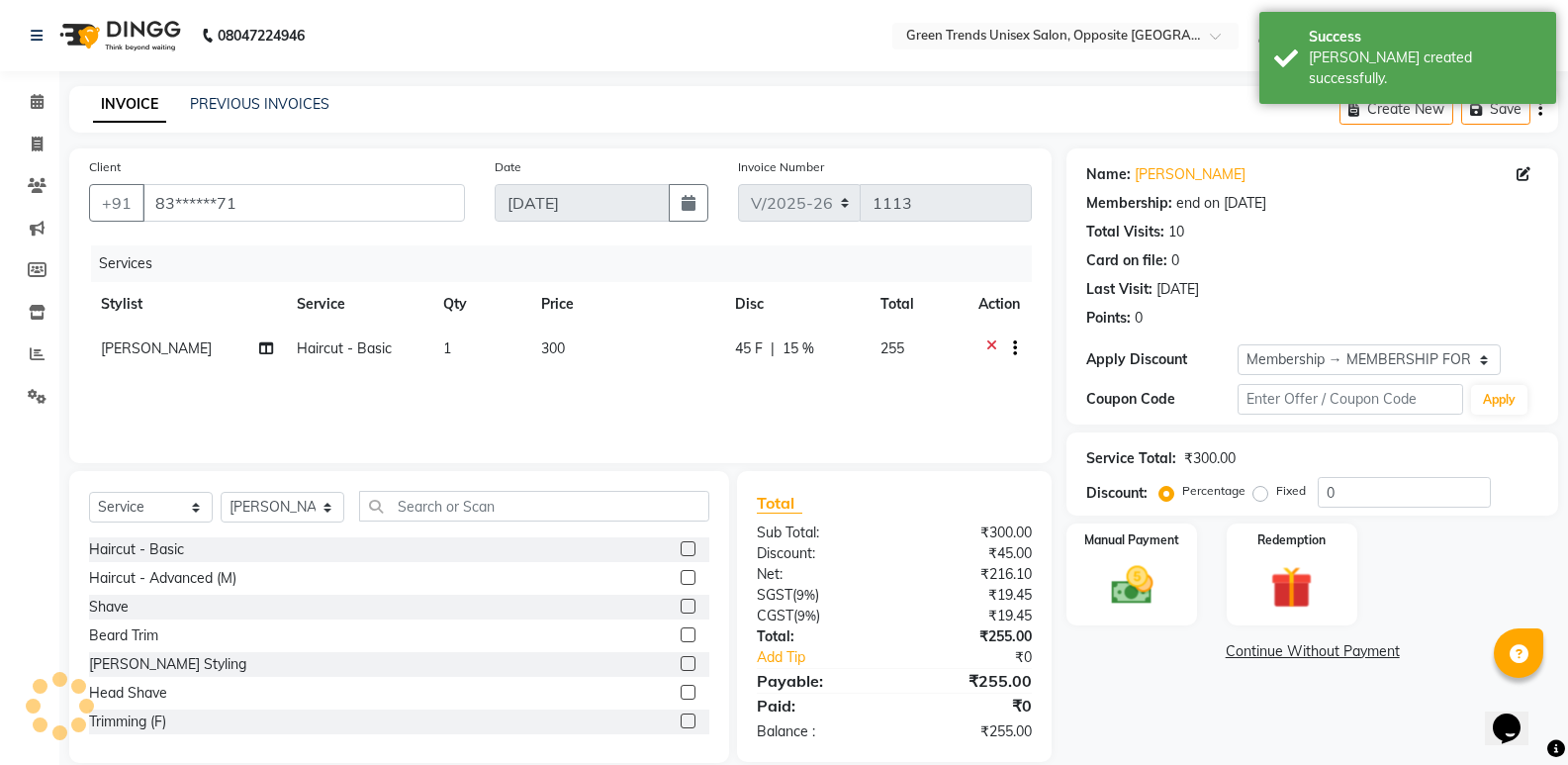
type input "15"
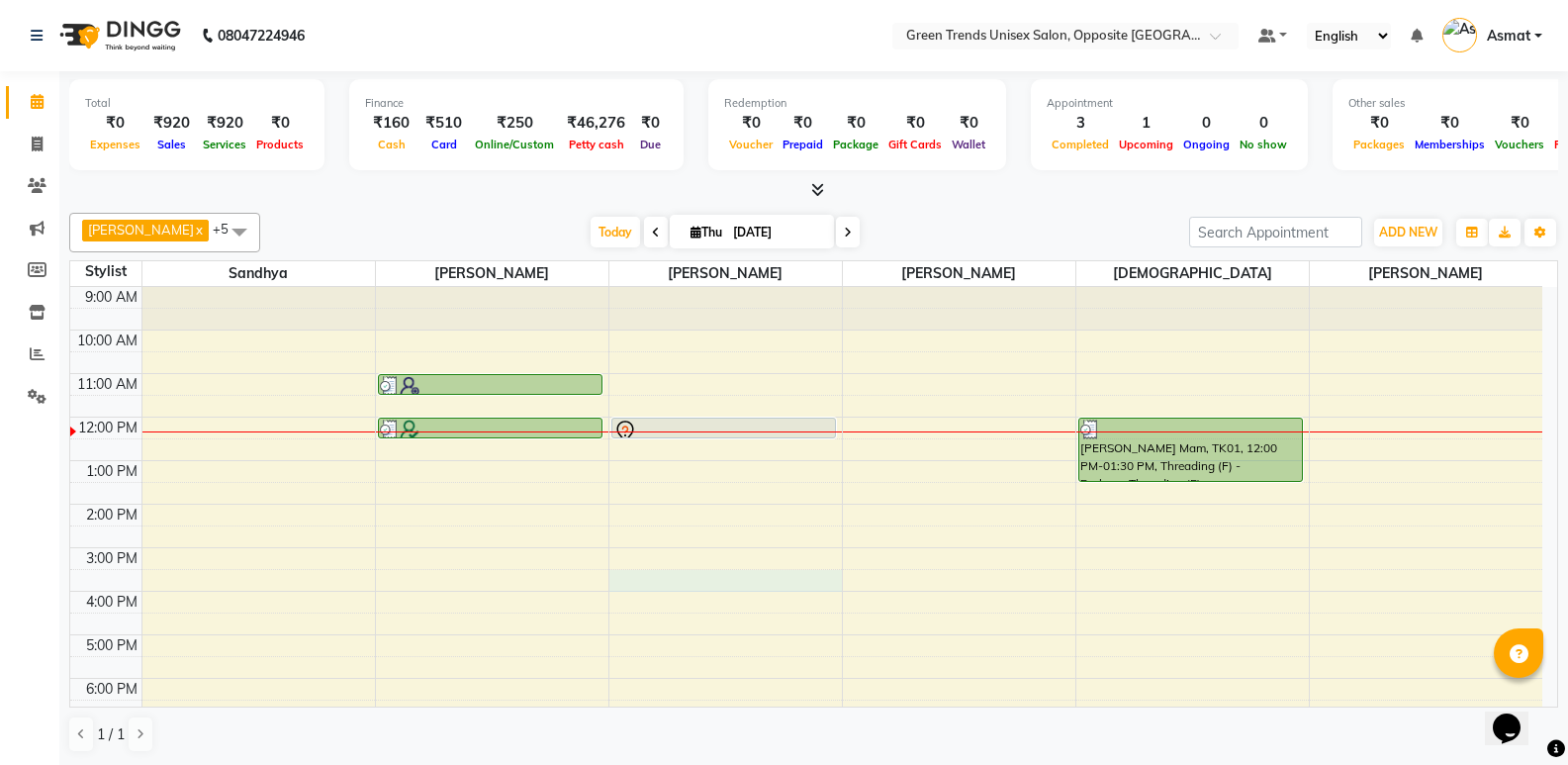
click at [838, 591] on div "9:00 AM 10:00 AM 11:00 AM 12:00 PM 1:00 PM 2:00 PM 3:00 PM 4:00 PM 5:00 PM 6:00…" at bounding box center [807, 569] width 1472 height 565
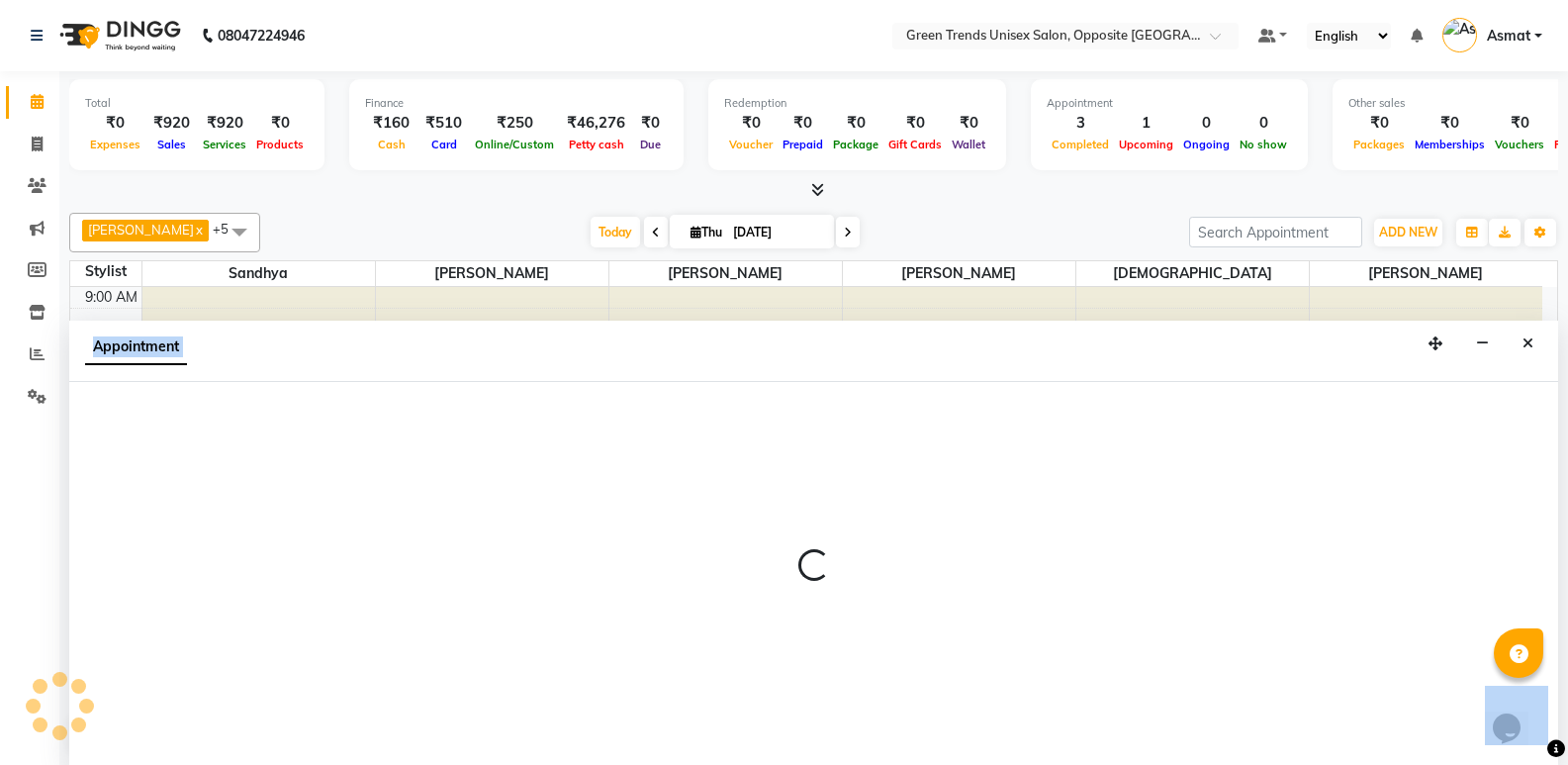
scroll to position [1, 0]
select select "89786"
select select "tentative"
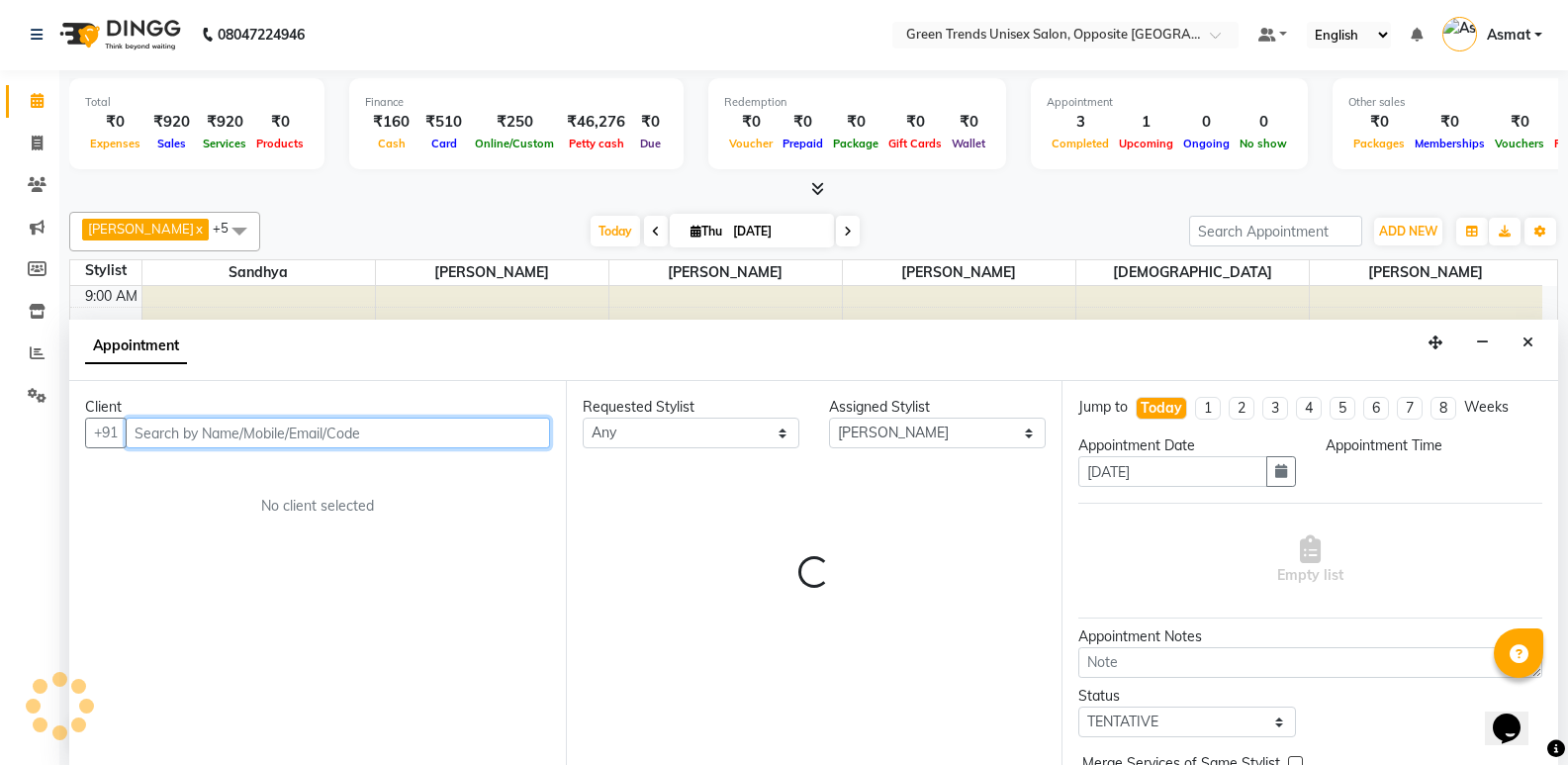
select select "930"
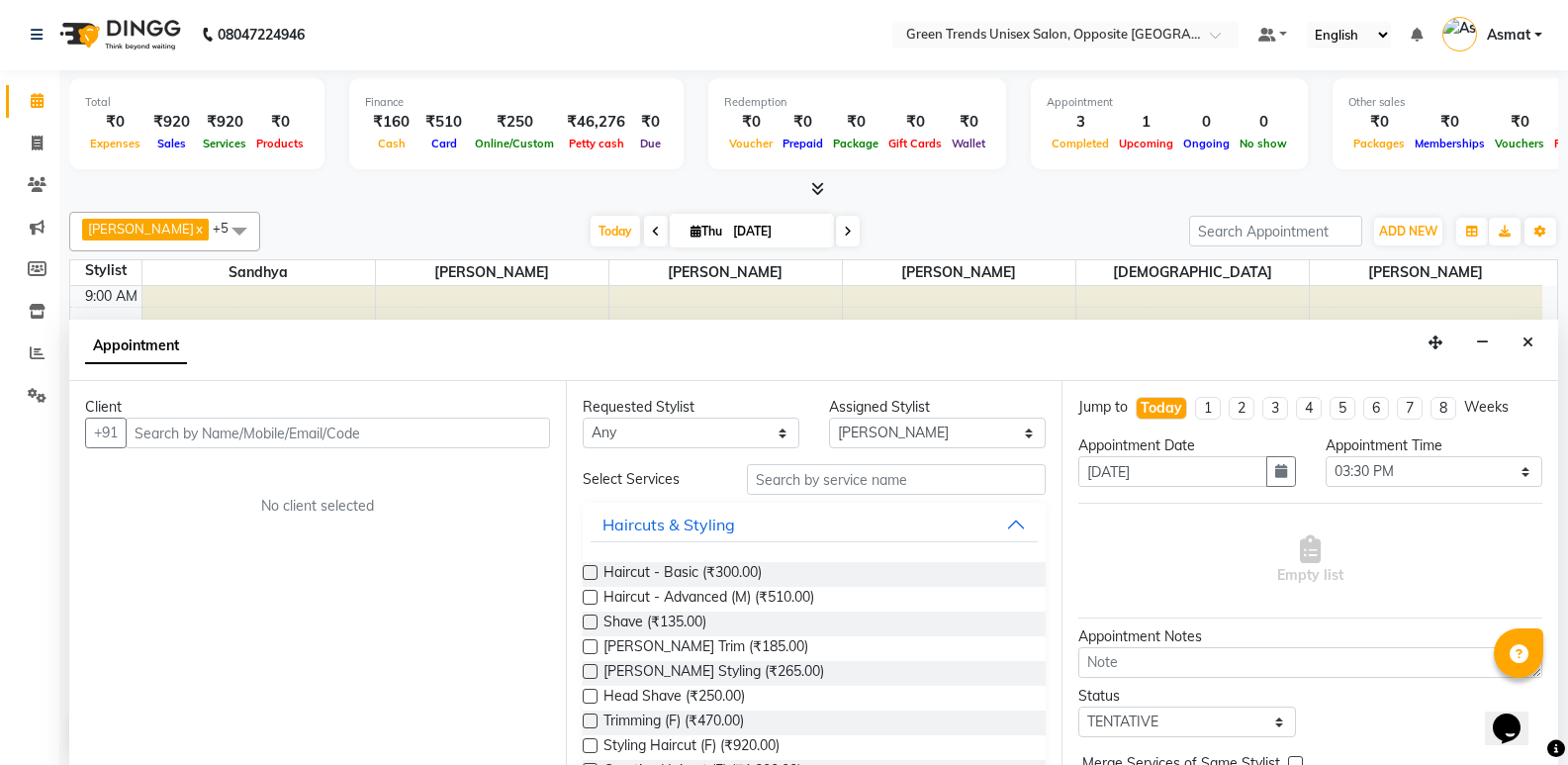
click at [10, 103] on link "Calendar" at bounding box center [30, 101] width 48 height 33
click at [3, 106] on li "Calendar" at bounding box center [30, 101] width 60 height 43
click at [1533, 346] on button "Close" at bounding box center [1528, 343] width 29 height 31
click at [1533, 346] on div "9:00 AM 10:00 AM 11:00 AM 12:00 PM 1:00 PM 2:00 PM 3:00 PM 4:00 PM 5:00 PM 6:00…" at bounding box center [807, 568] width 1472 height 565
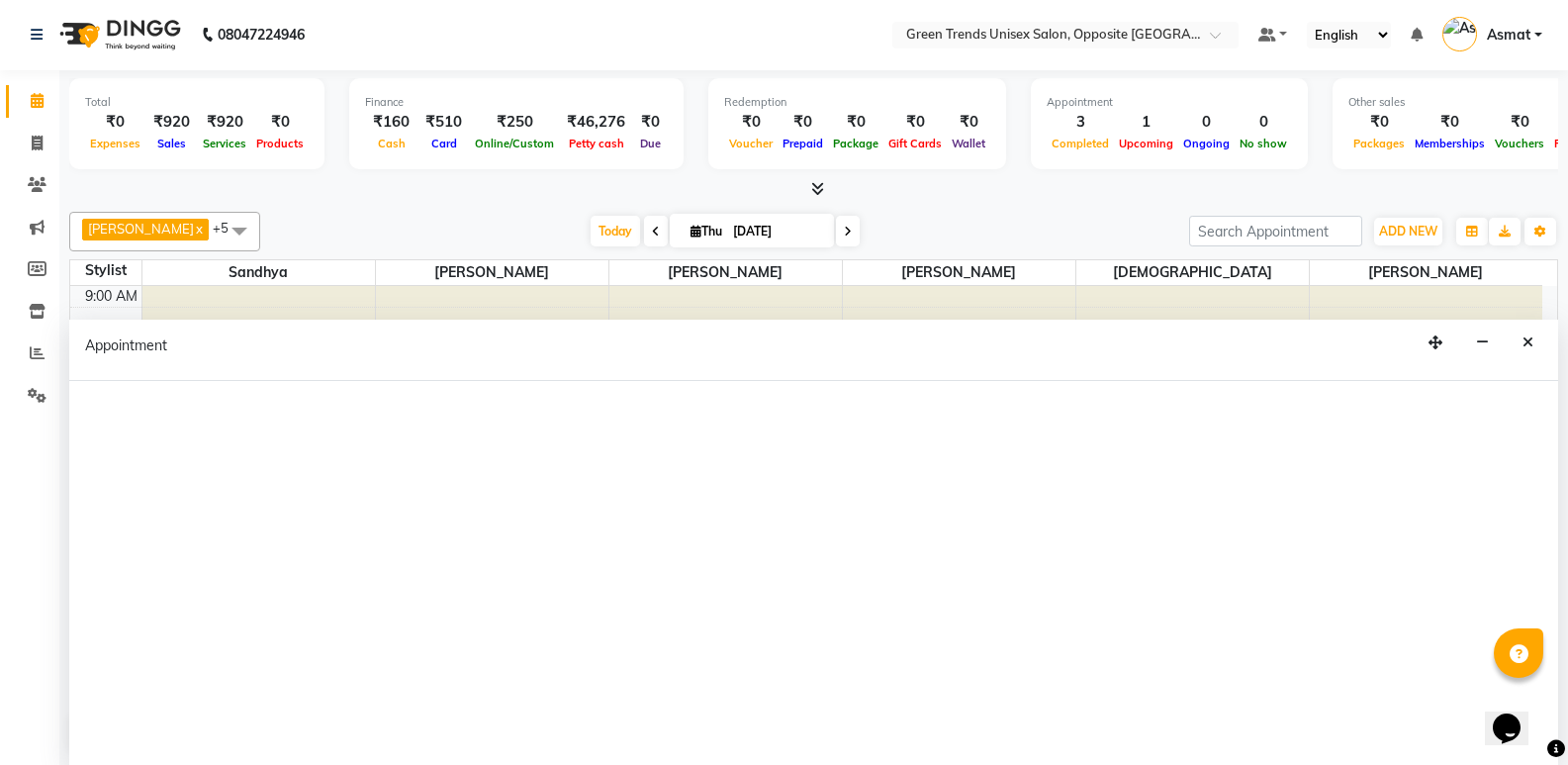
select select "77089"
select select "600"
select select "tentative"
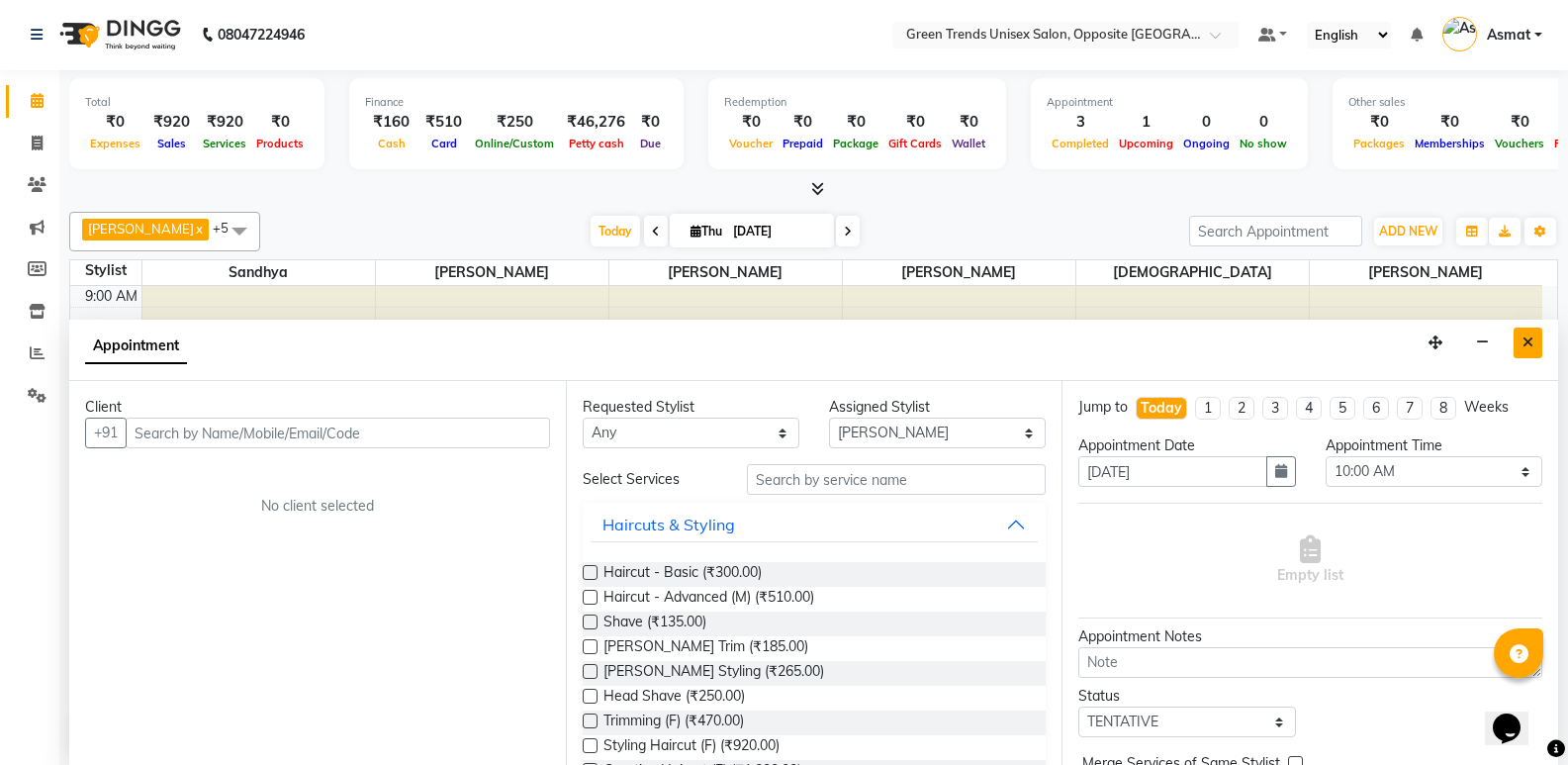
click at [1524, 345] on icon "Close" at bounding box center [1528, 343] width 11 height 14
click at [1524, 345] on div "9:00 AM 10:00 AM 11:00 AM 12:00 PM 1:00 PM 2:00 PM 3:00 PM 4:00 PM 5:00 PM 6:00…" at bounding box center [807, 568] width 1472 height 565
select select "77089"
select select "tentative"
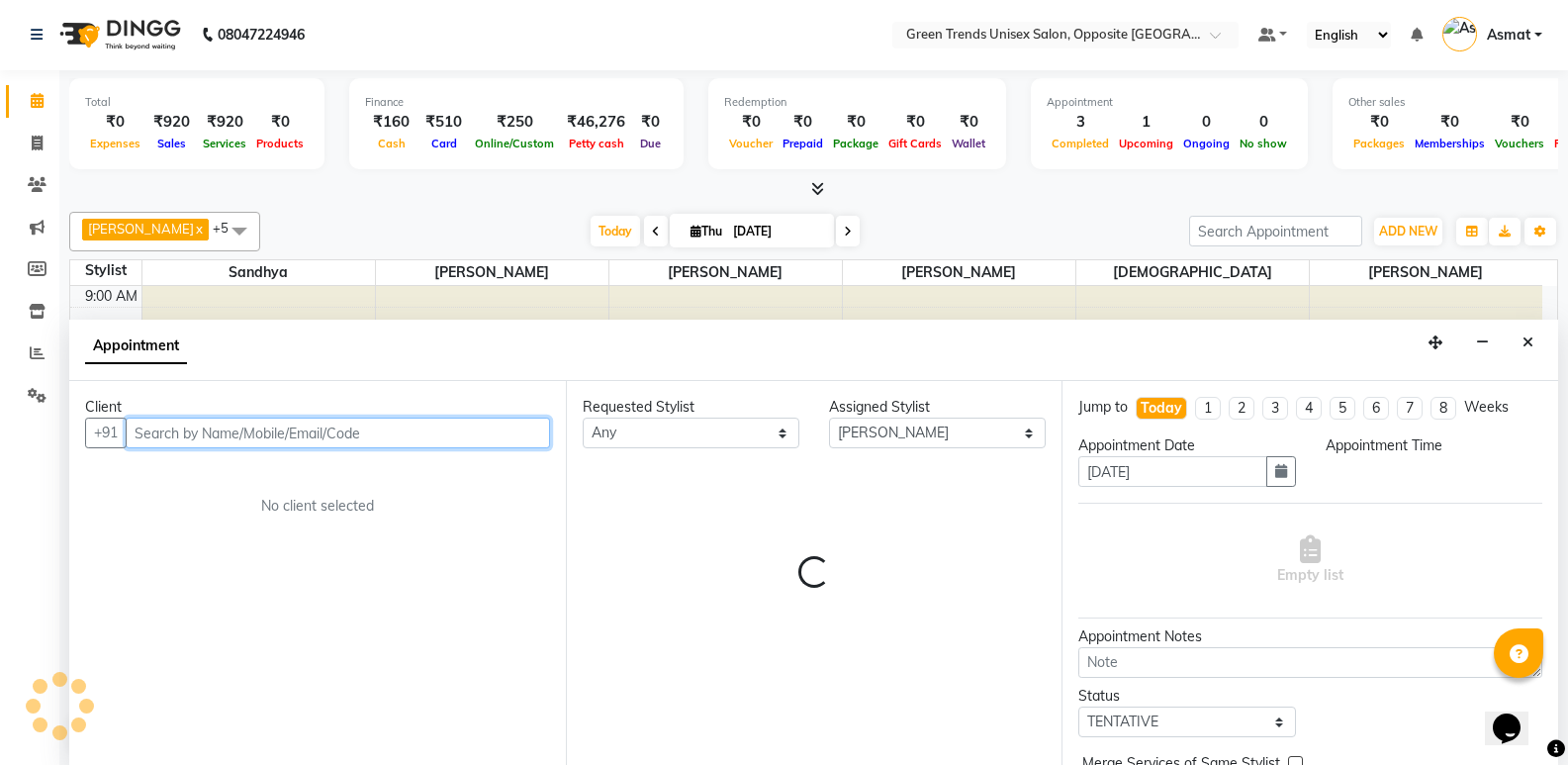
select select "600"
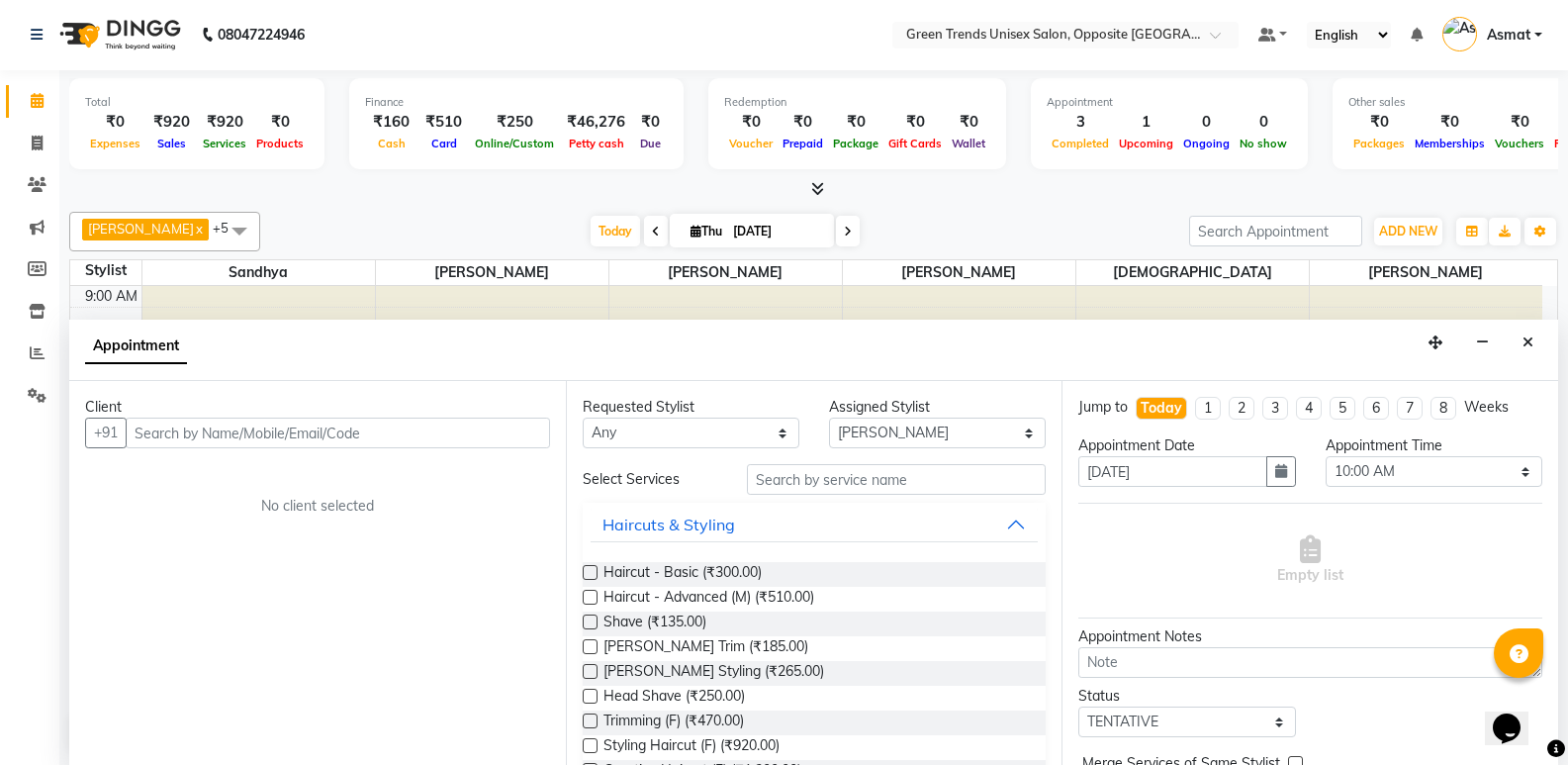
click at [1524, 344] on icon "Close" at bounding box center [1528, 343] width 11 height 14
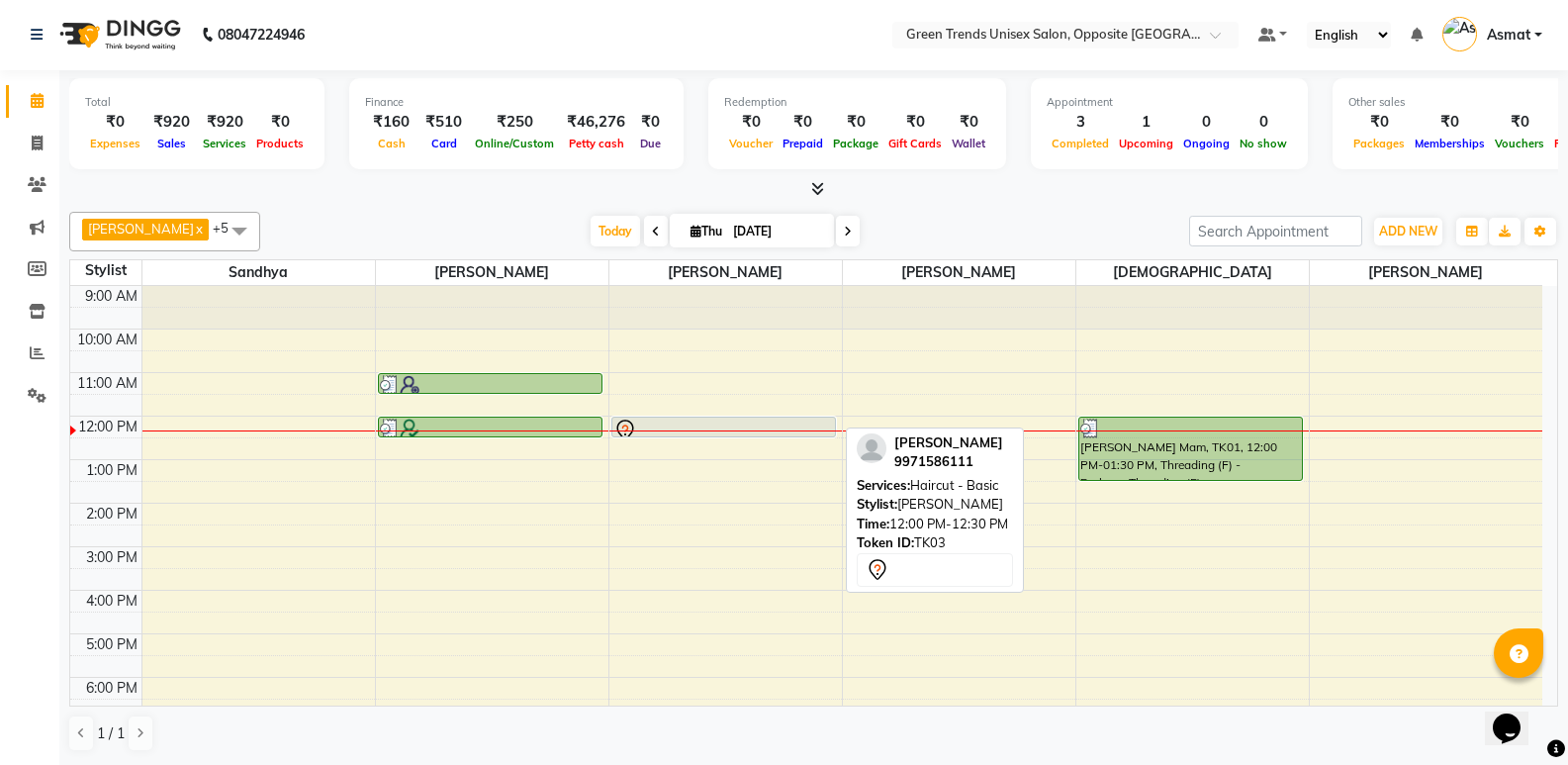
click at [704, 427] on div at bounding box center [723, 430] width 220 height 24
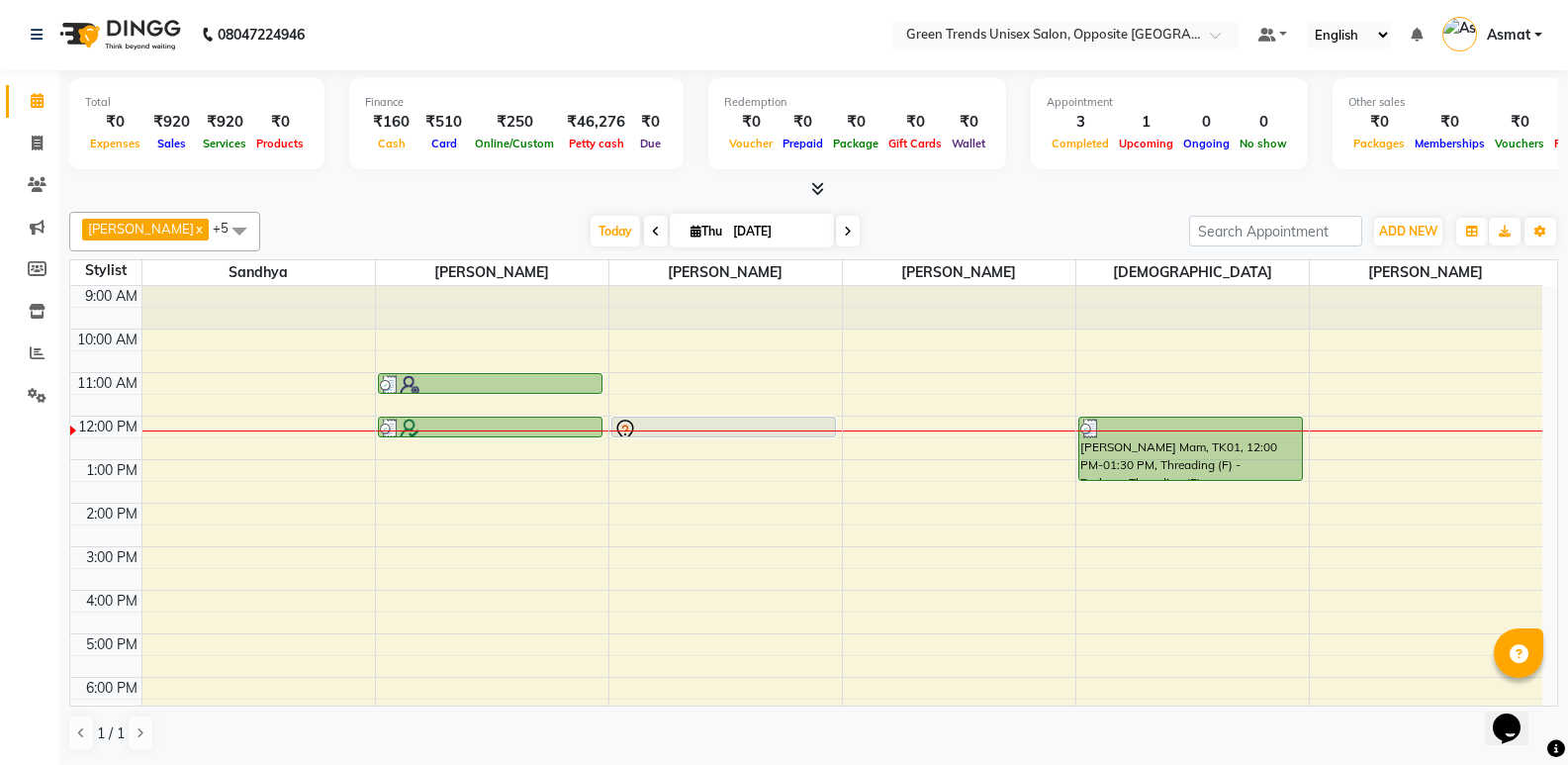
click at [821, 431] on div at bounding box center [725, 430] width 232 height 1
select select "89786"
select select "tentative"
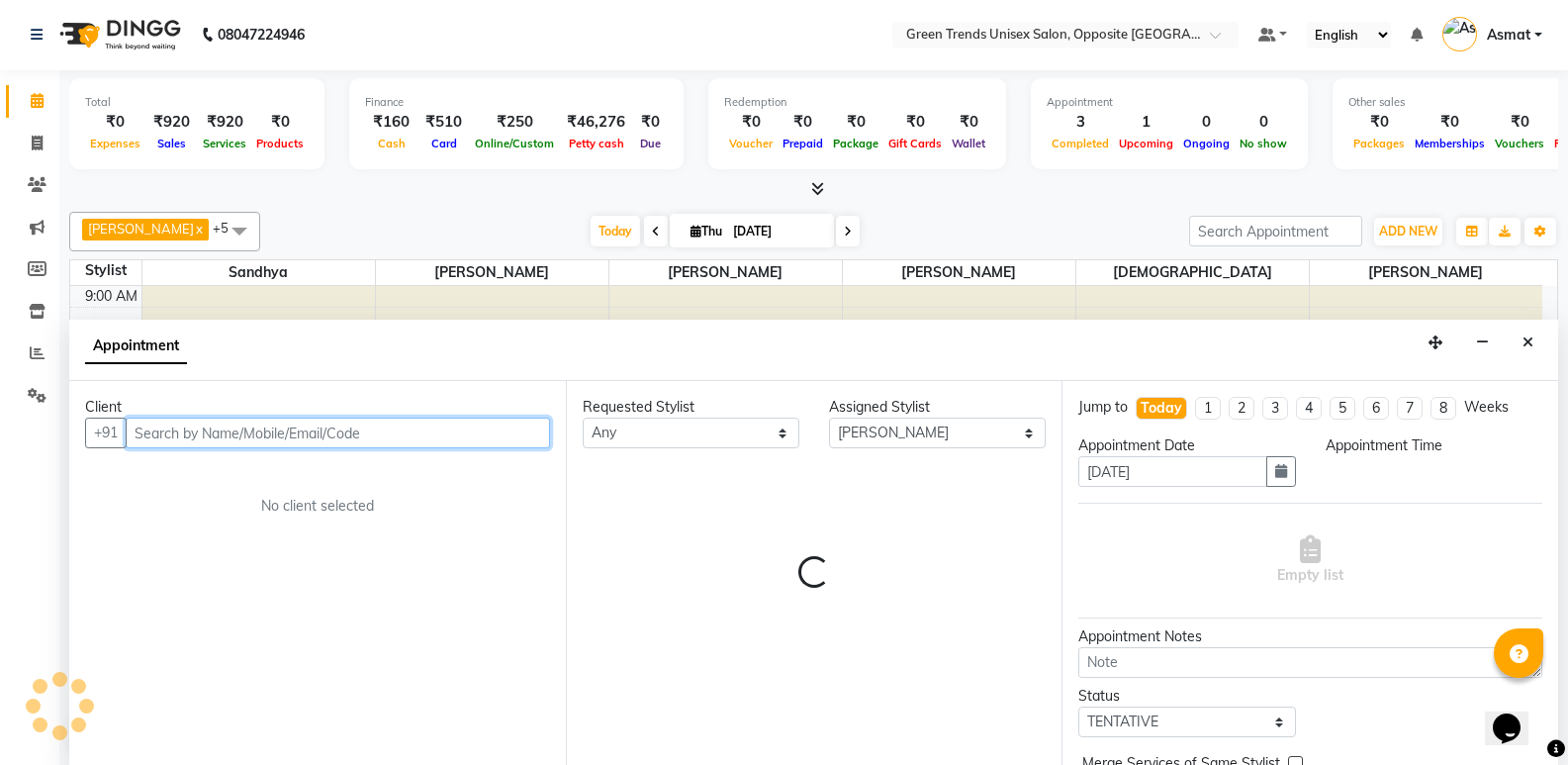
select select "720"
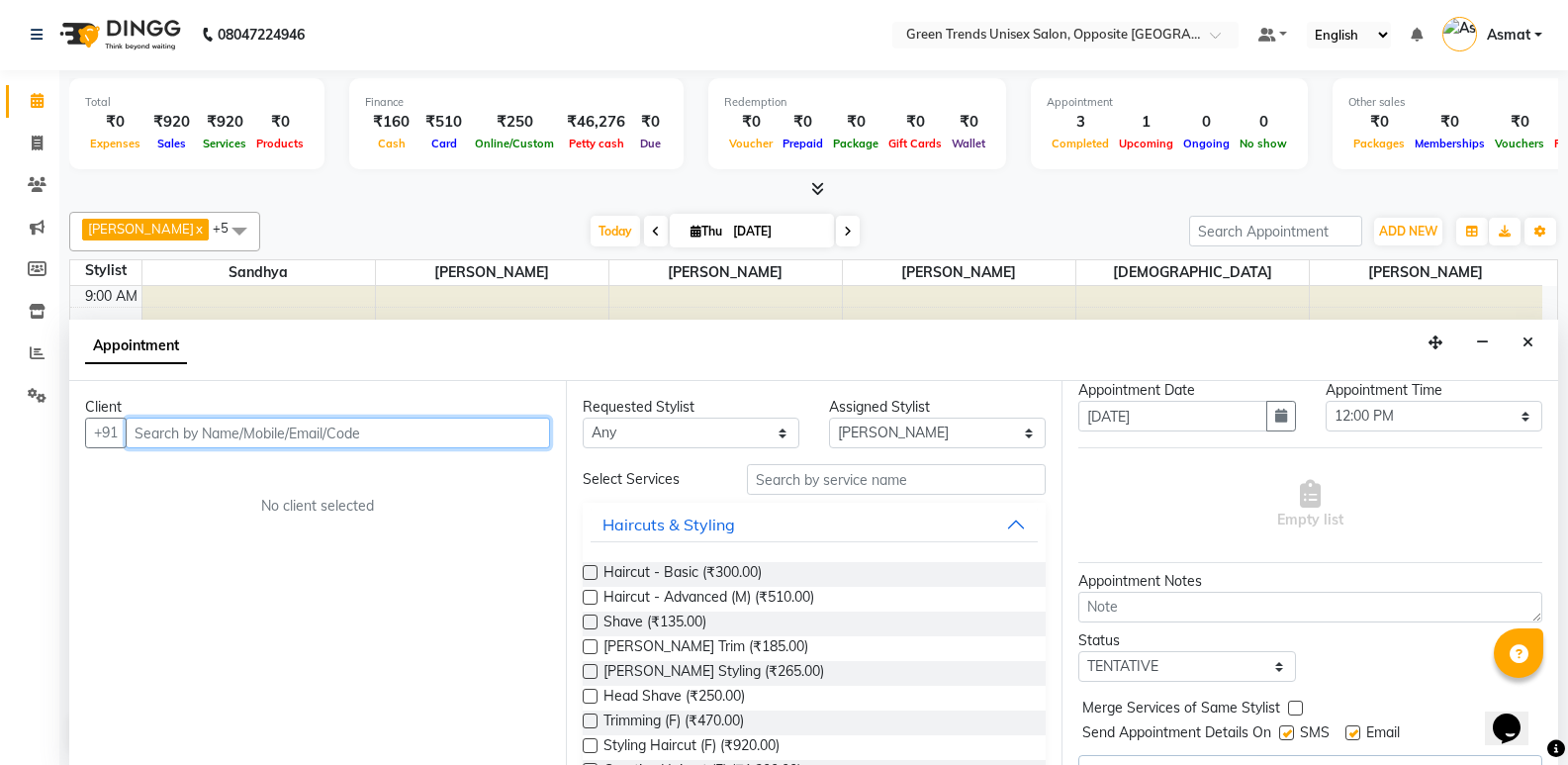
scroll to position [99, 0]
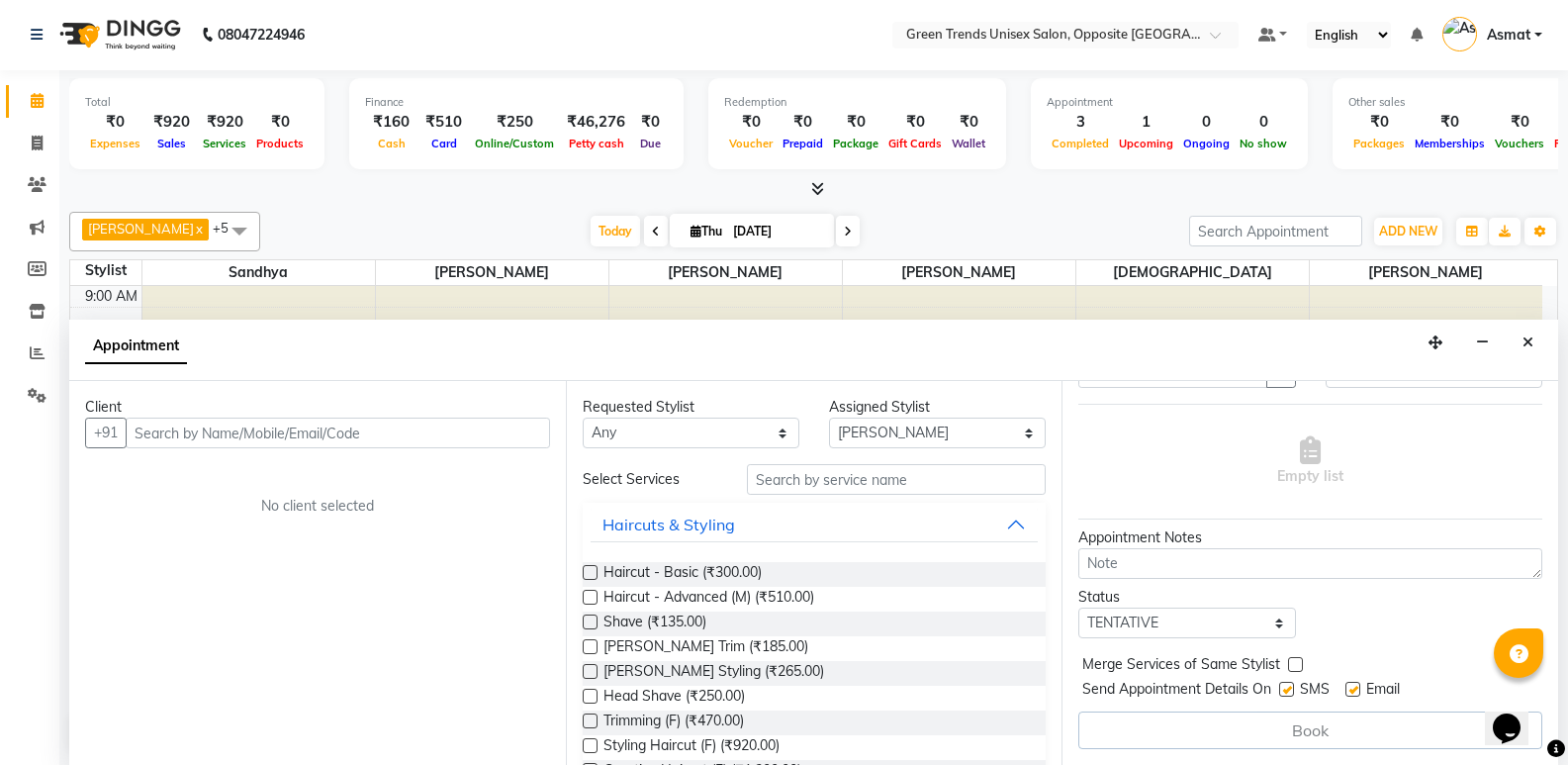
click at [590, 575] on label at bounding box center [590, 572] width 15 height 15
click at [590, 575] on input "checkbox" at bounding box center [589, 574] width 13 height 13
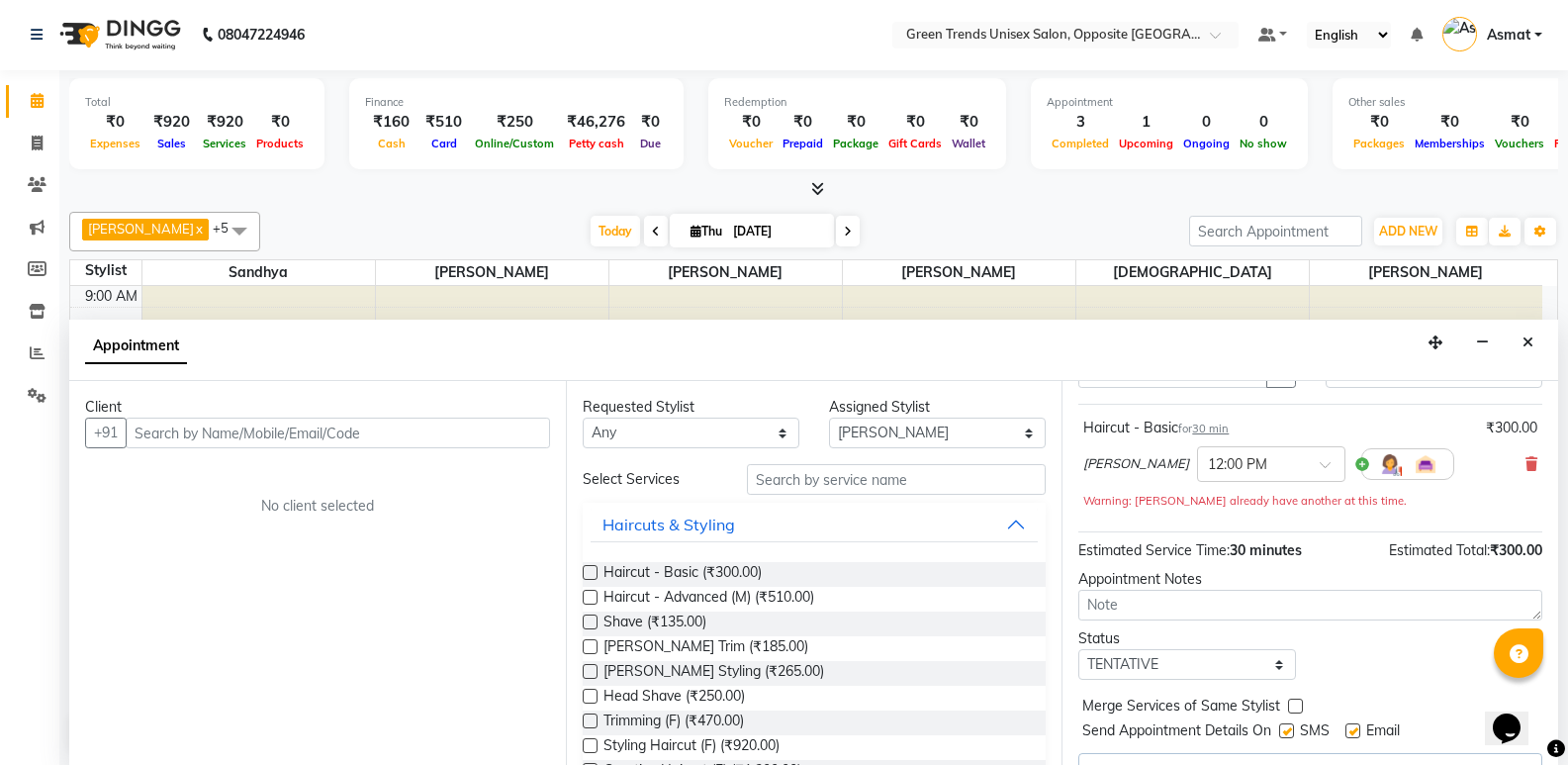
click at [1540, 693] on div "Opens Chat This icon Opens the chat window." at bounding box center [1517, 693] width 48 height 0
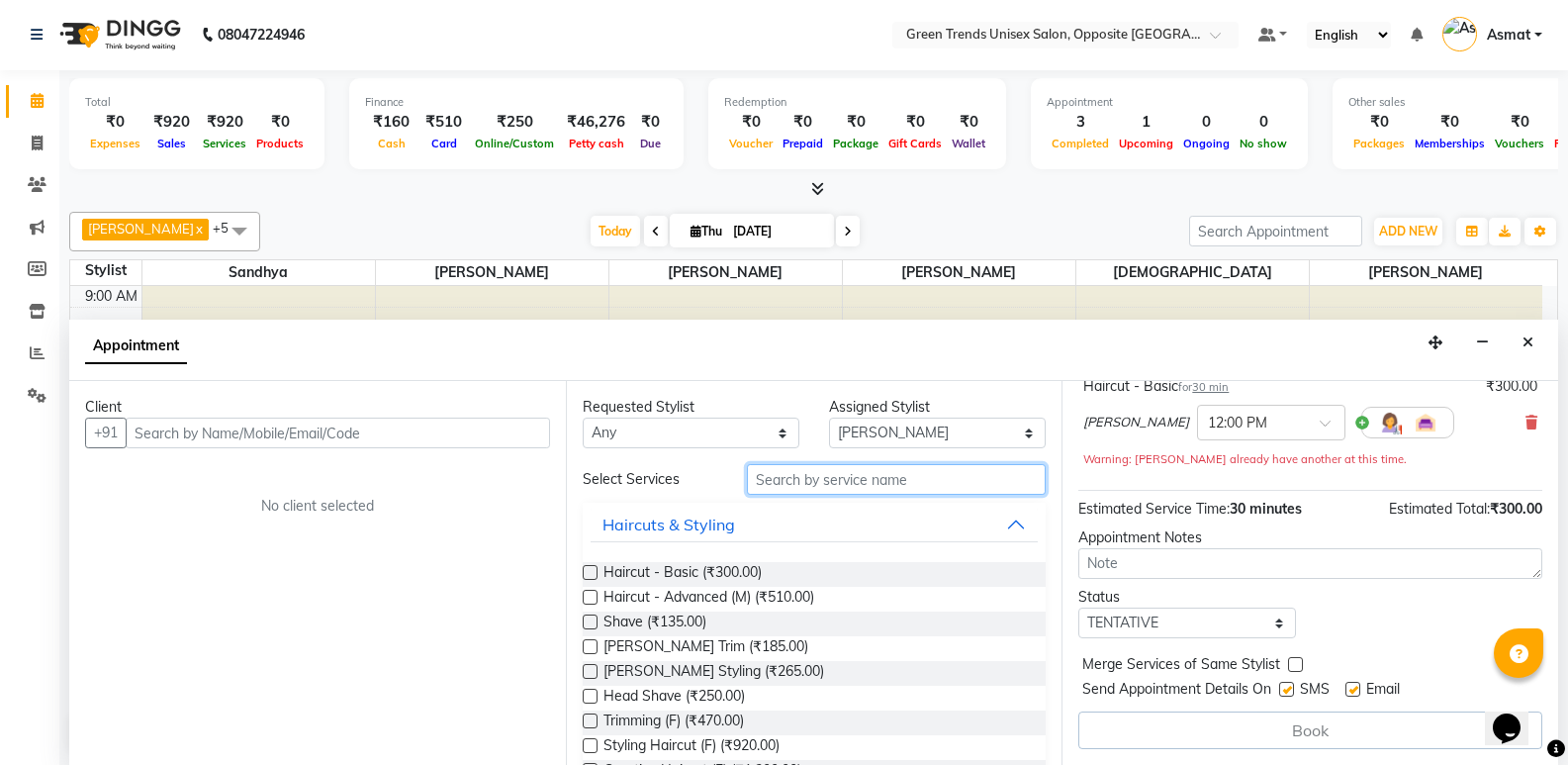
click at [811, 478] on input "text" at bounding box center [897, 479] width 299 height 31
click at [589, 567] on label at bounding box center [590, 572] width 15 height 15
click at [589, 568] on input "checkbox" at bounding box center [589, 574] width 13 height 13
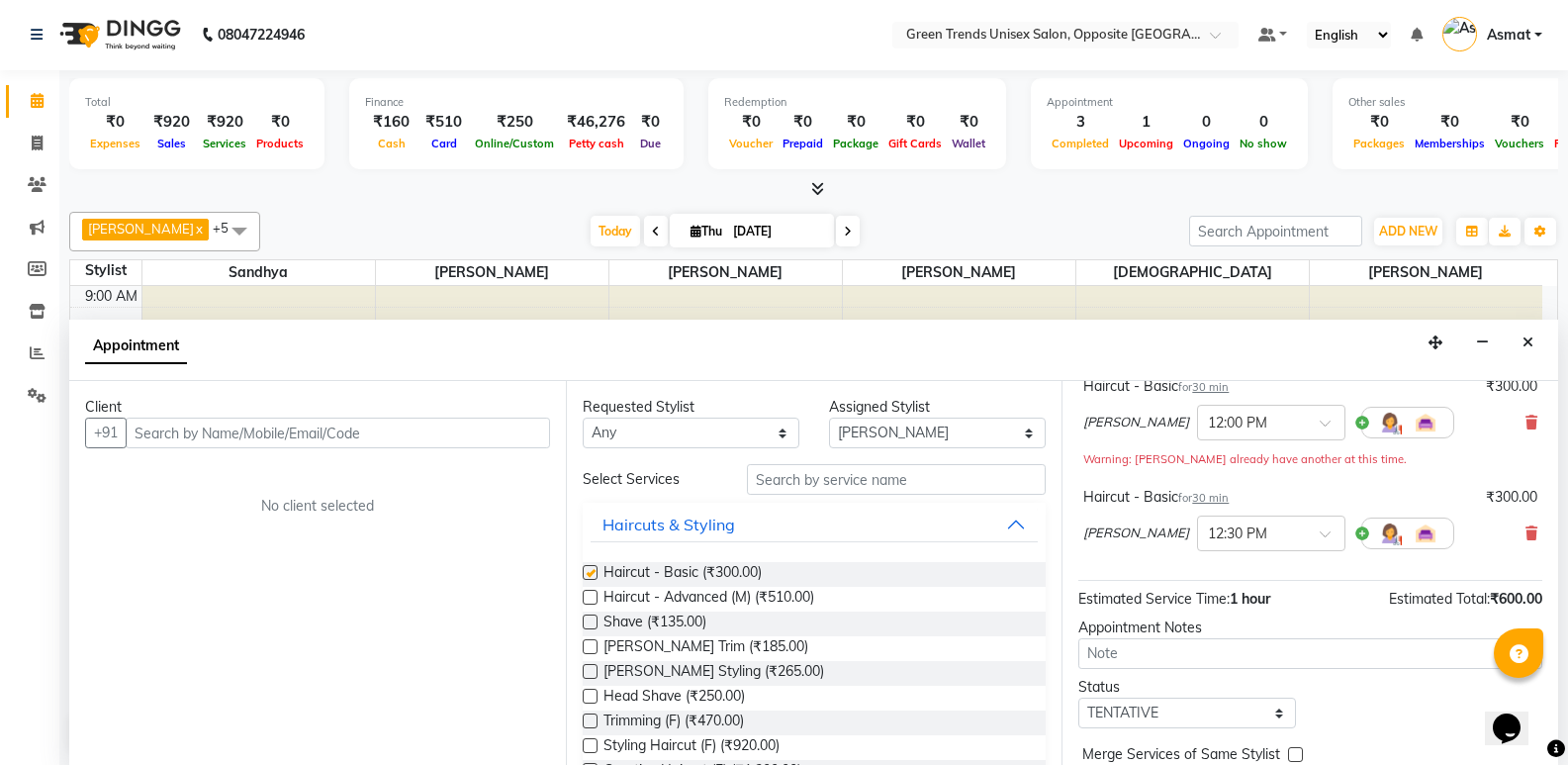
checkbox input "false"
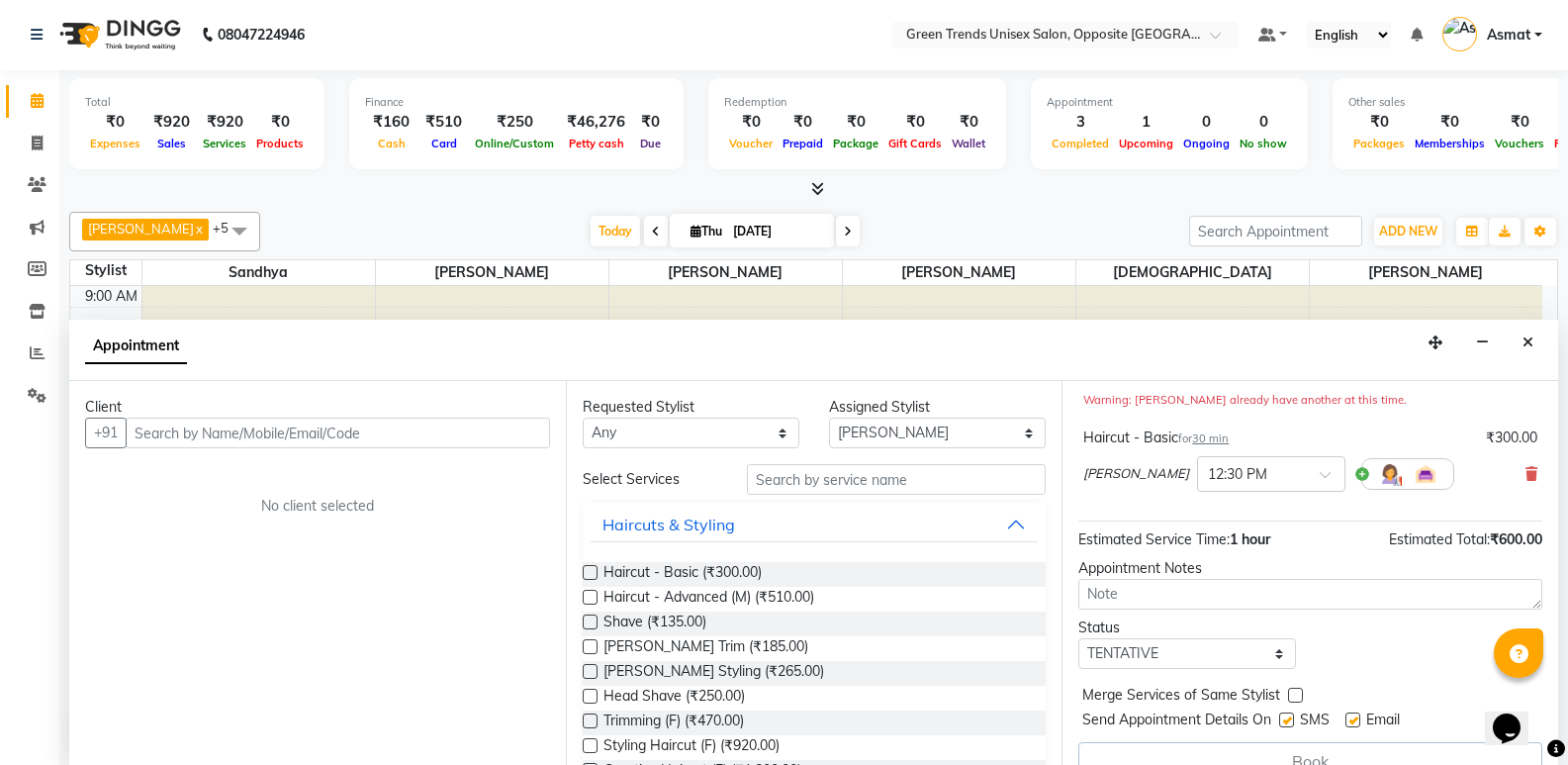
scroll to position [230, 0]
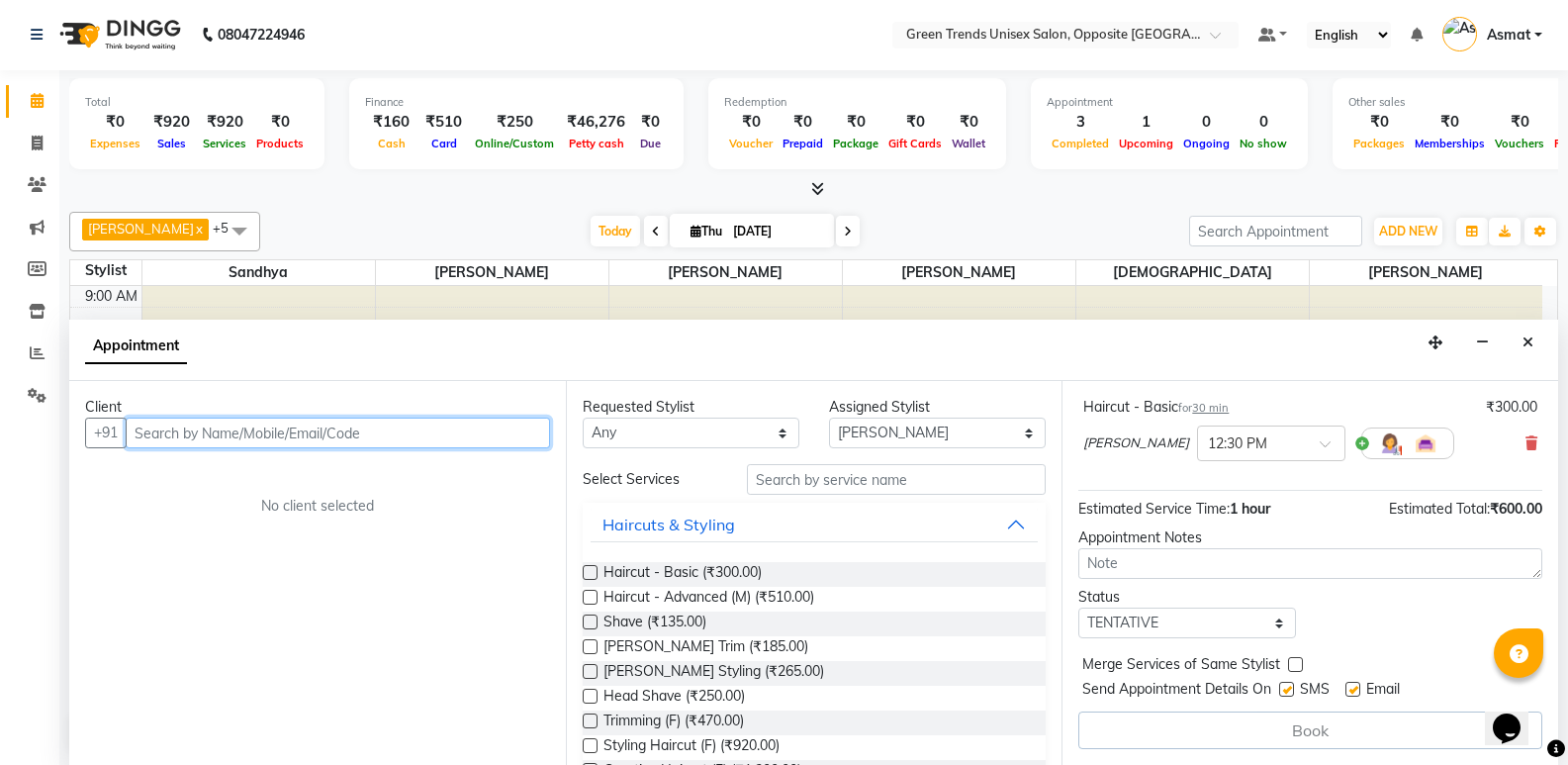
click at [217, 433] on input "text" at bounding box center [338, 432] width 424 height 31
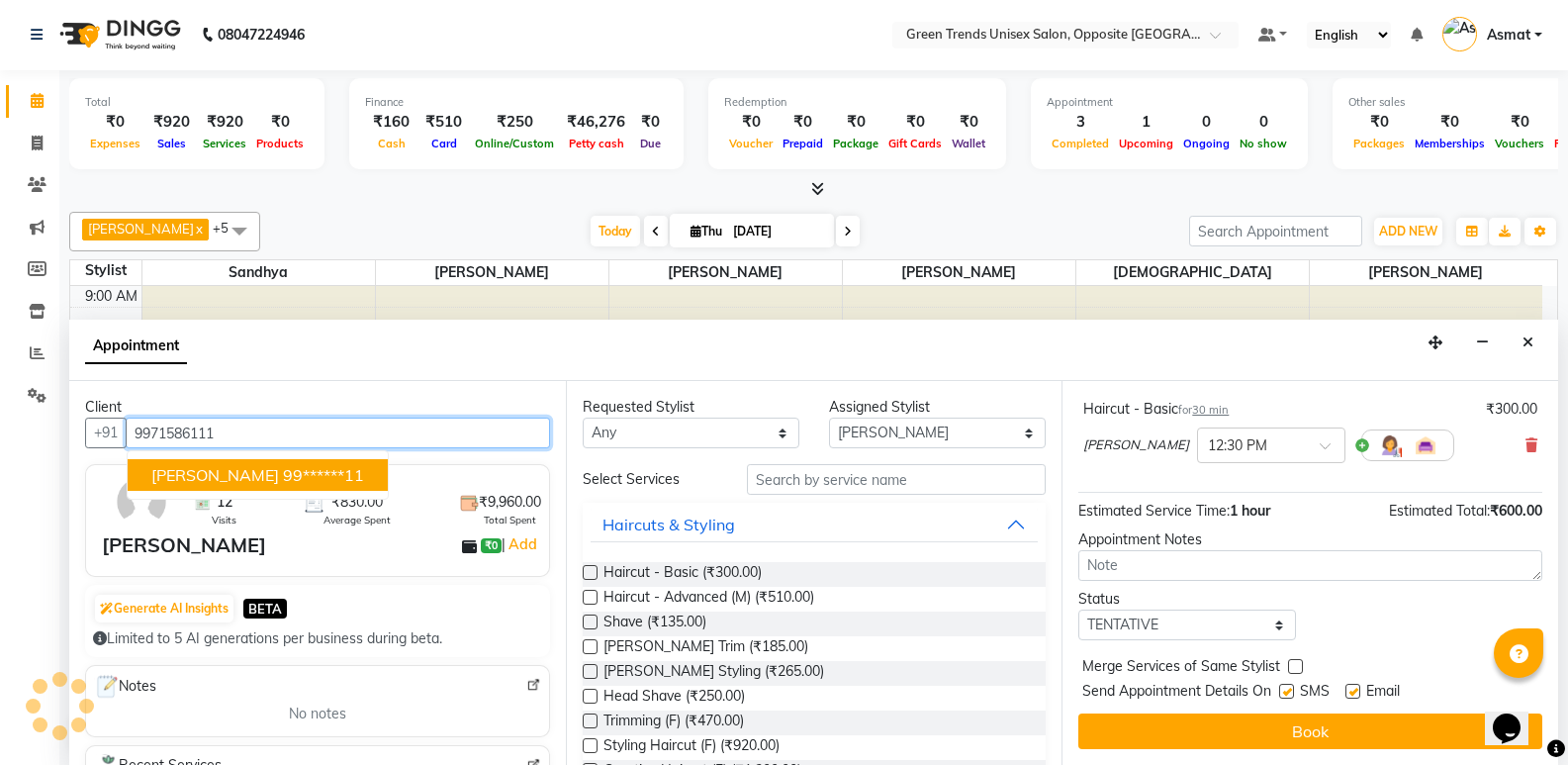
scroll to position [228, 0]
click at [283, 477] on ngb-highlight "99******11" at bounding box center [323, 475] width 81 height 20
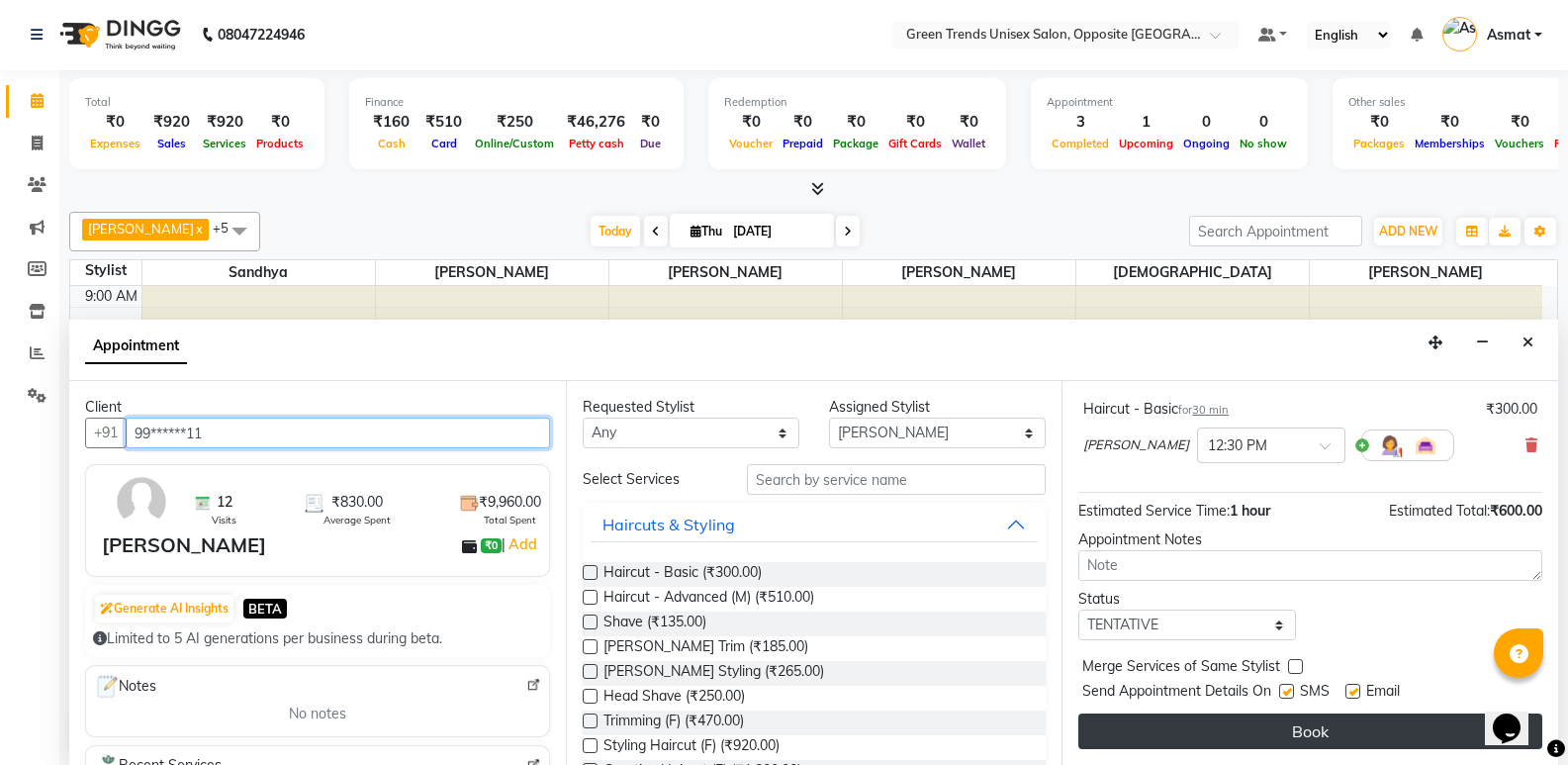
type input "99******11"
click at [1417, 731] on button "Book" at bounding box center [1311, 731] width 464 height 36
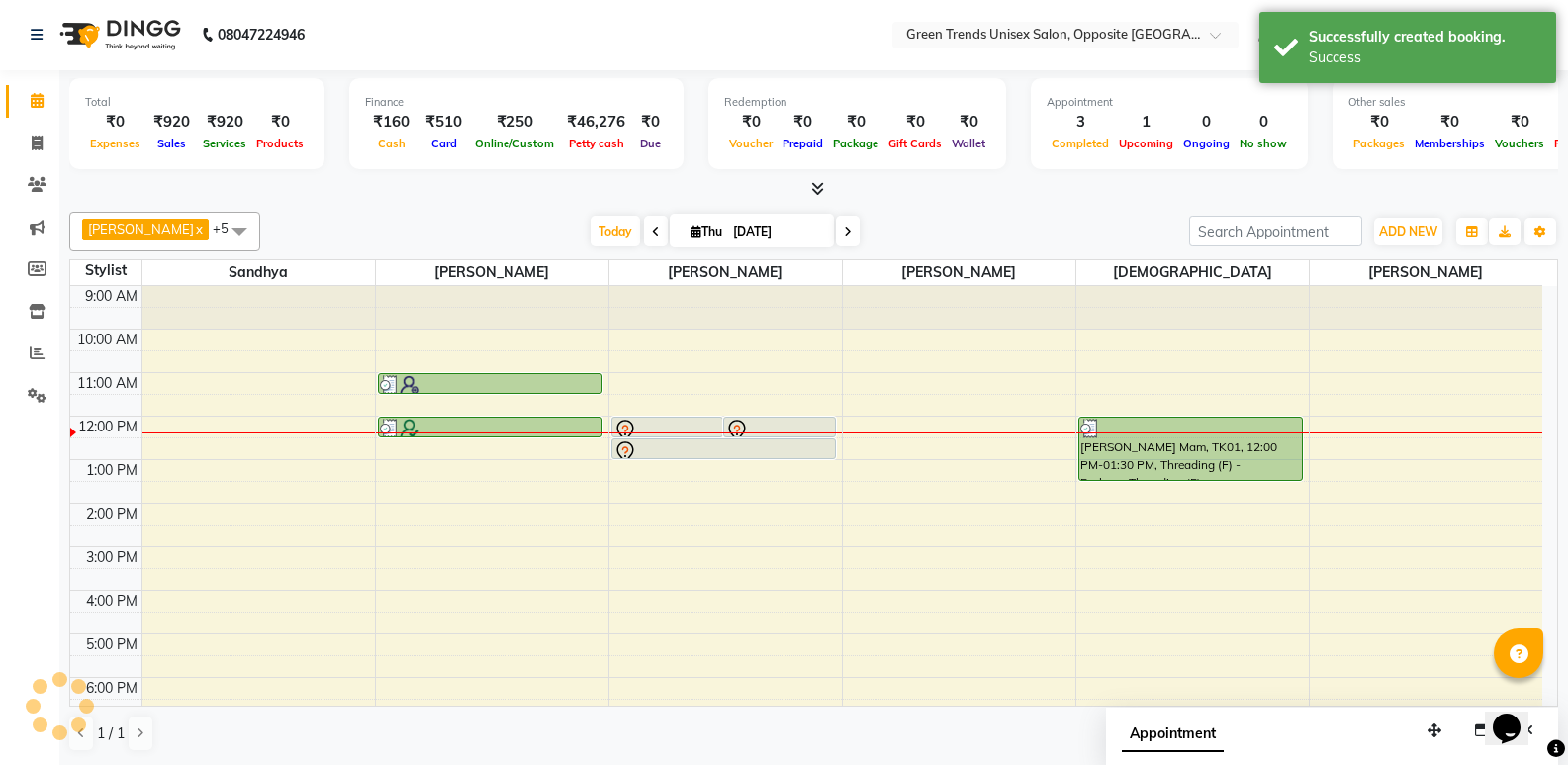
scroll to position [0, 0]
click at [703, 434] on div at bounding box center [725, 433] width 232 height 1
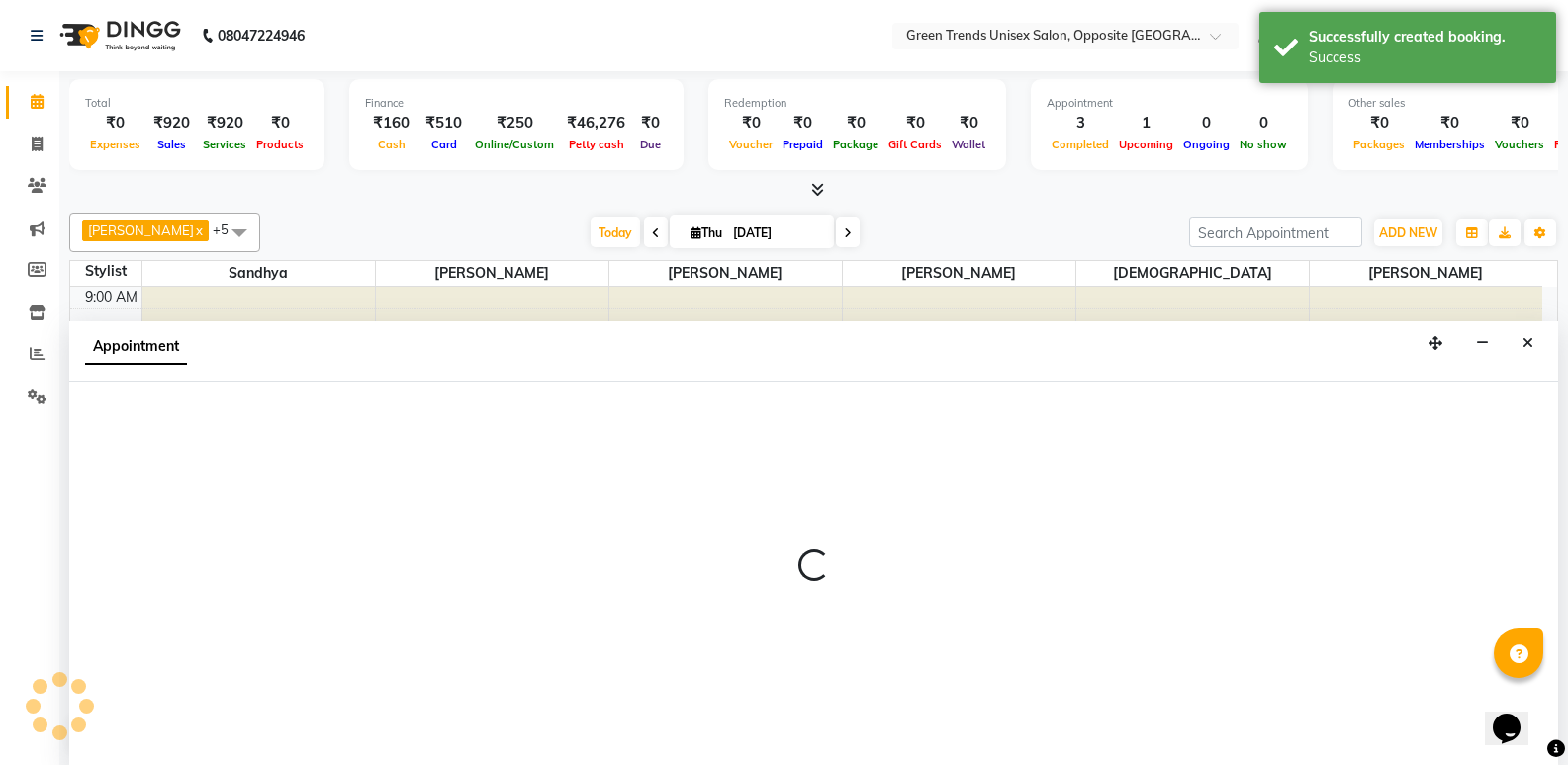
select select "89786"
select select "tentative"
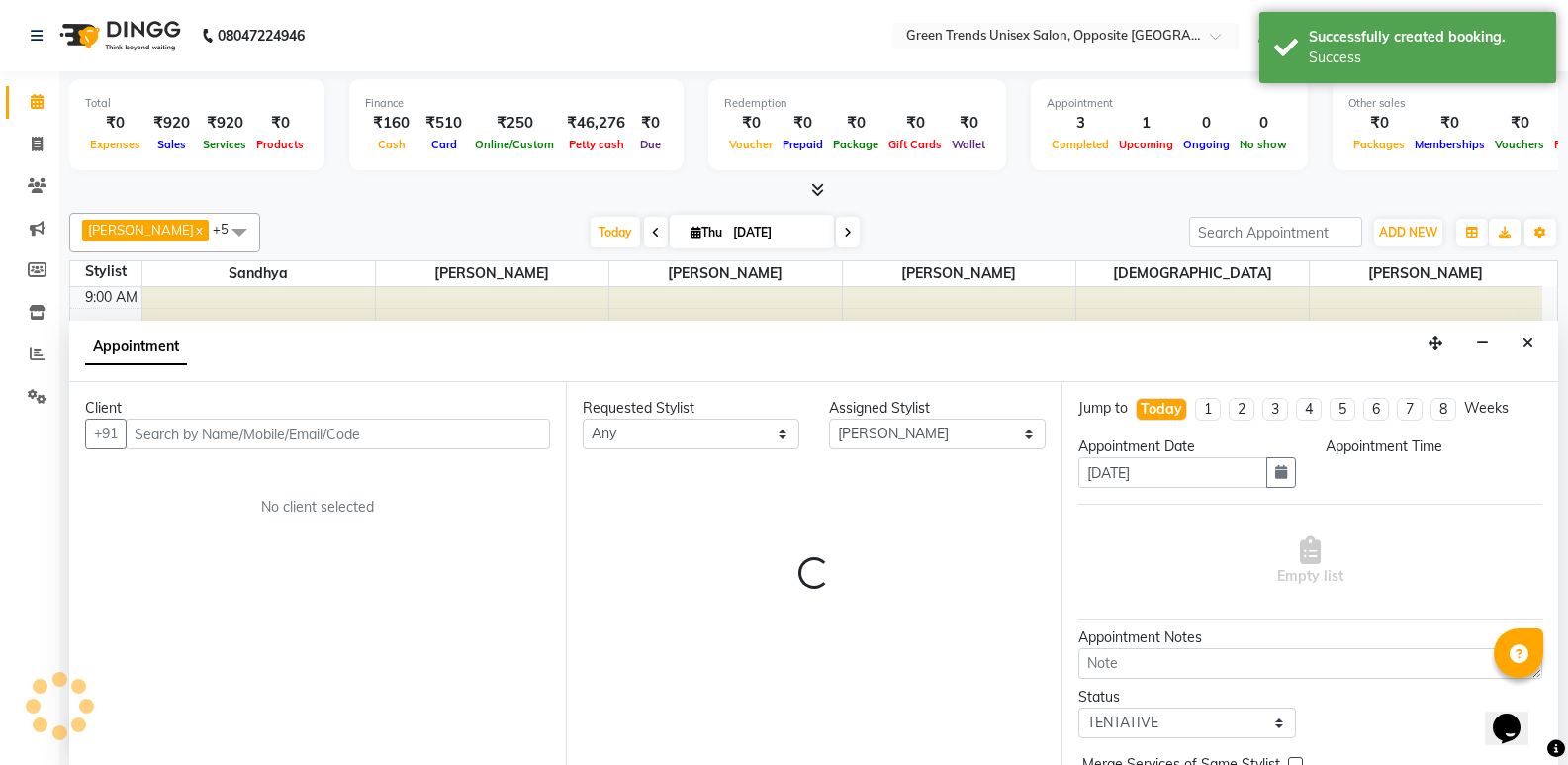
scroll to position [1, 0]
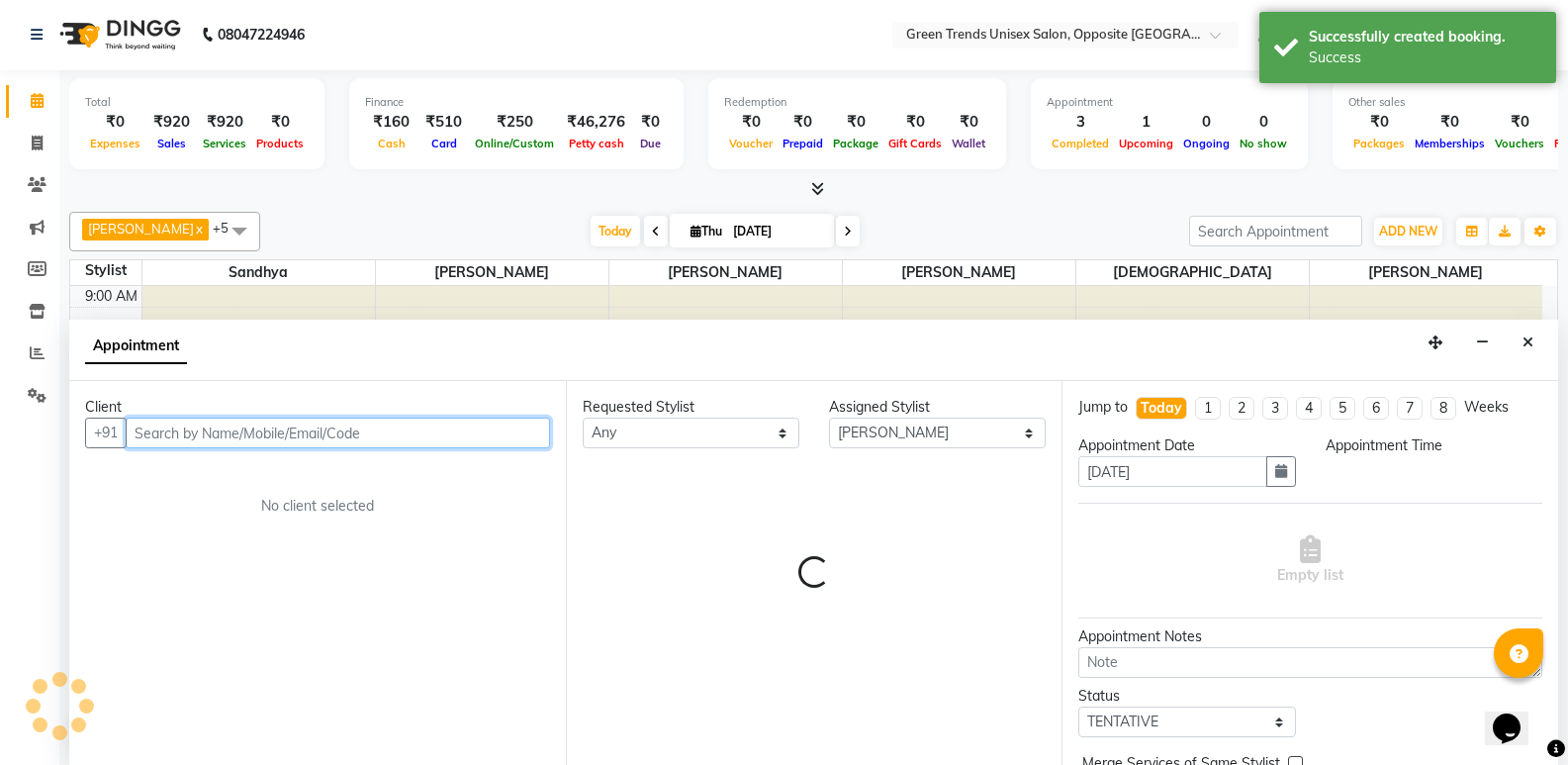
select select "720"
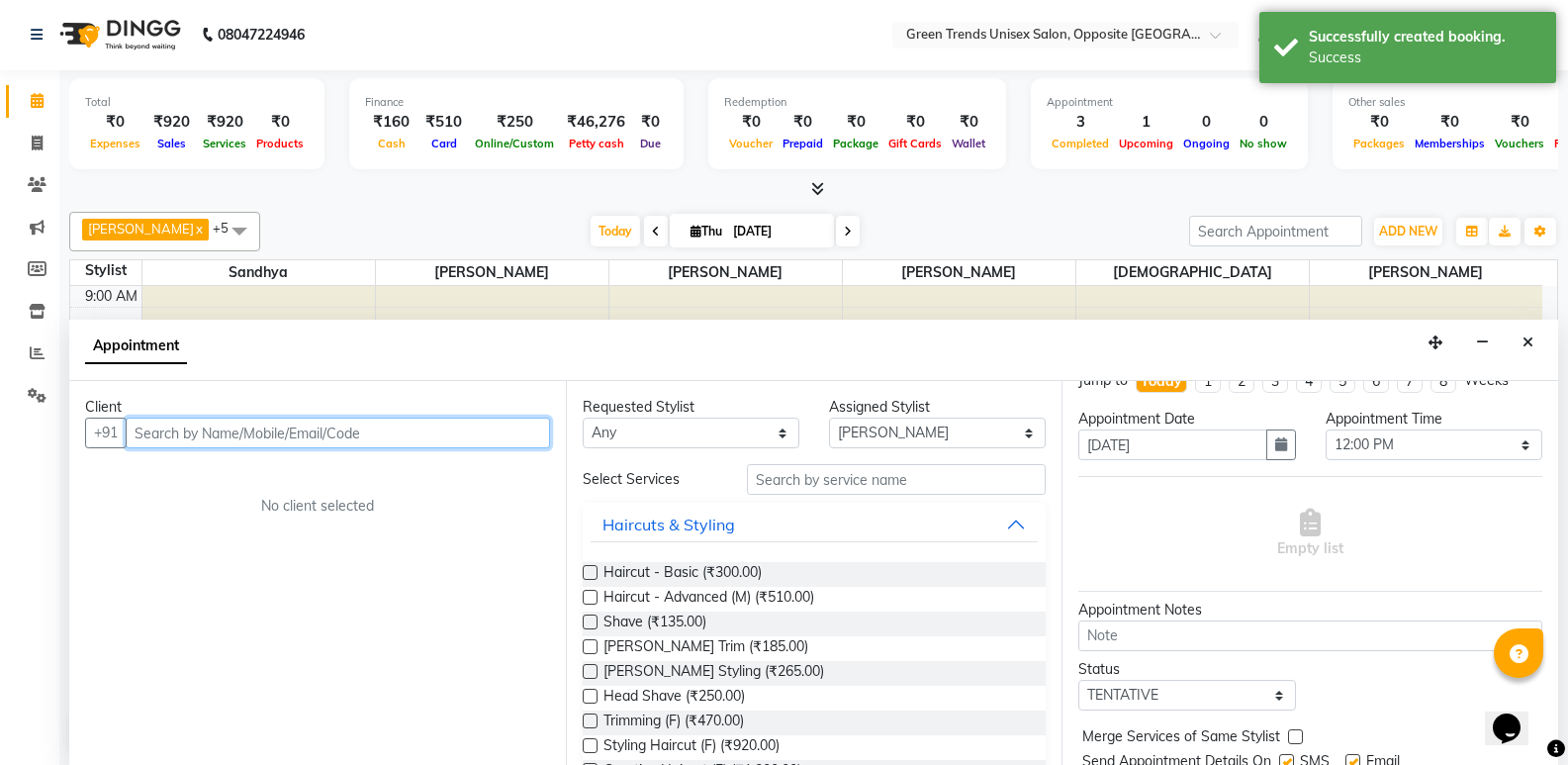
scroll to position [99, 0]
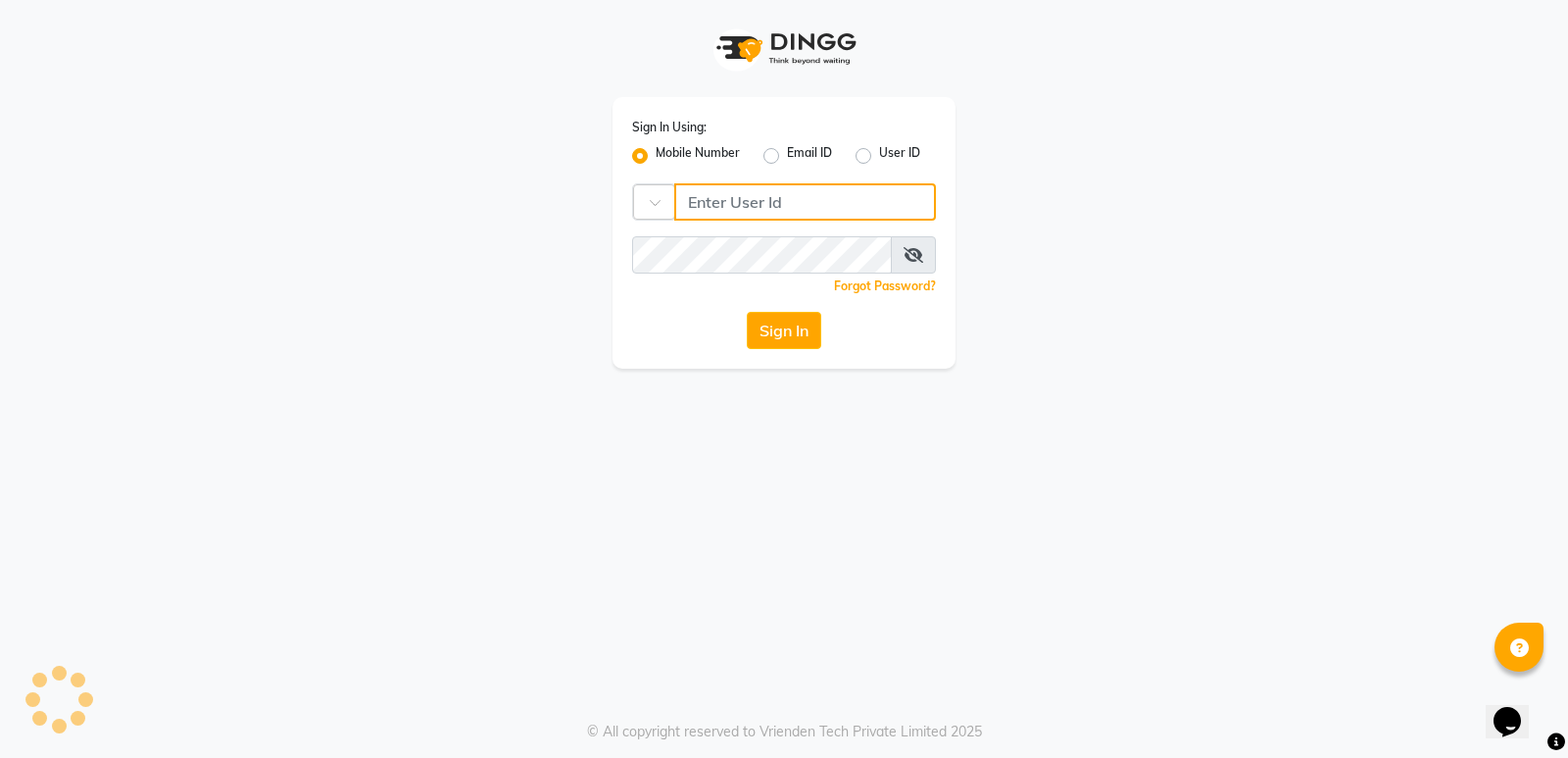
type input "8299508996"
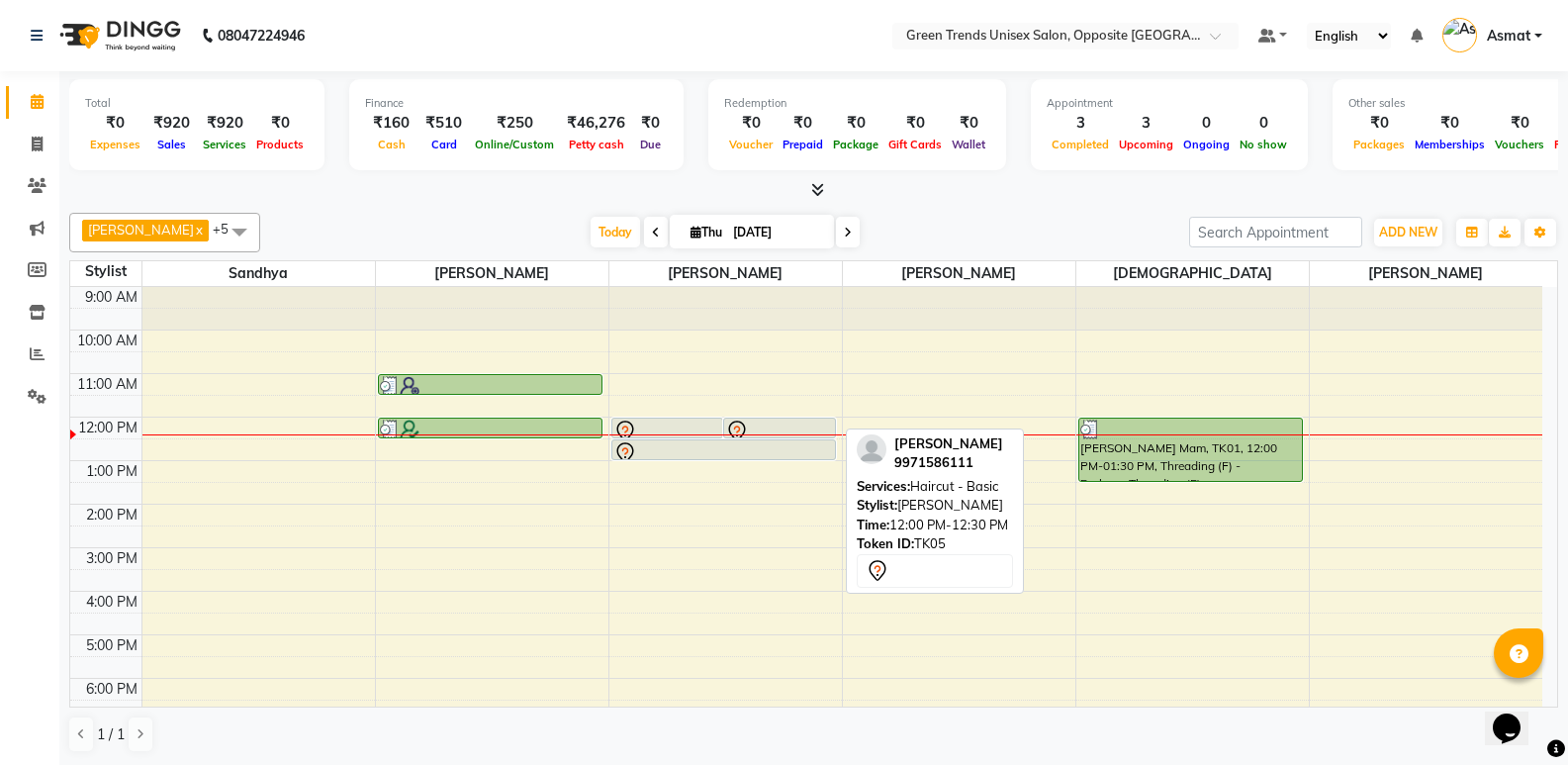
click at [759, 421] on div at bounding box center [779, 431] width 109 height 24
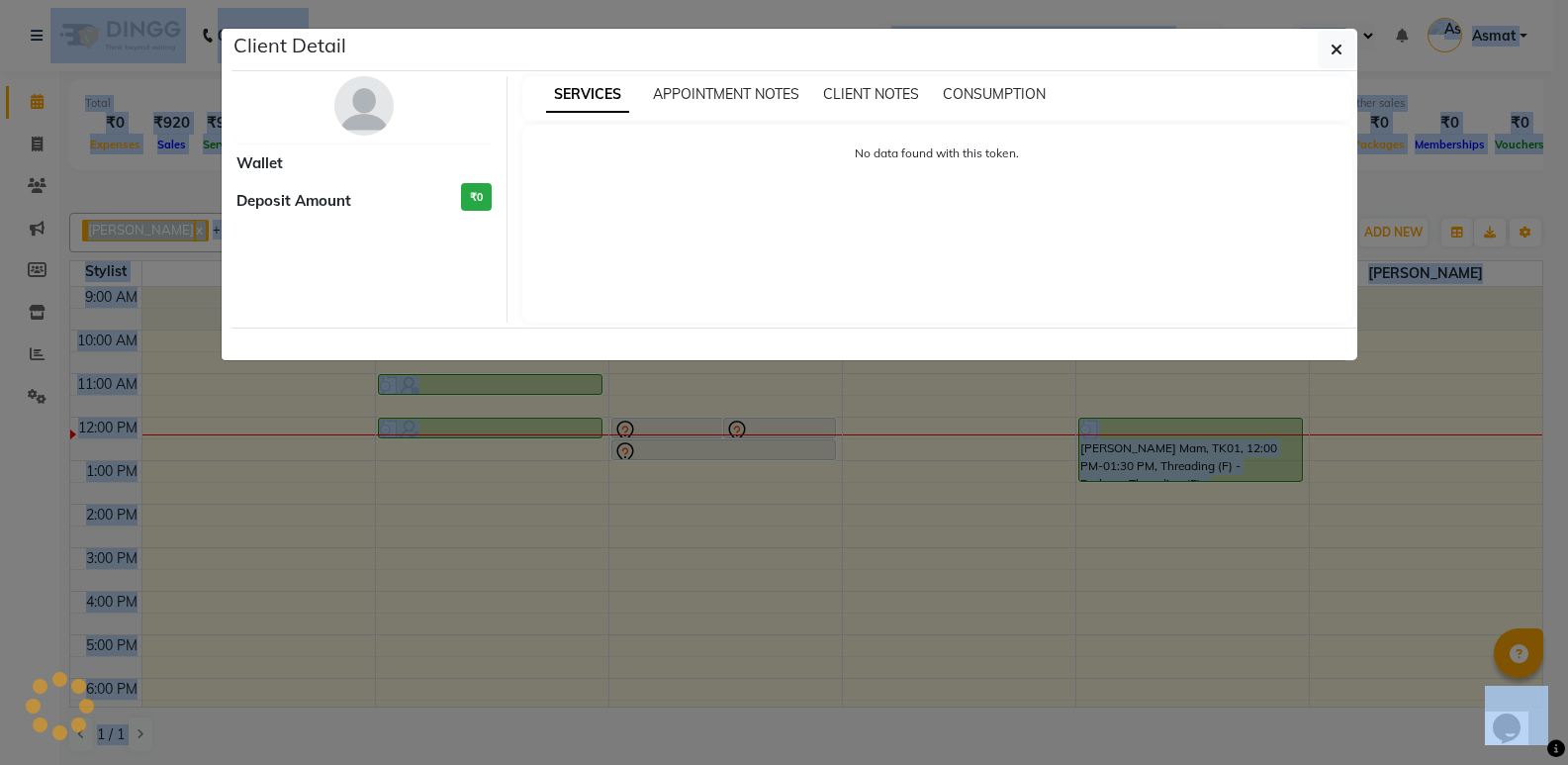
click at [759, 421] on ngb-modal-window "Client Detail Wallet Deposit Amount ₹0 SERVICES APPOINTMENT NOTES CLIENT NOTES …" at bounding box center [784, 382] width 1568 height 765
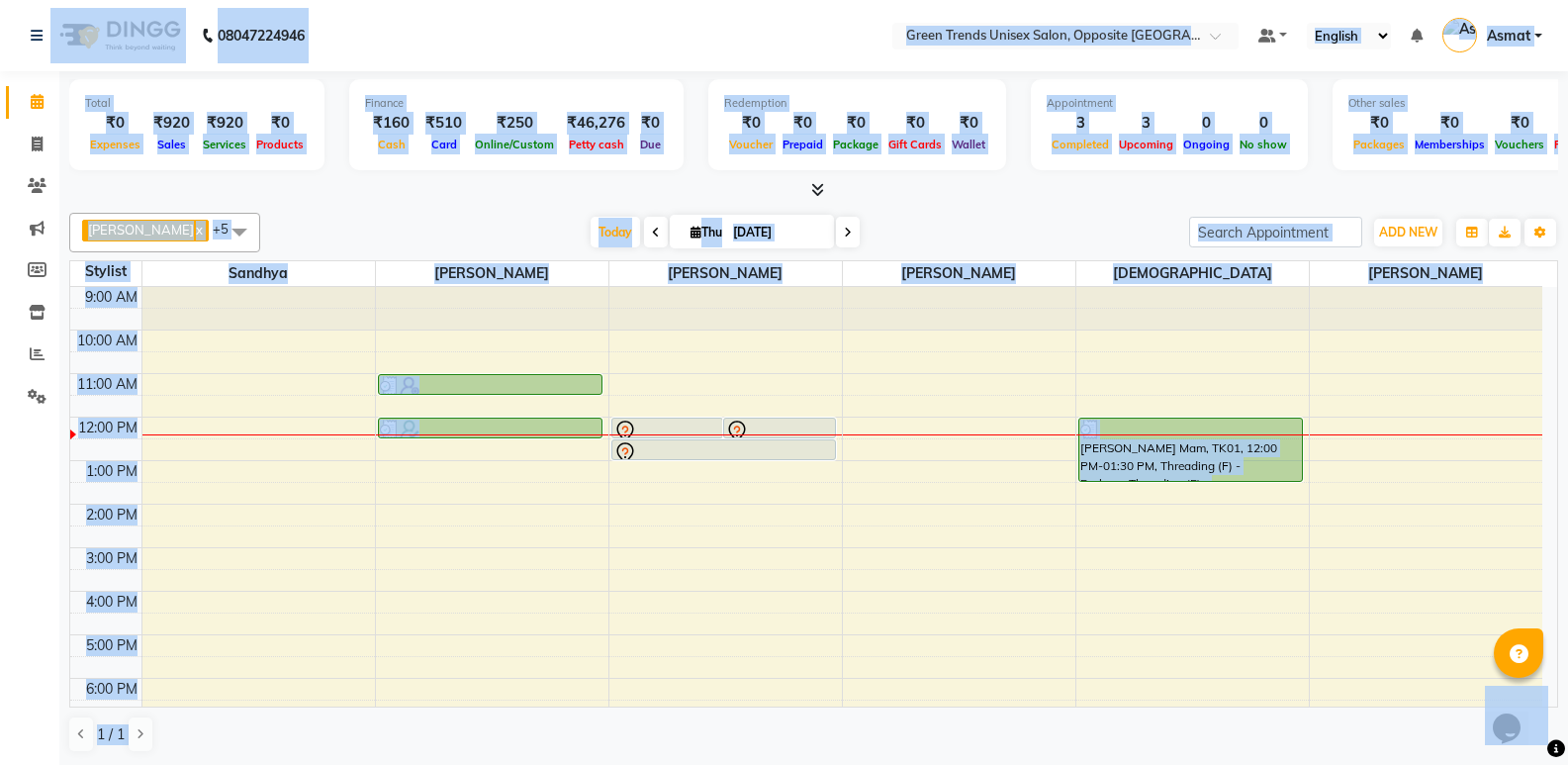
click at [876, 447] on div "9:00 AM 10:00 AM 11:00 AM 12:00 PM 1:00 PM 2:00 PM 3:00 PM 4:00 PM 5:00 PM 6:00…" at bounding box center [807, 569] width 1472 height 565
select select "75769"
select select "tentative"
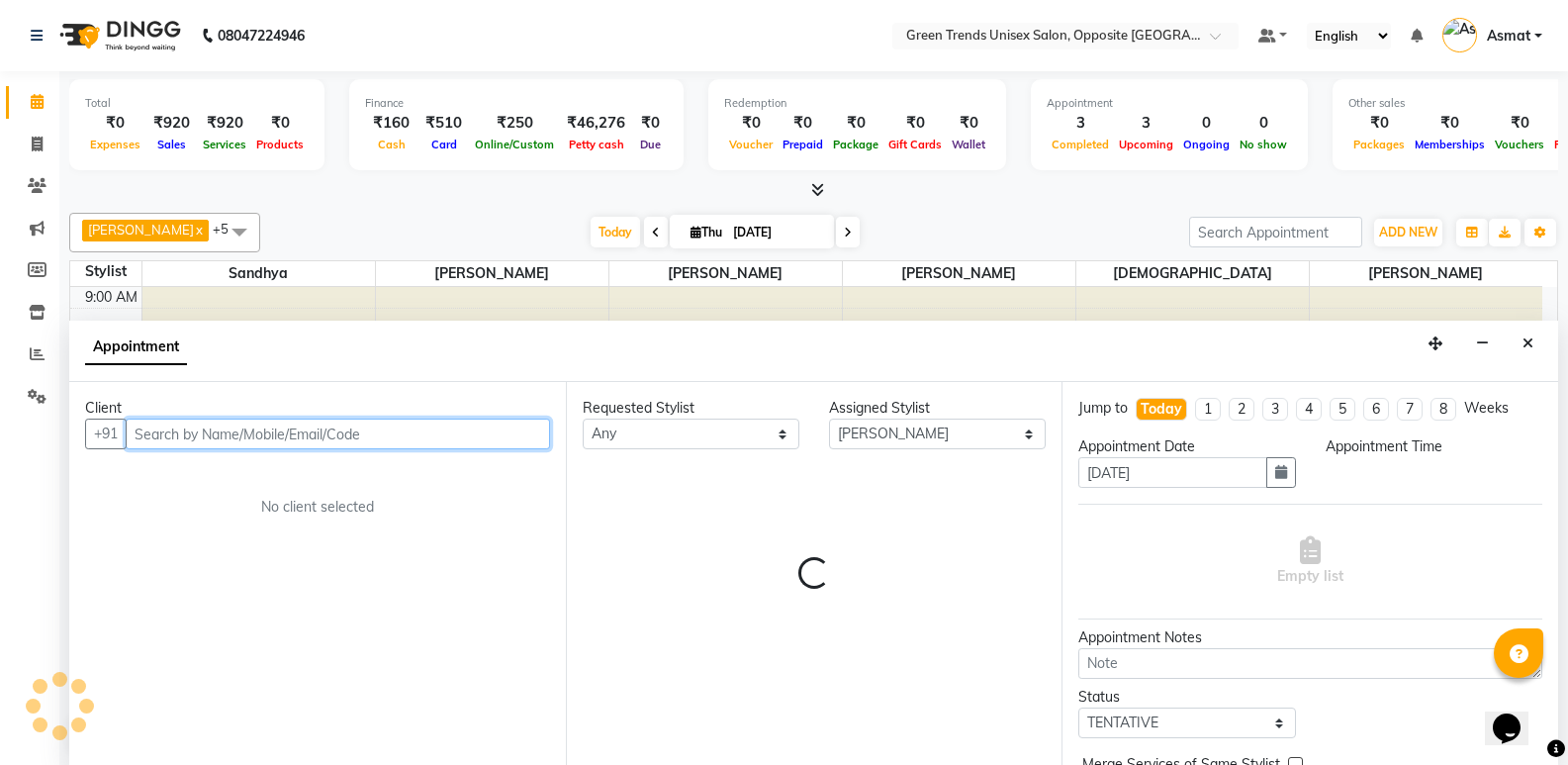
select select "750"
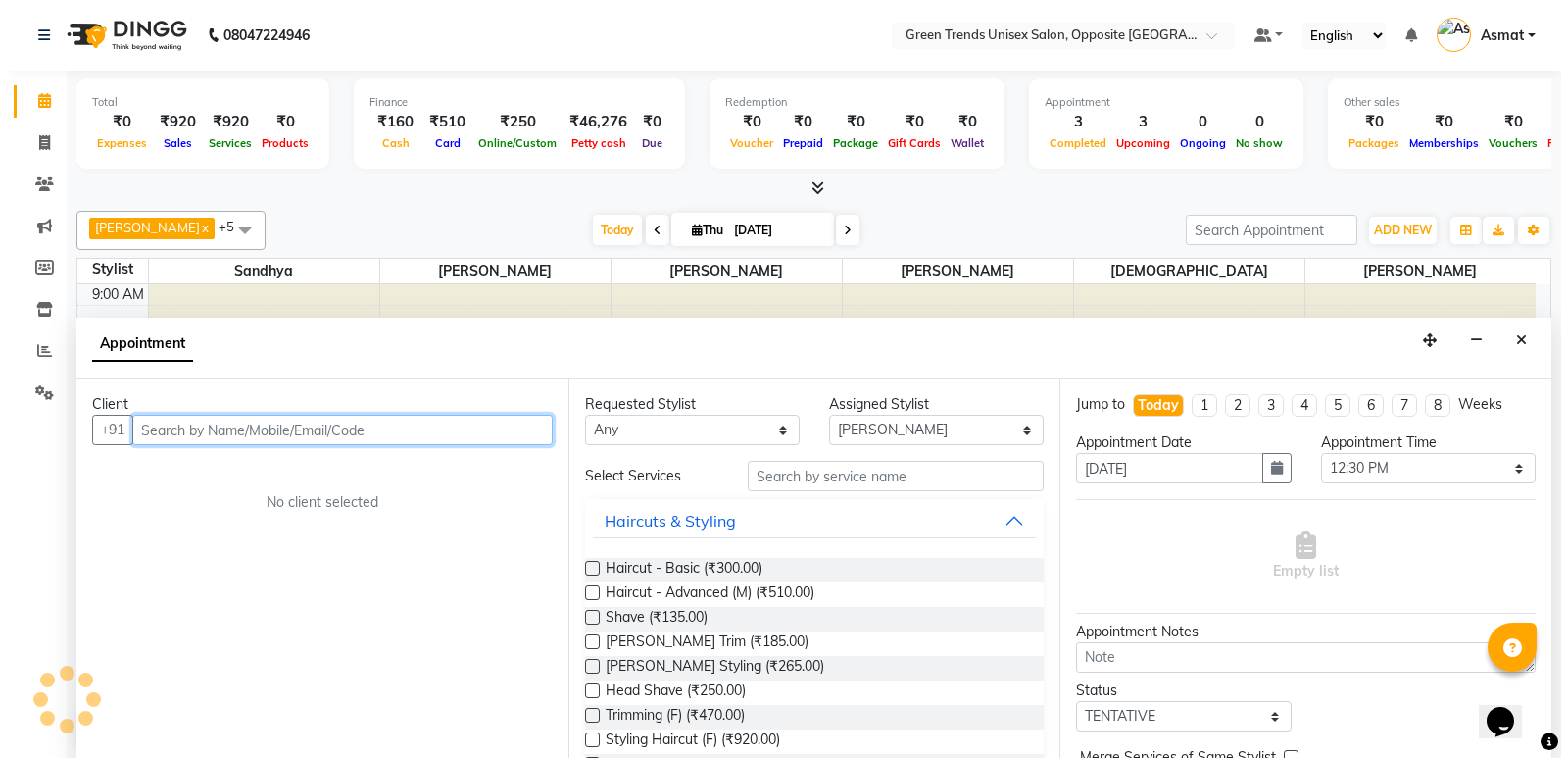
scroll to position [1, 0]
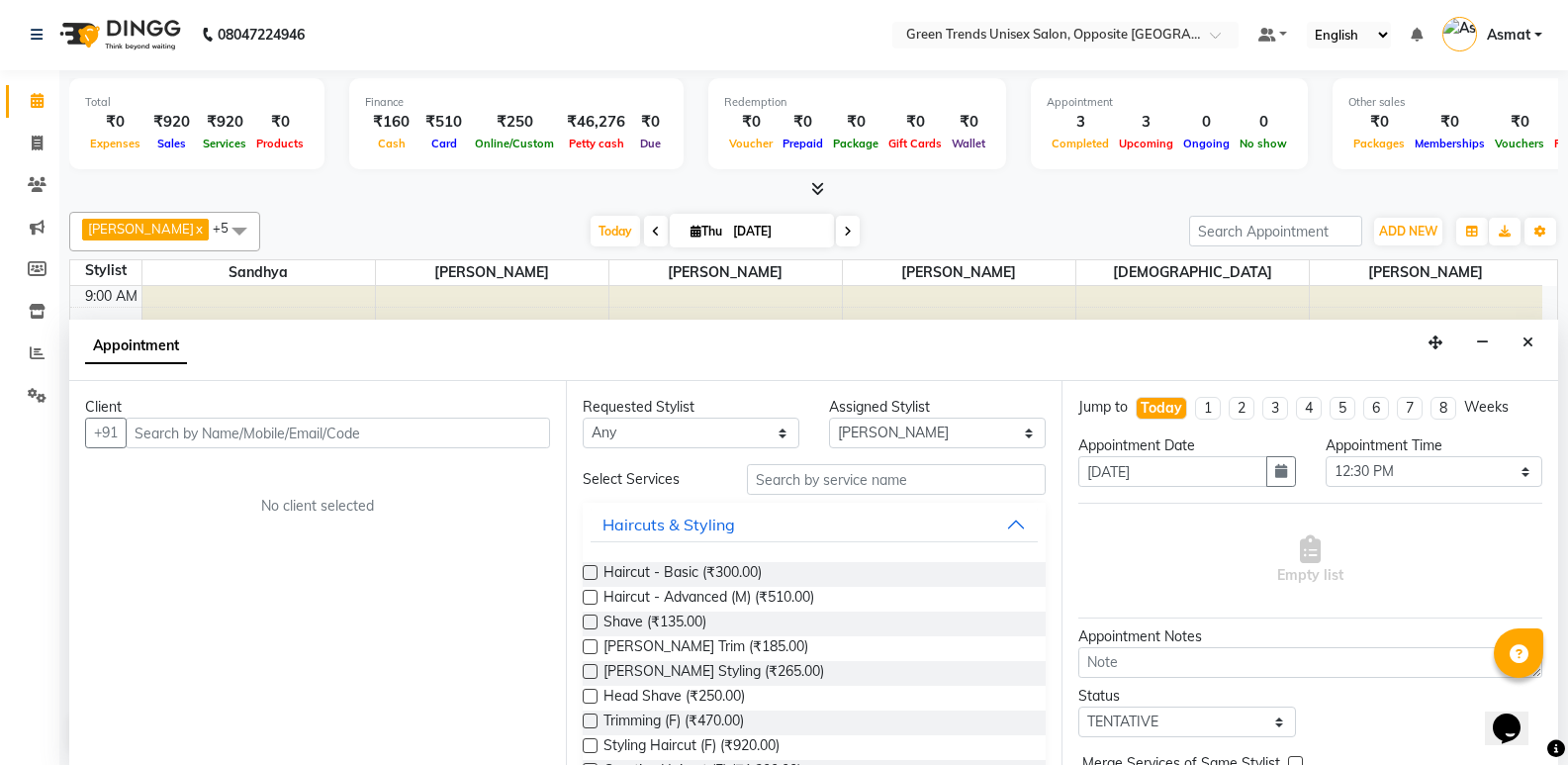
click at [11, 110] on link "Calendar" at bounding box center [30, 101] width 48 height 33
click at [7, 113] on link "Calendar" at bounding box center [30, 101] width 48 height 33
click at [8, 105] on link "Calendar" at bounding box center [30, 101] width 48 height 33
click at [1532, 334] on button "Close" at bounding box center [1528, 343] width 29 height 31
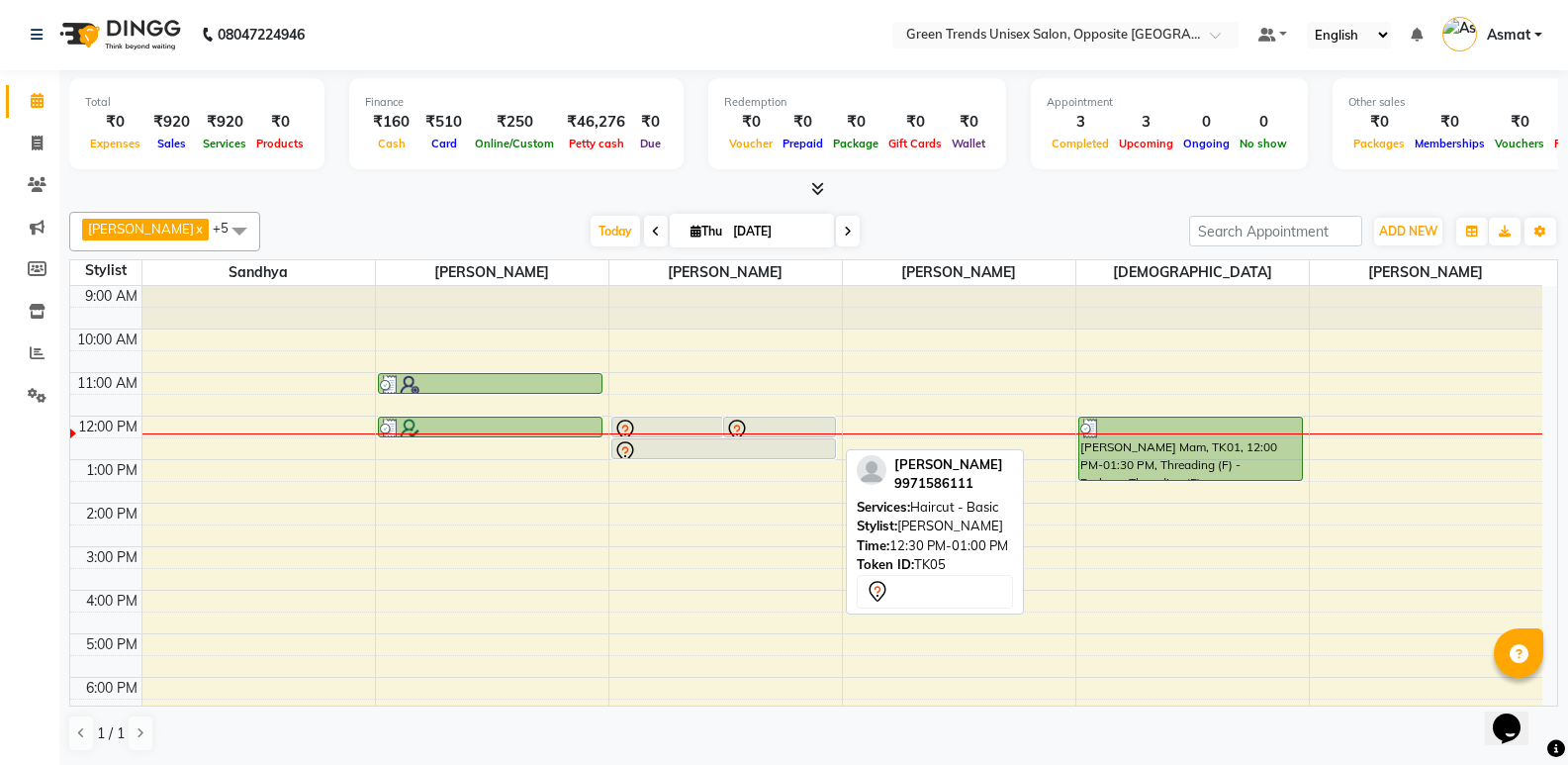
click at [632, 444] on icon at bounding box center [625, 451] width 17 height 21
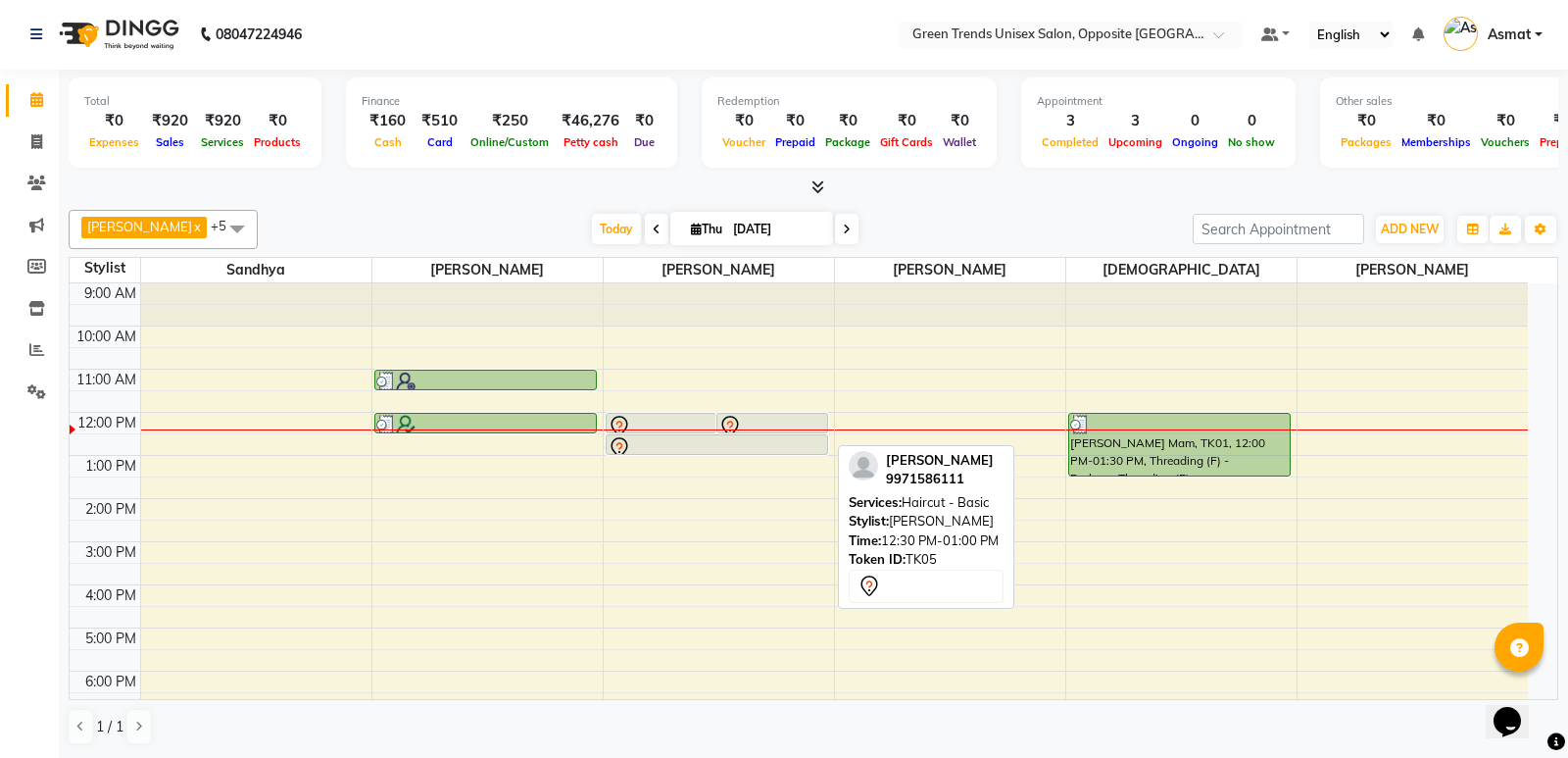
select select "7"
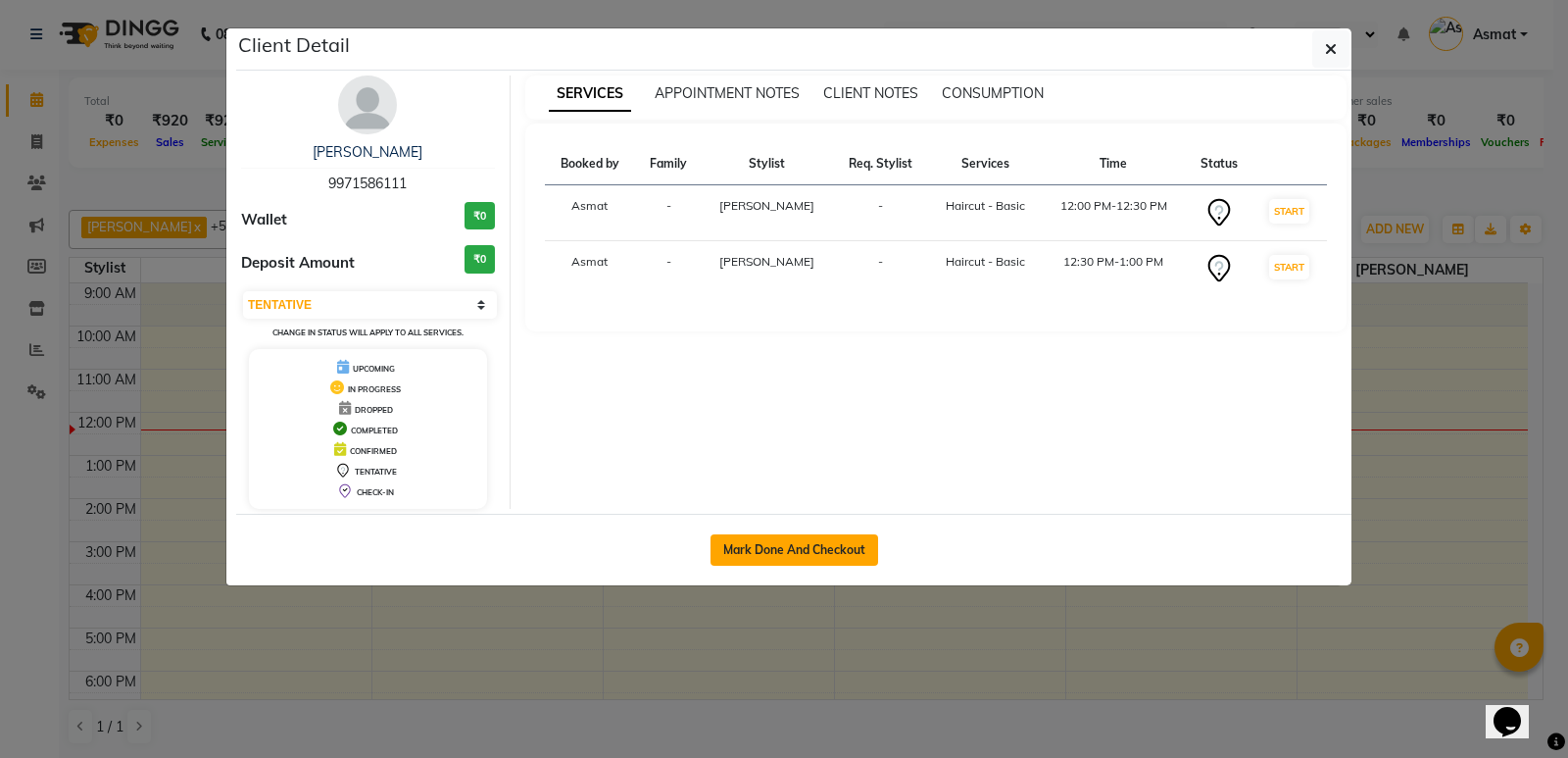
click at [795, 548] on button "Mark Done And Checkout" at bounding box center [794, 550] width 168 height 32
select select "5225"
select select "service"
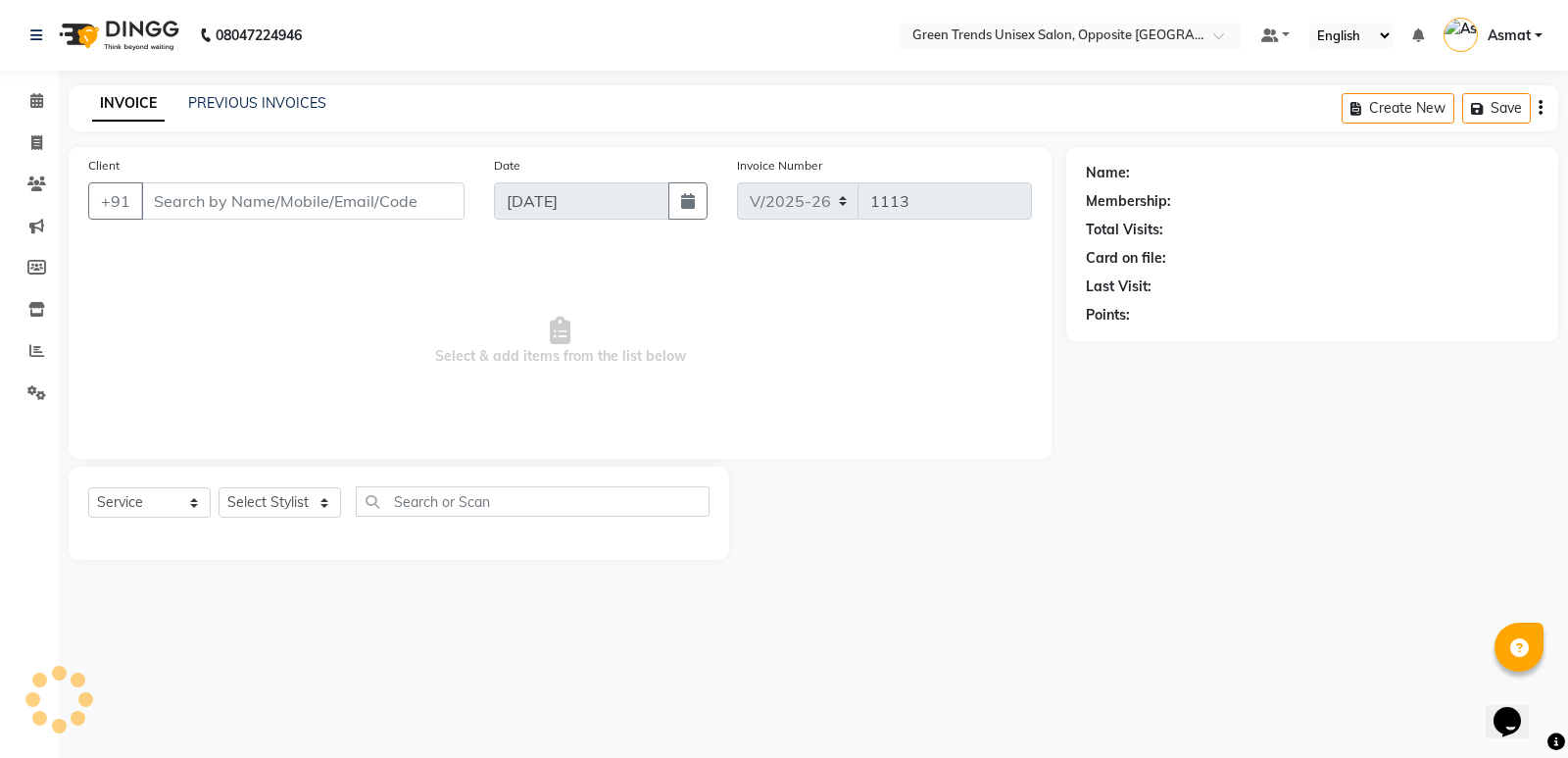
type input "99******11"
select select "89786"
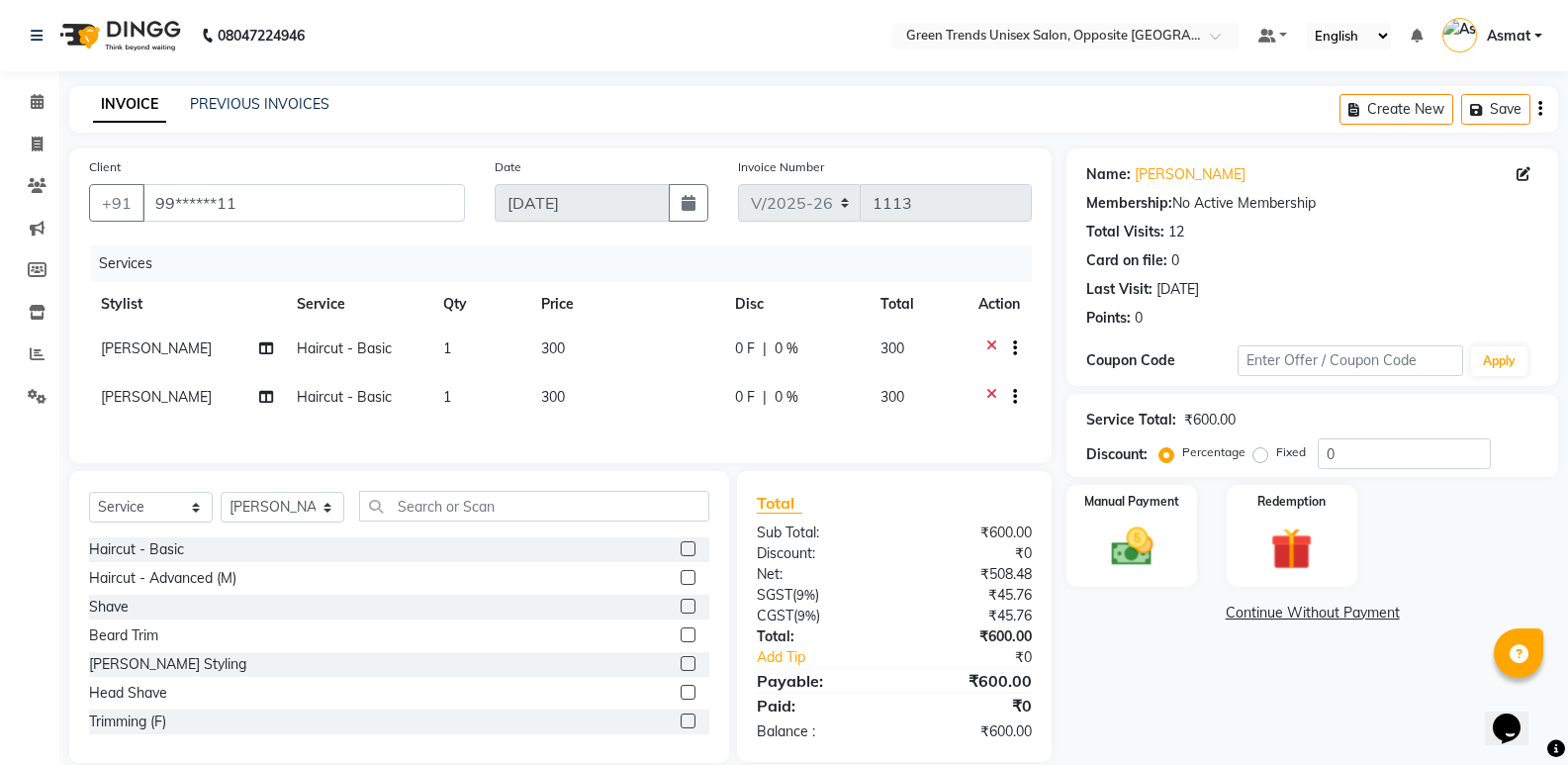
click at [997, 390] on div at bounding box center [1007, 398] width 20 height 25
click at [994, 390] on icon at bounding box center [991, 398] width 11 height 25
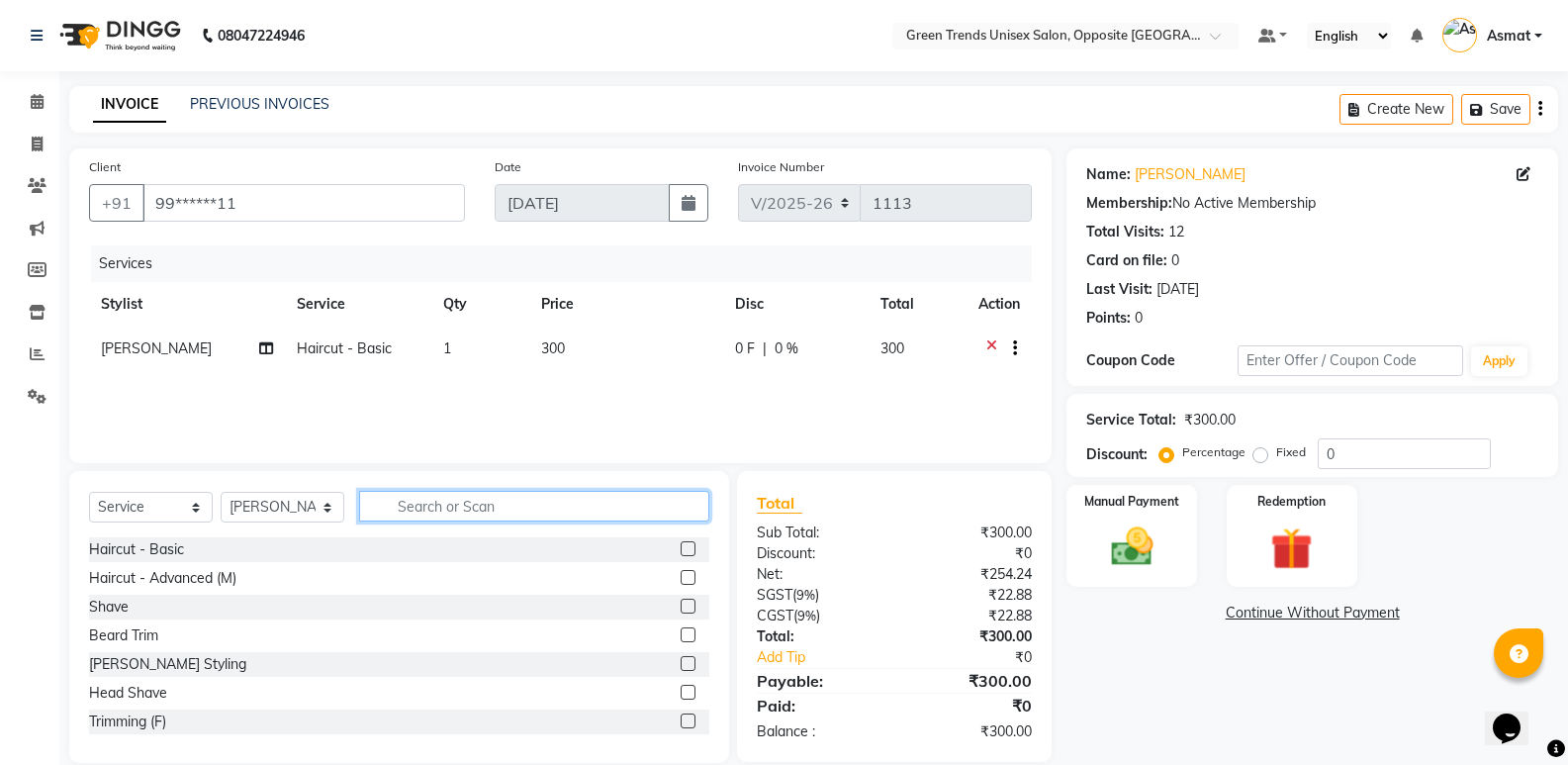
click at [539, 510] on input "text" at bounding box center [535, 506] width 351 height 31
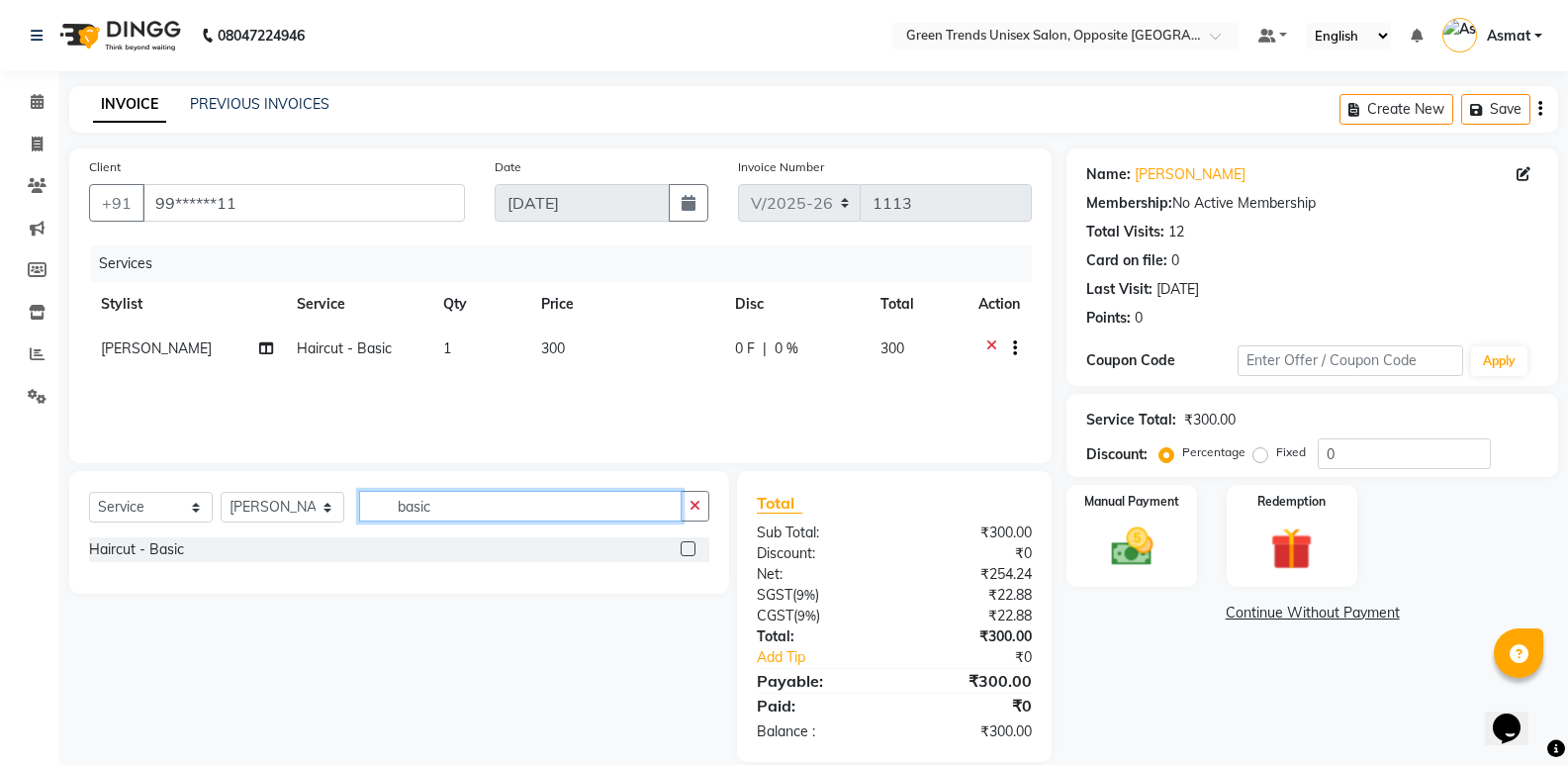
type input "basic"
click at [330, 513] on select "Select Stylist Asmat Dinesh Himanshu Raj Shilpakar Sandhya SHAHID Sohail SUJEET…" at bounding box center [282, 507] width 124 height 31
click at [330, 512] on select "Select Stylist Asmat Dinesh Himanshu Raj Shilpakar Sandhya SHAHID Sohail SUJEET…" at bounding box center [282, 507] width 124 height 31
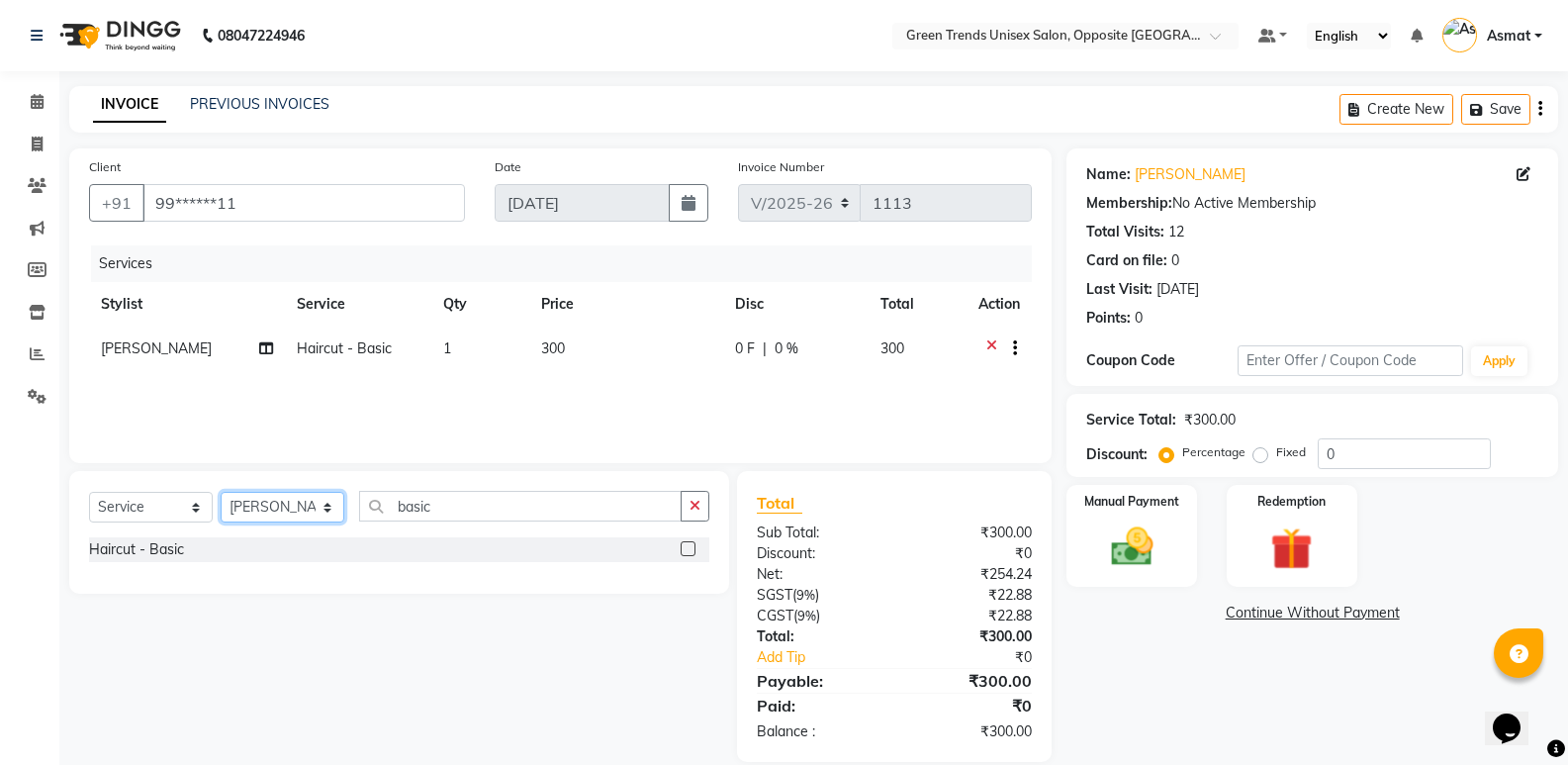
click at [326, 508] on select "Select Stylist Asmat Dinesh Himanshu Raj Shilpakar Sandhya SHAHID Sohail SUJEET…" at bounding box center [282, 507] width 124 height 31
select select "82136"
click at [220, 492] on select "Select Stylist Asmat Dinesh Himanshu Raj Shilpakar Sandhya SHAHID Sohail SUJEET…" at bounding box center [282, 507] width 124 height 31
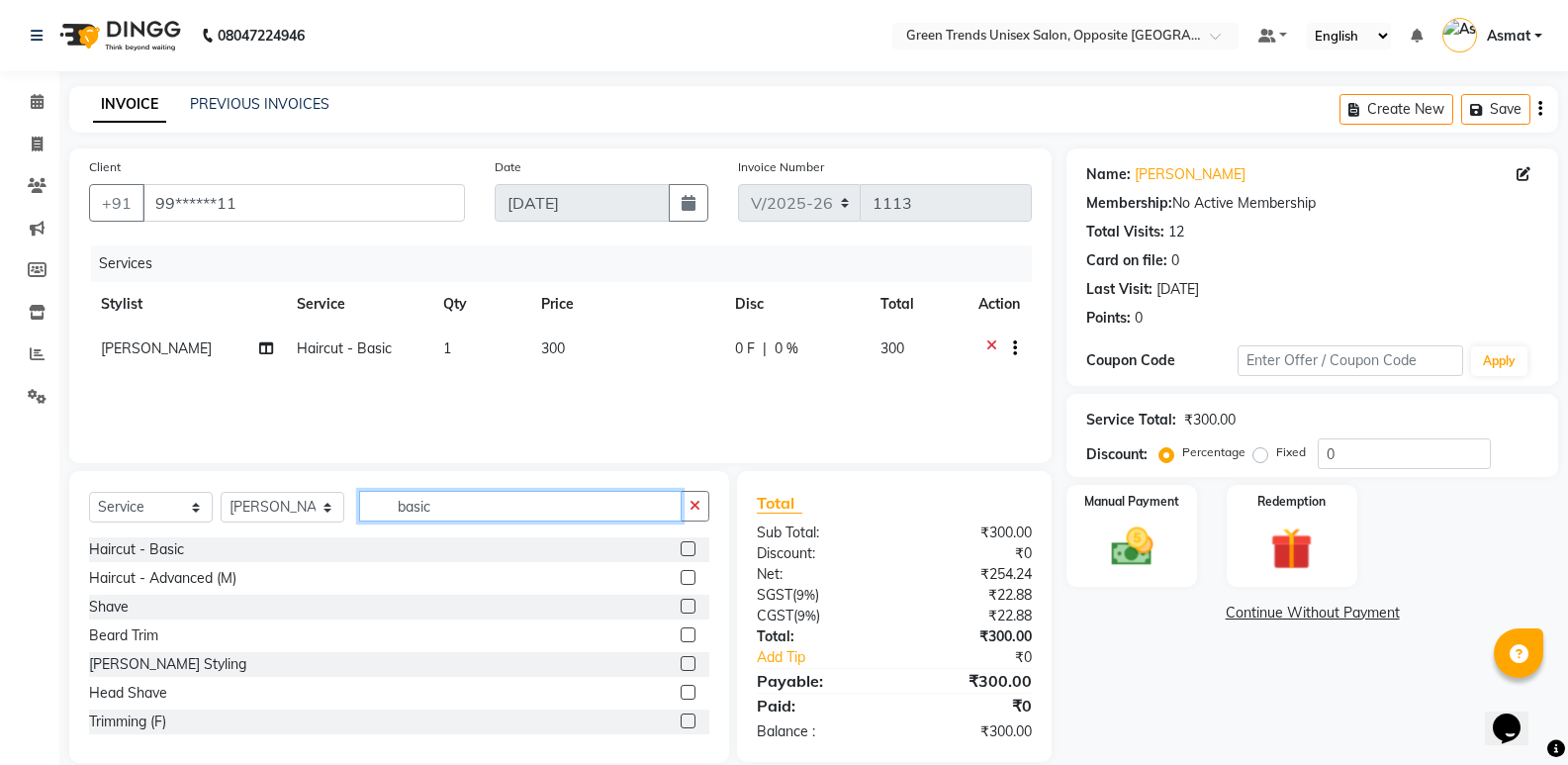
click at [449, 509] on input "basic" at bounding box center [521, 506] width 323 height 31
type input "b"
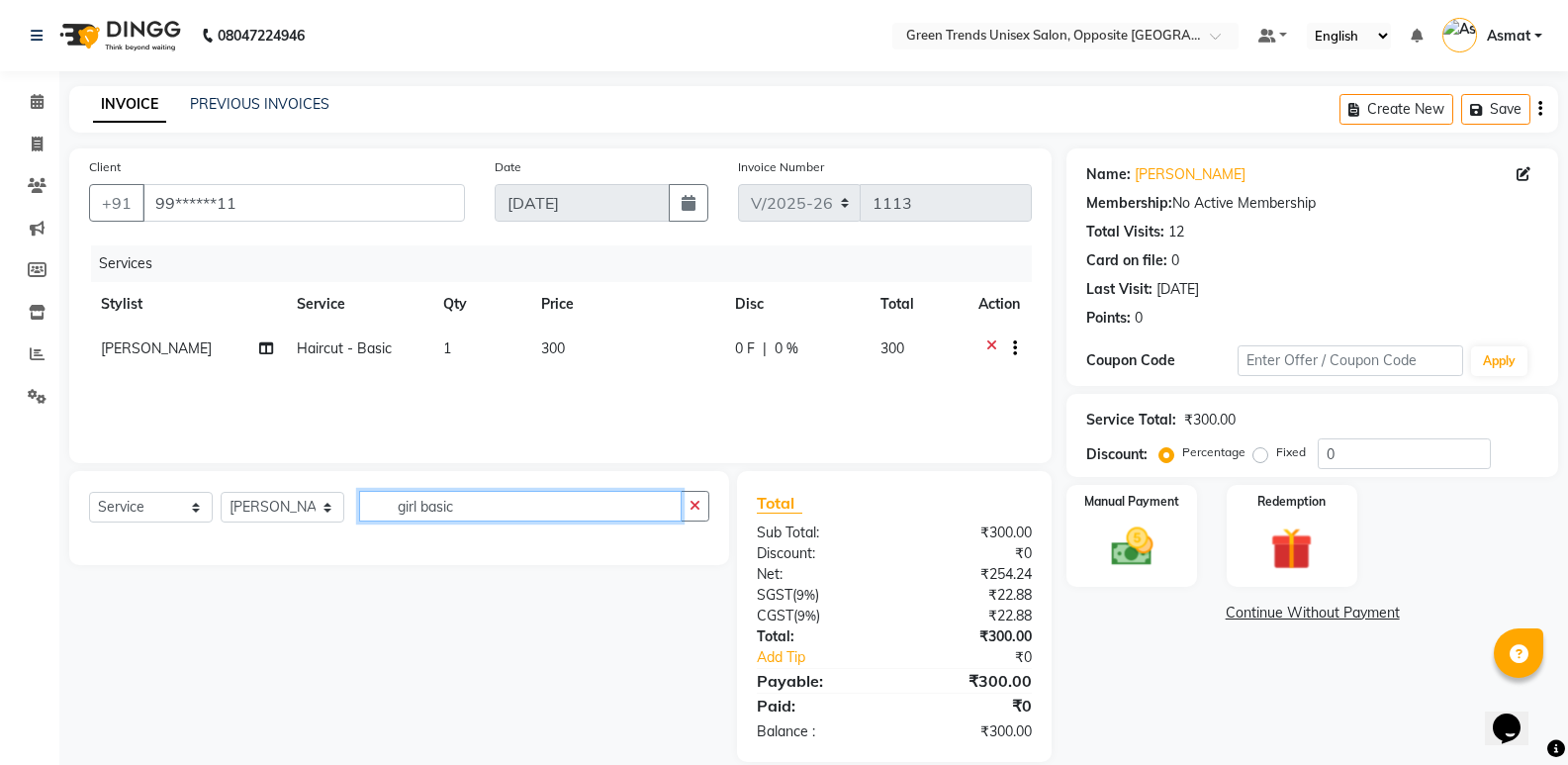
click at [534, 511] on input "girl basic" at bounding box center [521, 506] width 323 height 31
type input "g"
type input "girl"
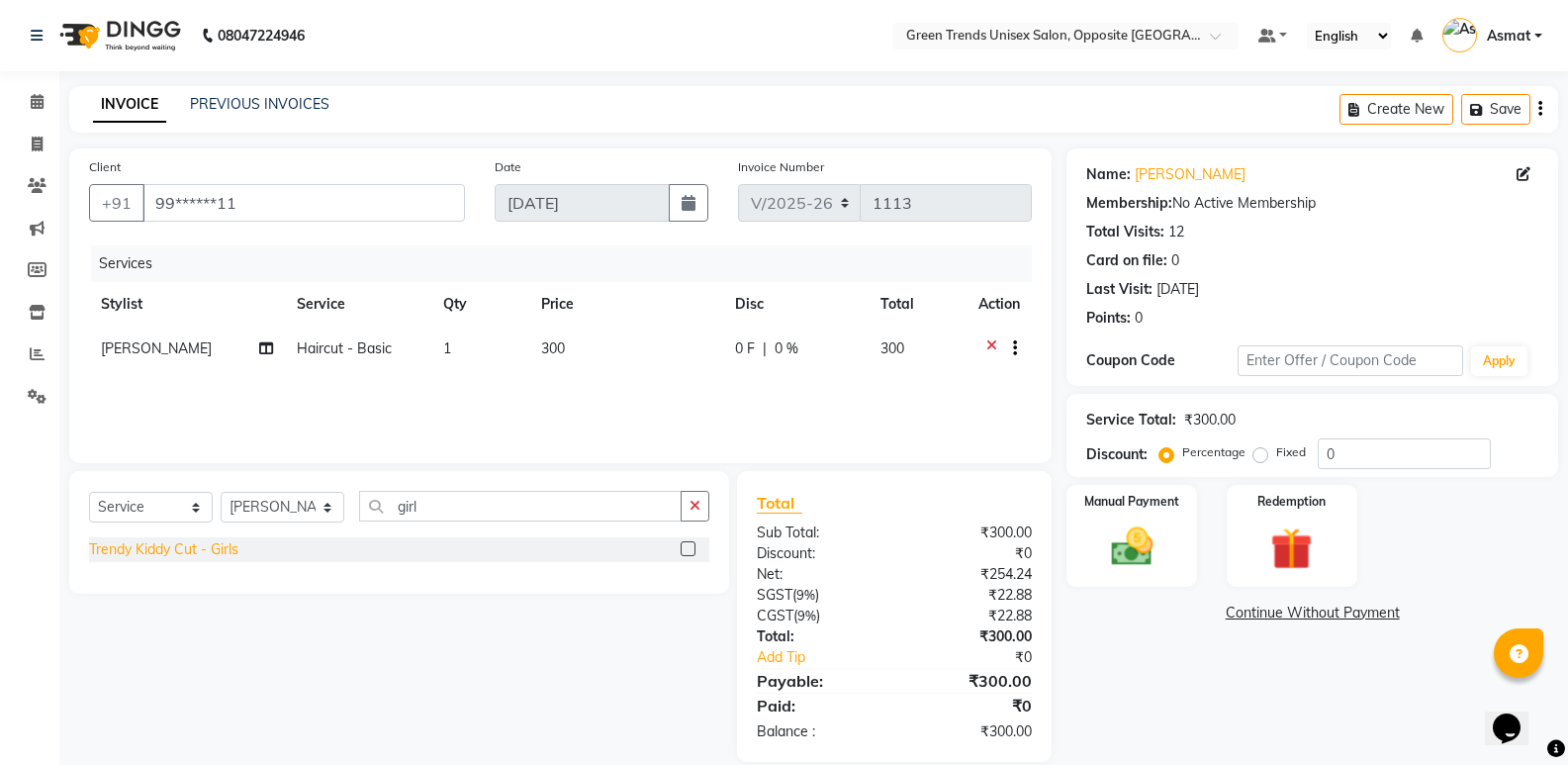
click at [224, 542] on div "Trendy Kiddy Cut - Girls" at bounding box center [163, 549] width 149 height 21
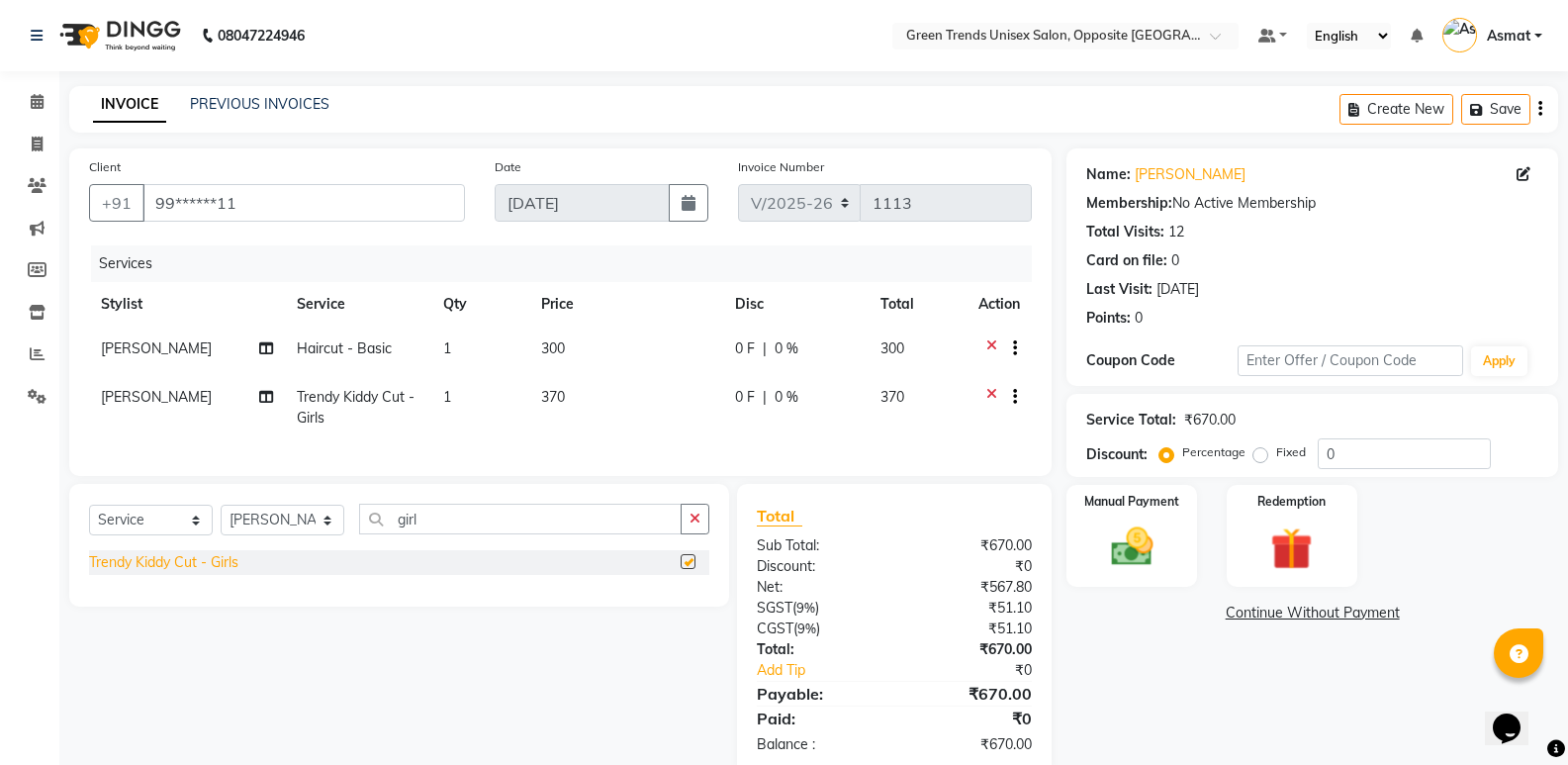
checkbox input "false"
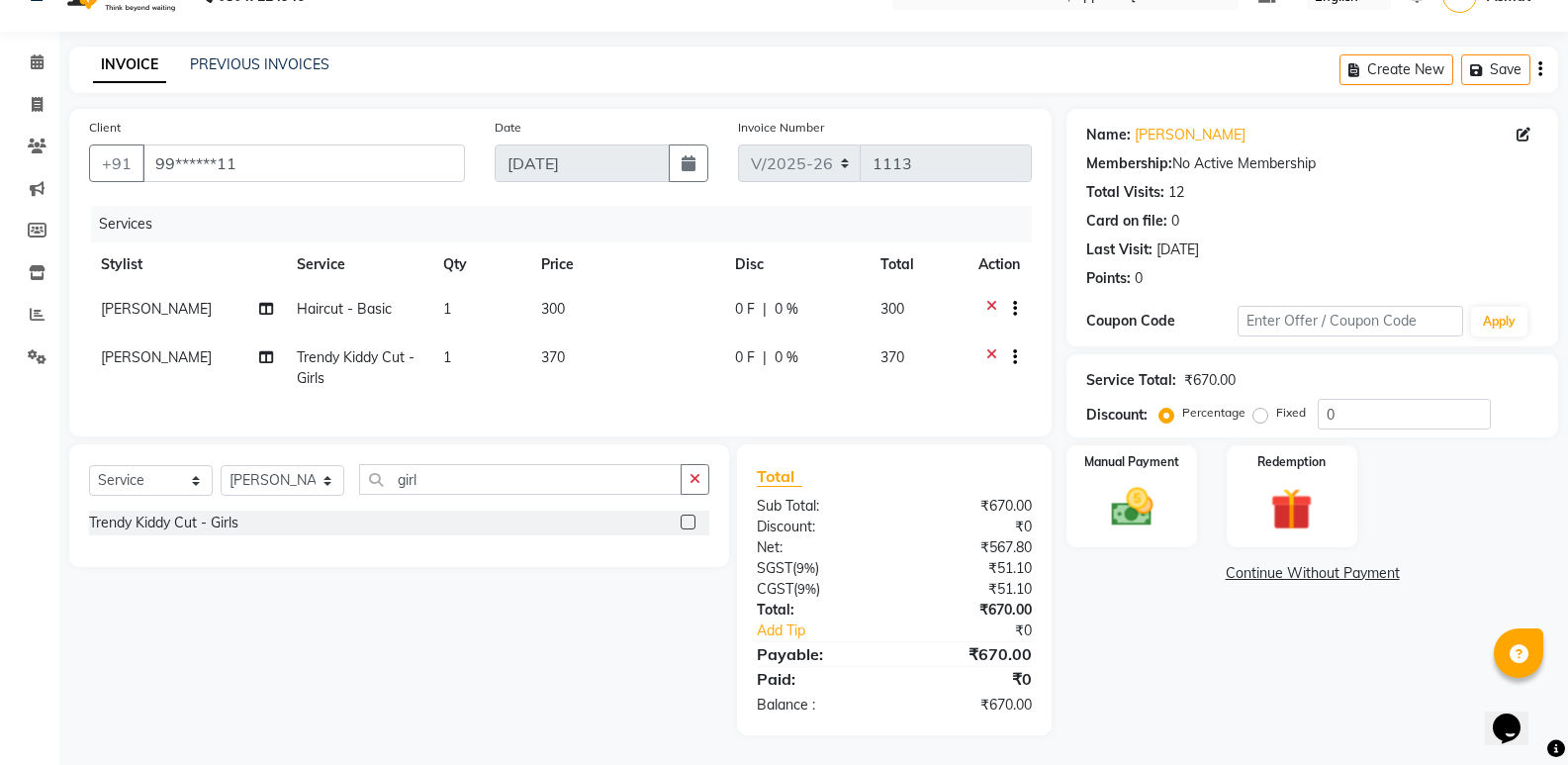
scroll to position [55, 0]
click at [759, 299] on div "0 F | 0 %" at bounding box center [796, 309] width 123 height 21
select select "89786"
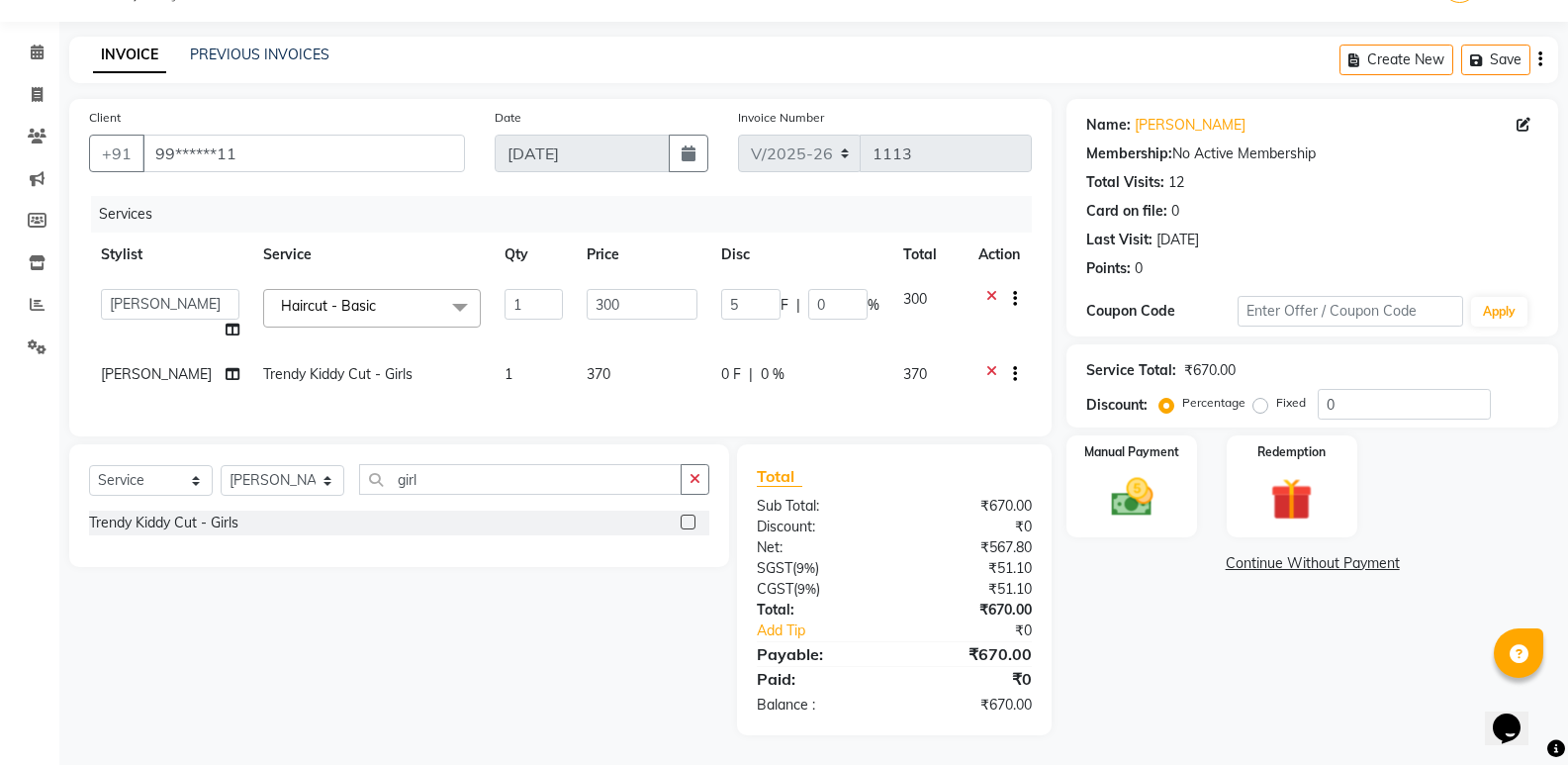
type input "50"
click at [799, 353] on td "0 F | 0 %" at bounding box center [800, 377] width 182 height 49
select select "82136"
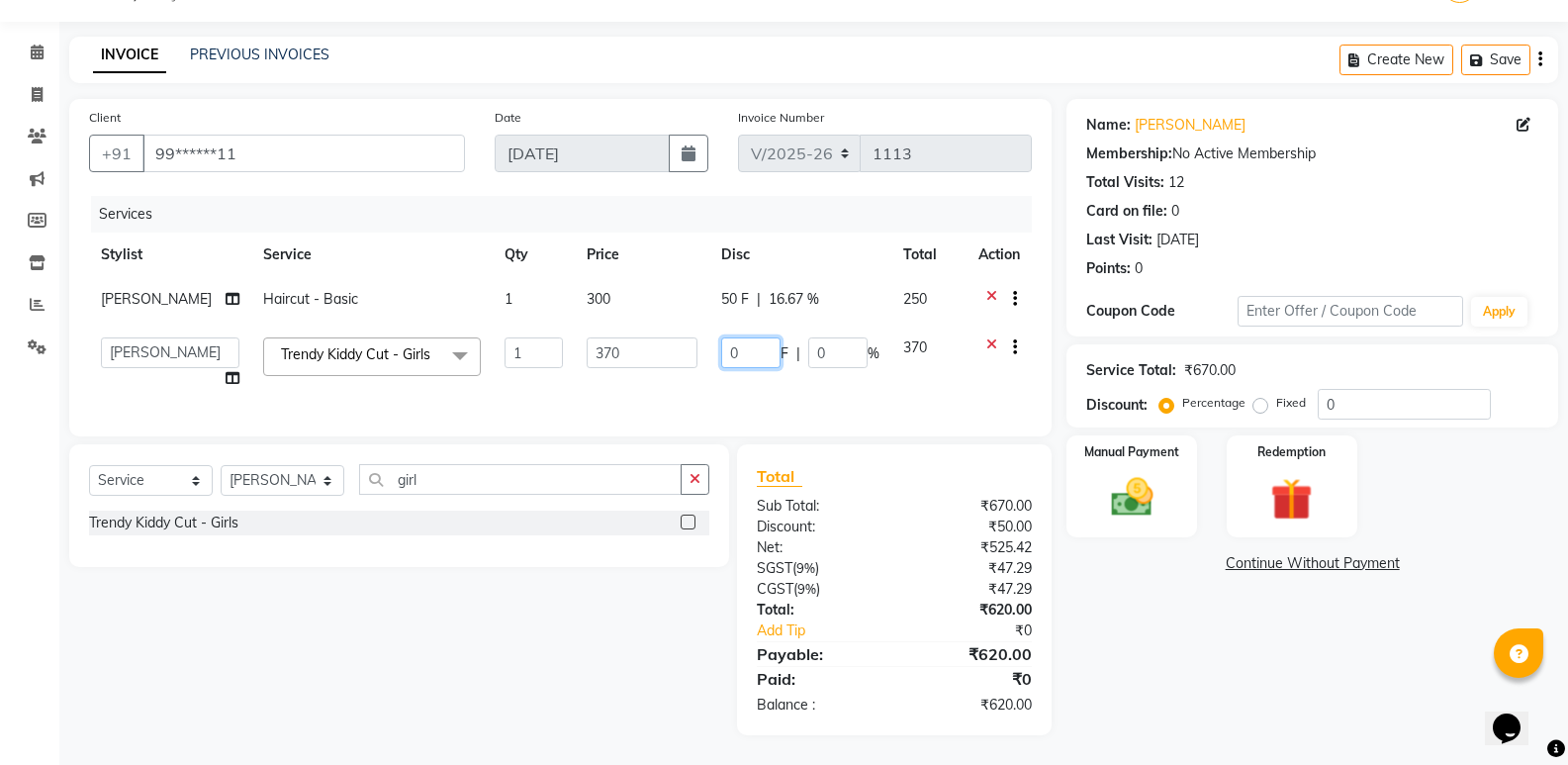
click at [752, 349] on input "0" at bounding box center [751, 353] width 60 height 31
type input "2"
type input "100"
click at [1090, 593] on div "Name: Anshul Membership: No Active Membership Total Visits: 12 Card on file: 0 …" at bounding box center [1320, 416] width 507 height 637
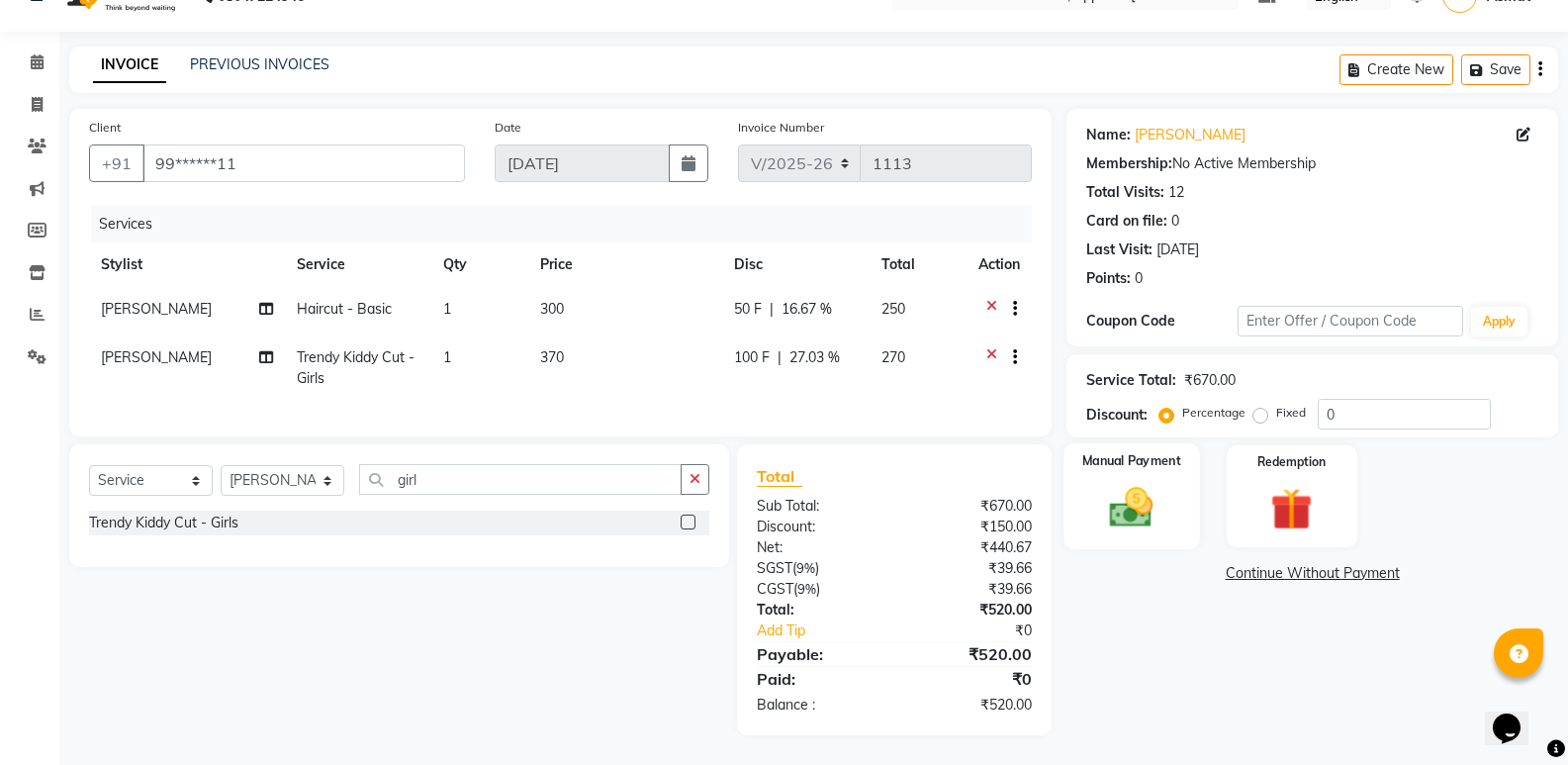
click at [1116, 451] on label "Manual Payment" at bounding box center [1132, 460] width 99 height 19
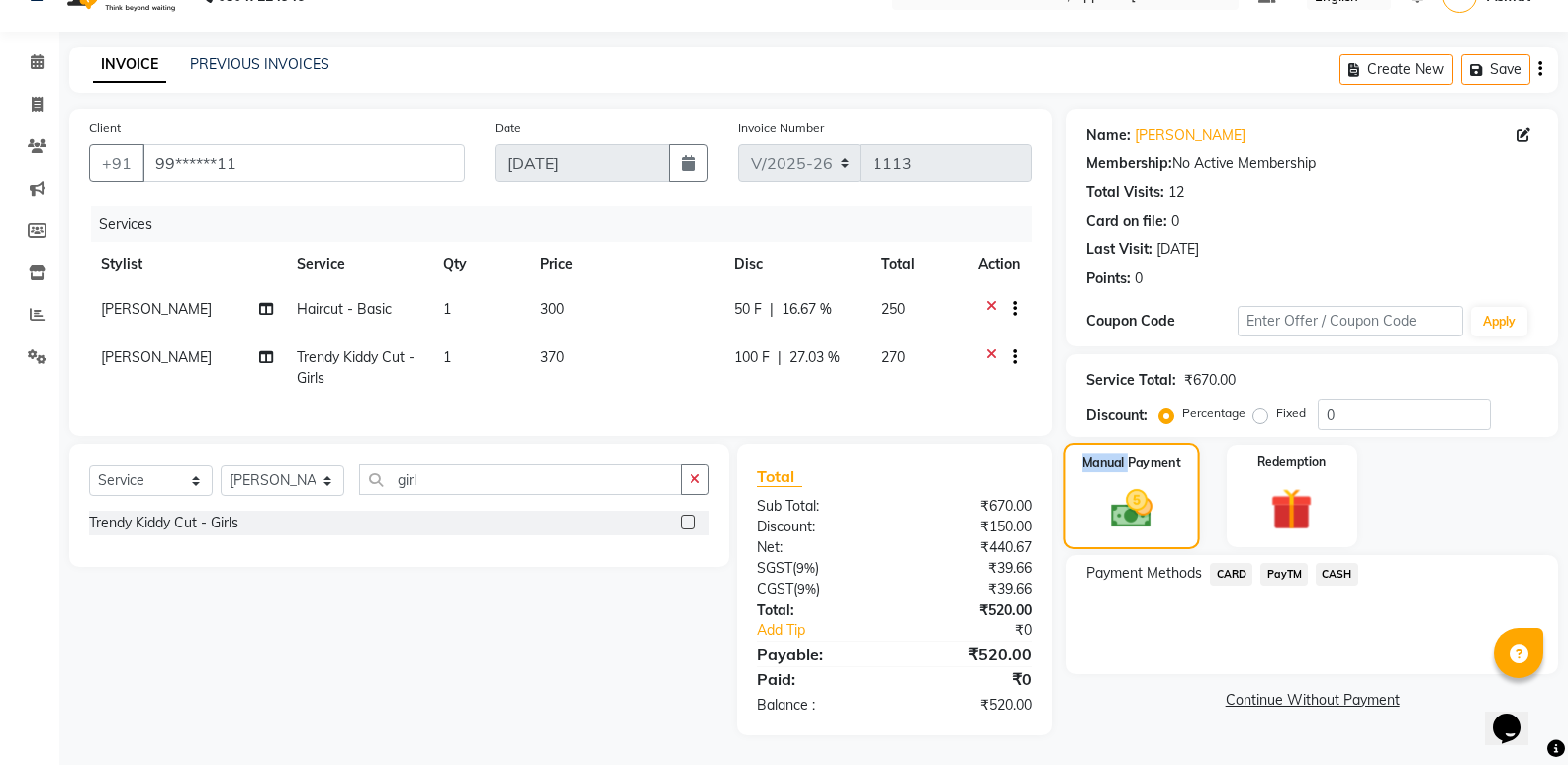
click at [1116, 453] on label "Manual Payment" at bounding box center [1132, 462] width 99 height 19
click at [1322, 563] on span "CASH" at bounding box center [1337, 574] width 43 height 23
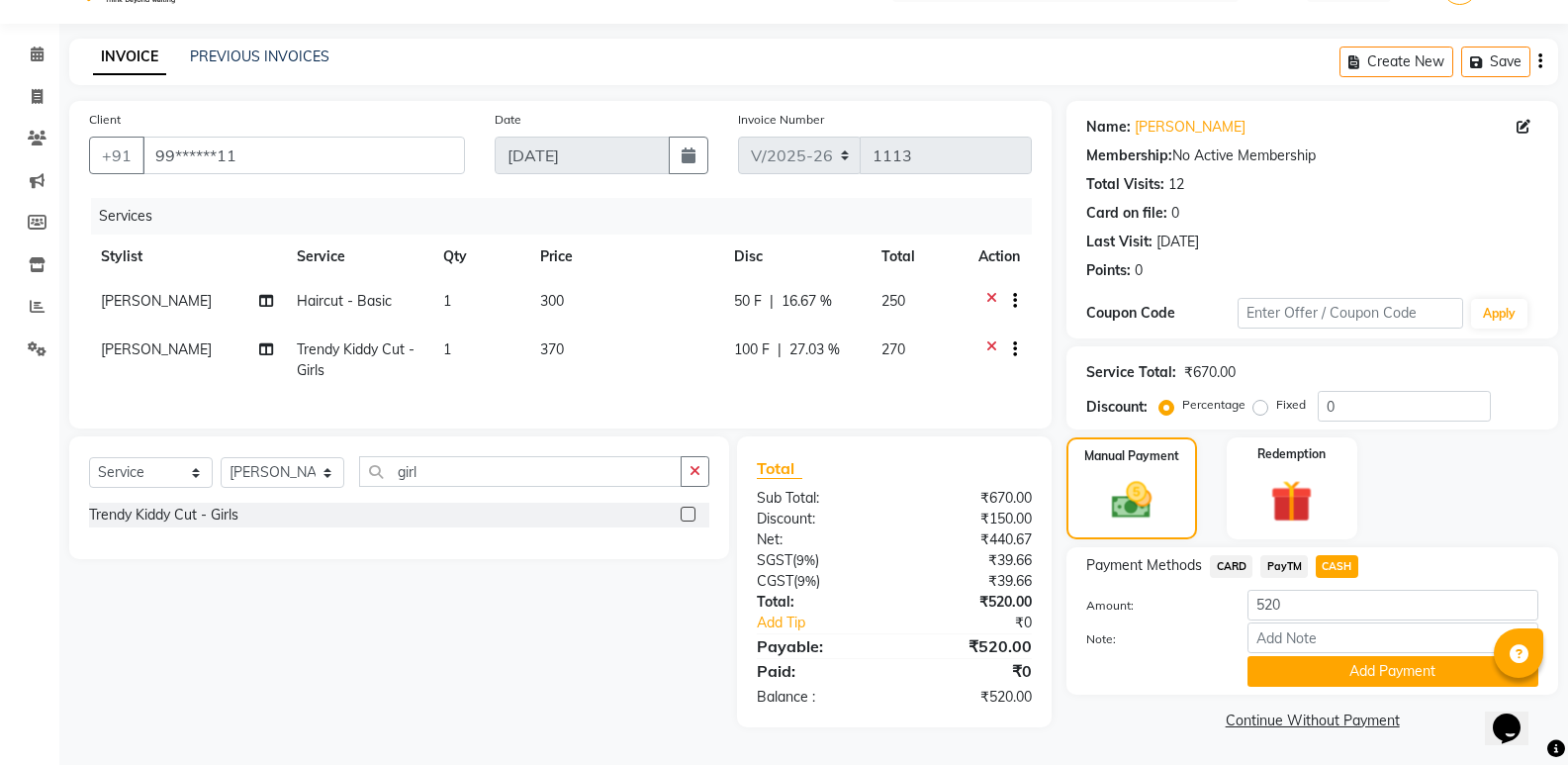
click at [1322, 555] on span "CASH" at bounding box center [1337, 566] width 43 height 23
click at [1361, 664] on button "Add Payment" at bounding box center [1393, 670] width 291 height 31
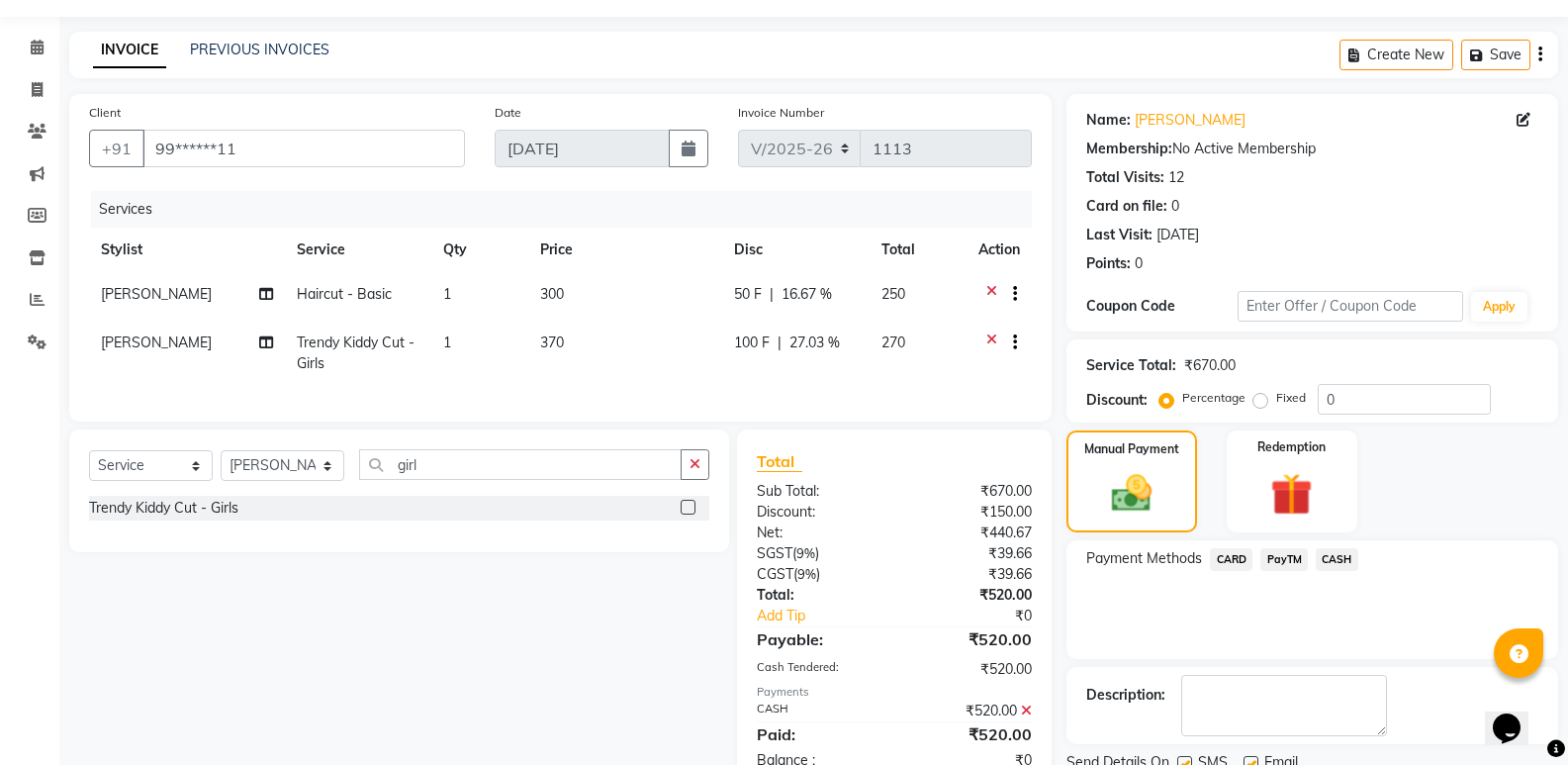
scroll to position [130, 0]
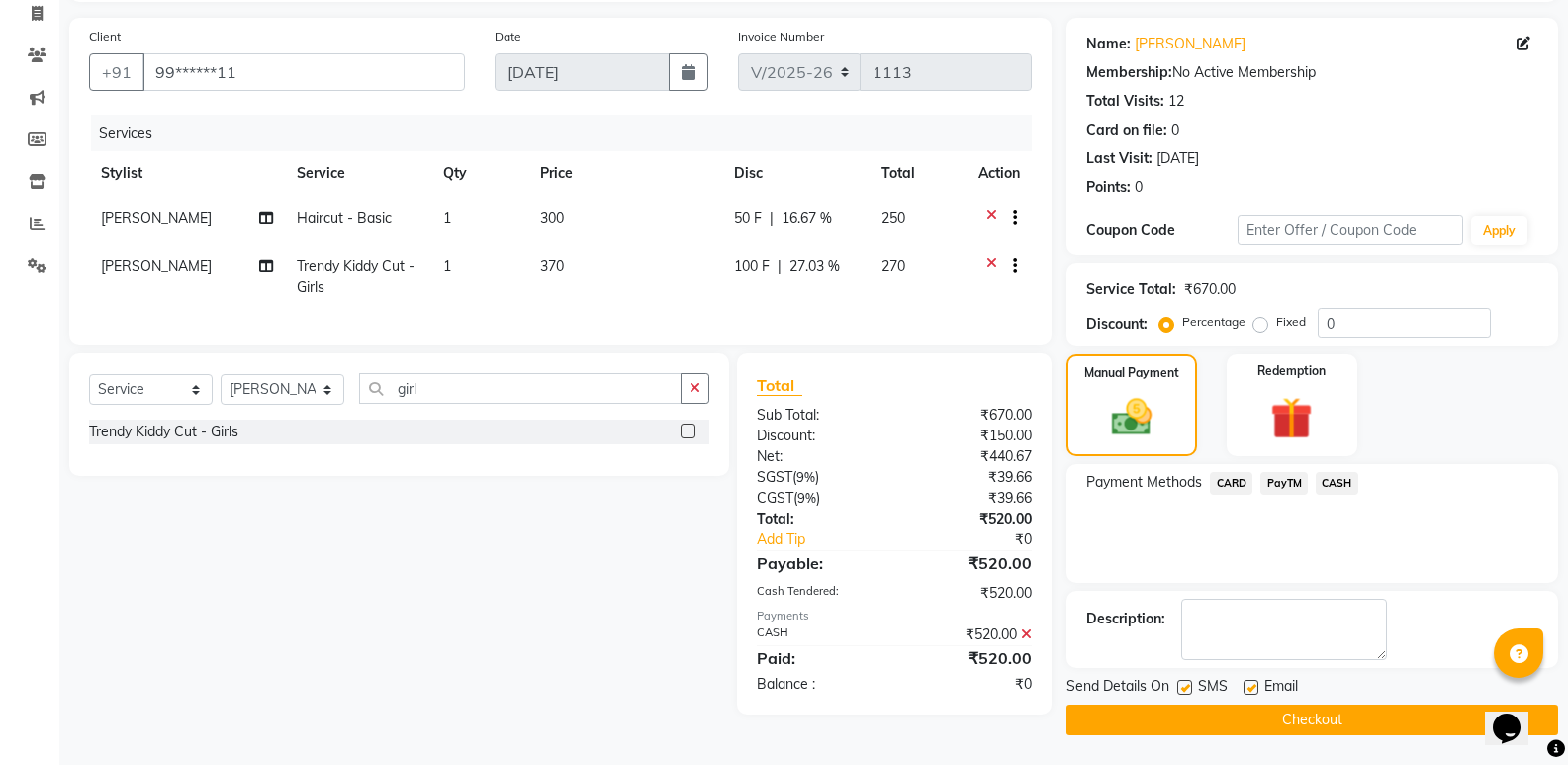
click at [1303, 719] on button "Checkout" at bounding box center [1313, 719] width 492 height 31
click at [1303, 719] on div "Checkout" at bounding box center [1313, 719] width 492 height 31
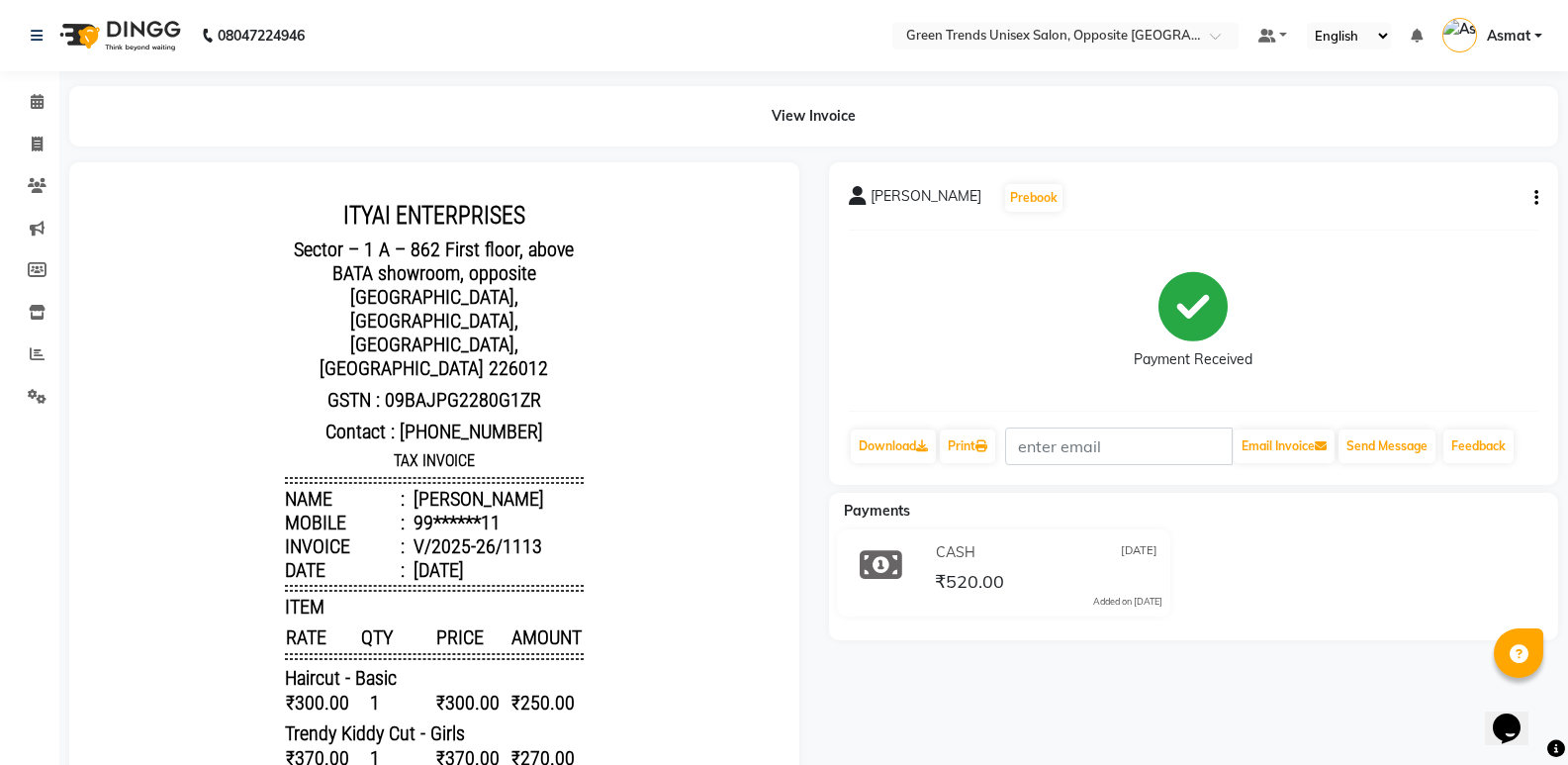
select select "service"
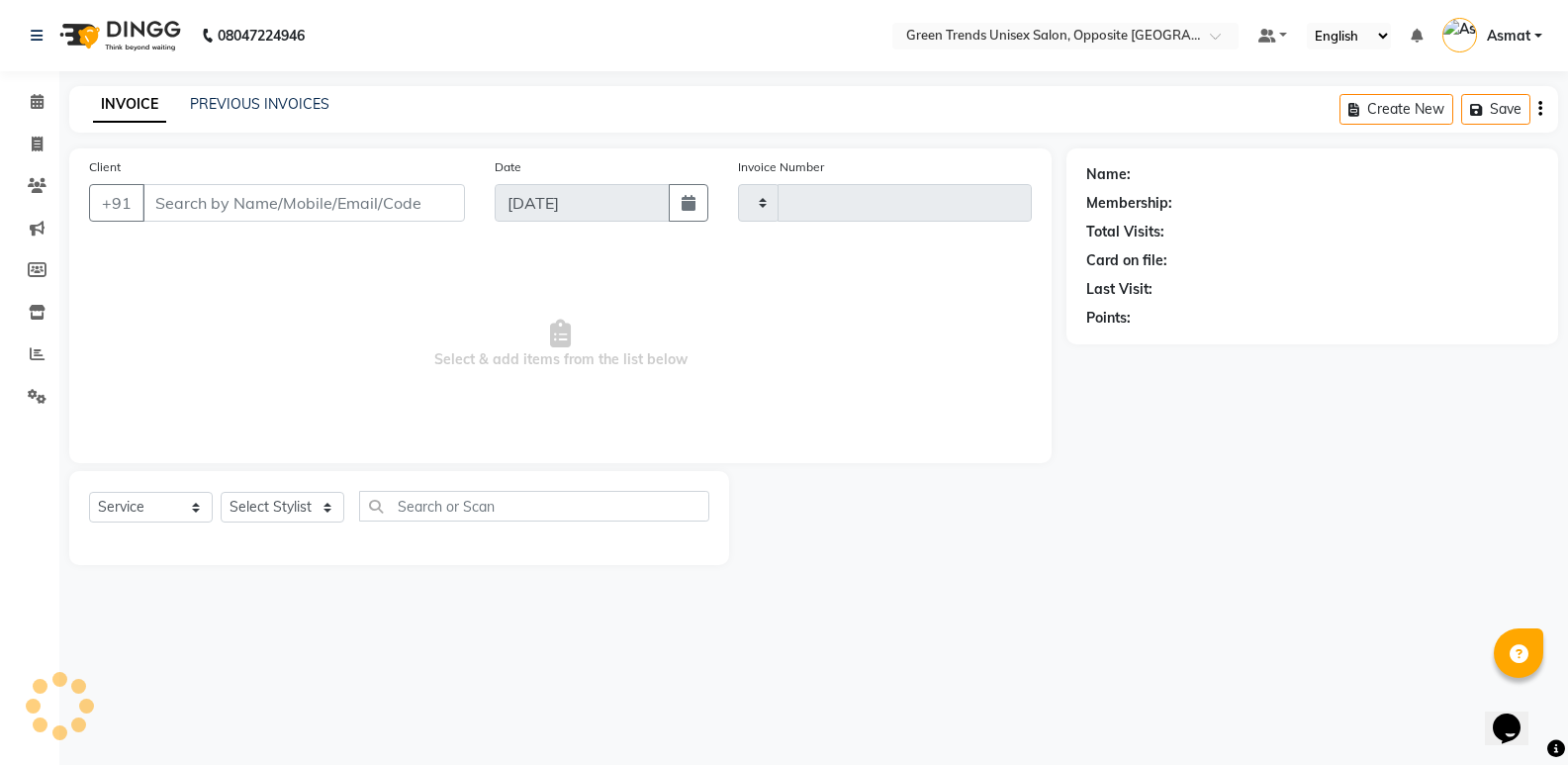
type input "1114"
select select "5225"
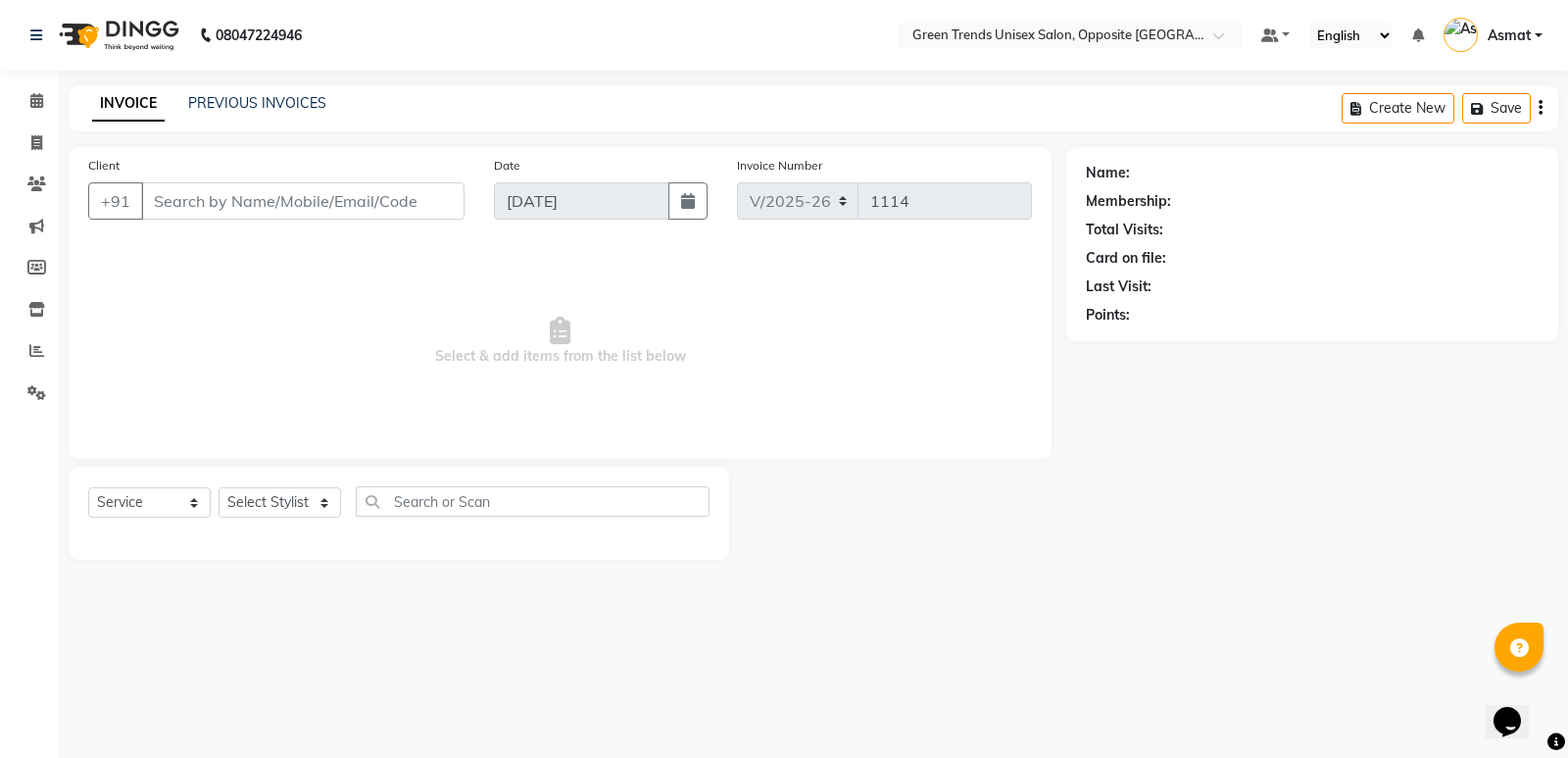
type input "99******11"
select select "82136"
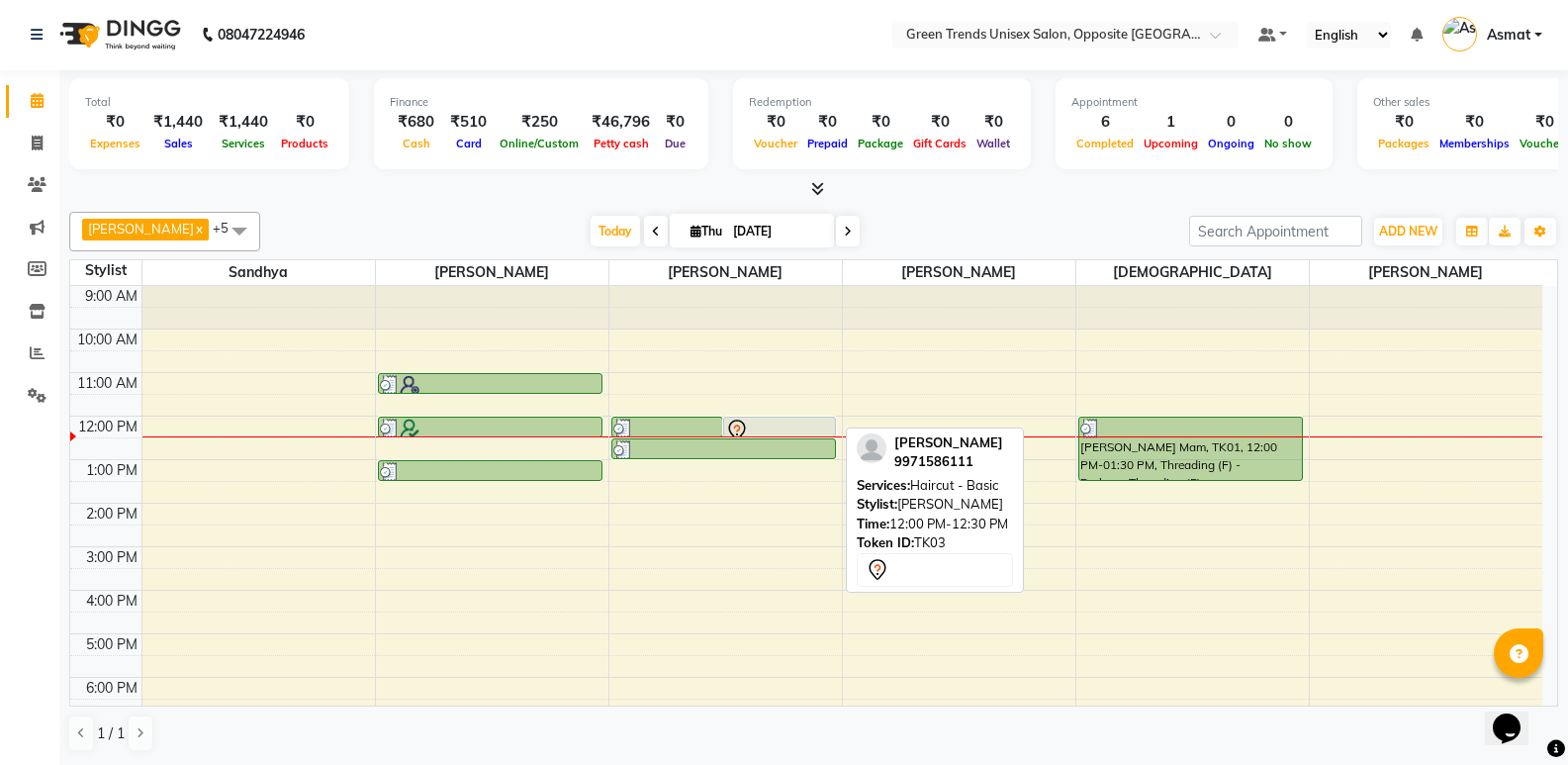
click at [829, 427] on div at bounding box center [779, 430] width 109 height 24
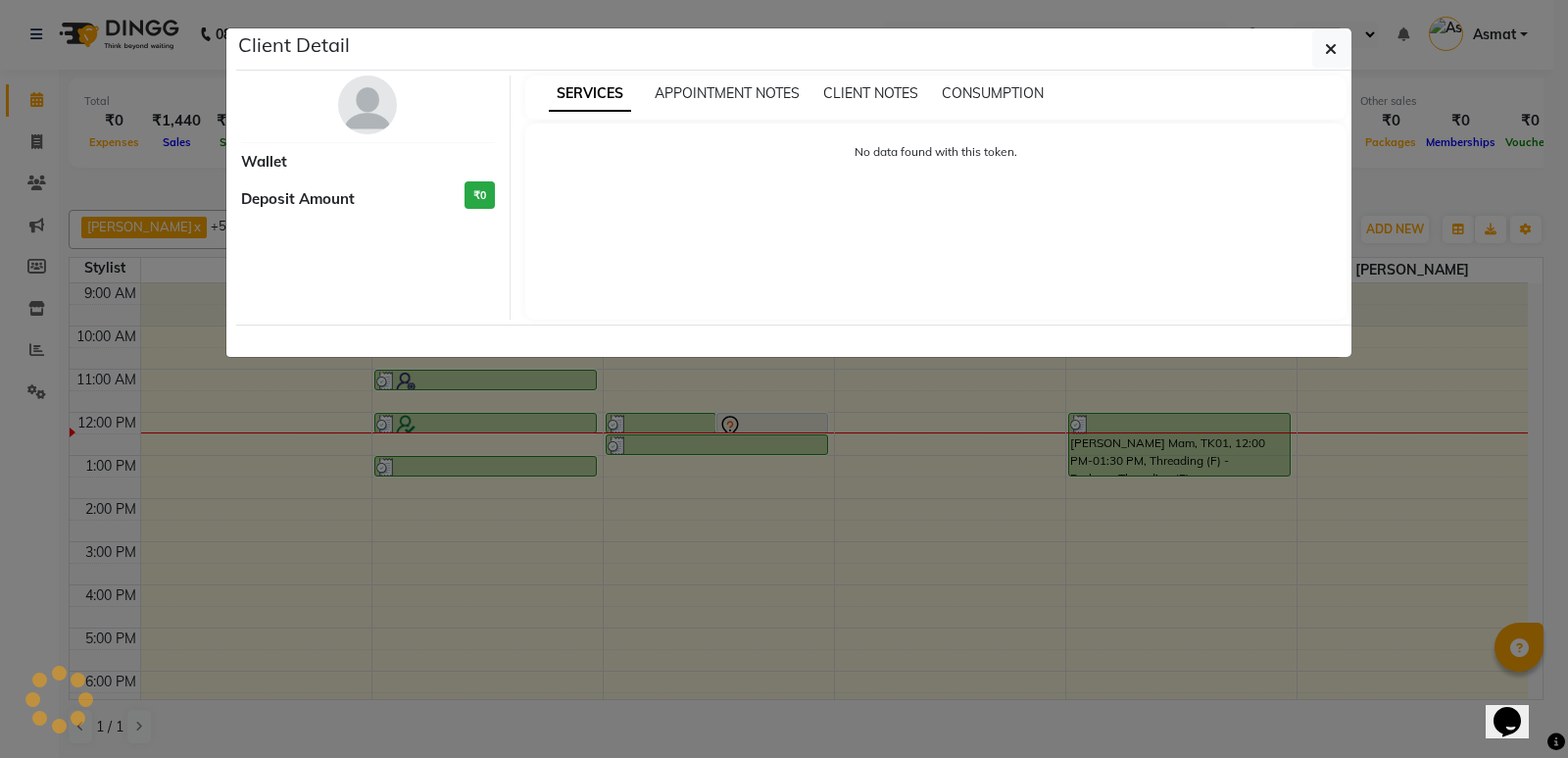
select select "7"
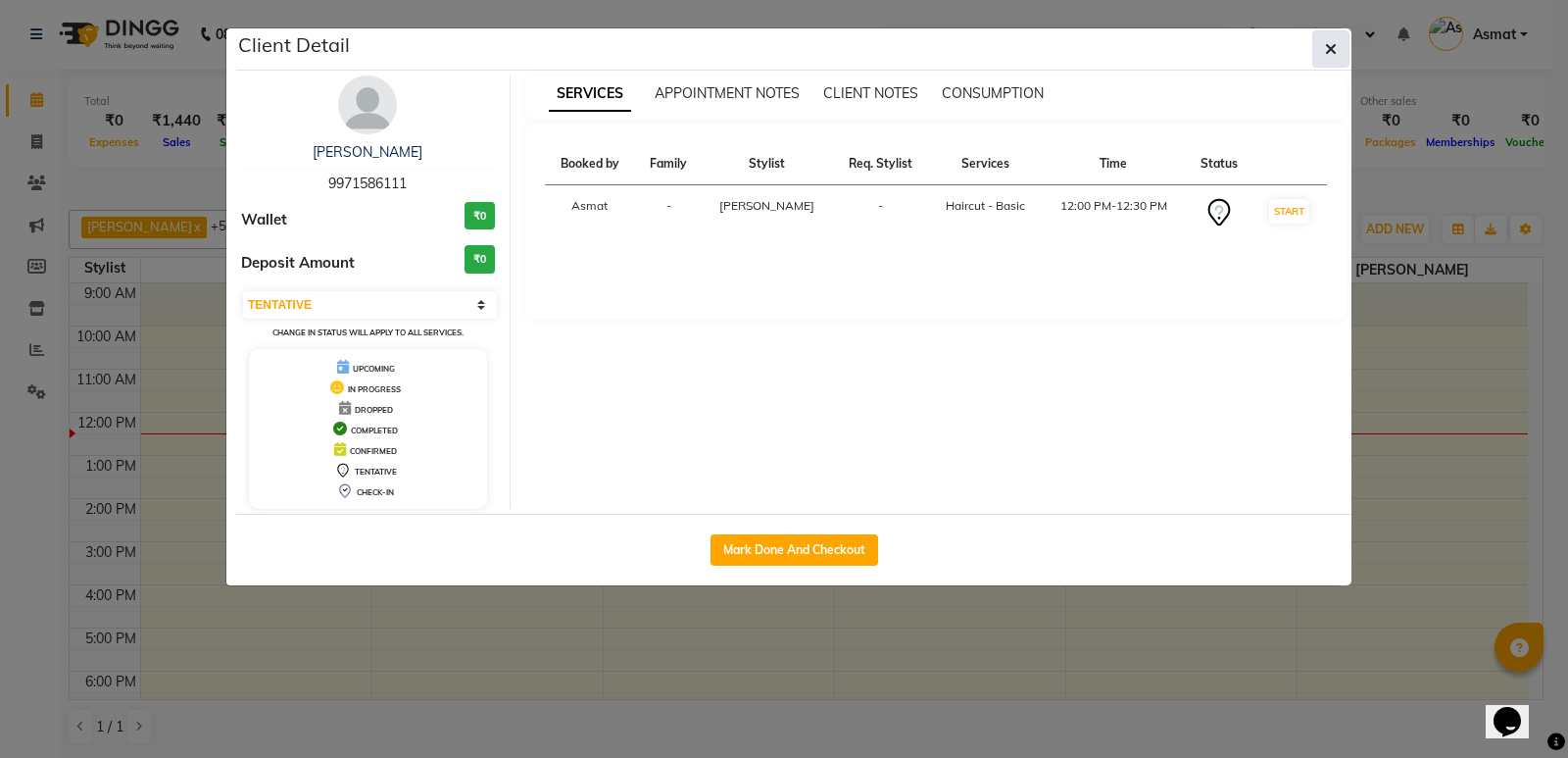
click at [1329, 50] on icon "button" at bounding box center [1331, 49] width 12 height 16
click at [1329, 50] on button "button" at bounding box center [1331, 49] width 37 height 38
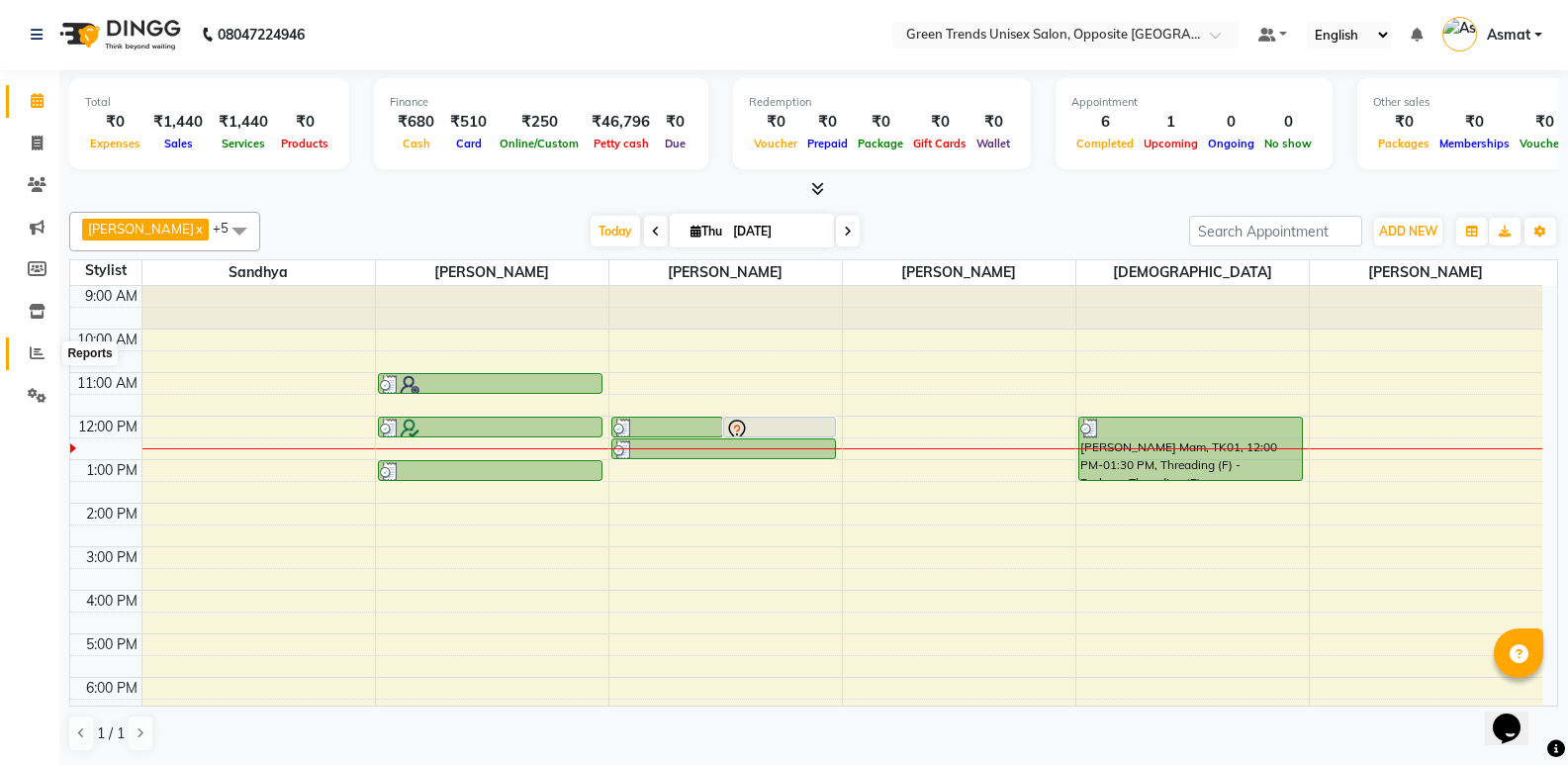
click at [33, 344] on span at bounding box center [37, 354] width 35 height 23
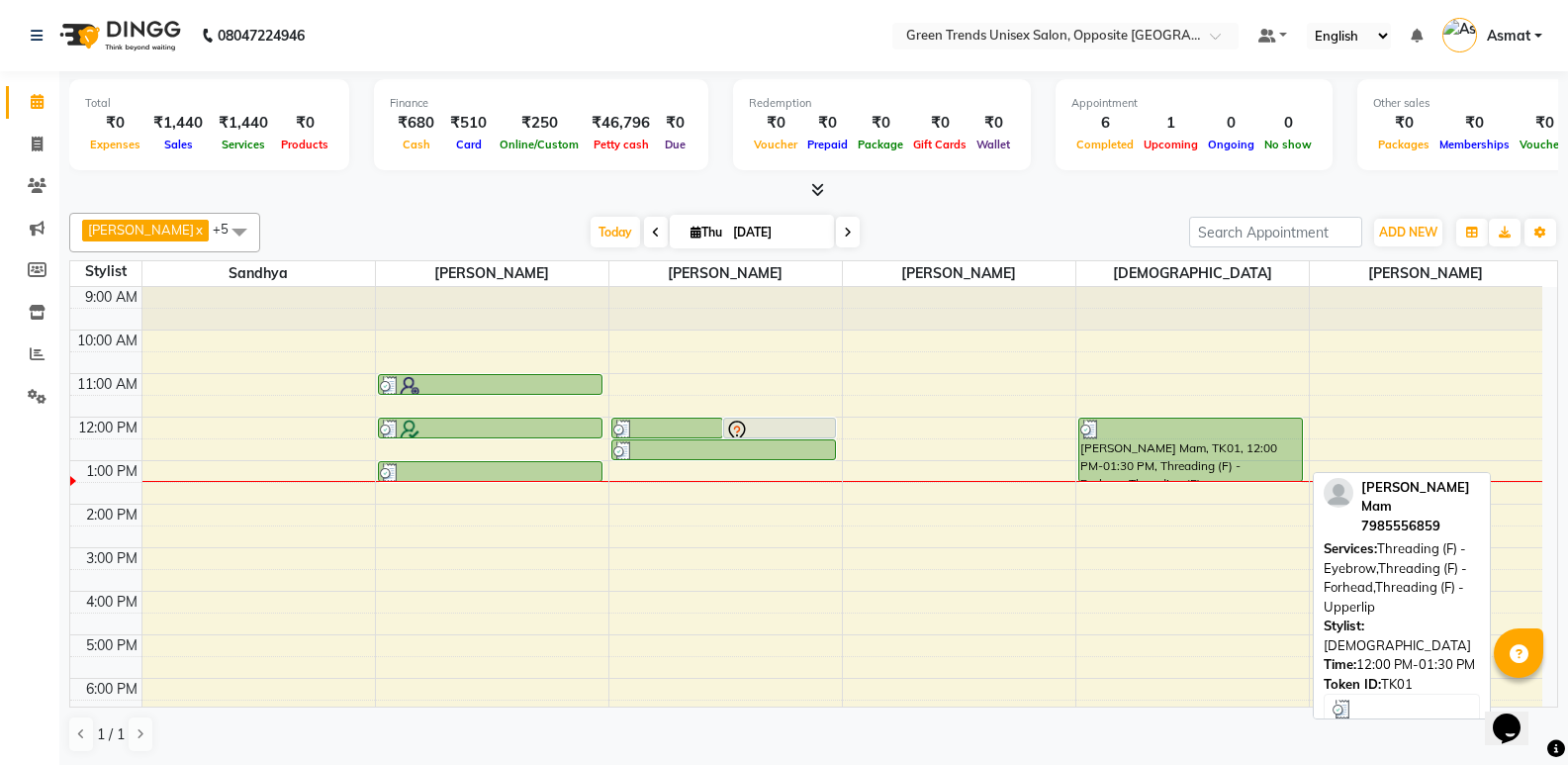
click at [1178, 446] on div "Ruchi Mam, TK01, 12:00 PM-01:30 PM, Threading (F) - Eyebrow,Threading (F) - For…" at bounding box center [1190, 449] width 222 height 63
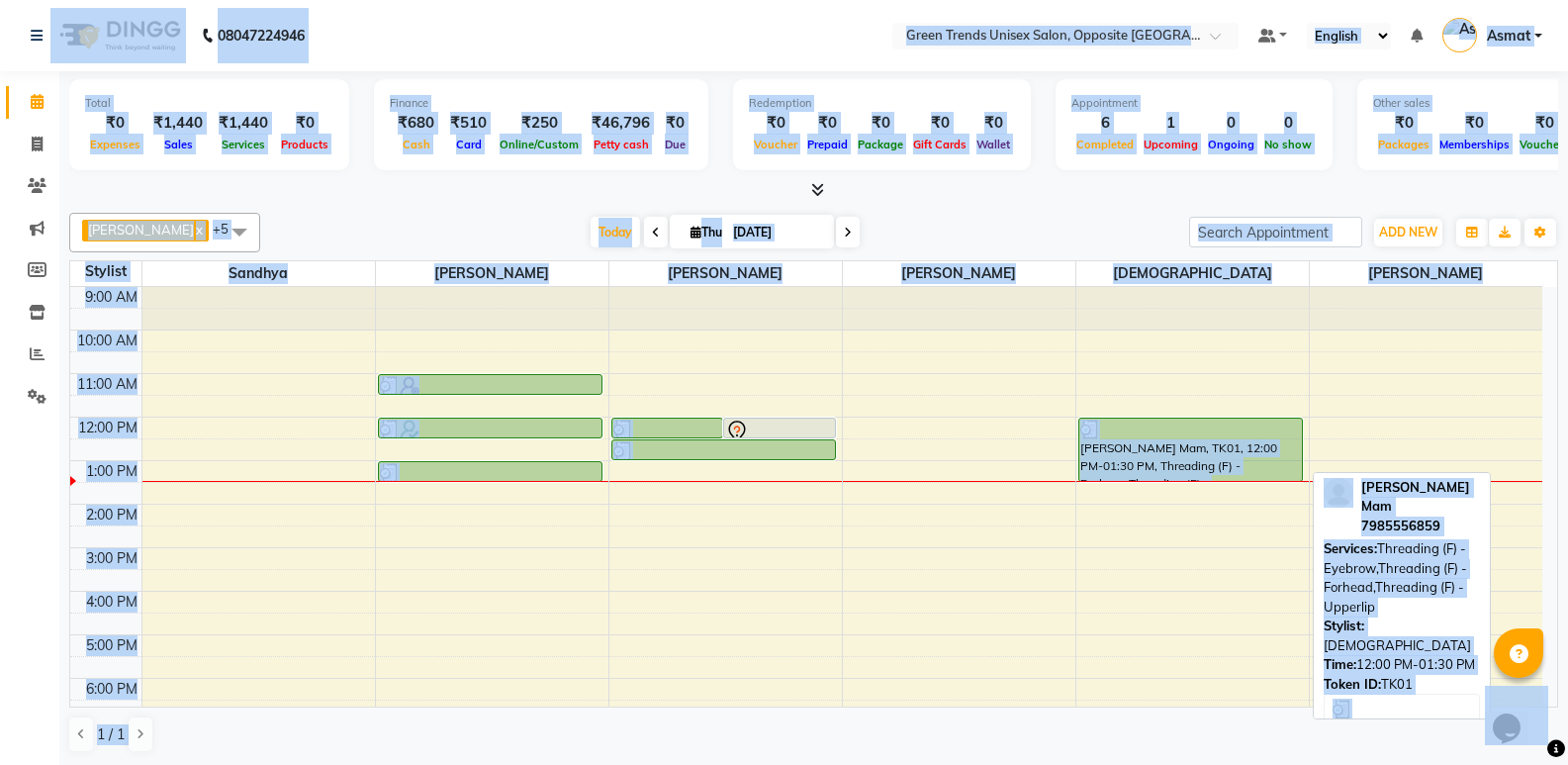
click at [1235, 443] on div "Ruchi Mam, TK01, 12:00 PM-01:30 PM, Threading (F) - Eyebrow,Threading (F) - For…" at bounding box center [1190, 449] width 222 height 63
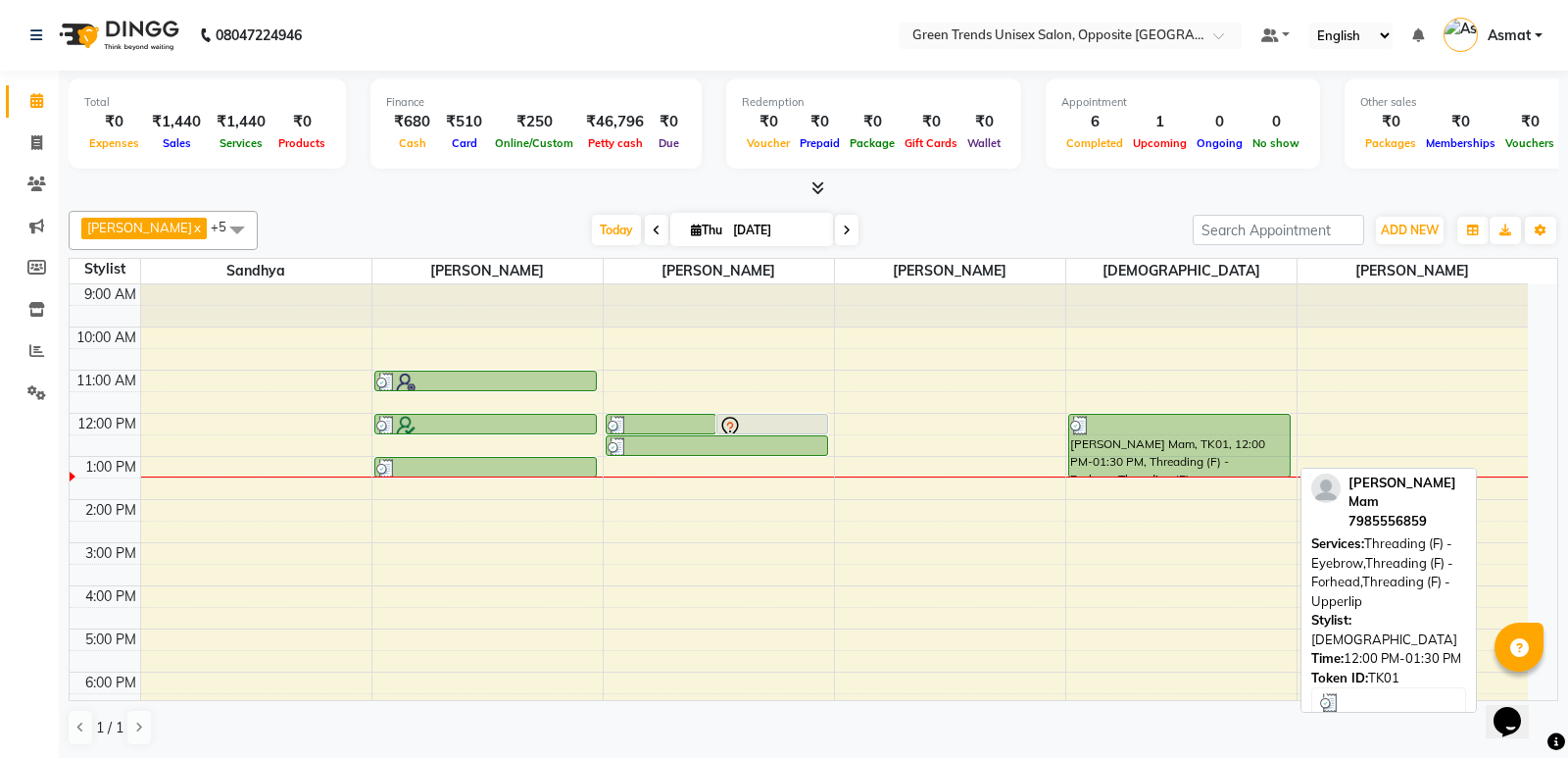
select select "3"
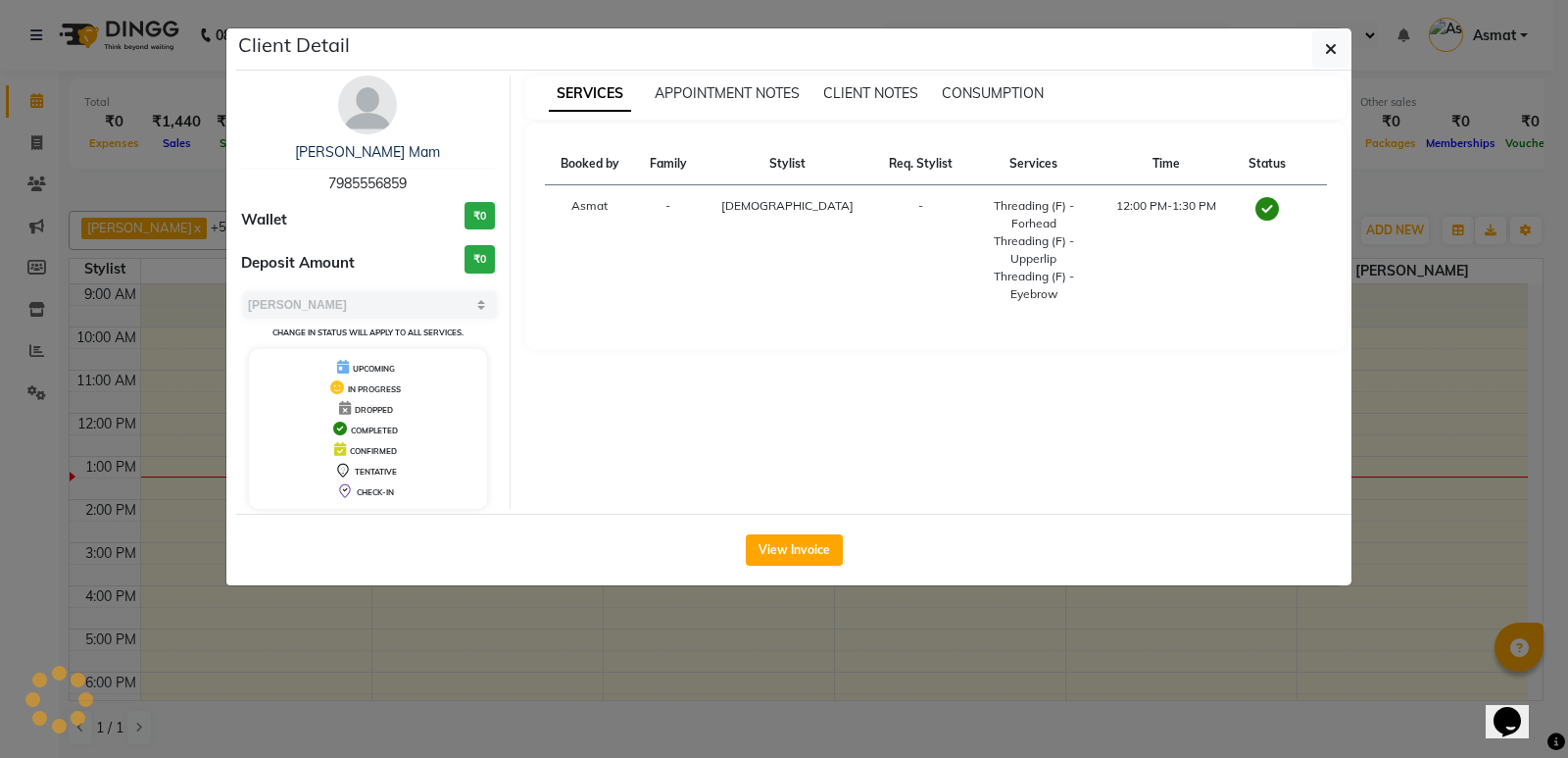
click at [1224, 440] on div "SERVICES APPOINTMENT NOTES CLIENT NOTES CONSUMPTION Booked by Family Stylist Re…" at bounding box center [935, 291] width 852 height 433
click at [1054, 454] on div "SERVICES APPOINTMENT NOTES CLIENT NOTES CONSUMPTION Booked by Family Stylist Re…" at bounding box center [935, 291] width 852 height 433
click at [683, 131] on div "Booked by Family Stylist Req. Stylist Services Time Status Asmat - Vaishnavi - …" at bounding box center [935, 236] width 822 height 226
click at [784, 555] on button "View Invoice" at bounding box center [794, 550] width 97 height 32
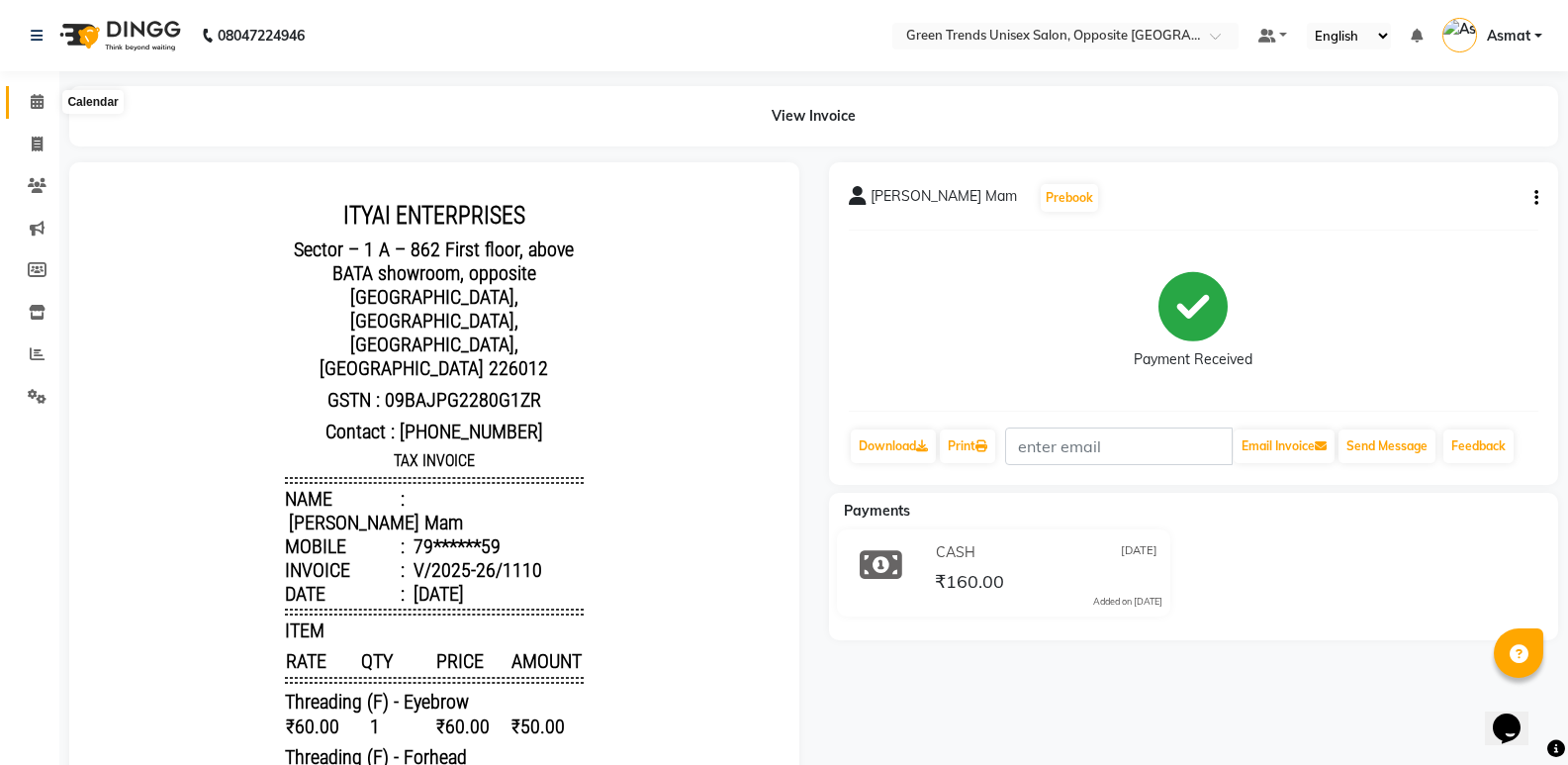
click at [36, 91] on span at bounding box center [37, 102] width 35 height 23
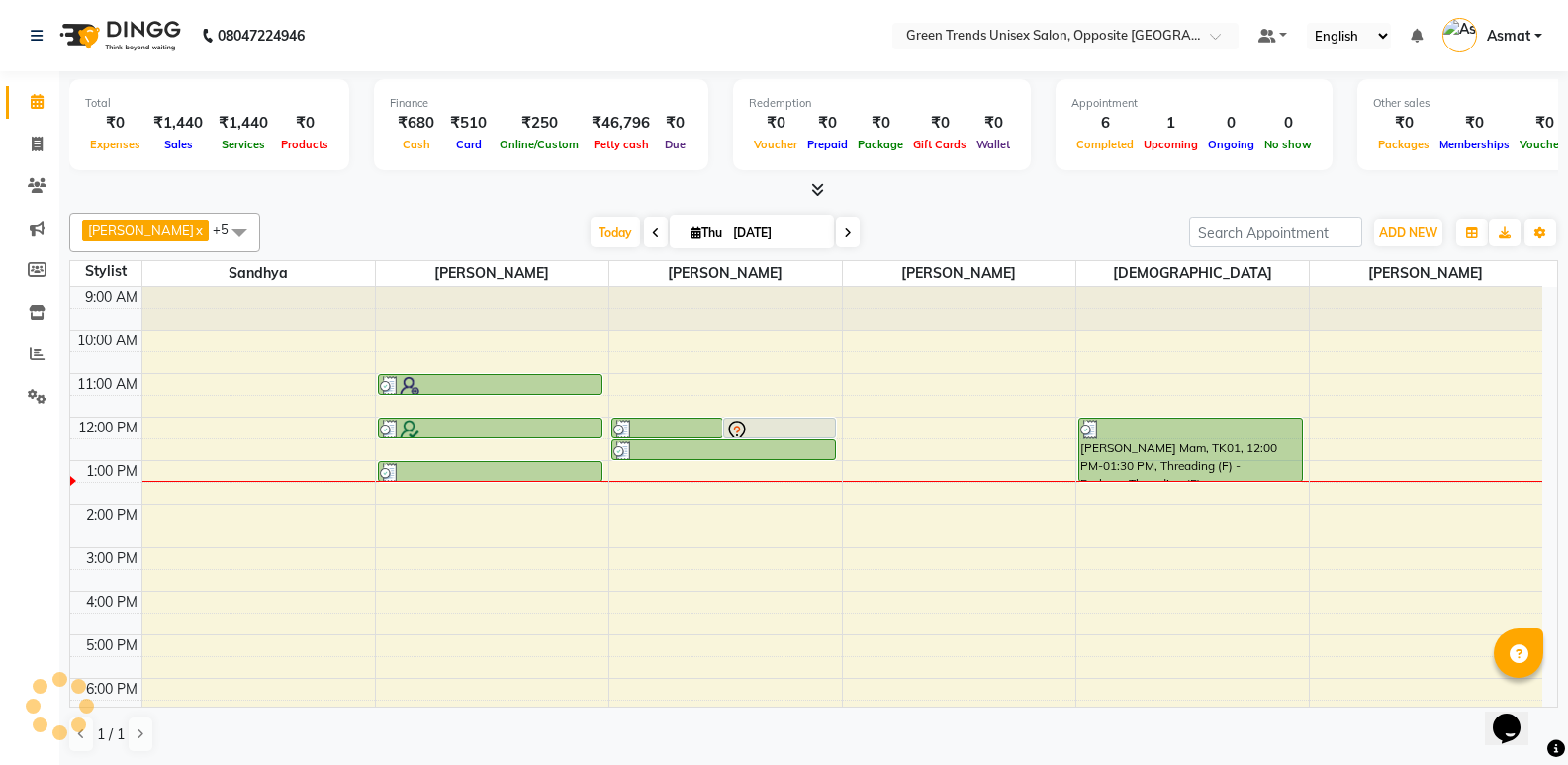
scroll to position [108, 0]
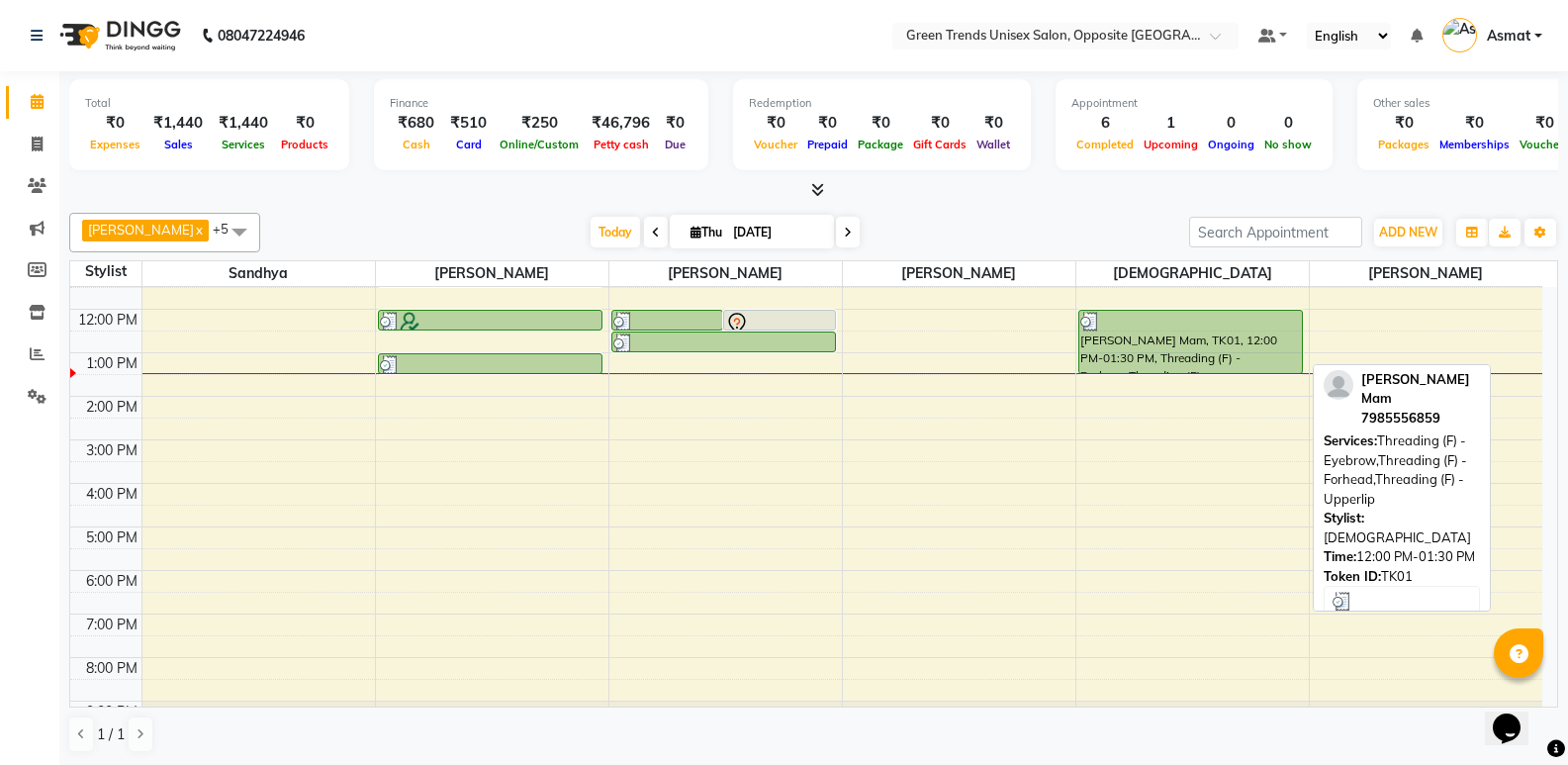
click at [1213, 345] on div "Ruchi Mam, TK01, 12:00 PM-01:30 PM, Threading (F) - Eyebrow,Threading (F) - For…" at bounding box center [1190, 342] width 222 height 63
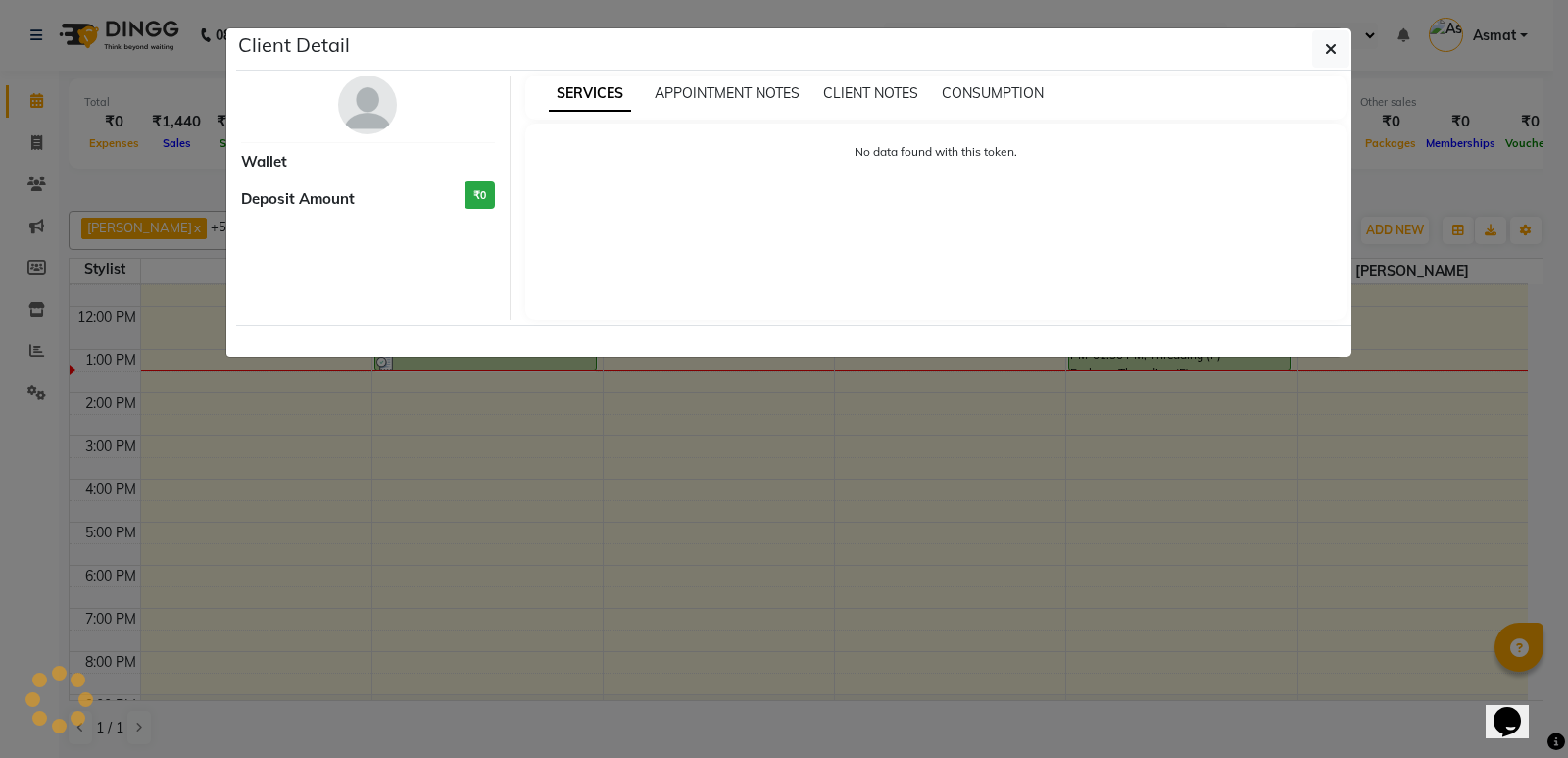
select select "3"
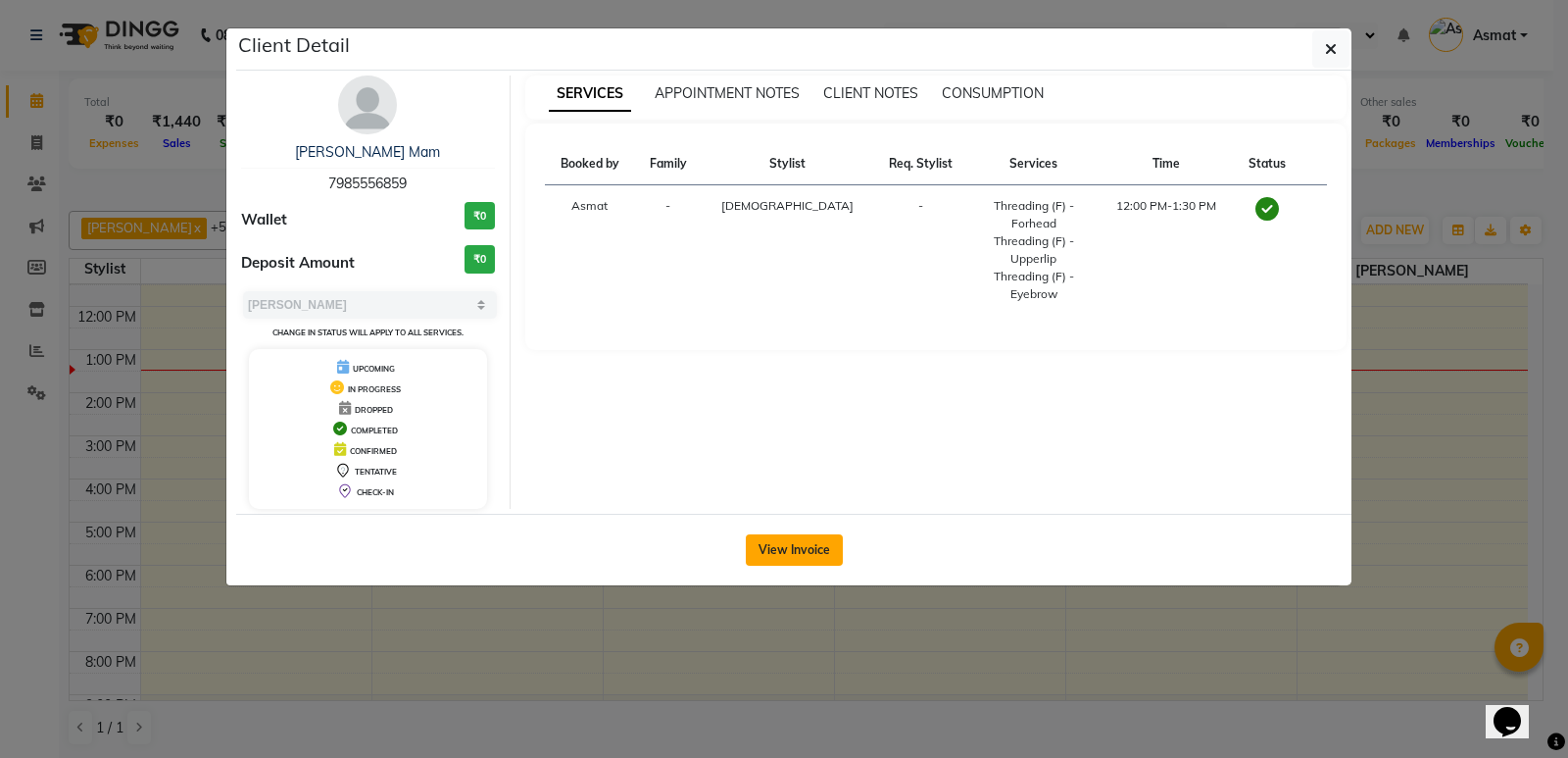
click at [791, 552] on button "View Invoice" at bounding box center [794, 550] width 97 height 32
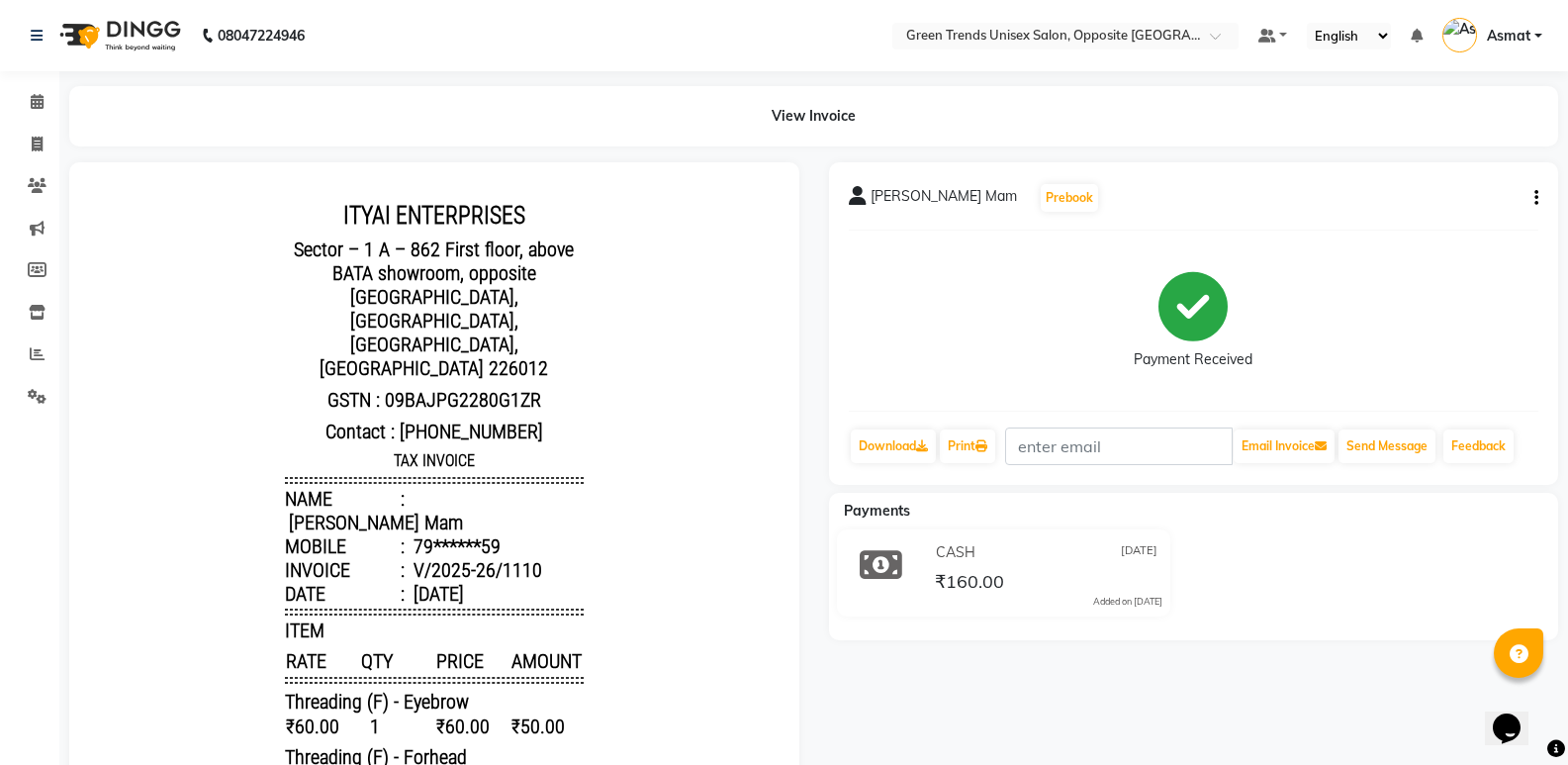
click at [1530, 200] on button "button" at bounding box center [1532, 198] width 12 height 21
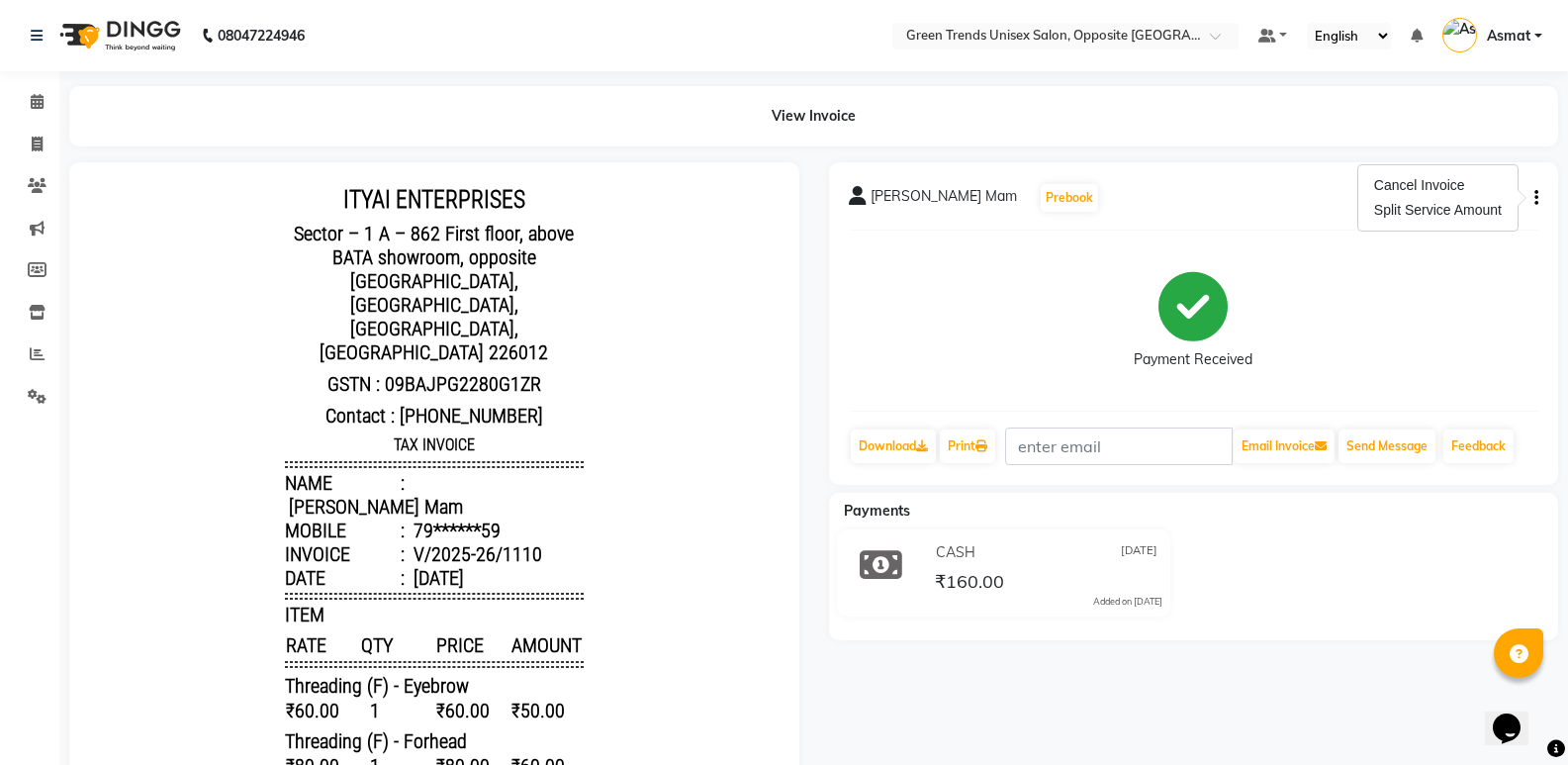
scroll to position [357, 0]
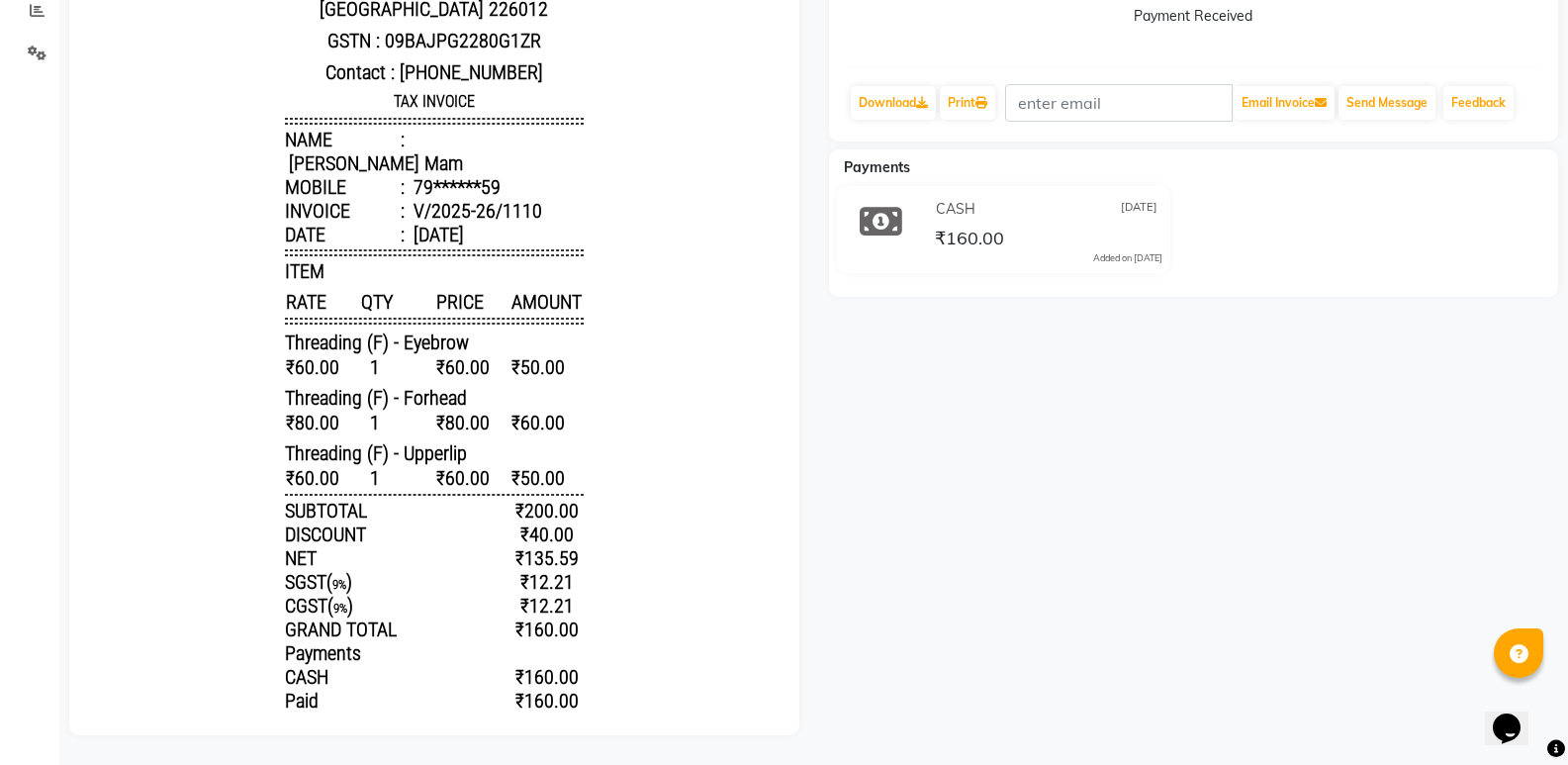
drag, startPoint x: 1582, startPoint y: 5, endPoint x: 1014, endPoint y: 398, distance: 690.7
click at [1011, 401] on div "Ruchi Mam Prebook Payment Received Download Print Email Invoice Send Message Fe…" at bounding box center [1193, 277] width 760 height 916
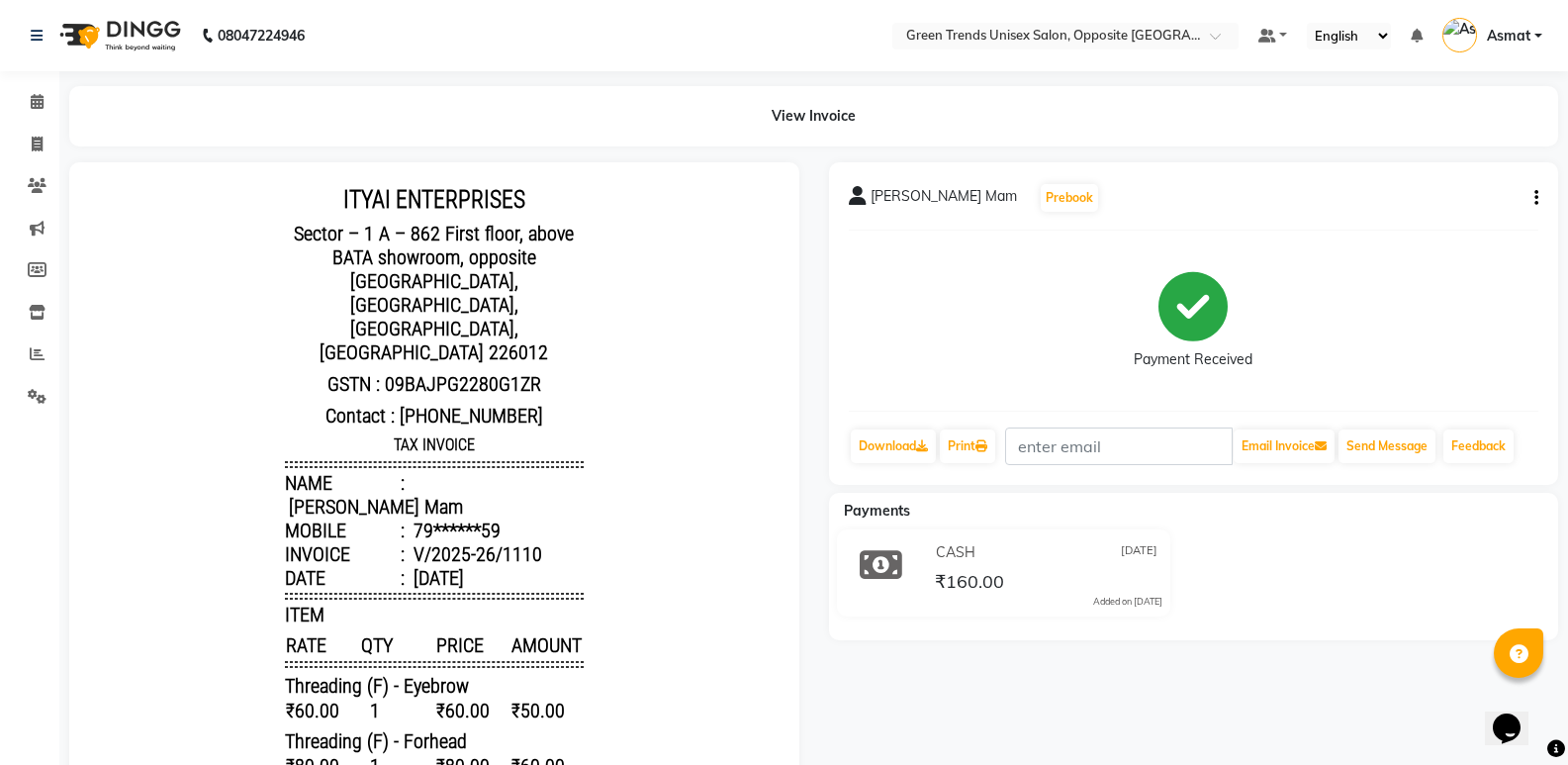
click at [1540, 192] on div "Ruchi Mam Prebook Payment Received Download Print Email Invoice Send Message Fe…" at bounding box center [1193, 324] width 730 height 323
click at [1536, 198] on icon "button" at bounding box center [1536, 198] width 4 height 1
click at [1445, 185] on div "Cancel Invoice" at bounding box center [1438, 185] width 135 height 25
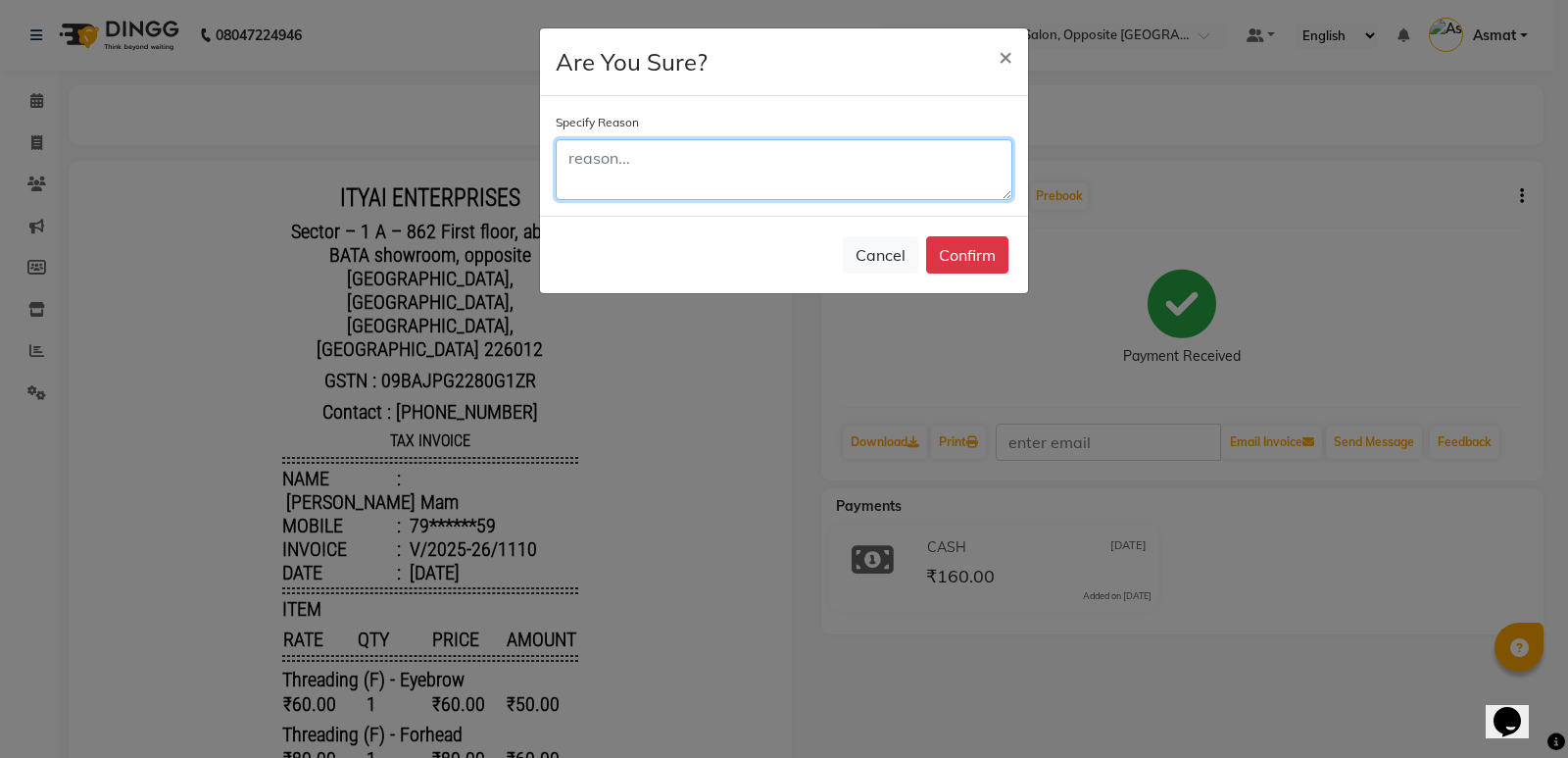
click at [664, 167] on textarea at bounding box center [784, 170] width 457 height 61
type textarea "due to added wrong ssp"
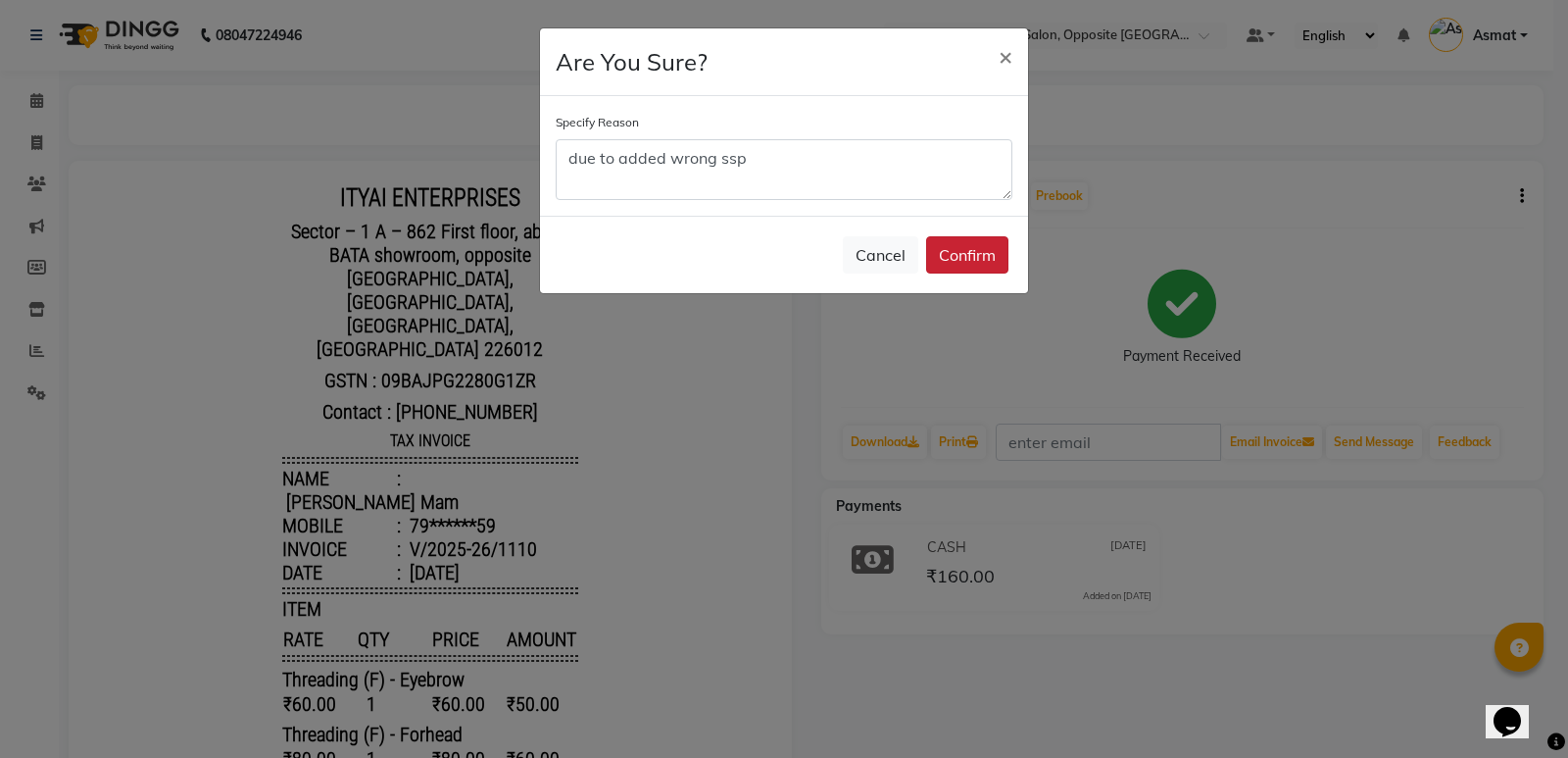
click at [980, 257] on button "Confirm" at bounding box center [967, 255] width 82 height 38
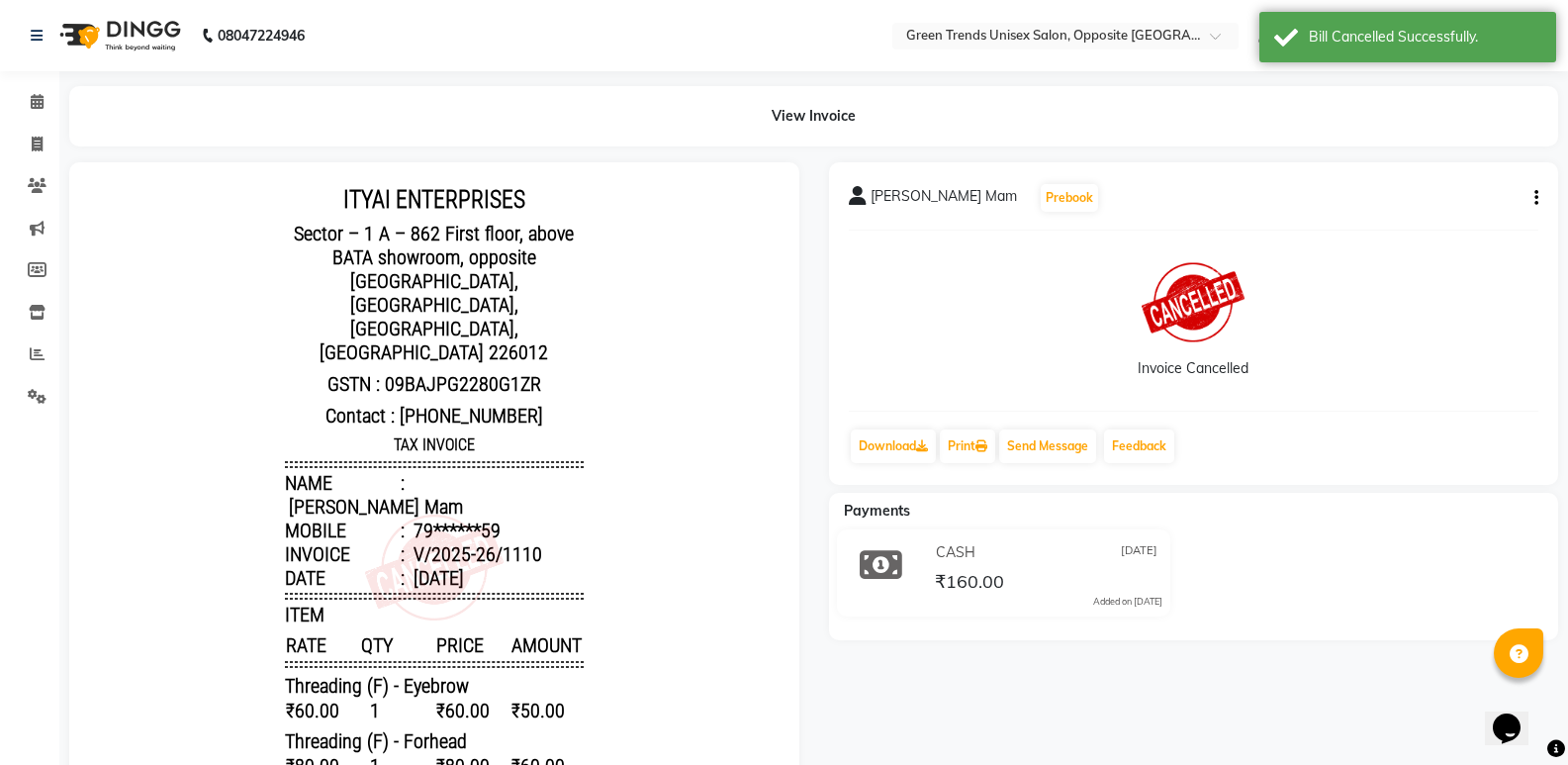
scroll to position [16, 0]
click at [35, 98] on icon at bounding box center [37, 101] width 13 height 15
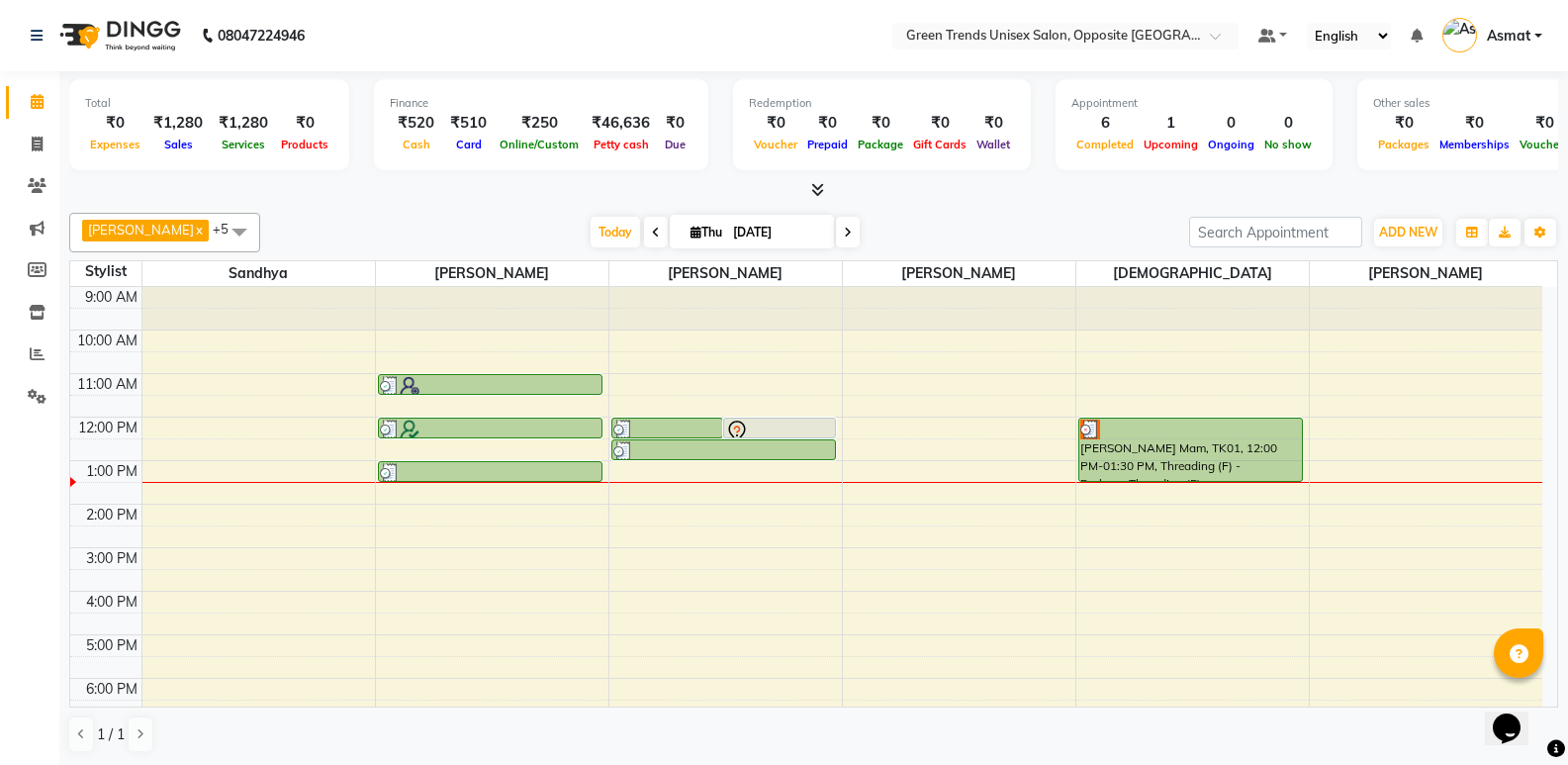
click at [1430, 431] on div "9:00 AM 10:00 AM 11:00 AM 12:00 PM 1:00 PM 2:00 PM 3:00 PM 4:00 PM 5:00 PM 6:00…" at bounding box center [807, 569] width 1472 height 565
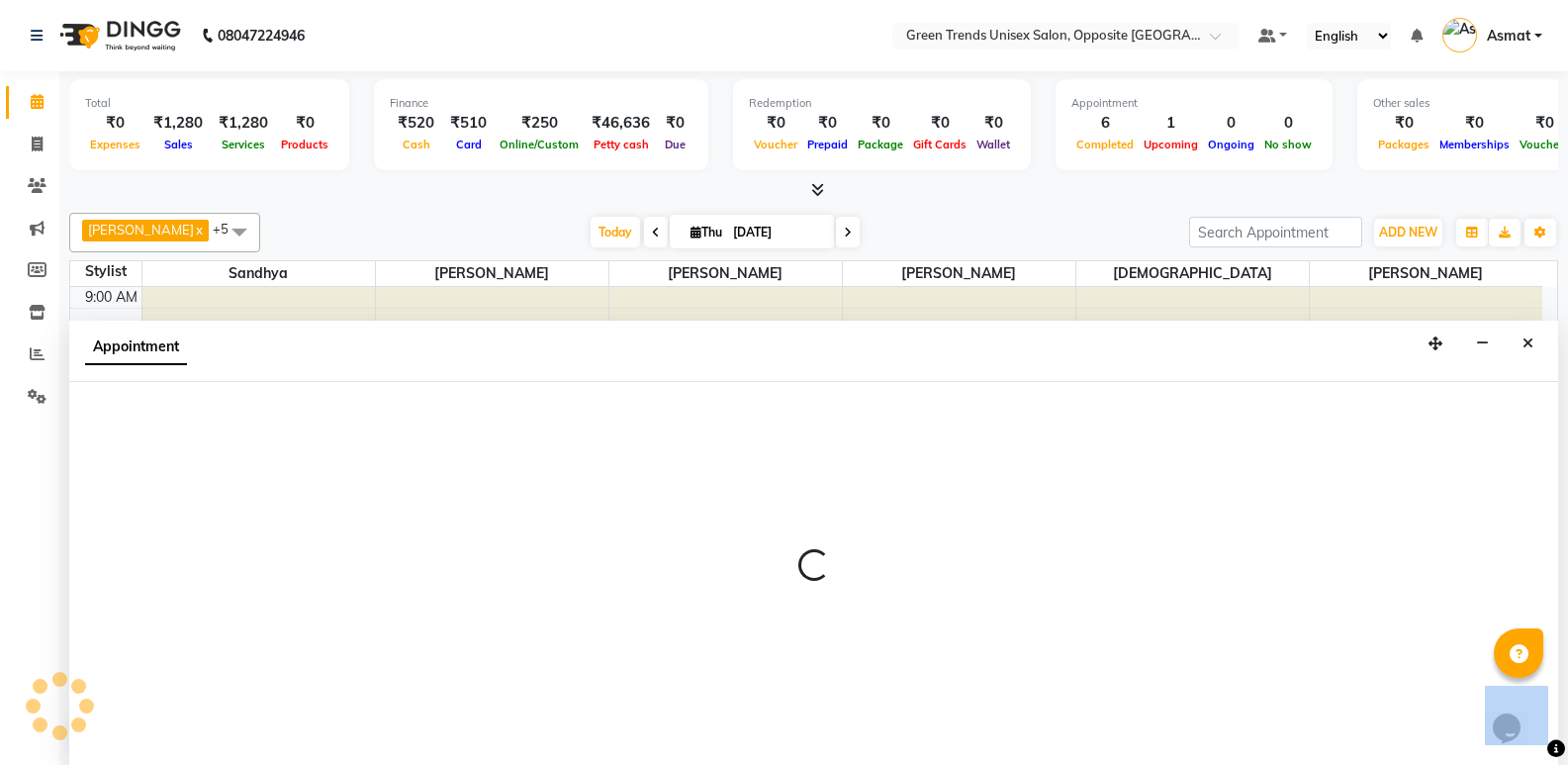
scroll to position [1, 0]
select select "77089"
select select "720"
select select "tentative"
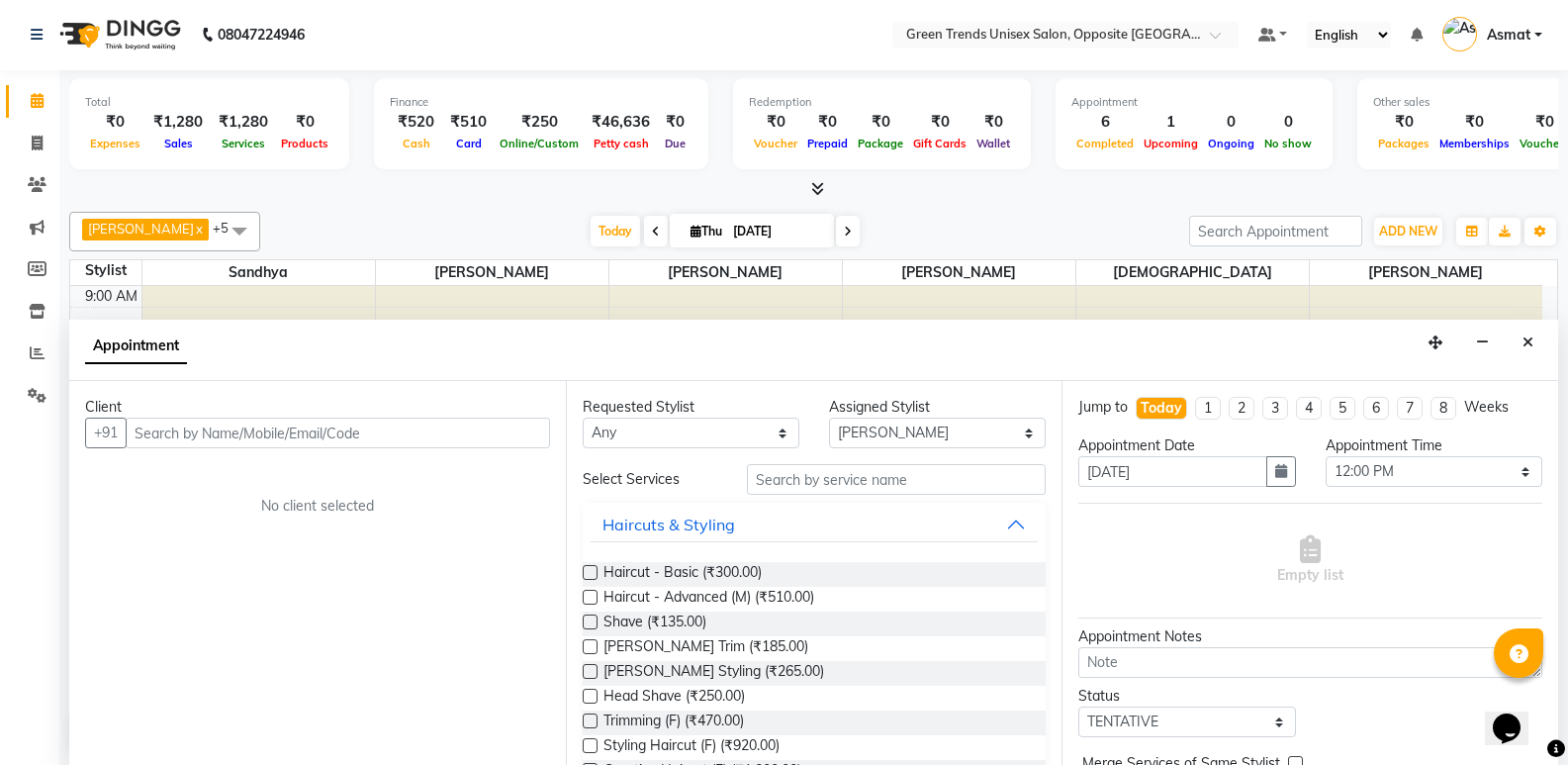
click at [308, 441] on input "text" at bounding box center [338, 432] width 424 height 31
click at [395, 428] on input "text" at bounding box center [338, 432] width 424 height 31
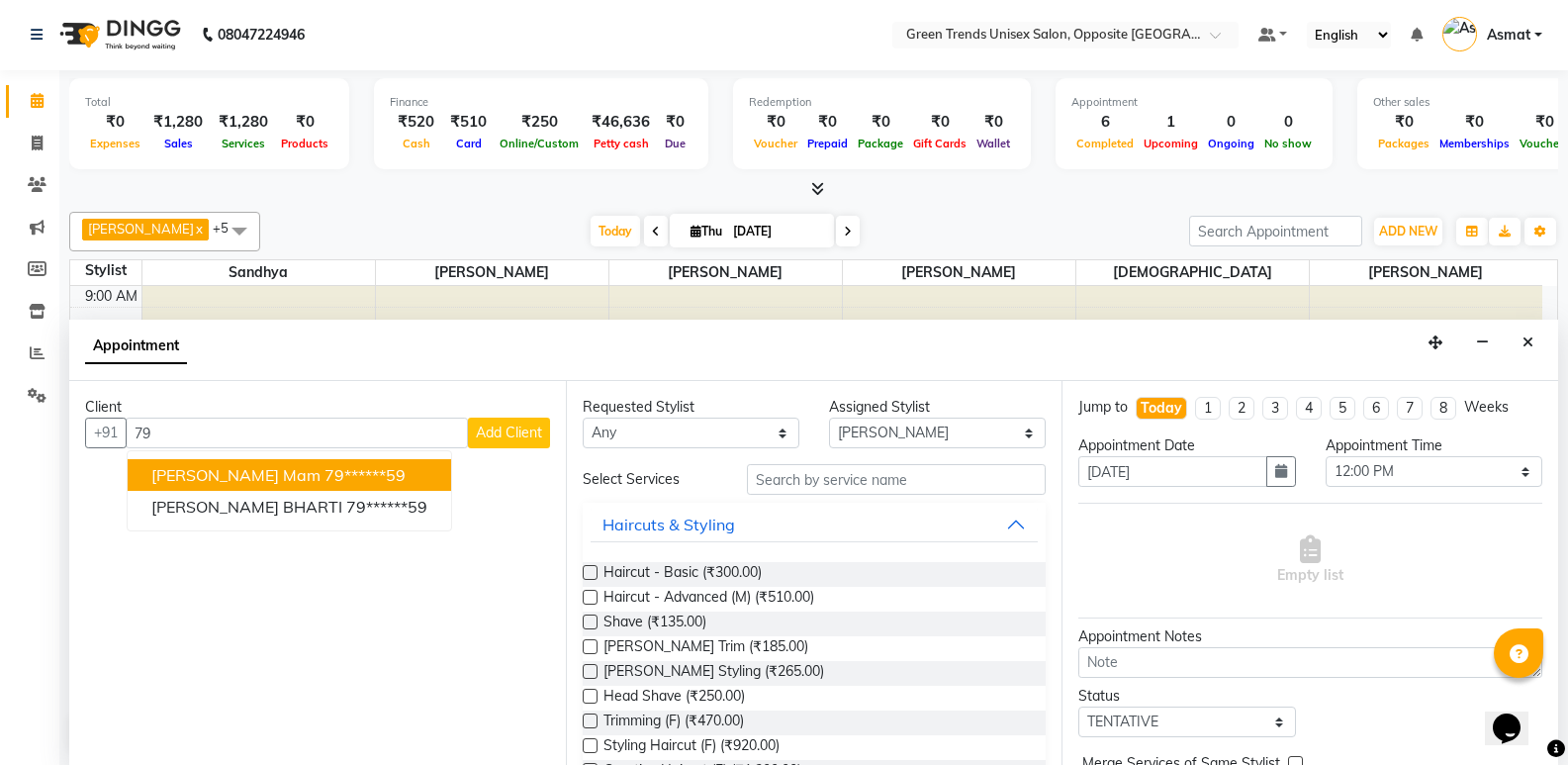
type input "7"
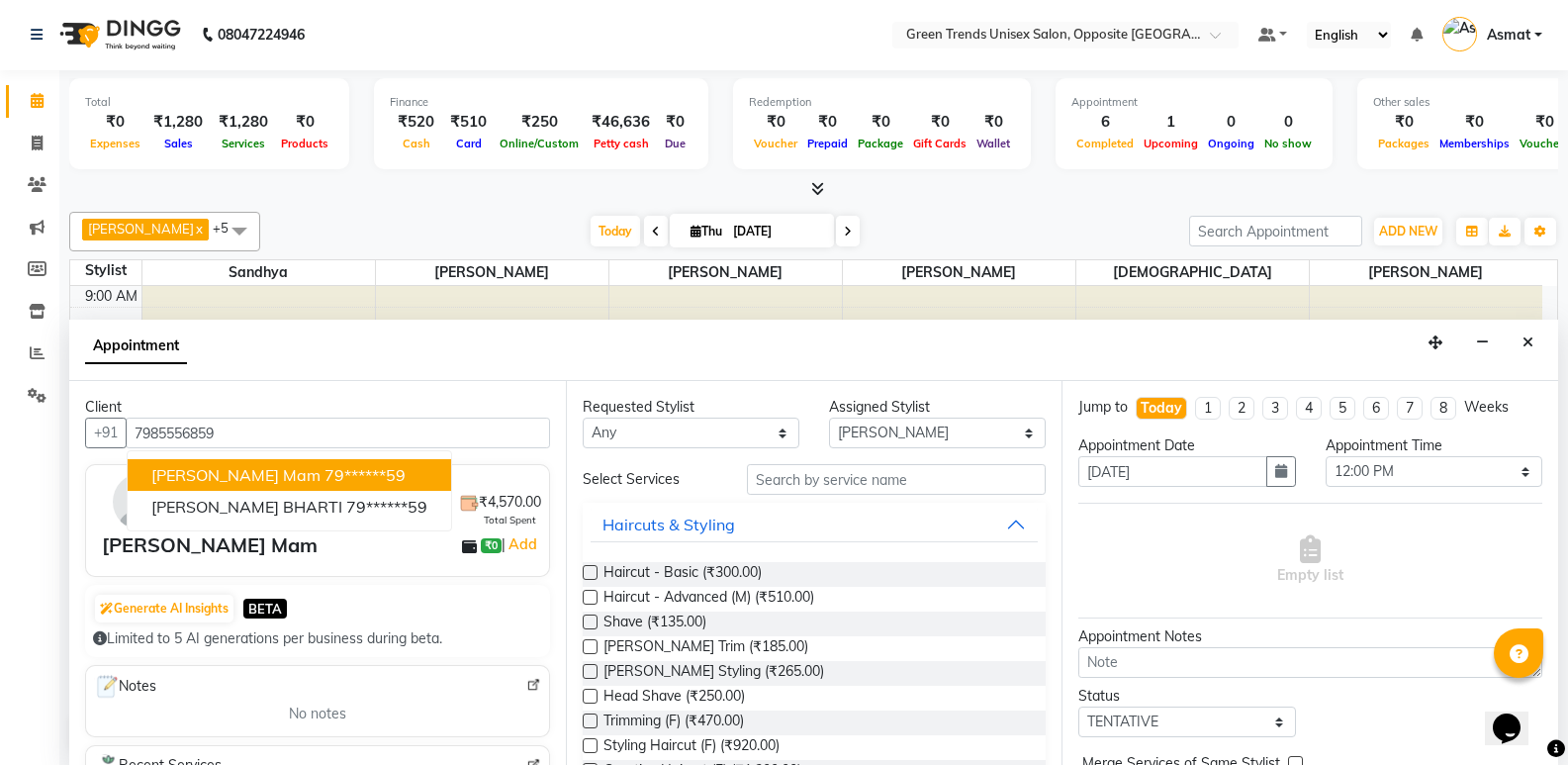
click at [325, 479] on ngb-highlight "79******59" at bounding box center [365, 475] width 81 height 20
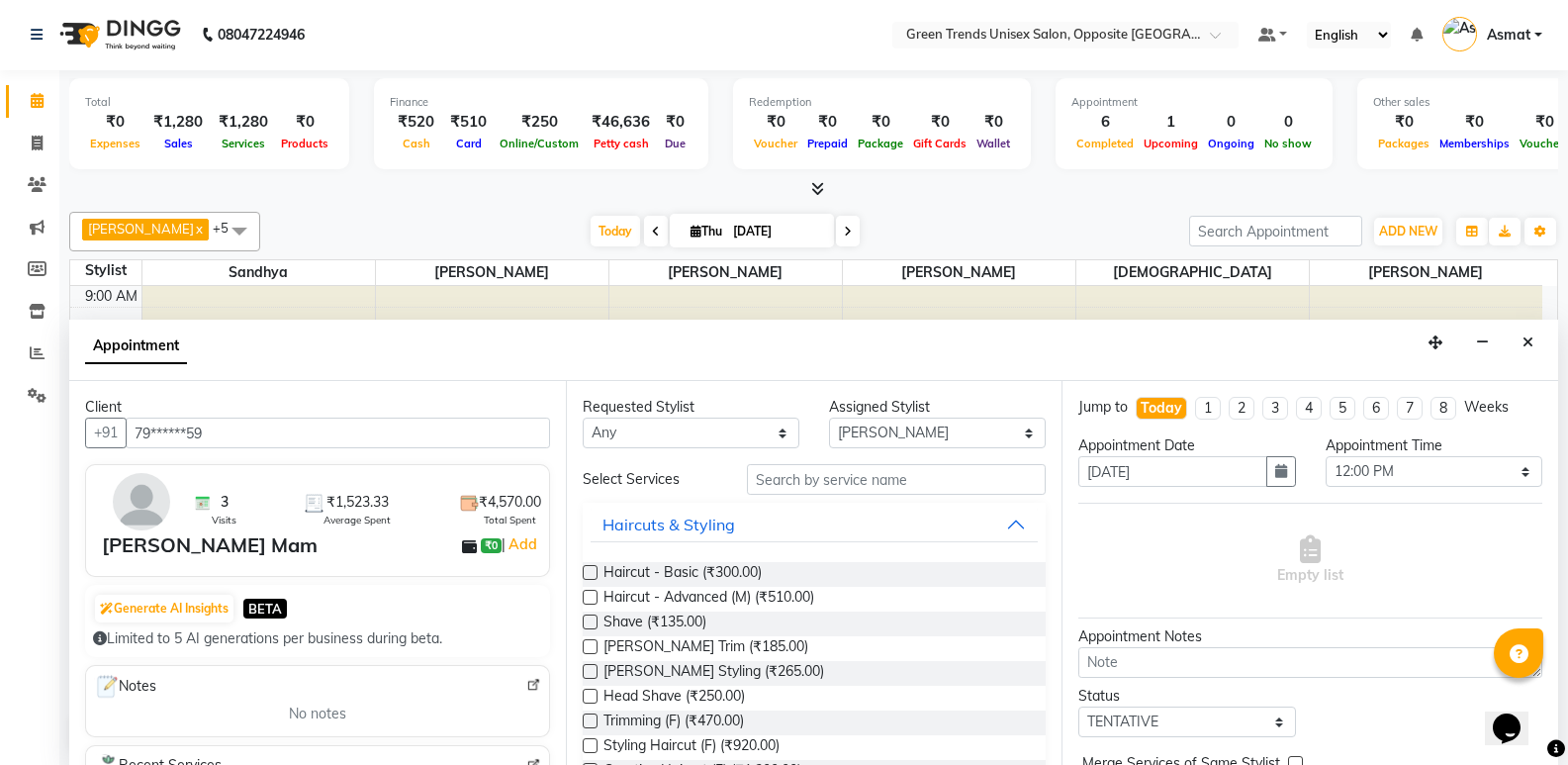
type input "79******59"
click at [879, 479] on input "text" at bounding box center [897, 479] width 299 height 31
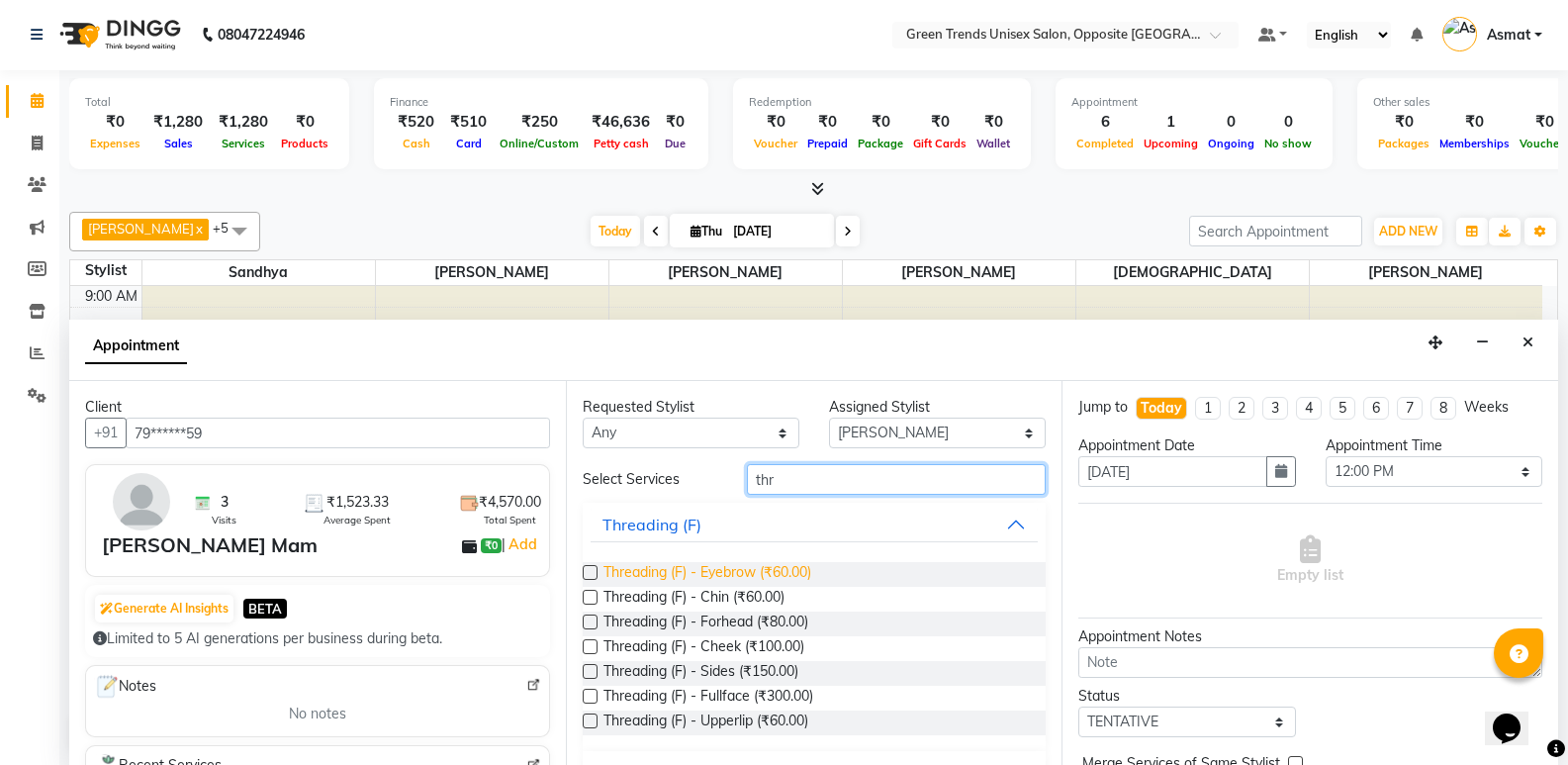
type input "thr"
click at [712, 571] on span "Threading (F) - Eyebrow (₹60.00)" at bounding box center [707, 574] width 208 height 25
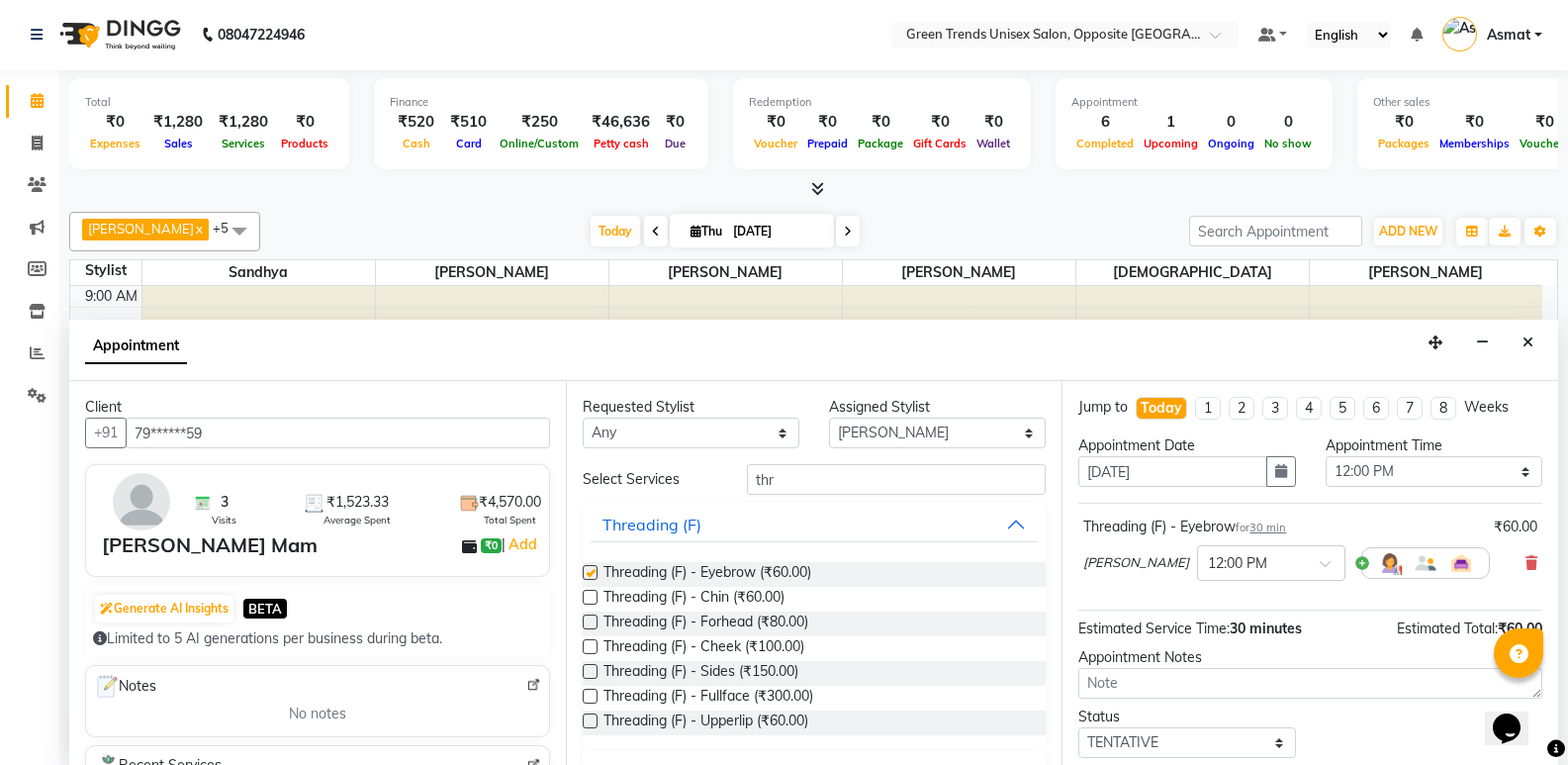
checkbox input "false"
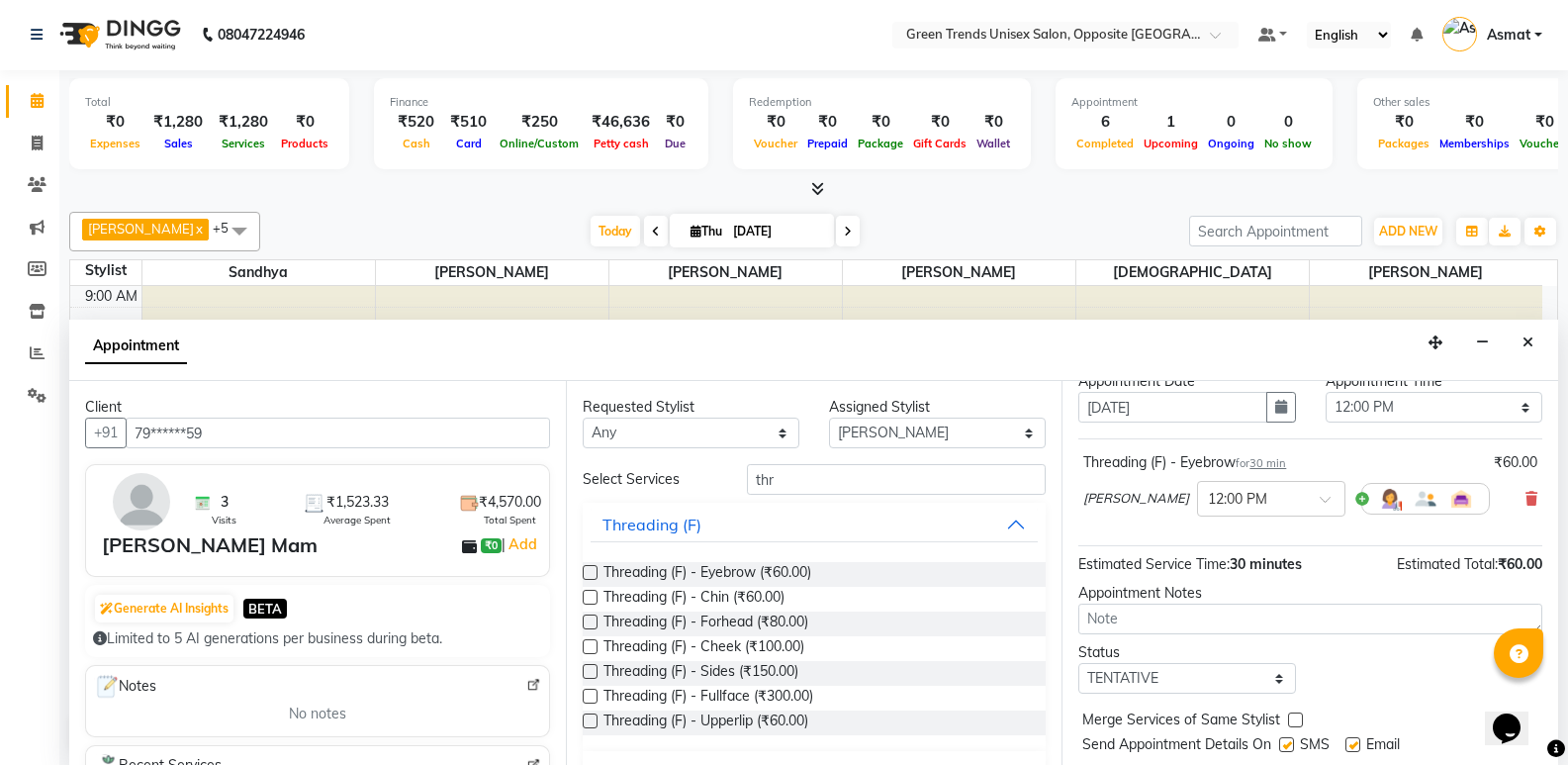
scroll to position [118, 0]
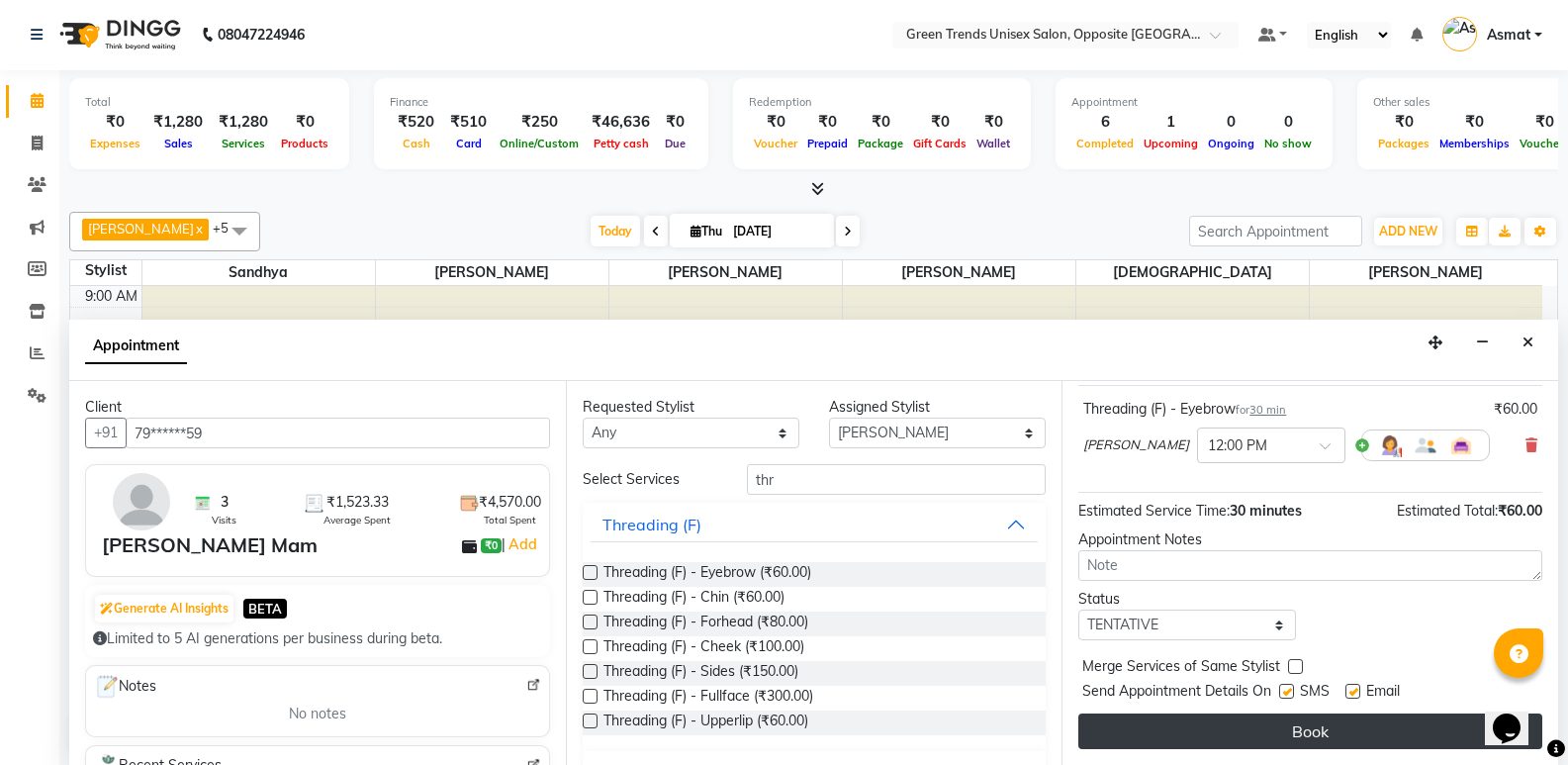
click at [1358, 733] on button "Book" at bounding box center [1311, 731] width 464 height 36
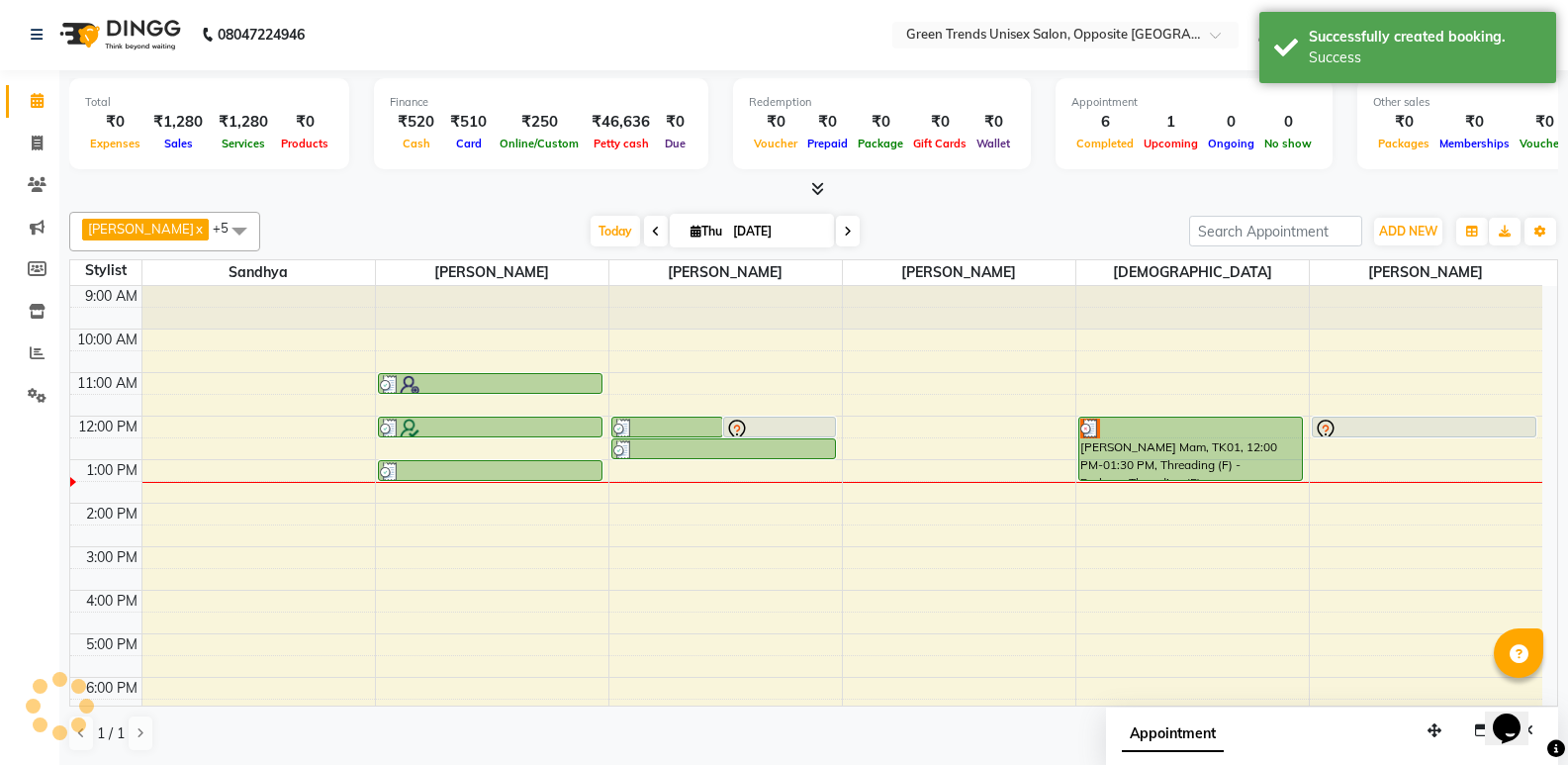
scroll to position [0, 0]
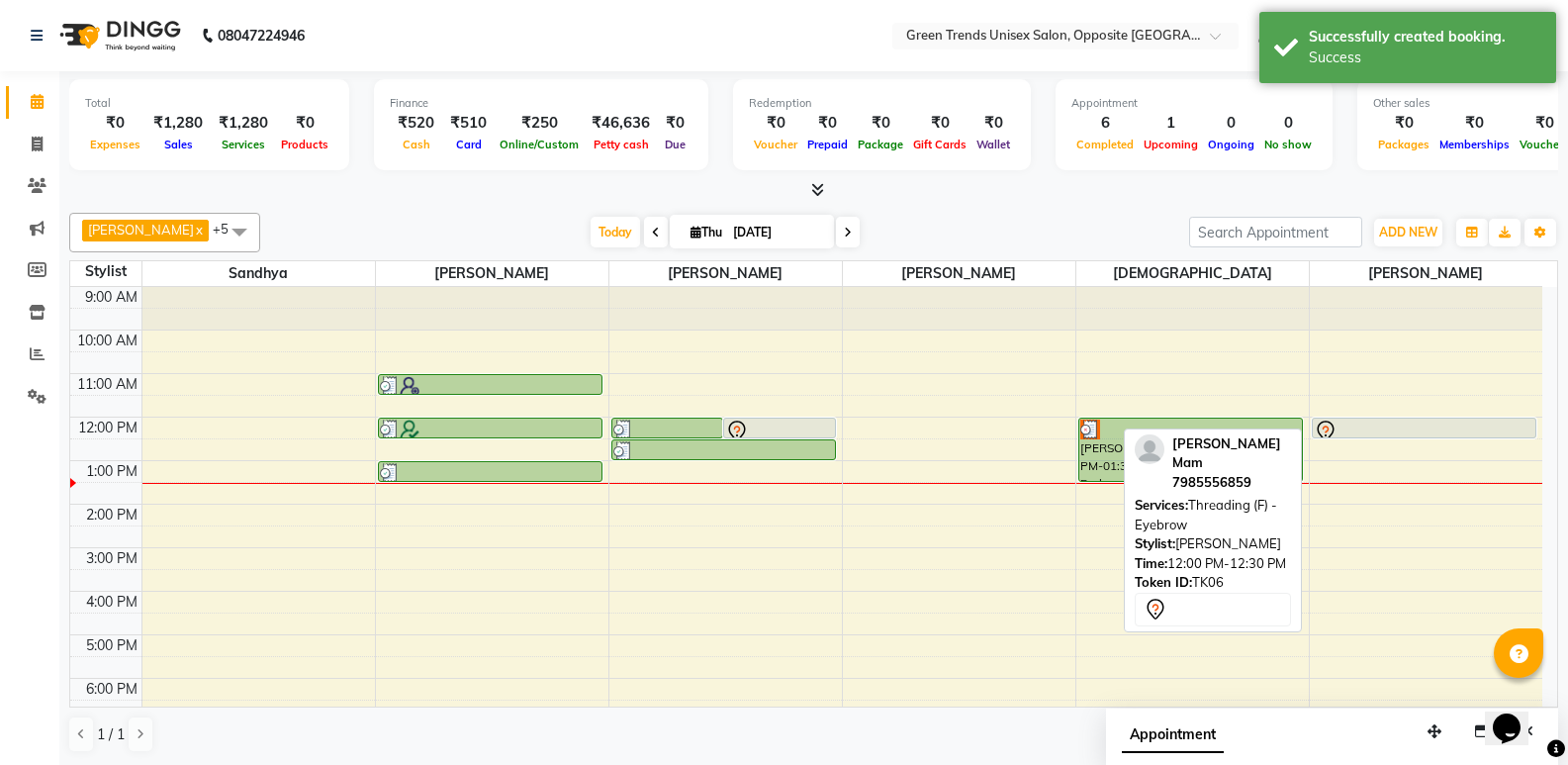
click at [1427, 433] on div at bounding box center [1425, 437] width 223 height 8
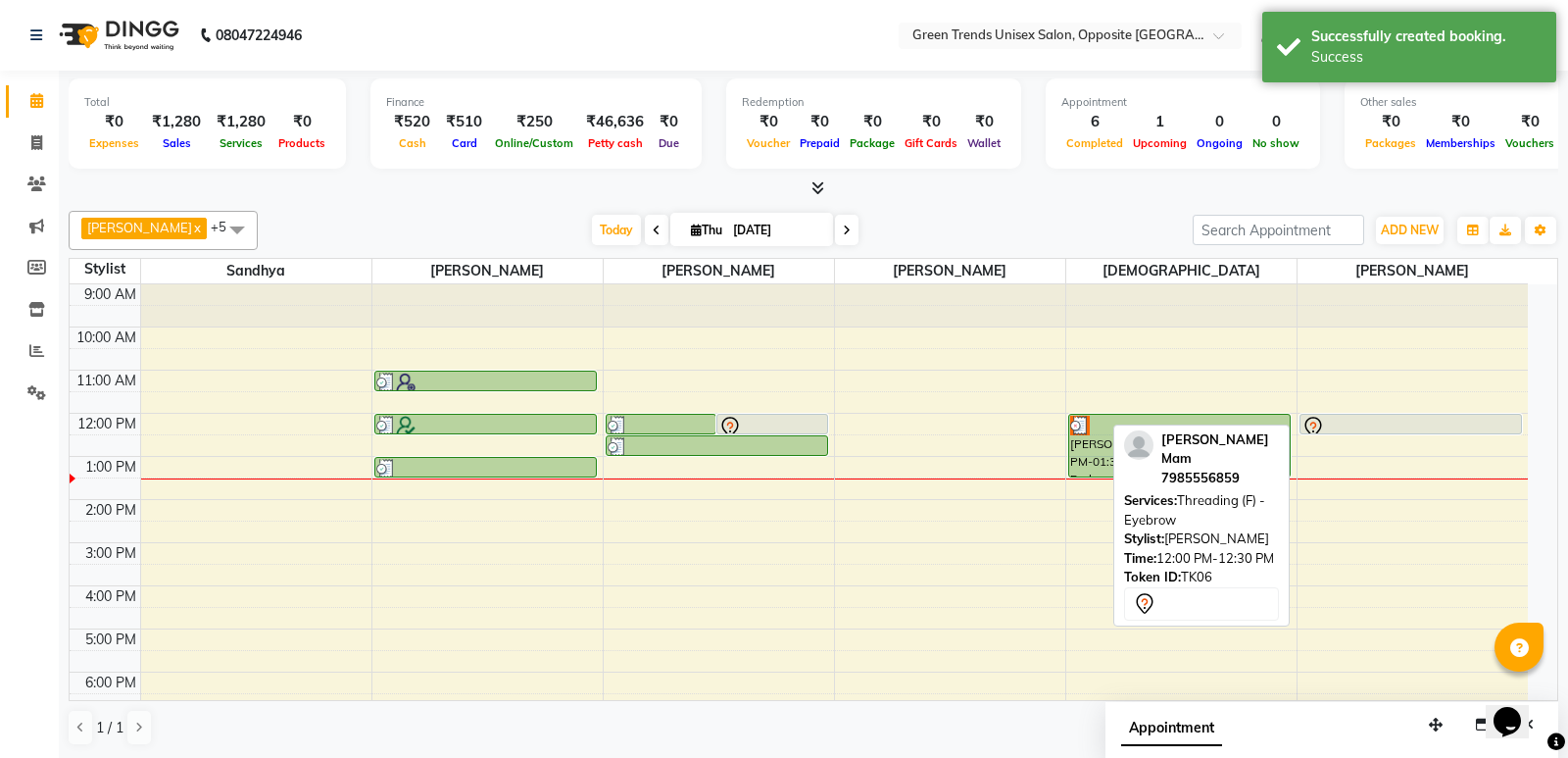
select select "7"
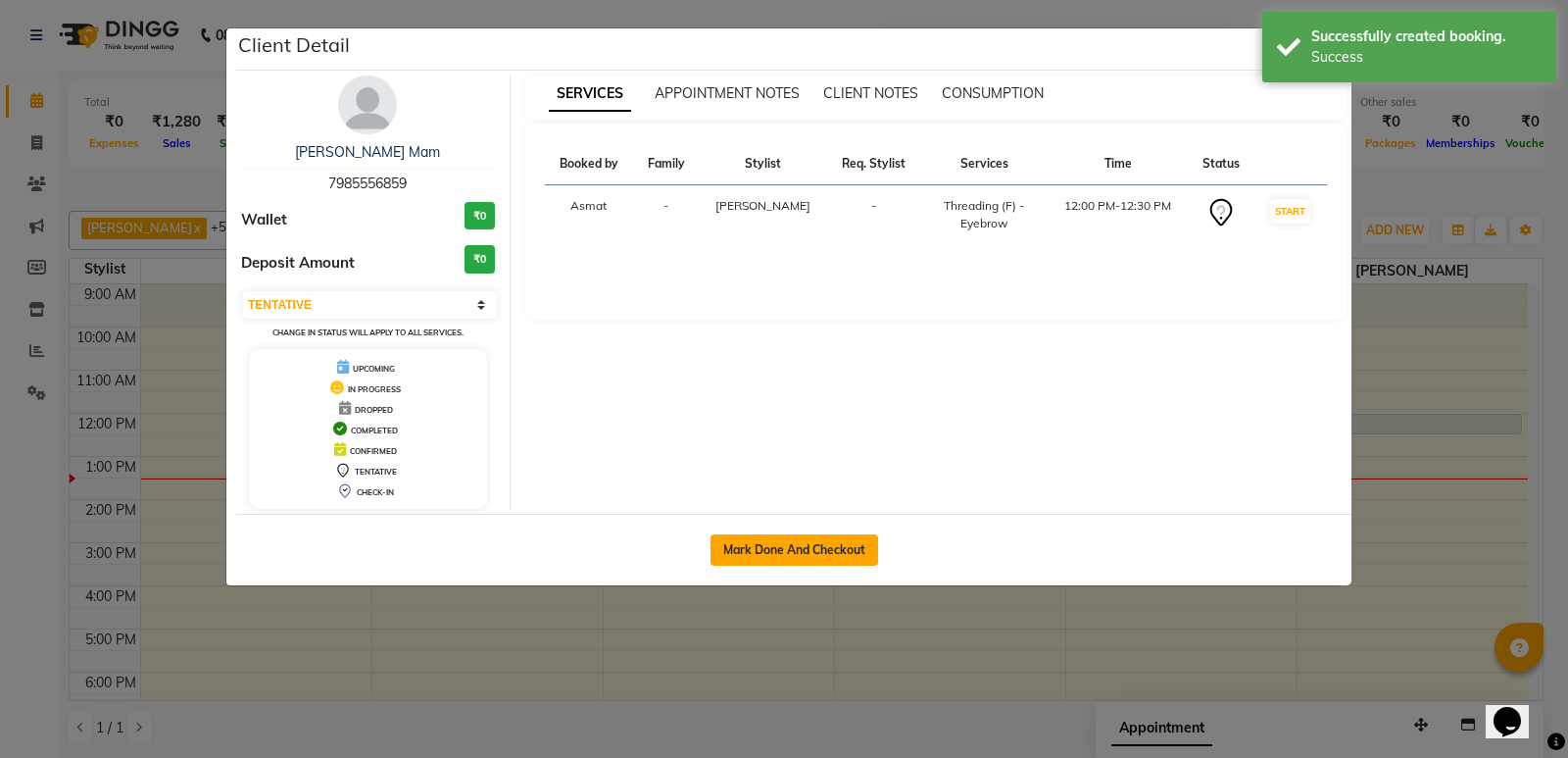
click at [776, 547] on button "Mark Done And Checkout" at bounding box center [794, 550] width 168 height 32
select select "service"
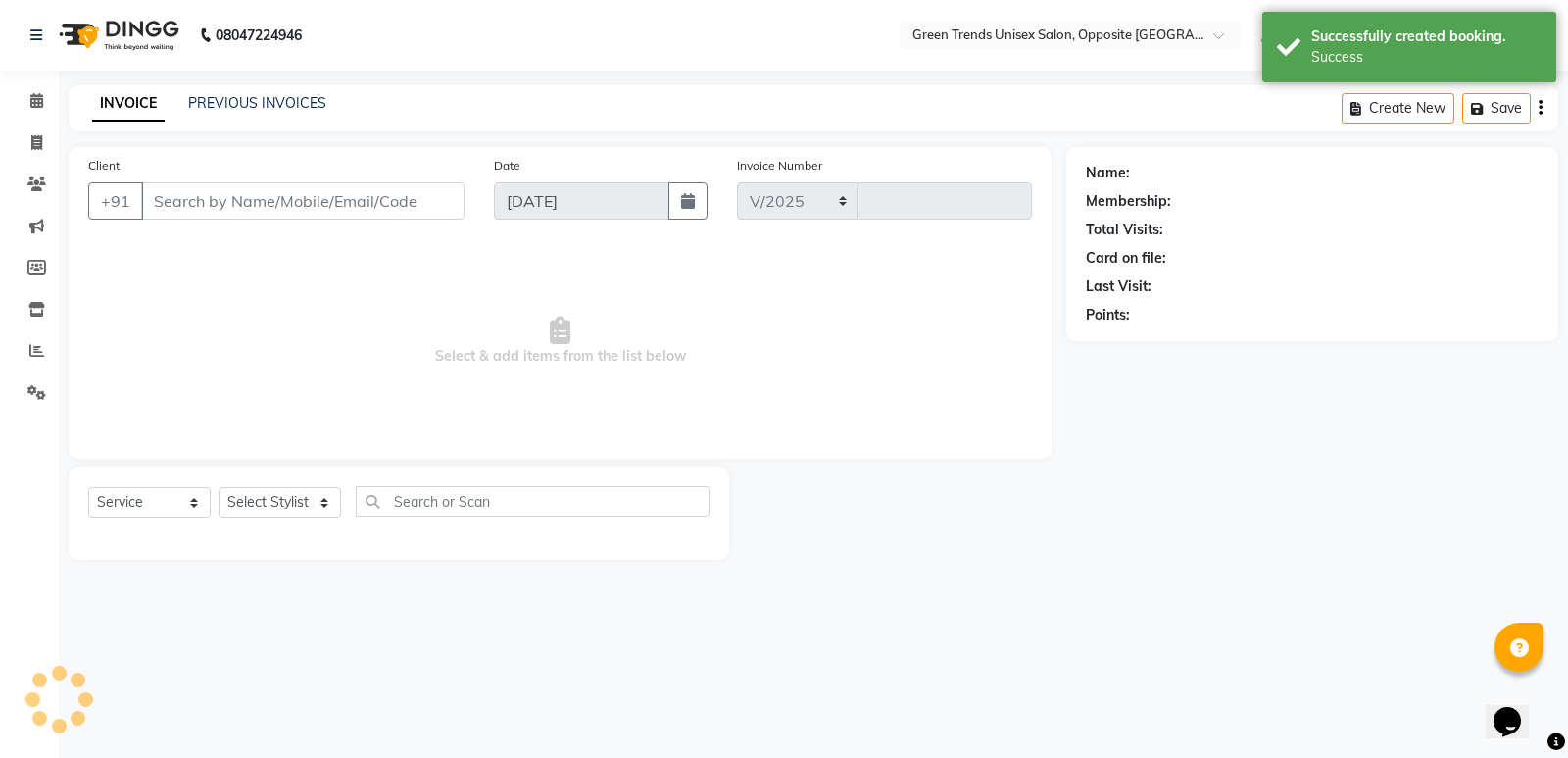
select select "5225"
type input "1114"
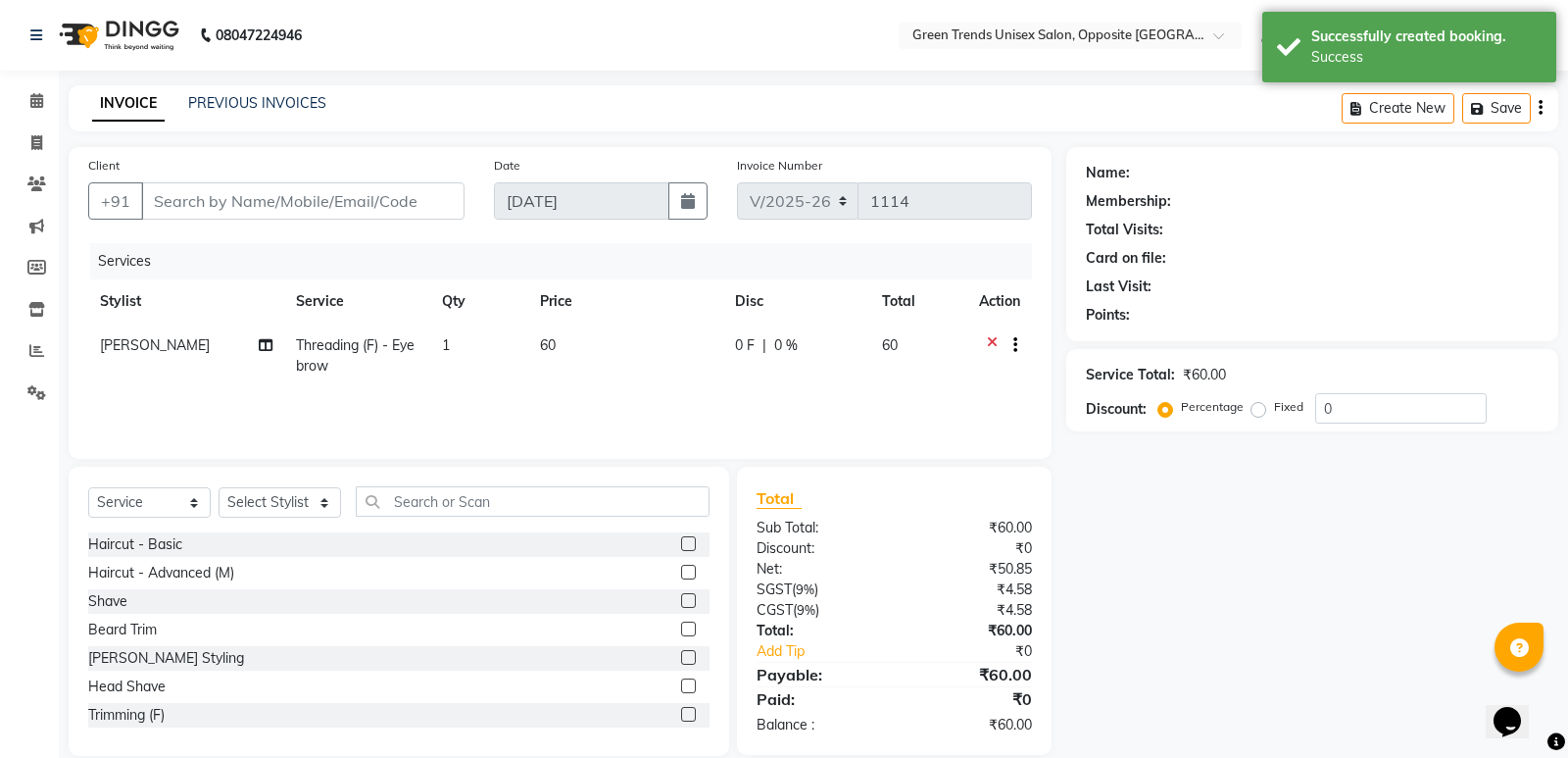
type input "79******59"
select select "77089"
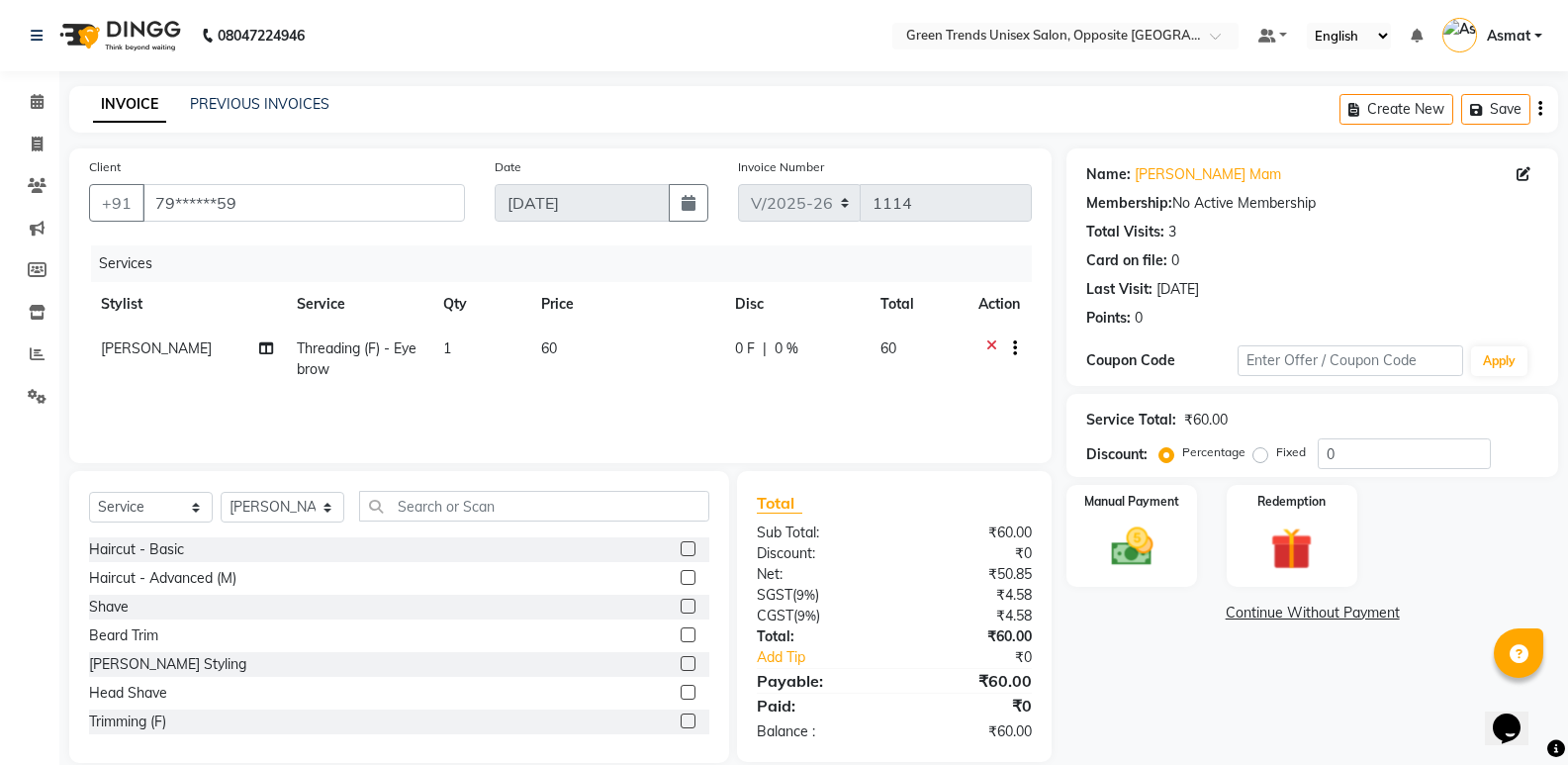
click at [749, 348] on span "0 F" at bounding box center [745, 349] width 20 height 21
select select "77089"
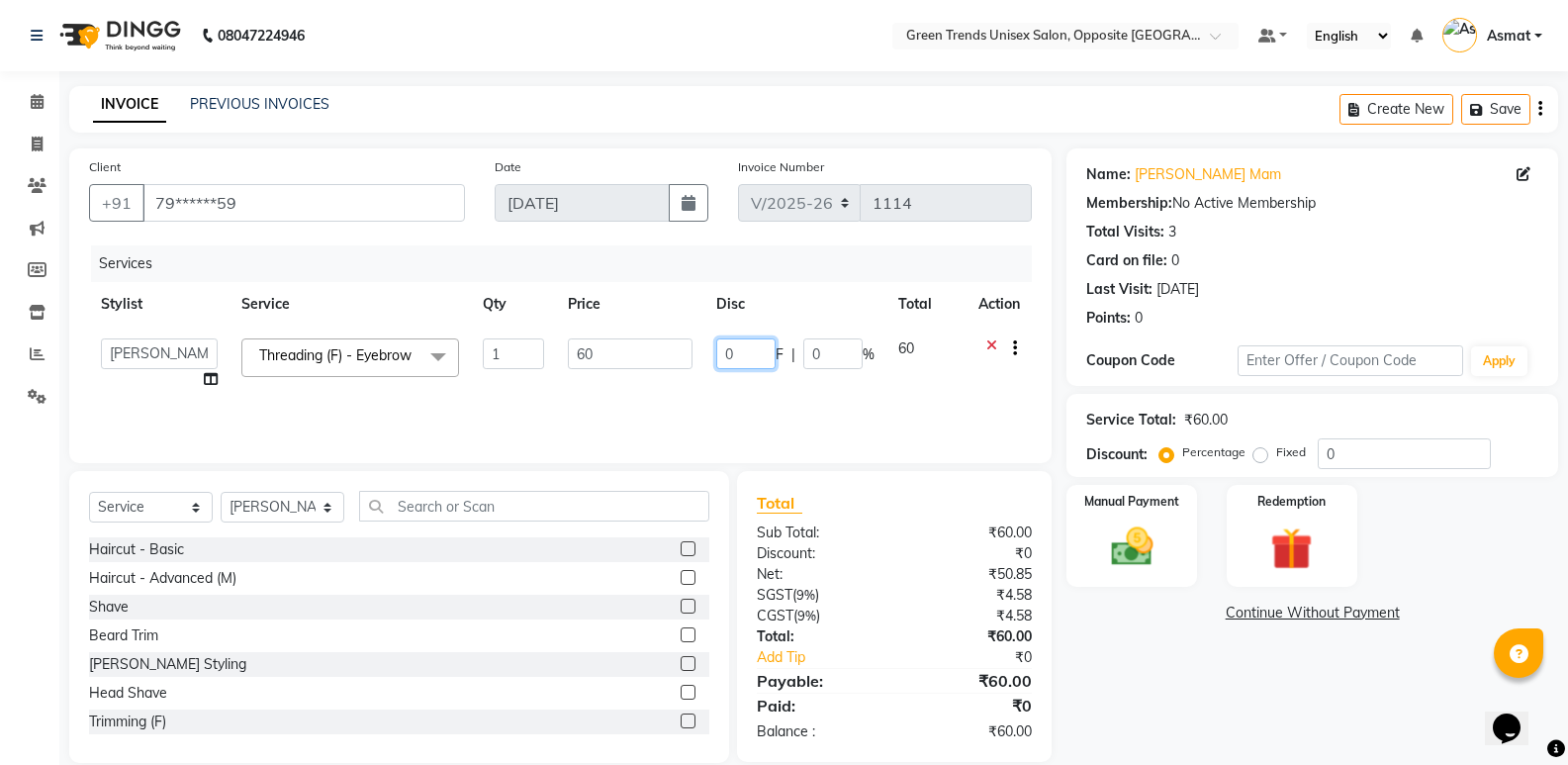
click at [762, 354] on input "0" at bounding box center [746, 354] width 60 height 31
type input "10"
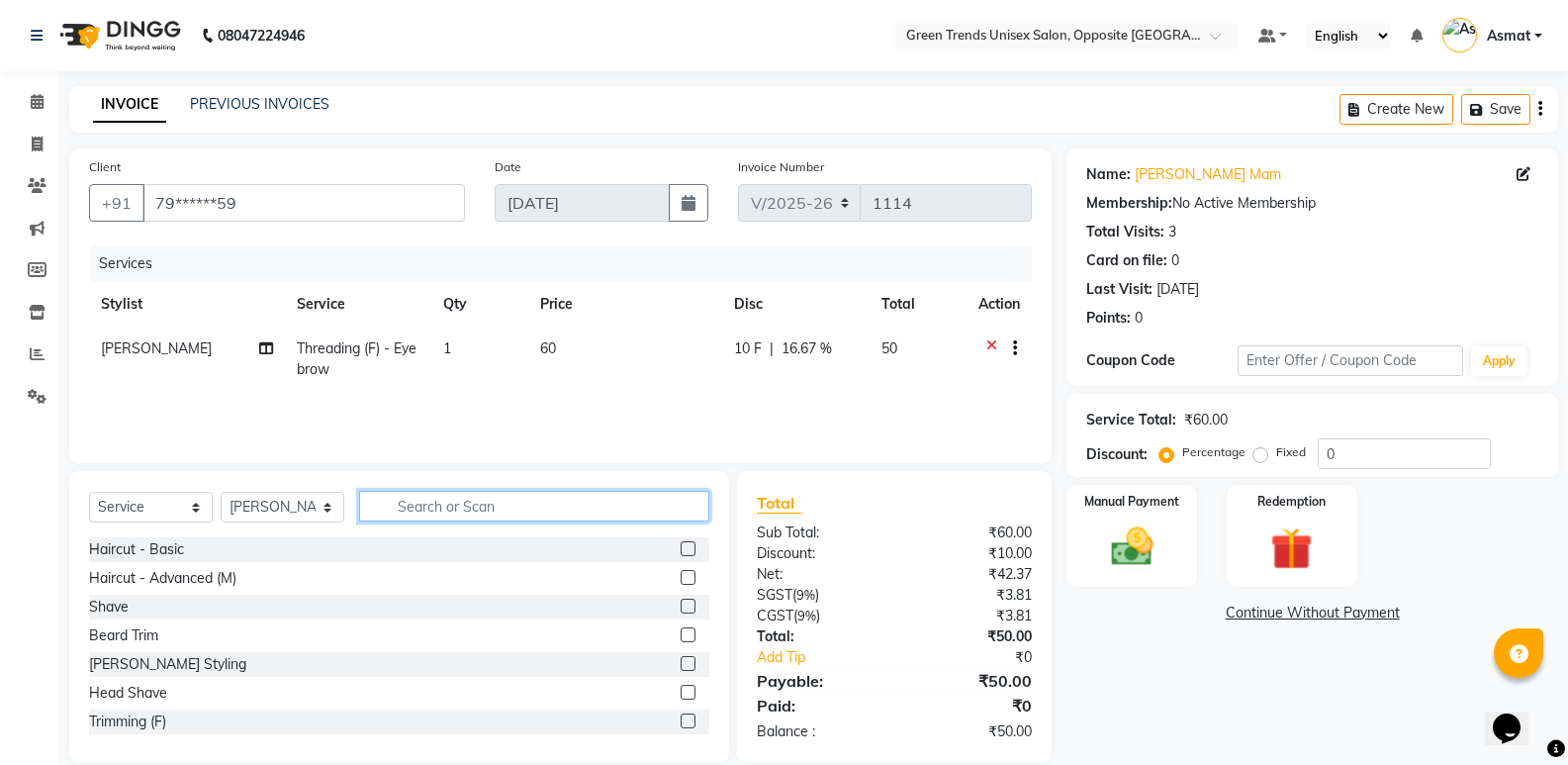
click at [498, 516] on input "text" at bounding box center [535, 506] width 351 height 31
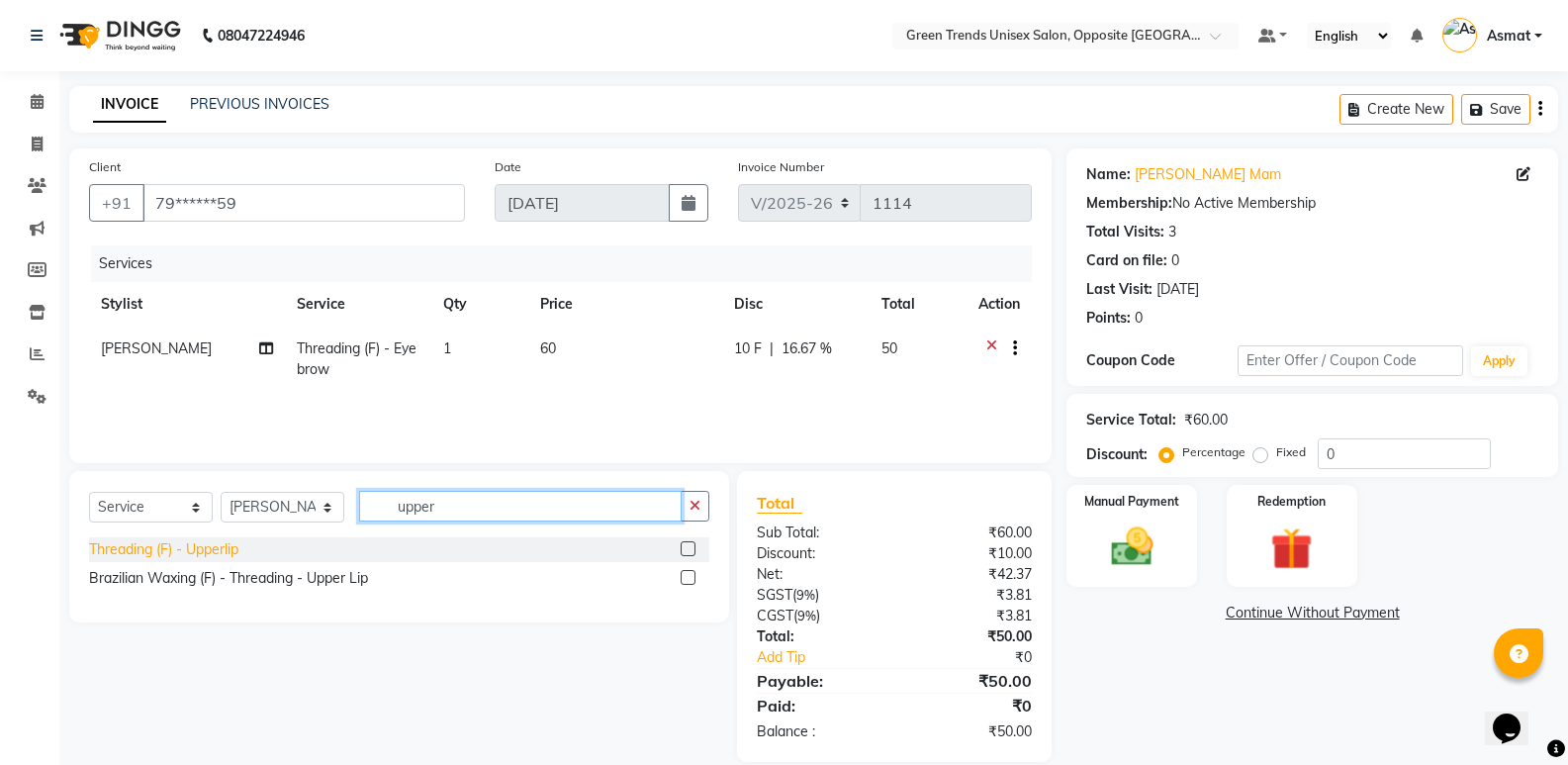
type input "upper"
click at [201, 549] on div "Threading (F) - Upperlip" at bounding box center [163, 549] width 149 height 21
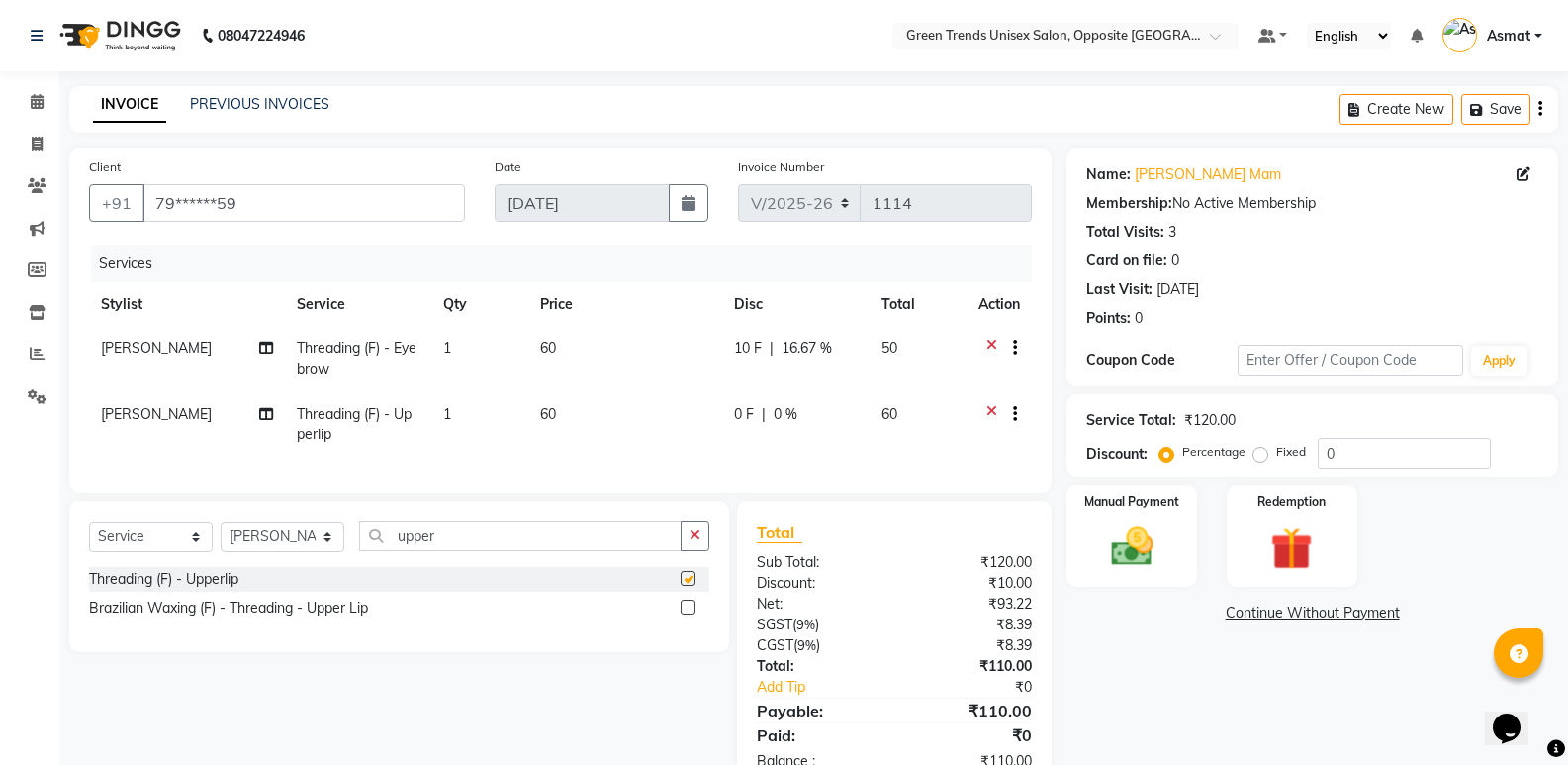
checkbox input "false"
click at [745, 415] on span "0 F" at bounding box center [744, 413] width 20 height 21
select select "77089"
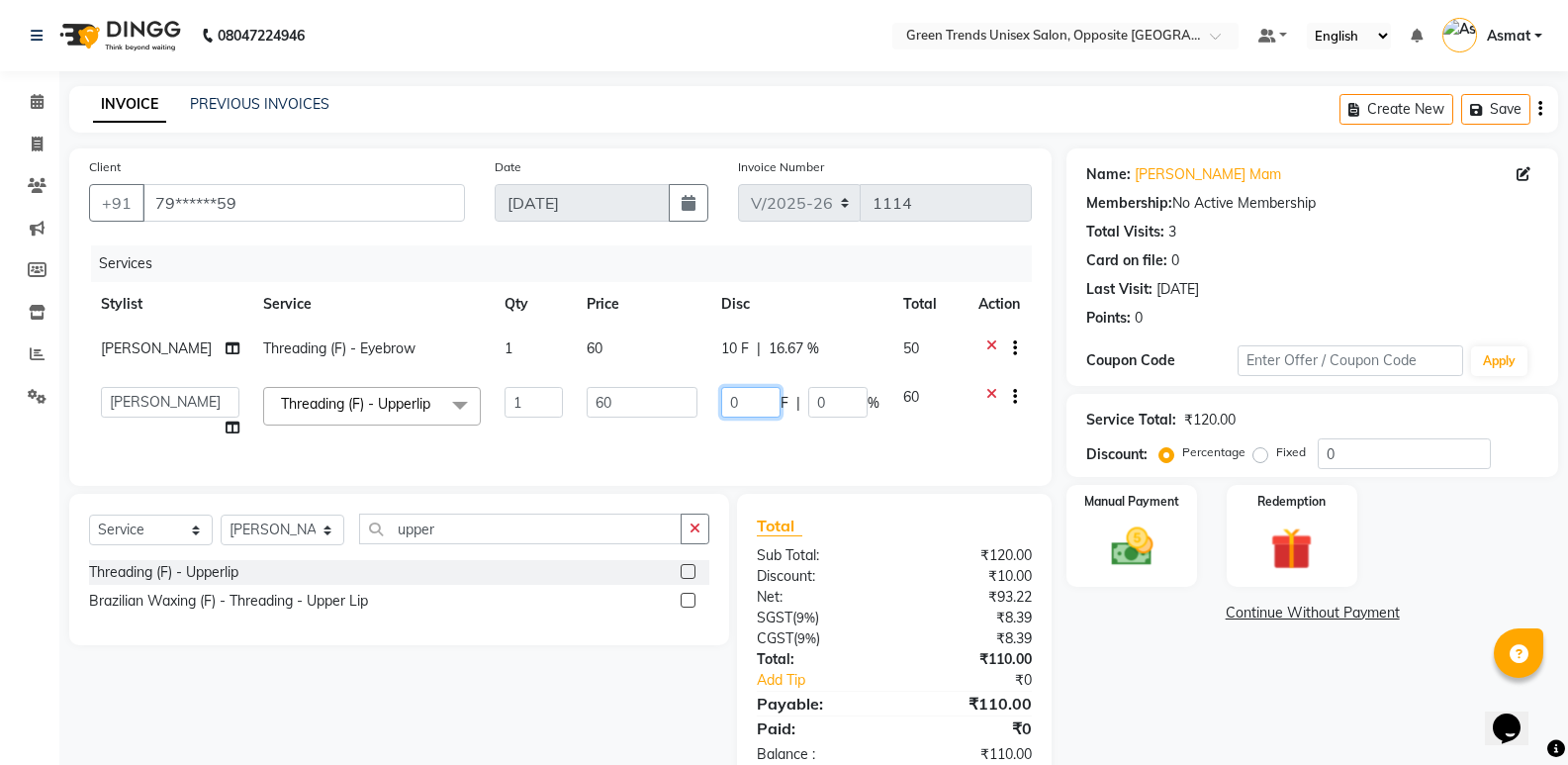
click at [749, 403] on input "0" at bounding box center [751, 401] width 60 height 31
type input "10"
click at [659, 442] on td "60" at bounding box center [642, 411] width 134 height 75
select select "77089"
click at [530, 544] on input "upper" at bounding box center [521, 528] width 323 height 31
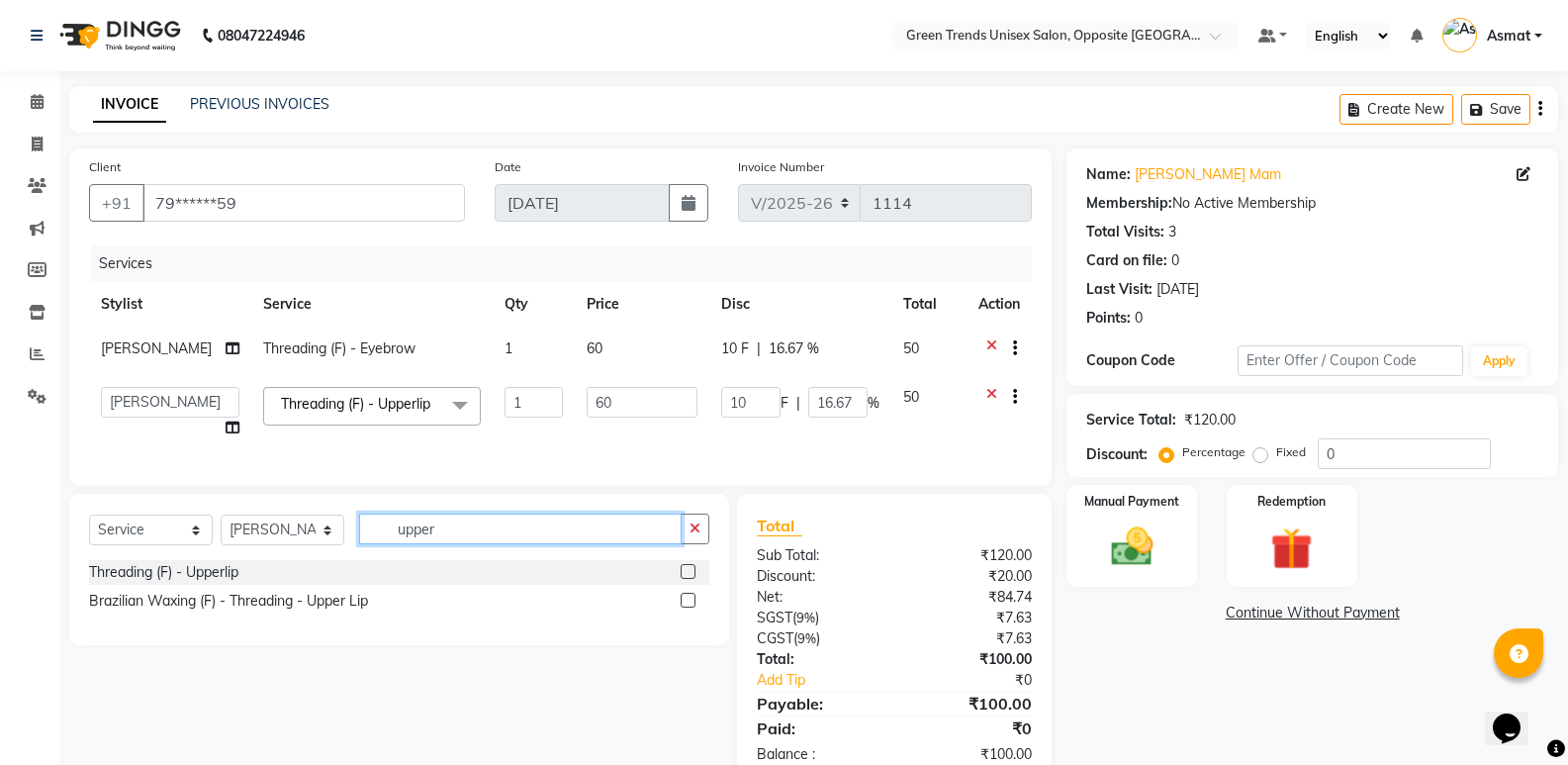
click at [530, 544] on input "upper" at bounding box center [521, 528] width 323 height 31
type input "forhe"
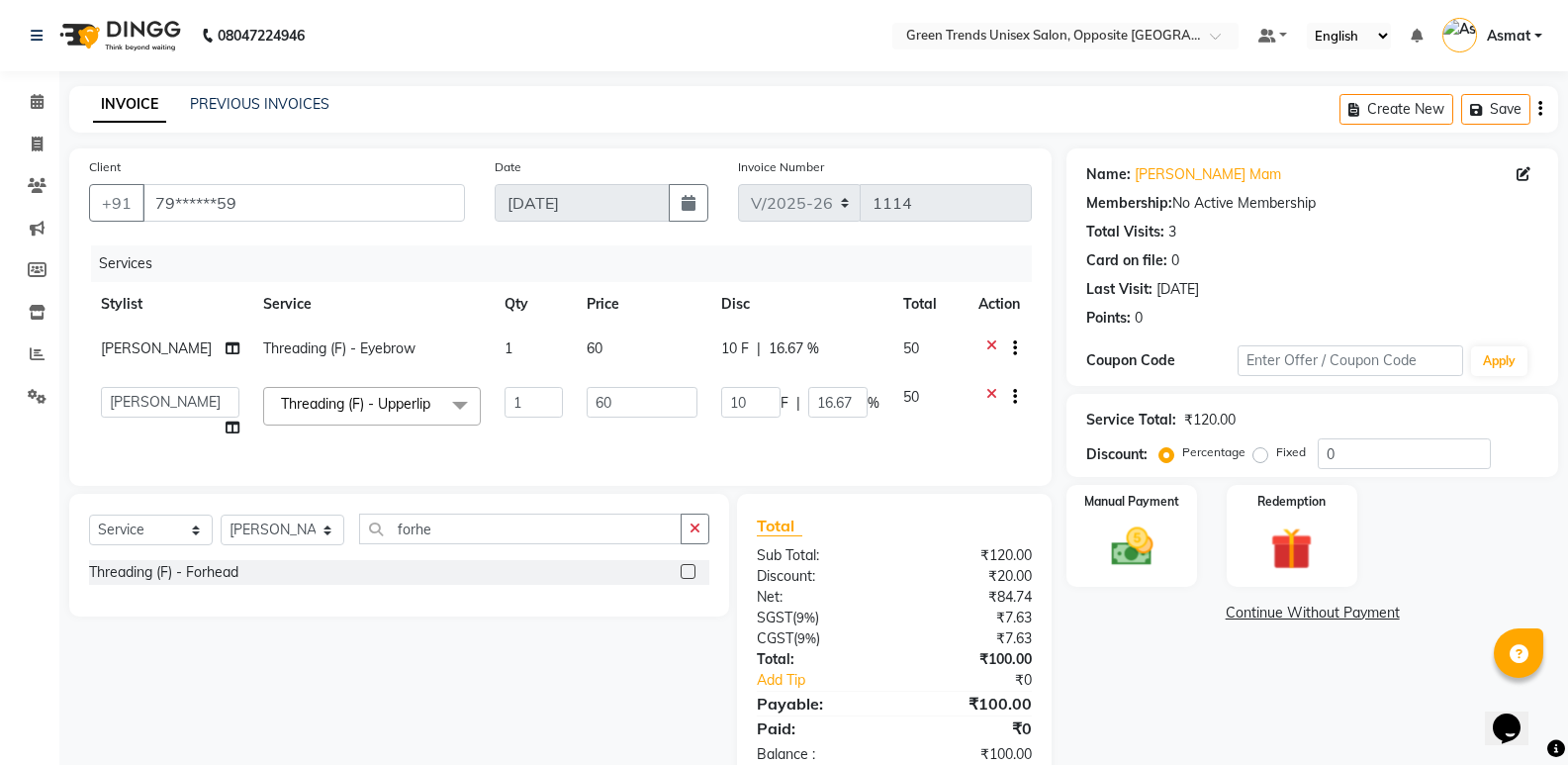
click at [248, 585] on div "Threading (F) - Forhead" at bounding box center [398, 572] width 621 height 25
drag, startPoint x: 191, startPoint y: 597, endPoint x: 261, endPoint y: 587, distance: 70.7
click at [192, 583] on div "Threading (F) - Forhead" at bounding box center [163, 572] width 149 height 21
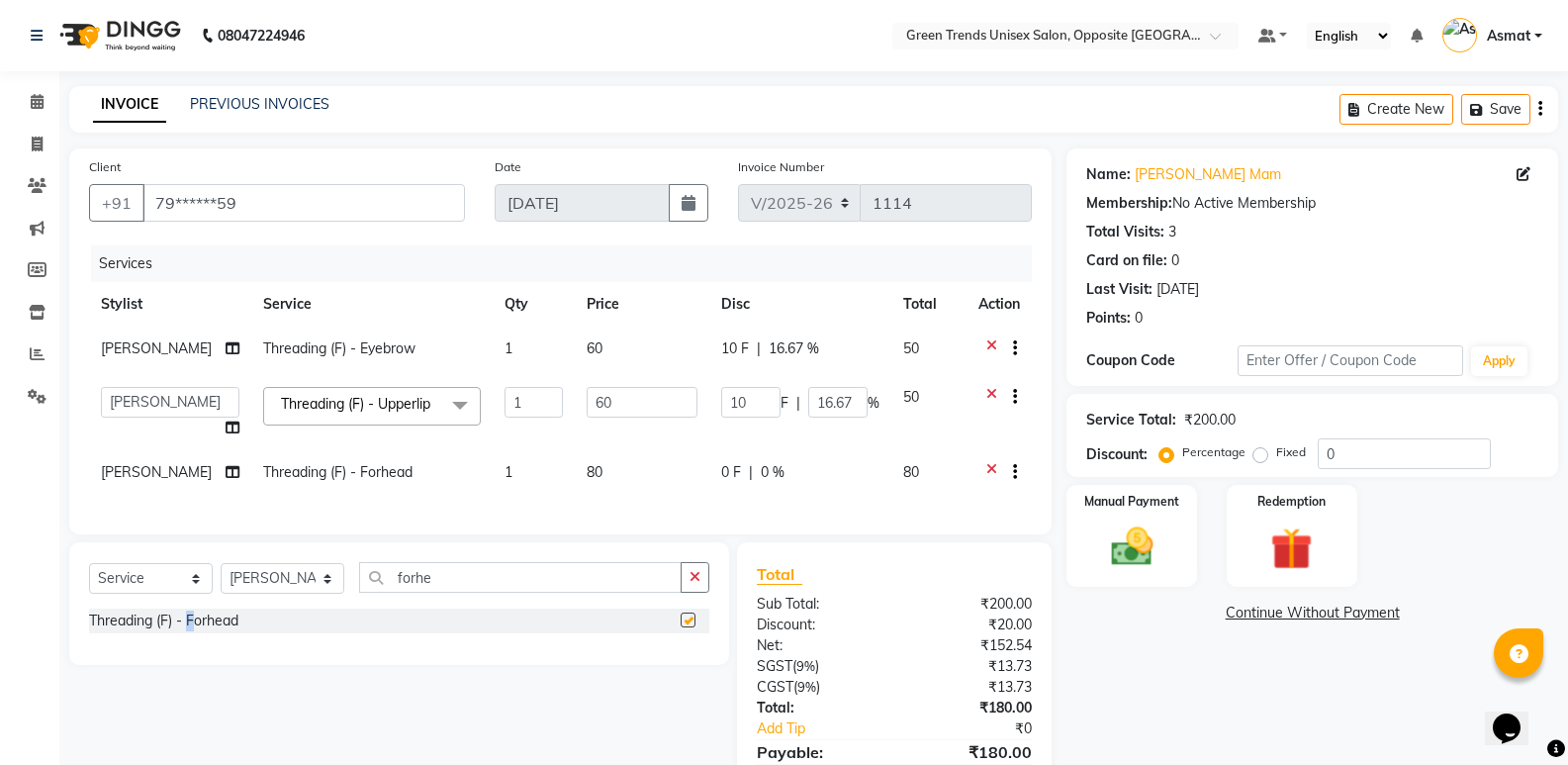
checkbox input "false"
click at [728, 480] on span "0 F" at bounding box center [731, 472] width 20 height 21
select select "77089"
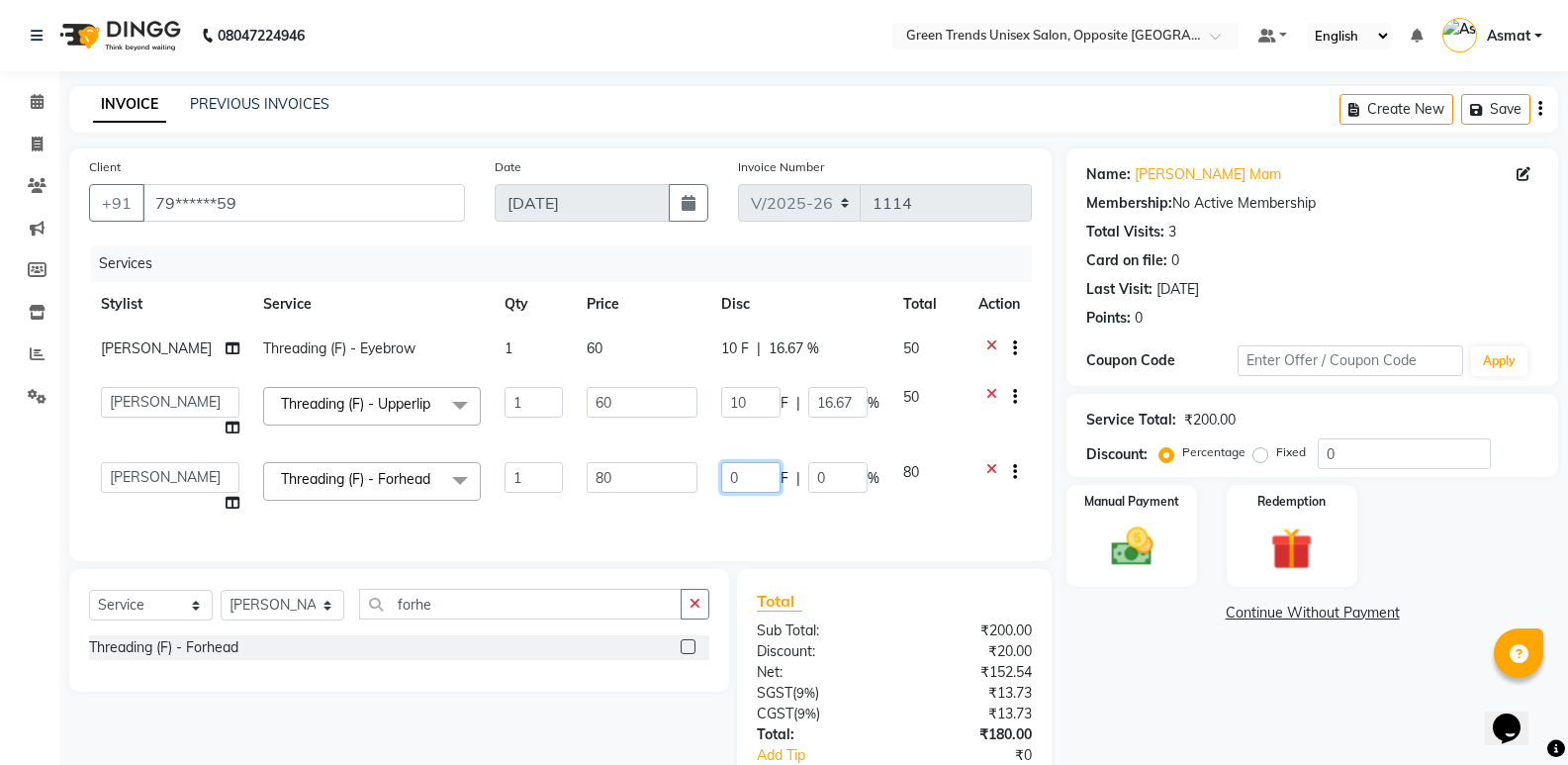
click at [743, 479] on input "0" at bounding box center [751, 477] width 60 height 31
type input "20"
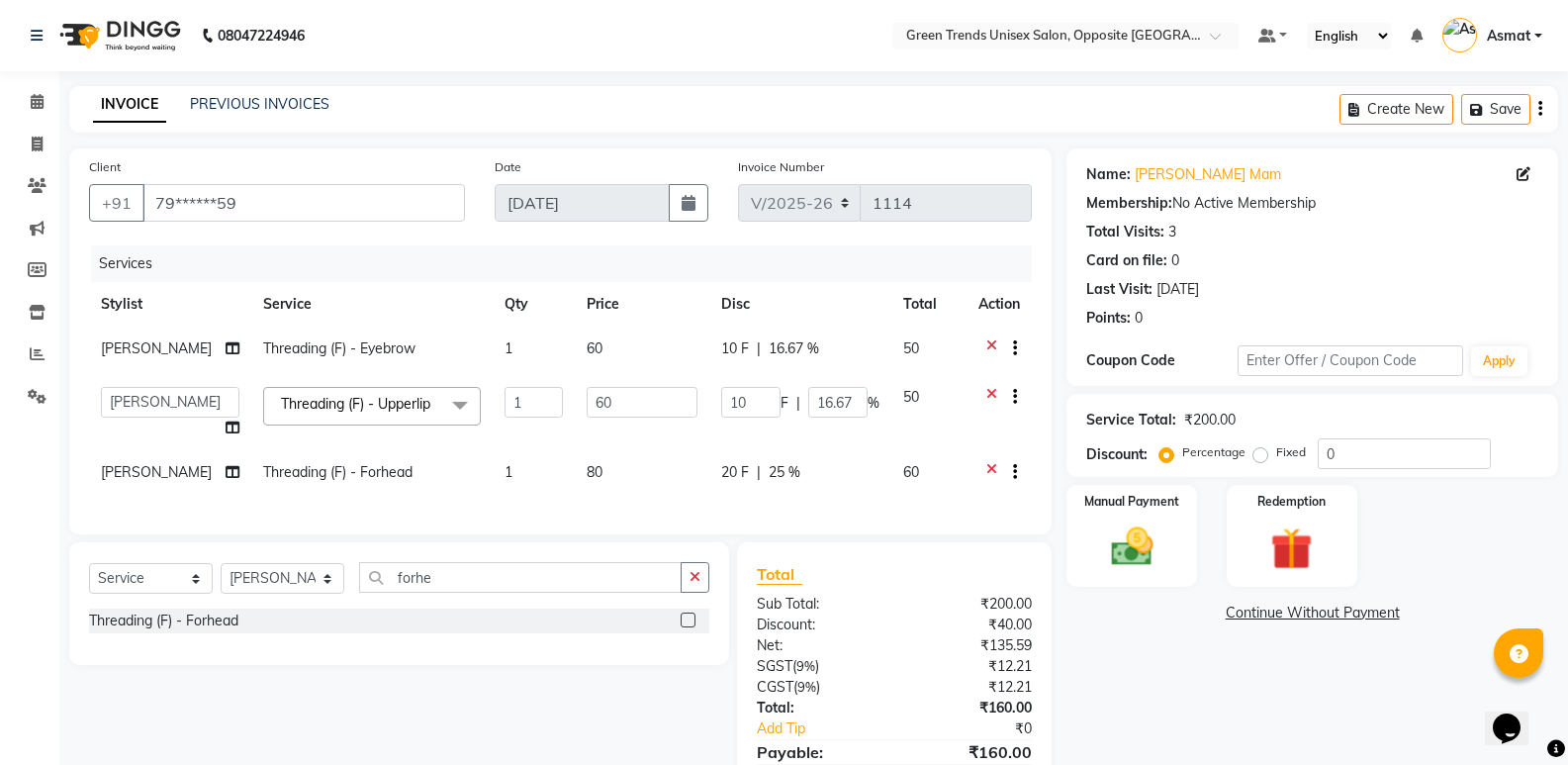
click at [728, 514] on div "Services Stylist Service Qty Price Disc Total Action Vrinda Threading (F) - Eye…" at bounding box center [560, 380] width 943 height 269
click at [1140, 501] on label "Manual Payment" at bounding box center [1132, 500] width 99 height 19
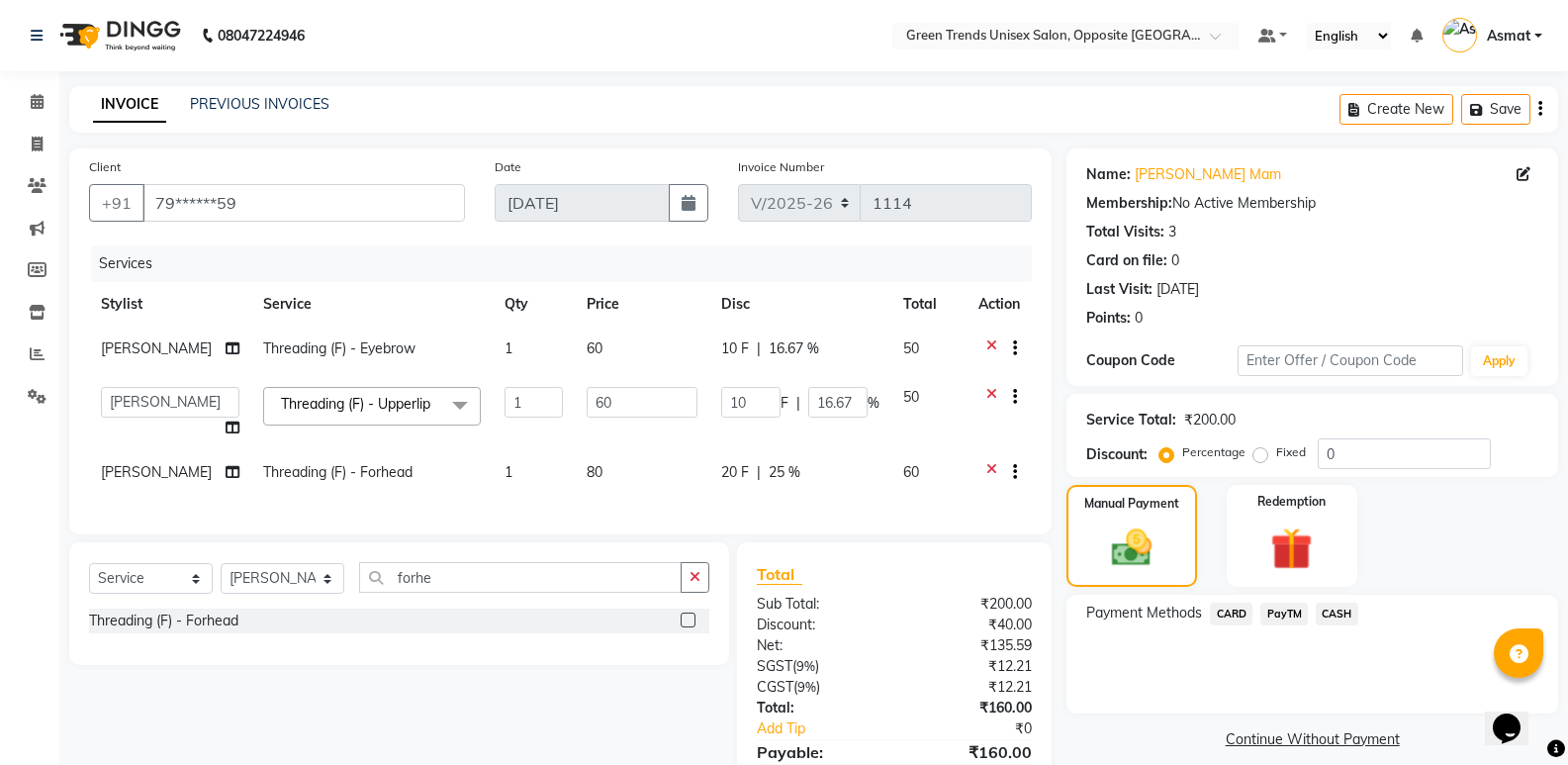
click at [1332, 611] on span "CASH" at bounding box center [1337, 614] width 43 height 23
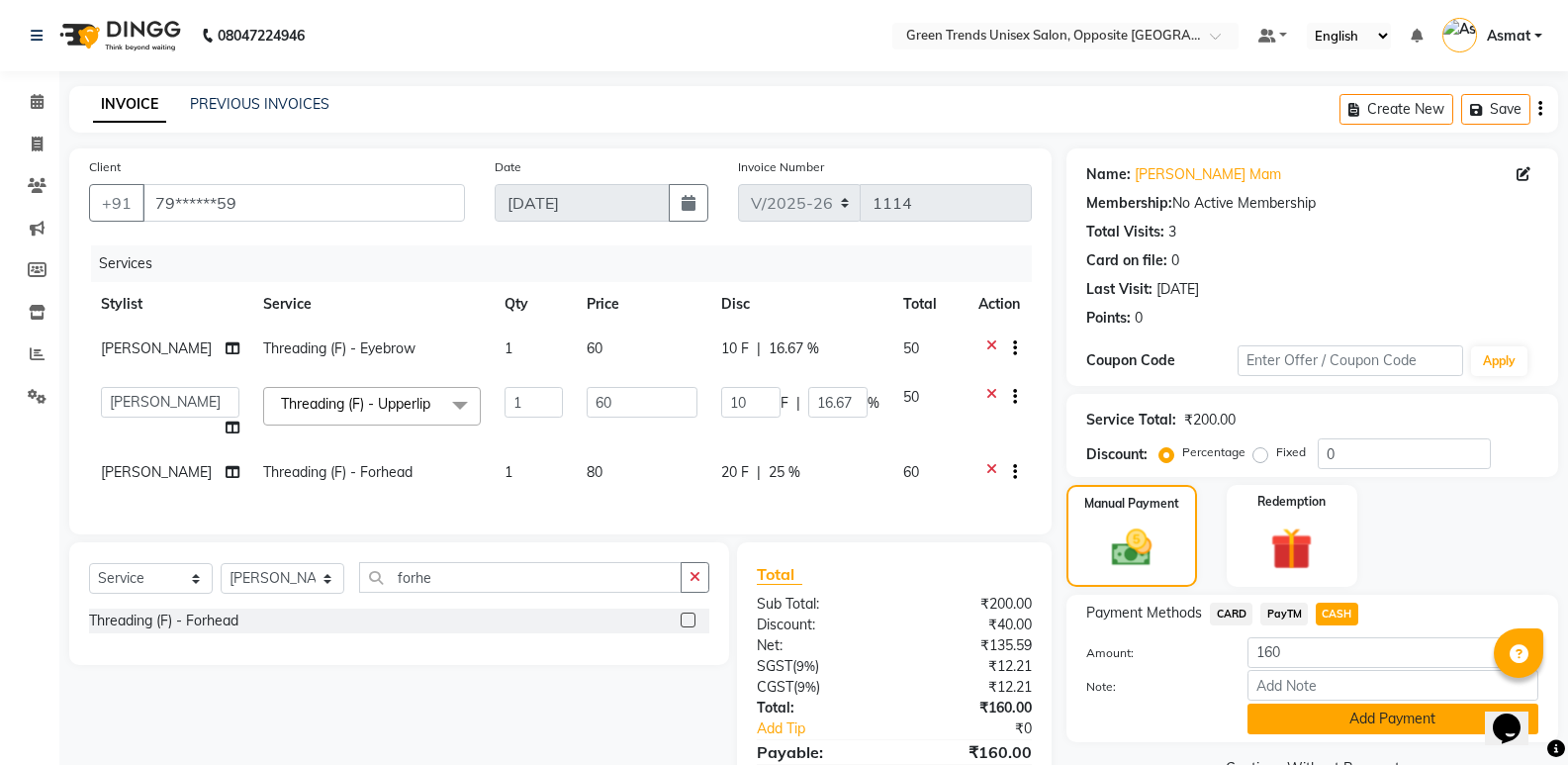
click at [1424, 723] on button "Add Payment" at bounding box center [1393, 718] width 291 height 31
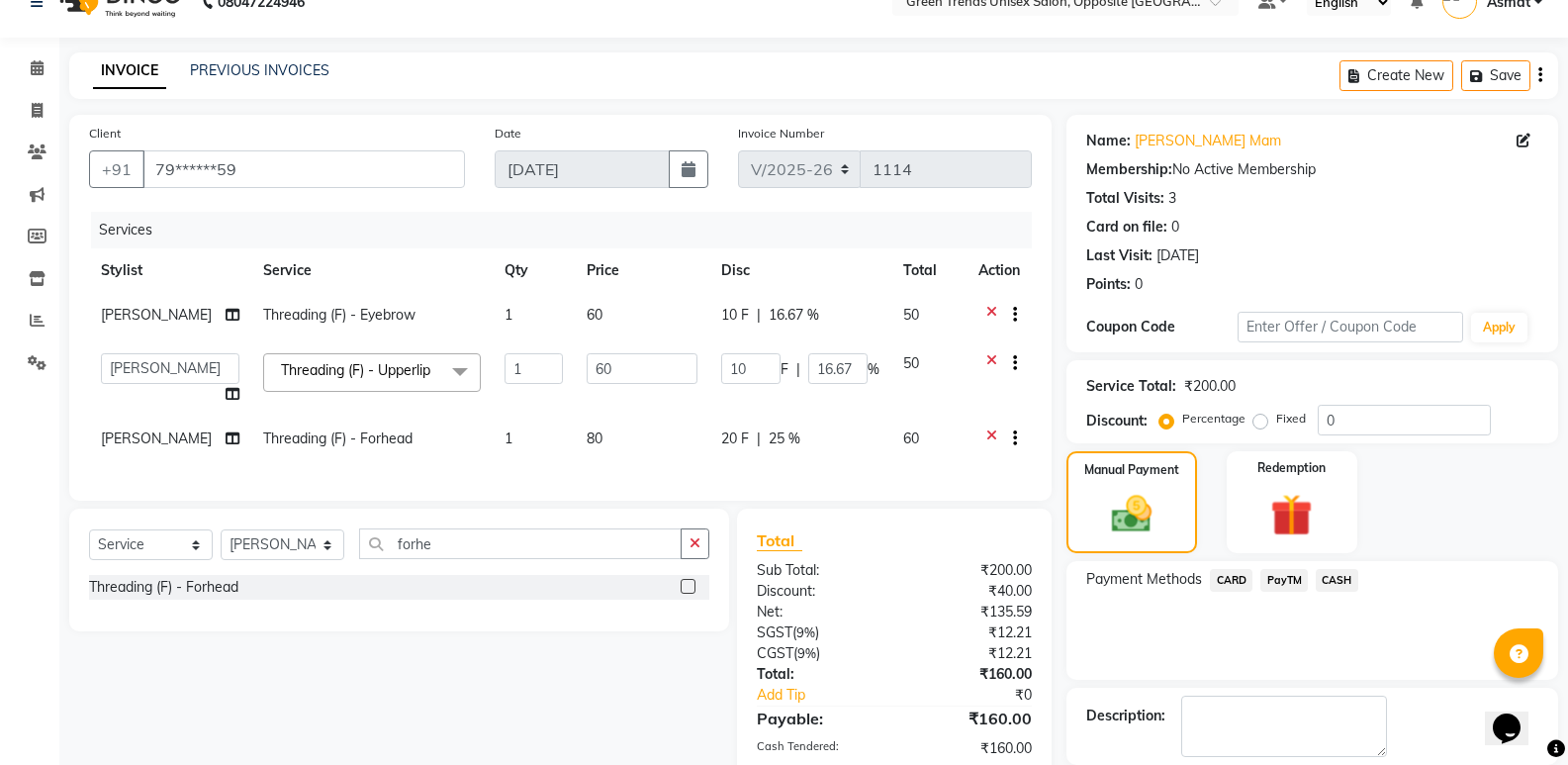
scroll to position [192, 0]
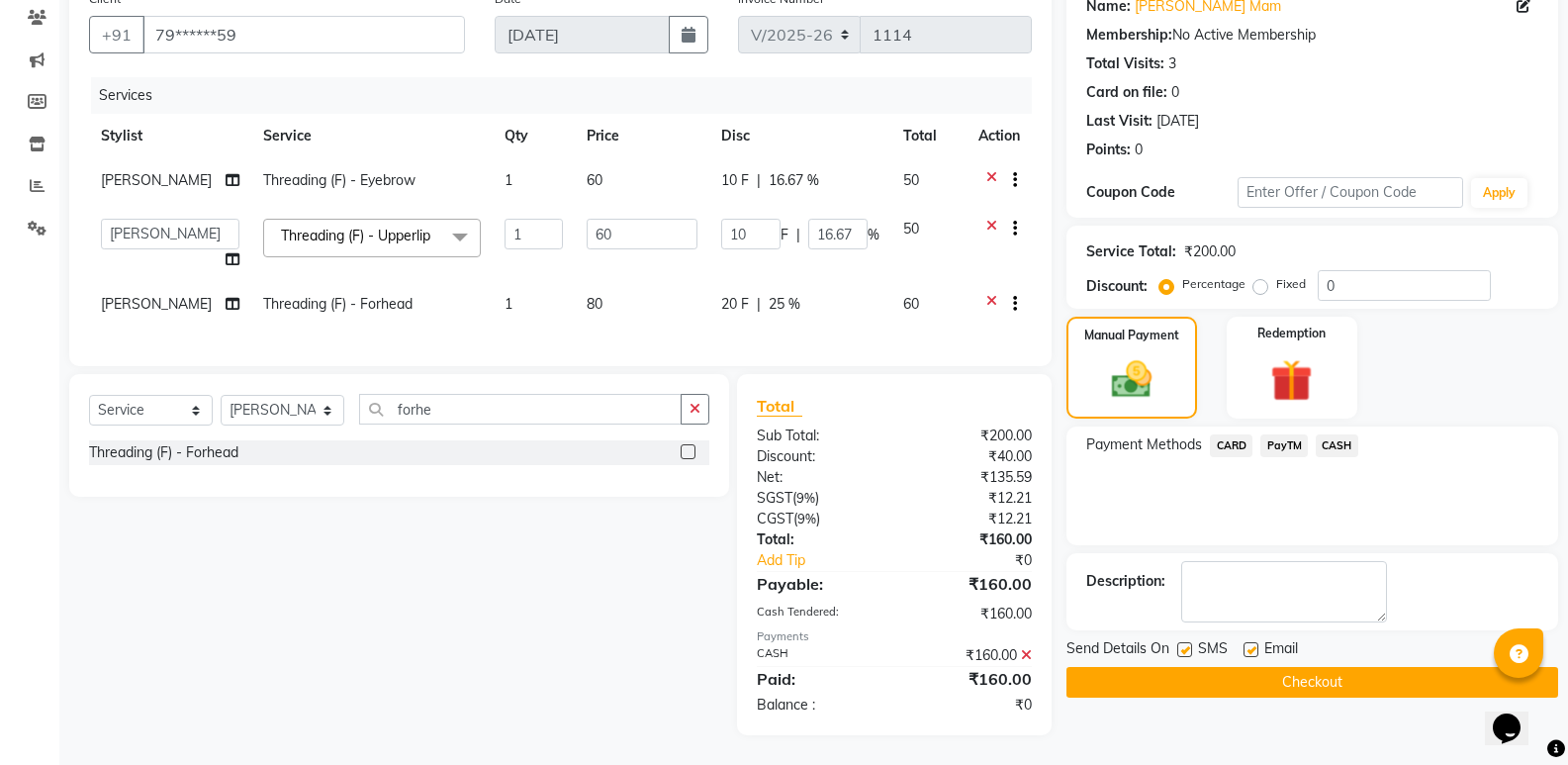
click at [1386, 666] on button "Checkout" at bounding box center [1313, 681] width 492 height 31
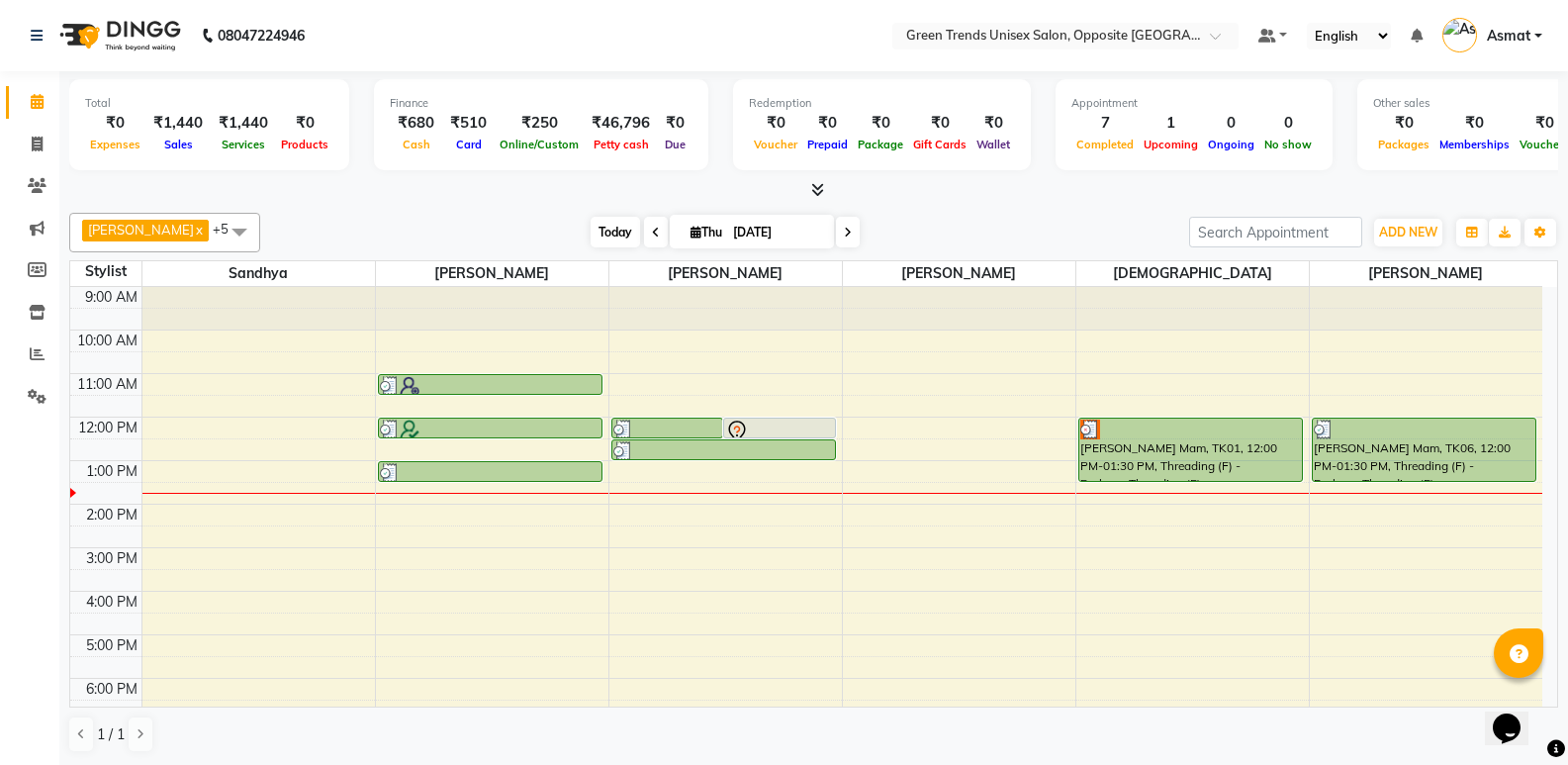
click at [596, 237] on span "Today" at bounding box center [616, 232] width 50 height 31
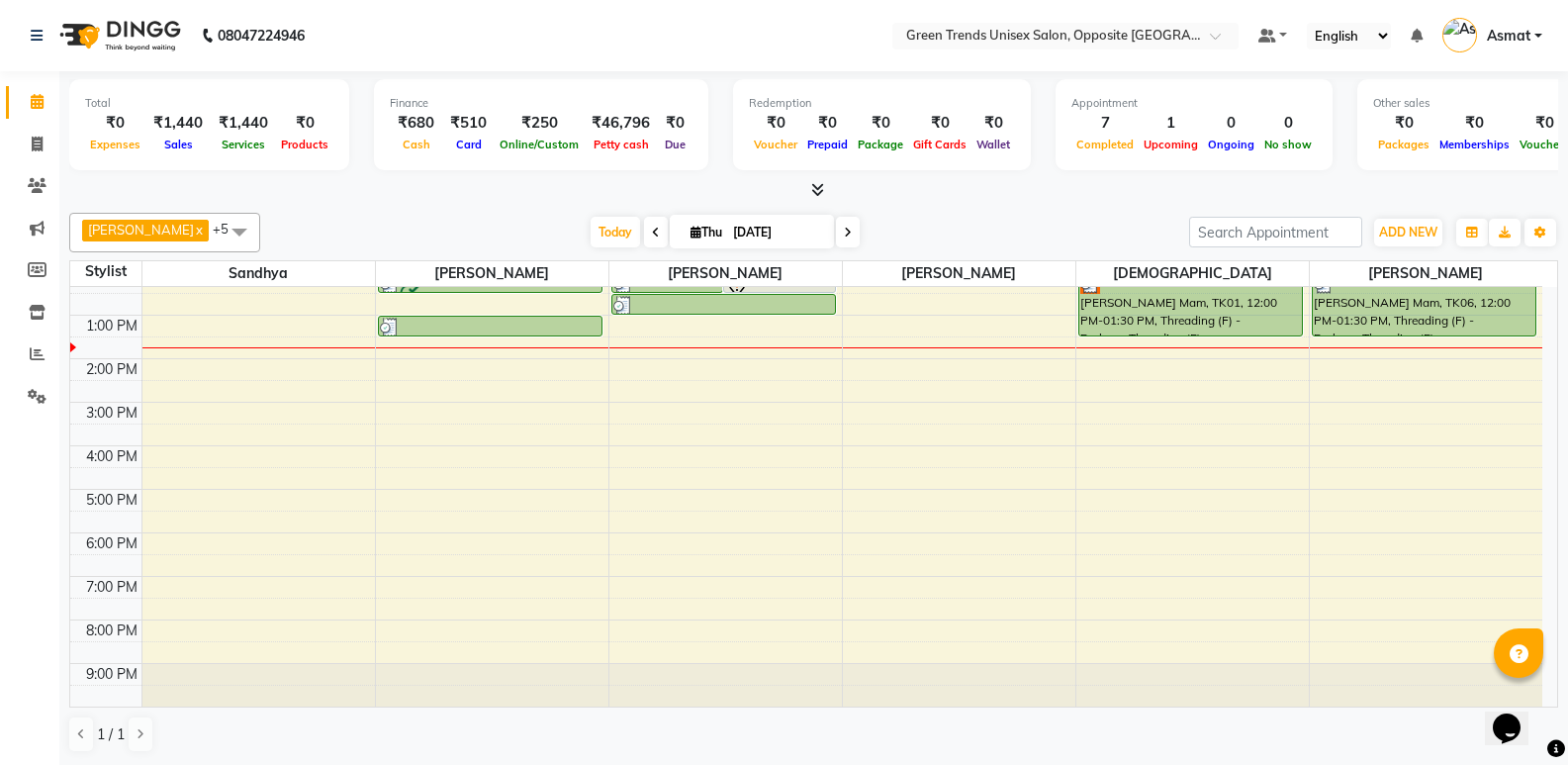
drag, startPoint x: 10, startPoint y: 1, endPoint x: 575, endPoint y: 209, distance: 602.1
click at [575, 209] on div "Himanshu x Sandhya x SUJEET x Vaishnavi x Vrinda x Sohail x +5 Select All Sandh…" at bounding box center [814, 483] width 1489 height 556
click at [591, 232] on span "Today" at bounding box center [616, 232] width 50 height 31
click at [589, 230] on div "Today Thu 04-09-2025" at bounding box center [725, 233] width 273 height 30
click at [591, 227] on span "Today" at bounding box center [616, 232] width 50 height 31
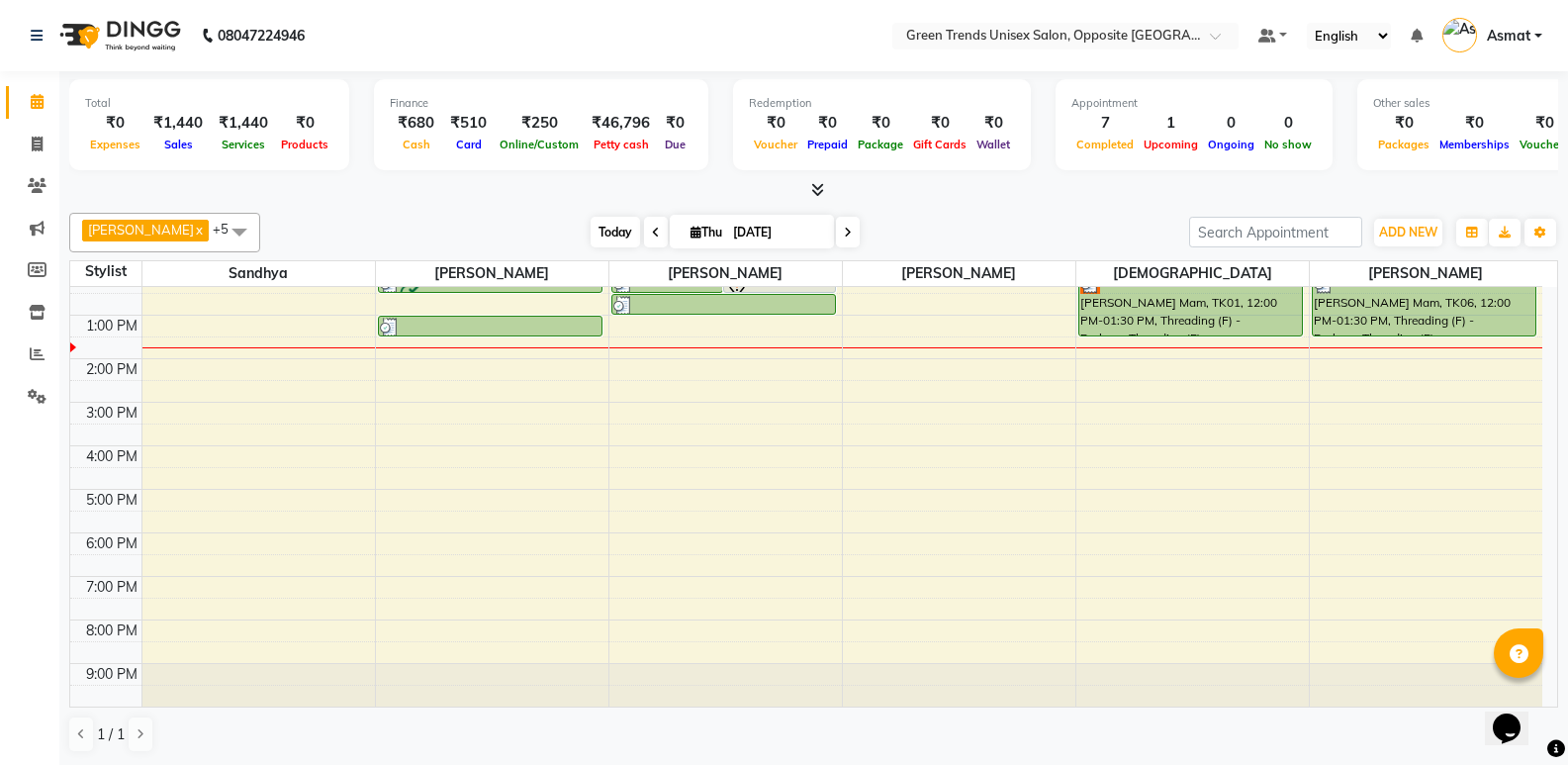
click at [591, 224] on span "Today" at bounding box center [616, 232] width 50 height 31
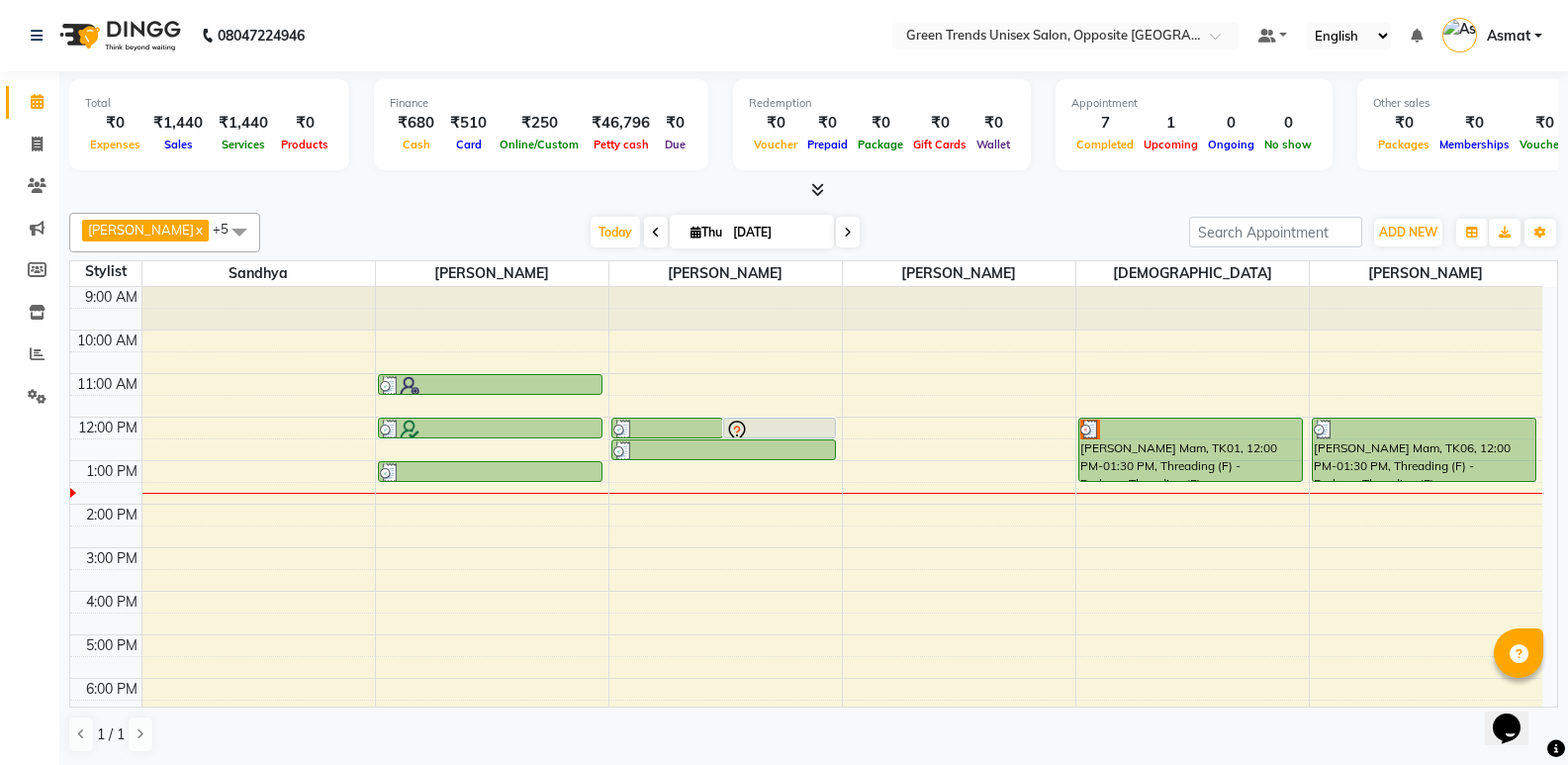
click at [981, 192] on div at bounding box center [814, 190] width 1489 height 21
click at [591, 226] on span "Today" at bounding box center [616, 232] width 50 height 31
click at [40, 148] on icon at bounding box center [37, 143] width 11 height 15
select select "service"
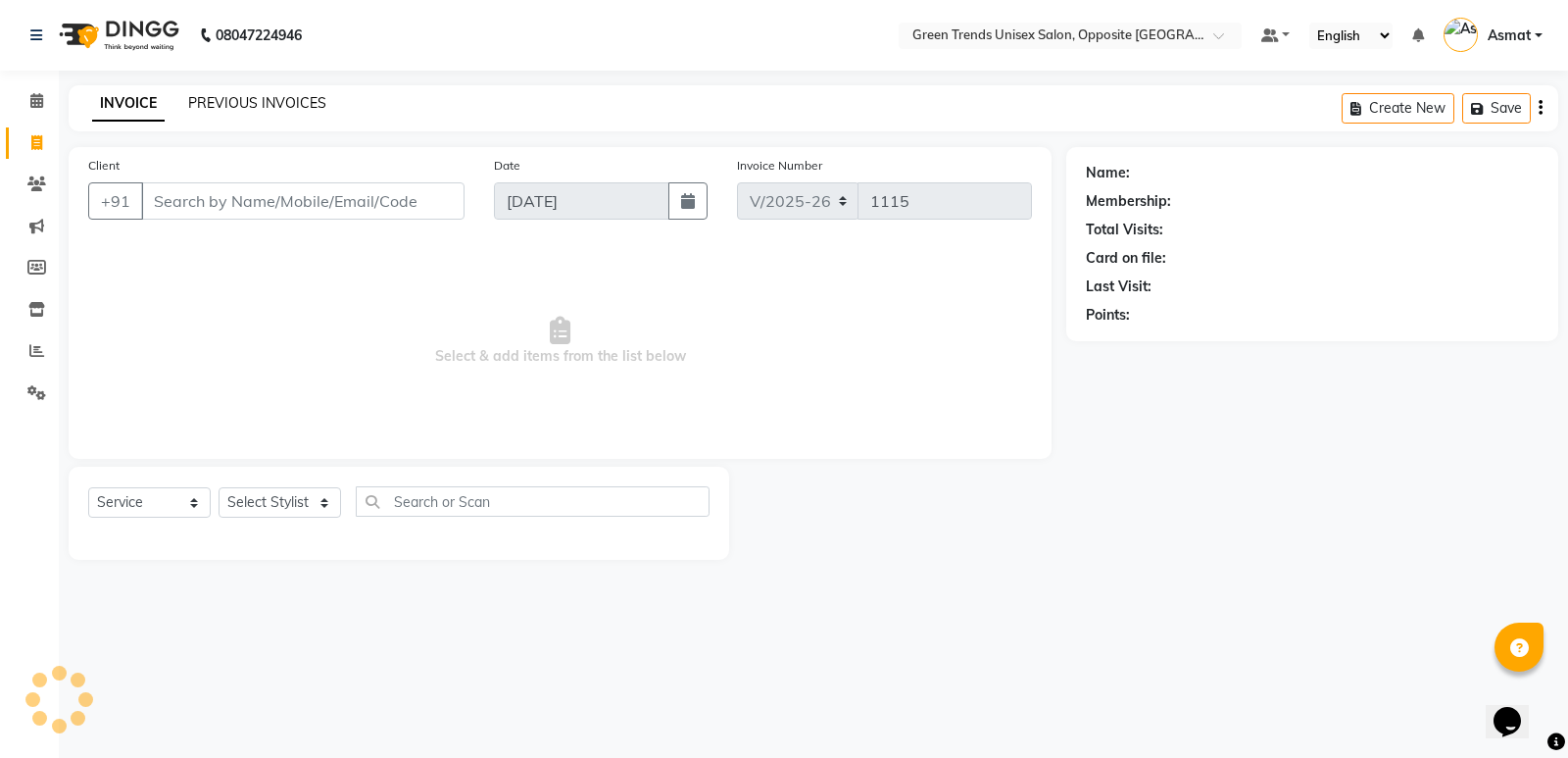
click at [279, 101] on link "PREVIOUS INVOICES" at bounding box center [258, 103] width 138 height 18
